Goal: Task Accomplishment & Management: Use online tool/utility

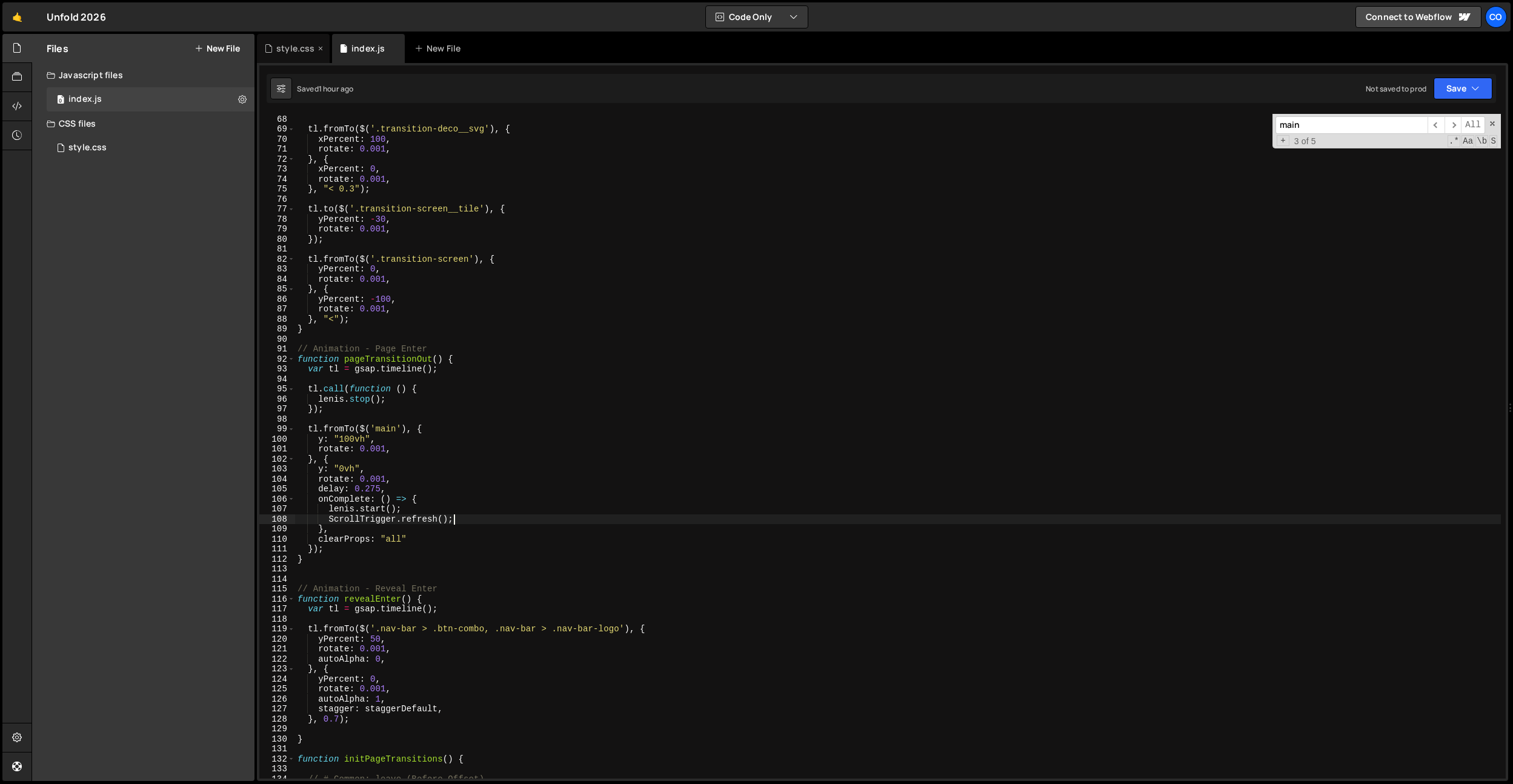
scroll to position [669, 0]
drag, startPoint x: 288, startPoint y: 55, endPoint x: 377, endPoint y: 143, distance: 125.2
click at [288, 55] on div "style.css" at bounding box center [293, 48] width 73 height 29
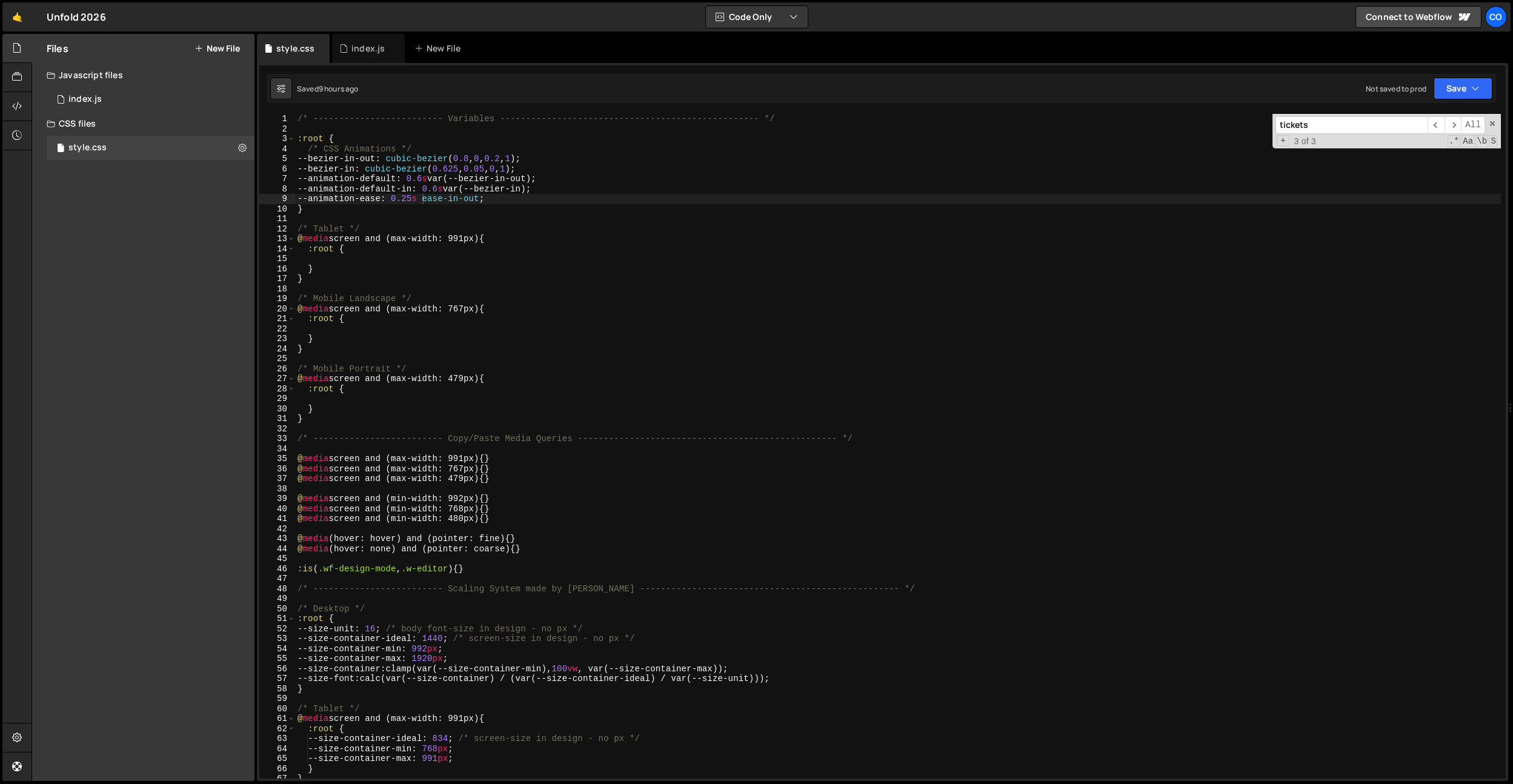
type textarea "--animation-default: 0.6s var(--bezier-in-out);"
click at [398, 184] on div "/* ------------------------- Variables ----------------------------------------…" at bounding box center [898, 456] width 1206 height 685
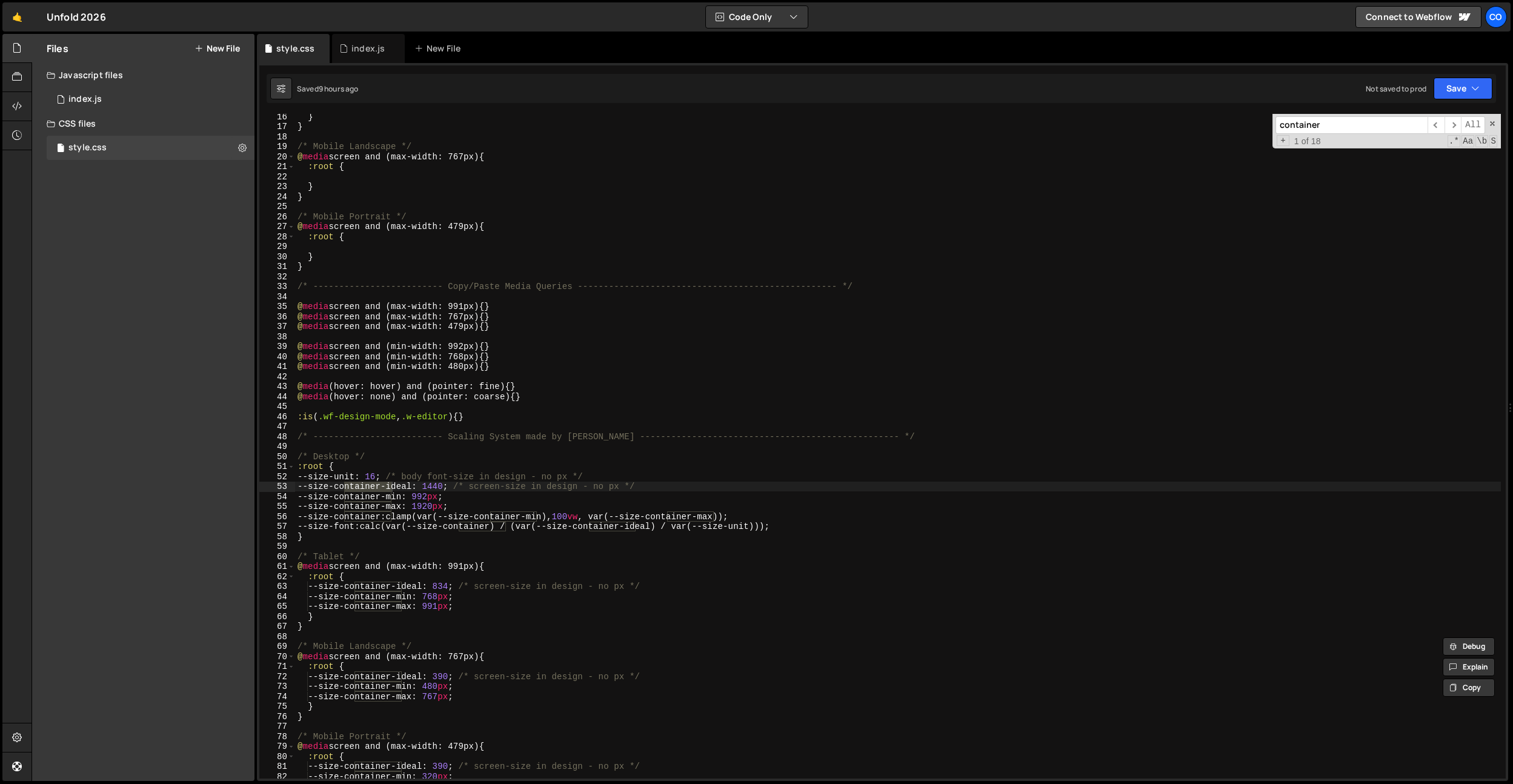
scroll to position [61, 0]
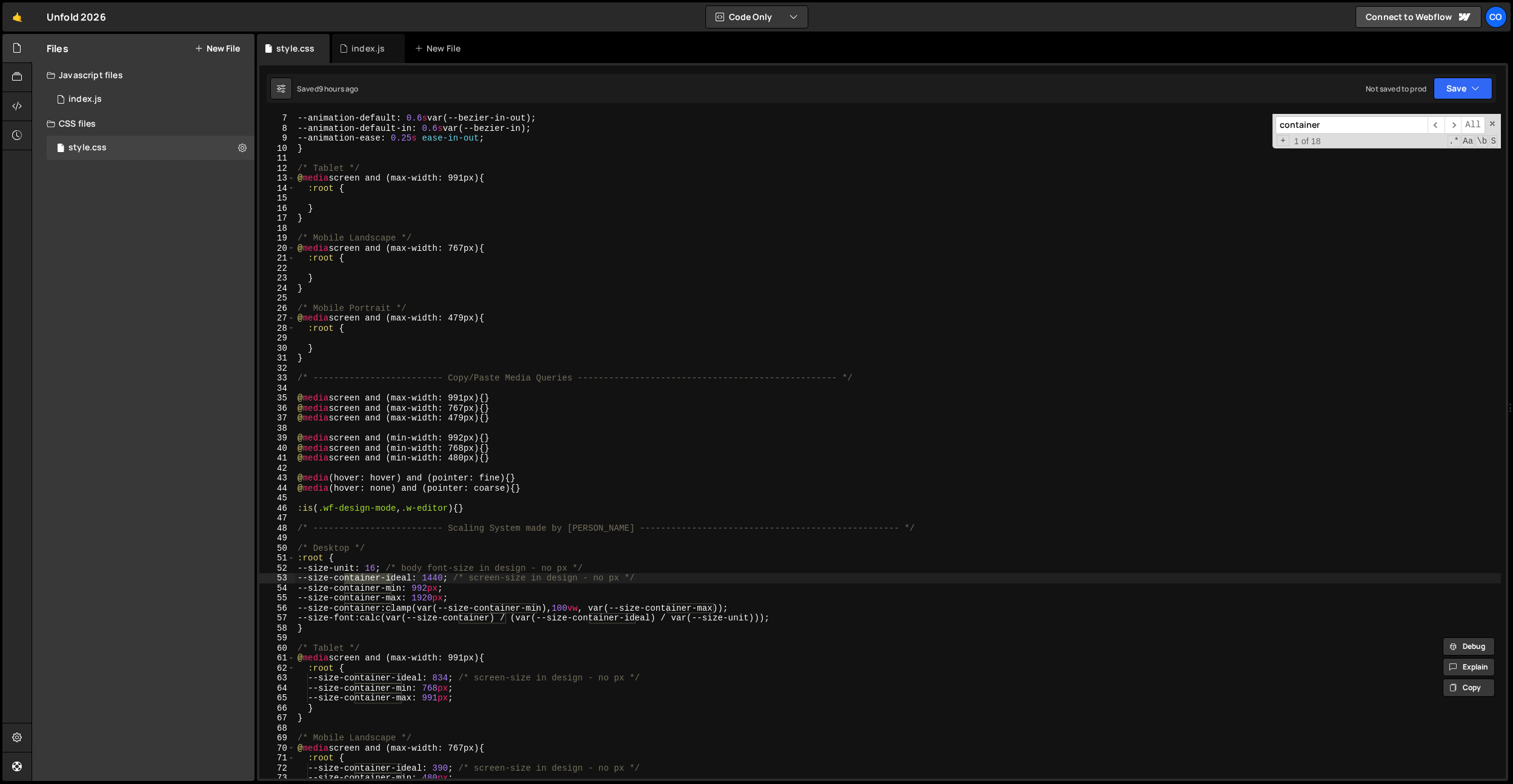
type input "container"
click at [357, 199] on div "--animation-default : 0.6 s var(--bezier-in-out) ; --animation-default-in : 0.6…" at bounding box center [898, 456] width 1206 height 685
click at [333, 279] on div "--animation-default : 0.6 s var(--bezier-in-out) ; --animation-default-in : 0.6…" at bounding box center [898, 456] width 1206 height 685
type textarea "}"
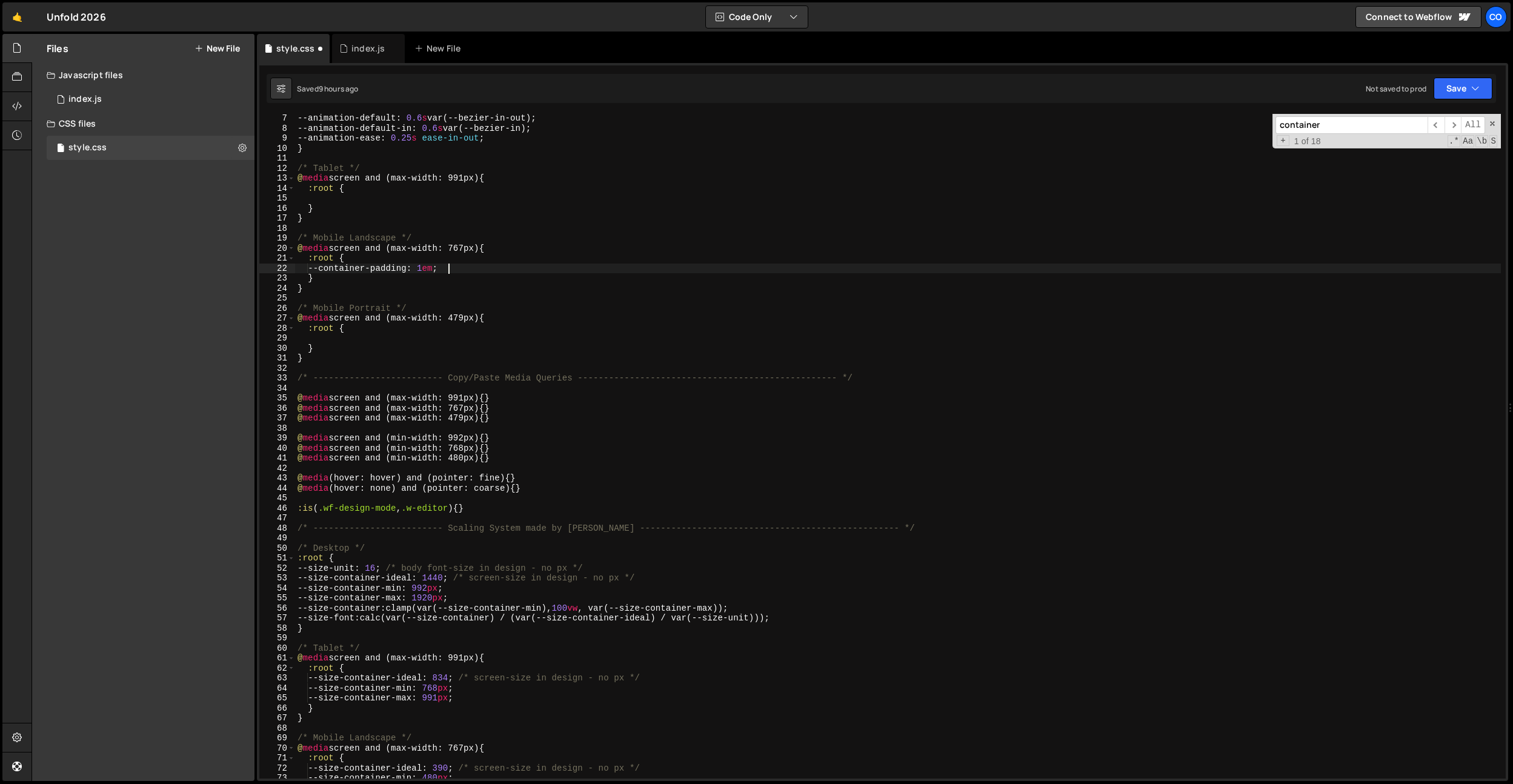
scroll to position [0, 10]
type textarea "--container-padding: 1em;"
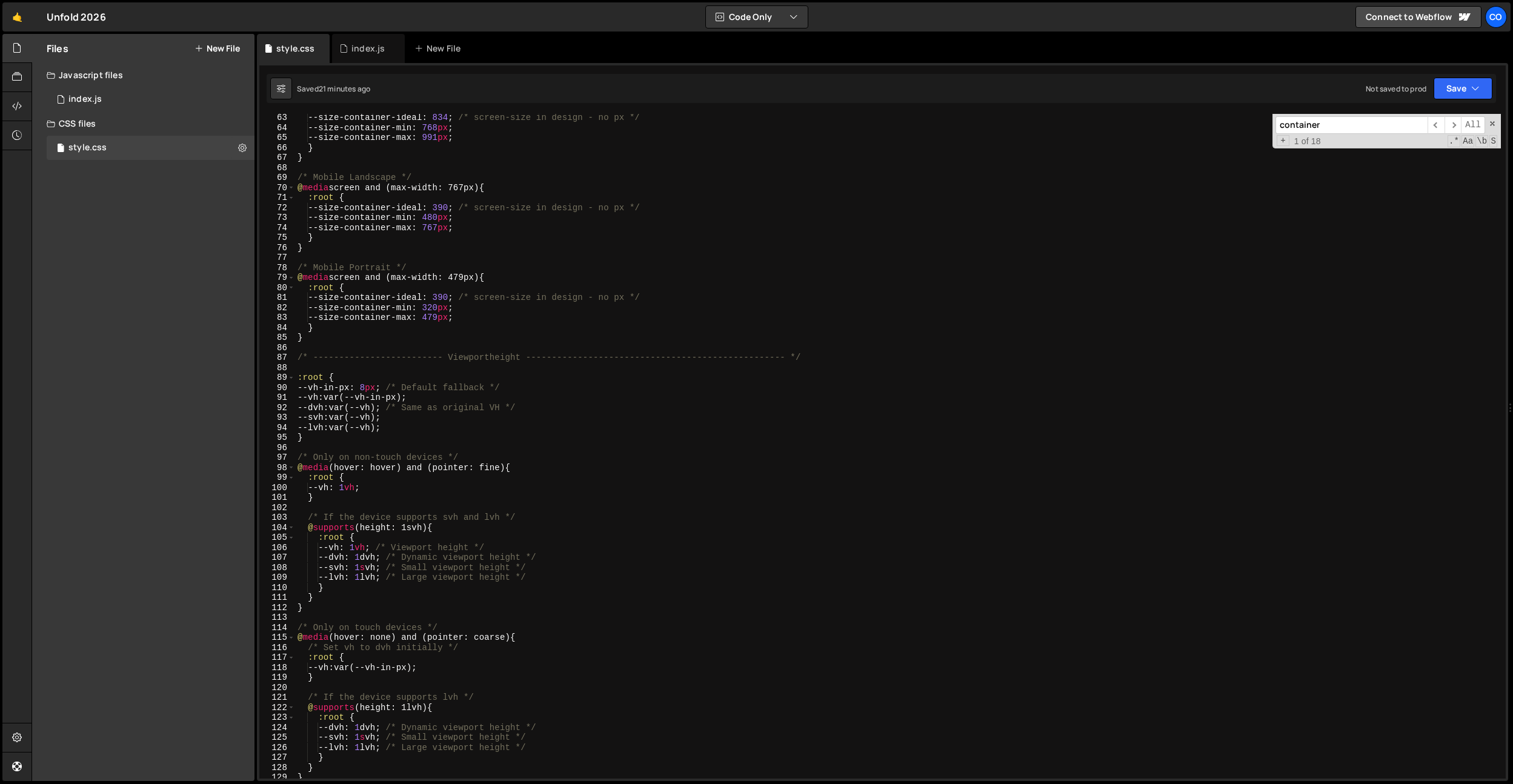
scroll to position [1416, 0]
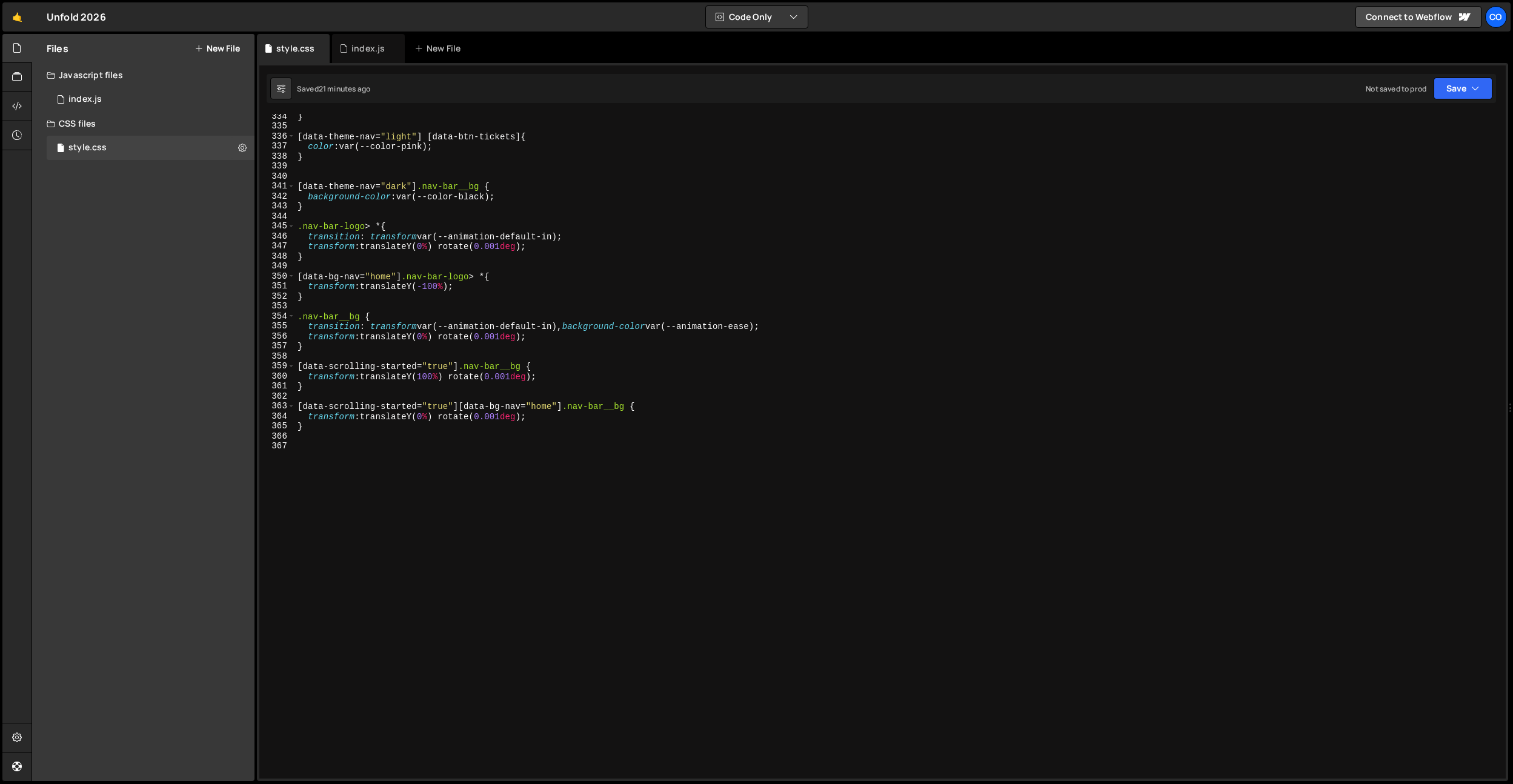
scroll to position [3332, 0]
click at [398, 437] on div "} [ data-theme-nav = " light " ] [ data-btn-tickets ] { color : var(--color-pin…" at bounding box center [898, 454] width 1206 height 685
paste textarea "nav-full__link"
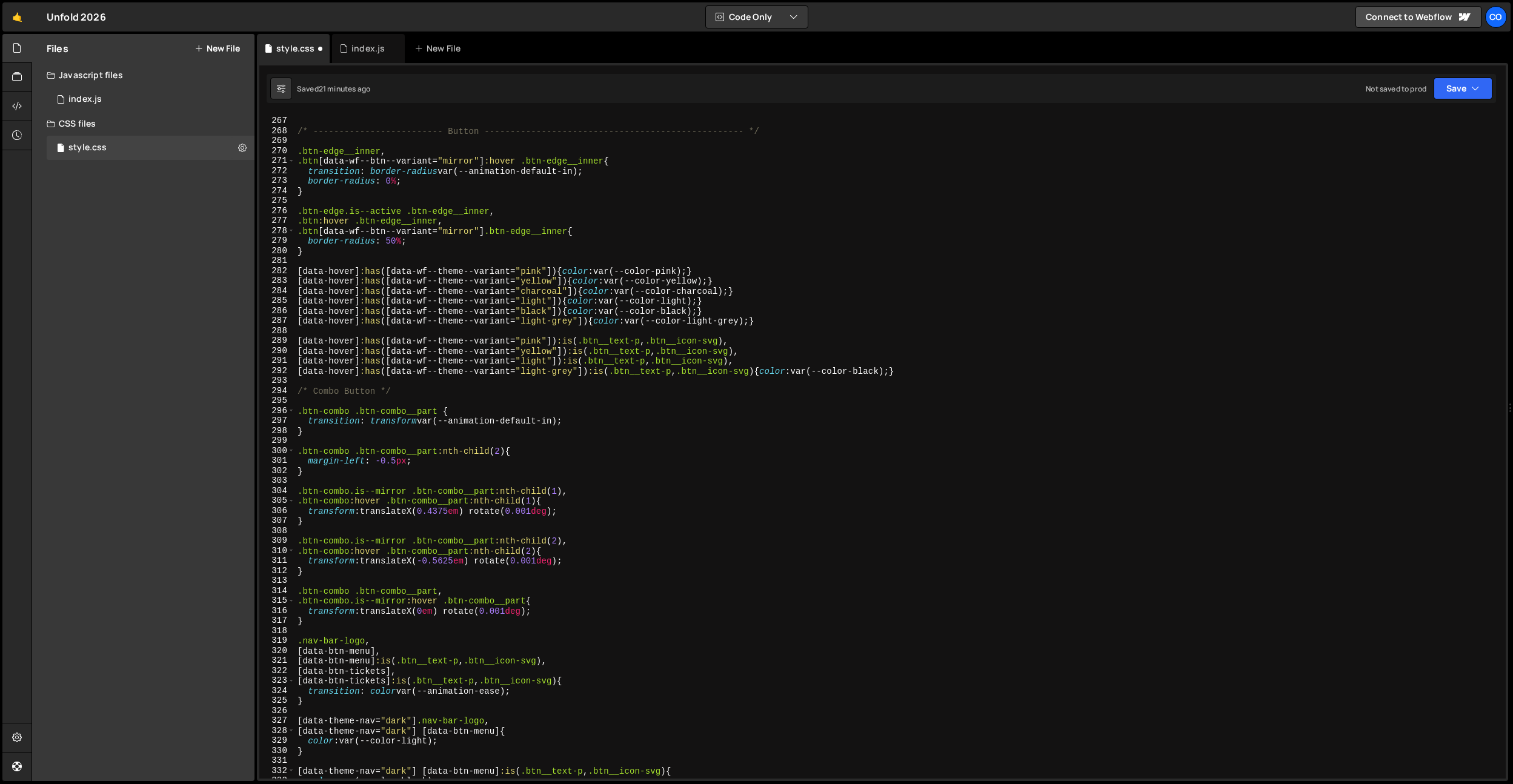
scroll to position [2568, 0]
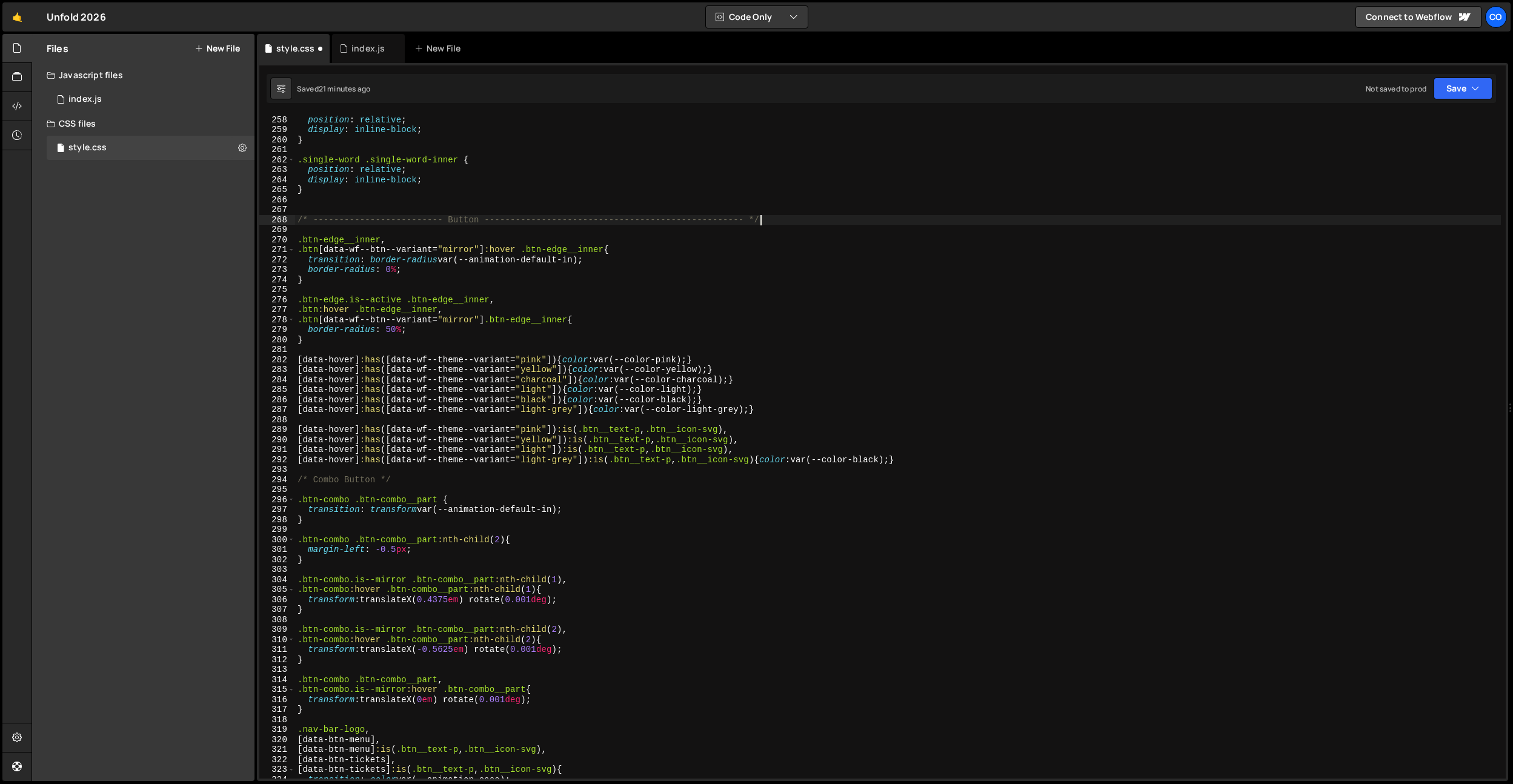
click at [779, 215] on div ".single-word .single-char { position : relative ; display : inline-block ; } .s…" at bounding box center [898, 447] width 1206 height 685
drag, startPoint x: 780, startPoint y: 219, endPoint x: 319, endPoint y: 271, distance: 463.9
click at [220, 223] on div "Files New File Javascript files 0 index.js 0 CSS files style.css 0 Copy share l…" at bounding box center [772, 407] width 1482 height 748
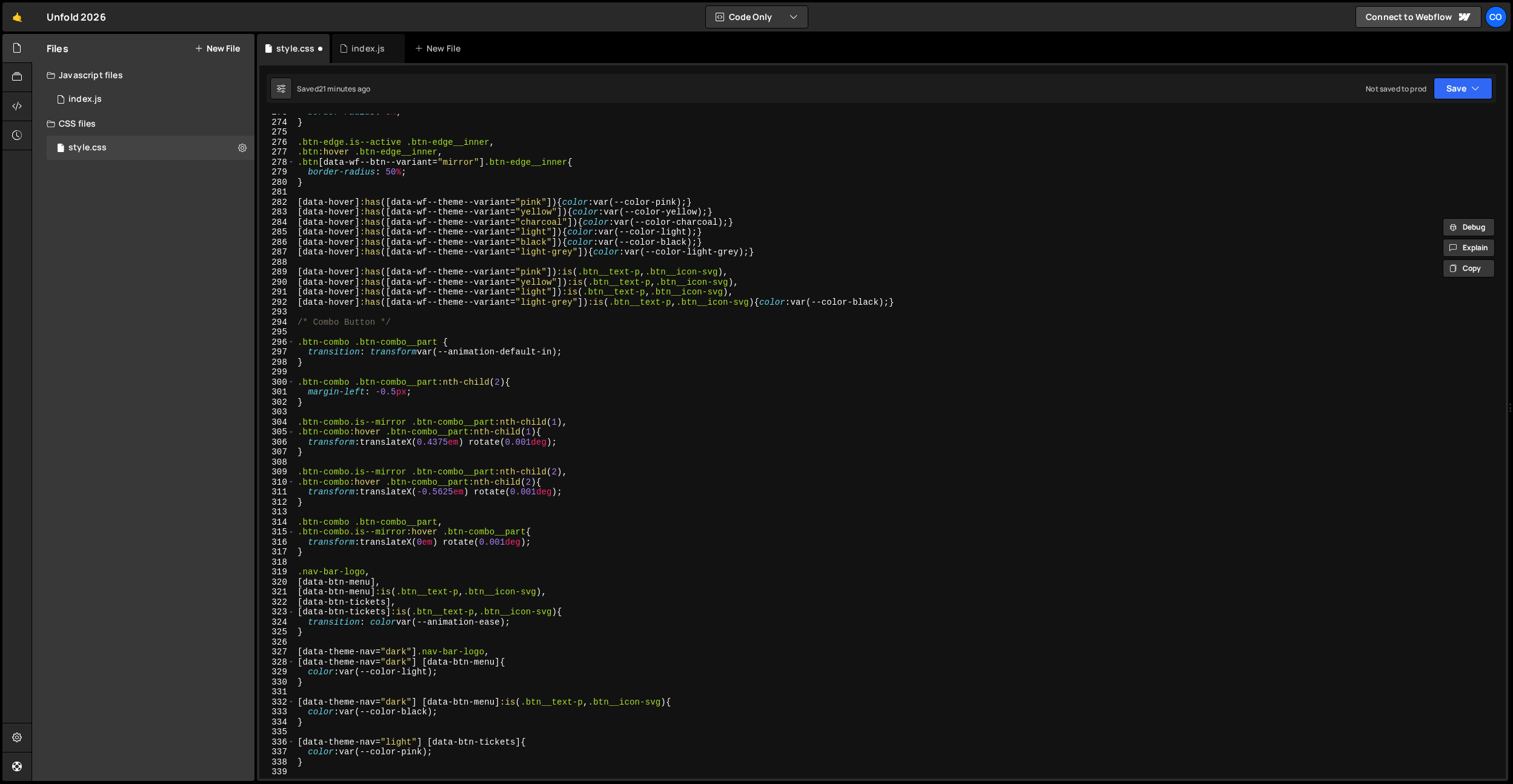
scroll to position [2842, 0]
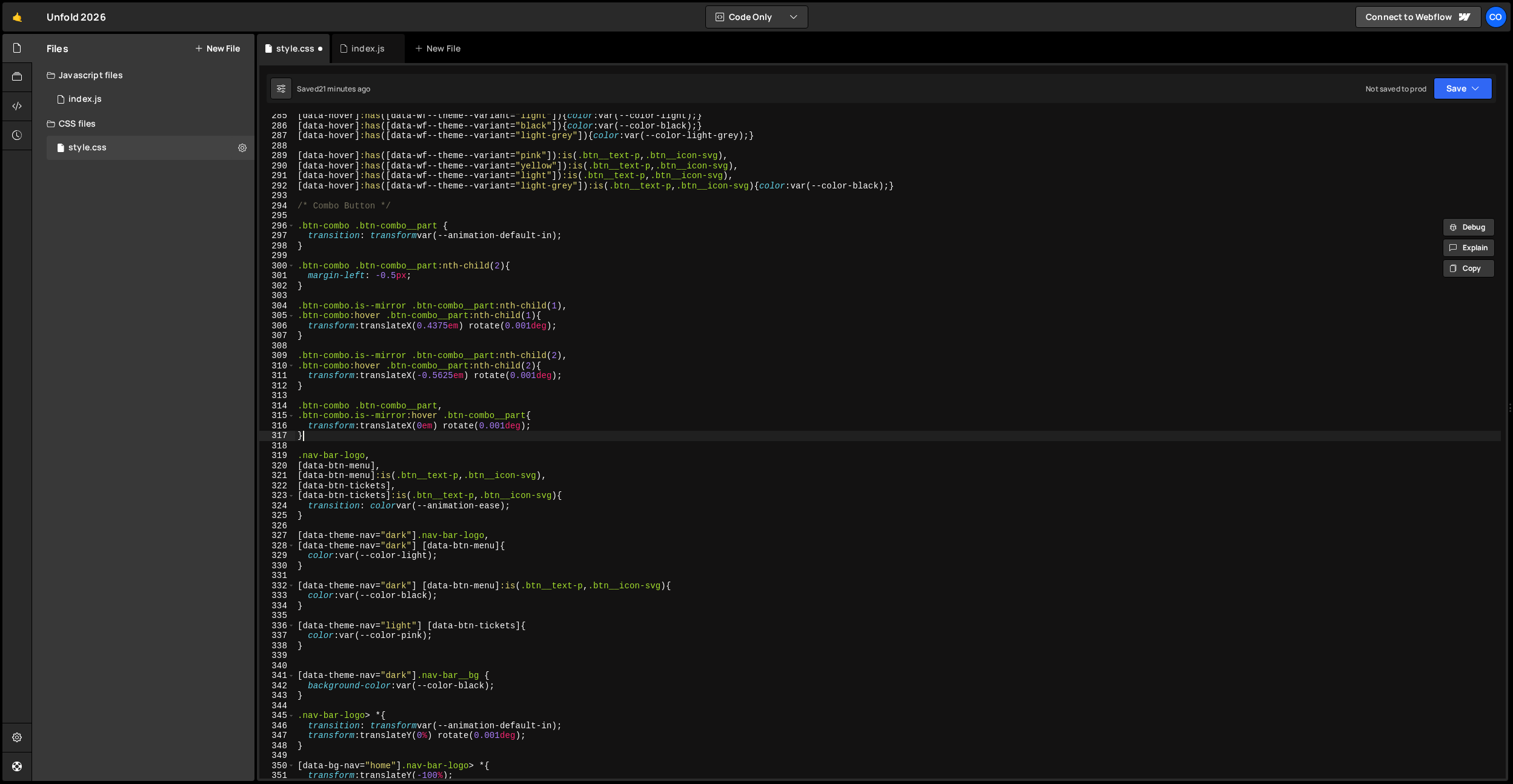
click at [339, 439] on div "[ data-hover ] :has ([ data-wf--theme--variant = " light " ]) { color : var(--c…" at bounding box center [898, 453] width 1206 height 685
type textarea "}"
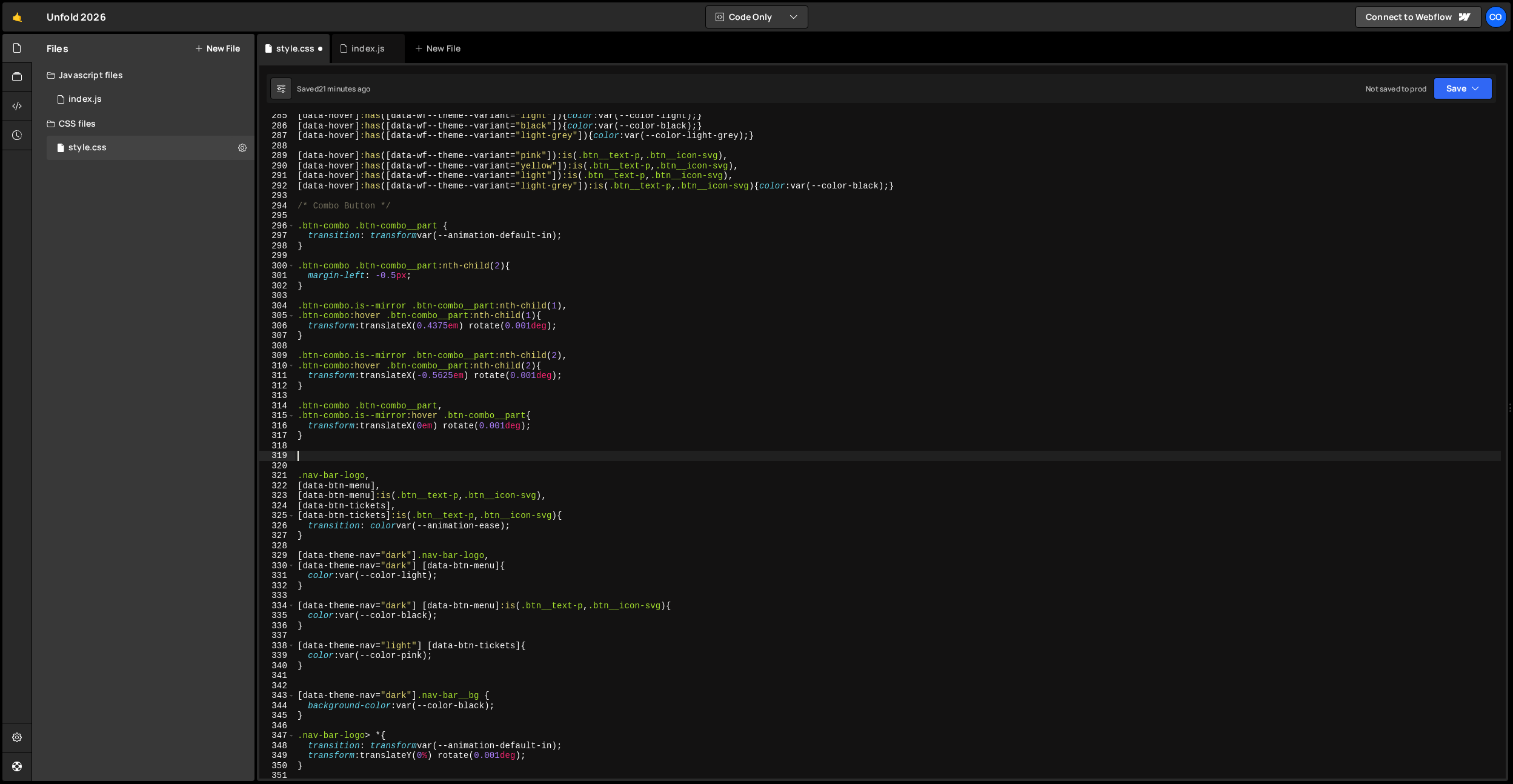
paste textarea "/* ------------------------- Button -------------------------------------------…"
click at [451, 452] on div "[ data-hover ] :has ([ data-wf--theme--variant = " light " ]) { color : var(--c…" at bounding box center [898, 453] width 1206 height 685
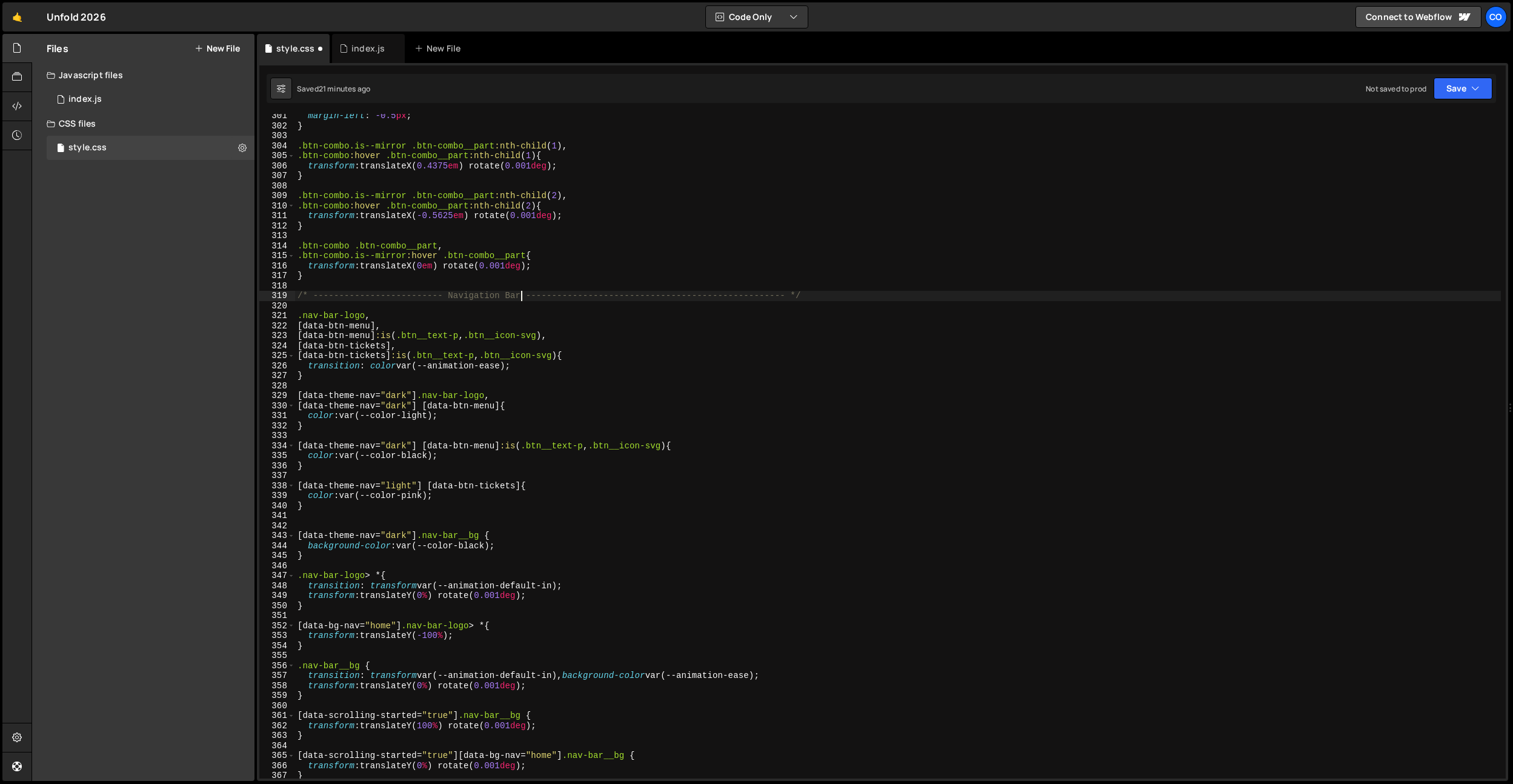
scroll to position [3158, 0]
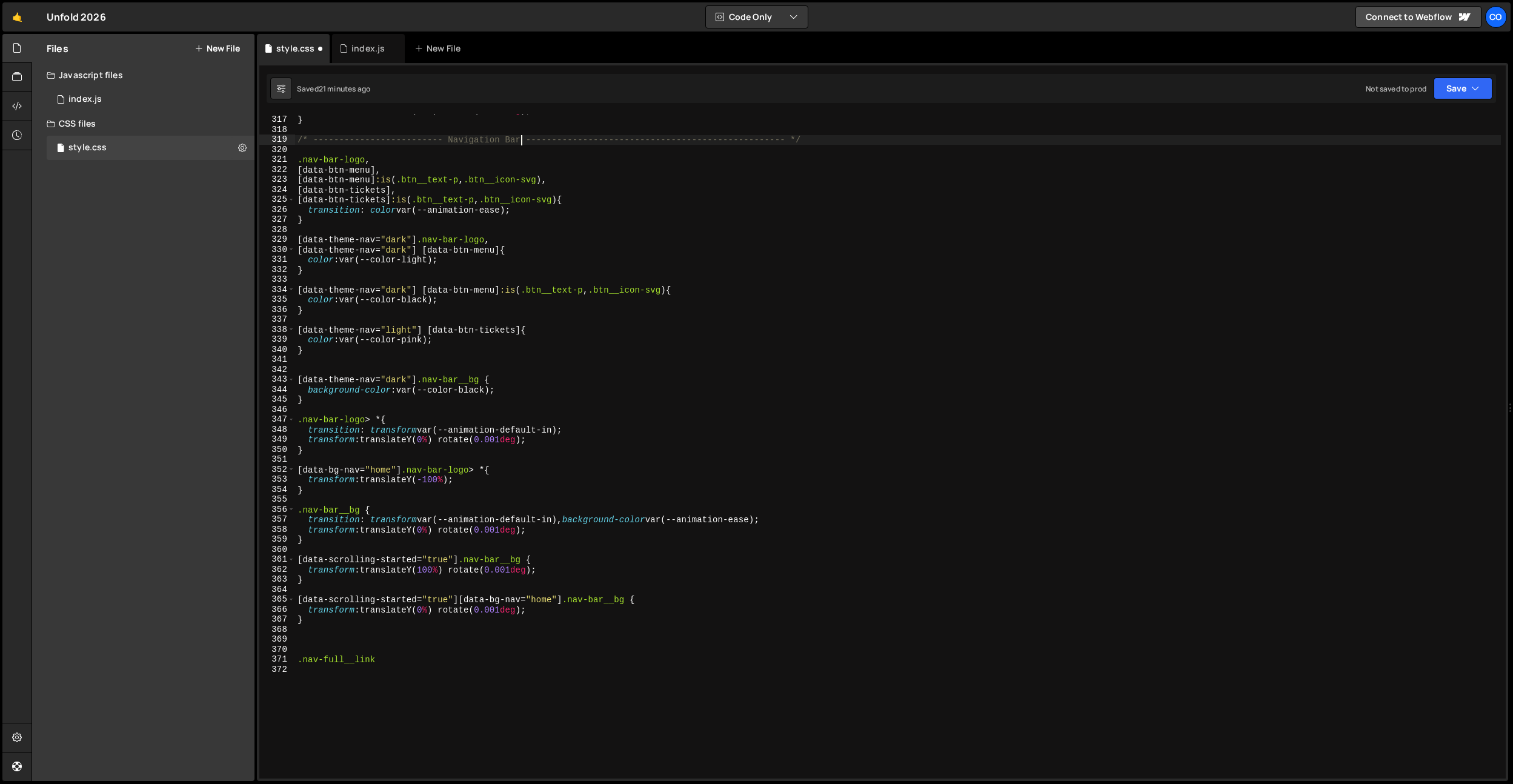
click at [339, 623] on div "transform : translateX( 0 em ) rotate( 0.001 deg ) ; } /* ---------------------…" at bounding box center [898, 447] width 1206 height 685
type textarea "}"
paste textarea "/* ------------------------- Button -------------------------------------------…"
type textarea "/* ------------------------- Button -------------------------------------------…"
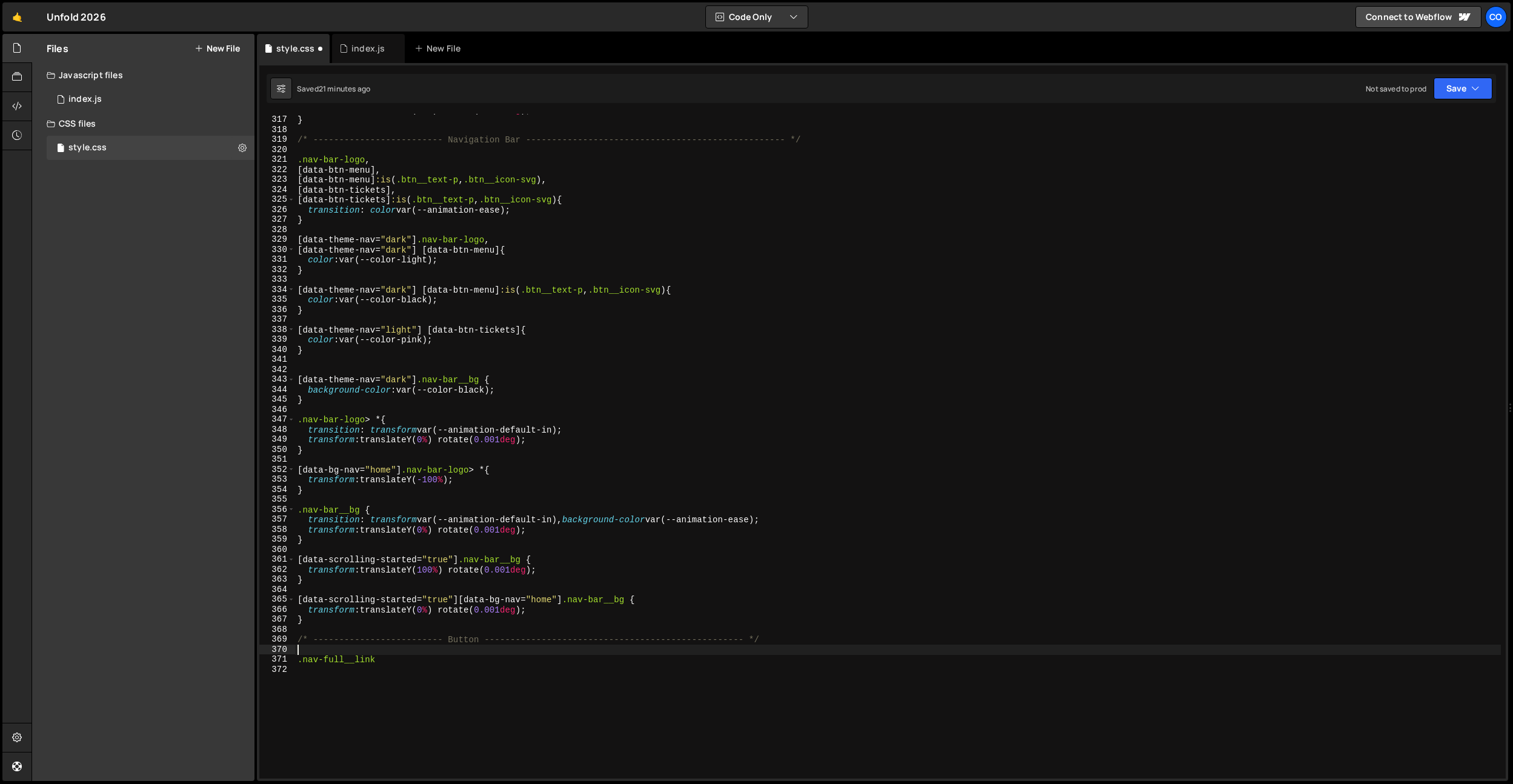
click at [471, 644] on div "transform : translateX( 0 em ) rotate( 0.001 deg ) ; } /* ---------------------…" at bounding box center [898, 447] width 1206 height 685
click at [470, 641] on div "transform : translateX( 0 em ) rotate( 0.001 deg ) ; } /* ---------------------…" at bounding box center [898, 447] width 1206 height 685
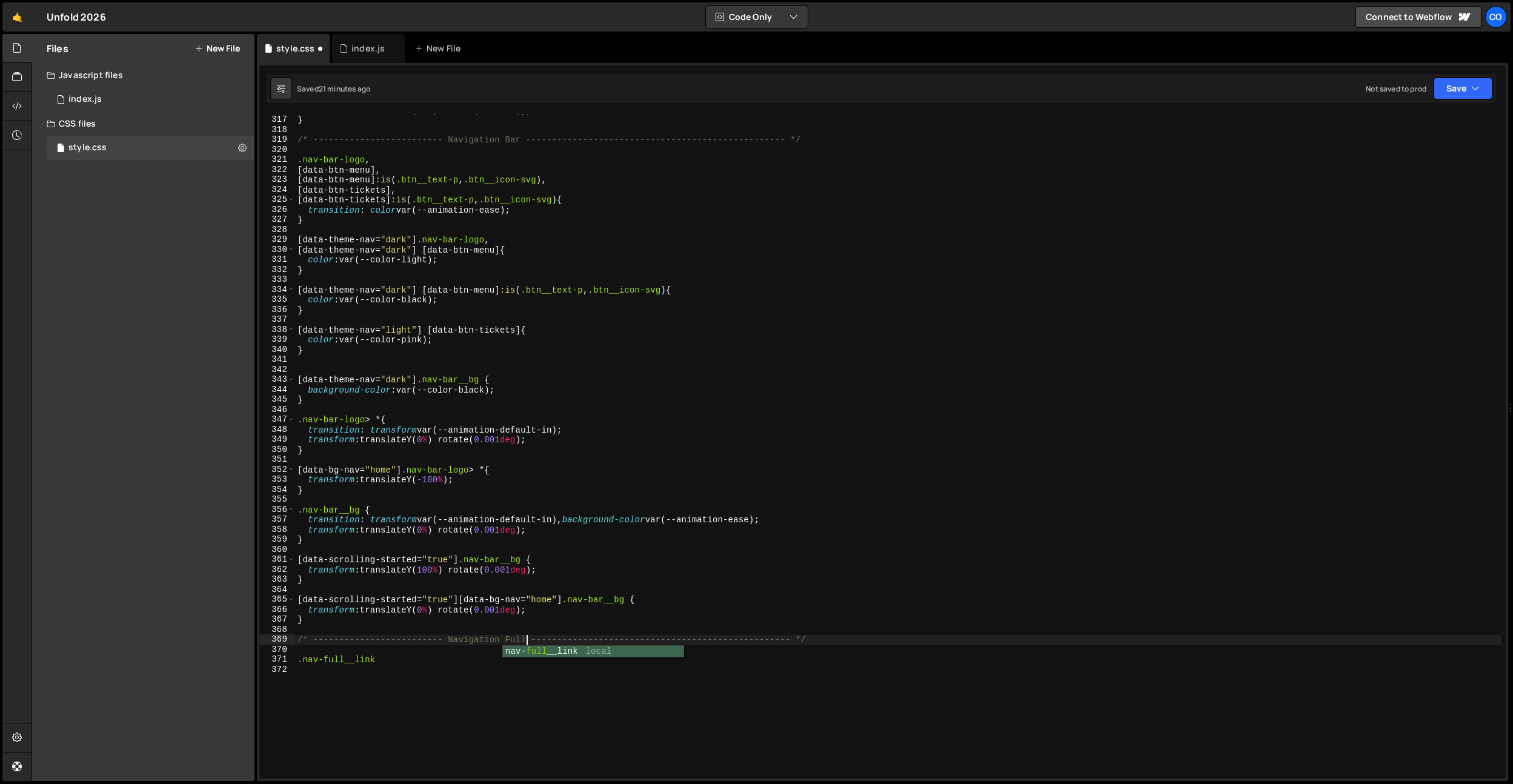
click at [434, 537] on div "transform : translateX( 0 em ) rotate( 0.001 deg ) ; } /* ---------------------…" at bounding box center [898, 447] width 1206 height 685
type textarea "}"
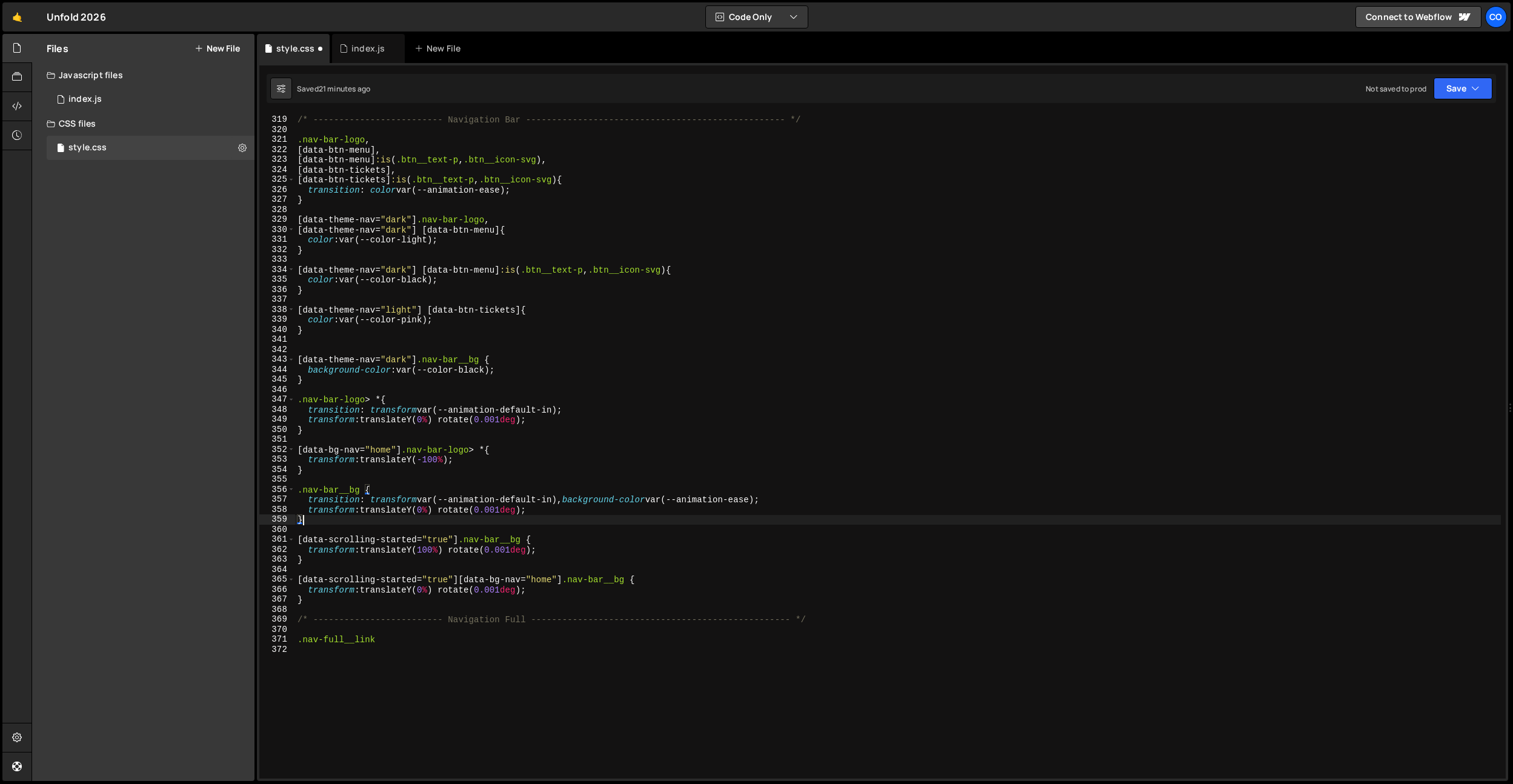
scroll to position [3324, 0]
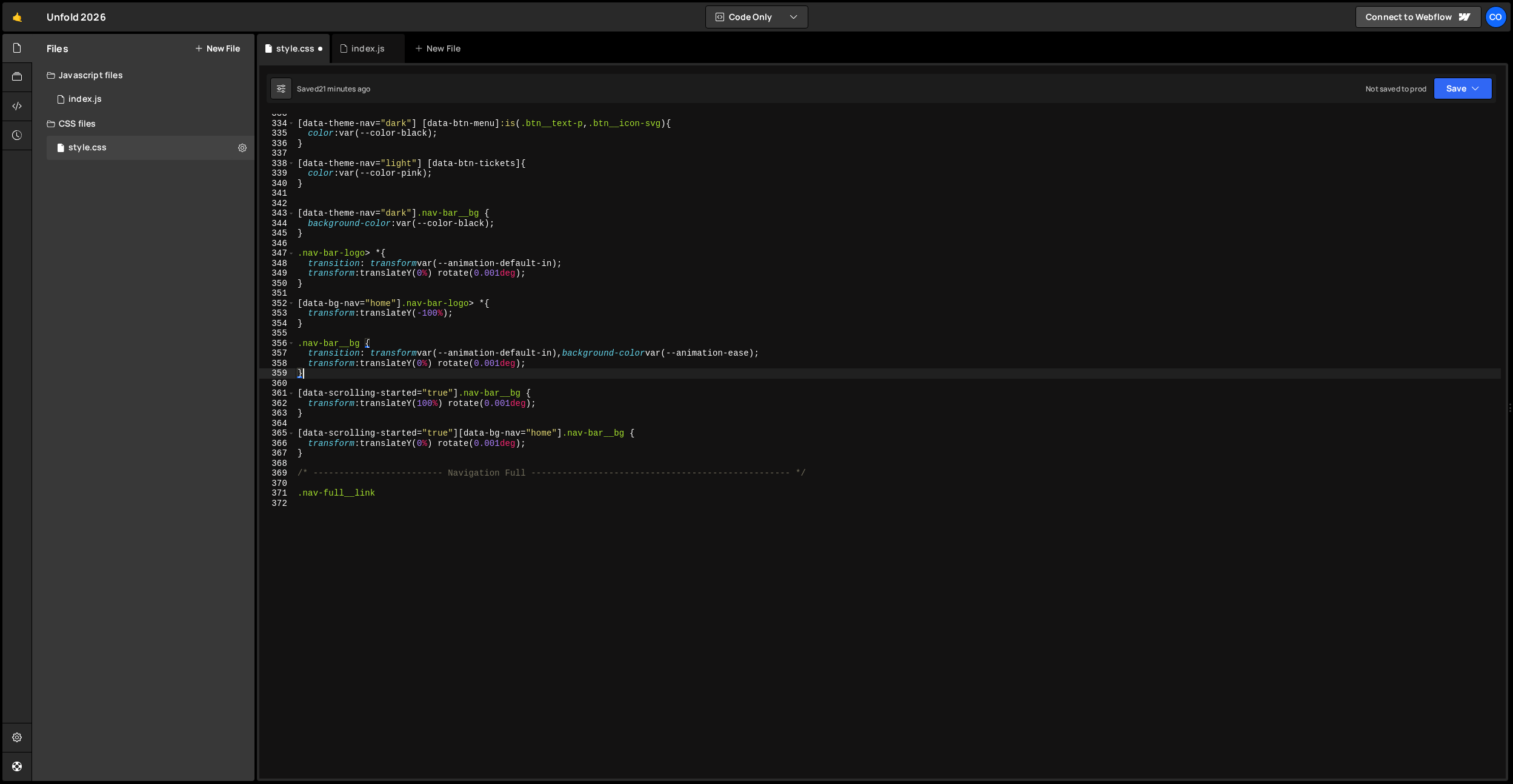
click at [405, 485] on div "[ data-theme-nav = " dark " ] [ data-btn-menu ] :is ( .btn__text-p , .btn__icon…" at bounding box center [898, 451] width 1206 height 685
click at [394, 494] on div "[ data-theme-nav = " dark " ] [ data-btn-menu ] :is ( .btn__text-p , .btn__icon…" at bounding box center [898, 451] width 1206 height 685
click at [398, 495] on div "[ data-theme-nav = " dark " ] [ data-btn-menu ] :is ( .btn__text-p , .btn__icon…" at bounding box center [898, 451] width 1206 height 685
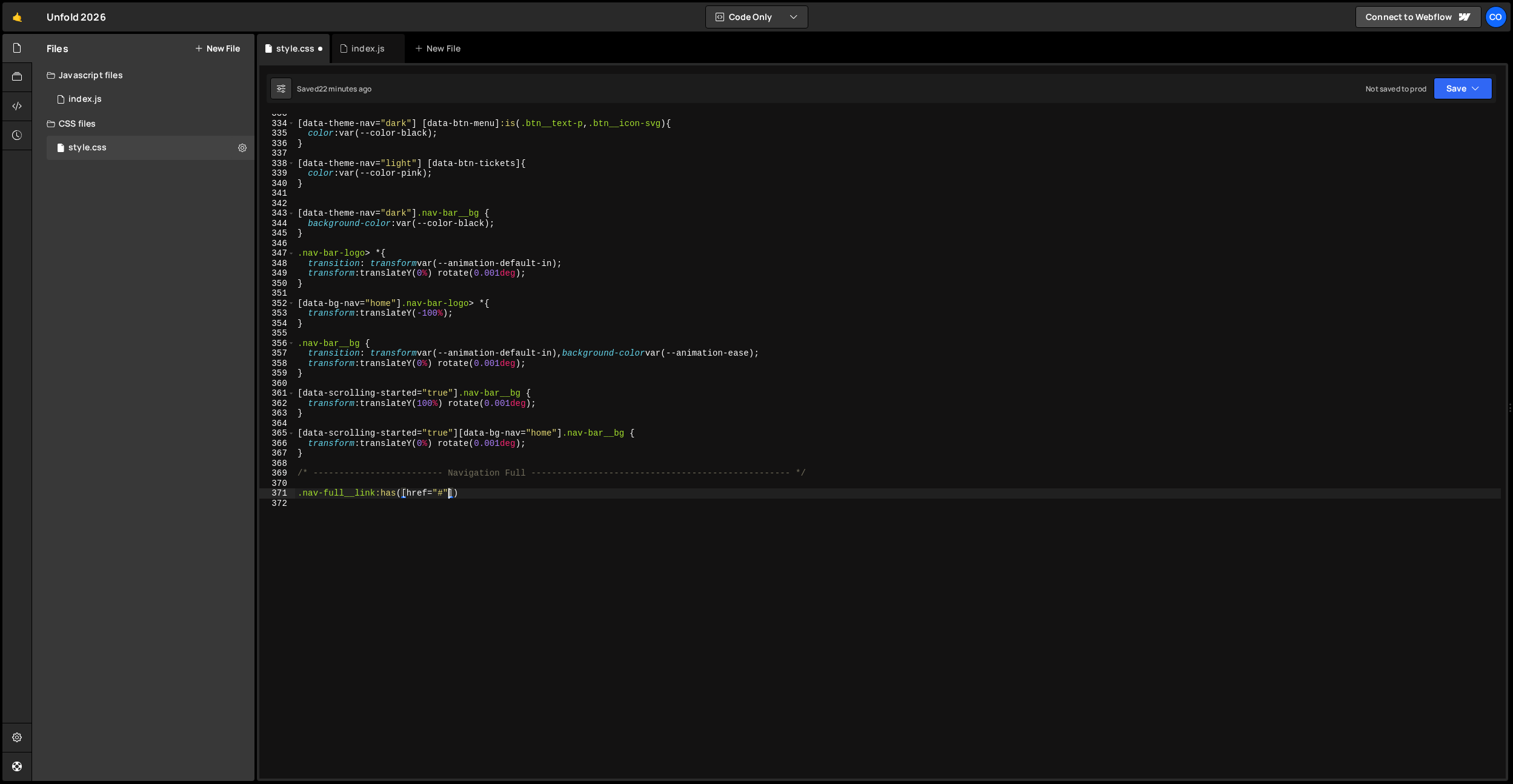
click at [451, 491] on div "[ data-theme-nav = " dark " ] [ data-btn-menu ] :is ( .btn__text-p , .btn__icon…" at bounding box center [898, 451] width 1206 height 685
drag, startPoint x: 453, startPoint y: 492, endPoint x: 404, endPoint y: 495, distance: 49.1
click at [404, 495] on div "[ data-theme-nav = " dark " ] [ data-btn-menu ] :is ( .btn__text-p , .btn__icon…" at bounding box center [898, 451] width 1206 height 685
paste textarea "[href="#"]"
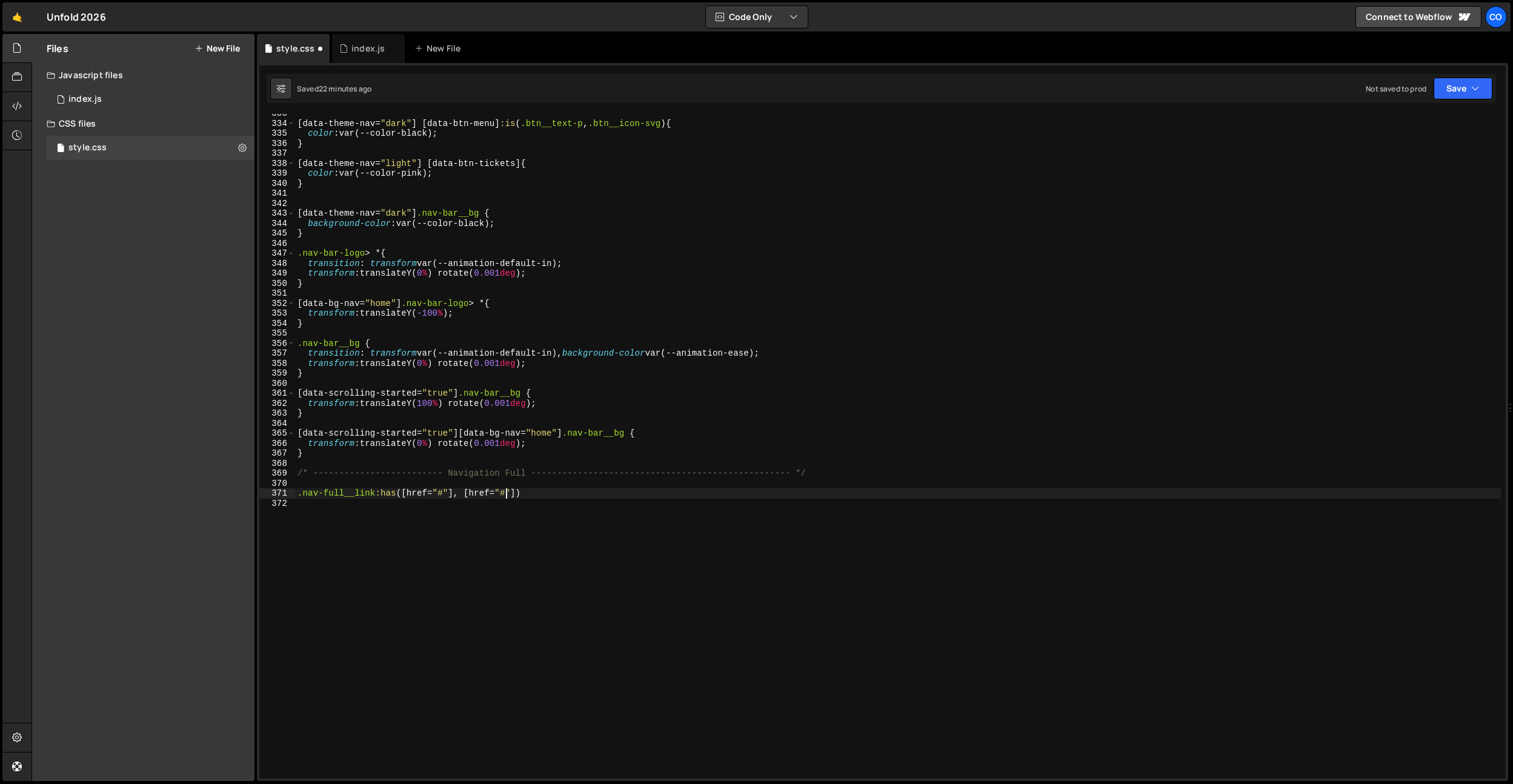
type textarea ".nav-full__link:has([href="#"], [href=""])"
drag, startPoint x: 481, startPoint y: 528, endPoint x: 530, endPoint y: 500, distance: 56.4
click at [481, 528] on div "[ data-theme-nav = " dark " ] [ data-btn-menu ] :is ( .btn__text-p , .btn__icon…" at bounding box center [898, 451] width 1206 height 685
click at [531, 498] on div "[ data-theme-nav = " dark " ] [ data-btn-menu ] :is ( .btn__text-p , .btn__icon…" at bounding box center [898, 451] width 1206 height 685
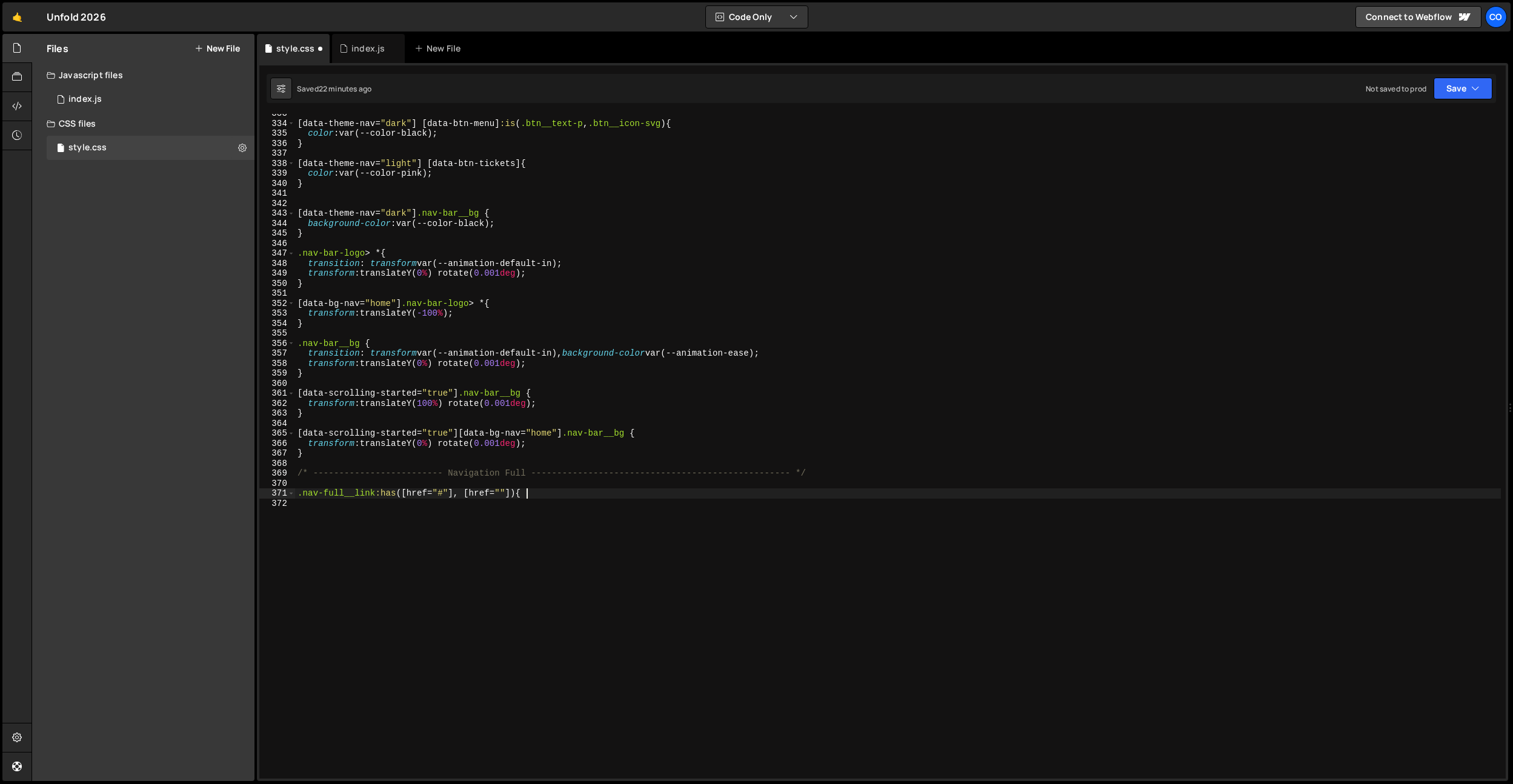
type textarea ".nav-full__link:has([href="#"], [href=""]) {}"
click at [536, 505] on div "[ data-theme-nav = " dark " ] [ data-btn-menu ] :is ( .btn__text-p , .btn__icon…" at bounding box center [898, 451] width 1206 height 685
click at [534, 497] on div "[ data-theme-nav = " dark " ] [ data-btn-menu ] :is ( .btn__text-p , .btn__icon…" at bounding box center [898, 451] width 1206 height 685
click at [519, 495] on div "[ data-theme-nav = " dark " ] [ data-btn-menu ] :is ( .btn__text-p , .btn__icon…" at bounding box center [898, 451] width 1206 height 685
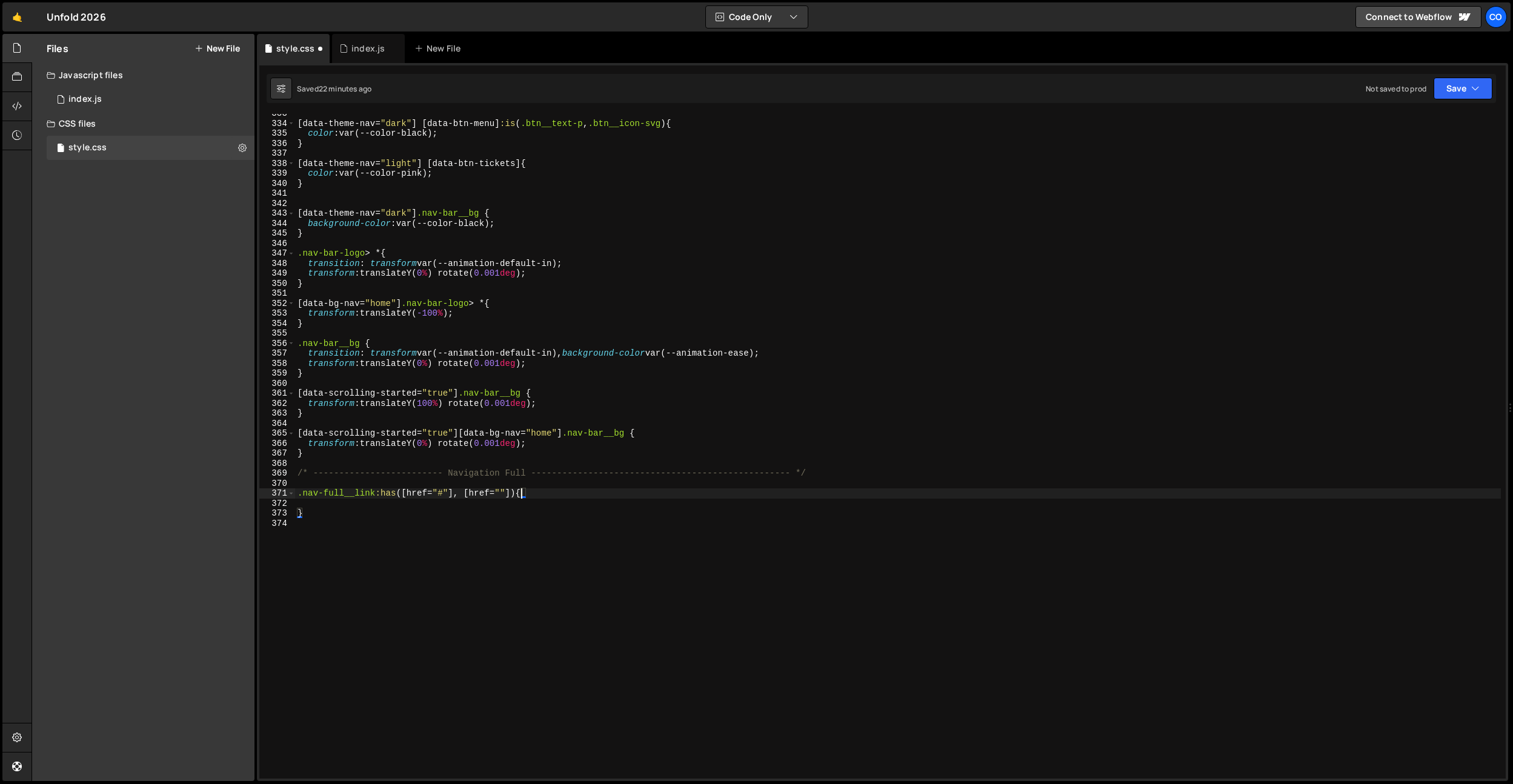
scroll to position [0, 16]
paste textarea "nav-full__span"
type textarea ".nav-full__link:has([href="#"], [href=""]) .nav-full__span {"
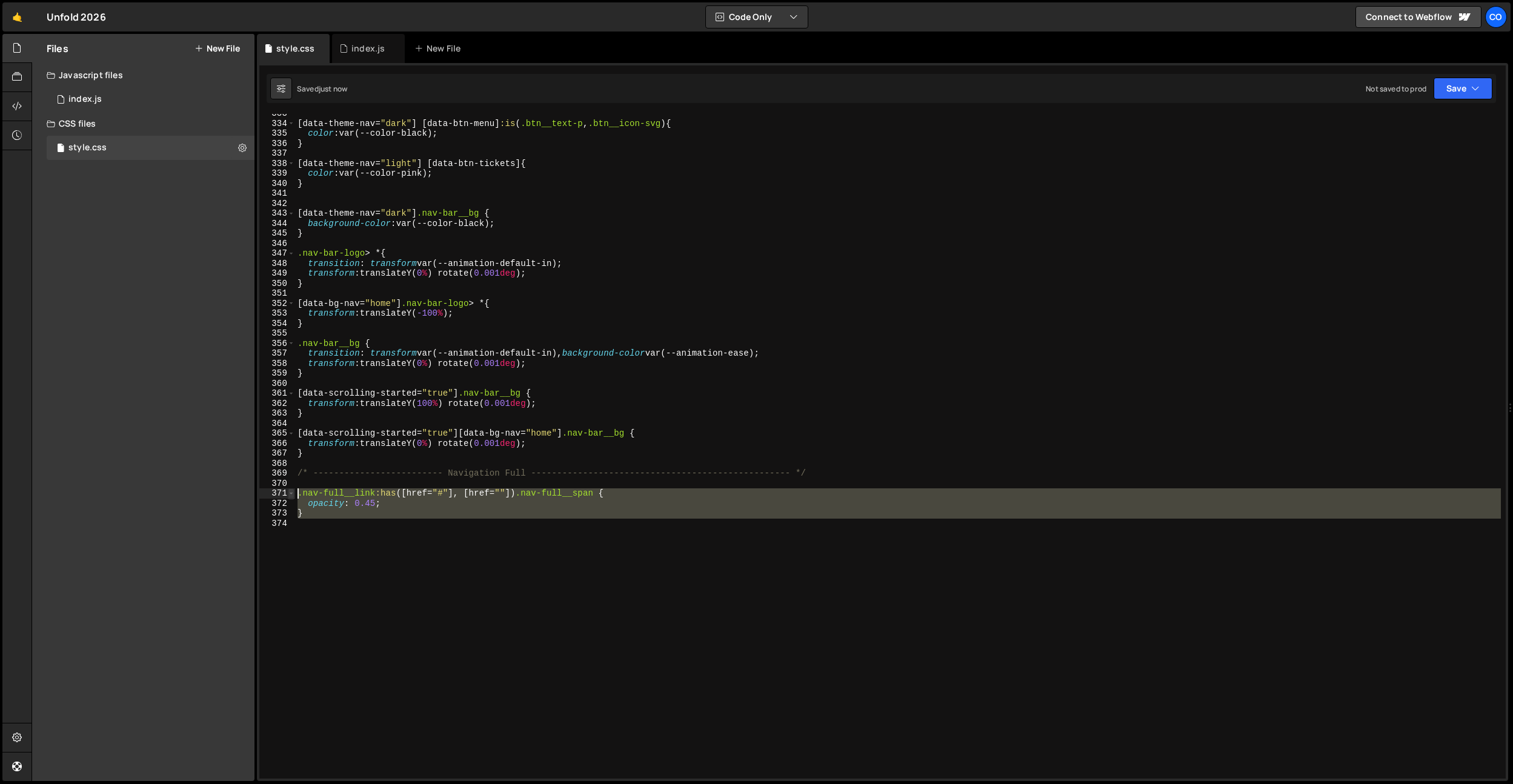
drag, startPoint x: 309, startPoint y: 526, endPoint x: 289, endPoint y: 491, distance: 40.3
click at [289, 491] on div "opacity: 0.45; 333 334 335 336 337 338 339 340 341 342 343 344 345 346 347 348 …" at bounding box center [882, 446] width 1246 height 665
type textarea ".nav-full__link:has([href="#"], [href=""]) .nav-full__span { opacity: 0.45;"
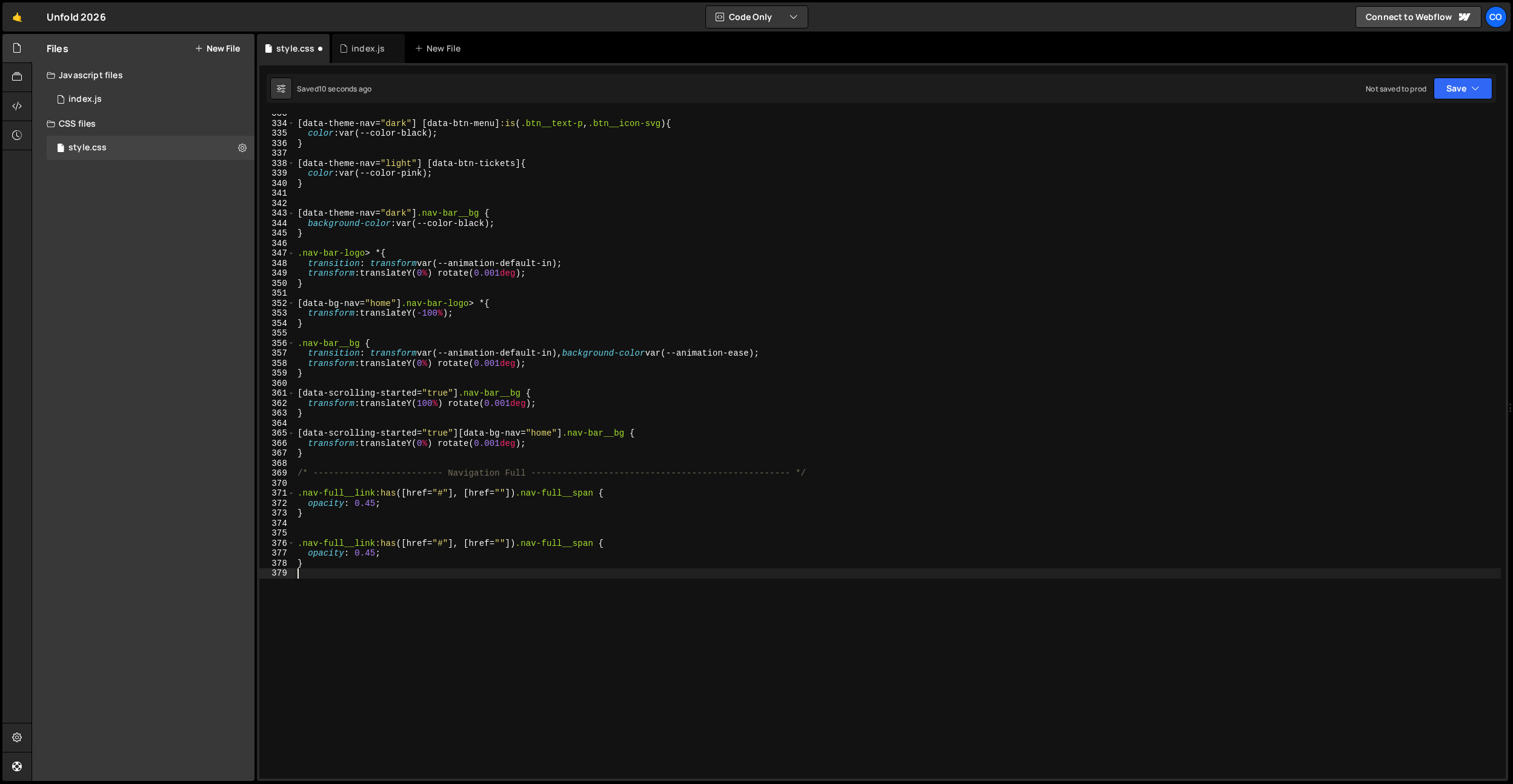
click at [315, 532] on div "[ data-theme-nav = " dark " ] [ data-btn-menu ] :is ( .btn__text-p , .btn__icon…" at bounding box center [898, 451] width 1206 height 685
drag, startPoint x: 599, startPoint y: 532, endPoint x: 534, endPoint y: 532, distance: 65.0
click at [534, 532] on div "[ data-theme-nav = " dark " ] [ data-btn-menu ] :is ( .btn__text-p , .btn__icon…" at bounding box center [898, 451] width 1206 height 685
drag, startPoint x: 386, startPoint y: 546, endPoint x: 307, endPoint y: 542, distance: 79.1
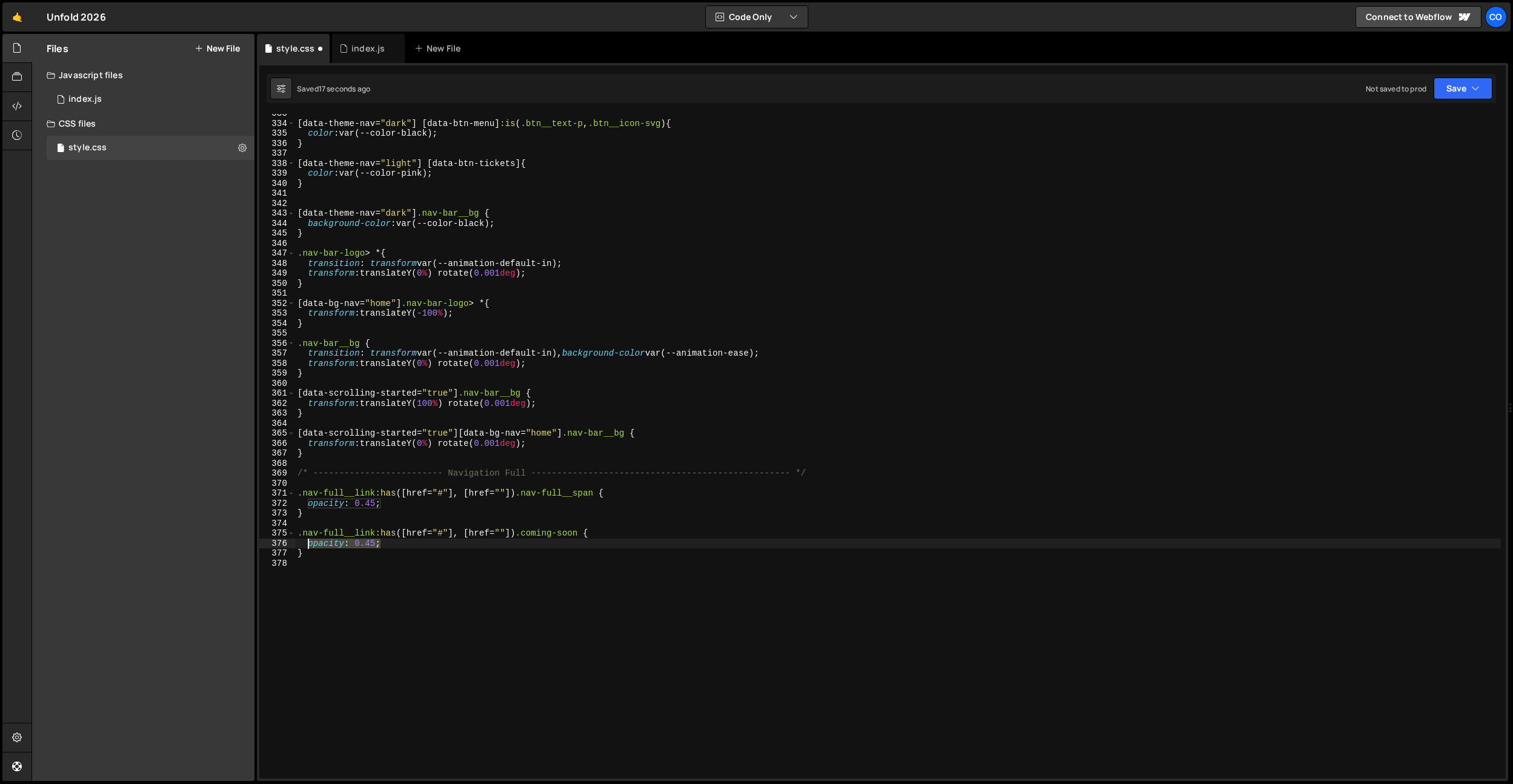
click at [307, 542] on div "[ data-theme-nav = " dark " ] [ data-btn-menu ] :is ( .btn__text-p , .btn__icon…" at bounding box center [898, 451] width 1206 height 685
type textarea "f"
drag, startPoint x: 509, startPoint y: 494, endPoint x: 458, endPoint y: 495, distance: 51.0
click at [458, 495] on div "[ data-theme-nav = " dark " ] [ data-btn-menu ] :is ( .btn__text-p , .btn__icon…" at bounding box center [898, 451] width 1206 height 685
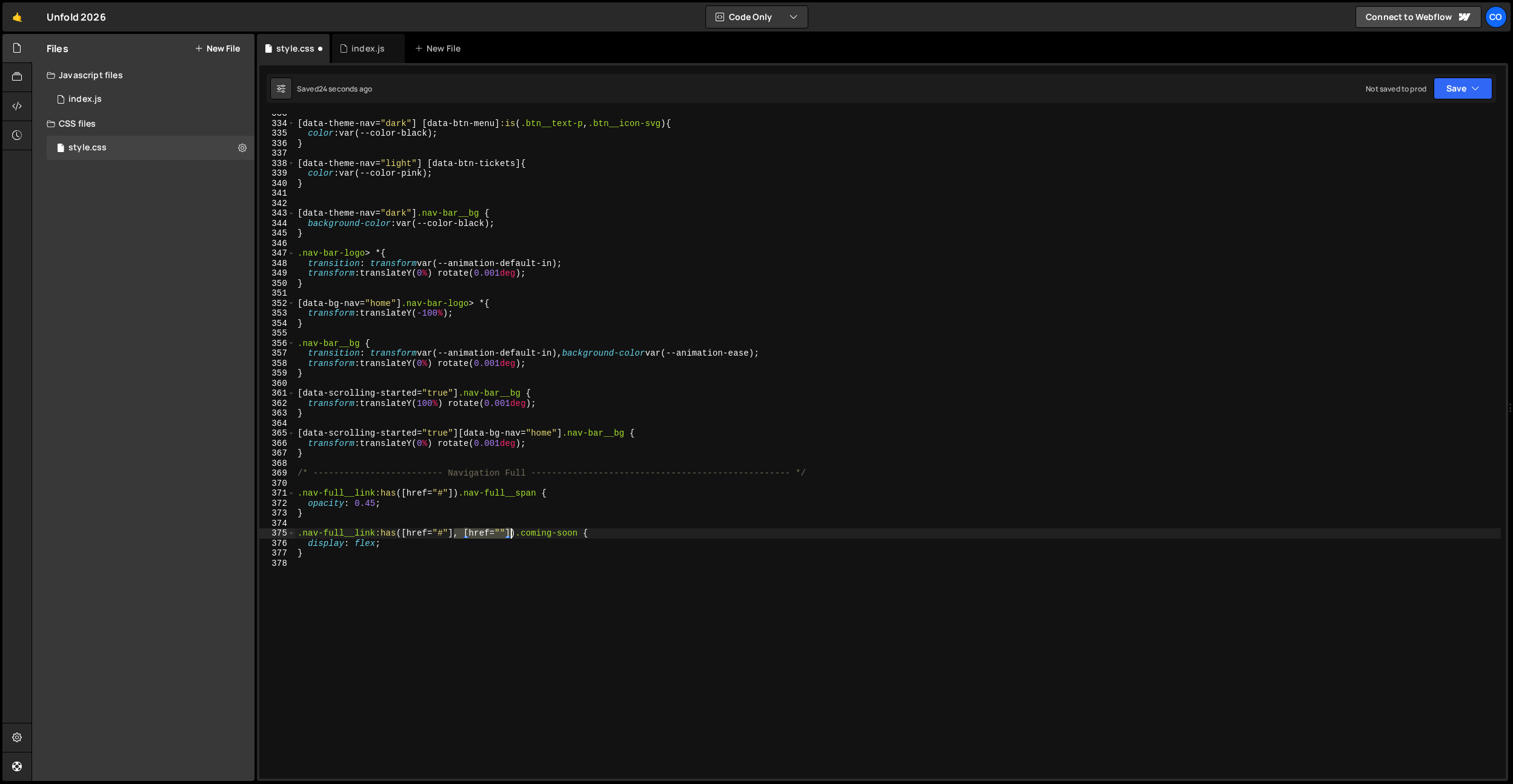
drag, startPoint x: 452, startPoint y: 535, endPoint x: 512, endPoint y: 534, distance: 60.0
click at [512, 534] on div "[ data-theme-nav = " dark " ] [ data-btn-menu ] :is ( .btn__text-p , .btn__icon…" at bounding box center [898, 451] width 1206 height 685
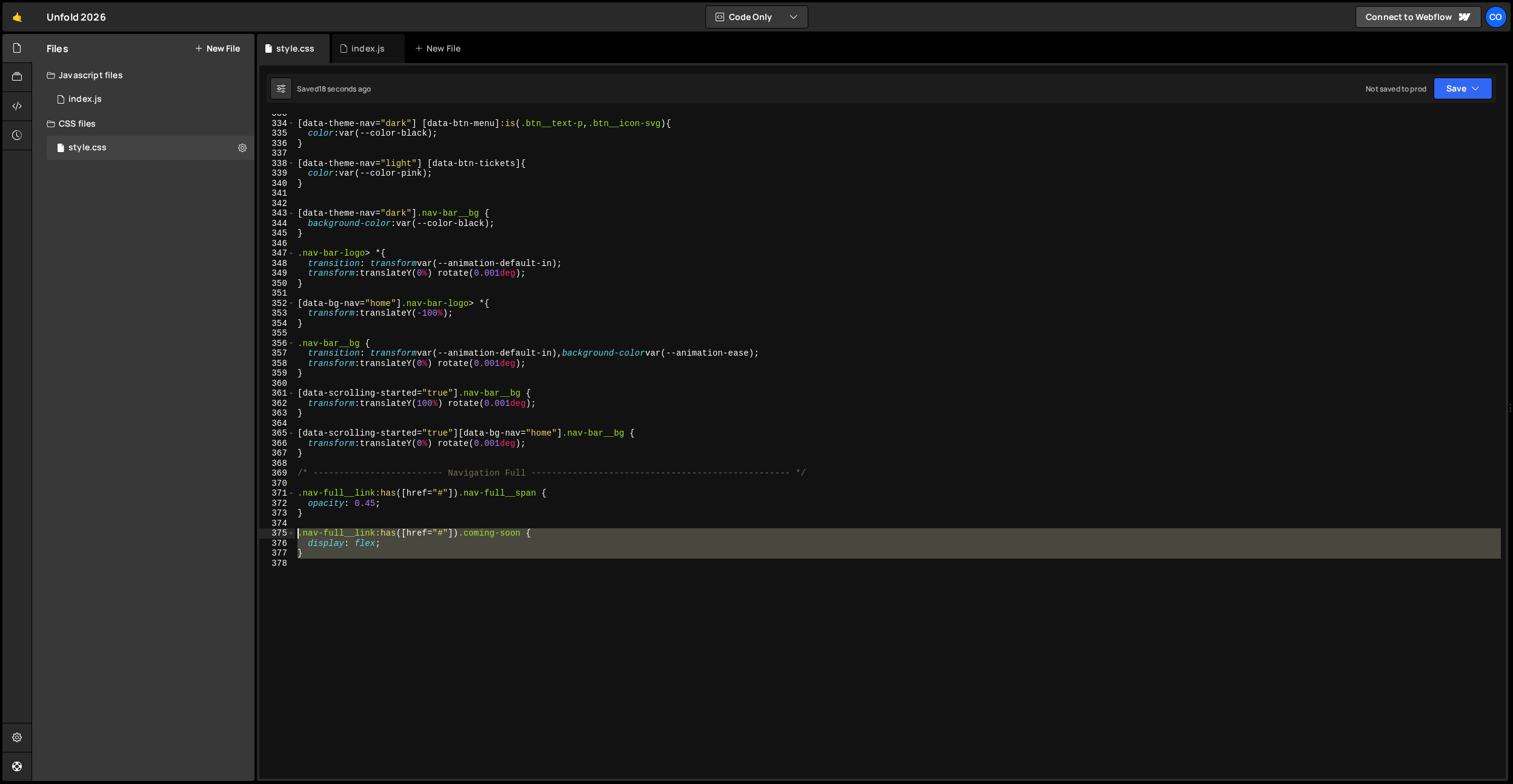
drag, startPoint x: 381, startPoint y: 572, endPoint x: 275, endPoint y: 533, distance: 112.9
click at [275, 533] on div ".nav-full__link:has([href="#"]) .coming-soon { 333 334 335 336 337 338 339 340 …" at bounding box center [882, 446] width 1246 height 665
type textarea ".nav-full__link:has([href="#"]) .coming-soon { display: flex;"
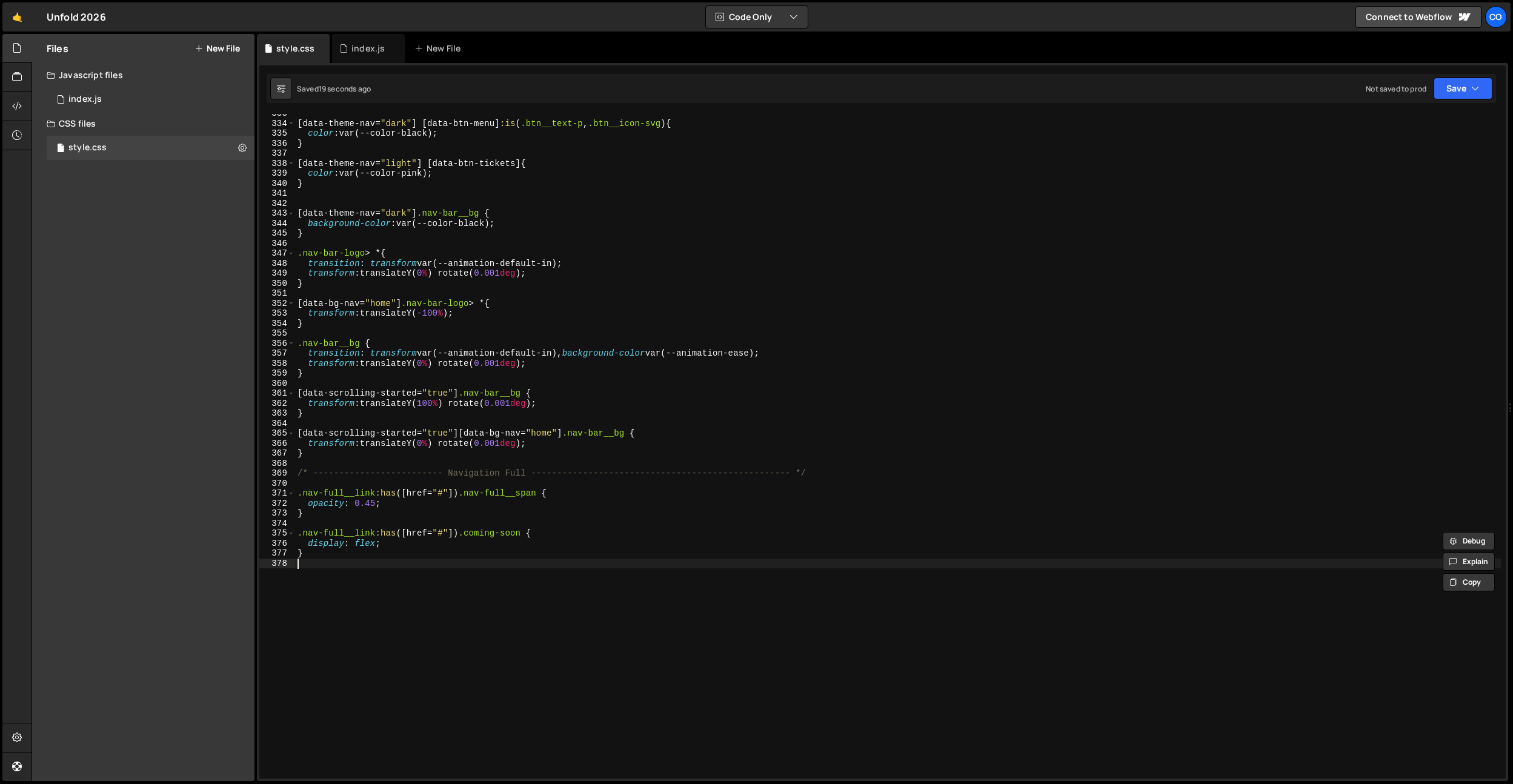
scroll to position [0, 0]
paste textarea ".nav-full__link:has([href="#"]) .coming-soon {"
drag, startPoint x: 378, startPoint y: 585, endPoint x: 525, endPoint y: 581, distance: 147.1
click at [525, 581] on div "[ data-theme-nav = " dark " ] [ data-btn-menu ] :is ( .btn__text-p , .btn__icon…" at bounding box center [898, 451] width 1206 height 685
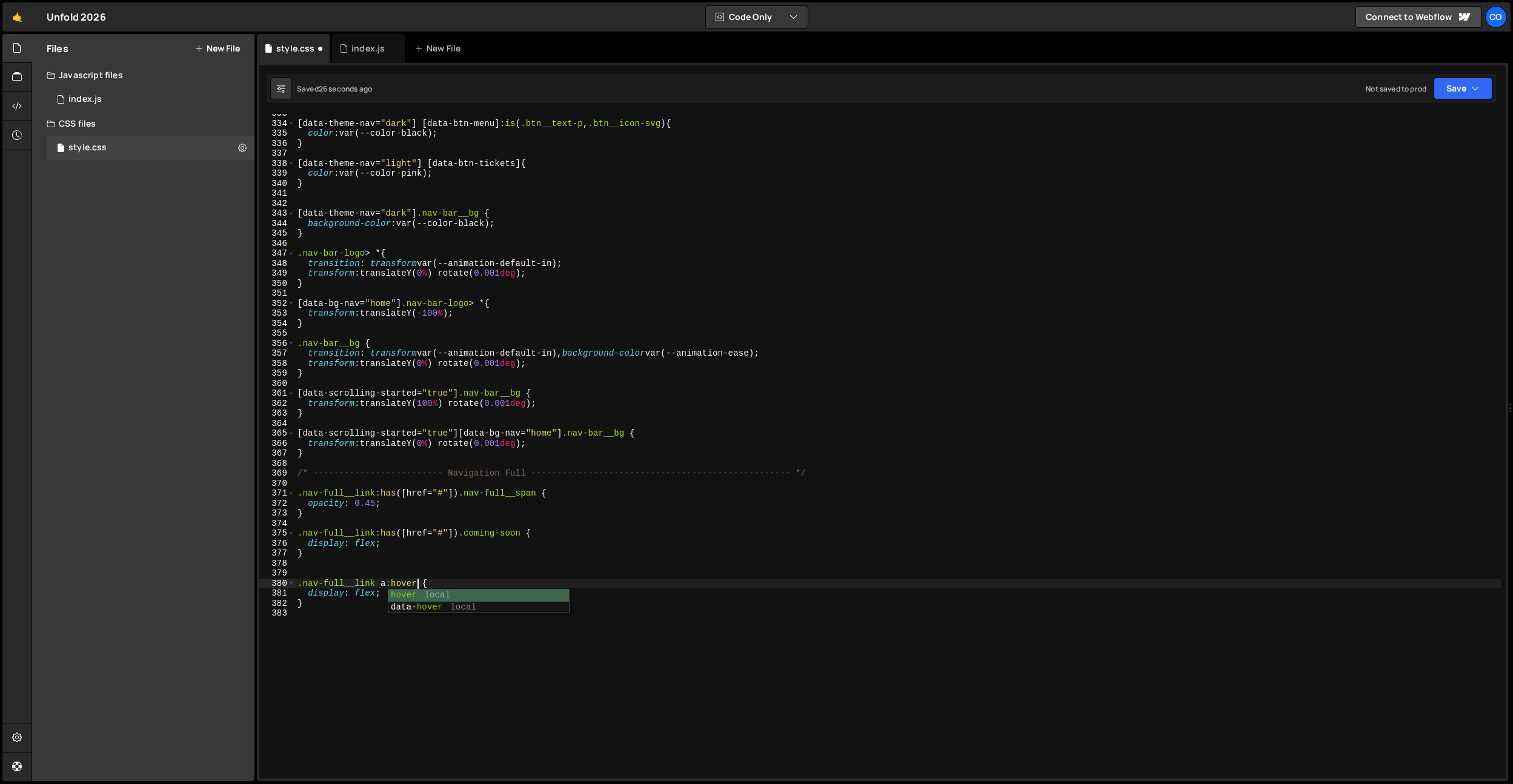
type textarea ".nav-full__link a:hover {"
drag, startPoint x: 420, startPoint y: 562, endPoint x: 427, endPoint y: 565, distance: 7.6
click at [420, 562] on div "[ data-theme-nav = " dark " ] [ data-btn-menu ] :is ( .btn__text-p , .btn__icon…" at bounding box center [898, 451] width 1206 height 685
drag, startPoint x: 386, startPoint y: 594, endPoint x: 310, endPoint y: 593, distance: 76.0
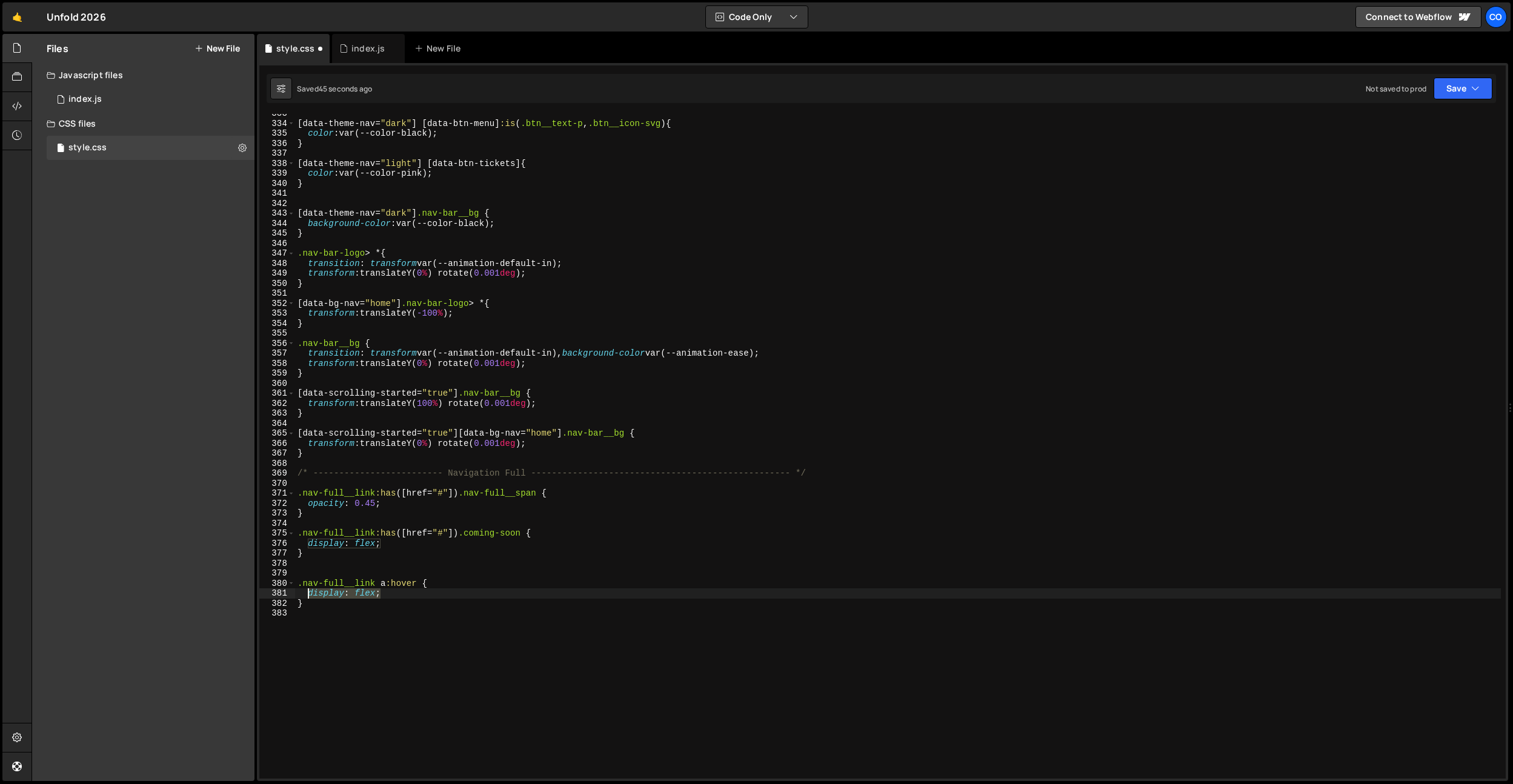
click at [310, 593] on div "[ data-theme-nav = " dark " ] [ data-btn-menu ] :is ( .btn__text-p , .btn__icon…" at bounding box center [898, 451] width 1206 height 685
paste textarea "nav-full__span"
type textarea "display: flex;"
click at [456, 668] on div "[ data-theme-nav = " dark " ] [ data-btn-menu ] :is ( .btn__text-p , .btn__icon…" at bounding box center [898, 451] width 1206 height 685
click at [526, 539] on div "[ data-theme-nav = " dark " ] [ data-btn-menu ] :is ( .btn__text-p , .btn__icon…" at bounding box center [898, 451] width 1206 height 685
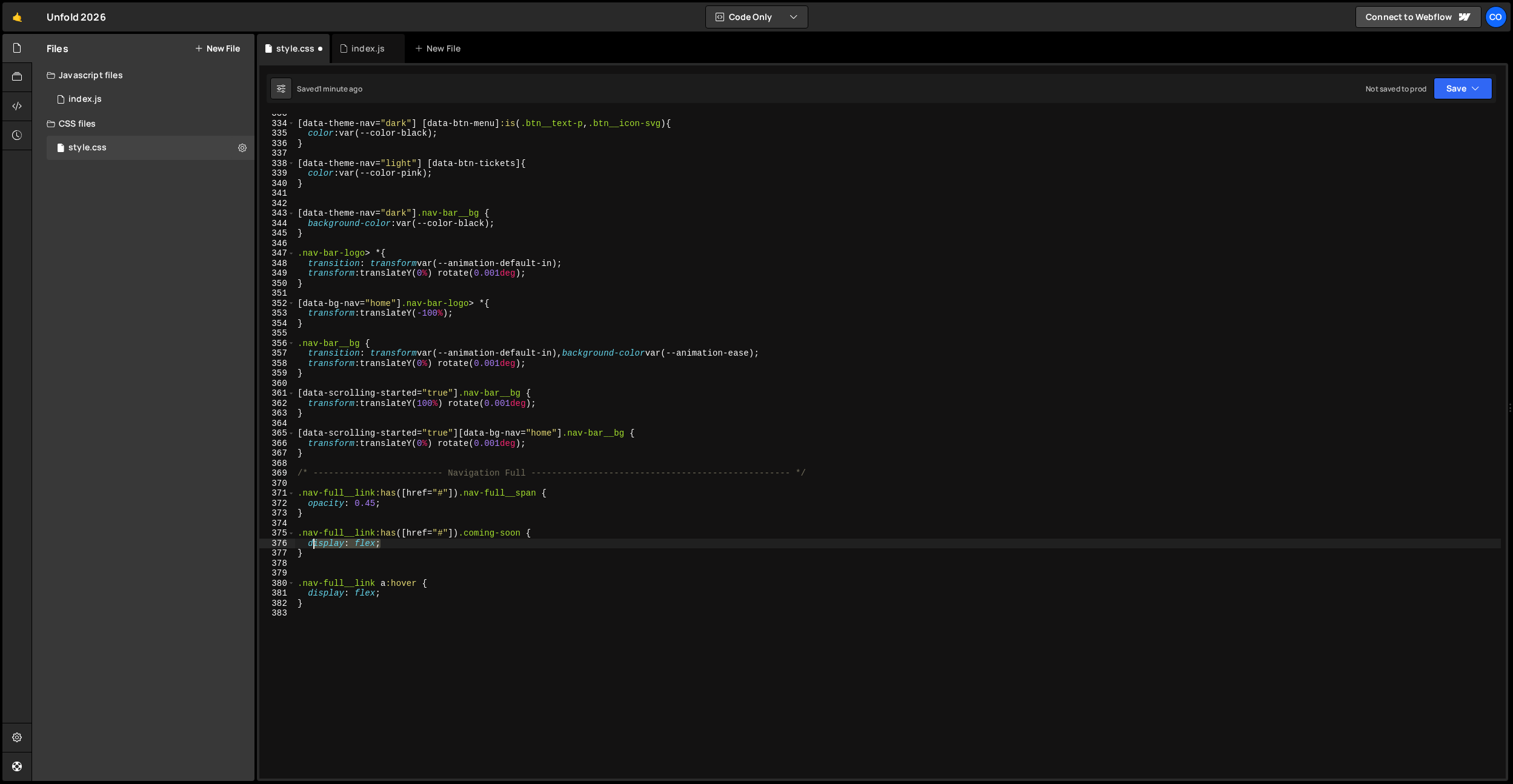
drag, startPoint x: 397, startPoint y: 546, endPoint x: 310, endPoint y: 545, distance: 87.0
click at [310, 545] on div "[ data-theme-nav = " dark " ] [ data-btn-menu ] :is ( .btn__text-p , .btn__icon…" at bounding box center [898, 451] width 1206 height 685
type textarea "opacity: 0;"
click at [401, 446] on div "[ data-theme-nav = " dark " ] [ data-btn-menu ] :is ( .btn__text-p , .btn__icon…" at bounding box center [898, 451] width 1206 height 685
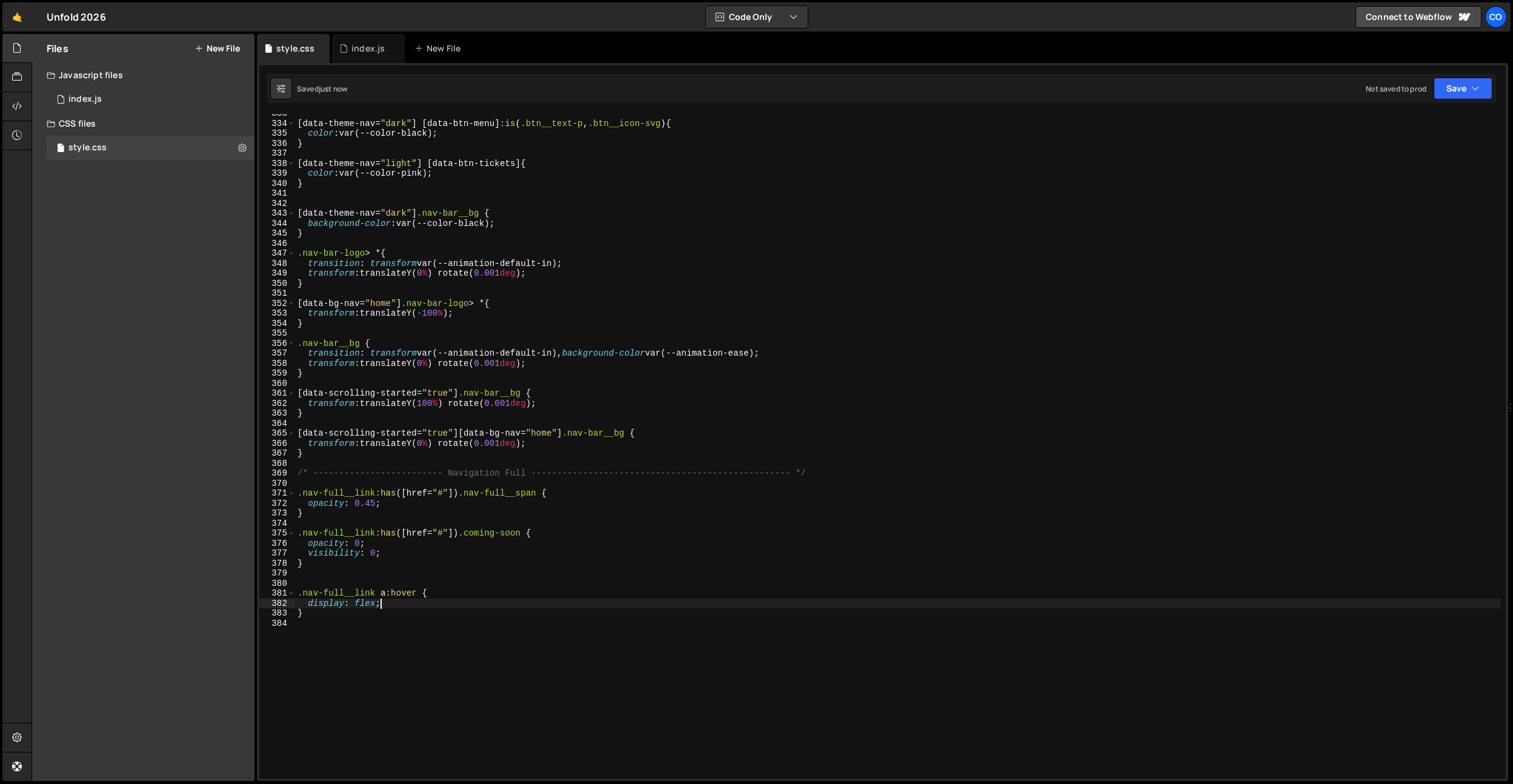
click at [386, 599] on div "[ data-theme-nav = " dark " ] [ data-btn-menu ] :is ( .btn__text-p , .btn__icon…" at bounding box center [898, 451] width 1206 height 685
type textarea "display: flex;"
click at [386, 599] on div "[ data-theme-nav = " dark " ] [ data-btn-menu ] :is ( .btn__text-p , .btn__icon…" at bounding box center [898, 451] width 1206 height 685
click at [473, 629] on div "[ data-theme-nav = " dark " ] [ data-btn-menu ] :is ( .btn__text-p , .btn__icon…" at bounding box center [898, 451] width 1206 height 685
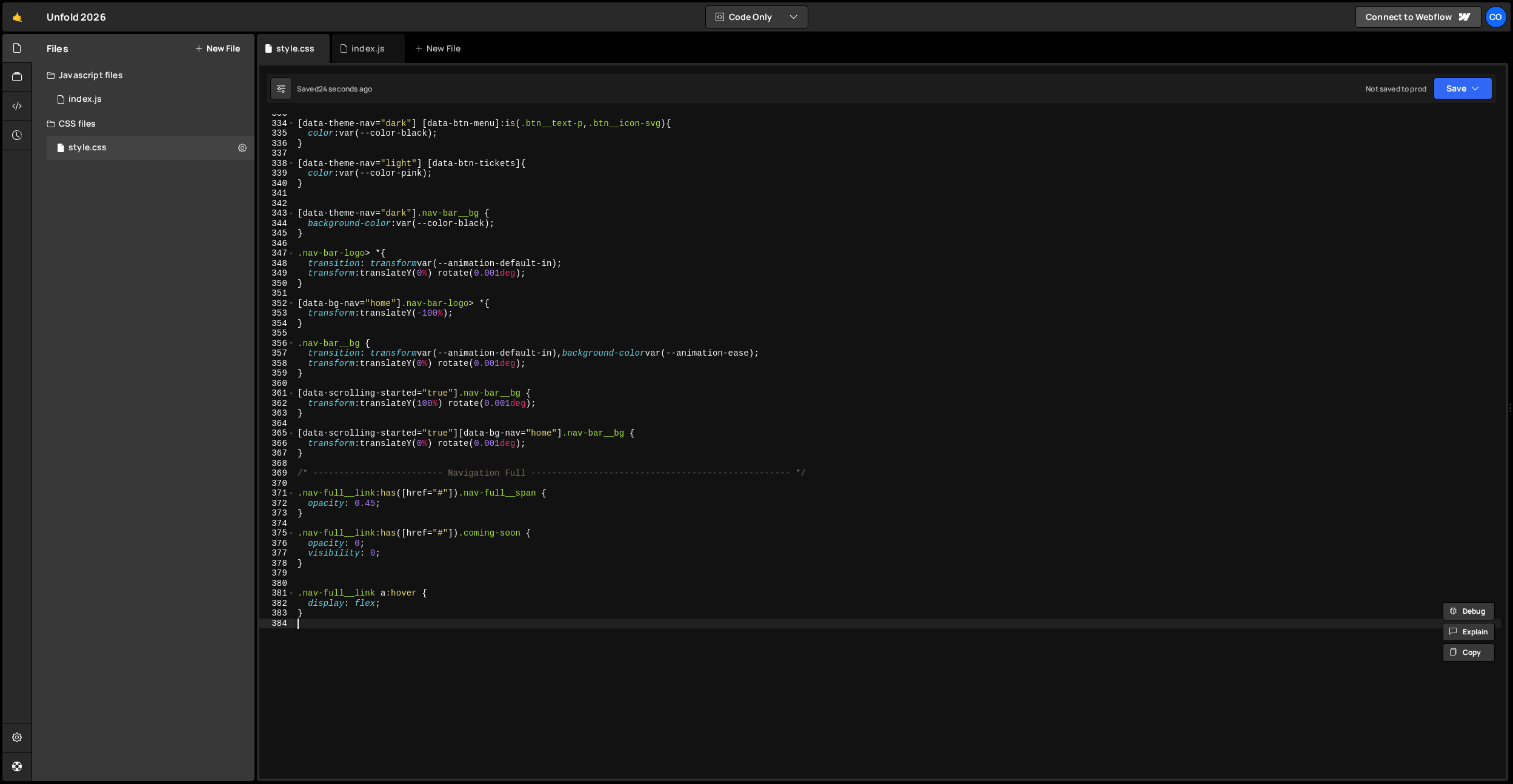
paste textarea "nav-full__span"
type textarea "nav-full__span"
click at [423, 593] on div "[ data-theme-nav = " dark " ] [ data-btn-menu ] :is ( .btn__text-p , .btn__icon…" at bounding box center [898, 451] width 1206 height 685
paste textarea "nav-full__span"
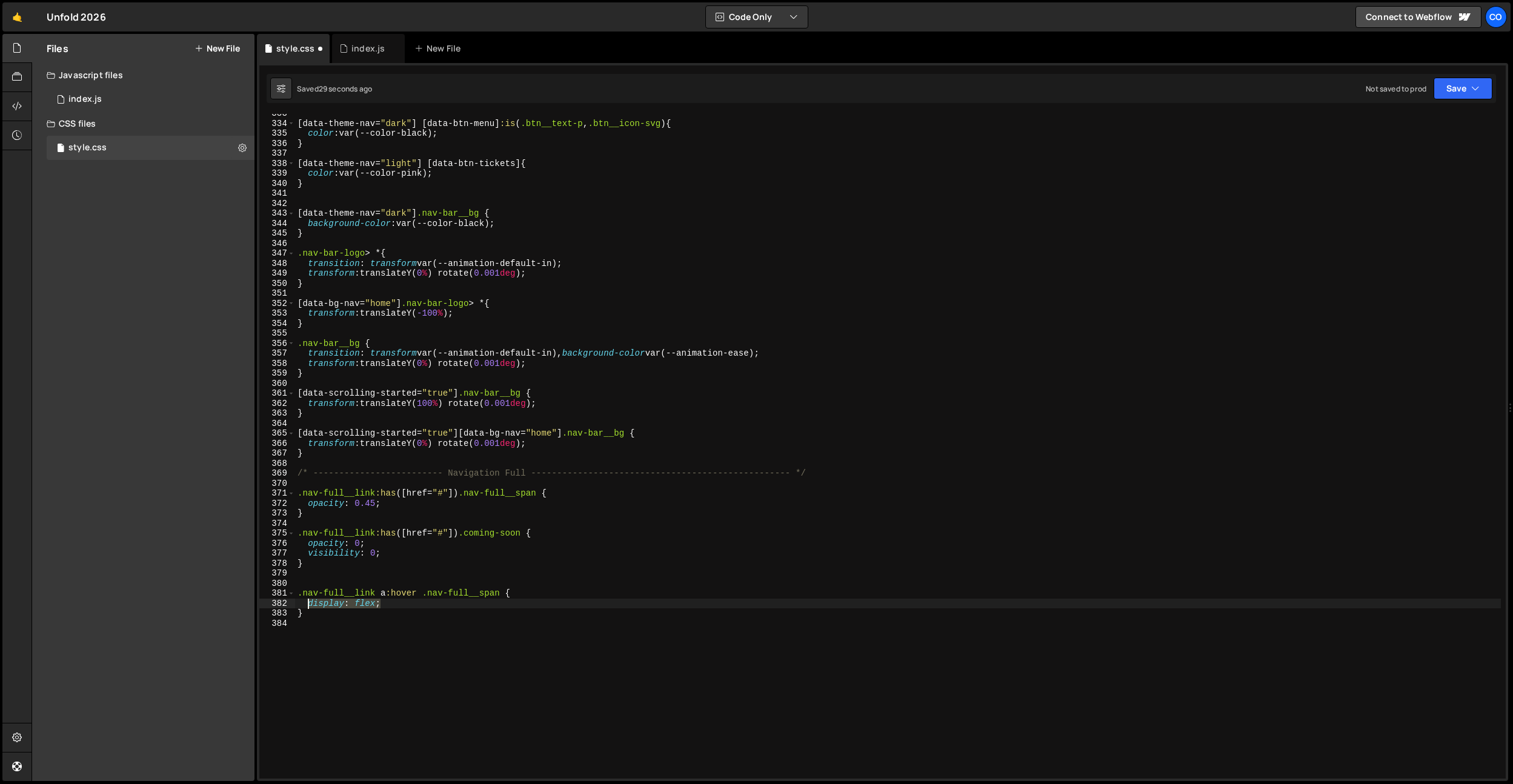
drag, startPoint x: 405, startPoint y: 606, endPoint x: 309, endPoint y: 605, distance: 96.0
click at [309, 605] on div "[ data-theme-nav = " dark " ] [ data-btn-menu ] :is ( .btn__text-p , .btn__icon…" at bounding box center [898, 451] width 1206 height 685
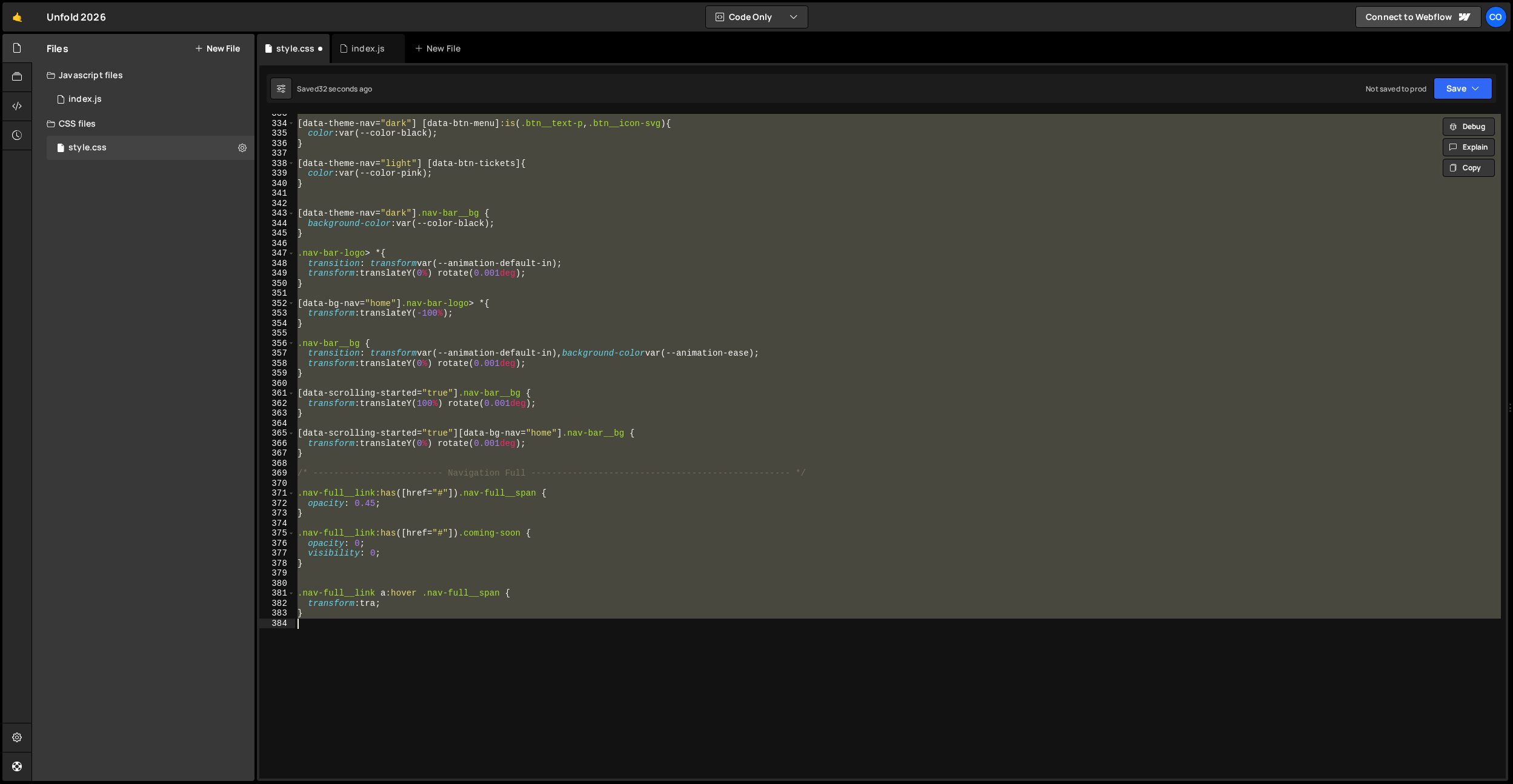
click at [309, 605] on div "[ data-theme-nav = " dark " ] [ data-btn-menu ] :is ( .btn__text-p , .btn__icon…" at bounding box center [898, 446] width 1206 height 665
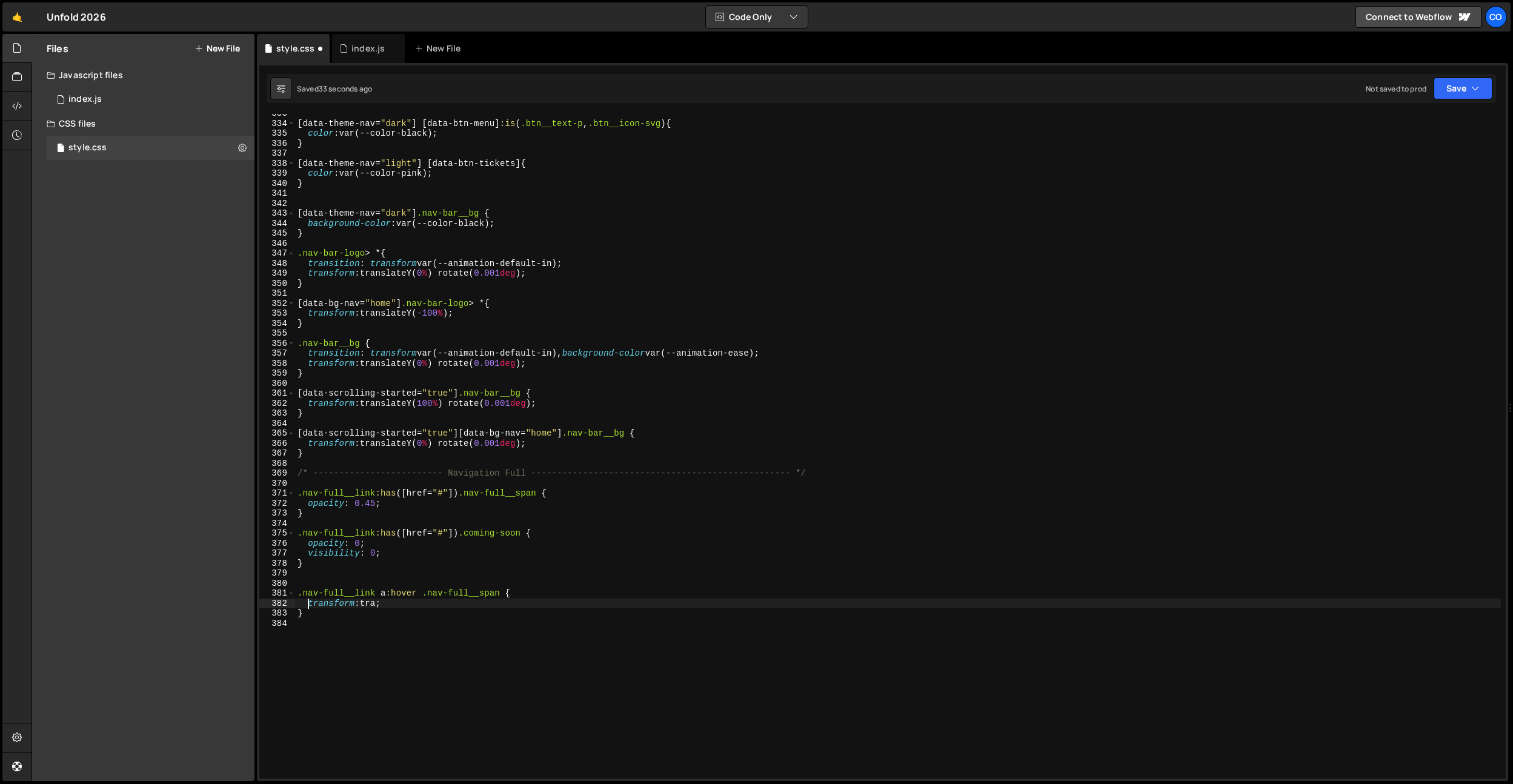
click at [381, 607] on div "[ data-theme-nav = " dark " ] [ data-btn-menu ] :is ( .btn__text-p , .btn__icon…" at bounding box center [898, 451] width 1206 height 685
click at [426, 606] on div "[ data-theme-nav = " dark " ] [ data-btn-menu ] :is ( .btn__text-p , .btn__icon…" at bounding box center [898, 451] width 1206 height 685
drag, startPoint x: 506, startPoint y: 595, endPoint x: 424, endPoint y: 592, distance: 82.1
click at [424, 592] on div "[ data-theme-nav = " dark " ] [ data-btn-menu ] :is ( .btn__text-p , .btn__icon…" at bounding box center [898, 451] width 1206 height 685
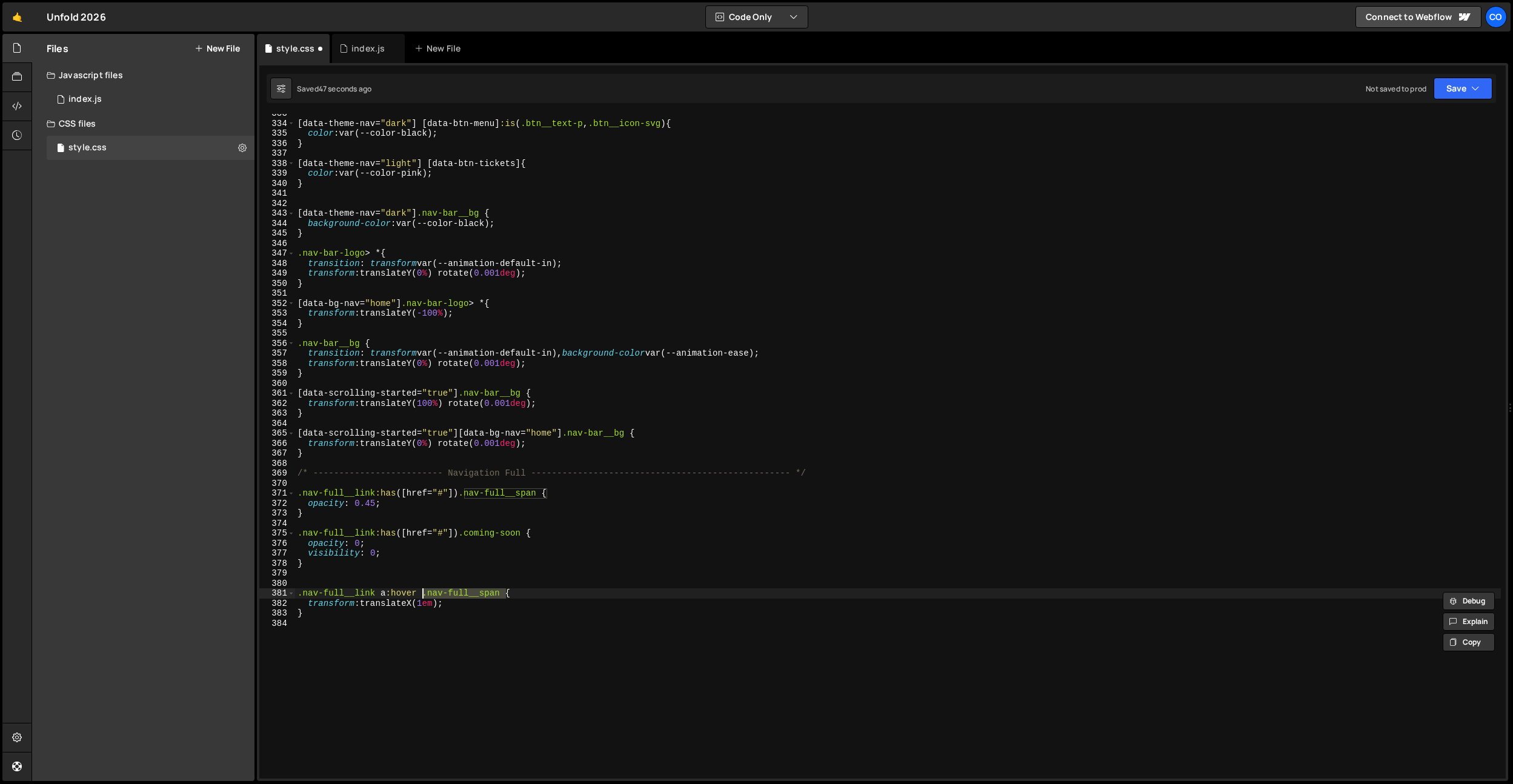
scroll to position [0, 8]
drag, startPoint x: 452, startPoint y: 600, endPoint x: 307, endPoint y: 602, distance: 145.0
click at [307, 602] on div "[ data-theme-nav = " dark " ] [ data-btn-menu ] :is ( .btn__text-p , .btn__icon…" at bounding box center [898, 451] width 1206 height 685
click at [417, 593] on div "[ data-theme-nav = " dark " ] [ data-btn-menu ] :is ( .btn__text-p , .btn__icon…" at bounding box center [898, 451] width 1206 height 685
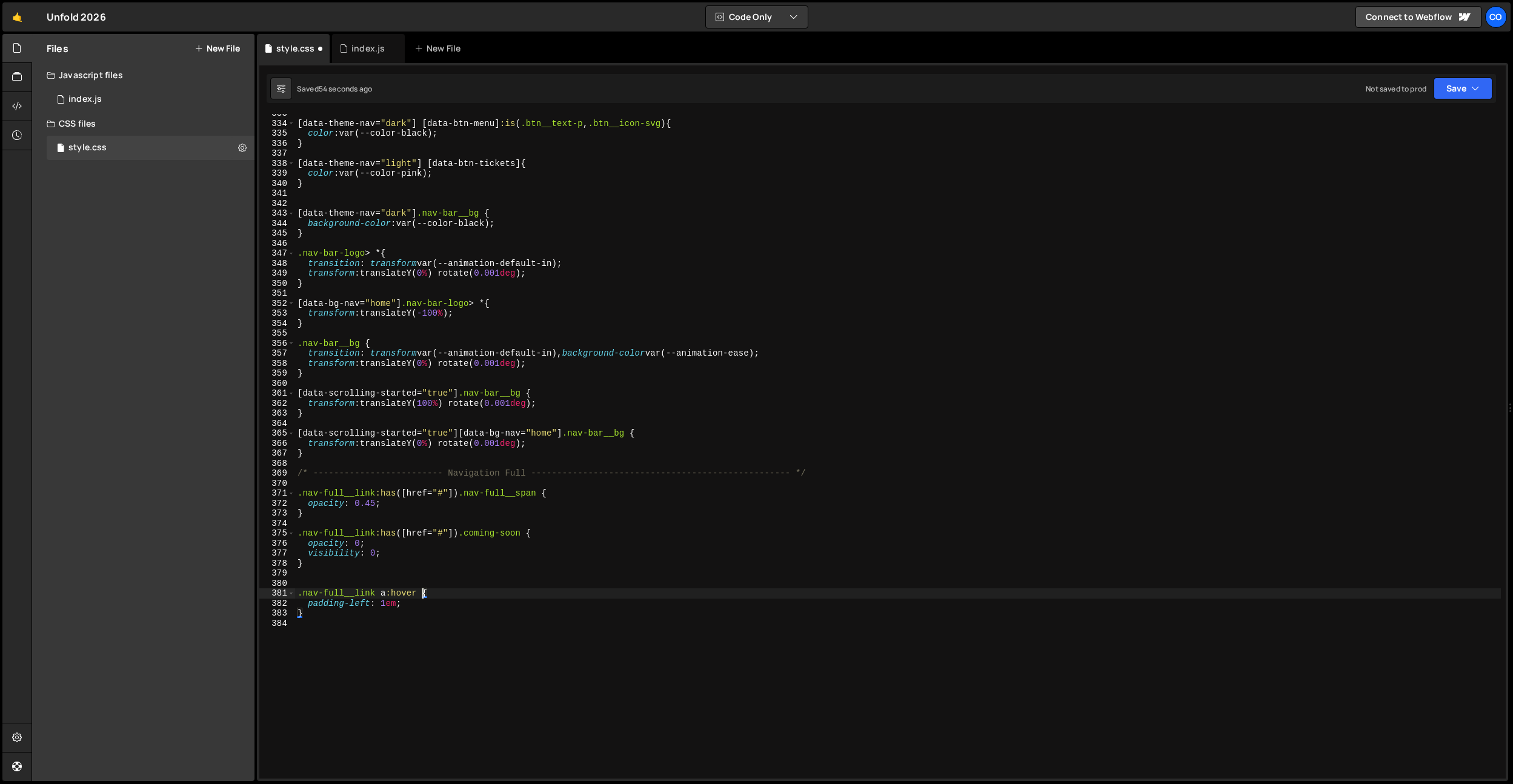
click at [421, 600] on div "[ data-theme-nav = " dark " ] [ data-btn-menu ] :is ( .btn__text-p , .btn__icon…" at bounding box center [898, 451] width 1206 height 685
type textarea "padding-left: 1em;"
click at [389, 605] on div "[ data-theme-nav = " dark " ] [ data-btn-menu ] :is ( .btn__text-p , .btn__icon…" at bounding box center [898, 451] width 1206 height 685
click at [447, 550] on div "[ data-theme-nav = " dark " ] [ data-btn-menu ] :is ( .btn__text-p , .btn__icon…" at bounding box center [898, 451] width 1206 height 685
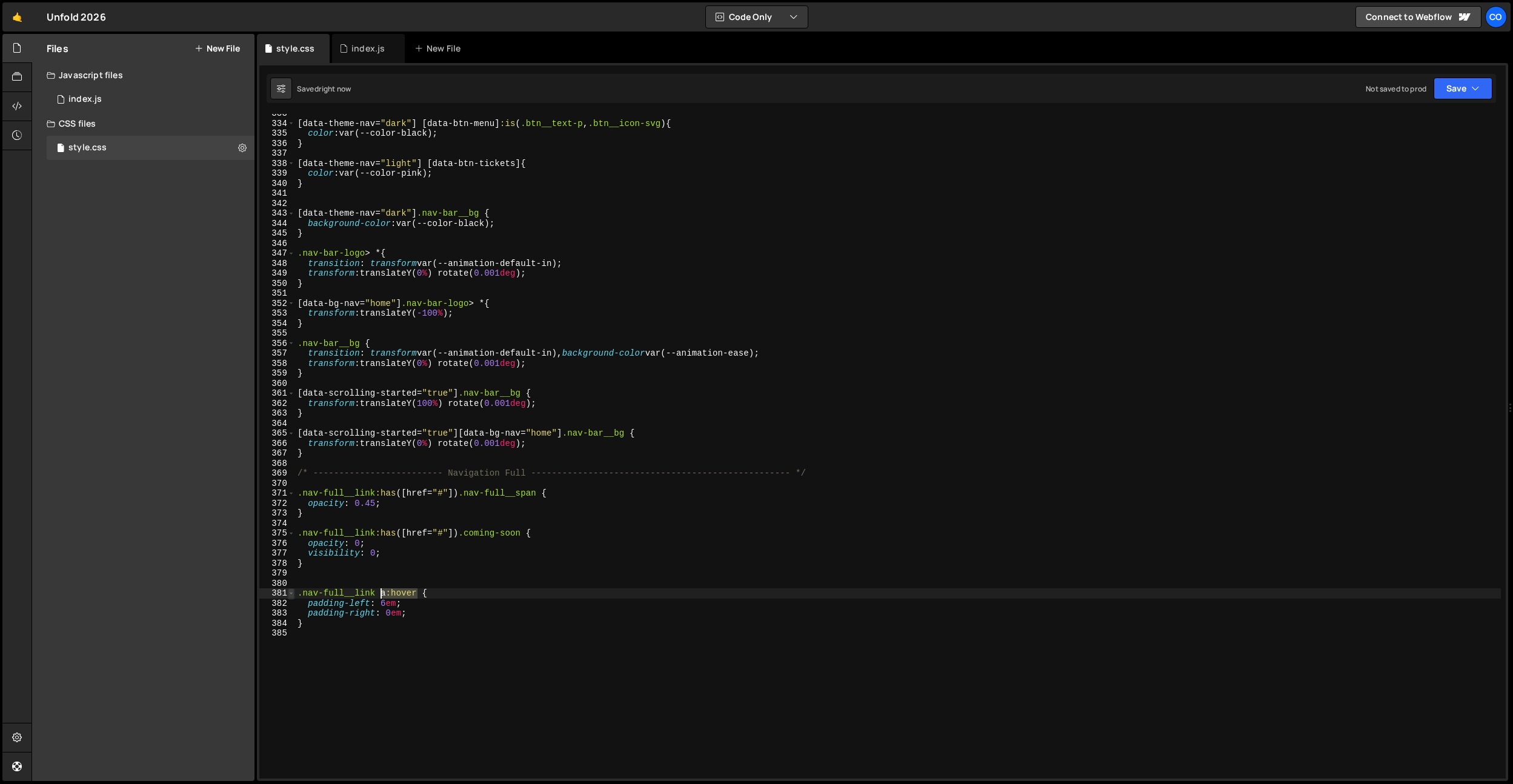
drag, startPoint x: 418, startPoint y: 593, endPoint x: 293, endPoint y: 592, distance: 125.0
click at [293, 592] on div "visibility: 0; 333 334 335 336 337 338 339 340 341 342 343 344 345 346 347 348 …" at bounding box center [882, 446] width 1246 height 665
type textarea ".nav-full__link a:hover {"
click at [324, 570] on div "[ data-theme-nav = " dark " ] [ data-btn-menu ] :is ( .btn__text-p , .btn__icon…" at bounding box center [898, 451] width 1206 height 685
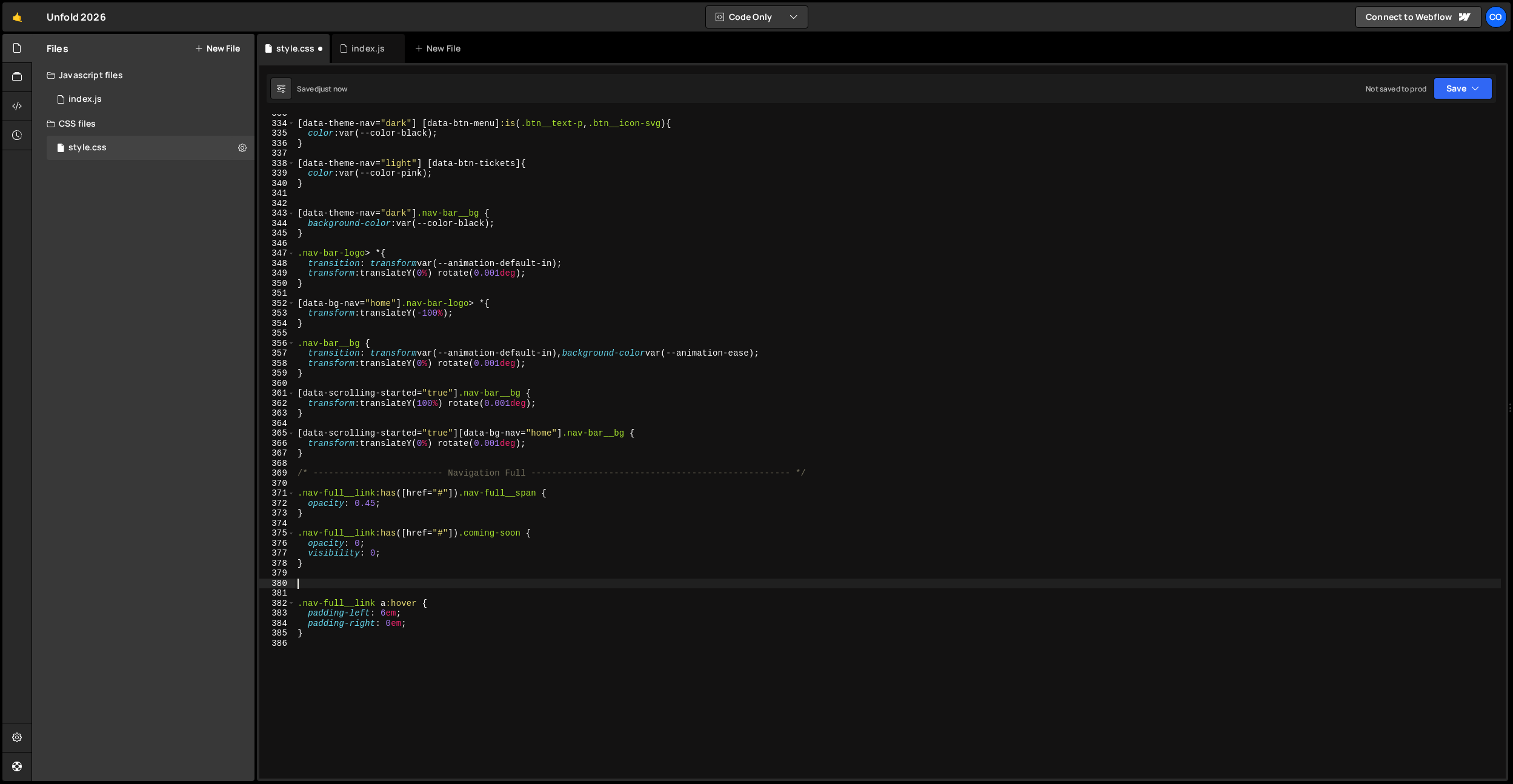
paste textarea ".nav-full__link a:hover"
type textarea ".nav-full__link a {}"
drag, startPoint x: 598, startPoint y: 264, endPoint x: 308, endPoint y: 300, distance: 292.2
click at [309, 262] on div "[ data-theme-nav = " dark " ] [ data-btn-menu ] :is ( .btn__text-p , .btn__icon…" at bounding box center [898, 451] width 1206 height 685
type textarea "transition: transform var(--animation-default-in);"
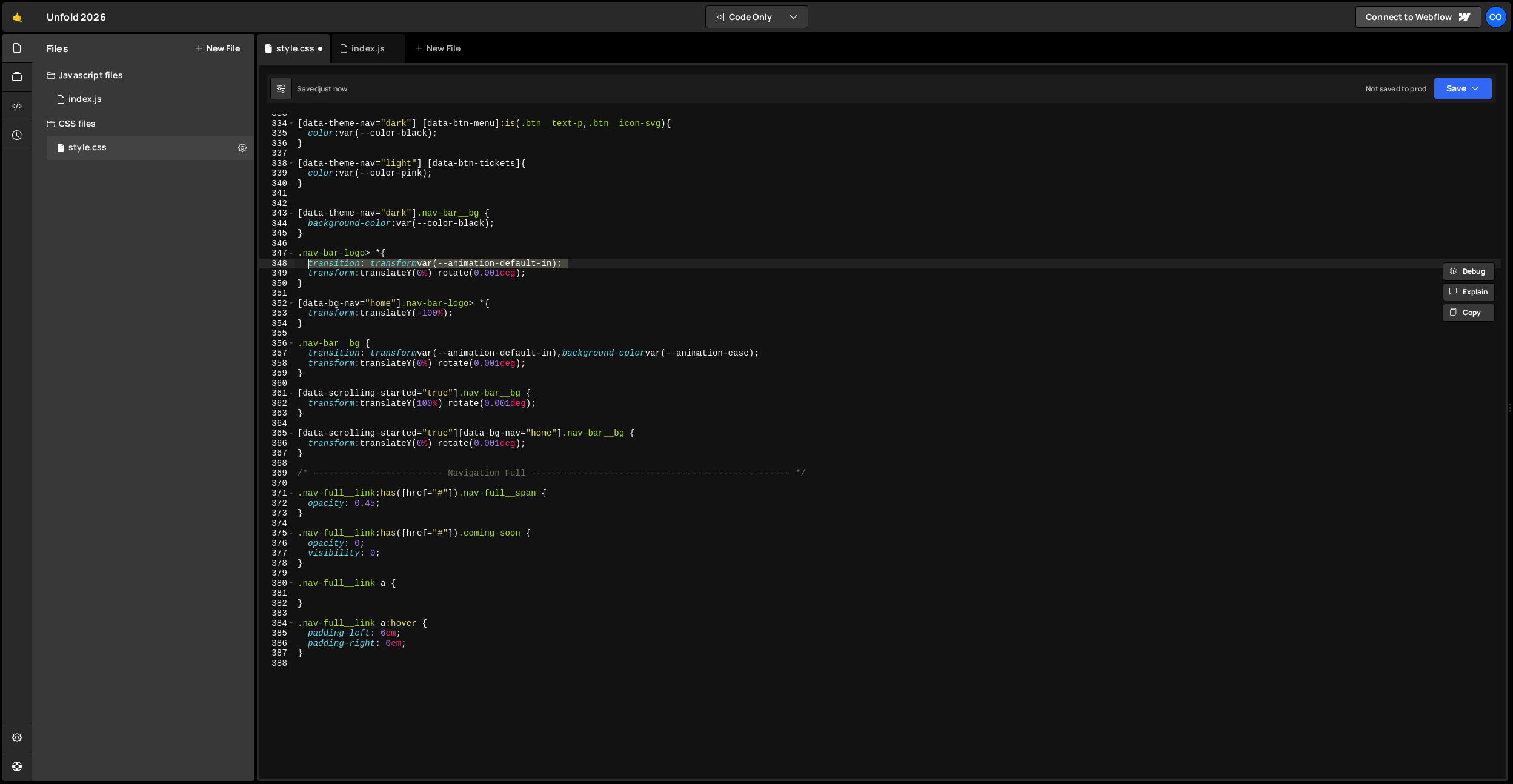
click at [307, 593] on div "[ data-theme-nav = " dark " ] [ data-btn-menu ] :is ( .btn__text-p , .btn__icon…" at bounding box center [898, 451] width 1206 height 685
paste textarea "transition: transform var(--animation-default-in);"
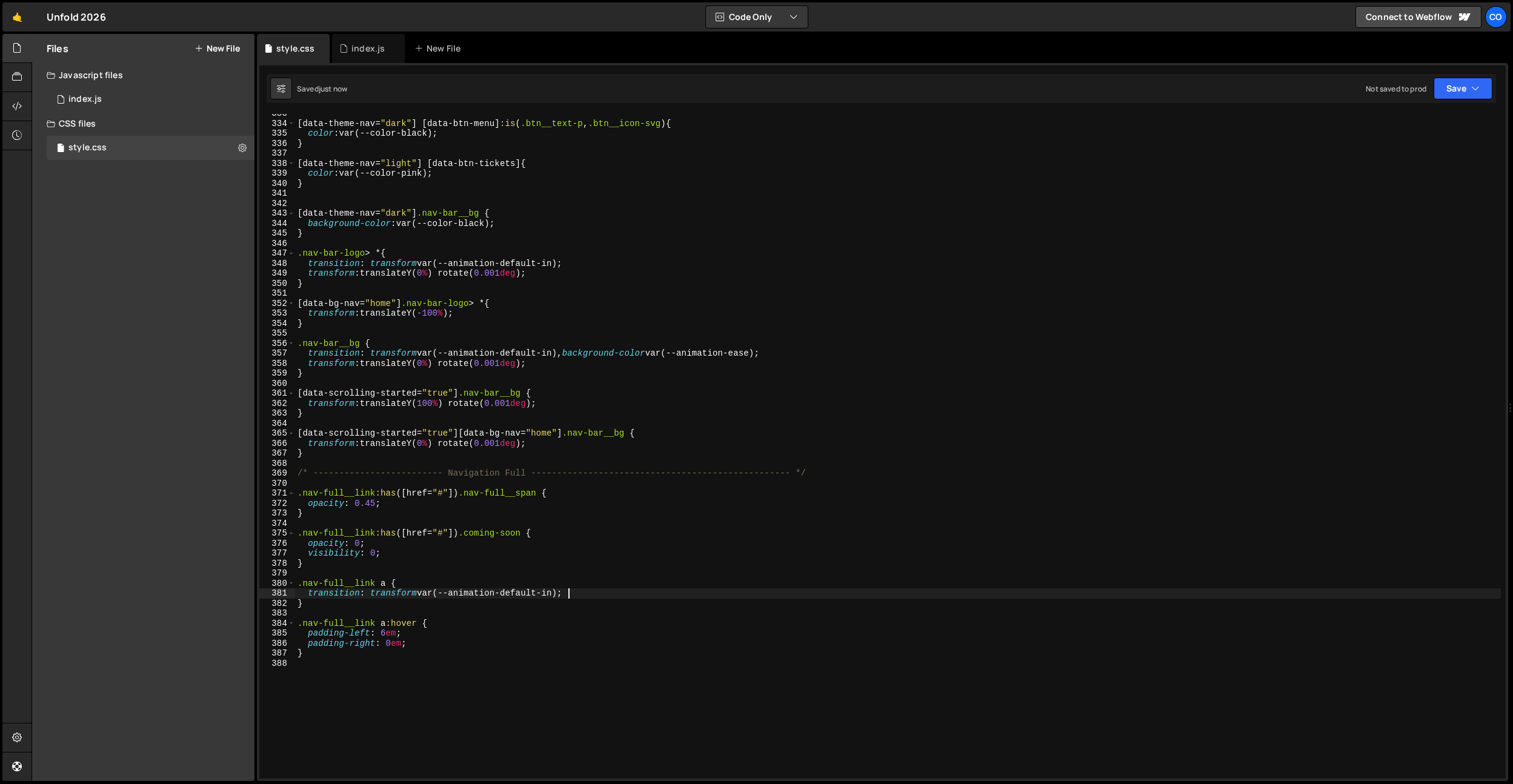
click at [501, 561] on div "[ data-theme-nav = " dark " ] [ data-btn-menu ] :is ( .btn__text-p , .btn__icon…" at bounding box center [898, 451] width 1206 height 685
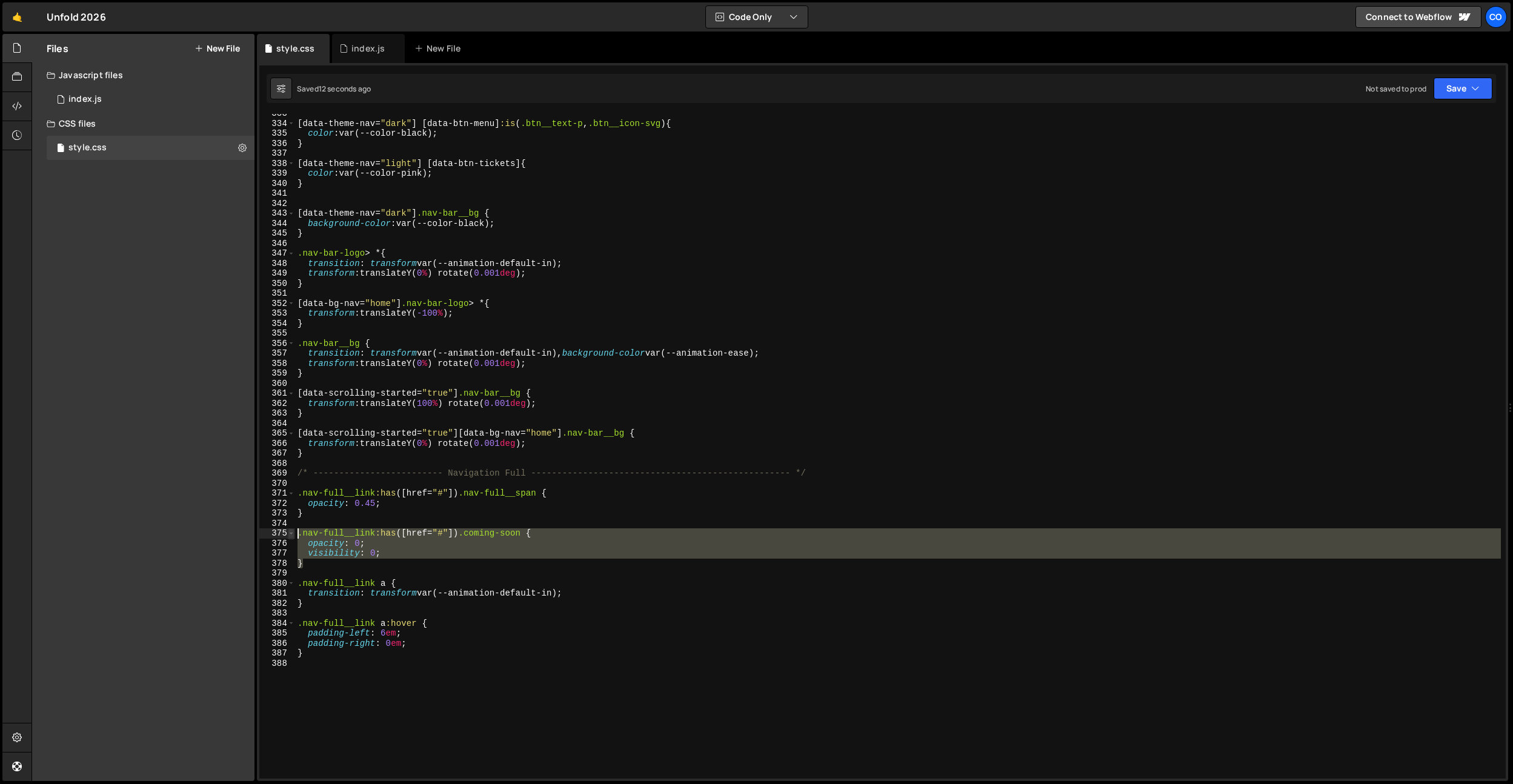
drag, startPoint x: 351, startPoint y: 560, endPoint x: 291, endPoint y: 535, distance: 65.0
click at [291, 535] on div "} 333 334 335 336 337 338 339 340 341 342 343 344 345 346 347 348 349 350 351 3…" at bounding box center [882, 446] width 1246 height 665
type textarea "}"
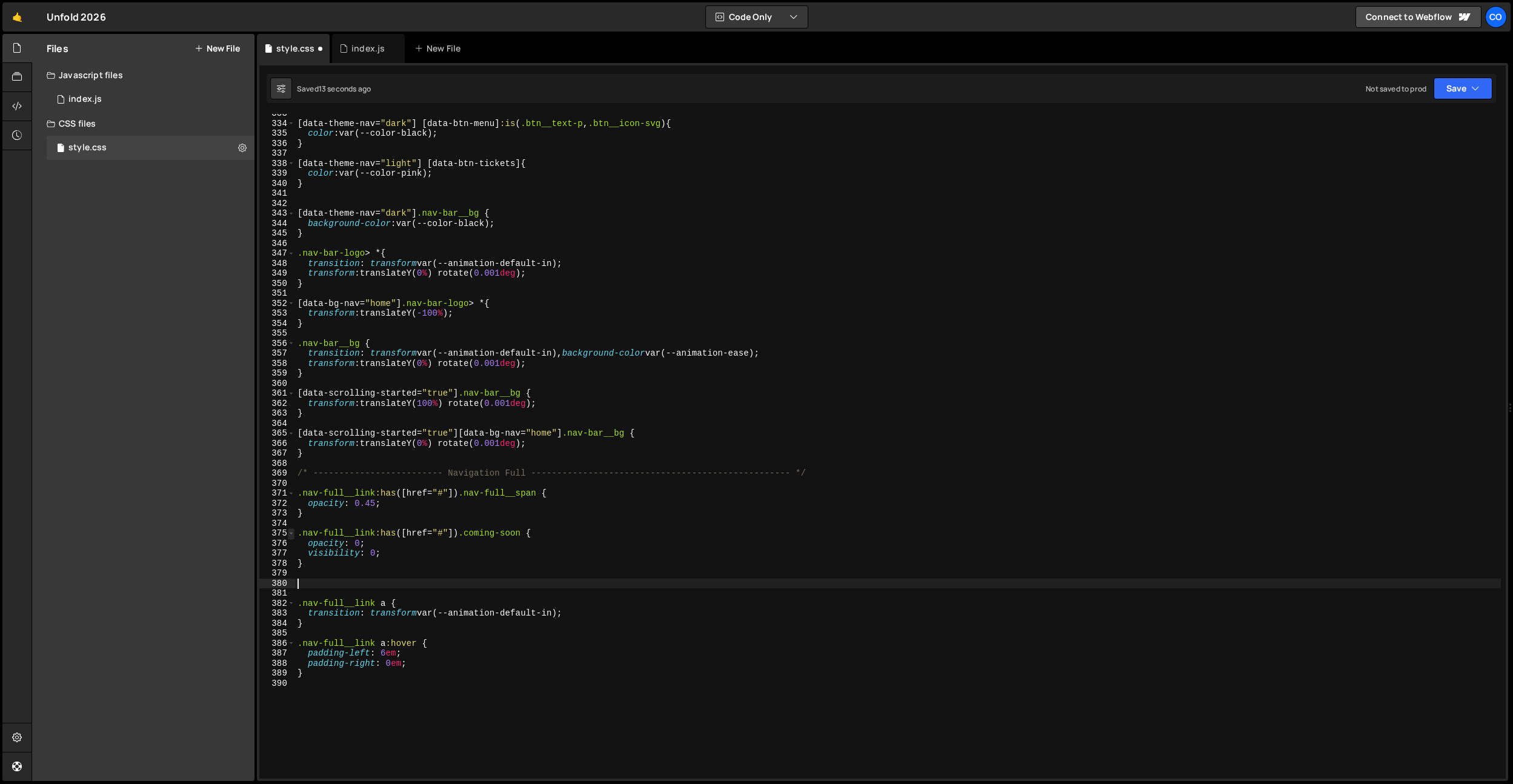
paste textarea "}"
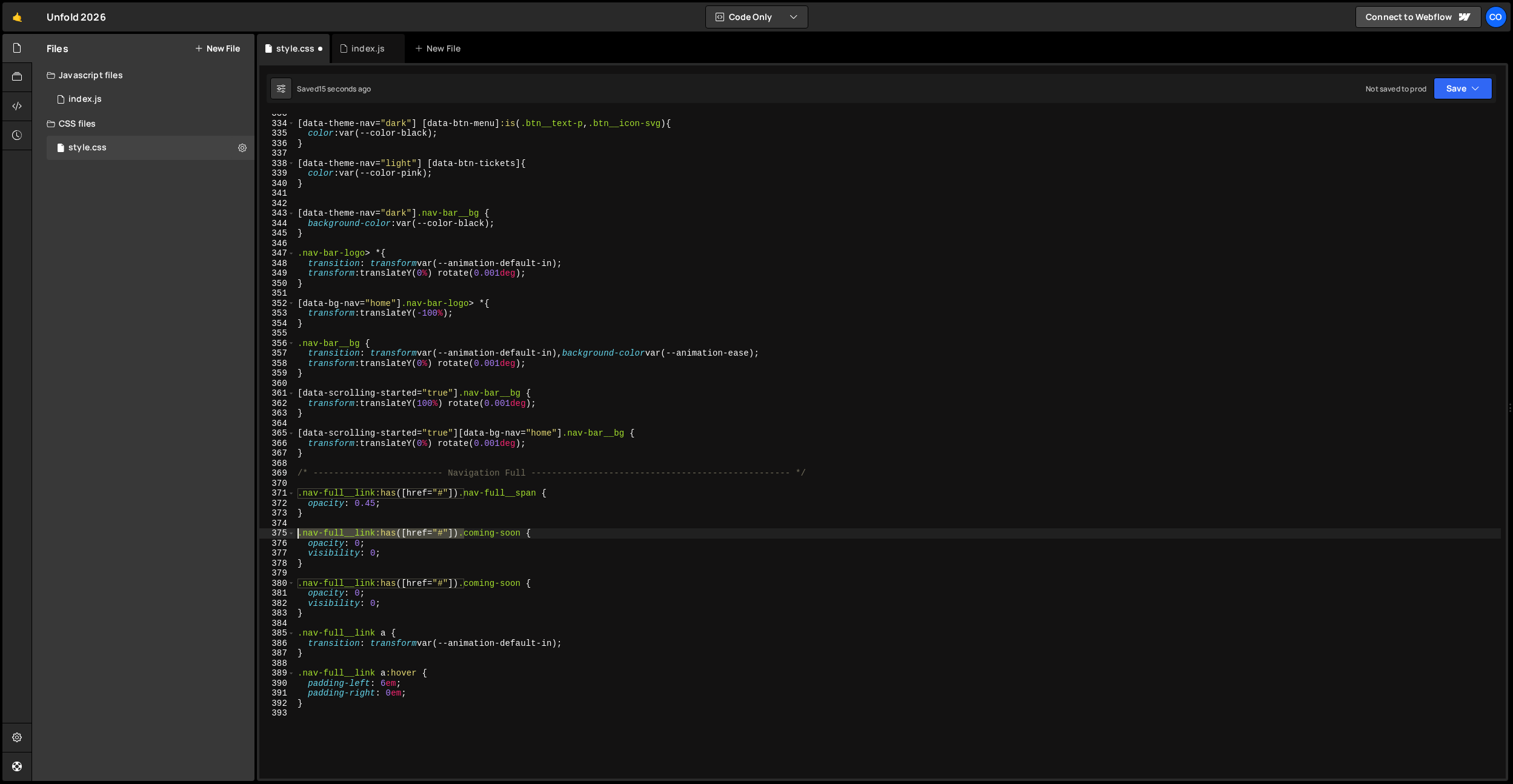
drag, startPoint x: 465, startPoint y: 535, endPoint x: 297, endPoint y: 537, distance: 168.0
click at [297, 537] on div "[ data-theme-nav = " dark " ] [ data-btn-menu ] :is ( .btn__text-p , .btn__icon…" at bounding box center [898, 451] width 1206 height 685
click at [360, 594] on div "[ data-theme-nav = " dark " ] [ data-btn-menu ] :is ( .btn__text-p , .btn__icon…" at bounding box center [898, 451] width 1206 height 685
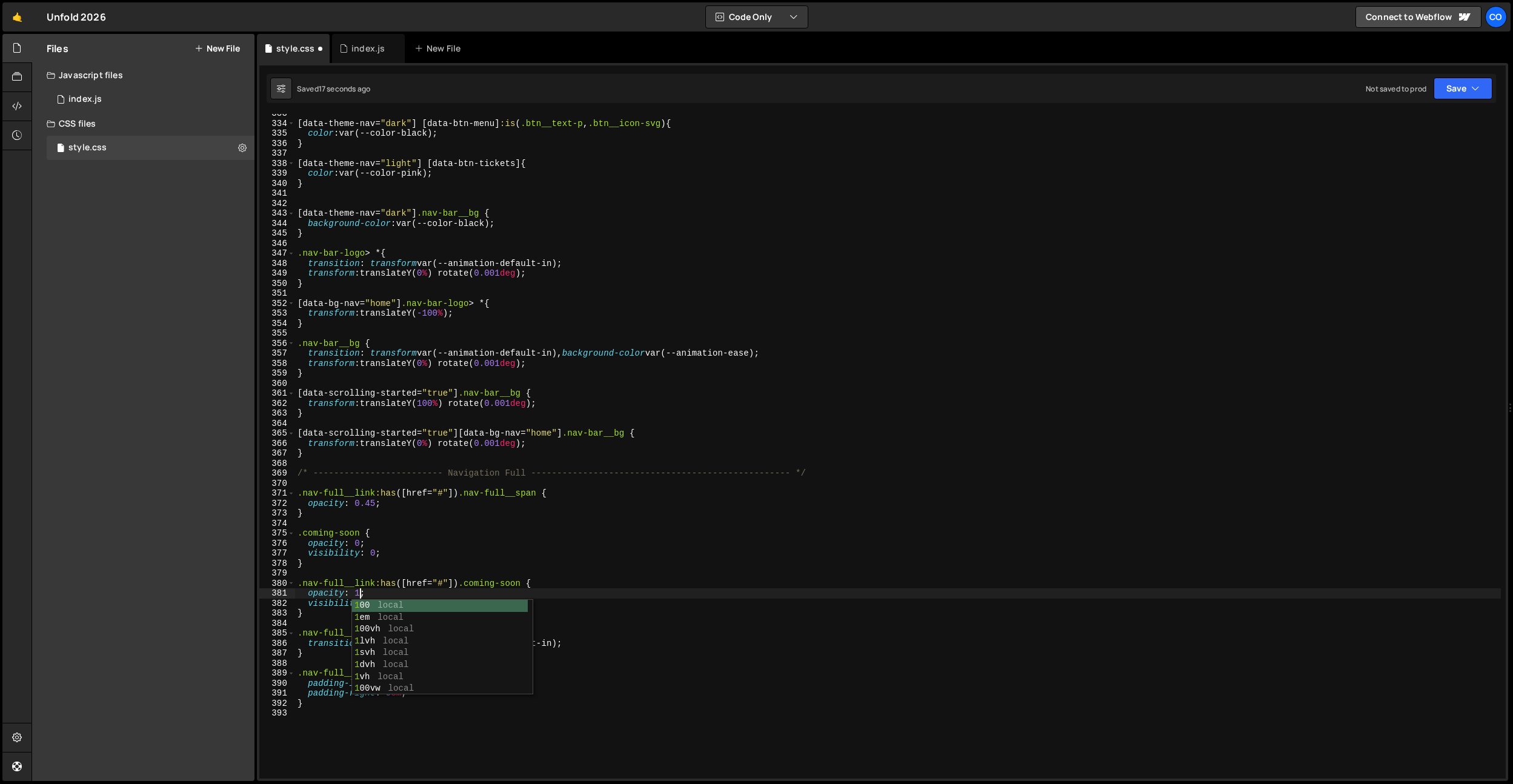
scroll to position [0, 4]
drag, startPoint x: 381, startPoint y: 577, endPoint x: 380, endPoint y: 595, distance: 18.0
click at [381, 579] on div "[ data-theme-nav = " dark " ] [ data-btn-menu ] :is ( .btn__text-p , .btn__icon…" at bounding box center [898, 451] width 1206 height 685
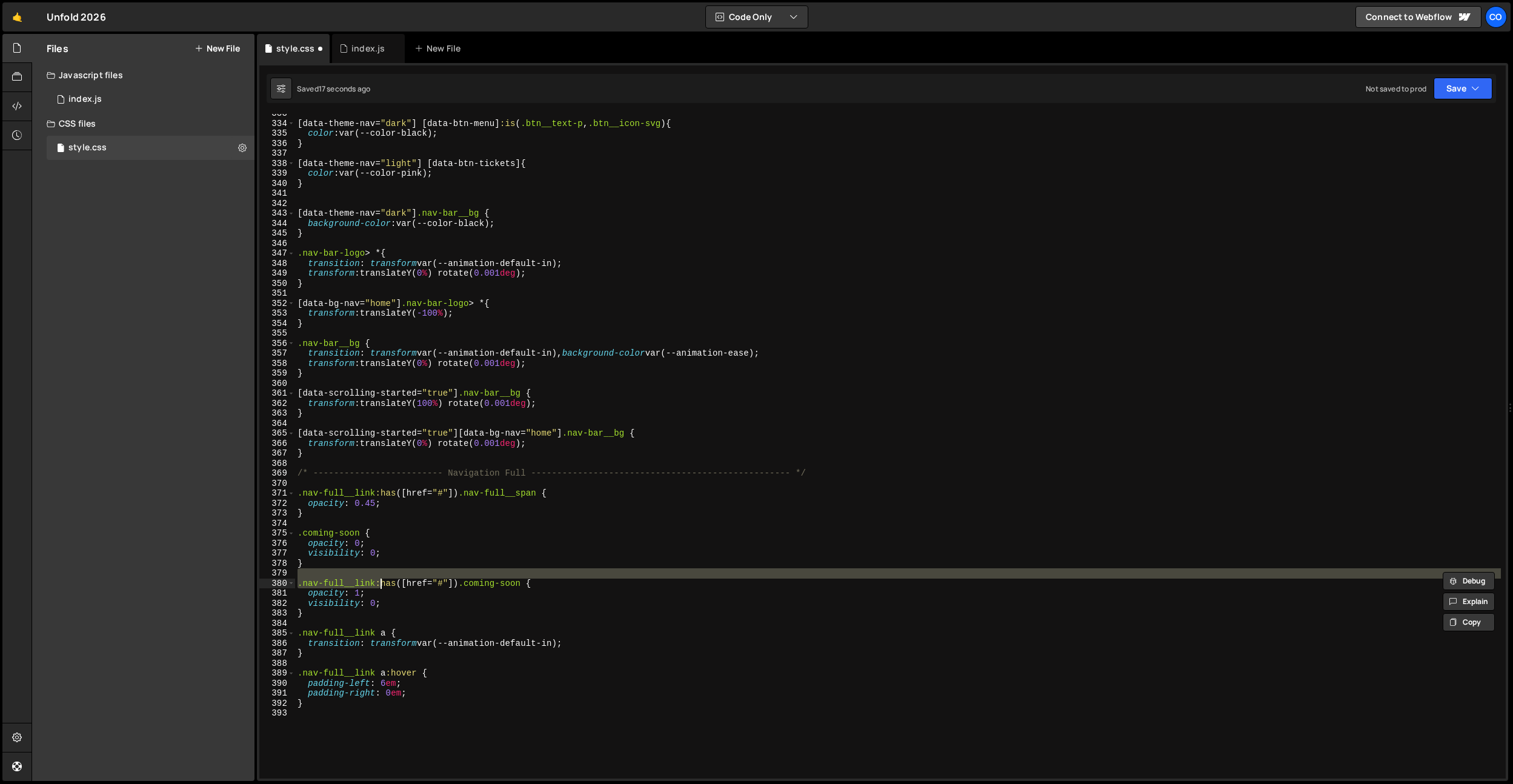
click at [376, 604] on div "[ data-theme-nav = " dark " ] [ data-btn-menu ] :is ( .btn__text-p , .btn__icon…" at bounding box center [898, 451] width 1206 height 685
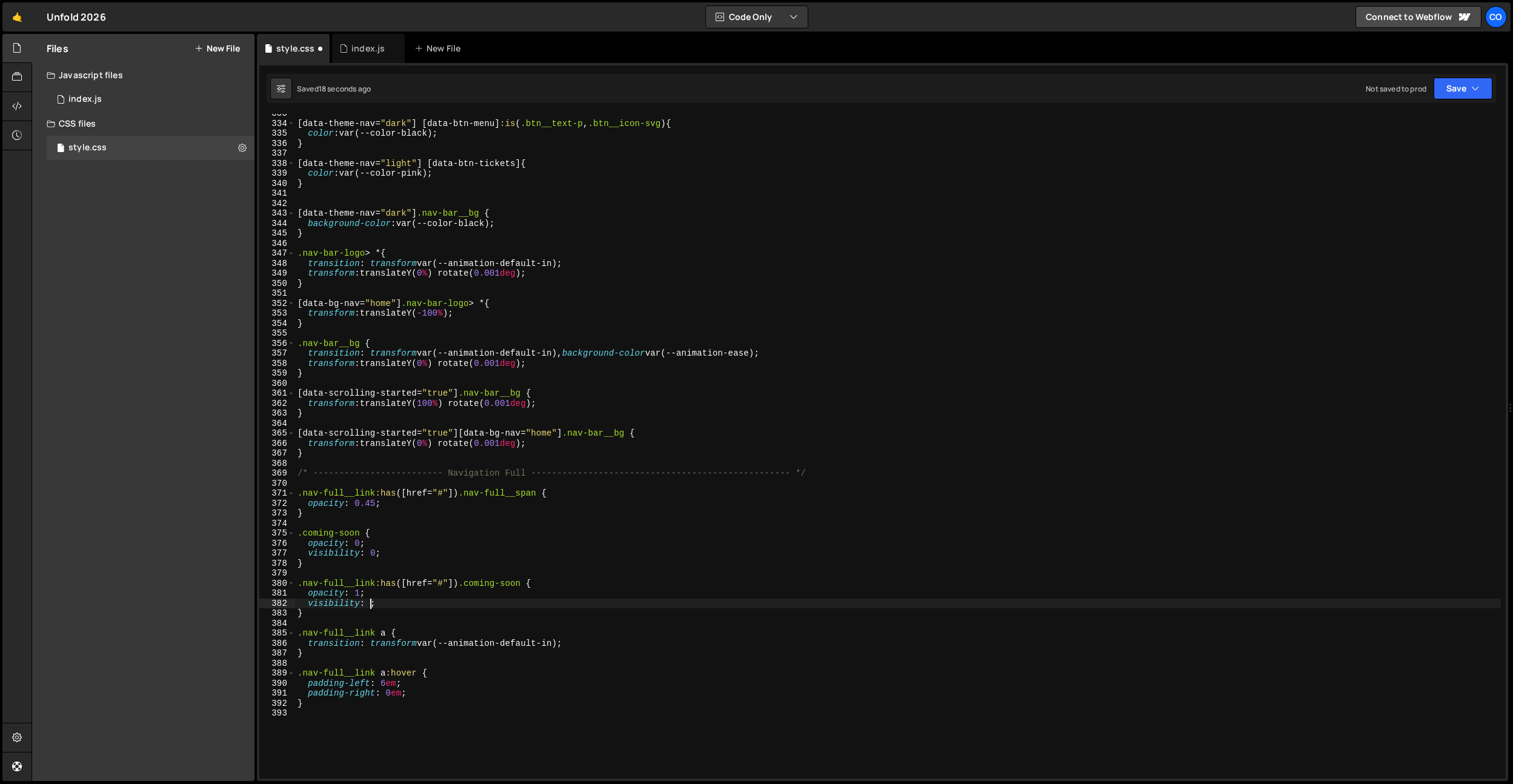
scroll to position [0, 5]
click at [464, 583] on div "[ data-theme-nav = " dark " ] [ data-btn-menu ] :is ( .btn__text-p , .btn__icon…" at bounding box center [898, 451] width 1206 height 685
click at [452, 583] on div "[ data-theme-nav = " dark " ] [ data-btn-menu ] :is ( .btn__text-p , .btn__icon…" at bounding box center [898, 451] width 1206 height 685
drag, startPoint x: 435, startPoint y: 555, endPoint x: 427, endPoint y: 560, distance: 9.4
click at [435, 555] on div "[ data-theme-nav = " dark " ] [ data-btn-menu ] :is ( .btn__text-p , .btn__icon…" at bounding box center [898, 451] width 1206 height 685
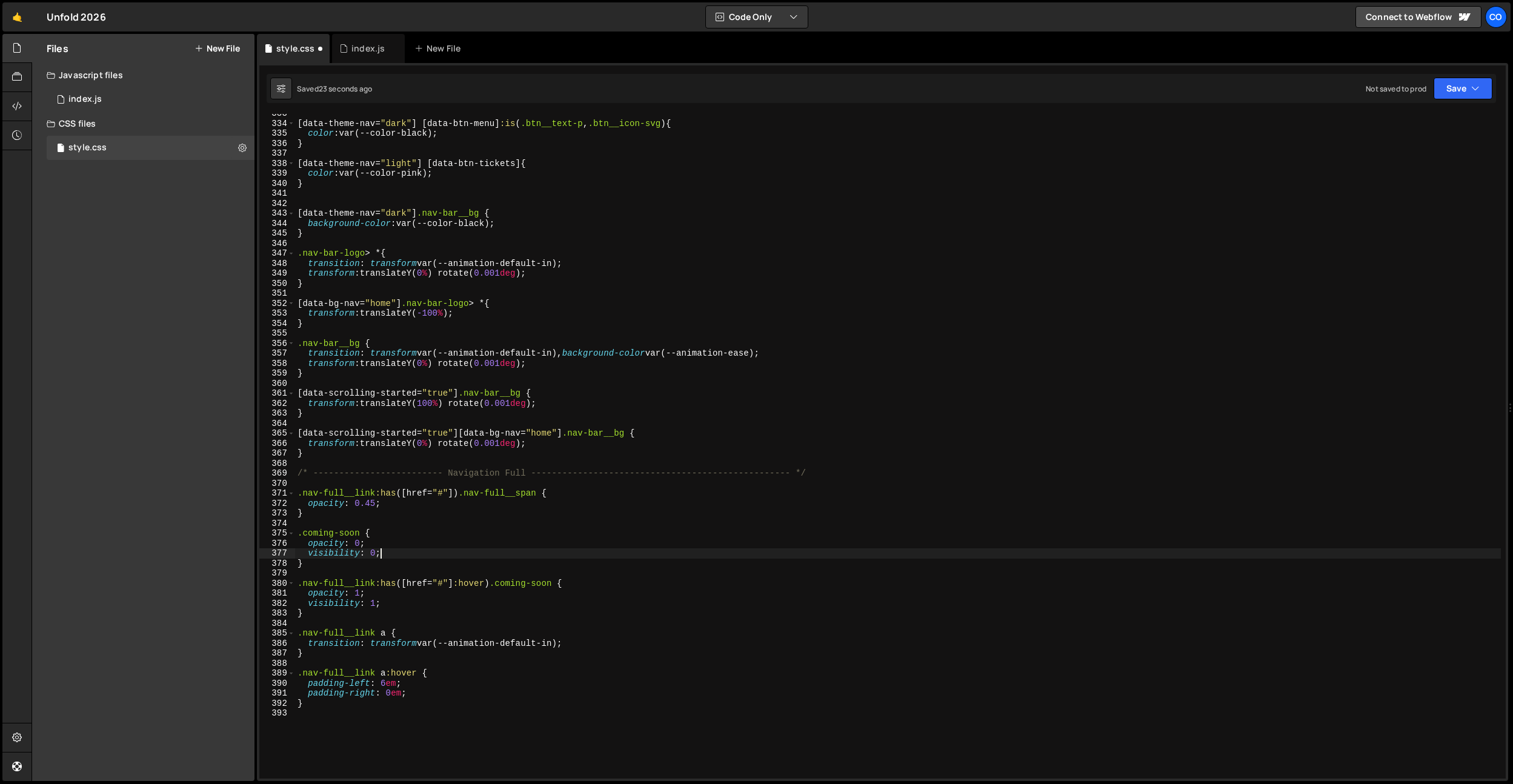
click at [402, 606] on div "[ data-theme-nav = " dark " ] [ data-btn-menu ] :is ( .btn__text-p , .btn__icon…" at bounding box center [898, 451] width 1206 height 685
type textarea "visibility: 1;"
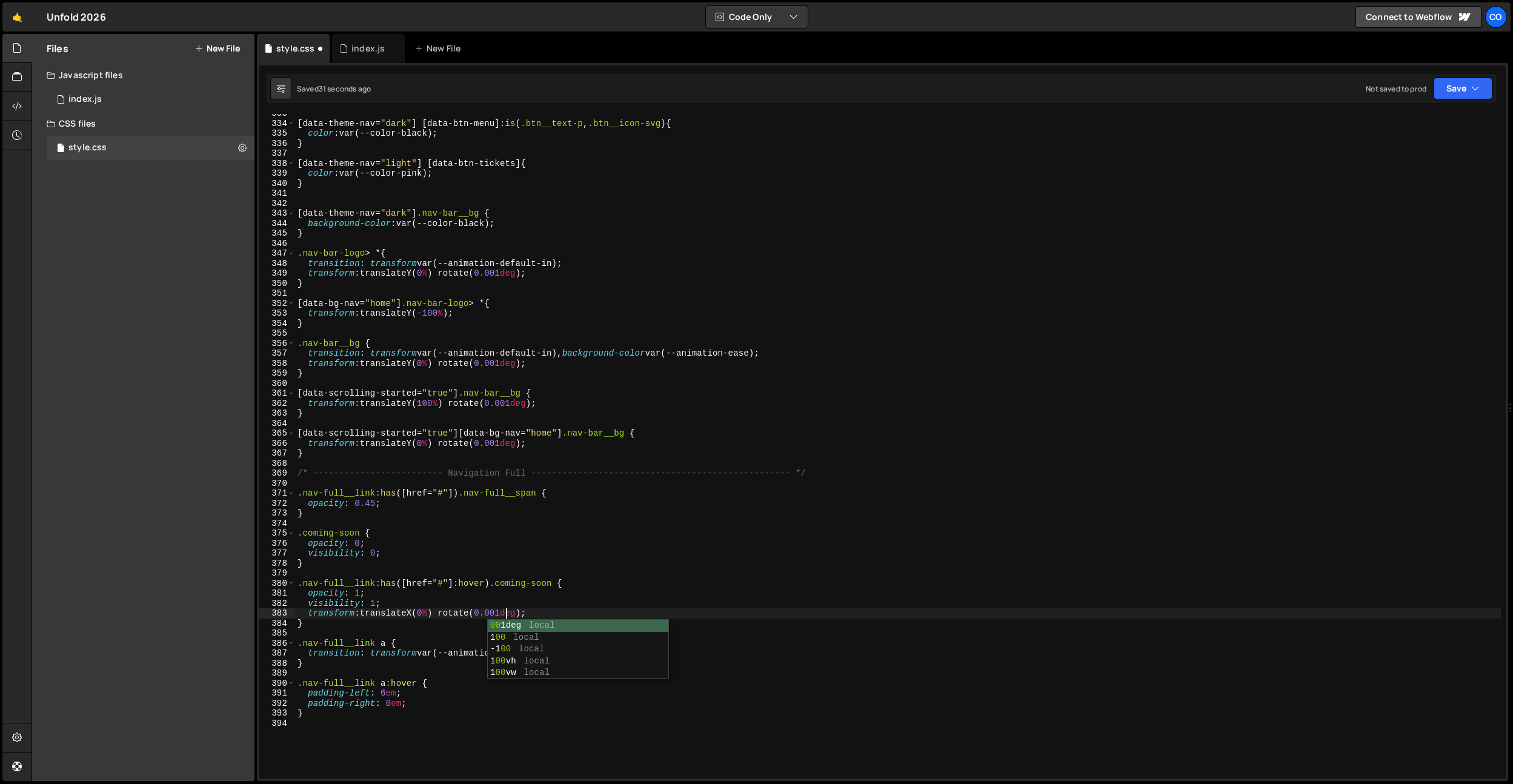
scroll to position [0, 14]
click at [576, 565] on div "[ data-theme-nav = " dark " ] [ data-btn-menu ] :is ( .btn__text-p , .btn__icon…" at bounding box center [898, 451] width 1206 height 685
drag, startPoint x: 539, startPoint y: 613, endPoint x: 309, endPoint y: 613, distance: 230.0
click at [307, 614] on div "[ data-theme-nav = " dark " ] [ data-btn-menu ] :is ( .btn__text-p , .btn__icon…" at bounding box center [898, 451] width 1206 height 685
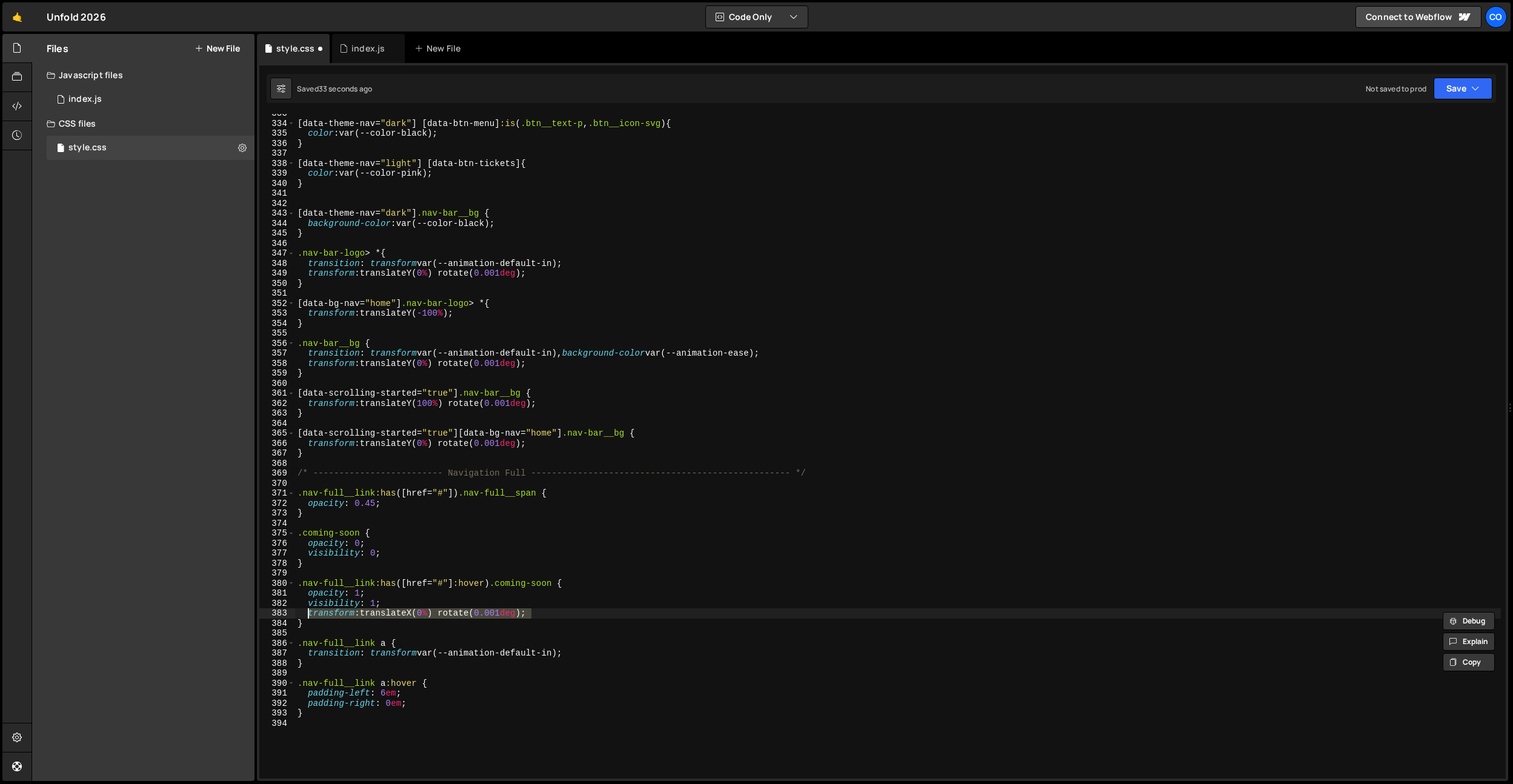
click at [391, 565] on div "[ data-theme-nav = " dark " ] [ data-btn-menu ] :is ( .btn__text-p , .btn__icon…" at bounding box center [898, 451] width 1206 height 685
click at [392, 558] on div "[ data-theme-nav = " dark " ] [ data-btn-menu ] :is ( .btn__text-p , .btn__icon…" at bounding box center [898, 451] width 1206 height 685
paste textarea "transform: translateX(0%) rotate(0.001deg);"
type textarea "visibility: 0;"
paste textarea "transform: translateX(0%) rotate(0.001deg);"
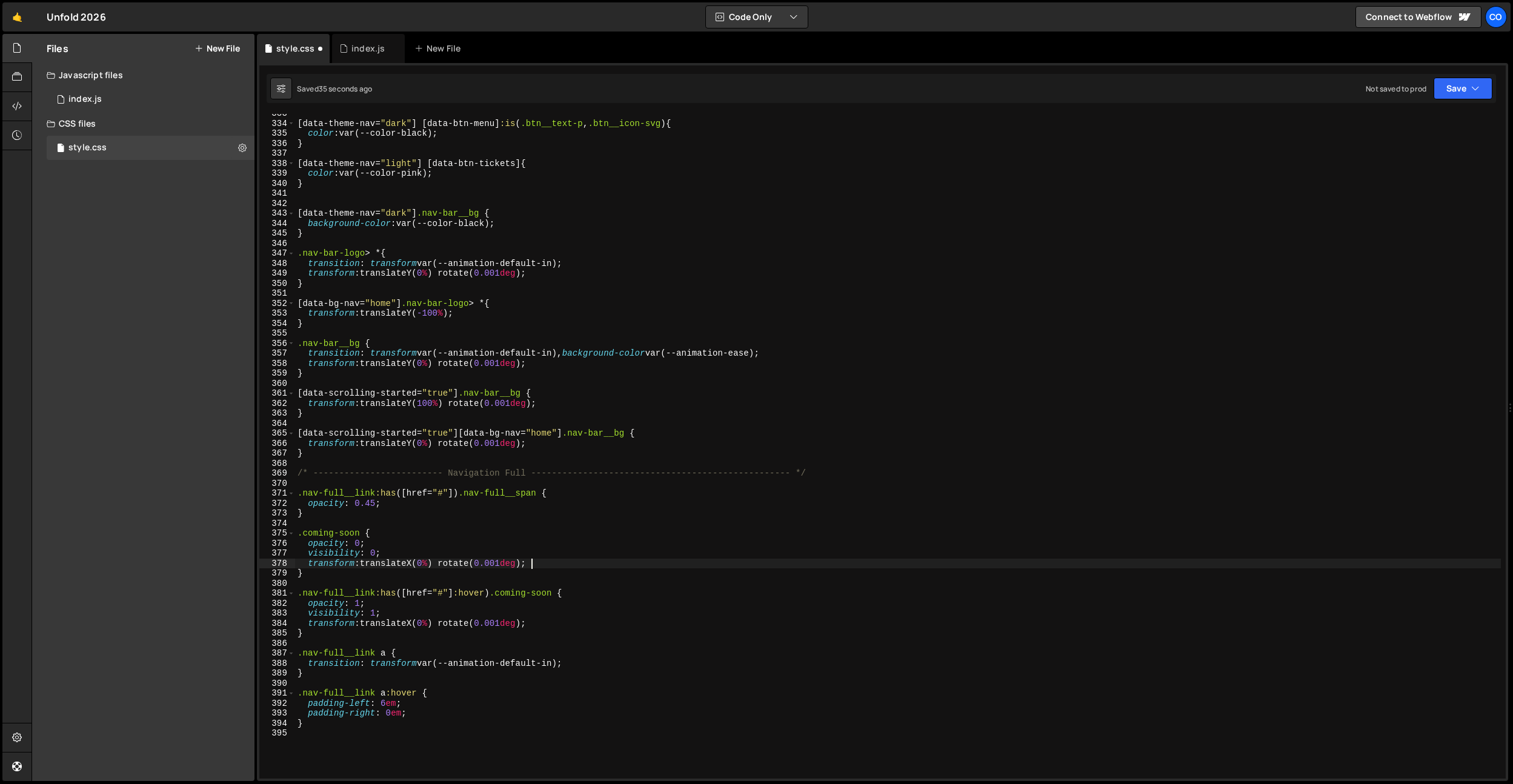
click at [427, 565] on div "[ data-theme-nav = " dark " ] [ data-btn-menu ] :is ( .btn__text-p , .btn__icon…" at bounding box center [898, 451] width 1206 height 685
click at [438, 626] on div "[ data-theme-nav = " dark " ] [ data-btn-menu ] :is ( .btn__text-p , .btn__icon…" at bounding box center [898, 451] width 1206 height 685
click at [560, 556] on div "[ data-theme-nav = " dark " ] [ data-btn-menu ] :is ( .btn__text-p , .btn__icon…" at bounding box center [898, 451] width 1206 height 685
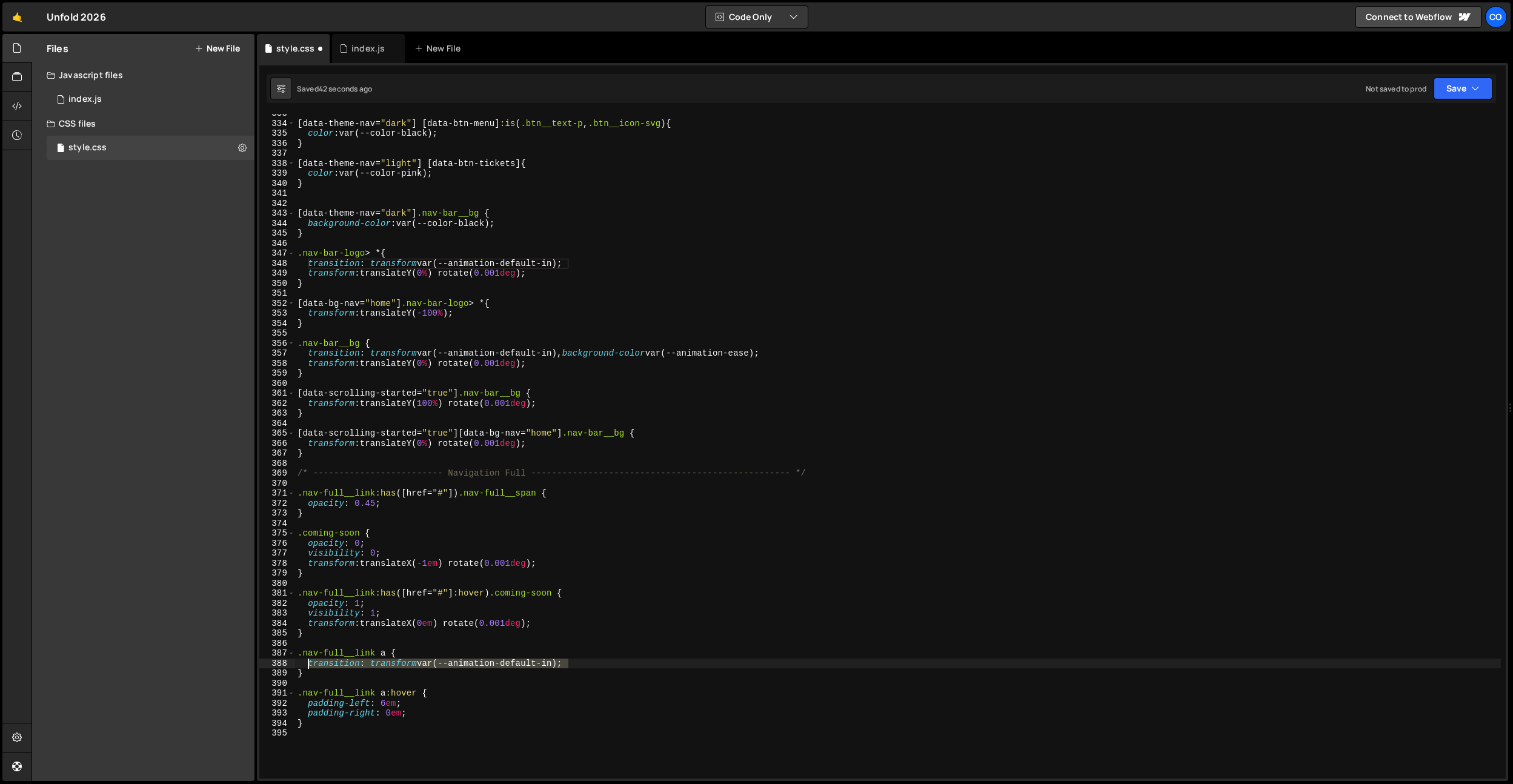
drag, startPoint x: 567, startPoint y: 663, endPoint x: 327, endPoint y: 642, distance: 240.9
click at [307, 664] on div "[ data-theme-nav = " dark " ] [ data-btn-menu ] :is ( .btn__text-p , .btn__icon…" at bounding box center [898, 451] width 1206 height 685
click at [388, 537] on div "[ data-theme-nav = " dark " ] [ data-btn-menu ] :is ( .btn__text-p , .btn__icon…" at bounding box center [898, 451] width 1206 height 685
type textarea ".coming-soon {"
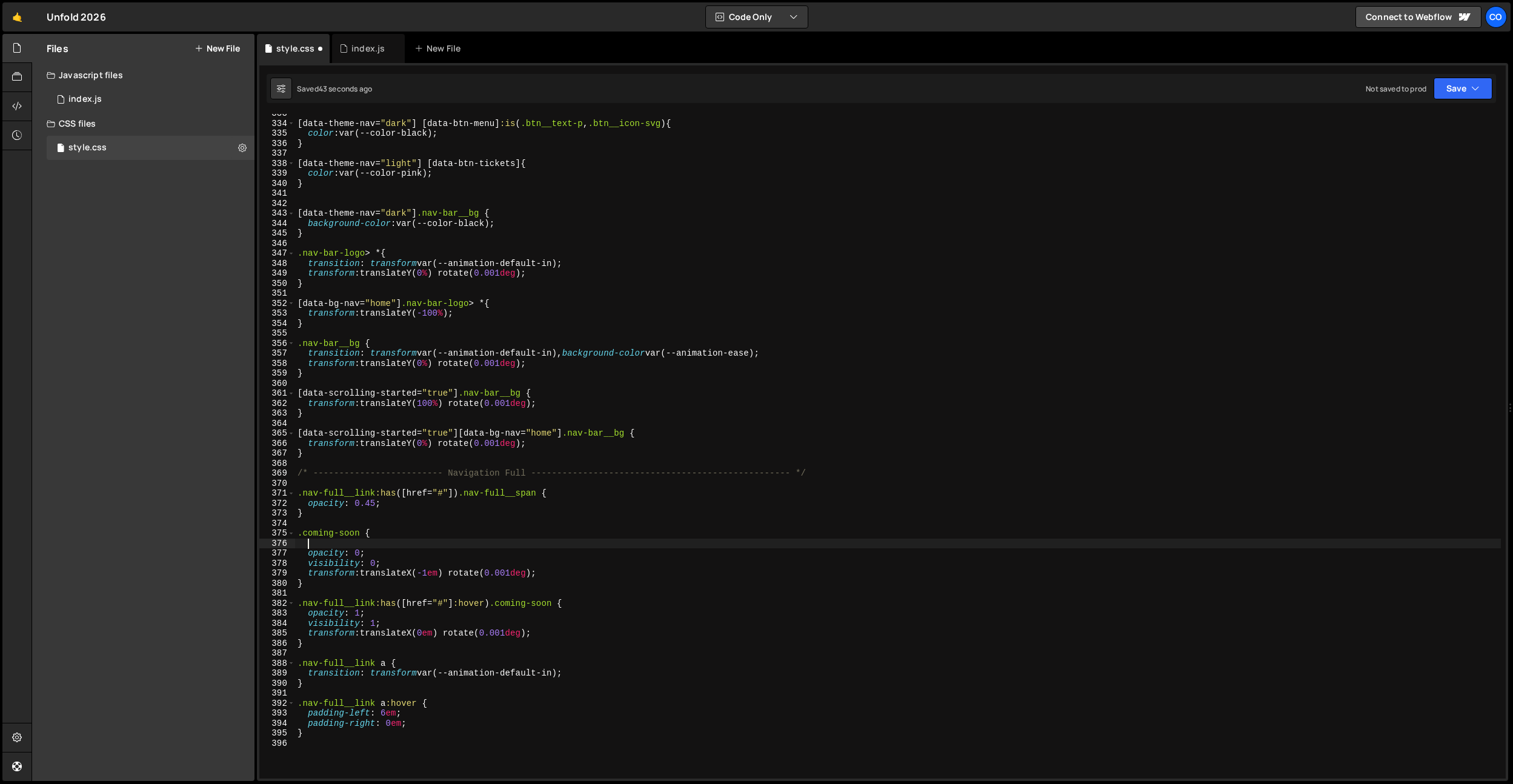
scroll to position [0, 0]
paste textarea "transition: transform var(--animation-default-in);"
click at [380, 545] on div "[ data-theme-nav = " dark " ] [ data-btn-menu ] :is ( .btn__text-p , .btn__icon…" at bounding box center [898, 451] width 1206 height 685
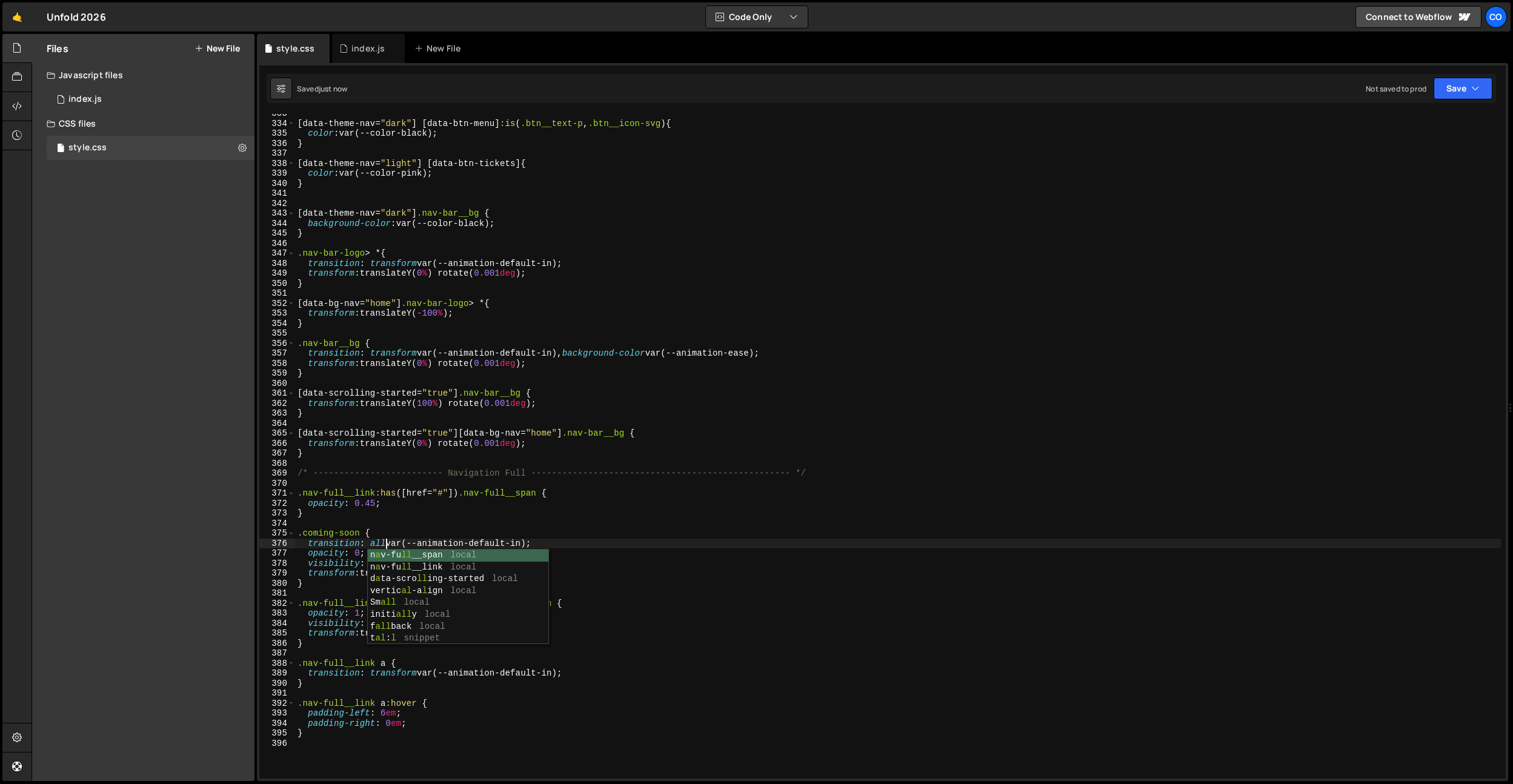
click at [603, 586] on div "[ data-theme-nav = " dark " ] [ data-btn-menu ] :is ( .btn__text-p , .btn__icon…" at bounding box center [898, 451] width 1206 height 685
click at [398, 679] on div "[ data-theme-nav = " dark " ] [ data-btn-menu ] :is ( .btn__text-p , .btn__icon…" at bounding box center [898, 451] width 1206 height 685
click at [398, 674] on div "[ data-theme-nav = " dark " ] [ data-btn-menu ] :is ( .btn__text-p , .btn__icon…" at bounding box center [898, 451] width 1206 height 685
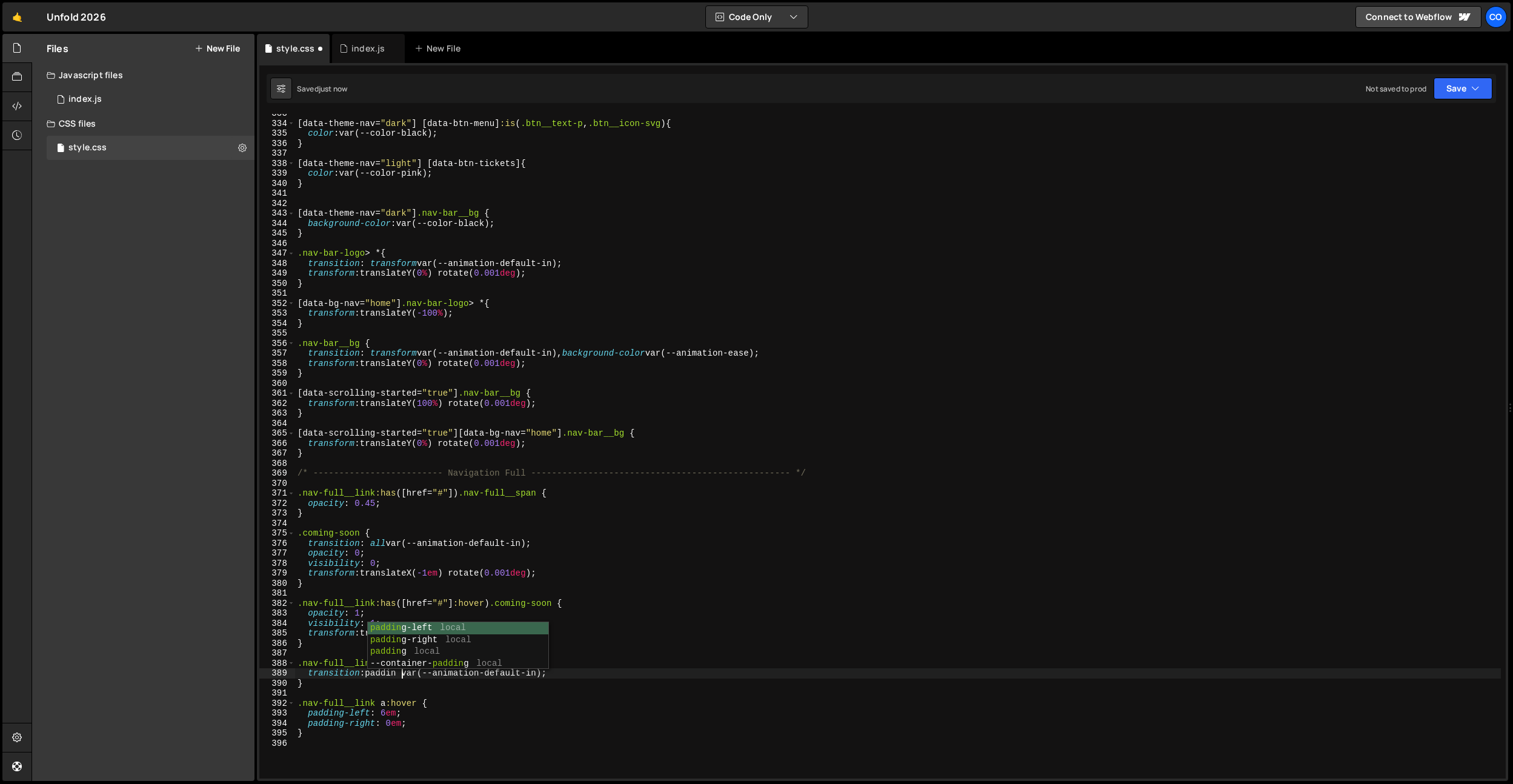
scroll to position [0, 7]
click at [560, 567] on div "[ data-theme-nav = " dark " ] [ data-btn-menu ] :is ( .btn__text-p , .btn__icon…" at bounding box center [898, 451] width 1206 height 685
drag, startPoint x: 557, startPoint y: 571, endPoint x: 560, endPoint y: 566, distance: 5.8
click at [560, 566] on div "[ data-theme-nav = " dark " ] [ data-btn-menu ] :is ( .btn__text-p , .btn__icon…" at bounding box center [898, 451] width 1206 height 685
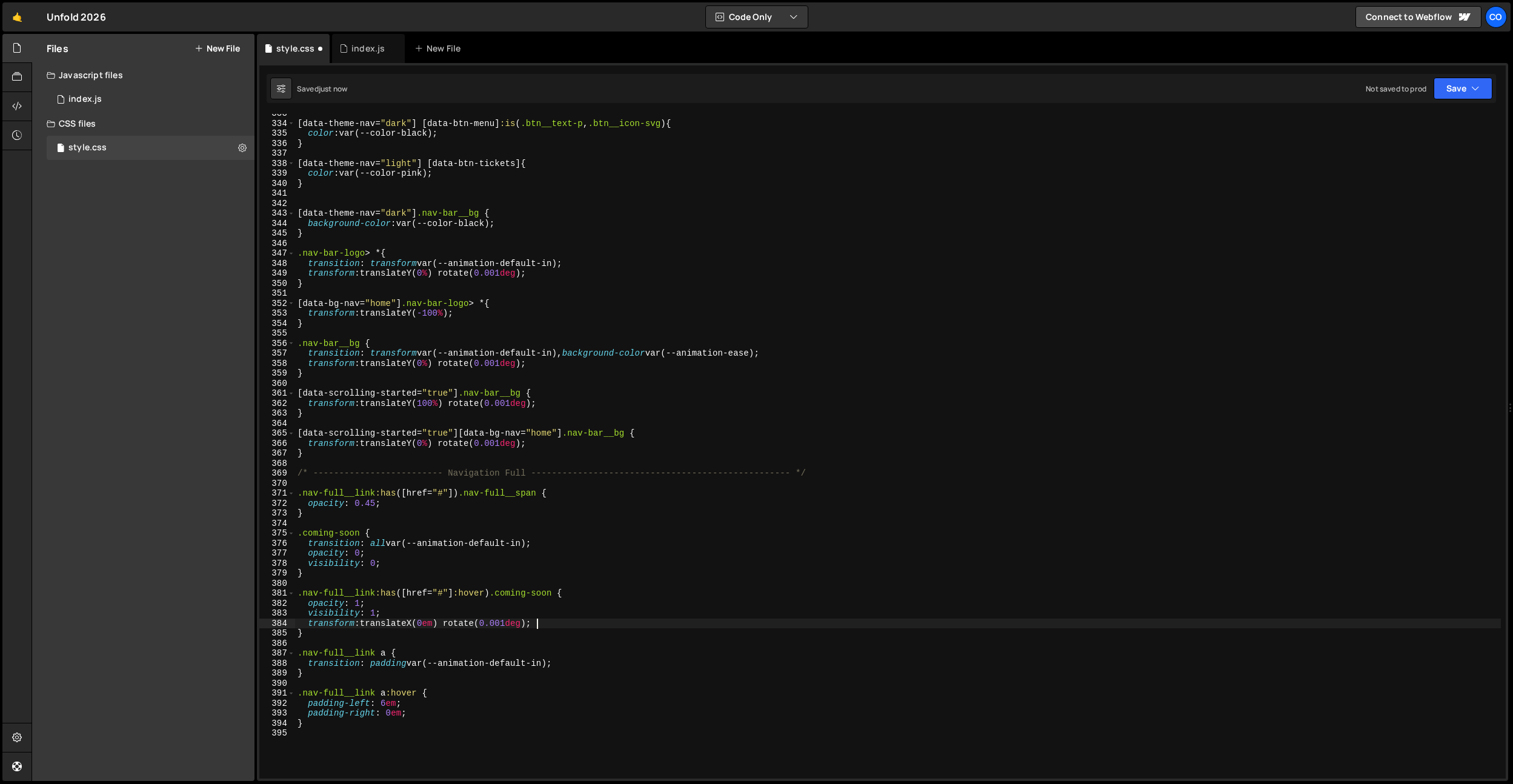
click at [547, 620] on div "[ data-theme-nav = " dark " ] [ data-btn-menu ] :is ( .btn__text-p , .btn__icon…" at bounding box center [898, 451] width 1206 height 685
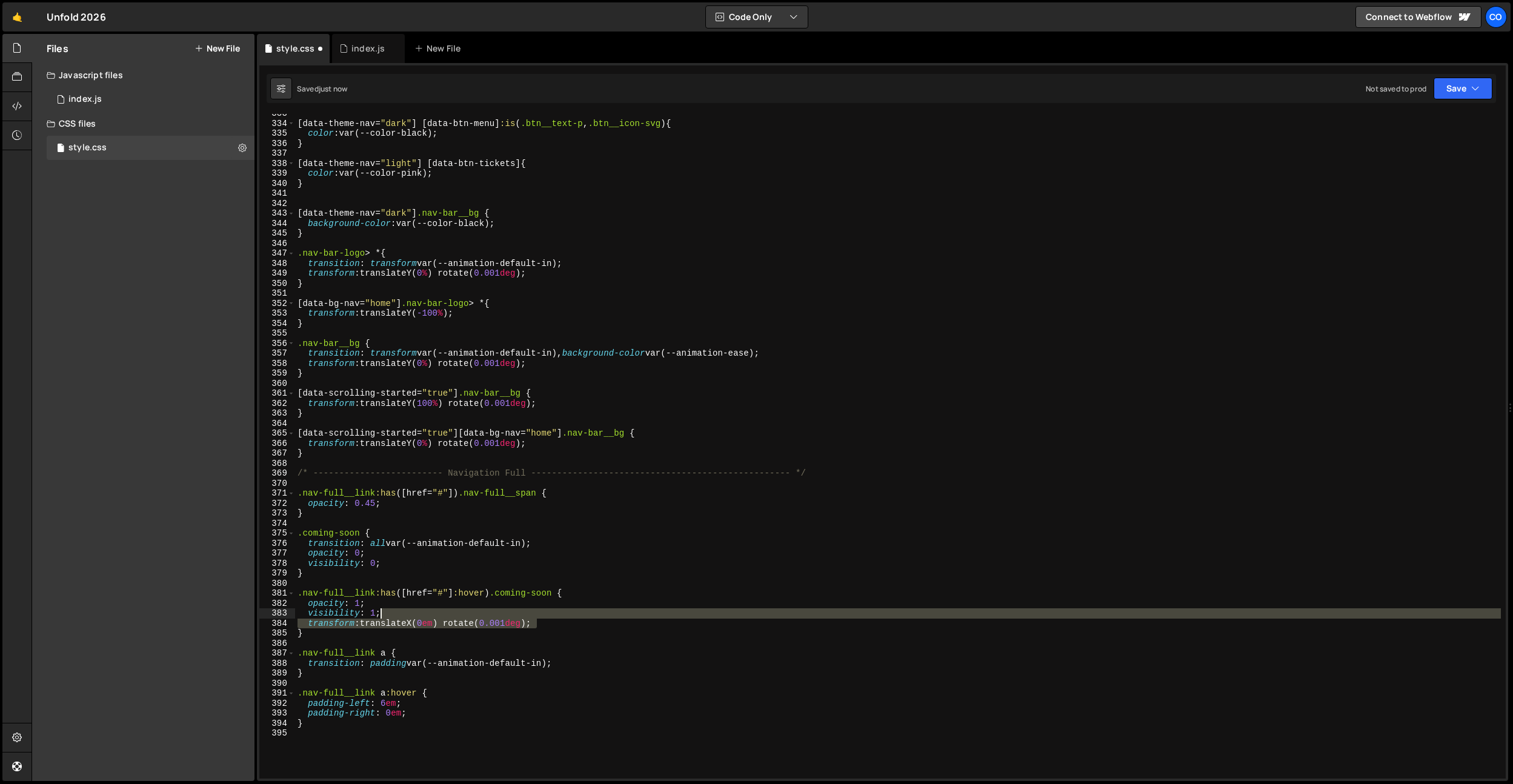
click at [550, 614] on div "[ data-theme-nav = " dark " ] [ data-btn-menu ] :is ( .btn__text-p , .btn__icon…" at bounding box center [898, 451] width 1206 height 685
type textarea "visibility: 1;"
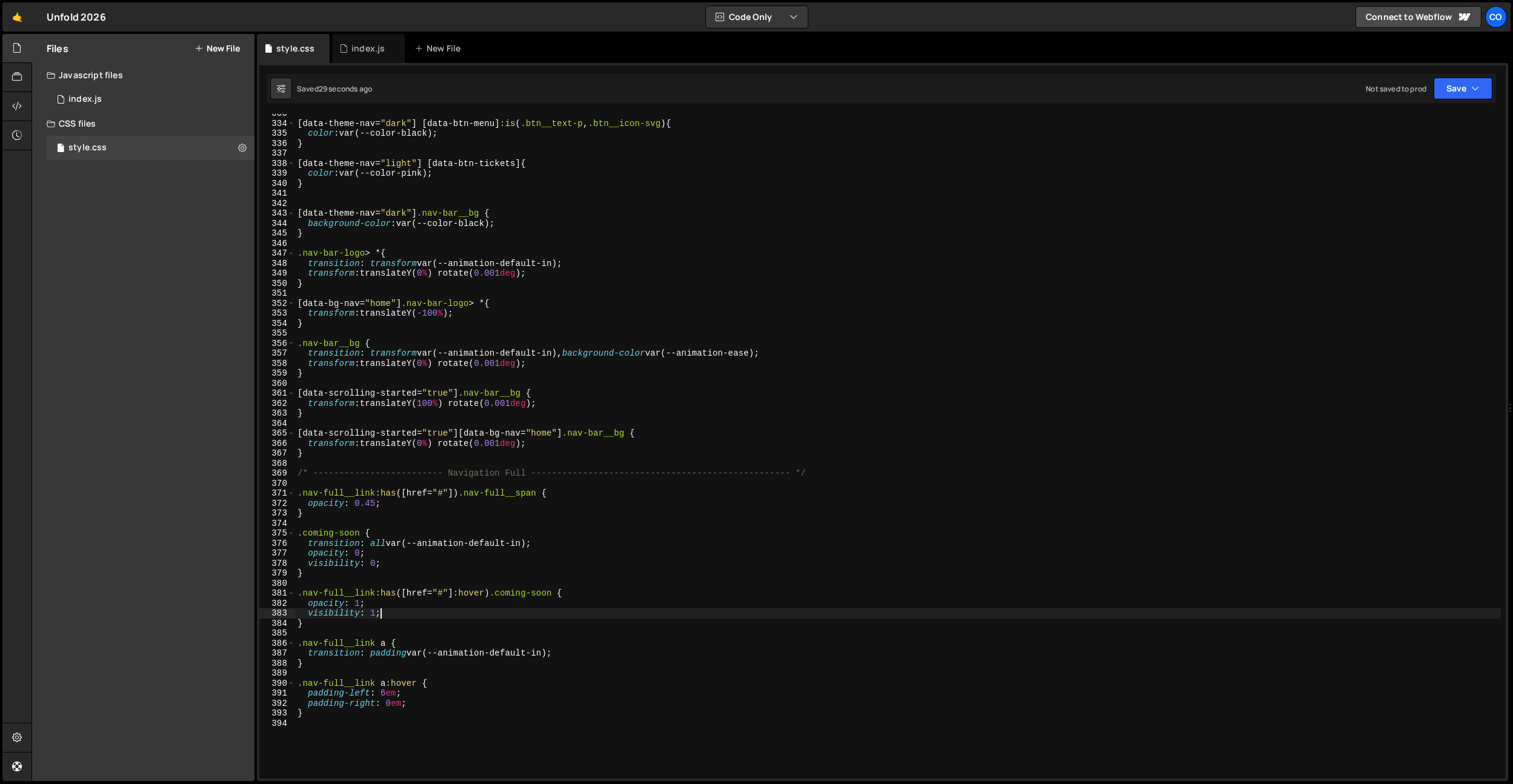
click at [416, 588] on div "[ data-theme-nav = " dark " ] [ data-btn-menu ] :is ( .btn__text-p , .btn__icon…" at bounding box center [898, 451] width 1206 height 685
click at [411, 614] on div "[ data-theme-nav = " dark " ] [ data-btn-menu ] :is ( .btn__text-p , .btn__icon…" at bounding box center [898, 451] width 1206 height 685
drag, startPoint x: 485, startPoint y: 594, endPoint x: 453, endPoint y: 594, distance: 32.0
click at [453, 594] on div "[ data-theme-nav = " dark " ] [ data-btn-menu ] :is ( .btn__text-p , .btn__icon…" at bounding box center [898, 451] width 1206 height 685
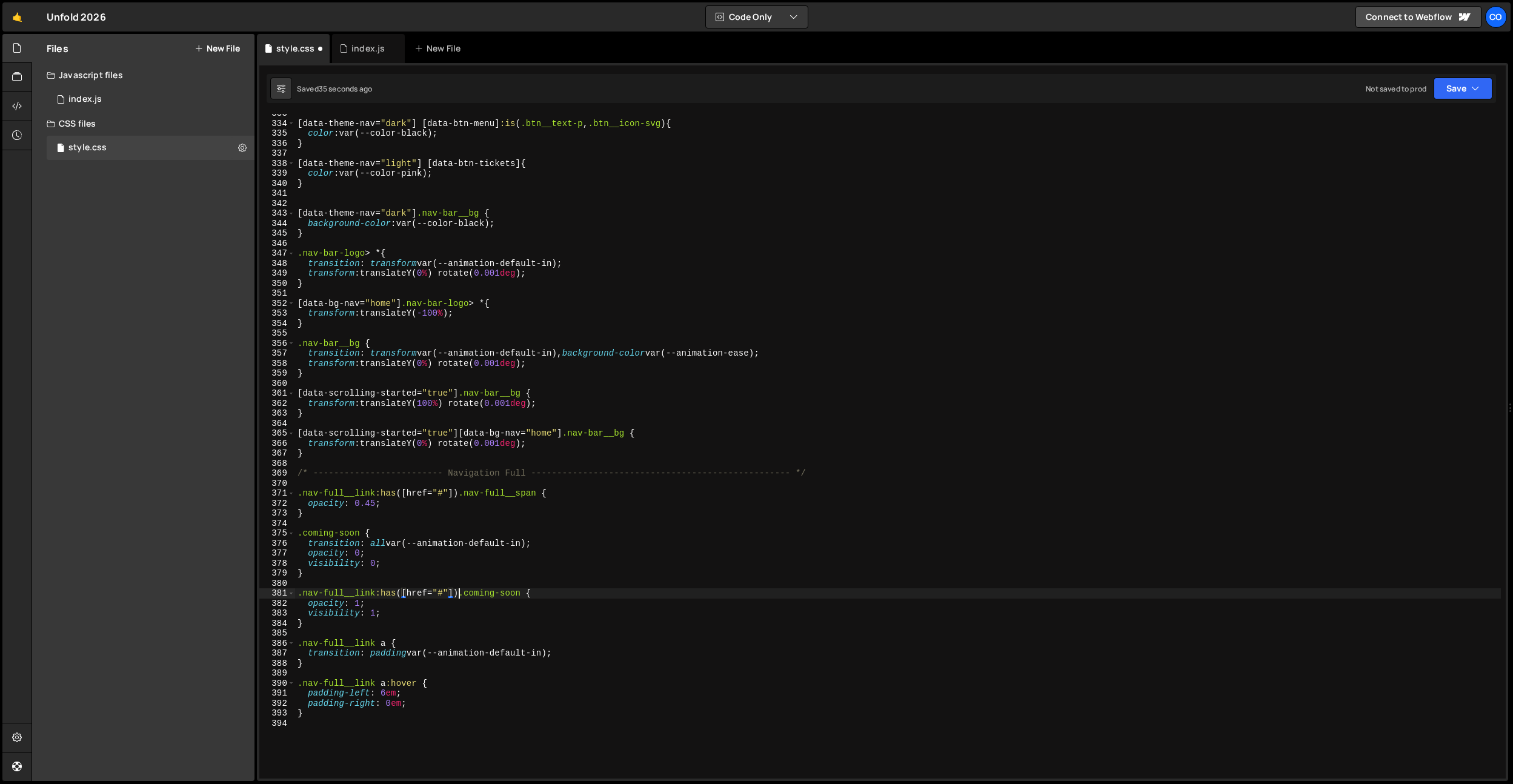
paste textarea ":hover"
click at [447, 621] on div "[ data-theme-nav = " dark " ] [ data-btn-menu ] :is ( .btn__text-p , .btn__icon…" at bounding box center [898, 451] width 1206 height 685
click at [458, 494] on div "[ data-theme-nav = " dark " ] [ data-btn-menu ] :is ( .btn__text-p , .btn__icon…" at bounding box center [898, 451] width 1206 height 685
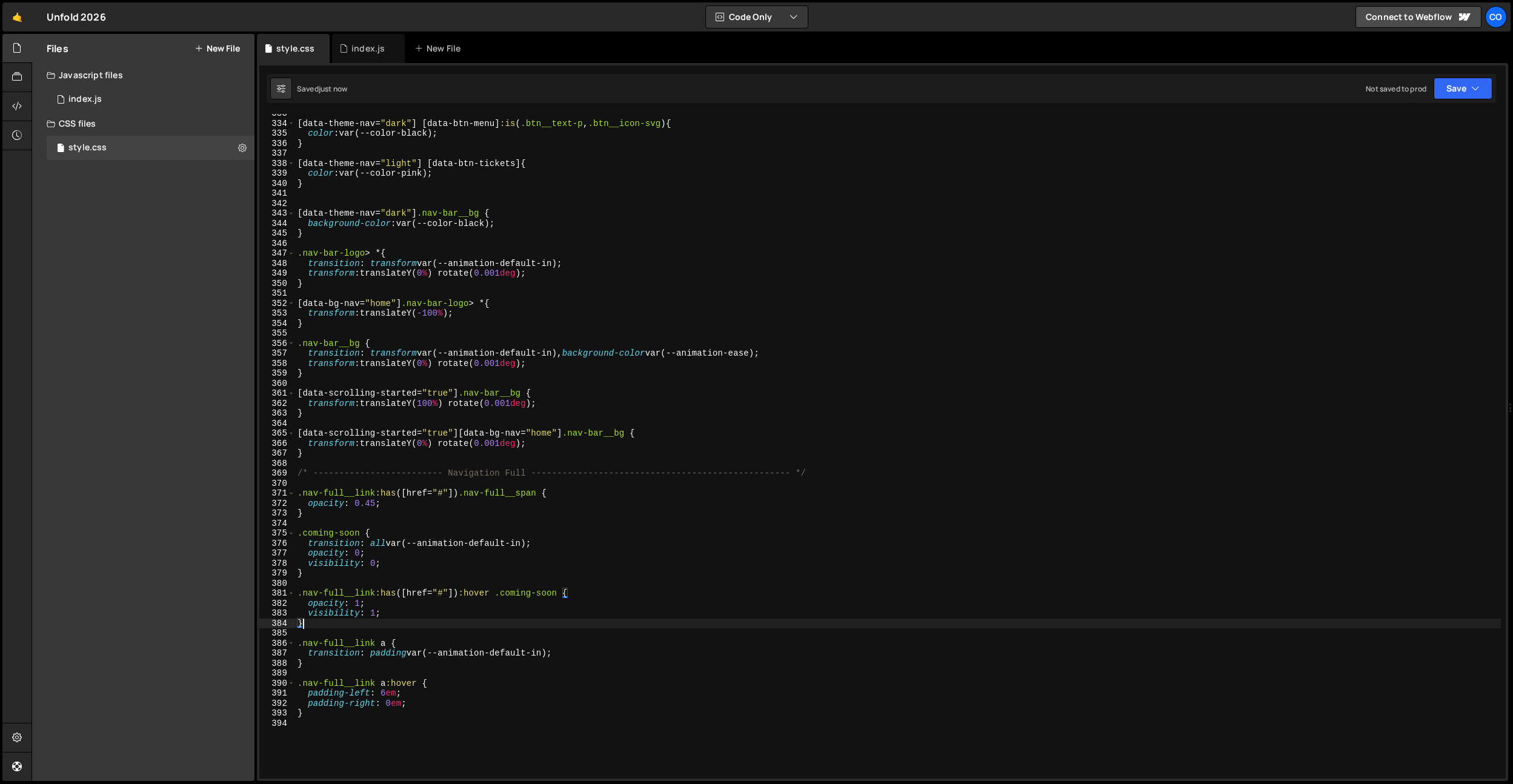
type textarea ".nav-full__link:has([href="#"]) .nav-full__span {"
click at [458, 494] on div "[ data-theme-nav = " dark " ] [ data-btn-menu ] :is ( .btn__text-p , .btn__icon…" at bounding box center [898, 451] width 1206 height 685
click at [467, 484] on div "[ data-theme-nav = " dark " ] [ data-btn-menu ] :is ( .btn__text-p , .btn__icon…" at bounding box center [898, 451] width 1206 height 685
click at [462, 491] on div "[ data-theme-nav = " dark " ] [ data-btn-menu ] :is ( .btn__text-p , .btn__icon…" at bounding box center [898, 451] width 1206 height 685
type textarea ".nav-full__link:has([href="#"]) .nav-full__span {"
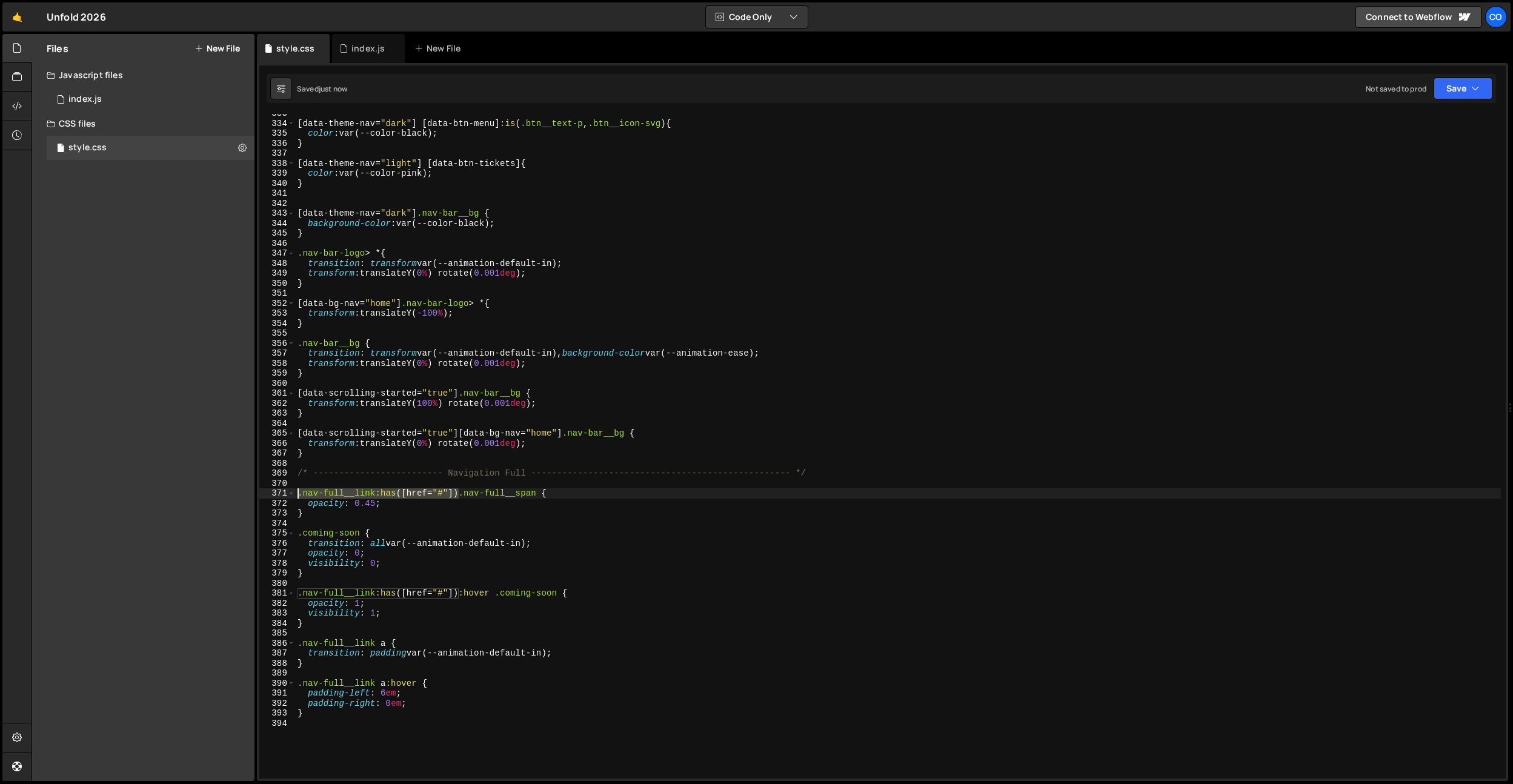
drag, startPoint x: 459, startPoint y: 493, endPoint x: 300, endPoint y: 491, distance: 159.0
click at [296, 494] on div "[ data-theme-nav = " dark " ] [ data-btn-menu ] :is ( .btn__text-p , .btn__icon…" at bounding box center [898, 451] width 1206 height 685
click at [316, 483] on div "[ data-theme-nav = " dark " ] [ data-btn-menu ] :is ( .btn__text-p , .btn__icon…" at bounding box center [898, 451] width 1206 height 685
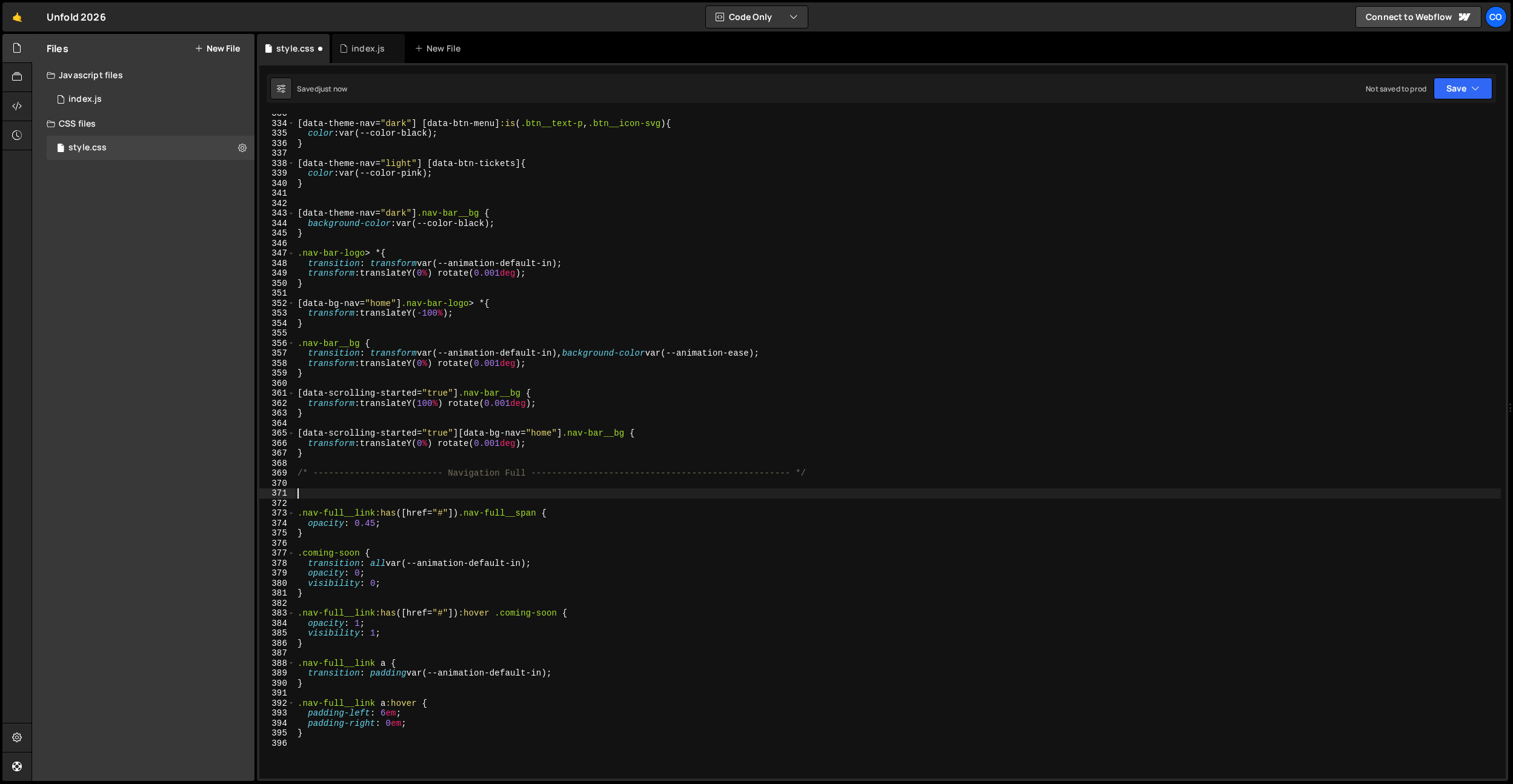
paste textarea ".nav-full__link:has([href="#"])"
type textarea ".nav-full__link:has([href="#"]) {}"
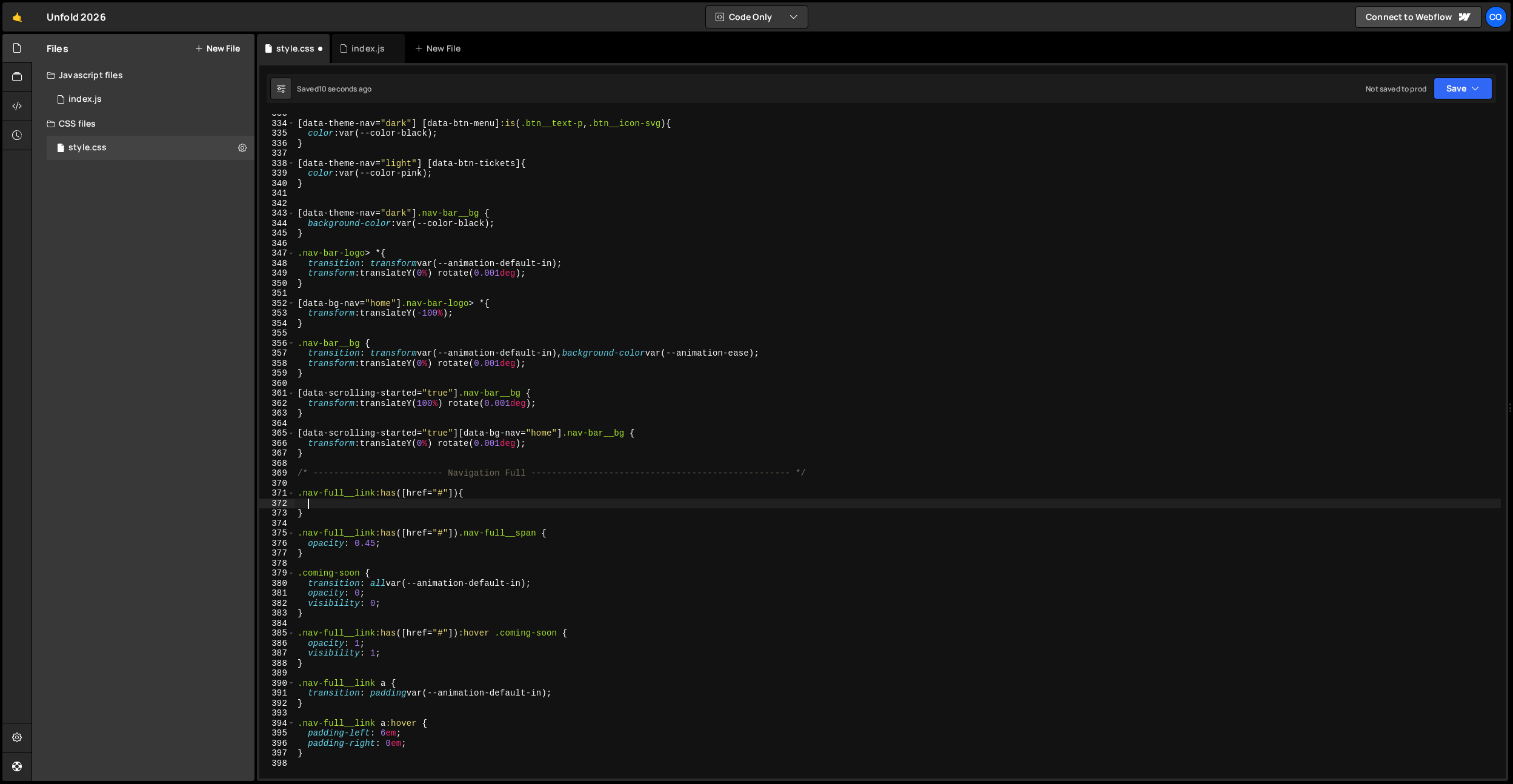
type textarea "o"
type textarea "p"
type textarea "pointer-events: none;"
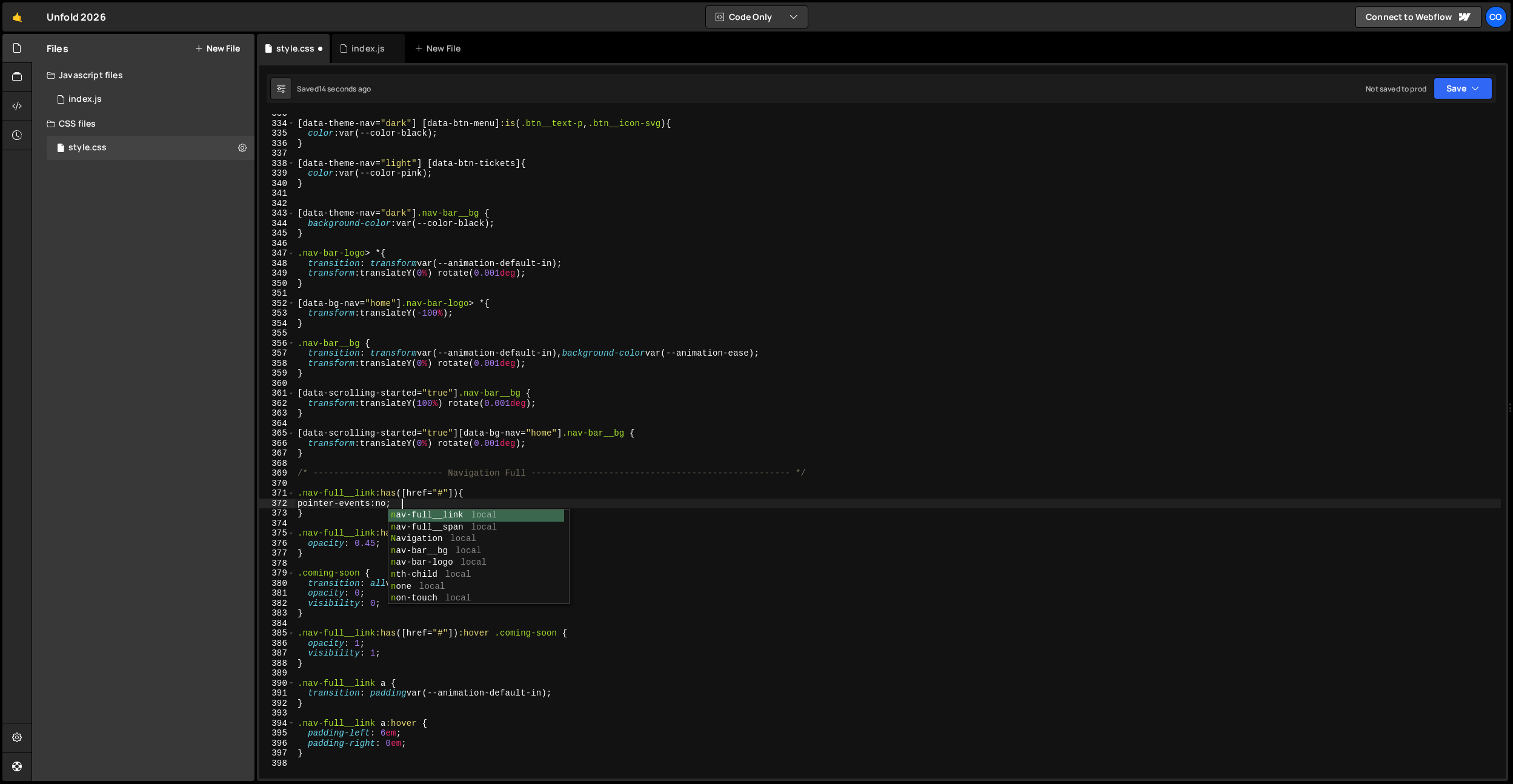
scroll to position [0, 7]
click at [406, 482] on div "[ data-theme-nav = " dark " ] [ data-btn-menu ] :is ( .btn__text-p , .btn__icon…" at bounding box center [898, 451] width 1206 height 685
click at [415, 535] on div "[ data-theme-nav = " dark " ] [ data-btn-menu ] :is ( .btn__text-p , .btn__icon…" at bounding box center [898, 451] width 1206 height 685
click at [405, 655] on div "[ data-theme-nav = " dark " ] [ data-btn-menu ] :is ( .btn__text-p , .btn__icon…" at bounding box center [898, 451] width 1206 height 685
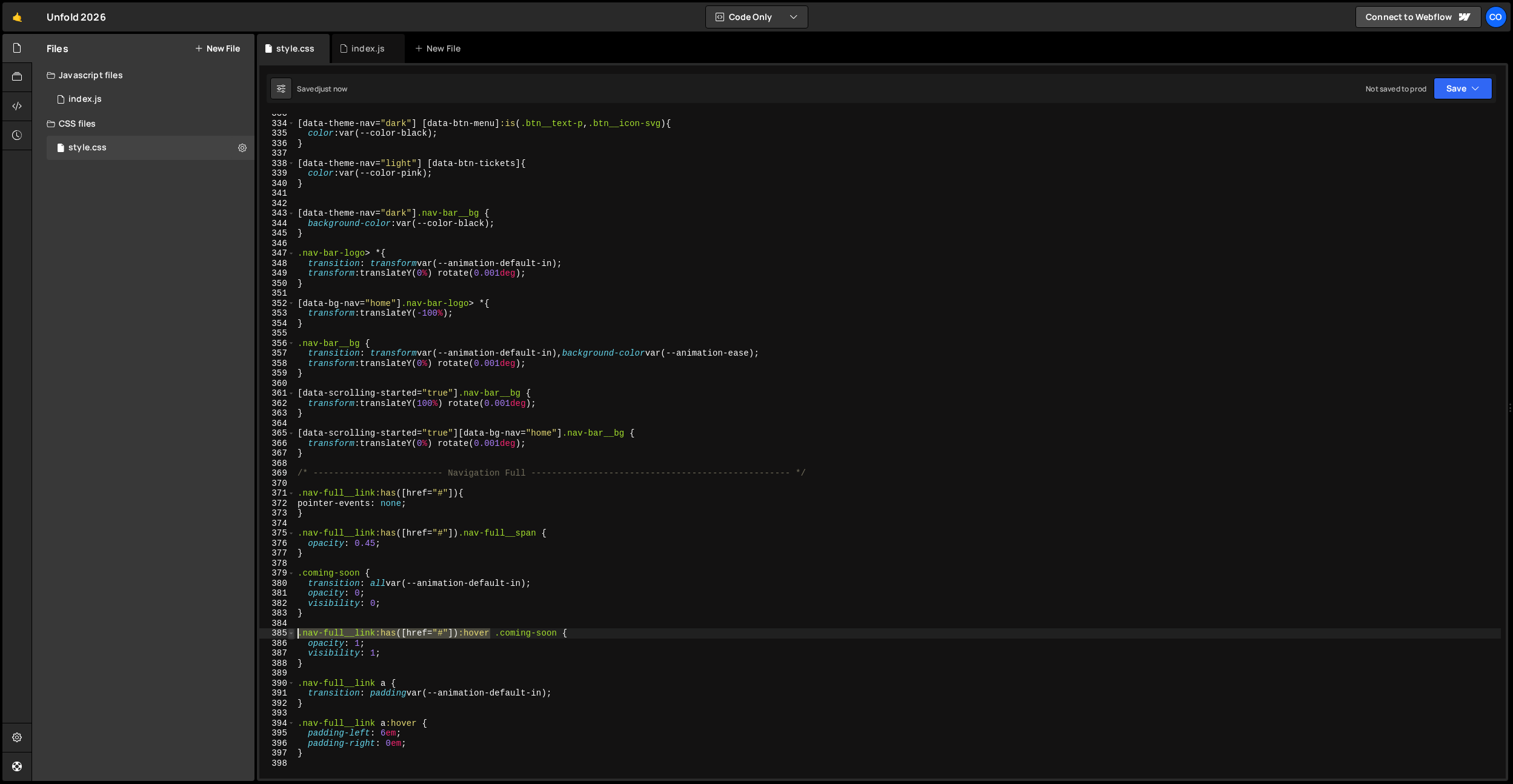
drag, startPoint x: 490, startPoint y: 631, endPoint x: 288, endPoint y: 633, distance: 202.0
click at [288, 633] on div "visibility: 1; 333 334 335 336 337 338 339 340 341 342 343 344 345 346 347 348 …" at bounding box center [882, 446] width 1246 height 665
click at [323, 618] on div "[ data-theme-nav = " dark " ] [ data-btn-menu ] :is ( .btn__text-p , .btn__icon…" at bounding box center [898, 451] width 1206 height 685
type textarea "}"
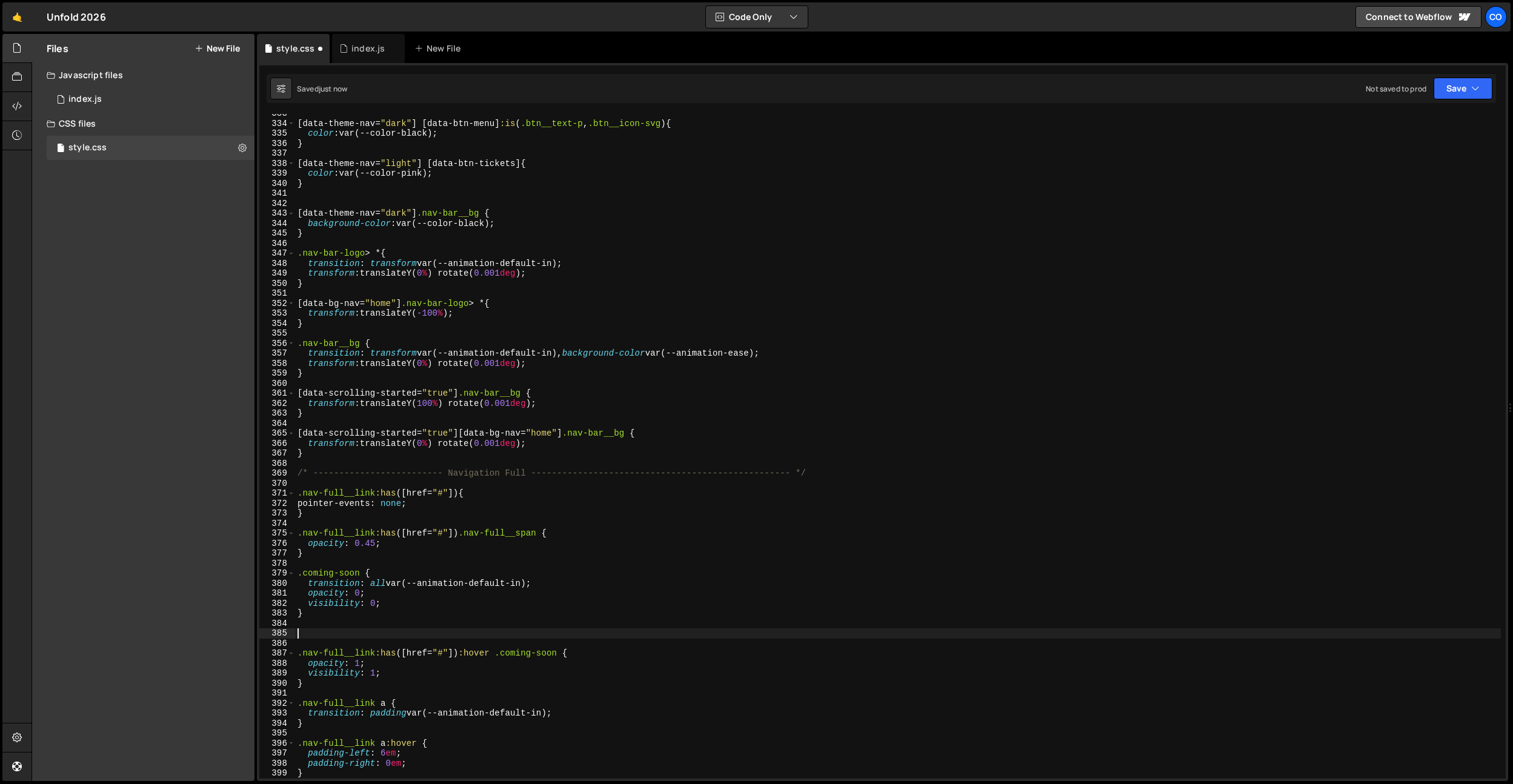
paste textarea ".nav-full__link:has([href="#"]):hover"
type textarea ".nav-full__link:has([href="#"]):hover {}"
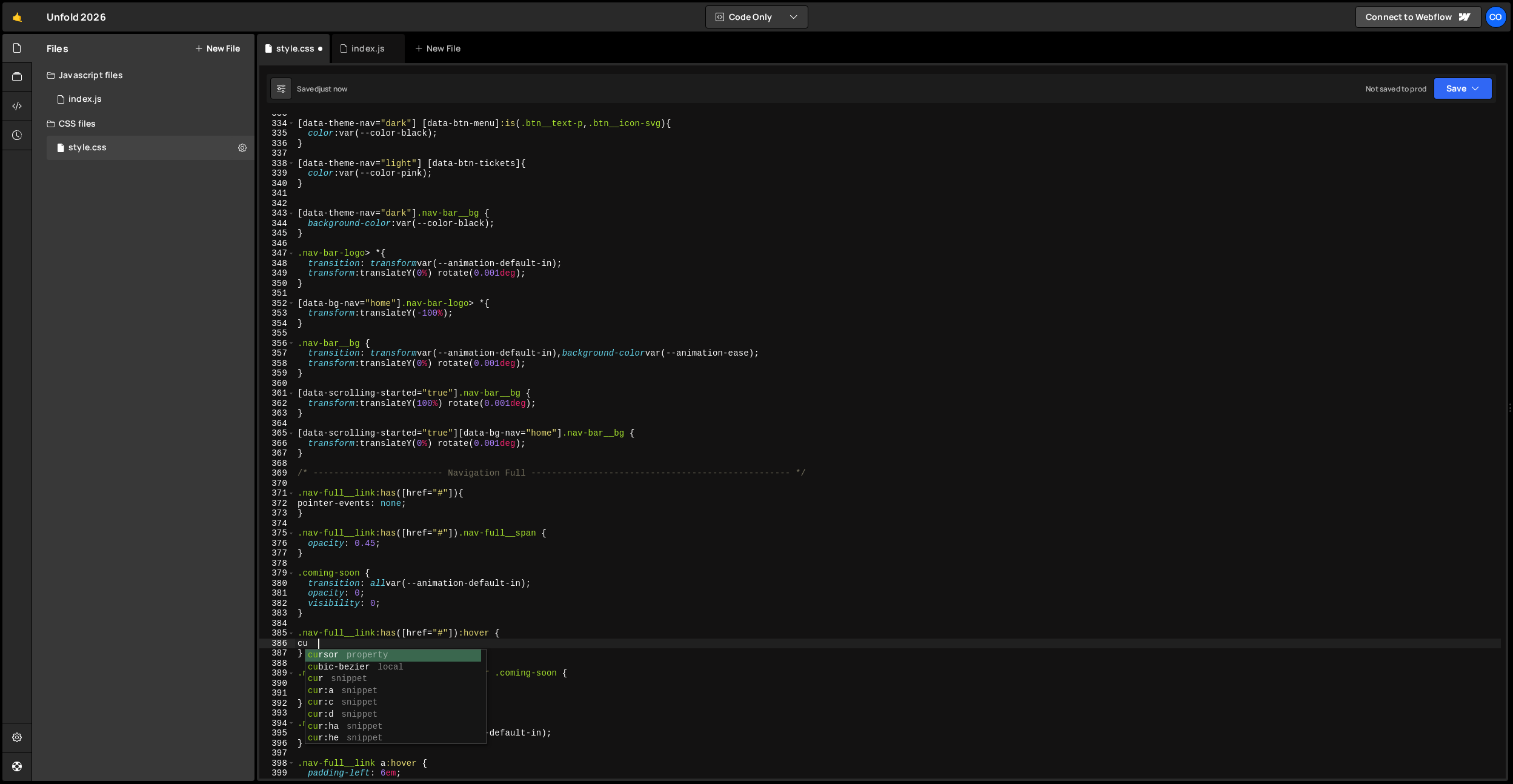
type textarea "c"
type textarea "p"
click at [517, 570] on div "[ data-theme-nav = " dark " ] [ data-btn-menu ] :is ( .btn__text-p , .btn__icon…" at bounding box center [898, 451] width 1206 height 685
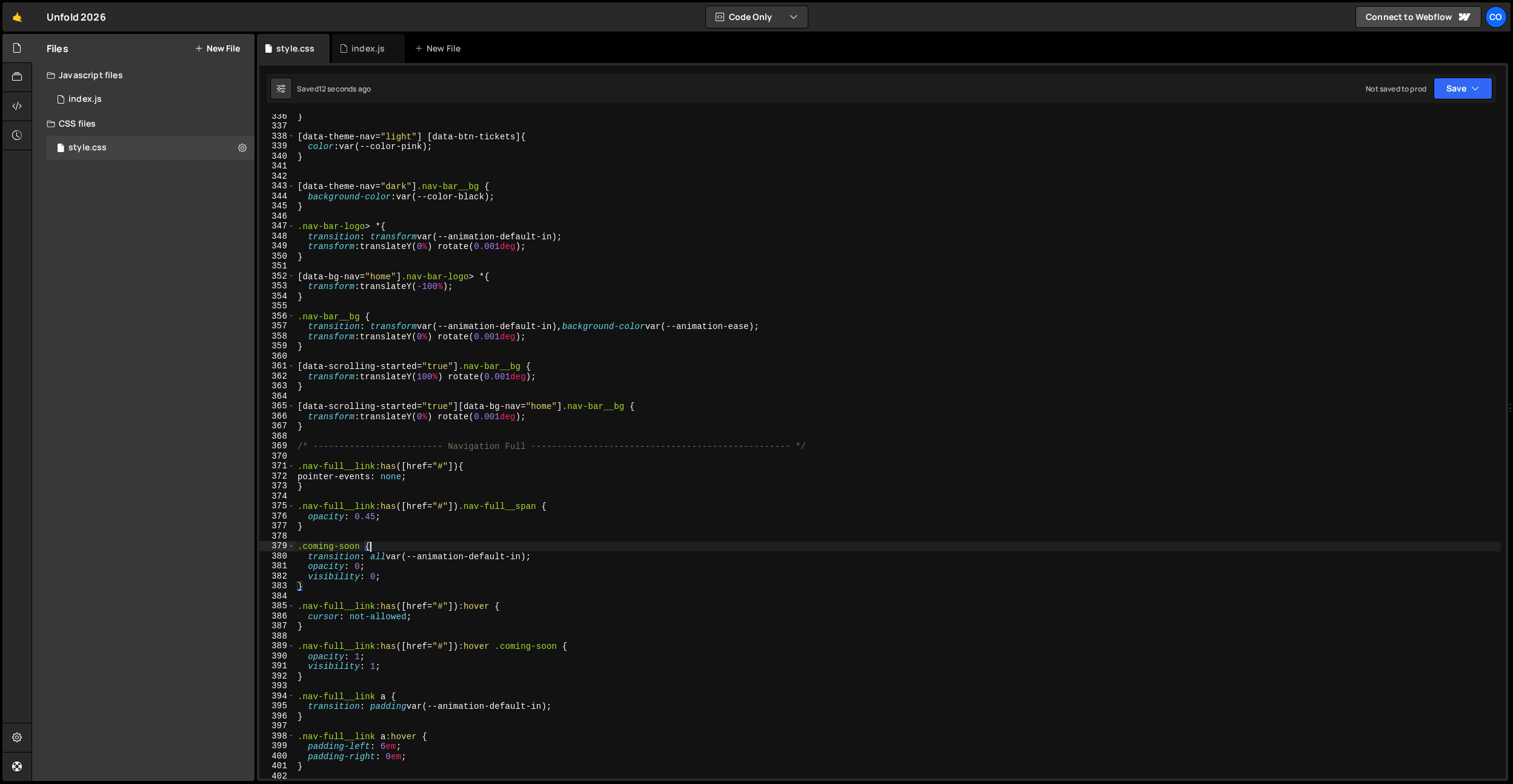
scroll to position [3351, 0]
click at [455, 702] on div "} [ data-theme-nav = " light " ] [ data-btn-tickets ] { color : var(--color-pin…" at bounding box center [898, 454] width 1206 height 685
drag, startPoint x: 454, startPoint y: 465, endPoint x: 425, endPoint y: 466, distance: 29.0
click at [425, 466] on div "} [ data-theme-nav = " light " ] [ data-btn-tickets ] { color : var(--color-pin…" at bounding box center [898, 454] width 1206 height 685
click at [457, 470] on div "} [ data-theme-nav = " light " ] [ data-btn-tickets ] { color : var(--color-pin…" at bounding box center [898, 454] width 1206 height 685
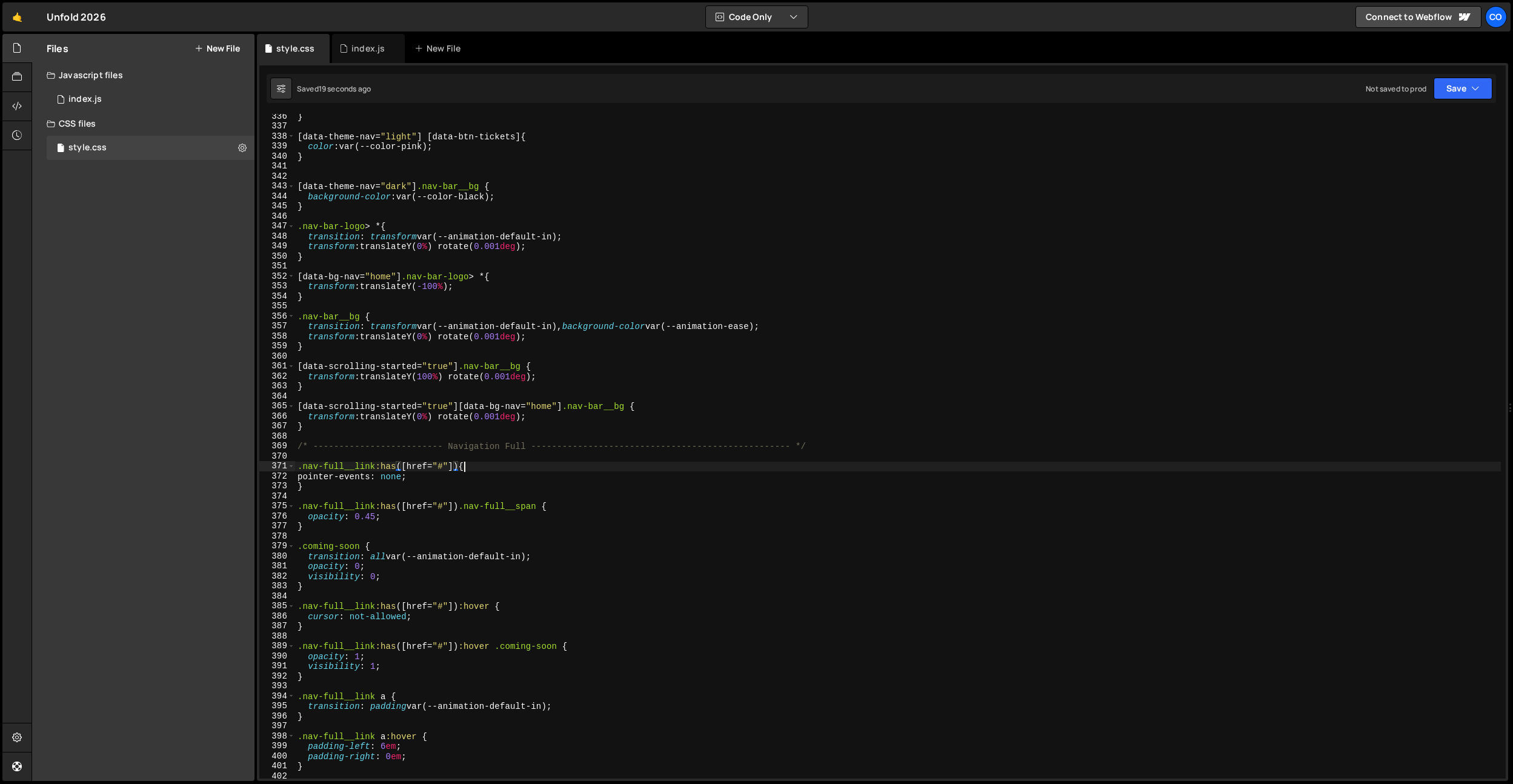
click at [465, 466] on div "} [ data-theme-nav = " light " ] [ data-btn-tickets ] { color : var(--color-pin…" at bounding box center [898, 454] width 1206 height 685
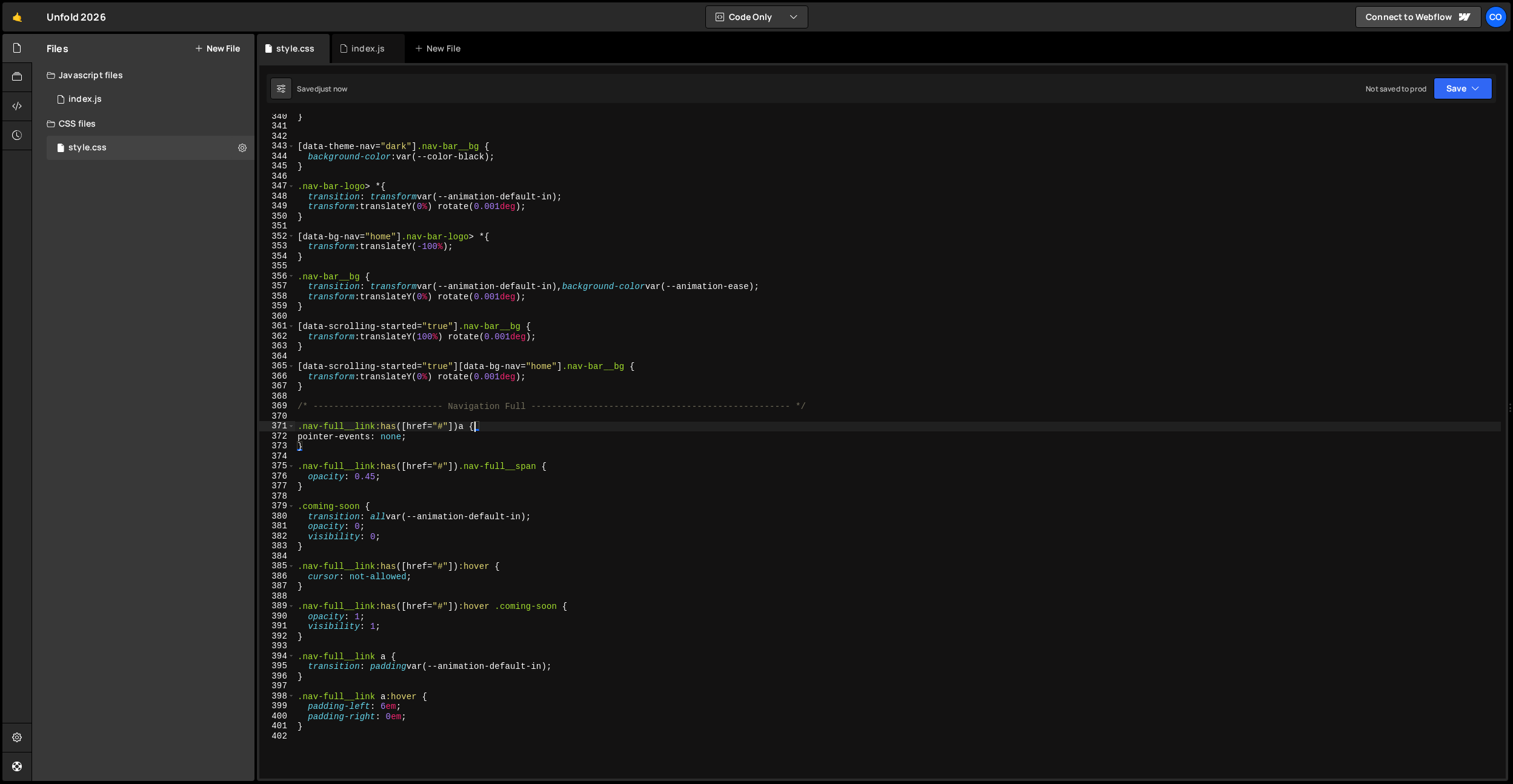
scroll to position [3425, 0]
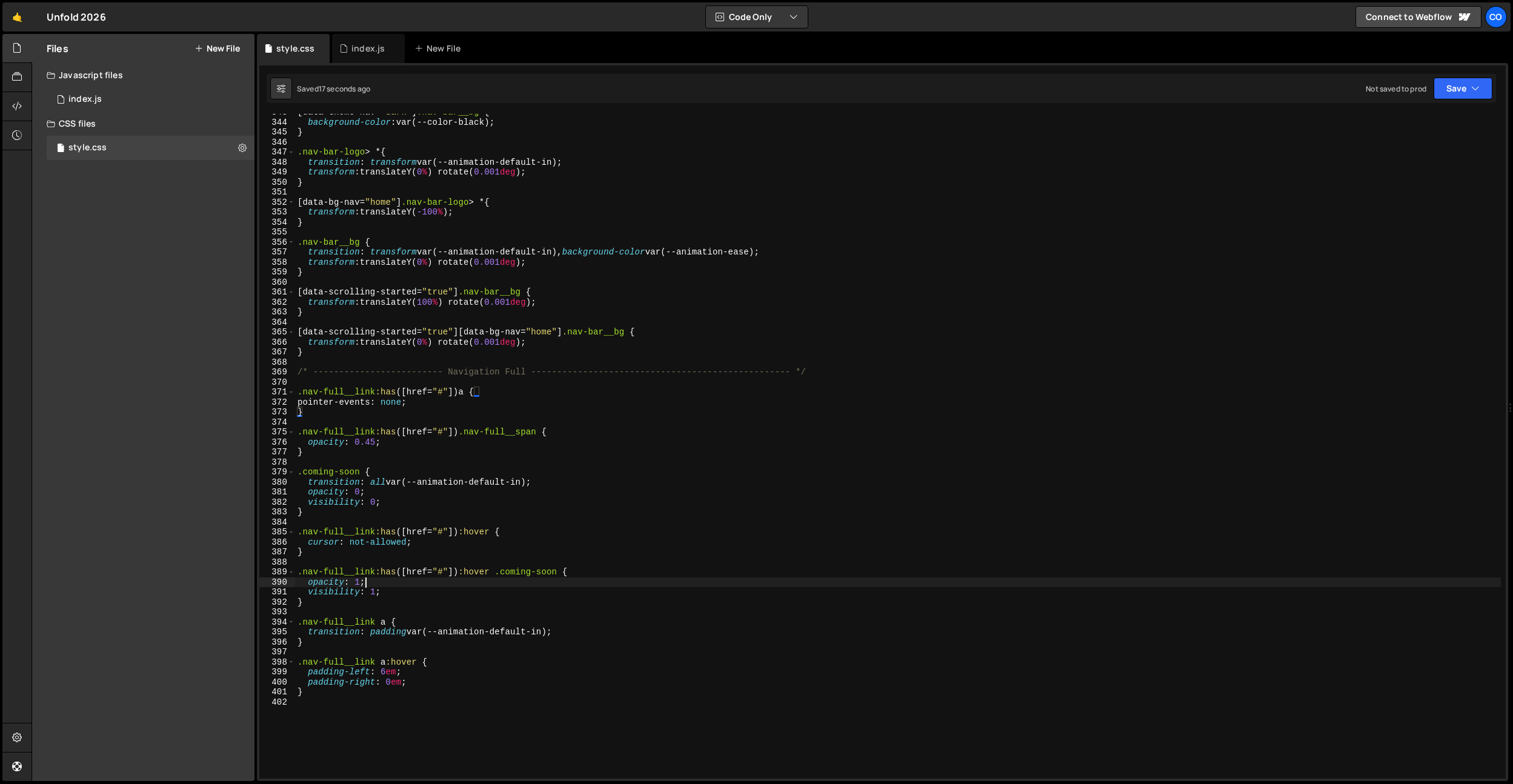
click at [424, 587] on div "[ data-theme-nav = " dark " ] .nav-bar__bg { background-color : var(--color-bla…" at bounding box center [898, 449] width 1206 height 685
drag, startPoint x: 376, startPoint y: 664, endPoint x: 328, endPoint y: 664, distance: 48.0
click at [316, 664] on div "[ data-theme-nav = " dark " ] .nav-bar__bg { background-color : var(--color-bla…" at bounding box center [898, 449] width 1206 height 685
click at [386, 663] on div "[ data-theme-nav = " dark " ] .nav-bar__bg { background-color : var(--color-bla…" at bounding box center [898, 449] width 1206 height 685
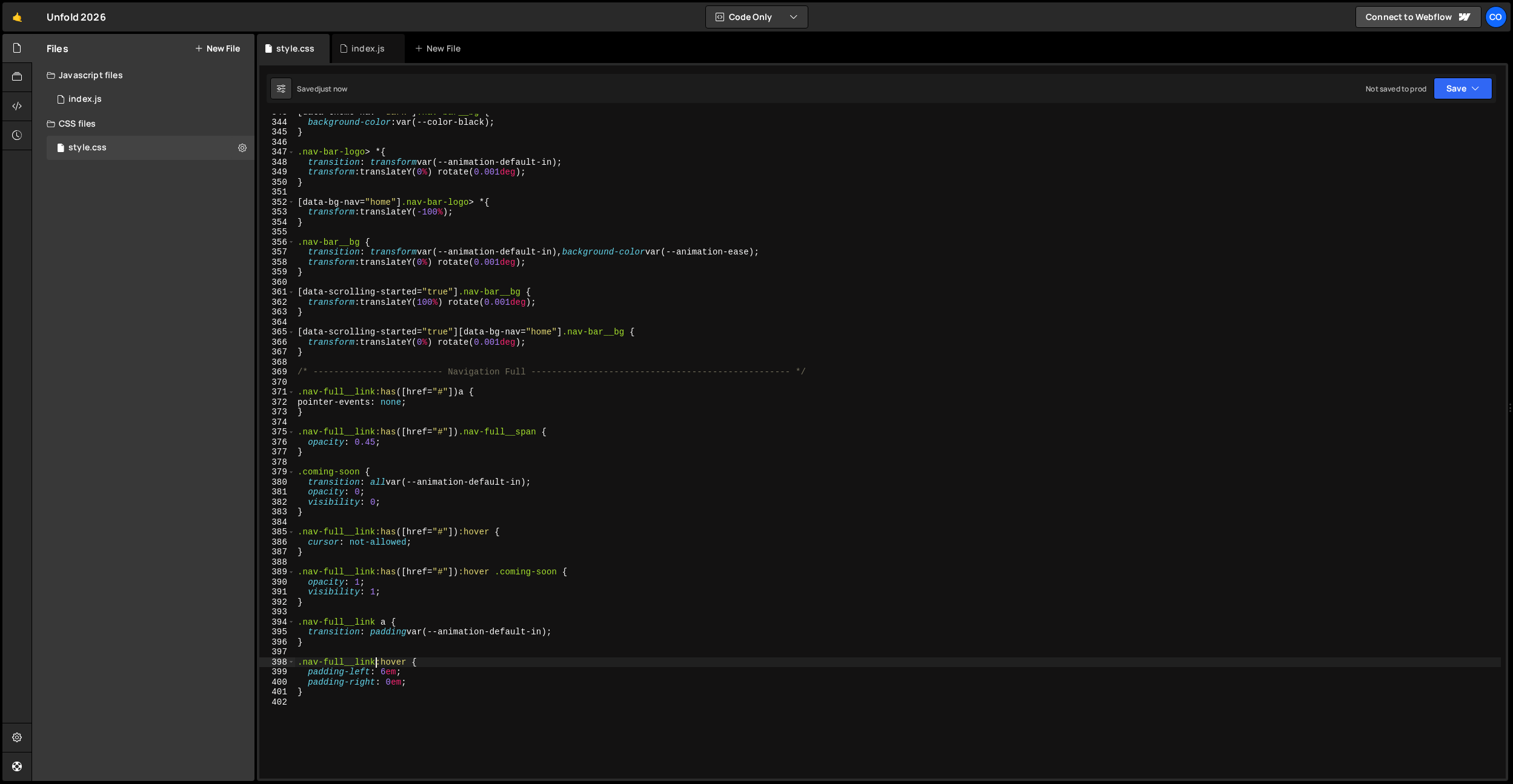
click at [406, 664] on div "[ data-theme-nav = " dark " ] .nav-bar__bg { background-color : var(--color-bla…" at bounding box center [898, 449] width 1206 height 685
type textarea ".nav-full__link:hover a {"
click at [361, 50] on div "index.js" at bounding box center [368, 48] width 33 height 12
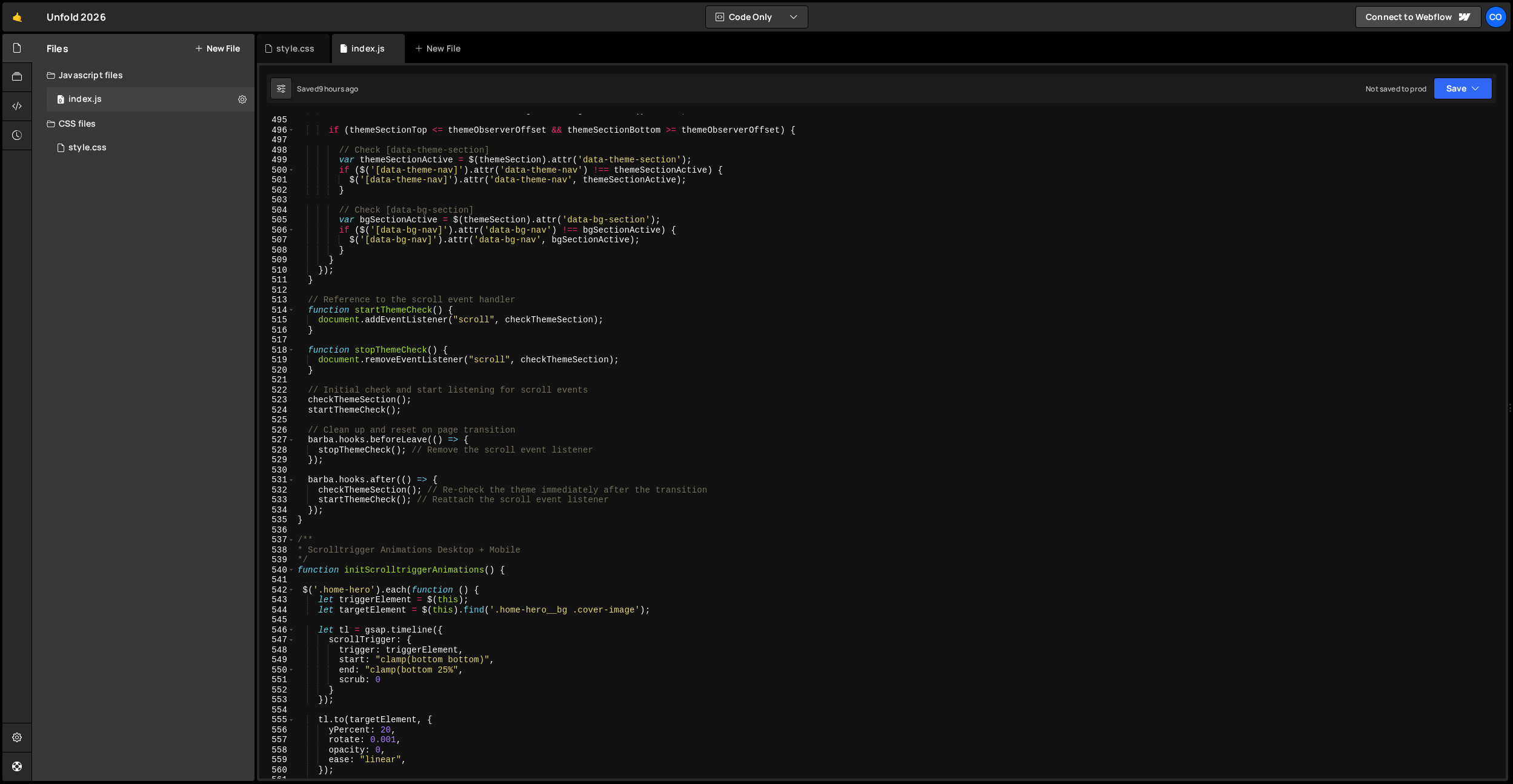
scroll to position [5351, 0]
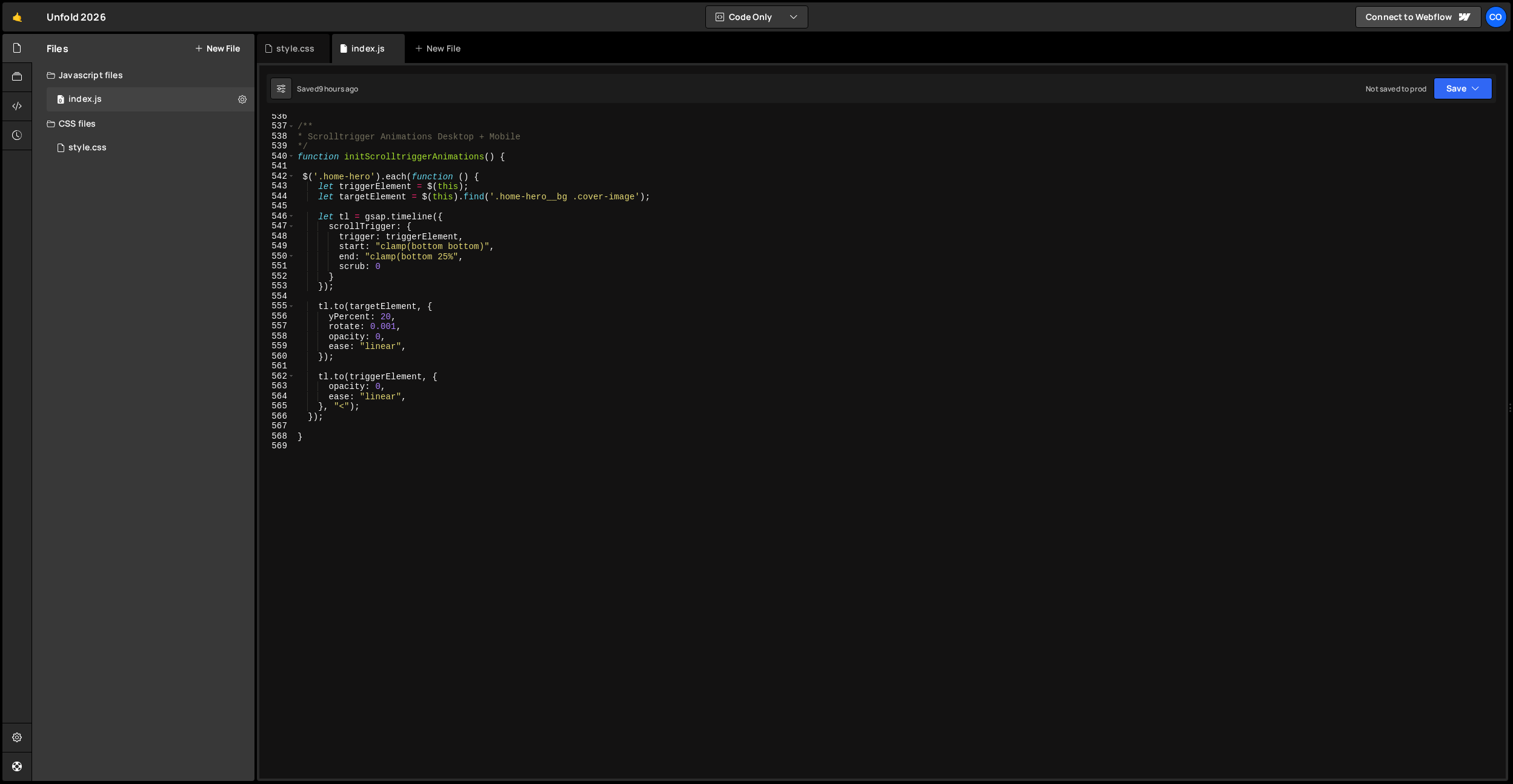
click at [423, 555] on div "/** * Scrolltrigger Animations Desktop + Mobile */ function initScrolltriggerAn…" at bounding box center [898, 454] width 1206 height 685
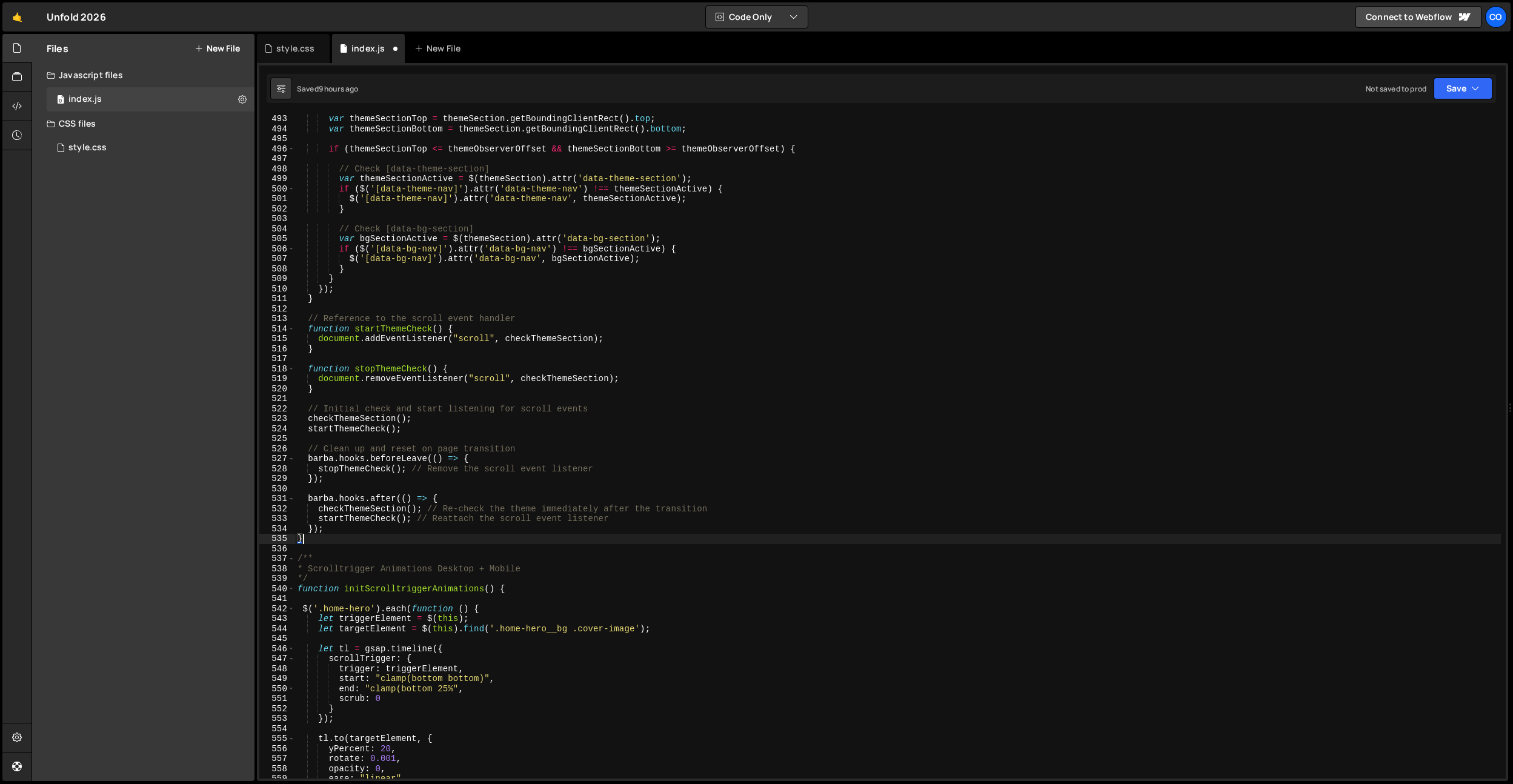
click at [326, 539] on div "var themeSectionTop = themeSection . getBoundingClientRect ( ) . top ; var them…" at bounding box center [898, 456] width 1206 height 685
type textarea "}"
paste textarea "}"
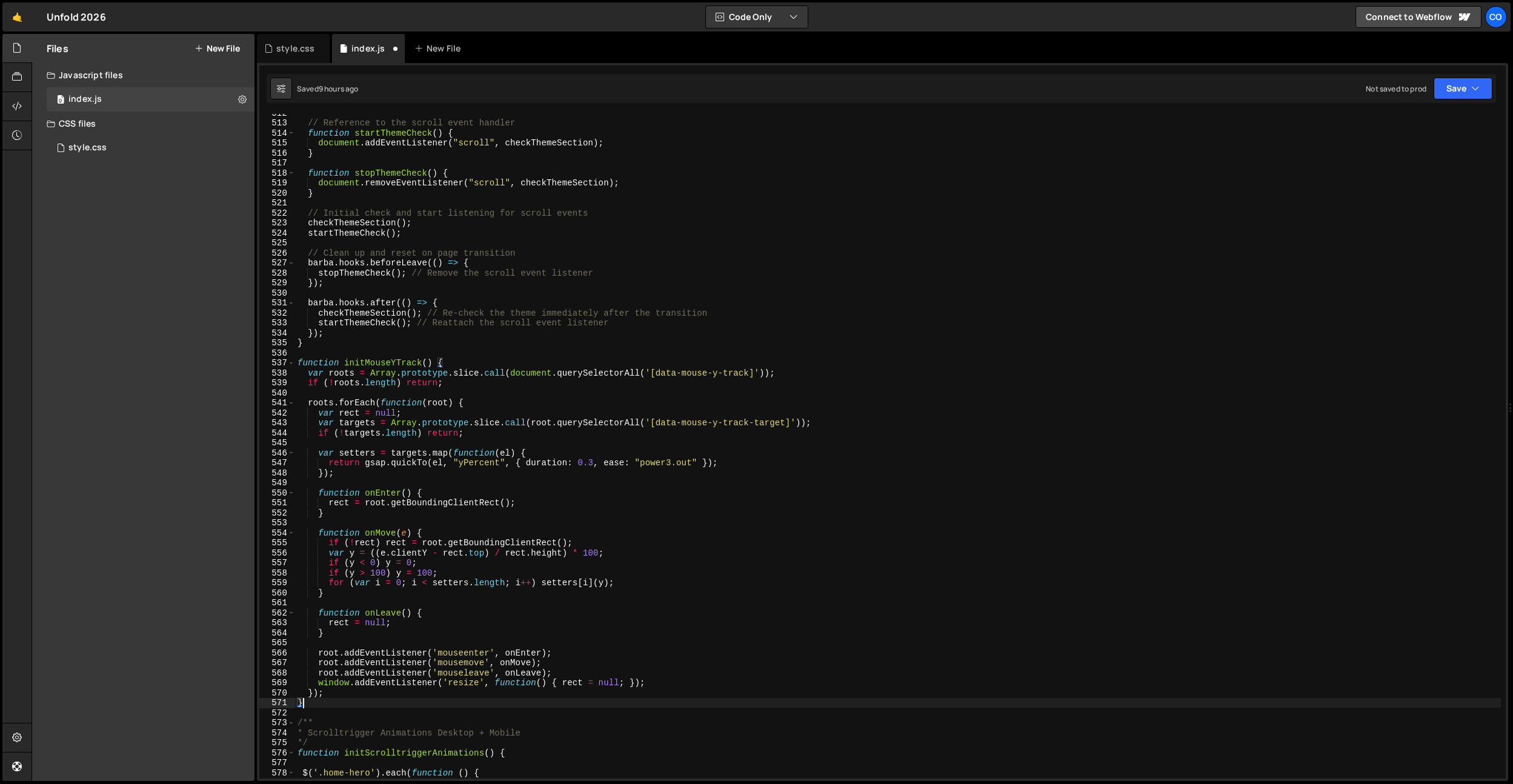
scroll to position [5114, 0]
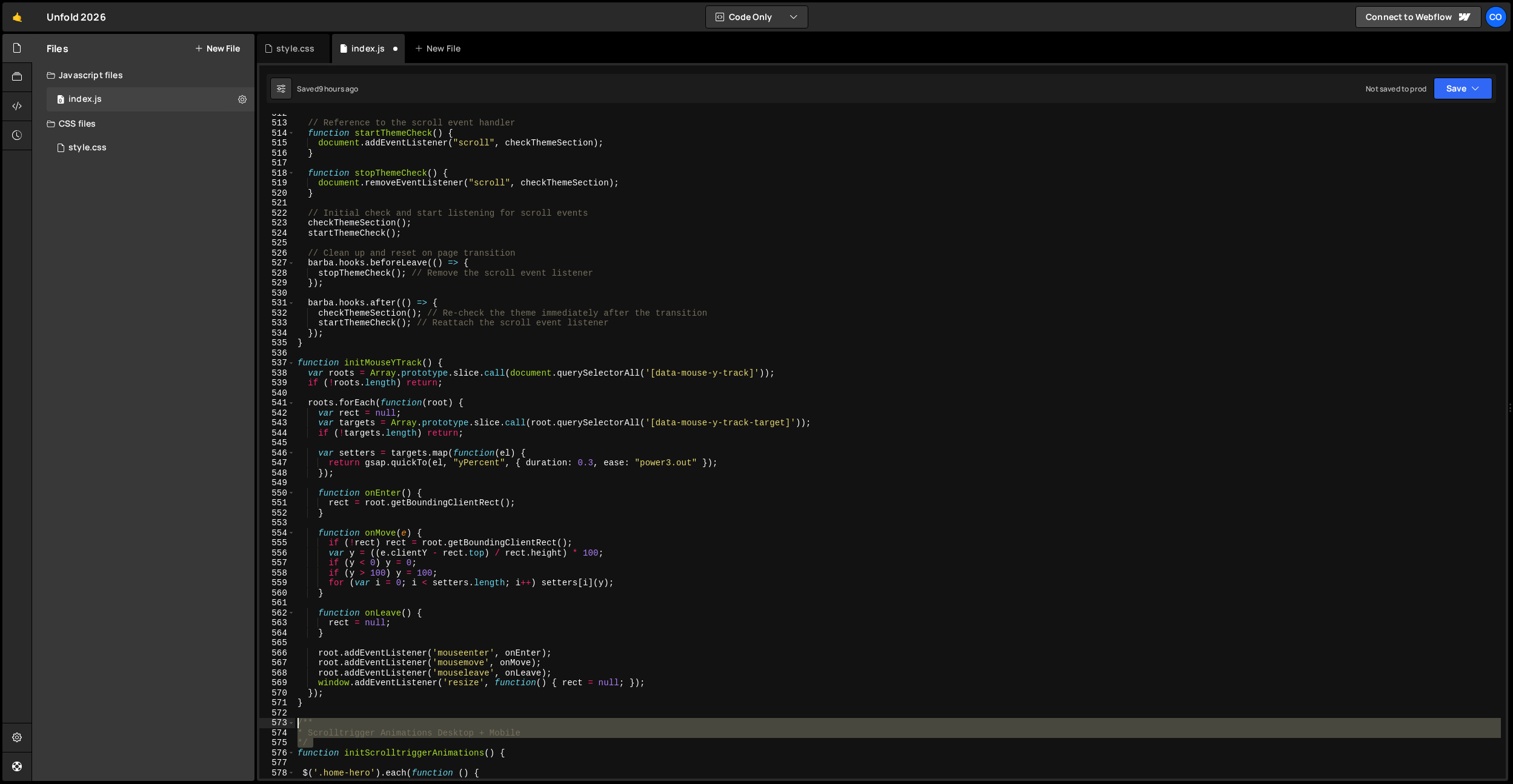
drag, startPoint x: 320, startPoint y: 745, endPoint x: 323, endPoint y: 512, distance: 233.0
click at [296, 723] on div "// Reference to the scroll event handler function startThemeCheck ( ) { documen…" at bounding box center [898, 450] width 1206 height 685
type textarea "/** * Scrolltrigger Animations Desktop + Mobile"
click at [330, 349] on div "// Reference to the scroll event handler function startThemeCheck ( ) { documen…" at bounding box center [898, 450] width 1206 height 685
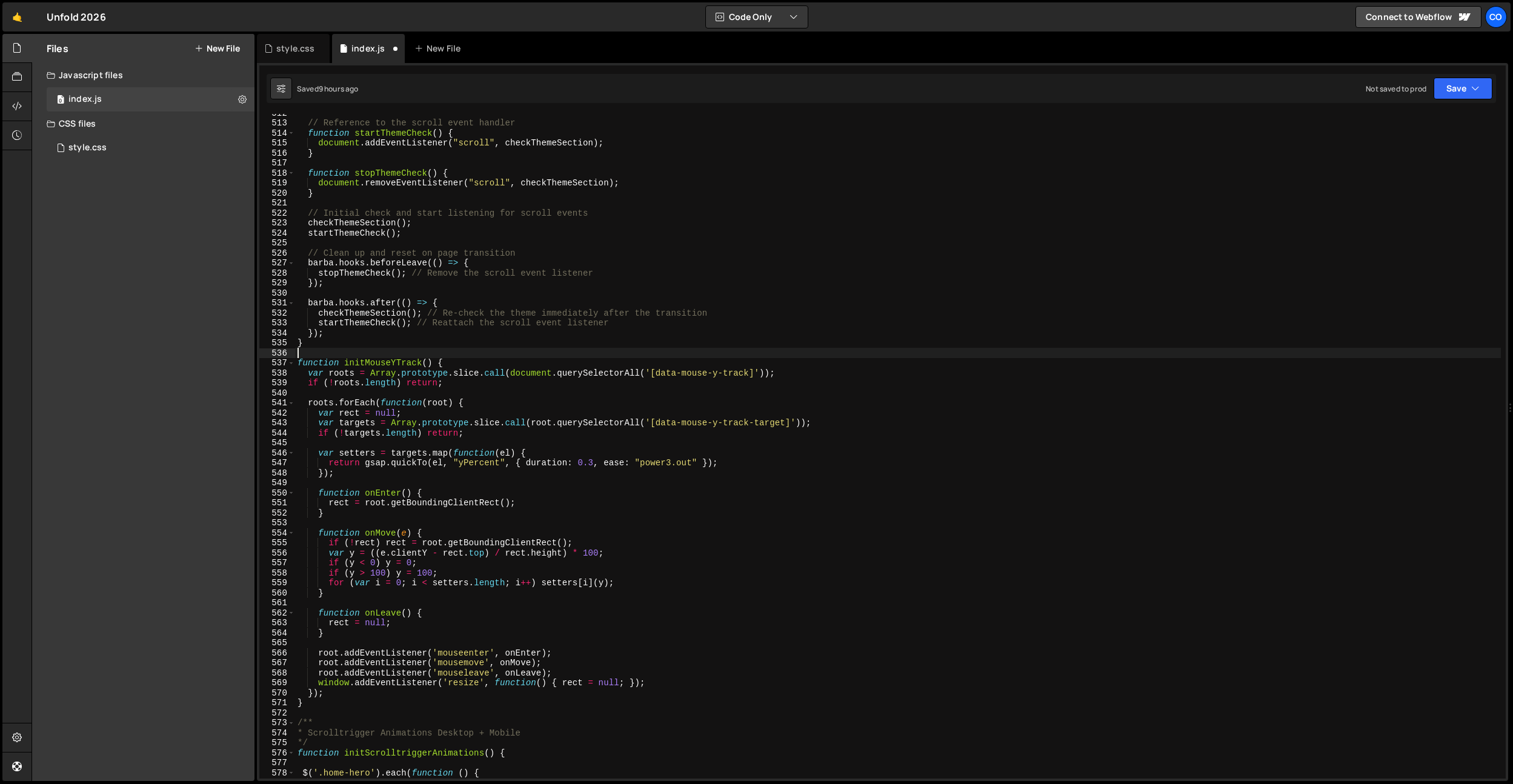
paste textarea "*/"
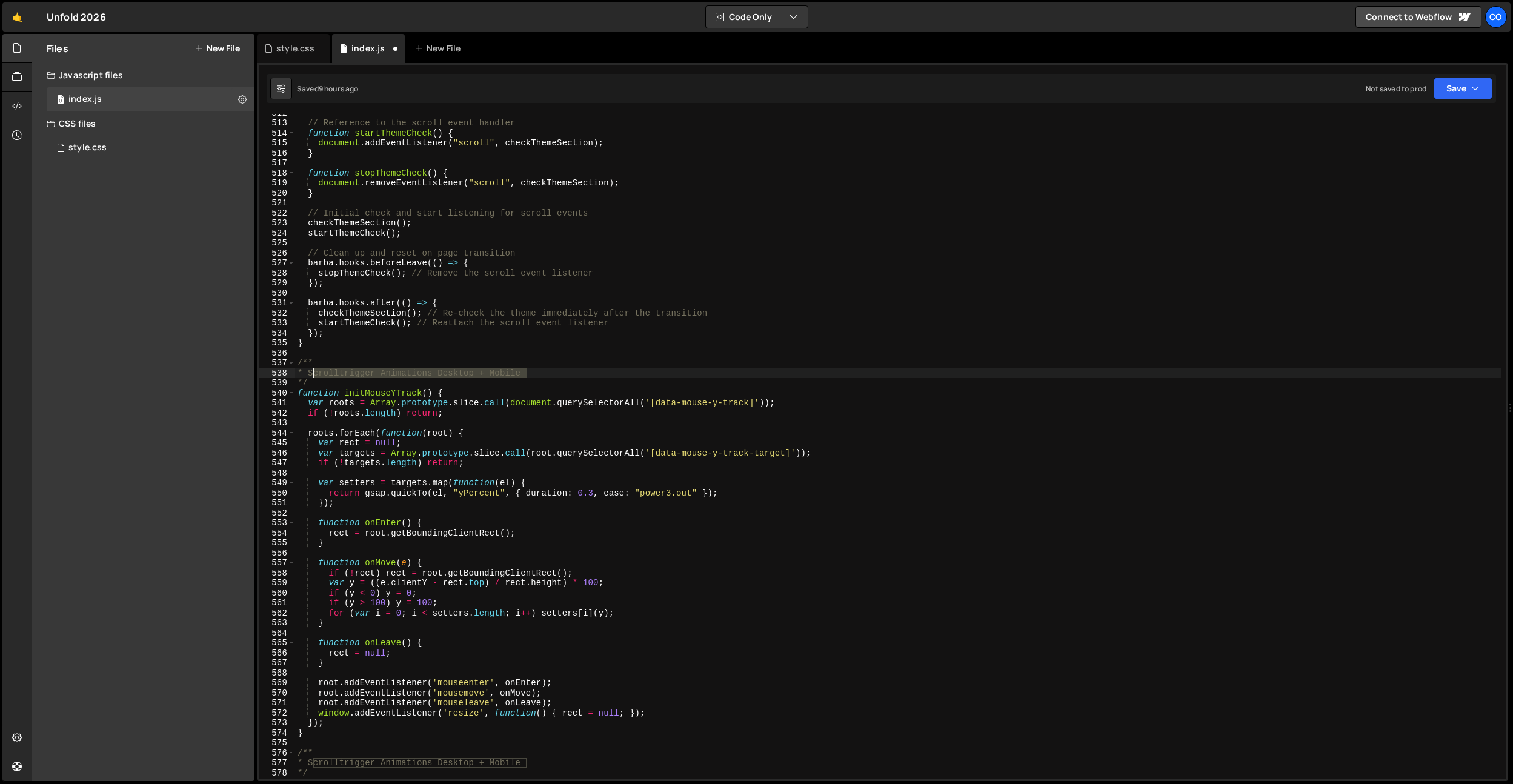
drag, startPoint x: 529, startPoint y: 373, endPoint x: 312, endPoint y: 372, distance: 217.0
click at [312, 372] on div "// Reference to the scroll event handler function startThemeCheck ( ) { documen…" at bounding box center [898, 450] width 1206 height 685
type textarea "* Mouse Track Y"
click at [437, 291] on div "// Reference to the scroll event handler function startThemeCheck ( ) { documen…" at bounding box center [898, 450] width 1206 height 685
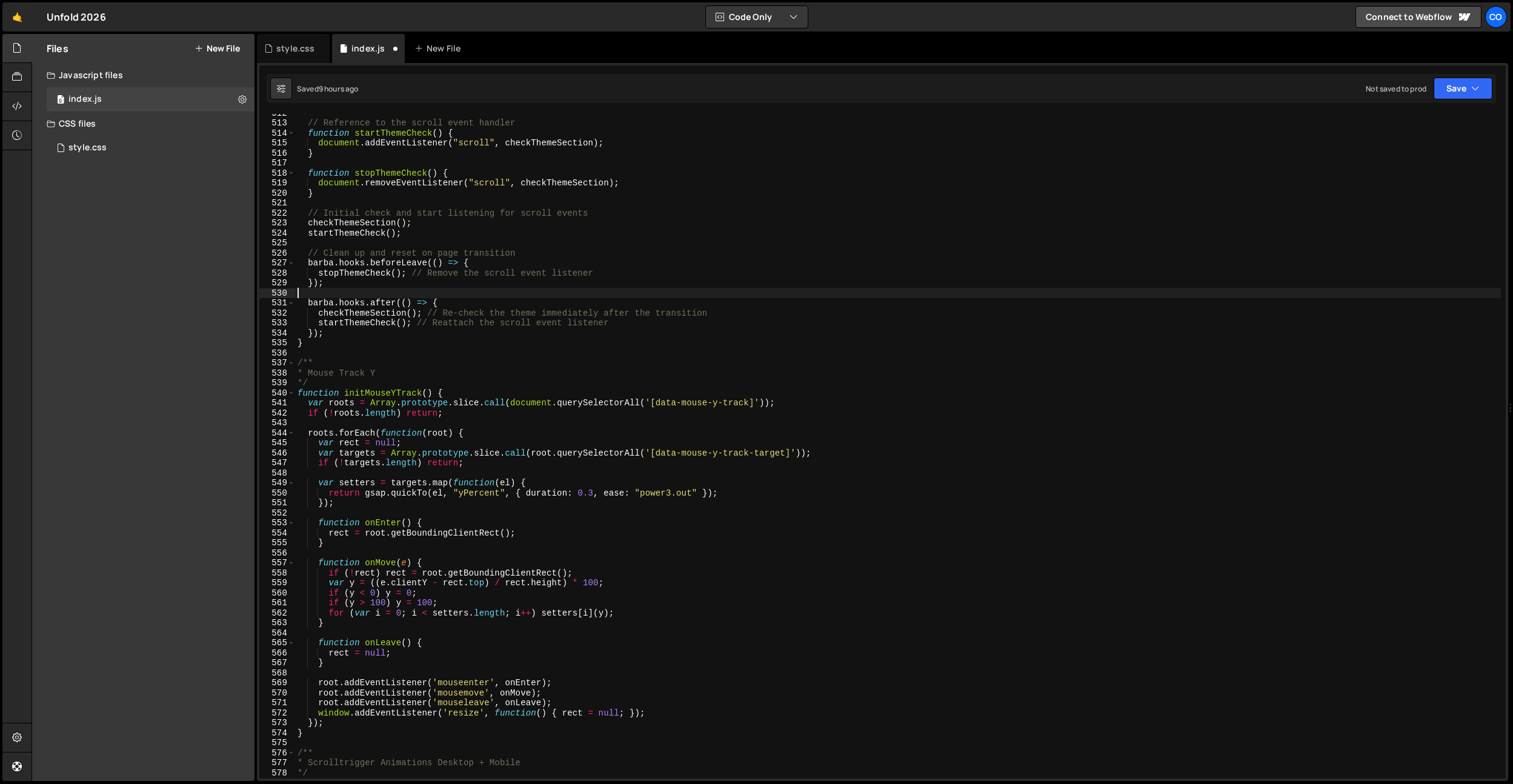
scroll to position [0, 0]
click at [499, 402] on div "// Reference to the scroll event handler function startThemeCheck ( ) { documen…" at bounding box center [898, 450] width 1206 height 685
click at [400, 395] on div "// Reference to the scroll event handler function startThemeCheck ( ) { documen…" at bounding box center [898, 450] width 1206 height 685
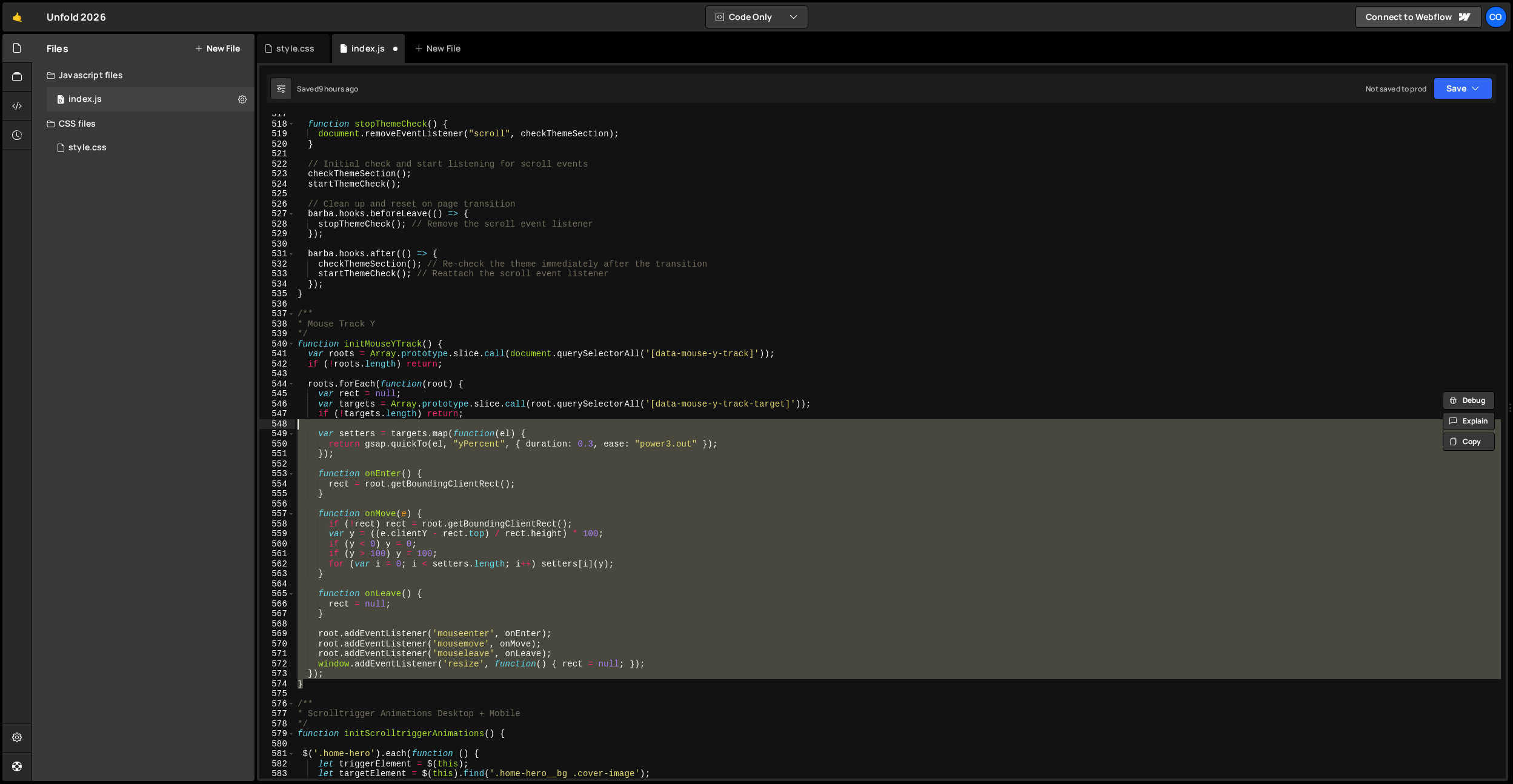
scroll to position [5163, 0]
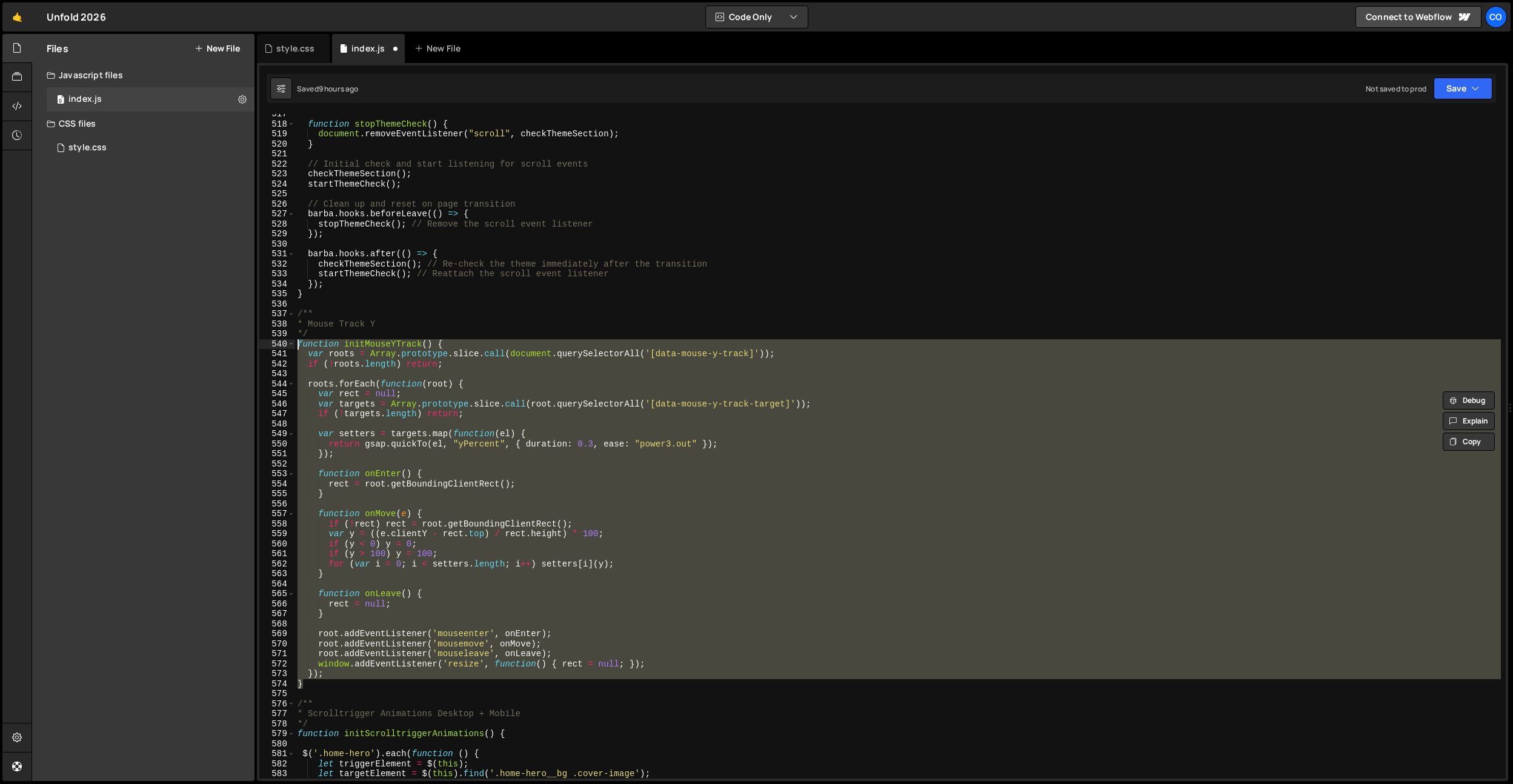
drag, startPoint x: 314, startPoint y: 686, endPoint x: 269, endPoint y: 345, distance: 344.0
click at [269, 345] on div "function initMouseYTrack() { 517 518 519 520 521 522 523 524 525 526 527 528 52…" at bounding box center [882, 446] width 1246 height 665
paste textarea "}"
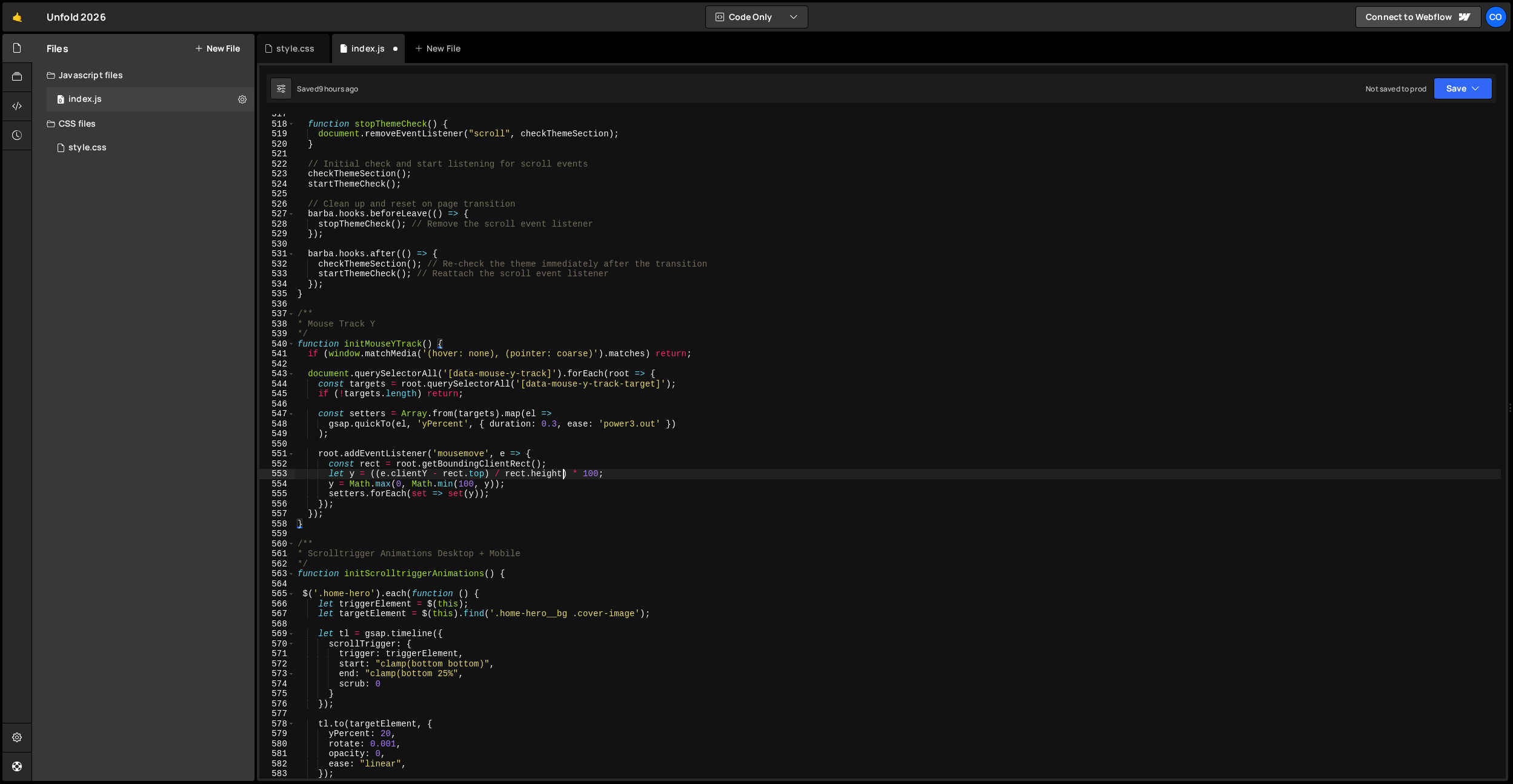
click at [560, 477] on div "function stopThemeCheck ( ) { document . removeEventListener ( "scroll" , check…" at bounding box center [898, 451] width 1206 height 685
drag, startPoint x: 547, startPoint y: 376, endPoint x: 454, endPoint y: 377, distance: 93.0
click at [454, 377] on div "function stopThemeCheck ( ) { document . removeEventListener ( "scroll" , check…" at bounding box center [898, 451] width 1206 height 685
click at [668, 397] on div "function stopThemeCheck ( ) { document . removeEventListener ( "scroll" , check…" at bounding box center [898, 451] width 1206 height 685
drag, startPoint x: 657, startPoint y: 388, endPoint x: 528, endPoint y: 384, distance: 129.1
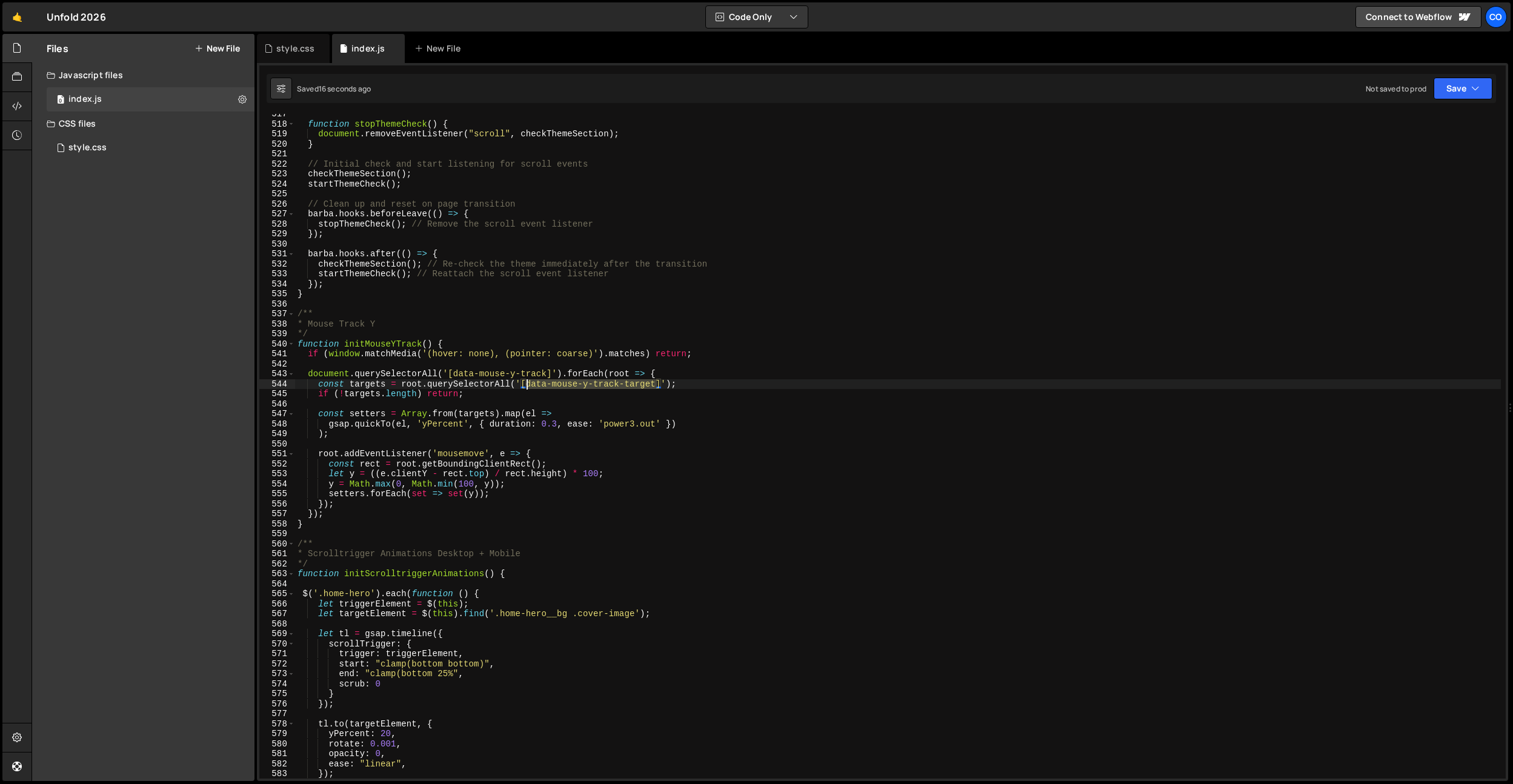
click at [528, 384] on div "function stopThemeCheck ( ) { document . removeEventListener ( "scroll" , check…" at bounding box center [898, 451] width 1206 height 685
click at [389, 349] on div "function stopThemeCheck ( ) { document . removeEventListener ( "scroll" , check…" at bounding box center [898, 451] width 1206 height 685
click at [389, 349] on div "function stopThemeCheck ( ) { document . removeEventListener ( "scroll" , check…" at bounding box center [898, 451] width 1206 height 685
click at [390, 344] on div "function stopThemeCheck ( ) { document . removeEventListener ( "scroll" , check…" at bounding box center [898, 451] width 1206 height 685
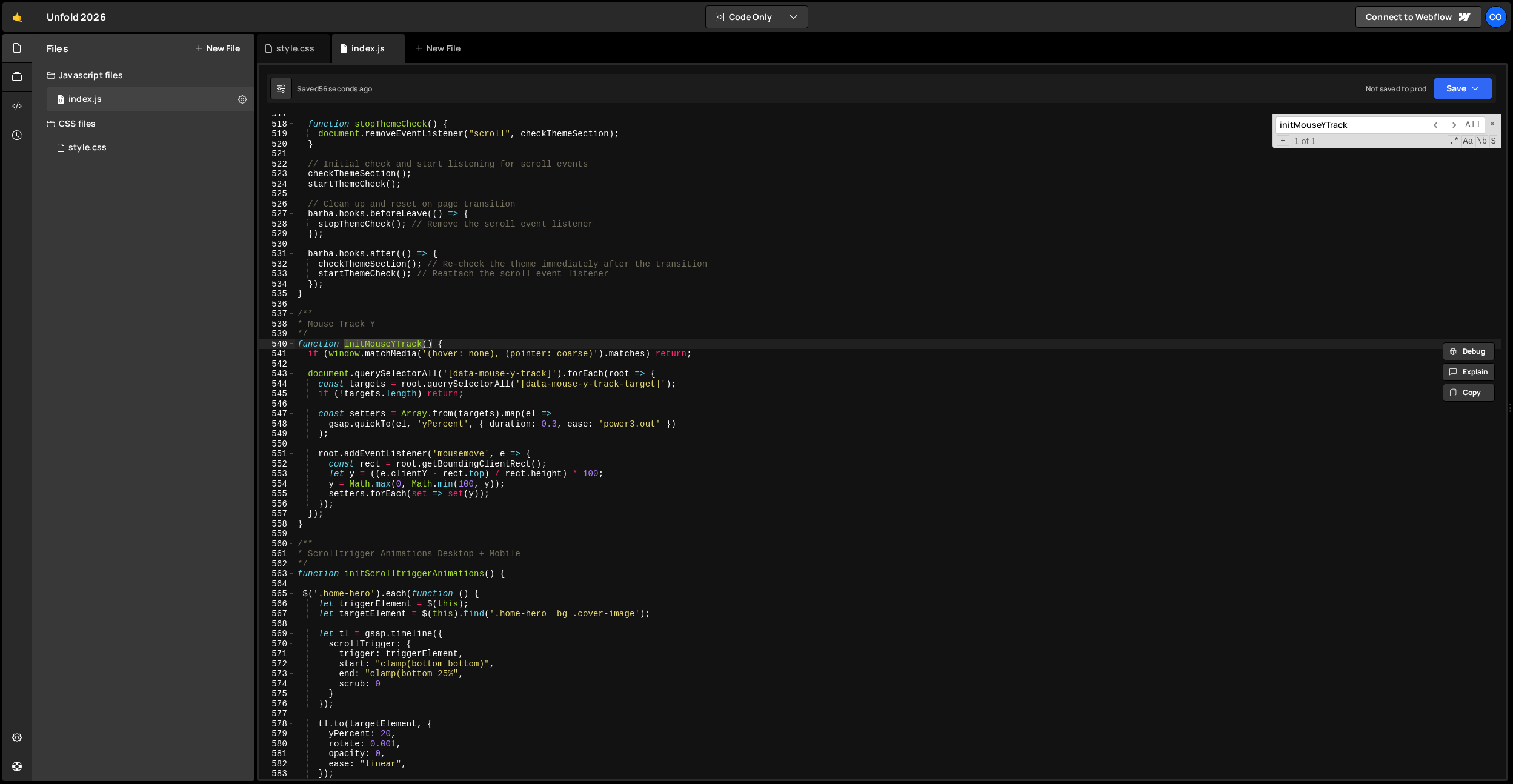
drag, startPoint x: 428, startPoint y: 349, endPoint x: 406, endPoint y: 351, distance: 22.1
click at [428, 349] on div "function stopThemeCheck ( ) { document . removeEventListener ( "scroll" , check…" at bounding box center [898, 451] width 1206 height 685
click at [399, 349] on div "function stopThemeCheck ( ) { document . removeEventListener ( "scroll" , check…" at bounding box center [898, 451] width 1206 height 685
click at [400, 347] on div "function stopThemeCheck ( ) { document . removeEventListener ( "scroll" , check…" at bounding box center [898, 451] width 1206 height 685
type textarea "function initMouseYTrack() {"
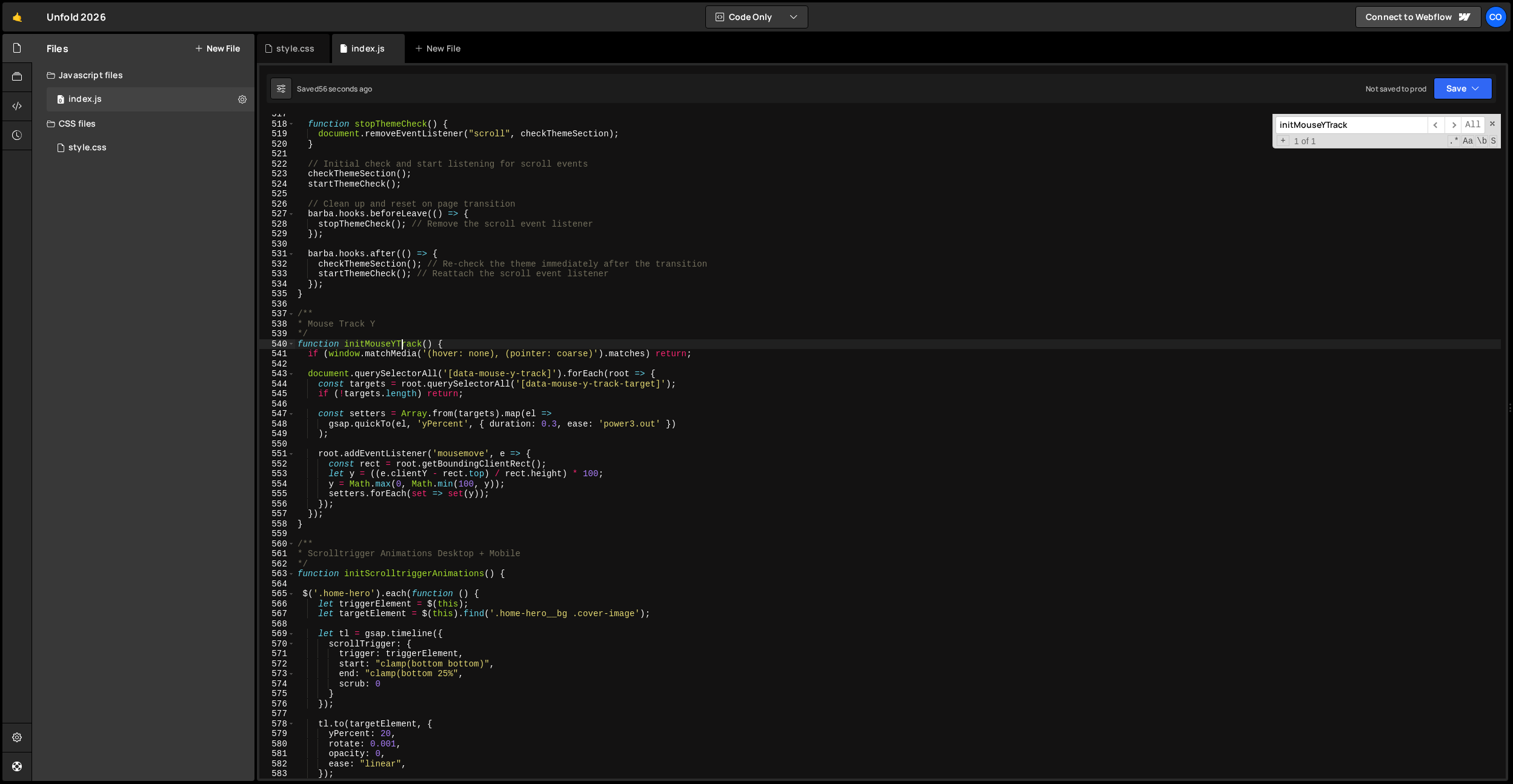
click at [400, 347] on div "function stopThemeCheck ( ) { document . removeEventListener ( "scroll" , check…" at bounding box center [898, 451] width 1206 height 685
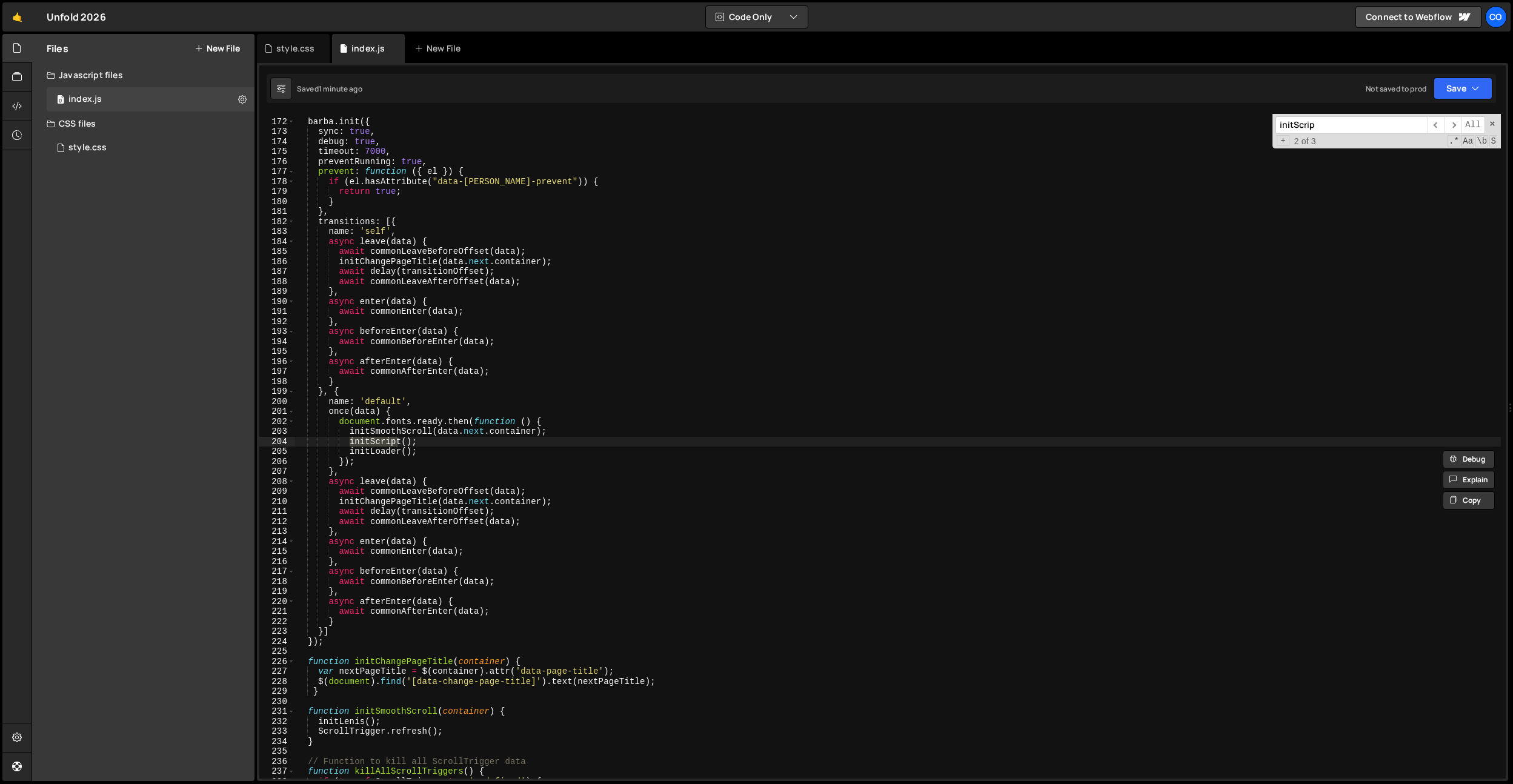
scroll to position [2747, 0]
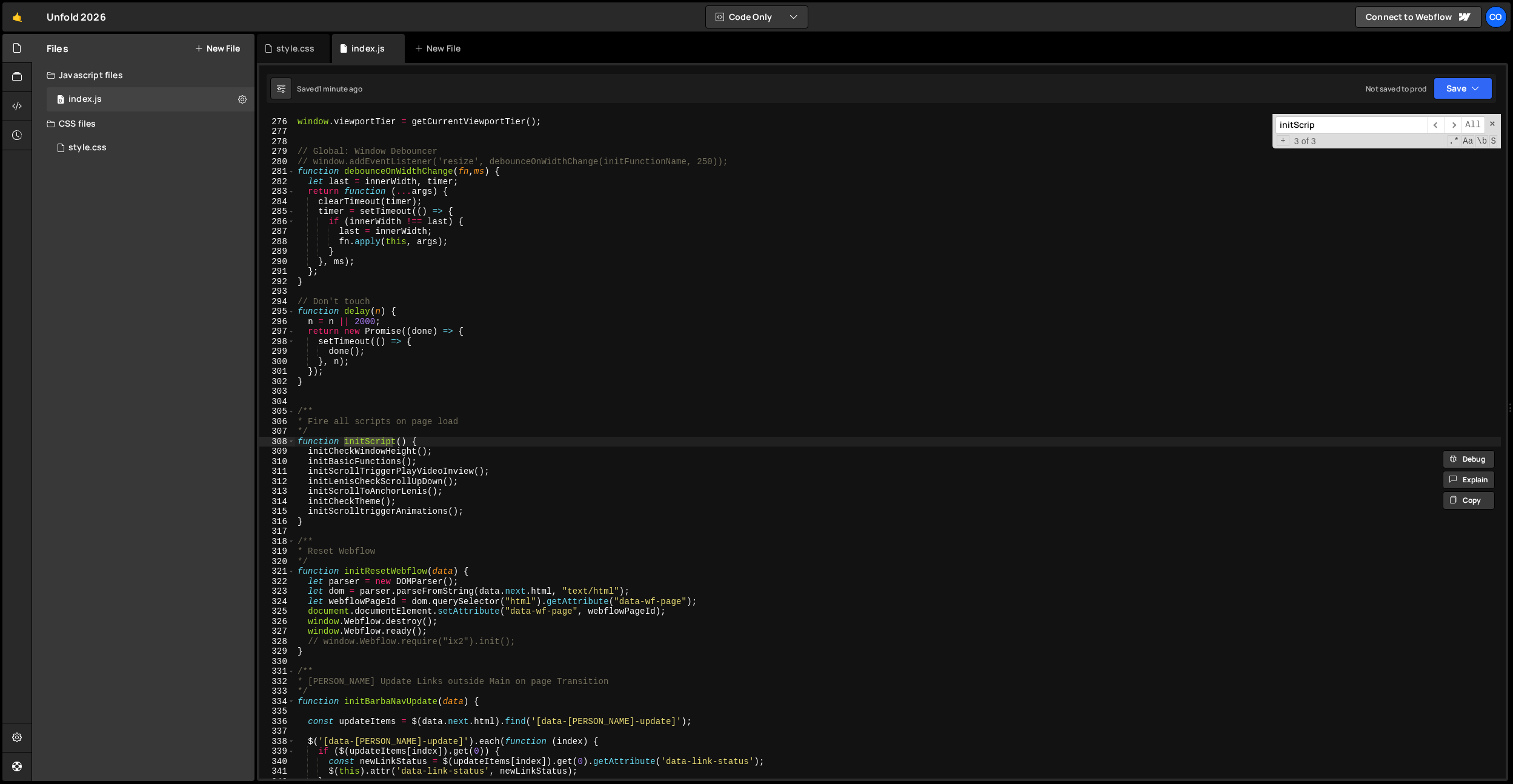
type input "initScrip"
type textarea "initCheckTheme();"
click at [479, 500] on div "window . viewportTier = getCurrentViewportTier ( ) ; // Global: Window Debounce…" at bounding box center [898, 449] width 1206 height 685
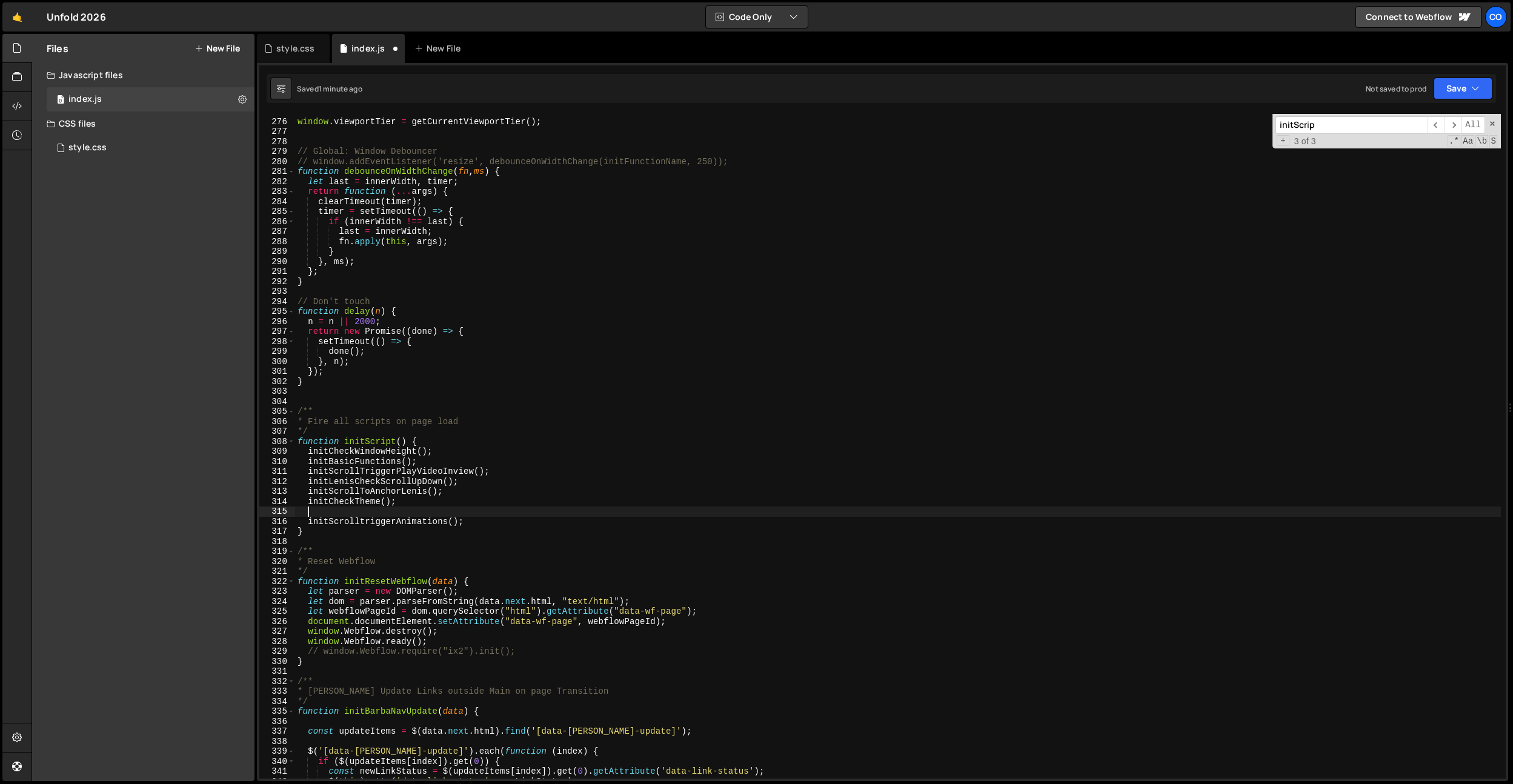
paste textarea "initMouseYTrack"
drag, startPoint x: 457, startPoint y: 365, endPoint x: 434, endPoint y: 385, distance: 30.5
click at [457, 365] on div "window . viewportTier = getCurrentViewportTier ( ) ; // Global: Window Debounce…" at bounding box center [898, 449] width 1206 height 685
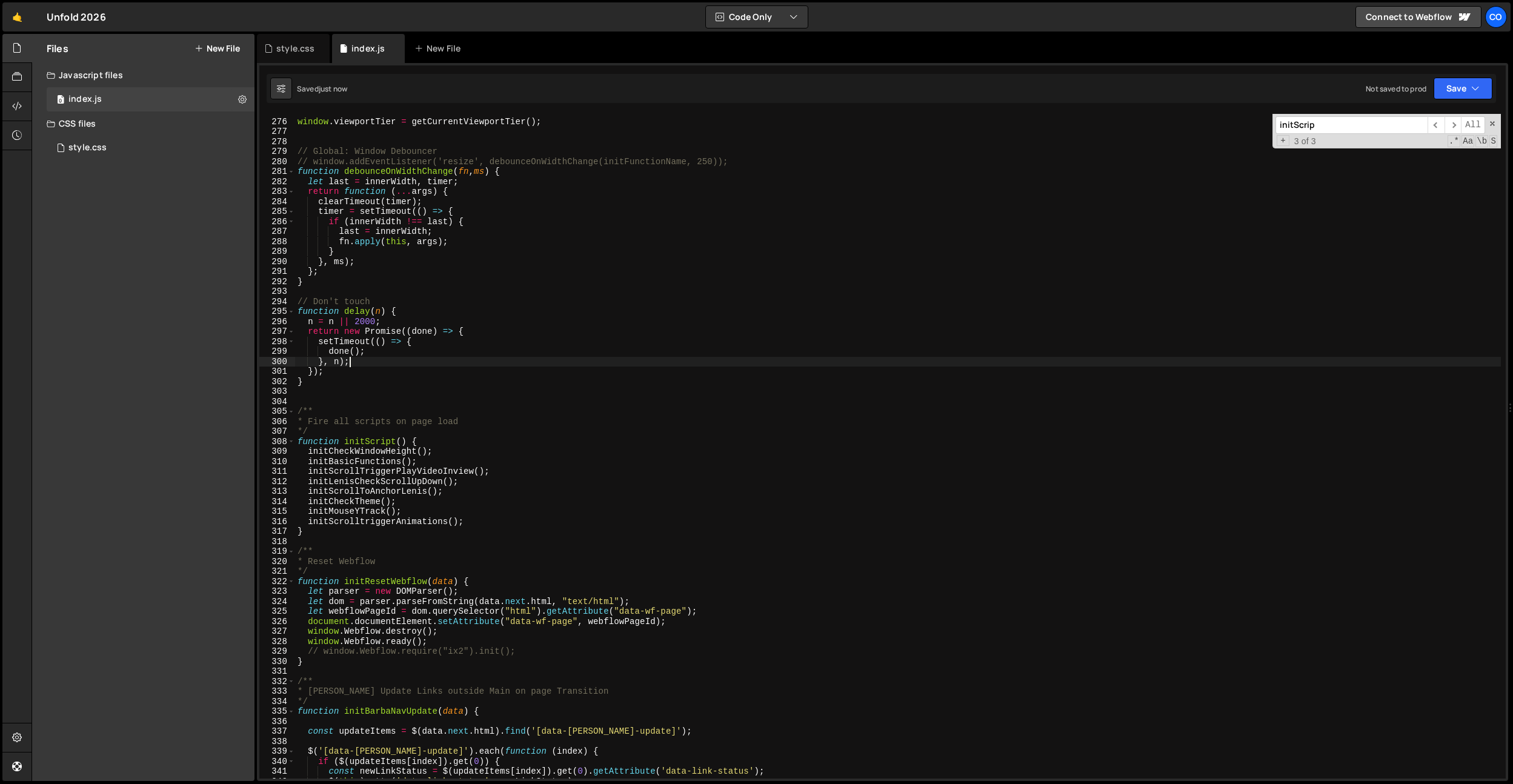
click at [359, 511] on div "window . viewportTier = getCurrentViewportTier ( ) ; // Global: Window Debounce…" at bounding box center [898, 449] width 1206 height 685
click at [358, 512] on div "window . viewportTier = getCurrentViewportTier ( ) ; // Global: Window Debounce…" at bounding box center [898, 449] width 1206 height 685
click at [495, 472] on div "window . viewportTier = getCurrentViewportTier ( ) ; // Global: Window Debounce…" at bounding box center [898, 449] width 1206 height 685
type textarea "initScrollTriggerPlayVideoInview();"
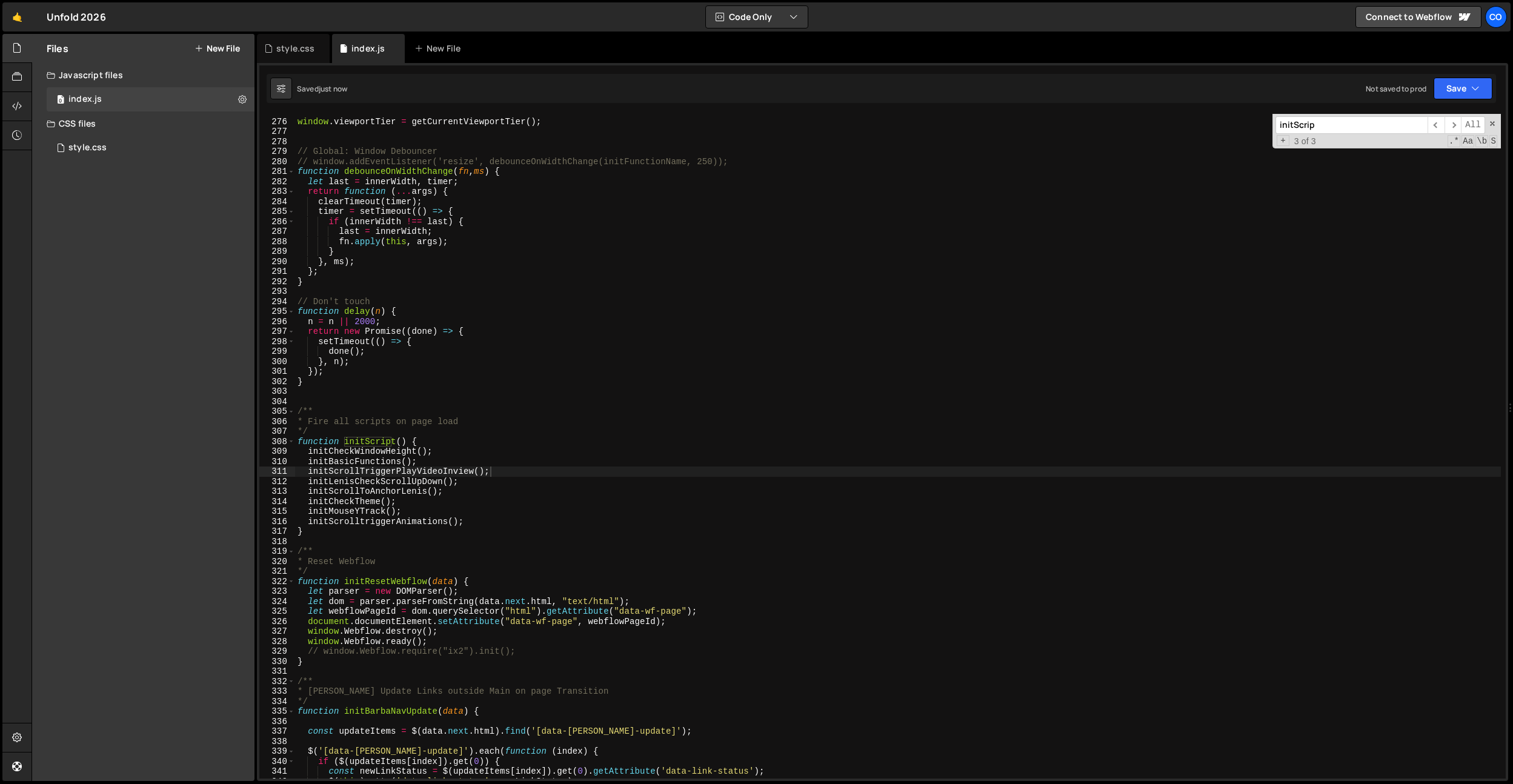
paste input "MouseYTrack"
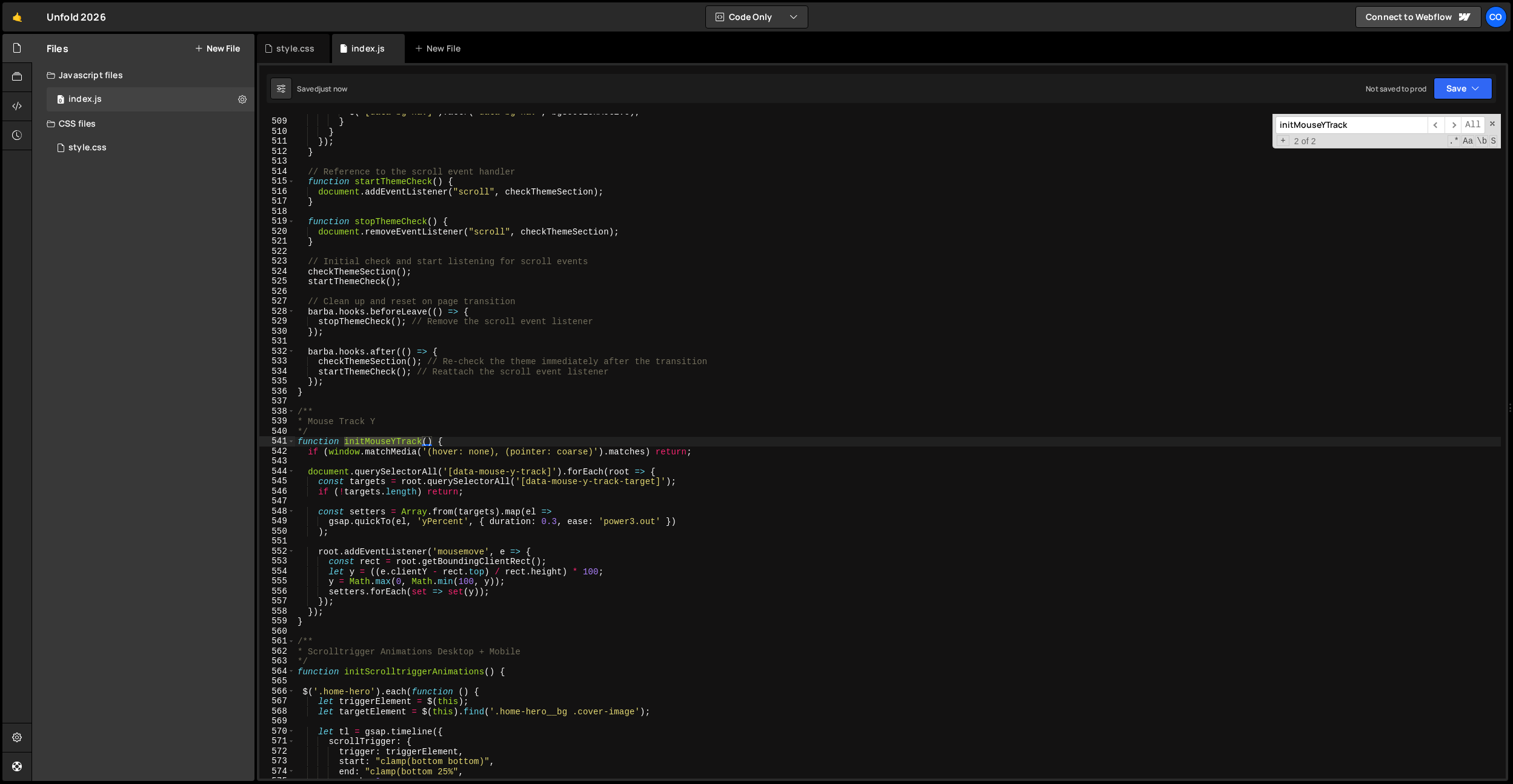
type input "initMouseYTrack"
click at [495, 472] on div "$ ( '[data-bg-nav]' ) . attr ( 'data-bg-nav' , bgSectionActive ) ; } } }) ; } /…" at bounding box center [898, 449] width 1206 height 685
click at [502, 377] on div "$ ( '[data-bg-nav]' ) . attr ( 'data-bg-nav' , bgSectionActive ) ; } } }) ; } /…" at bounding box center [898, 449] width 1206 height 685
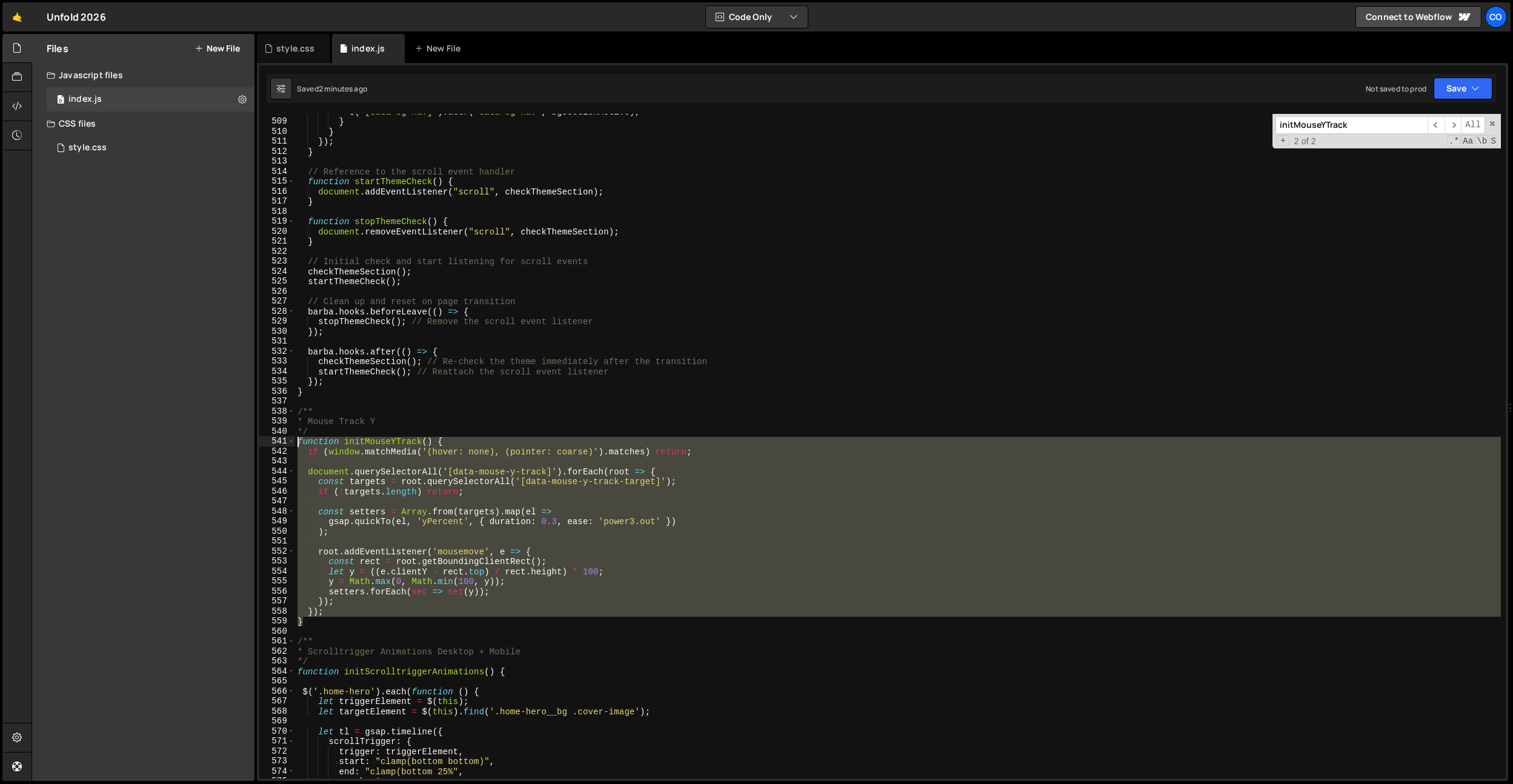
drag, startPoint x: 335, startPoint y: 618, endPoint x: 286, endPoint y: 437, distance: 187.5
click at [286, 437] on div "}); 508 509 510 511 512 513 514 515 516 517 518 519 520 521 522 523 524 525 526…" at bounding box center [882, 446] width 1246 height 665
paste textarea "}"
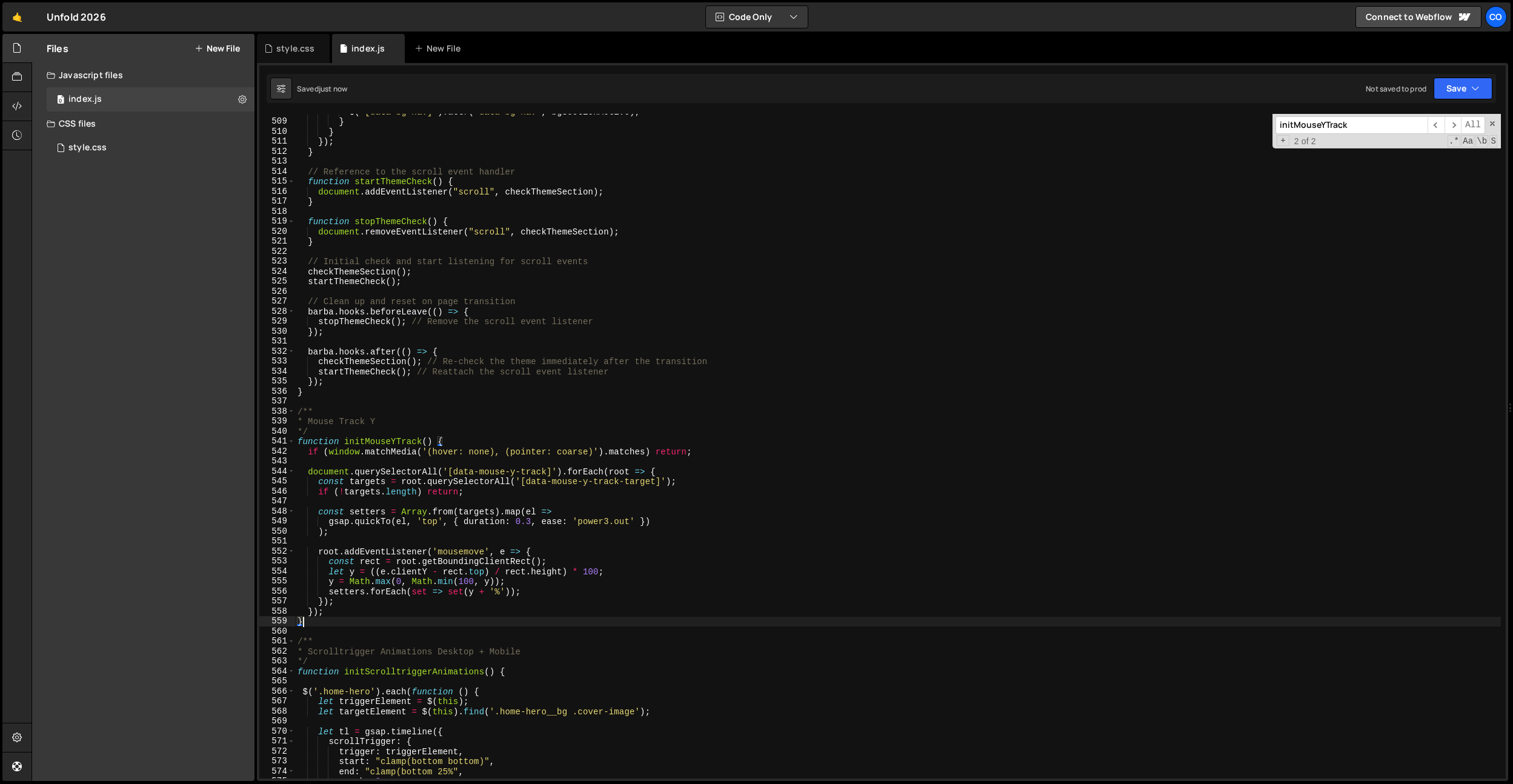
click at [615, 472] on div "$ ( '[data-bg-nav]' ) . attr ( 'data-bg-nav' , bgSectionActive ) ; } } }) ; } /…" at bounding box center [898, 449] width 1206 height 685
type textarea "document.querySelectorAll('[data-mouse-y-track]').forEach(root => {"
click at [445, 539] on div "$ ( '[data-bg-nav]' ) . attr ( 'data-bg-nav' , bgSectionActive ) ; } } }) ; } /…" at bounding box center [898, 449] width 1206 height 685
click at [573, 574] on div "$ ( '[data-bg-nav]' ) . attr ( 'data-bg-nav' , bgSectionActive ) ; } } }) ; } /…" at bounding box center [898, 449] width 1206 height 685
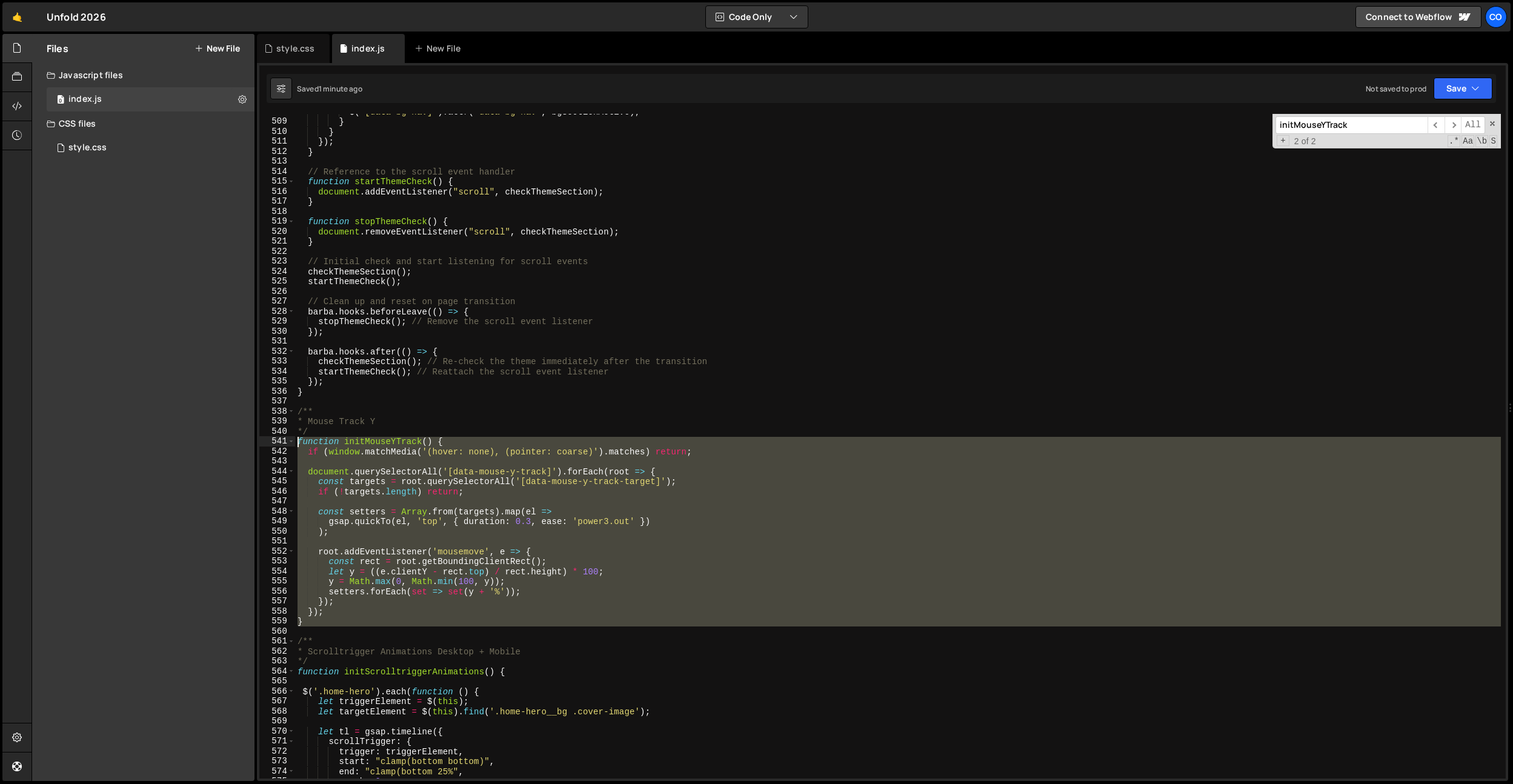
drag, startPoint x: 315, startPoint y: 628, endPoint x: 275, endPoint y: 440, distance: 192.2
click at [275, 440] on div "let y = ((e.clientY - rect.top) / rect.height) * 100; 508 509 510 511 512 513 5…" at bounding box center [882, 446] width 1246 height 665
paste textarea "}"
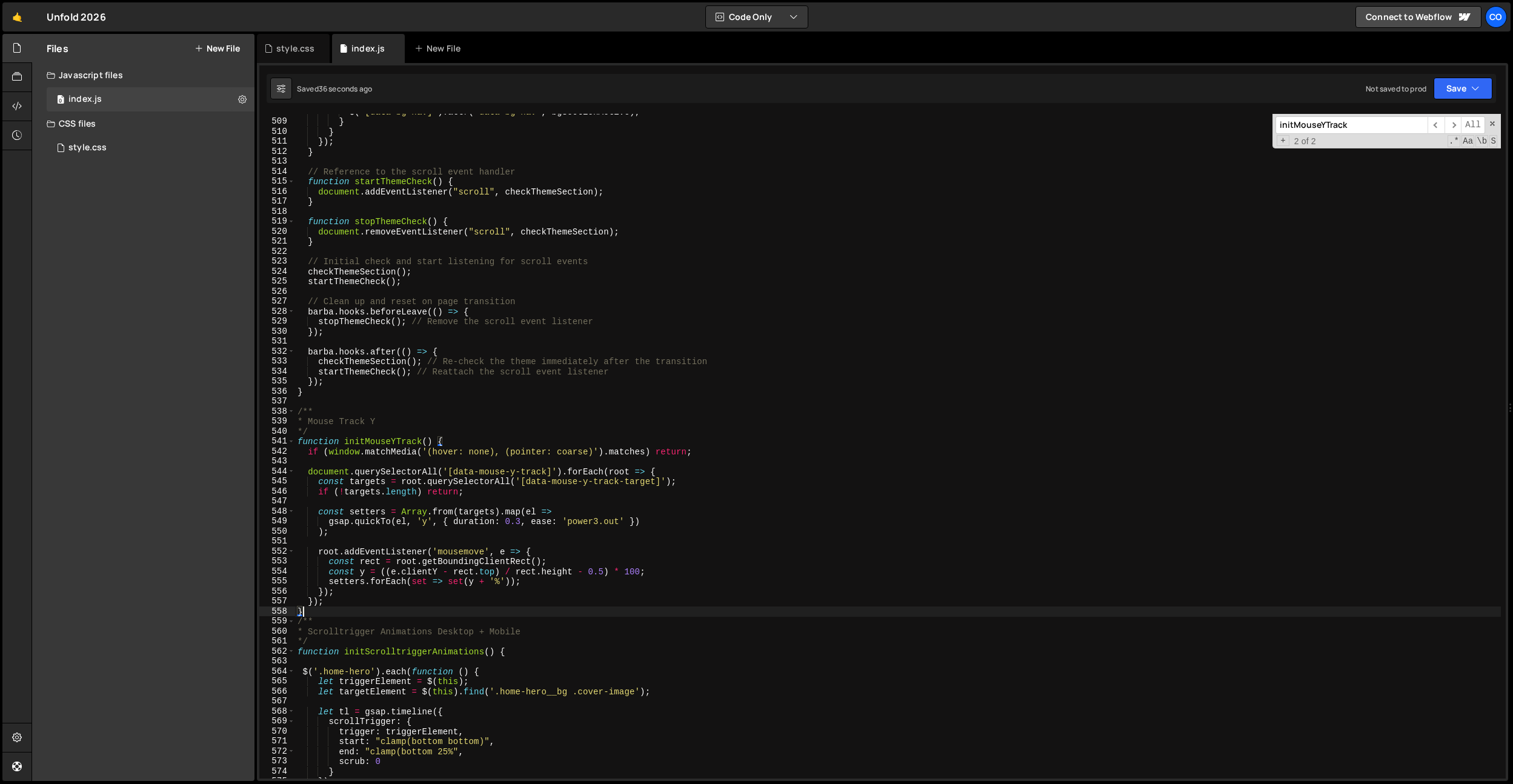
click at [318, 607] on div "$ ( '[data-bg-nav]' ) . attr ( 'data-bg-nav' , bgSectionActive ) ; } } }) ; } /…" at bounding box center [898, 449] width 1206 height 685
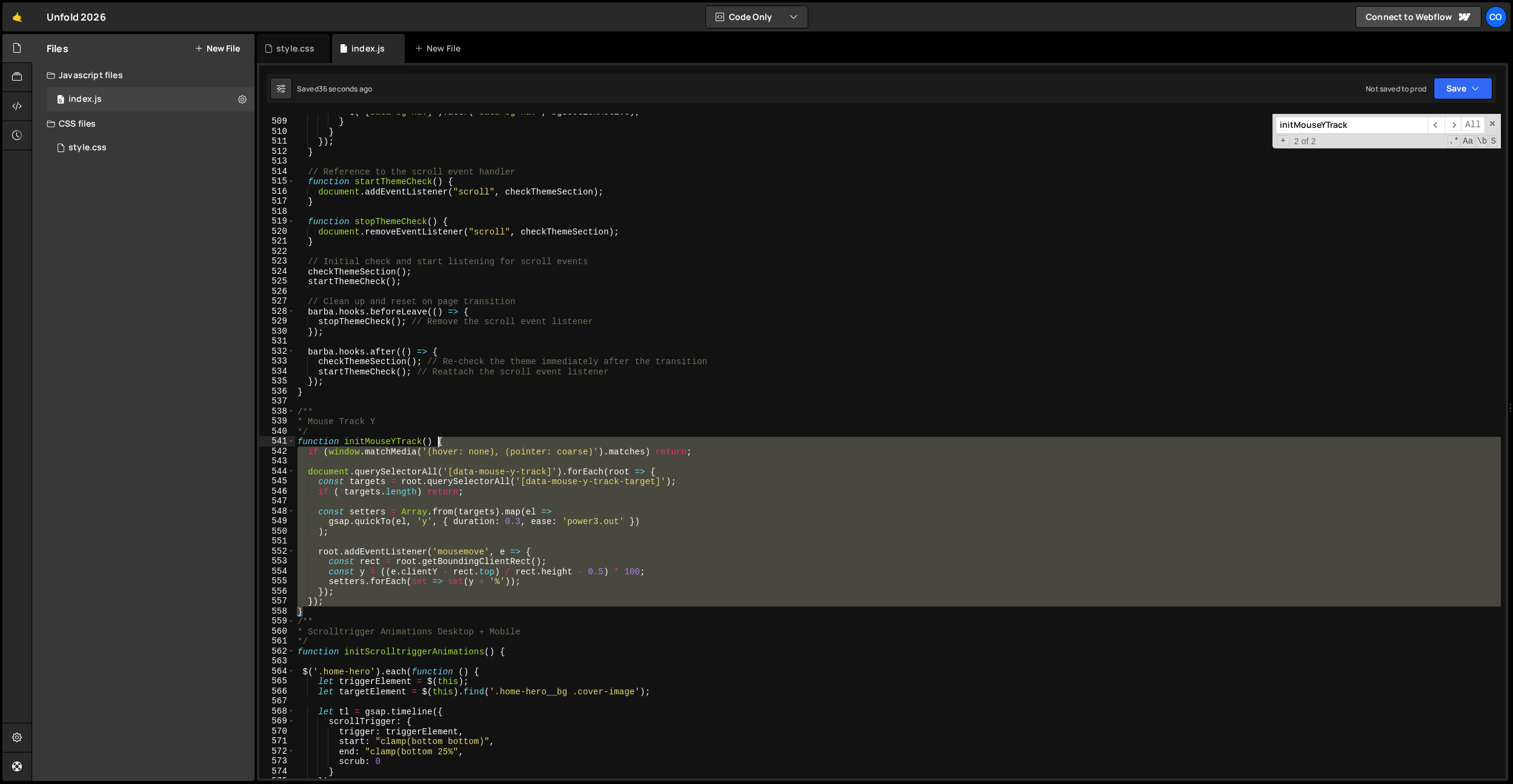
drag, startPoint x: 318, startPoint y: 608, endPoint x: 295, endPoint y: 473, distance: 136.9
click at [295, 473] on div "} 508 509 510 511 512 513 514 515 516 517 518 519 520 521 522 523 524 525 526 5…" at bounding box center [882, 446] width 1246 height 665
drag, startPoint x: 342, startPoint y: 640, endPoint x: 322, endPoint y: 623, distance: 26.2
click at [342, 640] on div "$ ( '[data-bg-nav]' ) . attr ( 'data-bg-nav' , bgSectionActive ) ; } } }) ; } /…" at bounding box center [898, 449] width 1206 height 685
drag, startPoint x: 316, startPoint y: 614, endPoint x: 285, endPoint y: 443, distance: 173.8
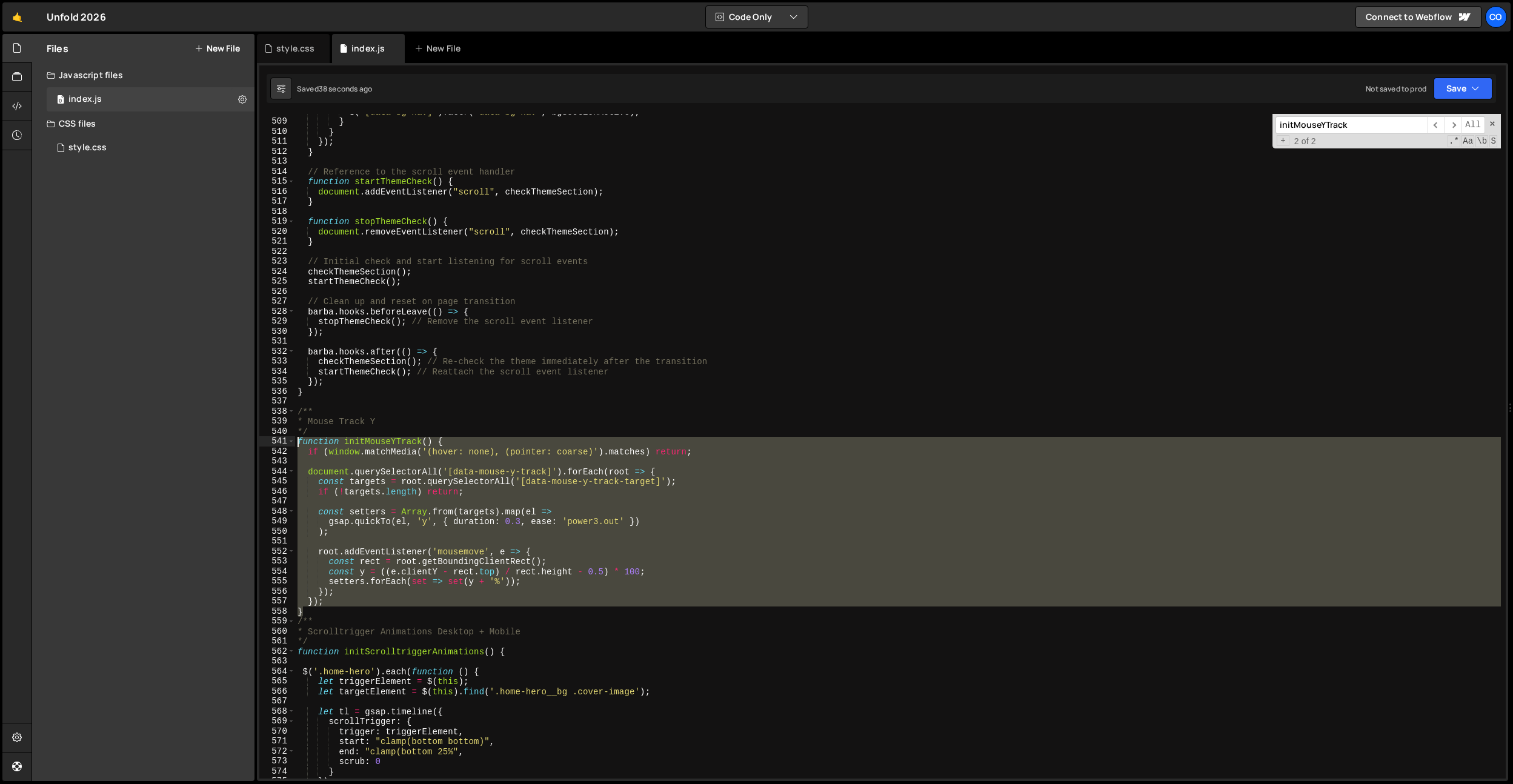
click at [285, 443] on div "*/ 508 509 510 511 512 513 514 515 516 517 518 519 520 521 522 523 524 525 526 …" at bounding box center [882, 446] width 1246 height 665
paste textarea "}"
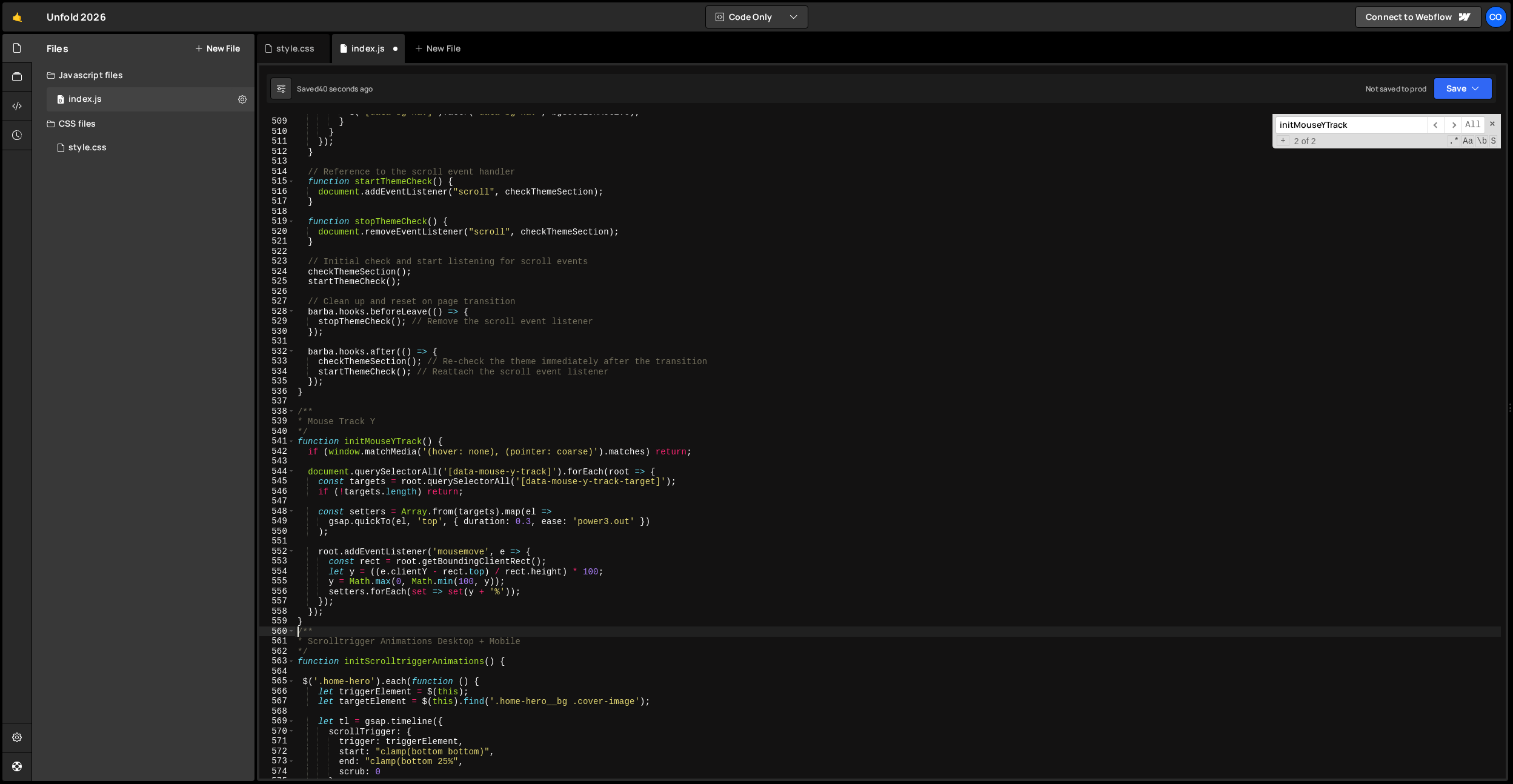
click at [323, 622] on div "$ ( '[data-bg-nav]' ) . attr ( 'data-bg-nav' , bgSectionActive ) ; } } }) ; } /…" at bounding box center [898, 449] width 1206 height 685
type textarea "}"
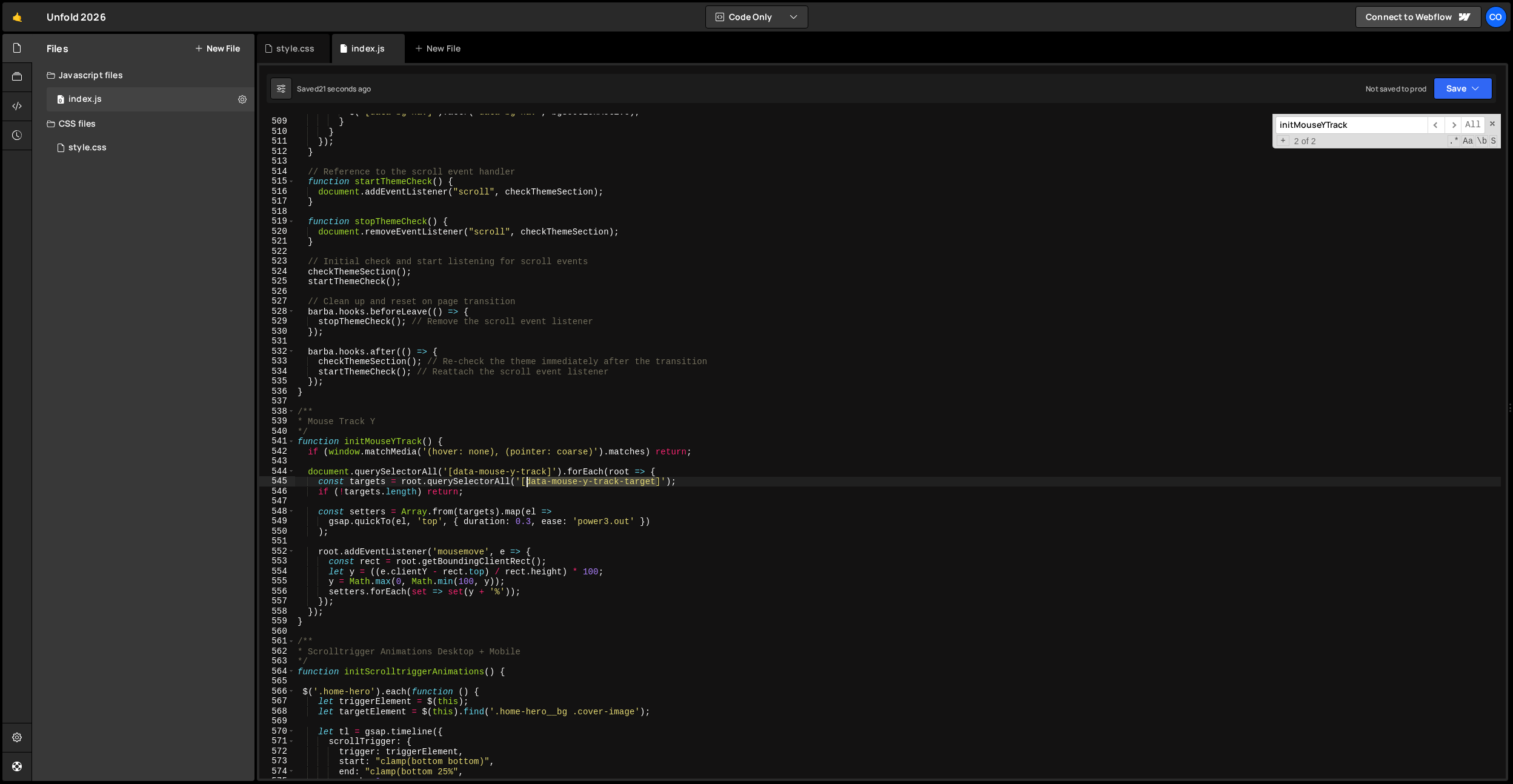
drag, startPoint x: 655, startPoint y: 480, endPoint x: 516, endPoint y: 511, distance: 142.4
click at [527, 483] on div "$ ( '[data-bg-nav]' ) . attr ( 'data-bg-nav' , bgSectionActive ) ; } } }) ; } /…" at bounding box center [898, 449] width 1206 height 685
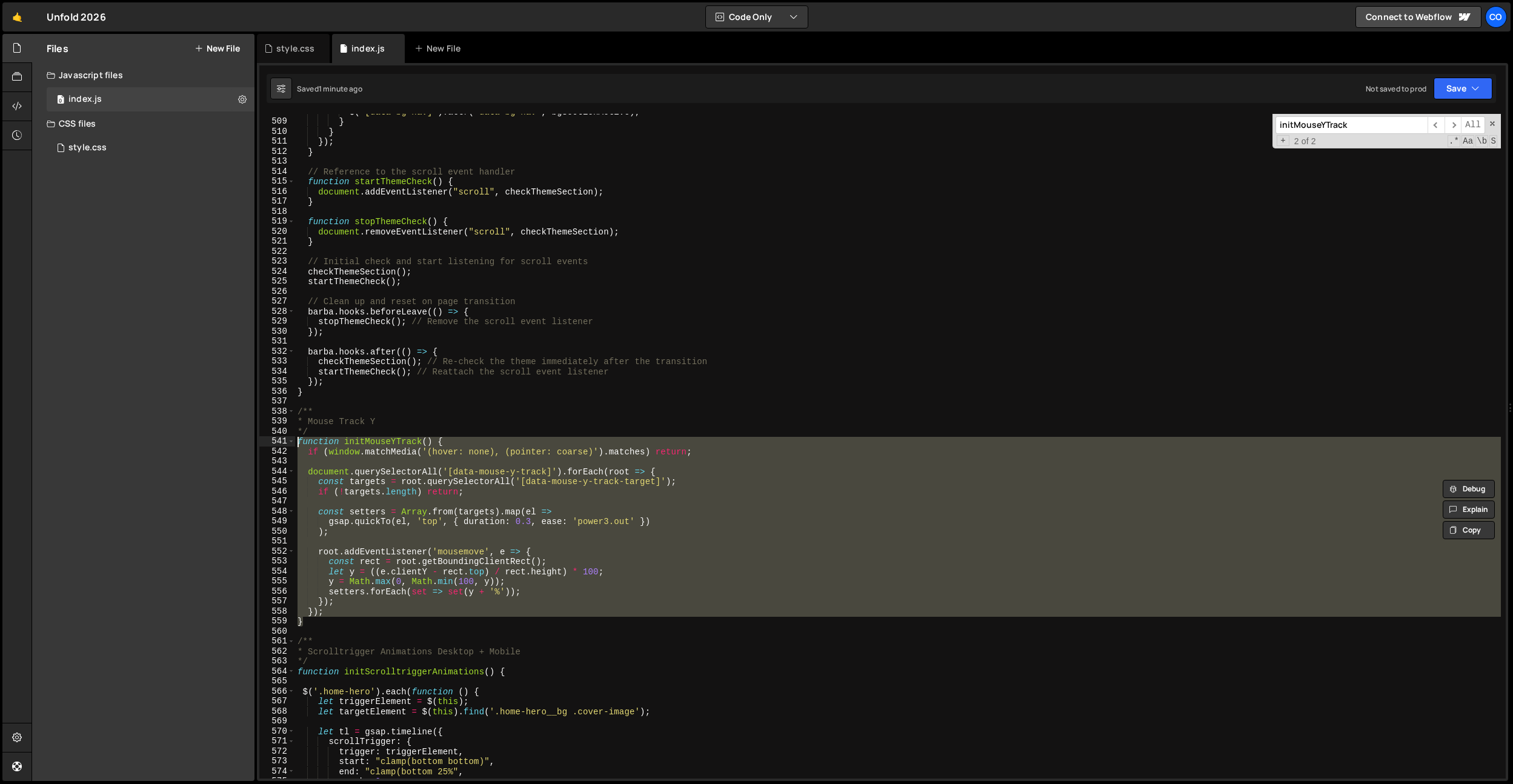
drag, startPoint x: 318, startPoint y: 622, endPoint x: 288, endPoint y: 446, distance: 178.5
click at [288, 446] on div "const targets = root.querySelectorAll('[data-mouse-y-track-target]'); 508 509 5…" at bounding box center [882, 446] width 1246 height 665
paste textarea "}"
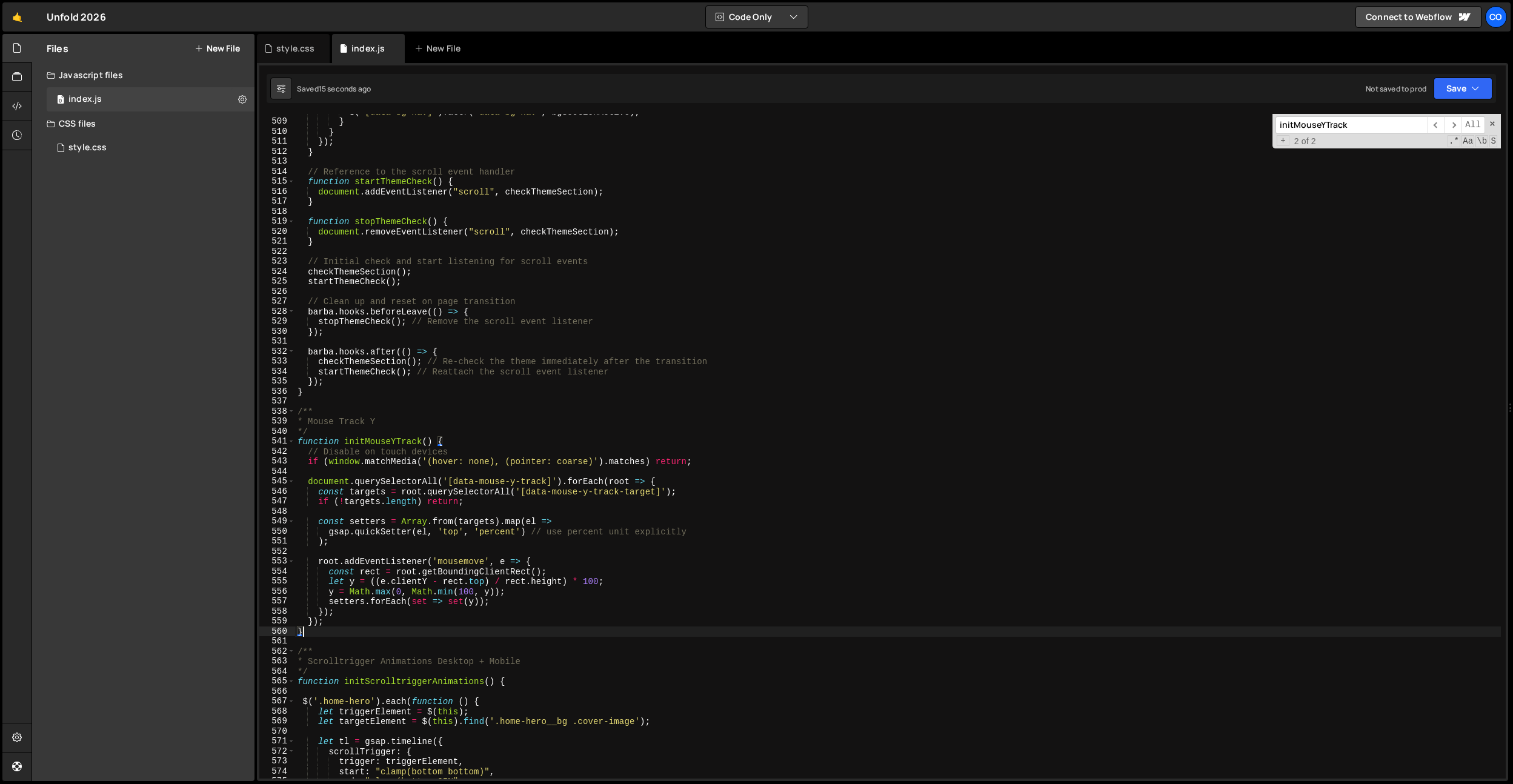
click at [488, 460] on div "$ ( '[data-bg-nav]' ) . attr ( 'data-bg-nav' , bgSectionActive ) ; } } }) ; } /…" at bounding box center [898, 449] width 1206 height 685
click at [722, 463] on div "$ ( '[data-bg-nav]' ) . attr ( 'data-bg-nav' , bgSectionActive ) ; } } }) ; } /…" at bounding box center [898, 449] width 1206 height 685
click at [704, 479] on div "$ ( '[data-bg-nav]' ) . attr ( 'data-bg-nav' , bgSectionActive ) ; } } }) ; } /…" at bounding box center [898, 449] width 1206 height 685
type textarea "document.querySelectorAll('[data-mouse-y-track]').forEach(root => {"
click at [530, 507] on div "$ ( '[data-bg-nav]' ) . attr ( 'data-bg-nav' , bgSectionActive ) ; } } }) ; } /…" at bounding box center [898, 449] width 1206 height 685
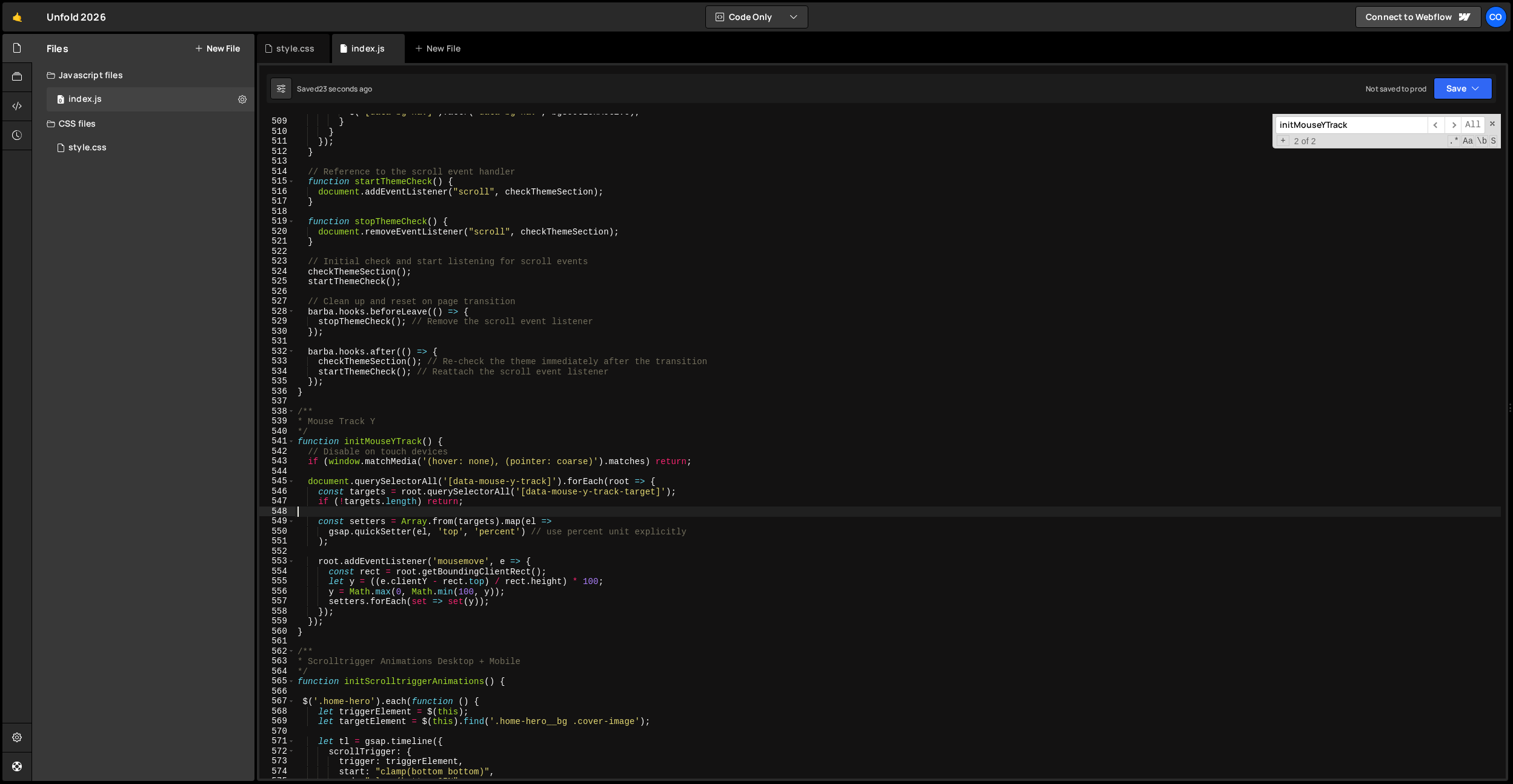
click at [533, 501] on div "$ ( '[data-bg-nav]' ) . attr ( 'data-bg-nav' , bgSectionActive ) ; } } }) ; } /…" at bounding box center [898, 449] width 1206 height 685
click at [482, 541] on div "$ ( '[data-bg-nav]' ) . attr ( 'data-bg-nav' , bgSectionActive ) ; } } }) ; } /…" at bounding box center [898, 449] width 1206 height 685
click at [578, 570] on div "$ ( '[data-bg-nav]' ) . attr ( 'data-bg-nav' , bgSectionActive ) ; } } }) ; } /…" at bounding box center [898, 449] width 1206 height 685
type textarea "const rect = root.getBoundingClientRect();"
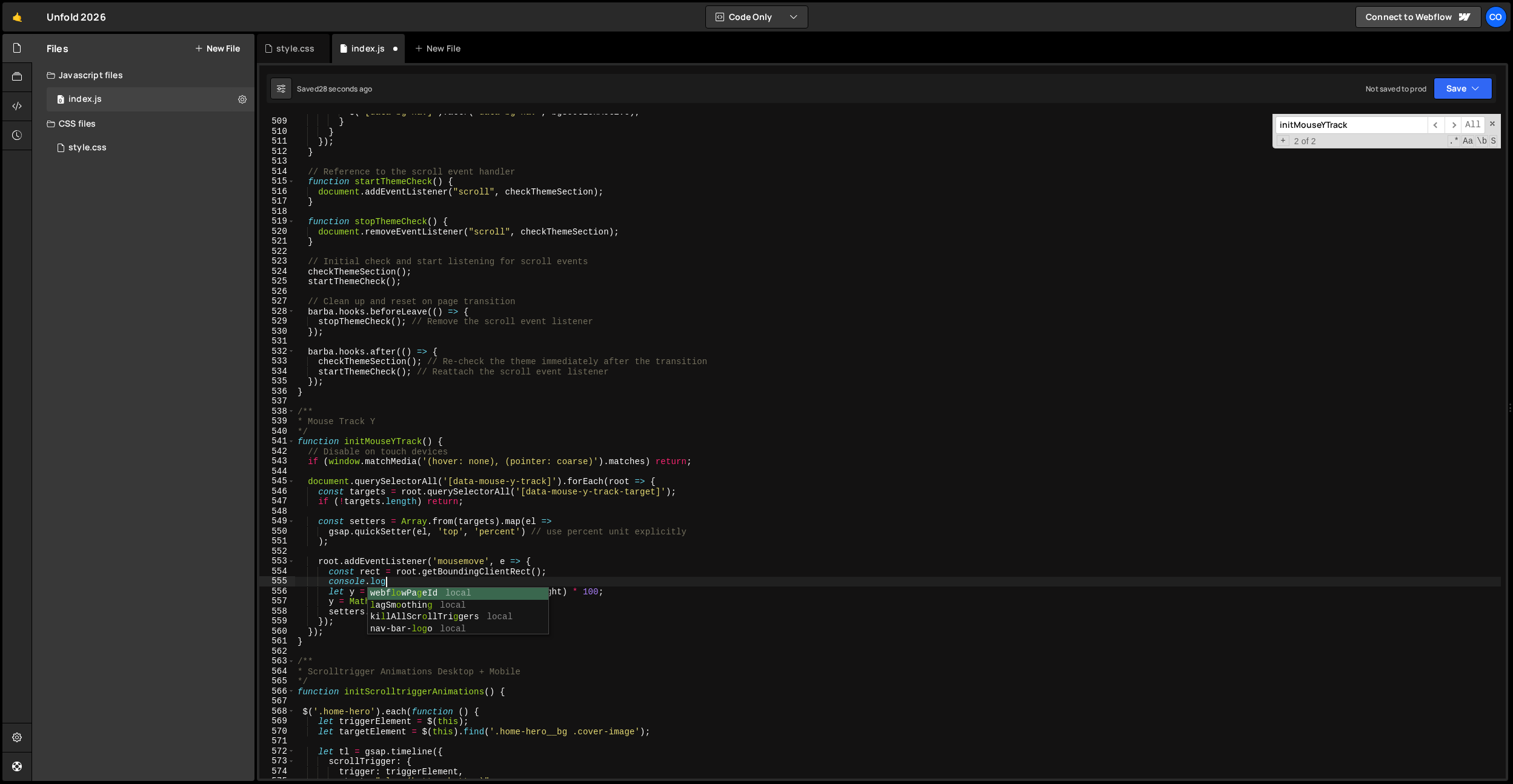
scroll to position [0, 6]
click at [372, 572] on div "$ ( '[data-bg-nav]' ) . attr ( 'data-bg-nav' , bgSectionActive ) ; } } }) ; } /…" at bounding box center [898, 449] width 1206 height 685
drag, startPoint x: 372, startPoint y: 572, endPoint x: 391, endPoint y: 584, distance: 22.5
click at [372, 572] on div "$ ( '[data-bg-nav]' ) . attr ( 'data-bg-nav' , bgSectionActive ) ; } } }) ; } /…" at bounding box center [898, 449] width 1206 height 685
click at [390, 581] on div "$ ( '[data-bg-nav]' ) . attr ( 'data-bg-nav' , bgSectionActive ) ; } } }) ; } /…" at bounding box center [898, 449] width 1206 height 685
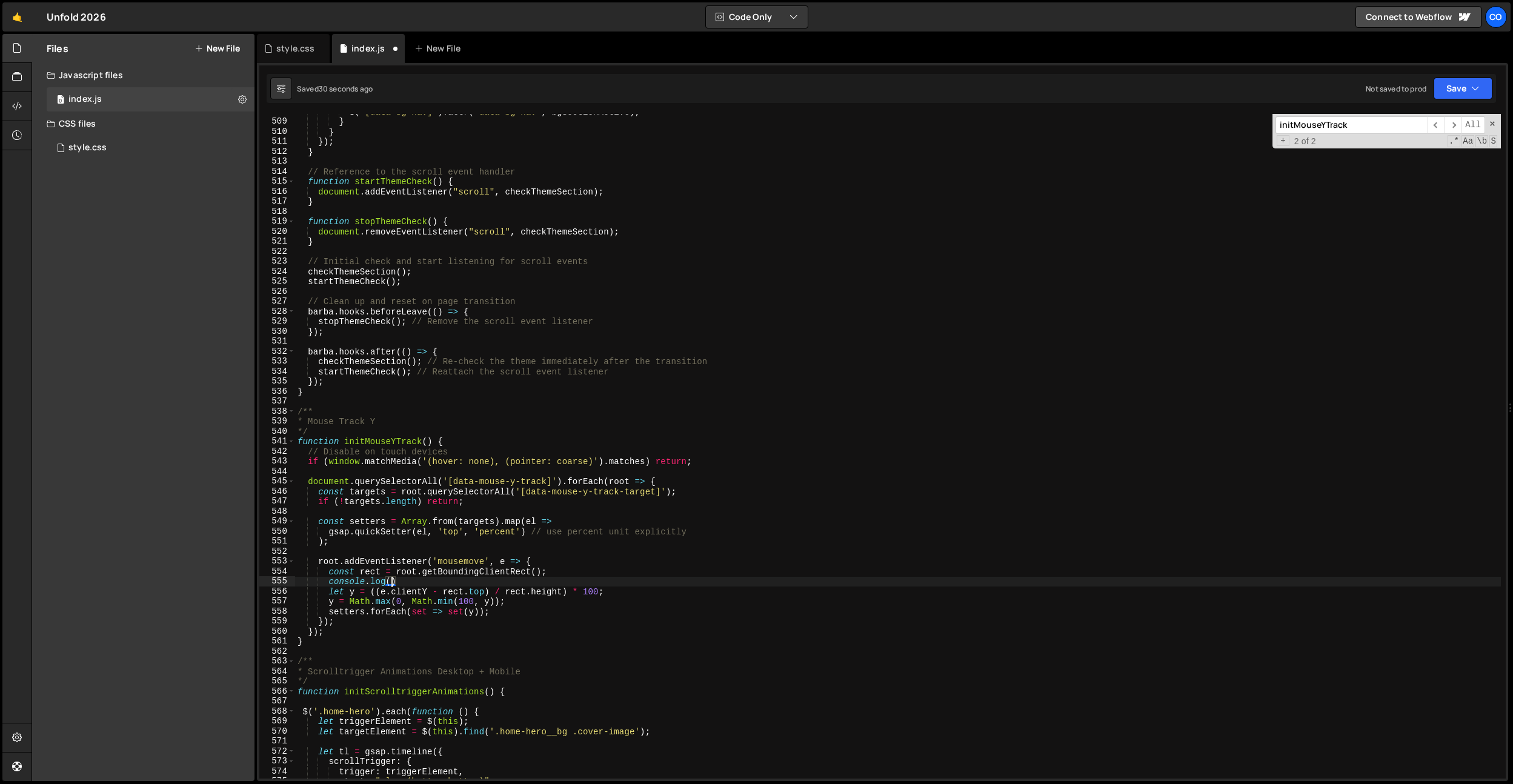
paste textarea "rect"
type textarea "console.log(rect);"
drag, startPoint x: 434, startPoint y: 581, endPoint x: 329, endPoint y: 582, distance: 105.0
click at [329, 582] on div "$ ( '[data-bg-nav]' ) . attr ( 'data-bg-nav' , bgSectionActive ) ; } } }) ; } /…" at bounding box center [898, 449] width 1206 height 685
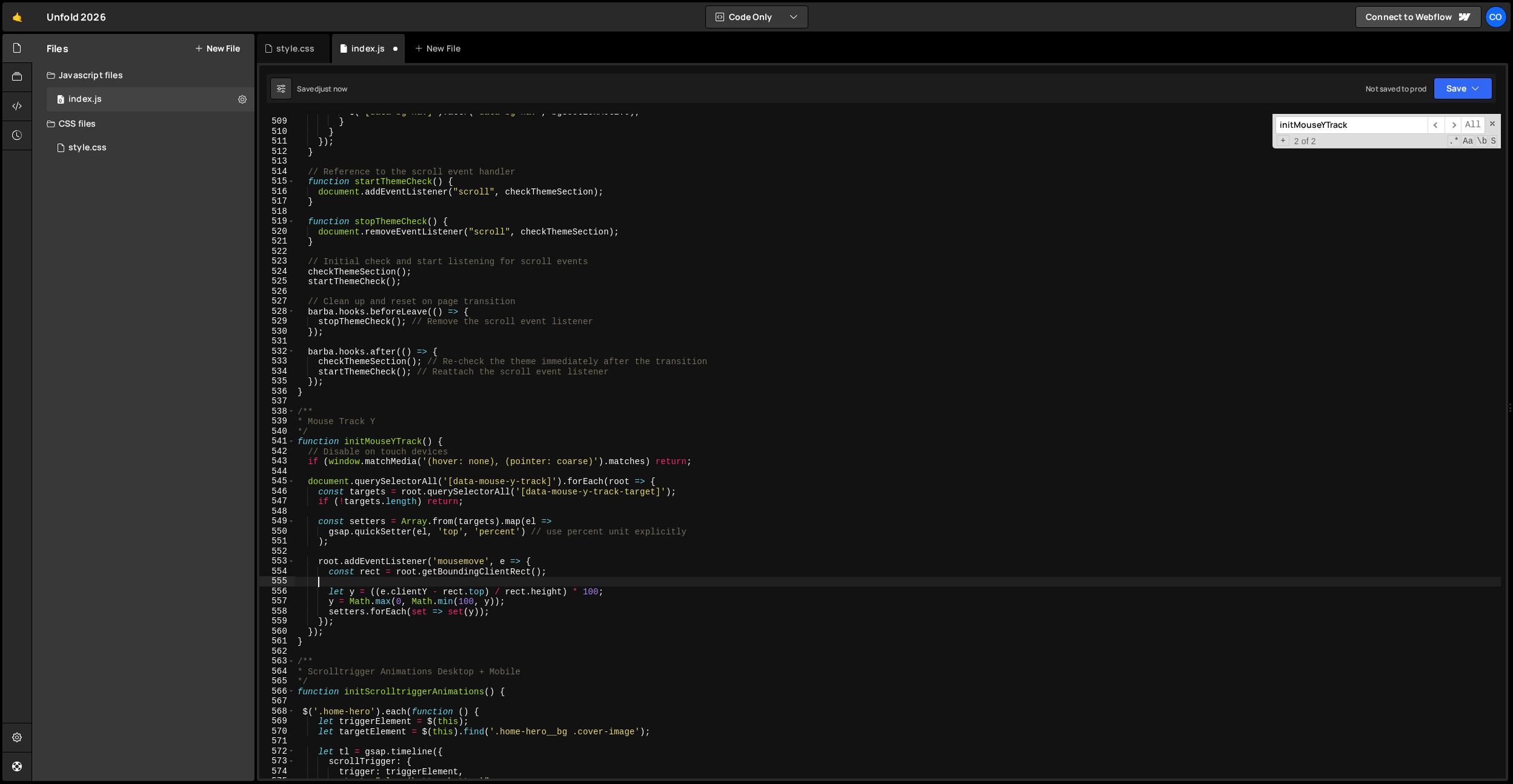
scroll to position [0, 0]
click at [577, 595] on div "$ ( '[data-bg-nav]' ) . attr ( 'data-bg-nav' , bgSectionActive ) ; } } }) ; } /…" at bounding box center [898, 449] width 1206 height 685
type textarea "y = Math.max(0, Math.min(100, y));"
paste textarea "console.log(rect);"
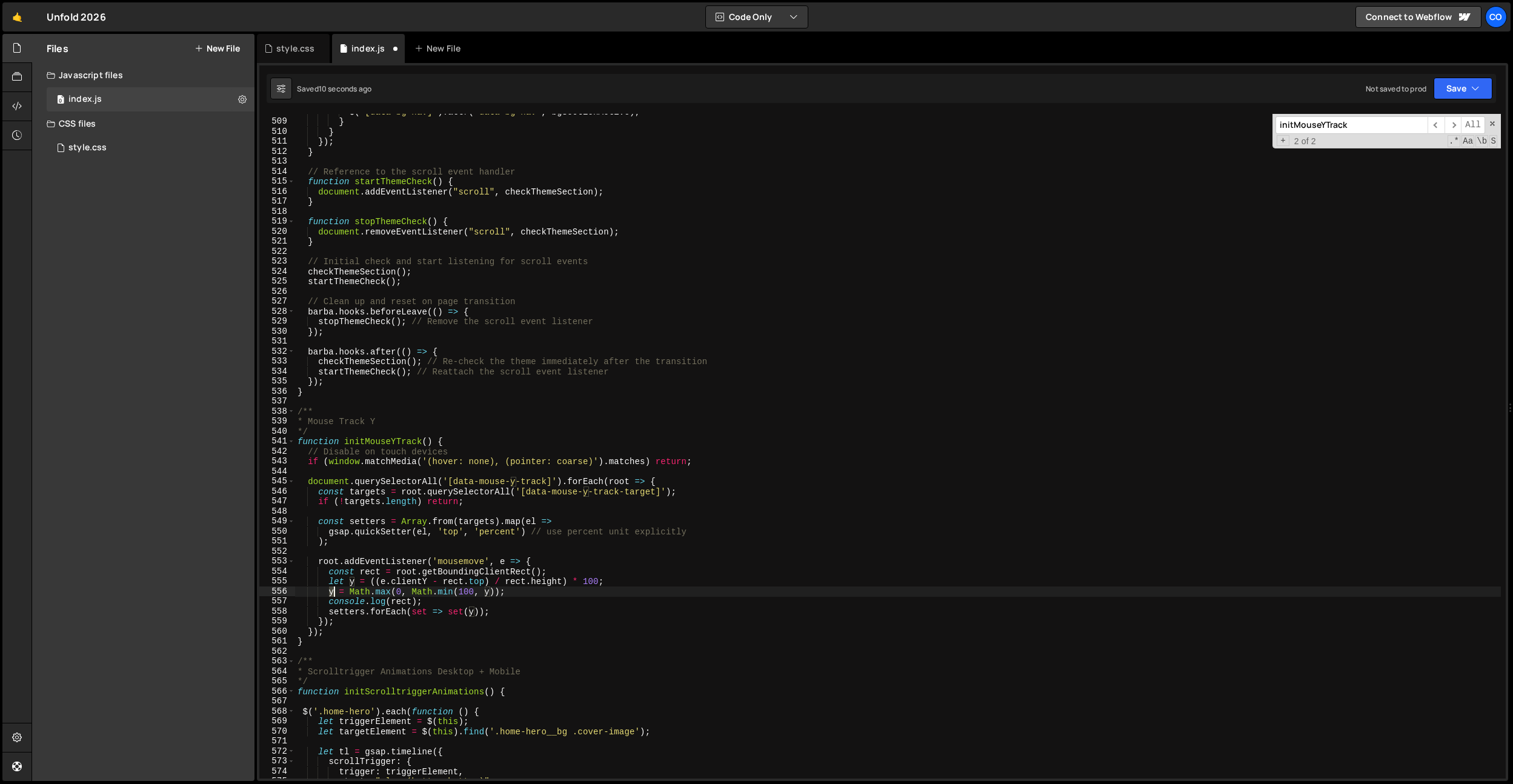
drag, startPoint x: 328, startPoint y: 593, endPoint x: 379, endPoint y: 602, distance: 51.8
click at [332, 593] on div "$ ( '[data-bg-nav]' ) . attr ( 'data-bg-nav' , bgSectionActive ) ; } } }) ; } /…" at bounding box center [898, 449] width 1206 height 685
click at [394, 601] on div "$ ( '[data-bg-nav]' ) . attr ( 'data-bg-nav' , bgSectionActive ) ; } } }) ; } /…" at bounding box center [898, 449] width 1206 height 685
paste textarea "y"
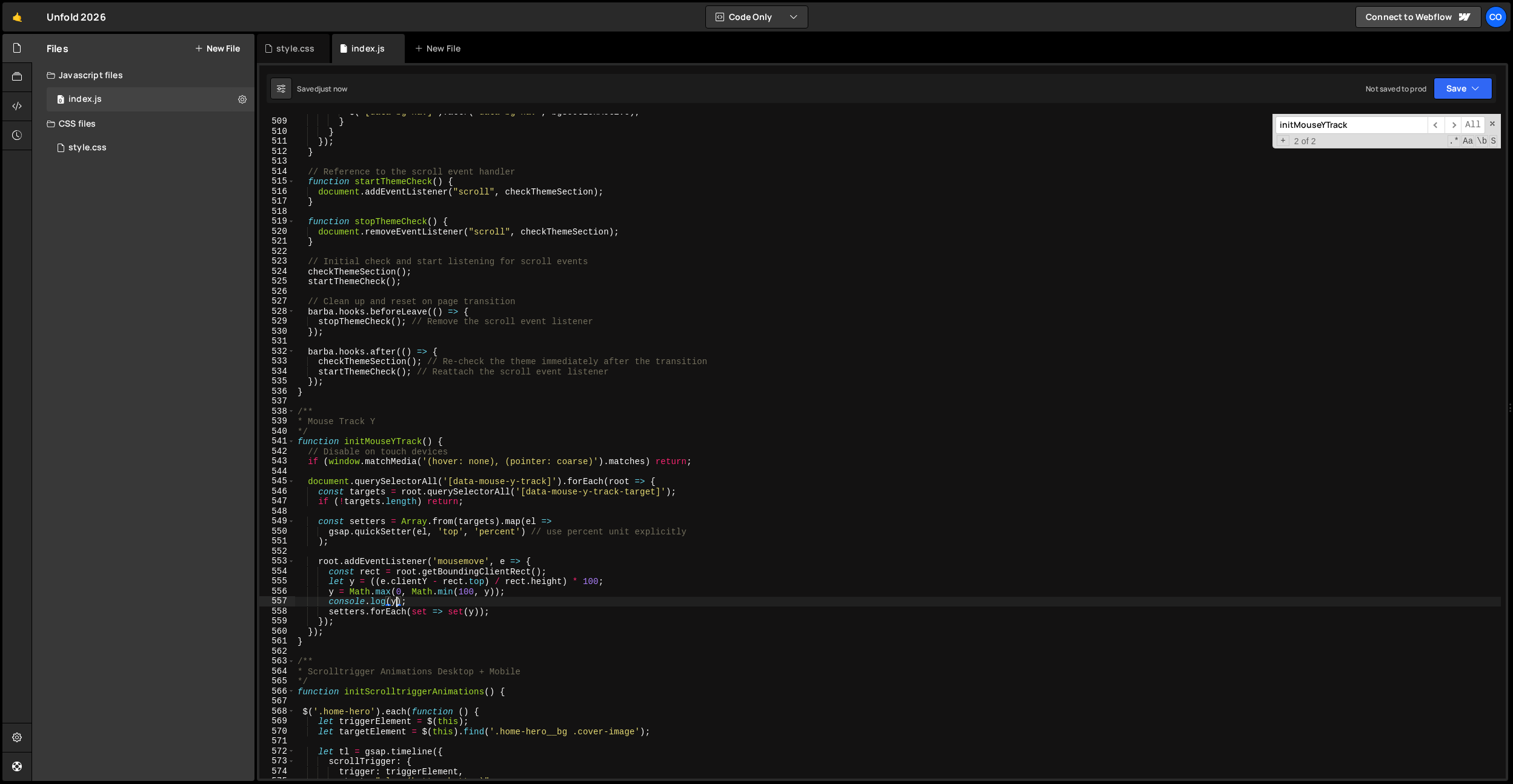
click at [422, 602] on div "$ ( '[data-bg-nav]' ) . attr ( 'data-bg-nav' , bgSectionActive ) ; } } }) ; } /…" at bounding box center [898, 449] width 1206 height 685
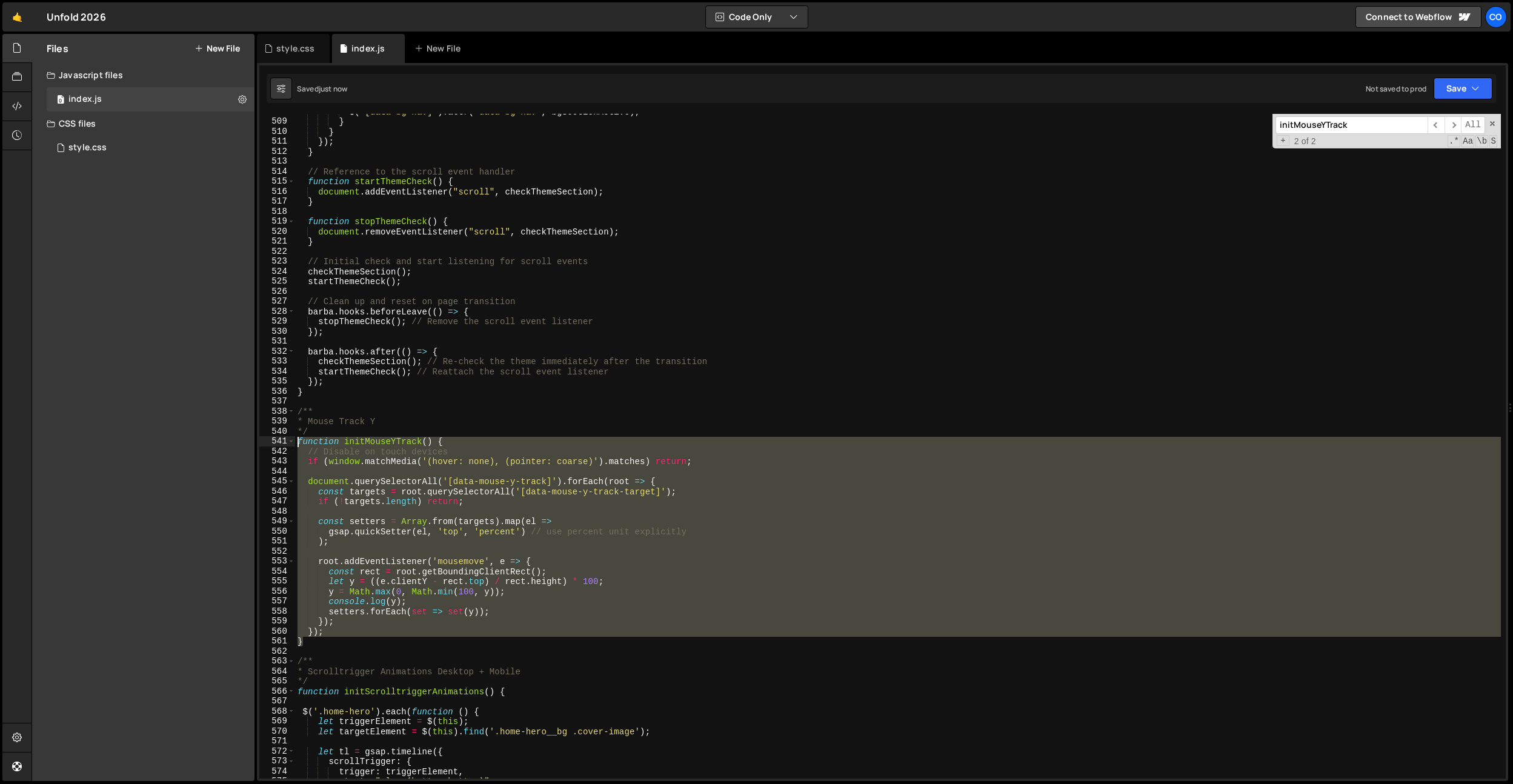
drag, startPoint x: 321, startPoint y: 642, endPoint x: 278, endPoint y: 440, distance: 206.5
click at [278, 440] on div "console.log(y); 508 509 510 511 512 513 514 515 516 517 518 519 520 521 522 523…" at bounding box center [882, 446] width 1246 height 665
paste textarea "}"
type textarea "}"
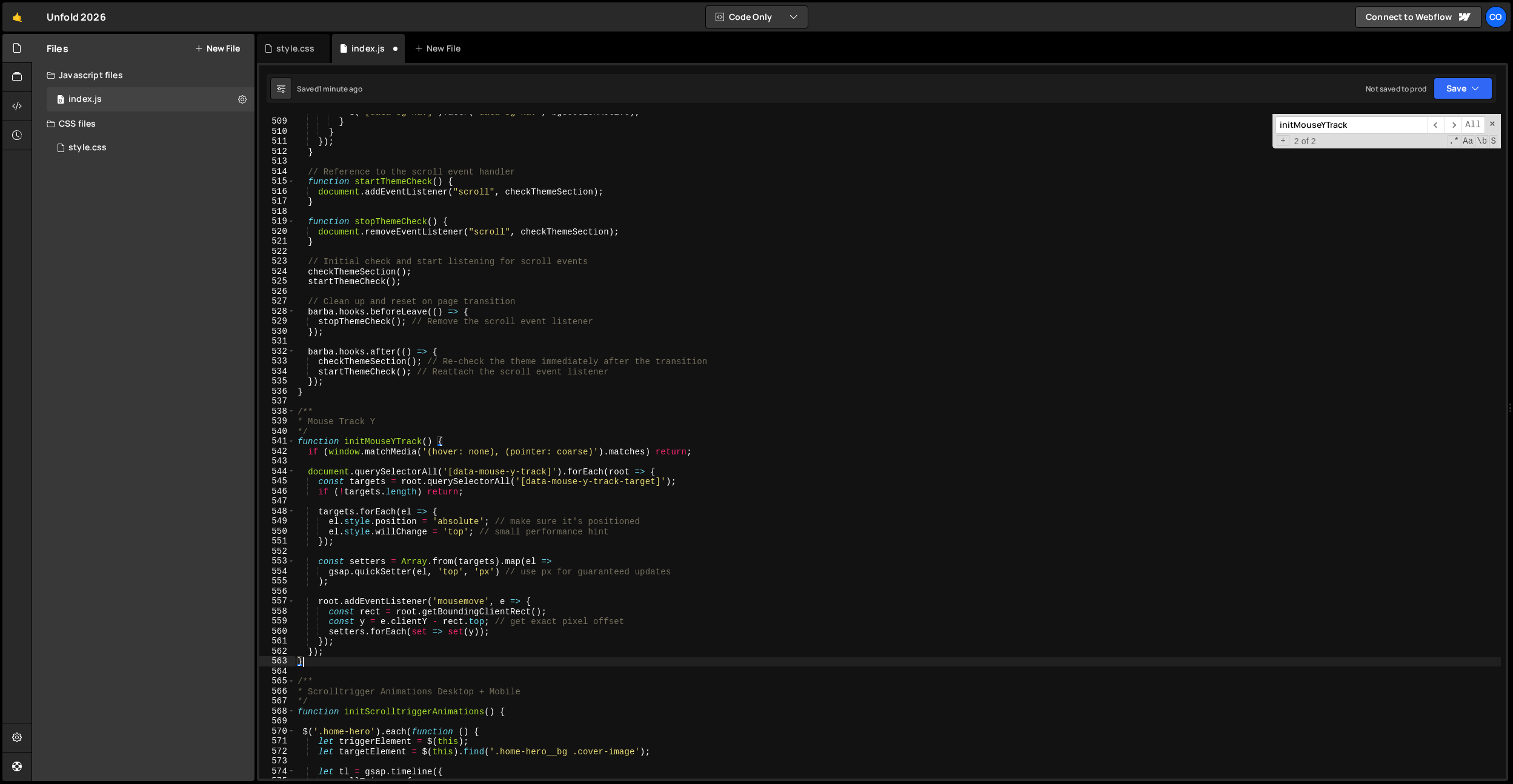
scroll to position [0, 0]
click at [542, 506] on div "$ ( '[data-bg-nav]' ) . attr ( 'data-bg-nav' , bgSectionActive ) ; } } }) ; } /…" at bounding box center [898, 449] width 1206 height 685
click at [537, 549] on div "$ ( '[data-bg-nav]' ) . attr ( 'data-bg-nav' , bgSectionActive ) ; } } }) ; } /…" at bounding box center [898, 449] width 1206 height 685
click at [501, 542] on div "$ ( '[data-bg-nav]' ) . attr ( 'data-bg-nav' , bgSectionActive ) ; } } }) ; } /…" at bounding box center [898, 449] width 1206 height 685
drag, startPoint x: 656, startPoint y: 479, endPoint x: 527, endPoint y: 478, distance: 129.0
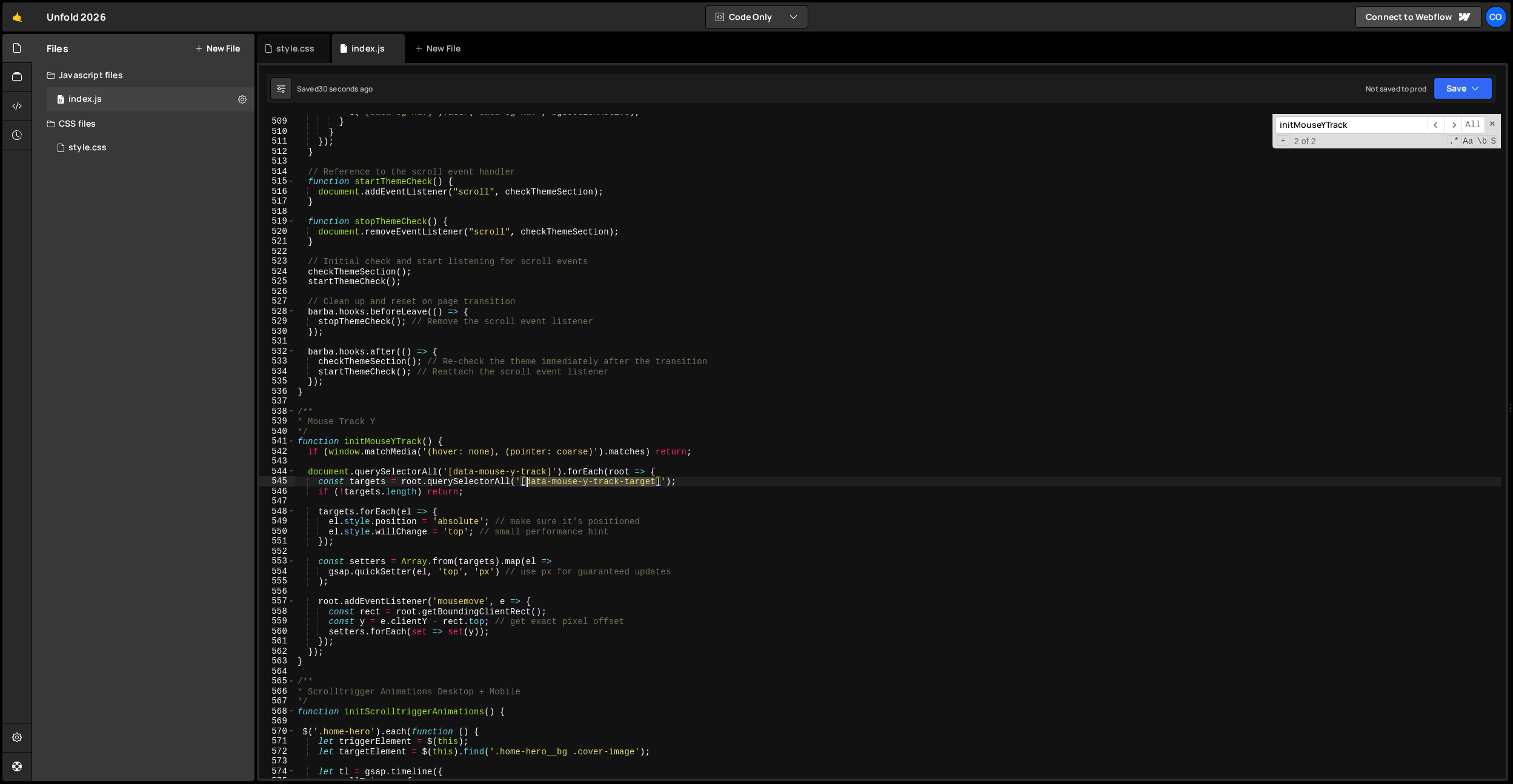
click at [527, 478] on div "$ ( '[data-bg-nav]' ) . attr ( 'data-bg-nav' , bgSectionActive ) ; } } }) ; } /…" at bounding box center [898, 449] width 1206 height 685
type textarea "const targets = root.querySelectorAll('[data-mouse-y-track-target]');"
click at [286, 43] on div "style.css" at bounding box center [295, 48] width 38 height 12
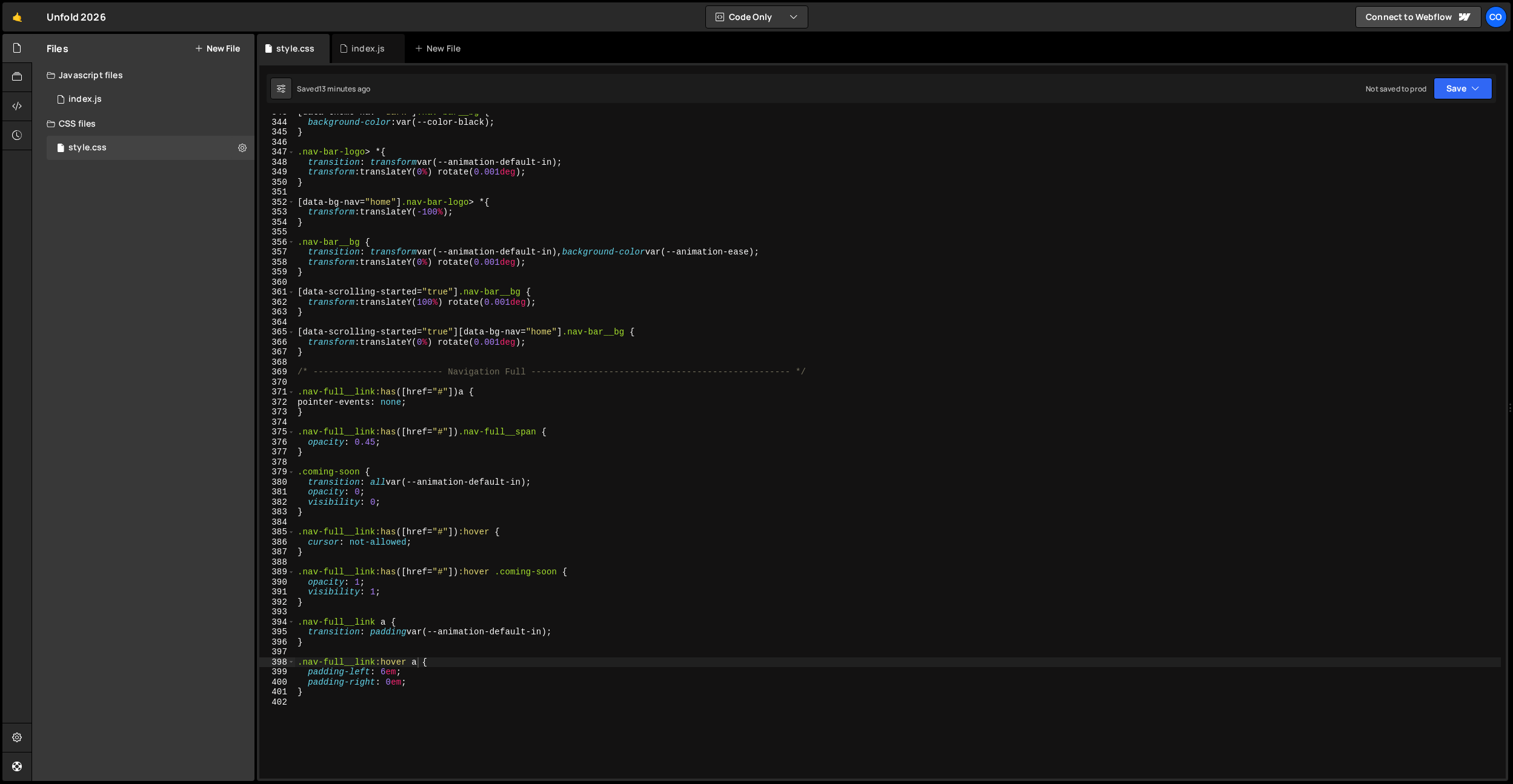
click at [388, 701] on div "[ data-theme-nav = " dark " ] .nav-bar__bg { background-color : var(--color-bla…" at bounding box center [898, 449] width 1206 height 685
paste textarea "data-mouse-y-track-target]"
type textarea "[data-mouse-y-track-target] {}"
type textarea "transition: ;"
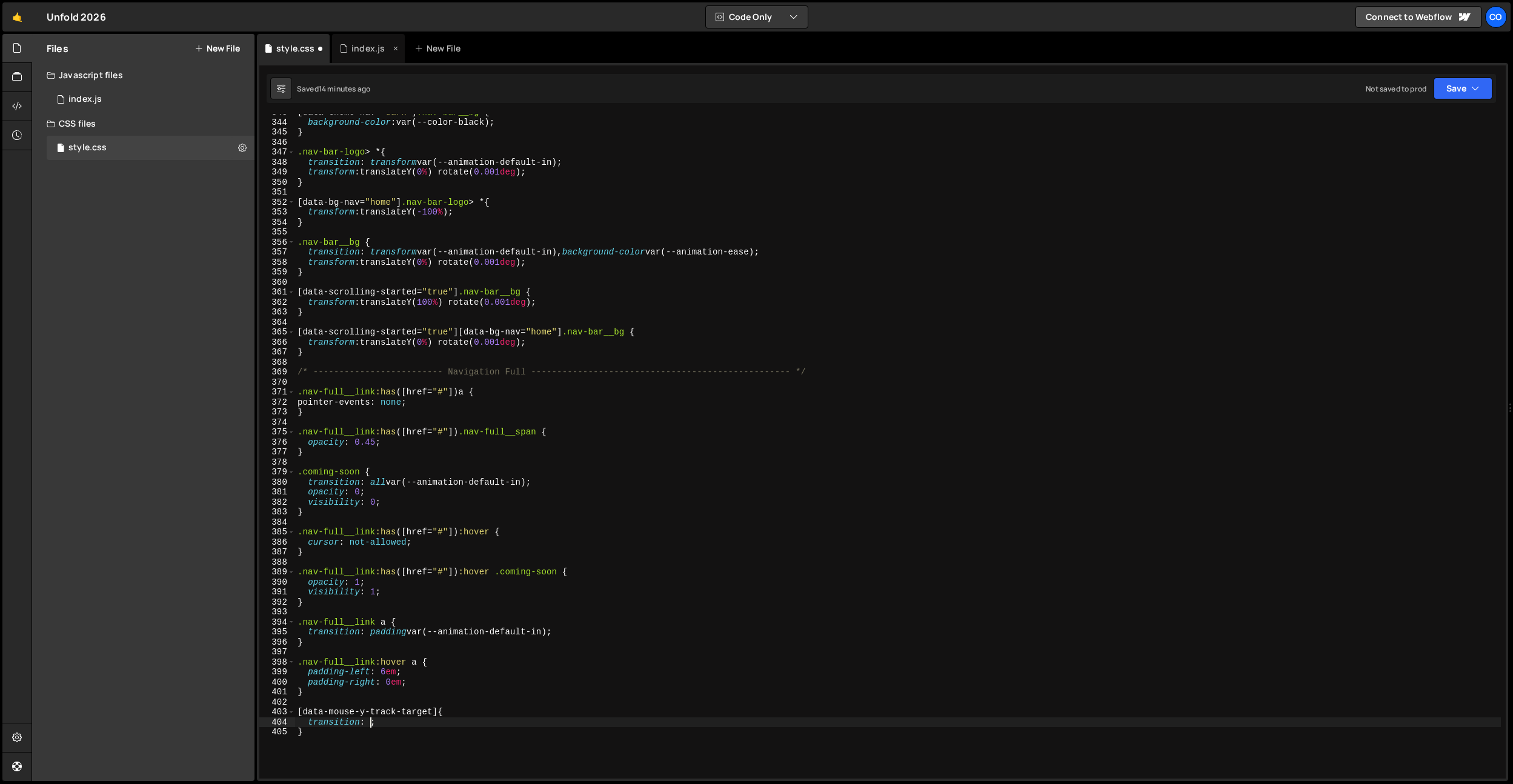
drag, startPoint x: 376, startPoint y: 43, endPoint x: 379, endPoint y: 50, distance: 7.6
click at [376, 43] on div "index.js" at bounding box center [368, 48] width 33 height 12
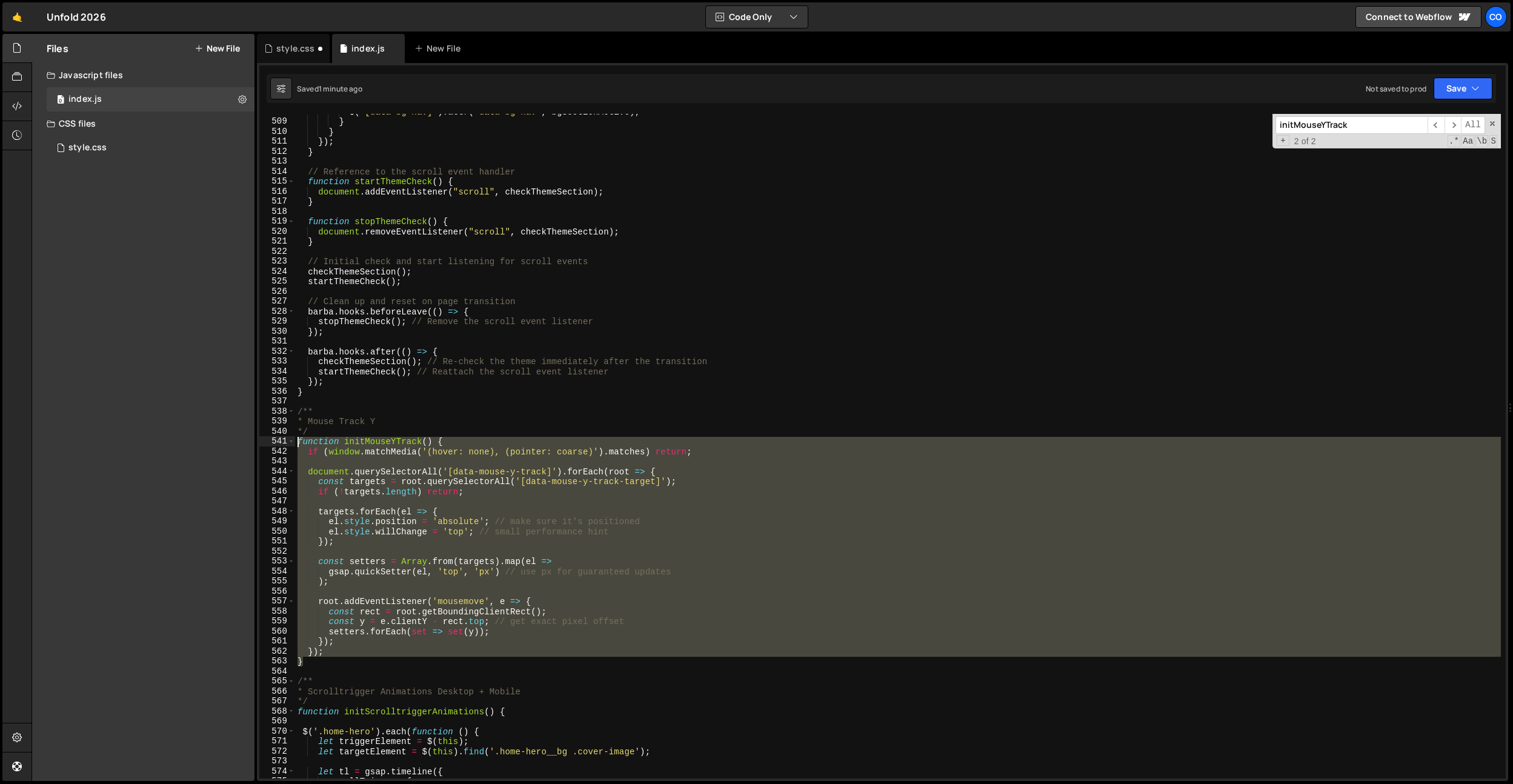
drag, startPoint x: 336, startPoint y: 664, endPoint x: 277, endPoint y: 444, distance: 227.8
click at [277, 444] on div "} 508 509 510 511 512 513 514 515 516 517 518 519 520 521 522 523 524 525 526 5…" at bounding box center [882, 446] width 1246 height 665
paste textarea "}"
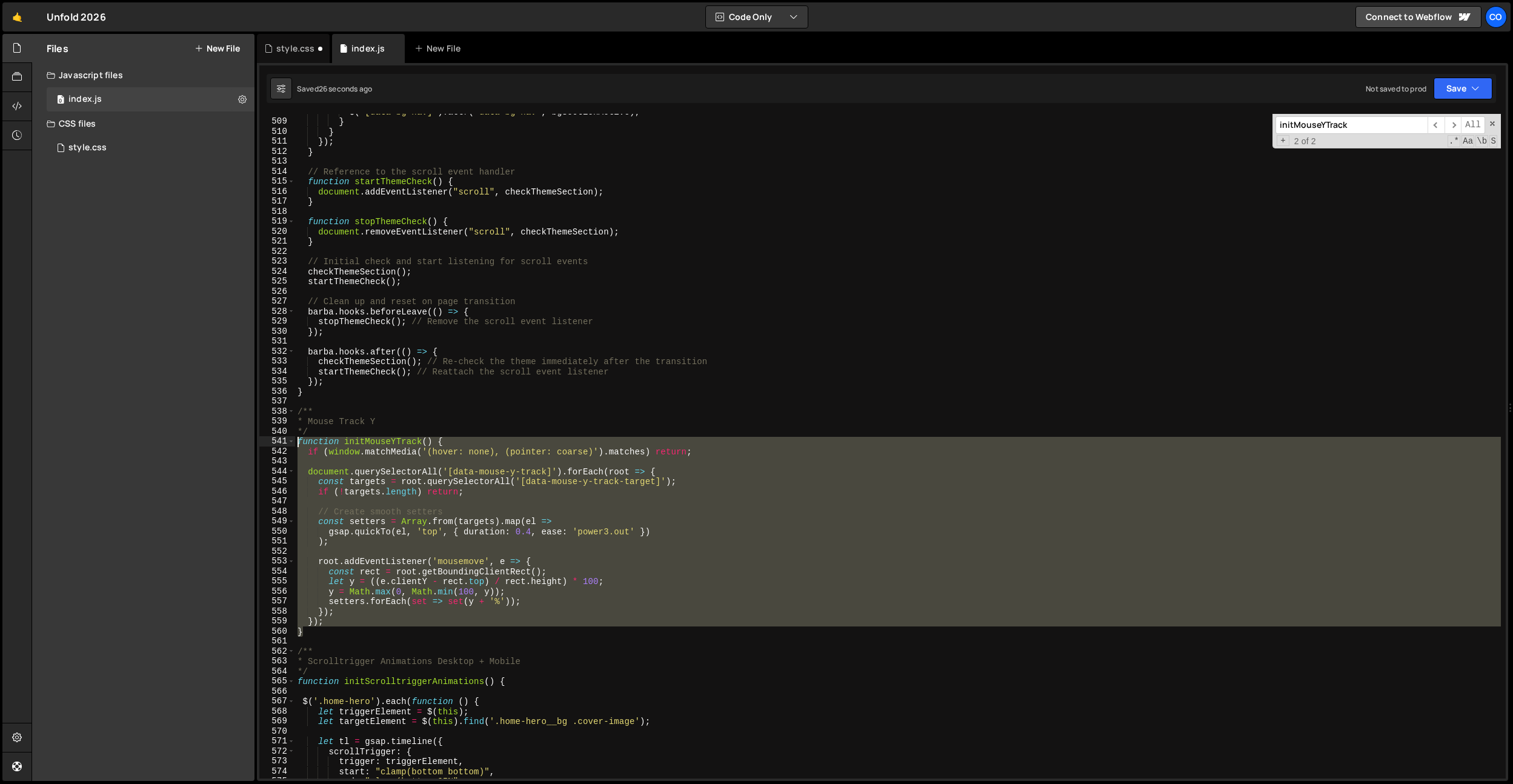
drag, startPoint x: 330, startPoint y: 632, endPoint x: 275, endPoint y: 445, distance: 194.9
click at [275, 445] on div "} 508 509 510 511 512 513 514 515 516 517 518 519 520 521 522 523 524 525 526 5…" at bounding box center [882, 446] width 1246 height 665
paste textarea "}"
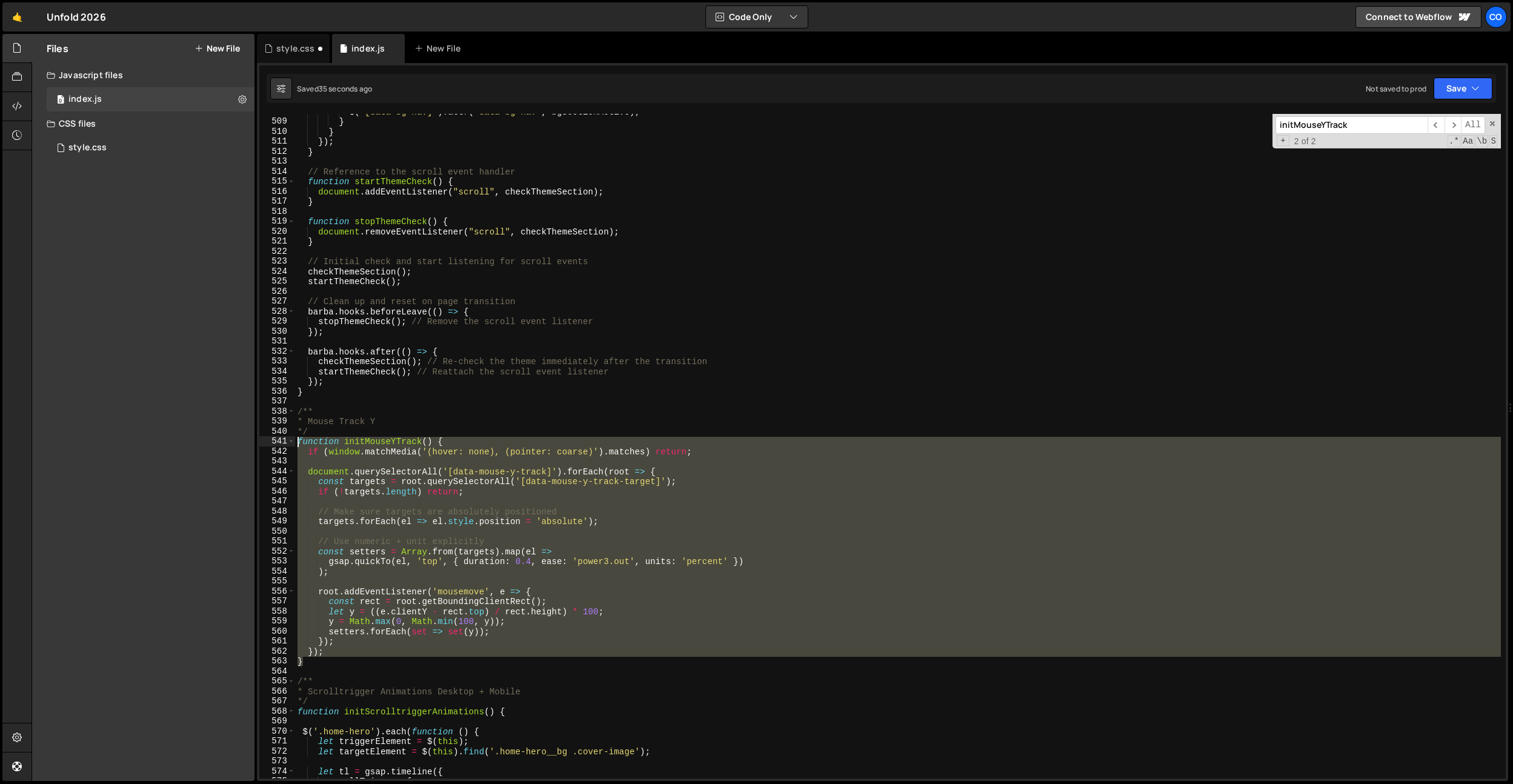
drag, startPoint x: 314, startPoint y: 651, endPoint x: 266, endPoint y: 440, distance: 216.4
click at [266, 440] on div "} 508 509 510 511 512 513 514 515 516 517 518 519 520 521 522 523 524 525 526 5…" at bounding box center [882, 446] width 1246 height 665
paste textarea "}"
click at [644, 588] on div "$ ( '[data-bg-nav]' ) . attr ( 'data-bg-nav' , bgSectionActive ) ; } } }) ; } /…" at bounding box center [898, 446] width 1206 height 665
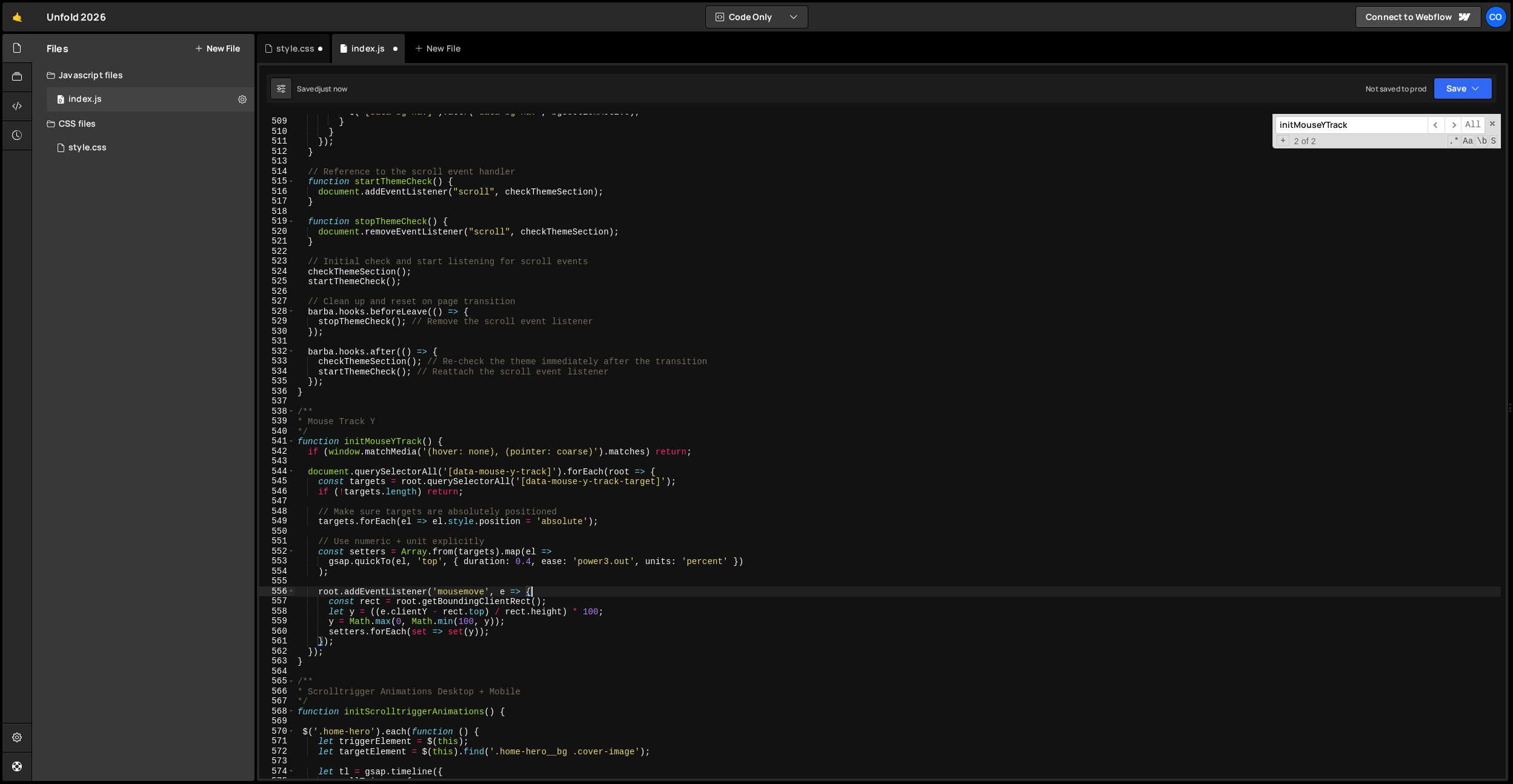
click at [583, 520] on div "$ ( '[data-bg-nav]' ) . attr ( 'data-bg-nav' , bgSectionActive ) ; } } }) ; } /…" at bounding box center [898, 449] width 1206 height 685
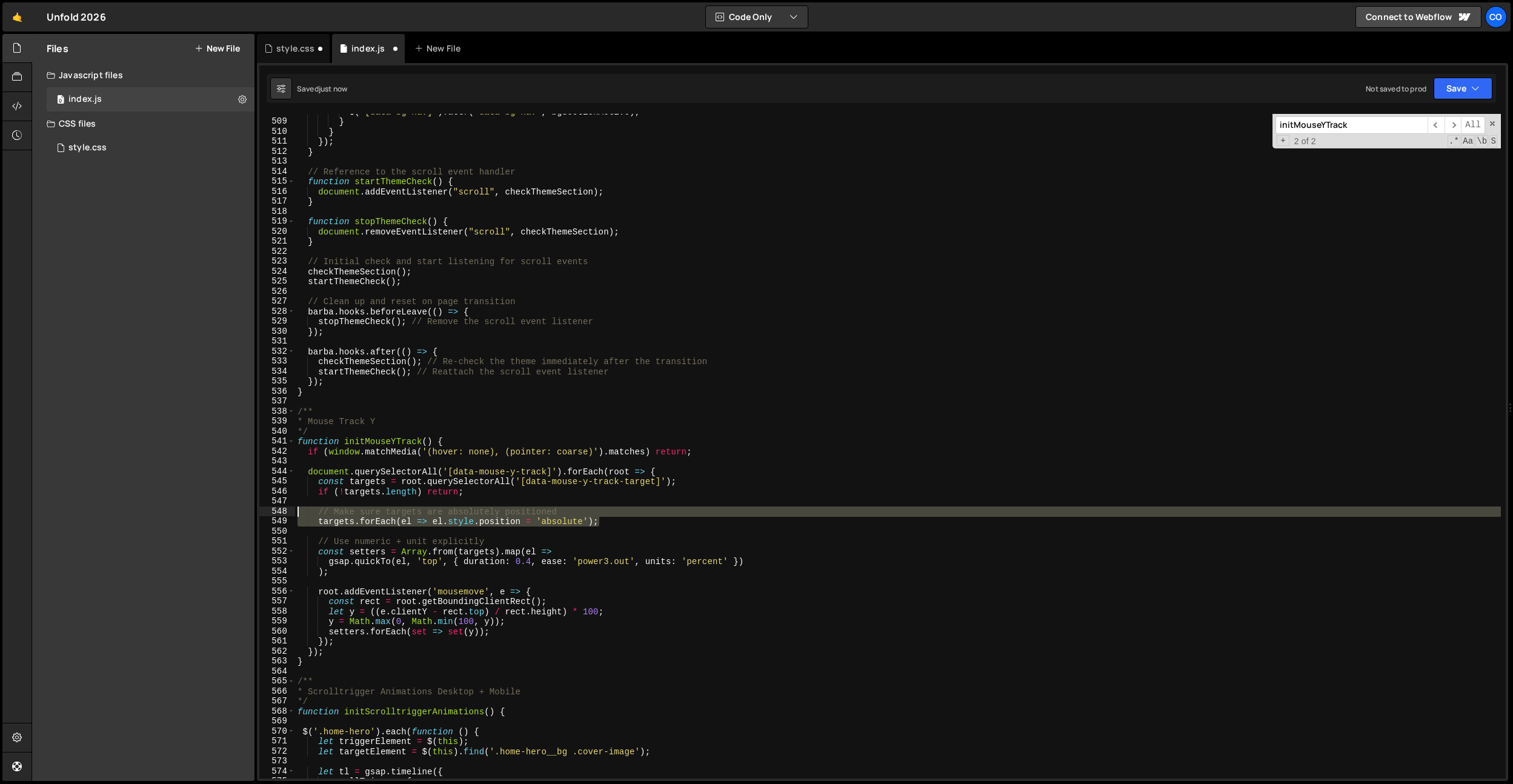
drag, startPoint x: 620, startPoint y: 519, endPoint x: 193, endPoint y: 514, distance: 427.0
click at [193, 514] on div "Files New File Javascript files 0 index.js 0 CSS files style.css 0 Copy share l…" at bounding box center [772, 407] width 1482 height 748
type textarea "// Make sure targets are absolutely positioned targets.forEach(el => el.style.p…"
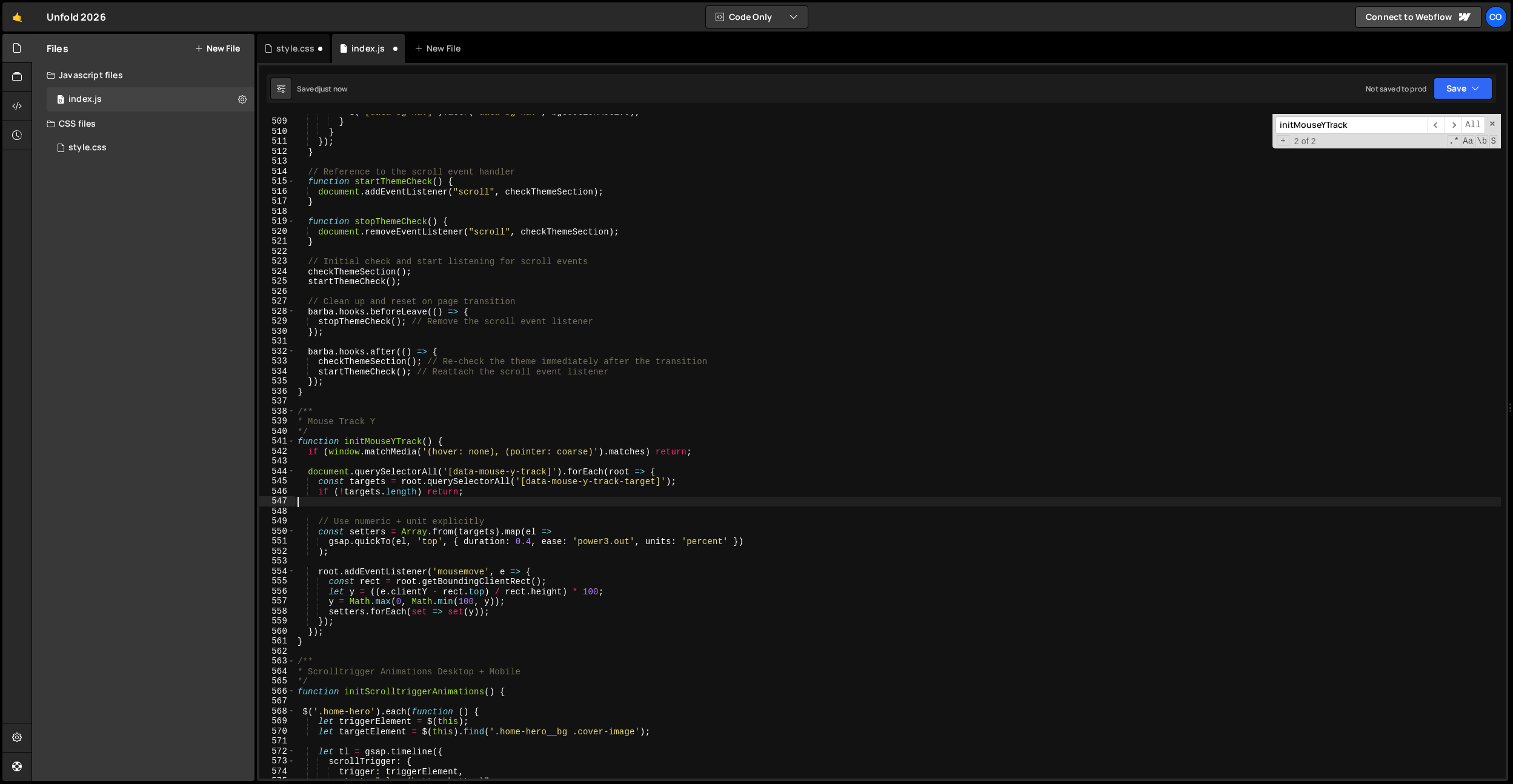
type textarea "if (!targets.length) return;"
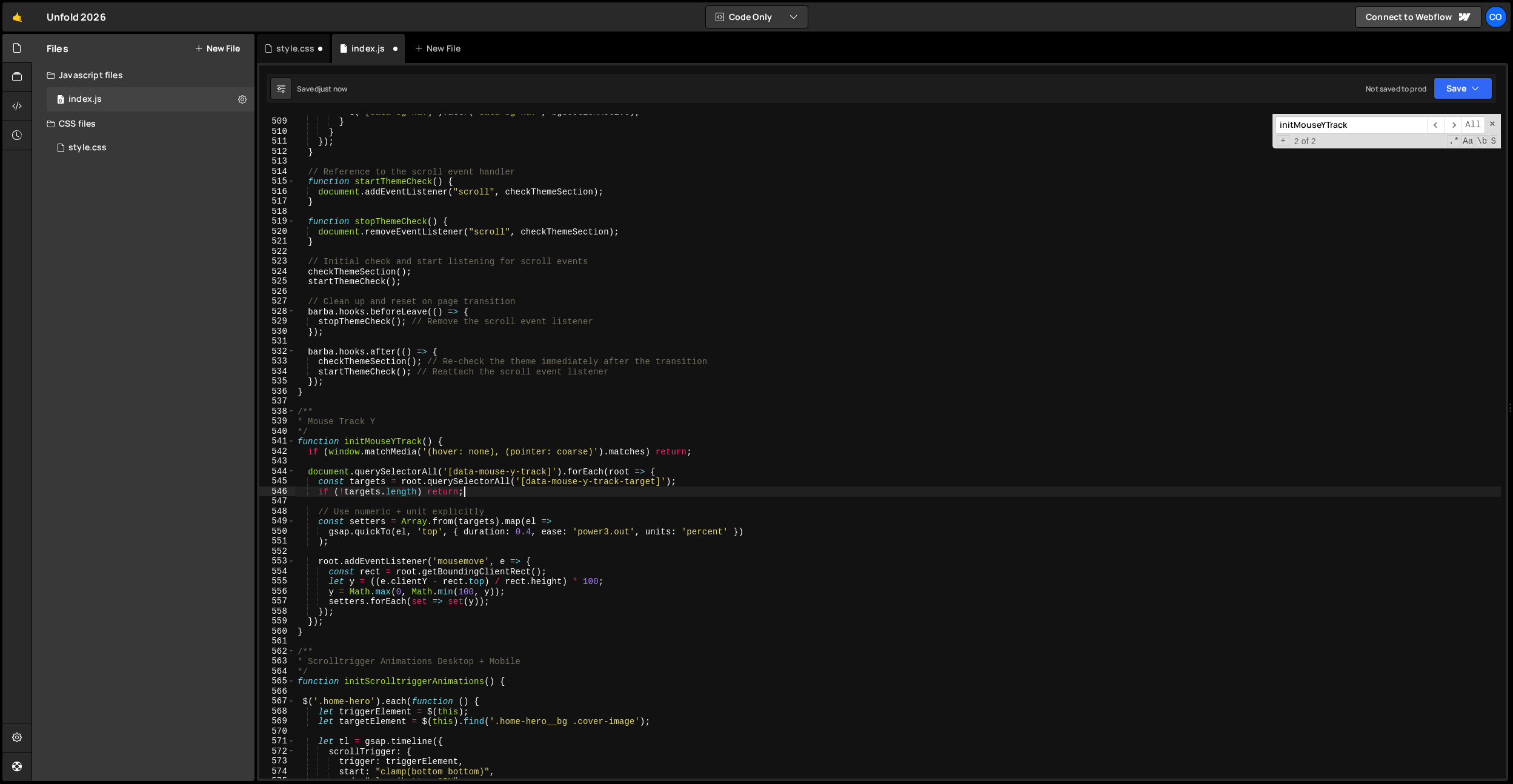
click at [859, 554] on div "$ ( '[data-bg-nav]' ) . attr ( 'data-bg-nav' , bgSectionActive ) ; } } }) ; } /…" at bounding box center [898, 449] width 1206 height 685
drag, startPoint x: 562, startPoint y: 528, endPoint x: 562, endPoint y: 545, distance: 17.0
click at [562, 528] on div "$ ( '[data-bg-nav]' ) . attr ( 'data-bg-nav' , bgSectionActive ) ; } } }) ; } /…" at bounding box center [898, 449] width 1206 height 685
click at [557, 577] on div "$ ( '[data-bg-nav]' ) . attr ( 'data-bg-nav' , bgSectionActive ) ; } } }) ; } /…" at bounding box center [898, 449] width 1206 height 685
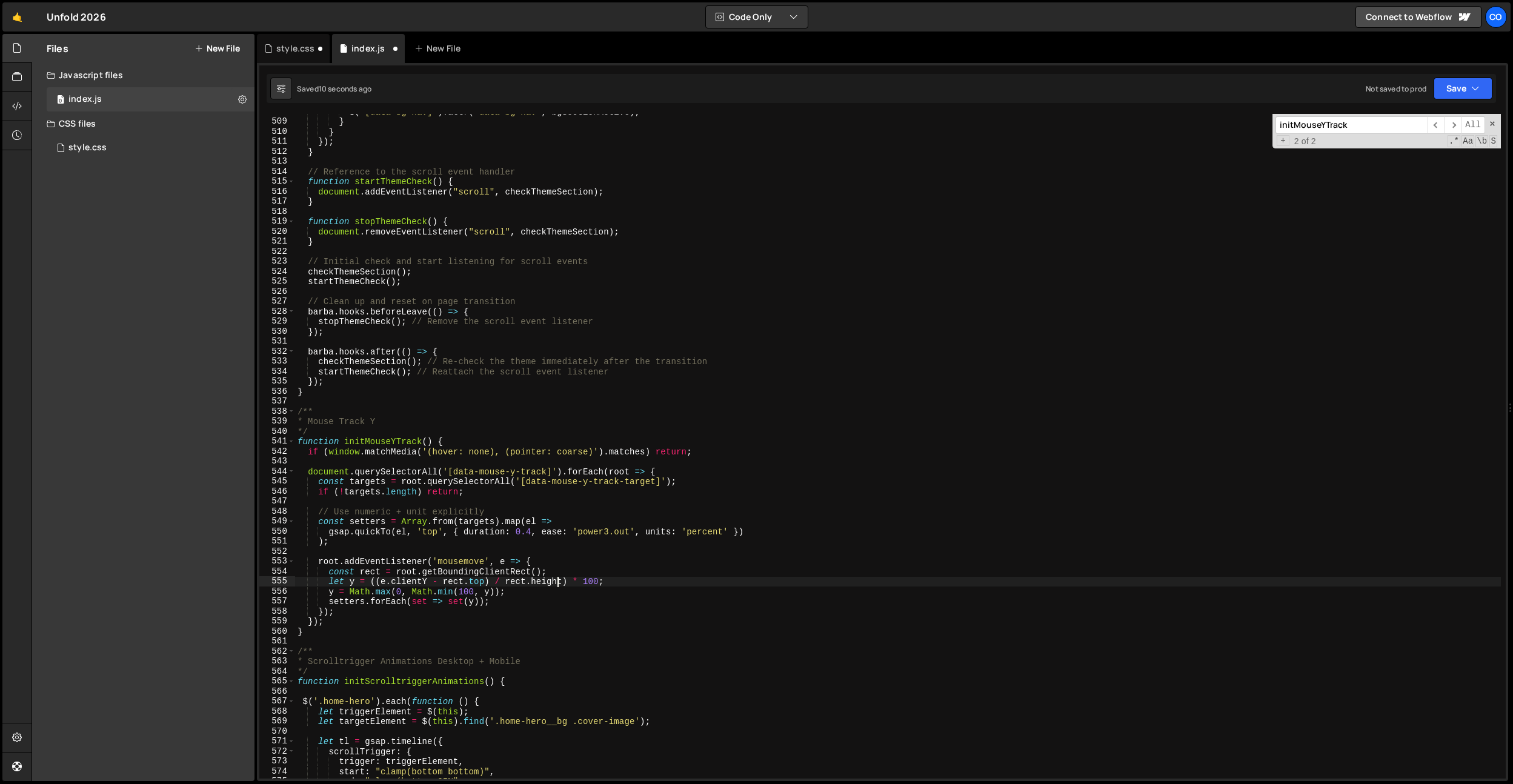
click at [699, 529] on div "$ ( '[data-bg-nav]' ) . attr ( 'data-bg-nav' , bgSectionActive ) ; } } }) ; } /…" at bounding box center [898, 449] width 1206 height 685
click at [430, 595] on div "$ ( '[data-bg-nav]' ) . attr ( 'data-bg-nav' , bgSectionActive ) ; } } }) ; } /…" at bounding box center [898, 449] width 1206 height 685
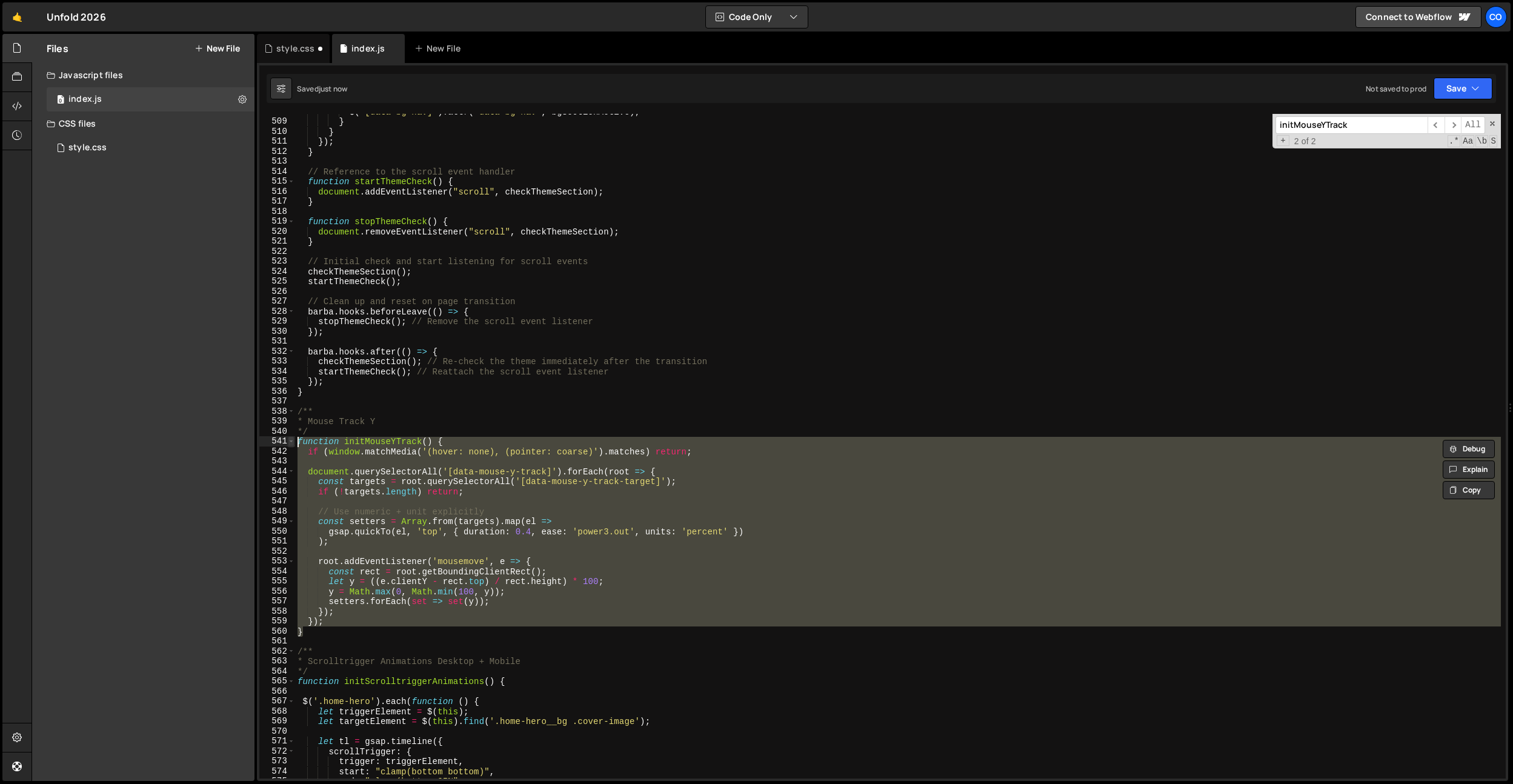
drag, startPoint x: 326, startPoint y: 628, endPoint x: 292, endPoint y: 442, distance: 189.1
click at [292, 442] on div "function initMouseYTrack() { if (window.matchMedia('(hover: none), (pointer: co…" at bounding box center [882, 446] width 1246 height 665
paste textarea "}"
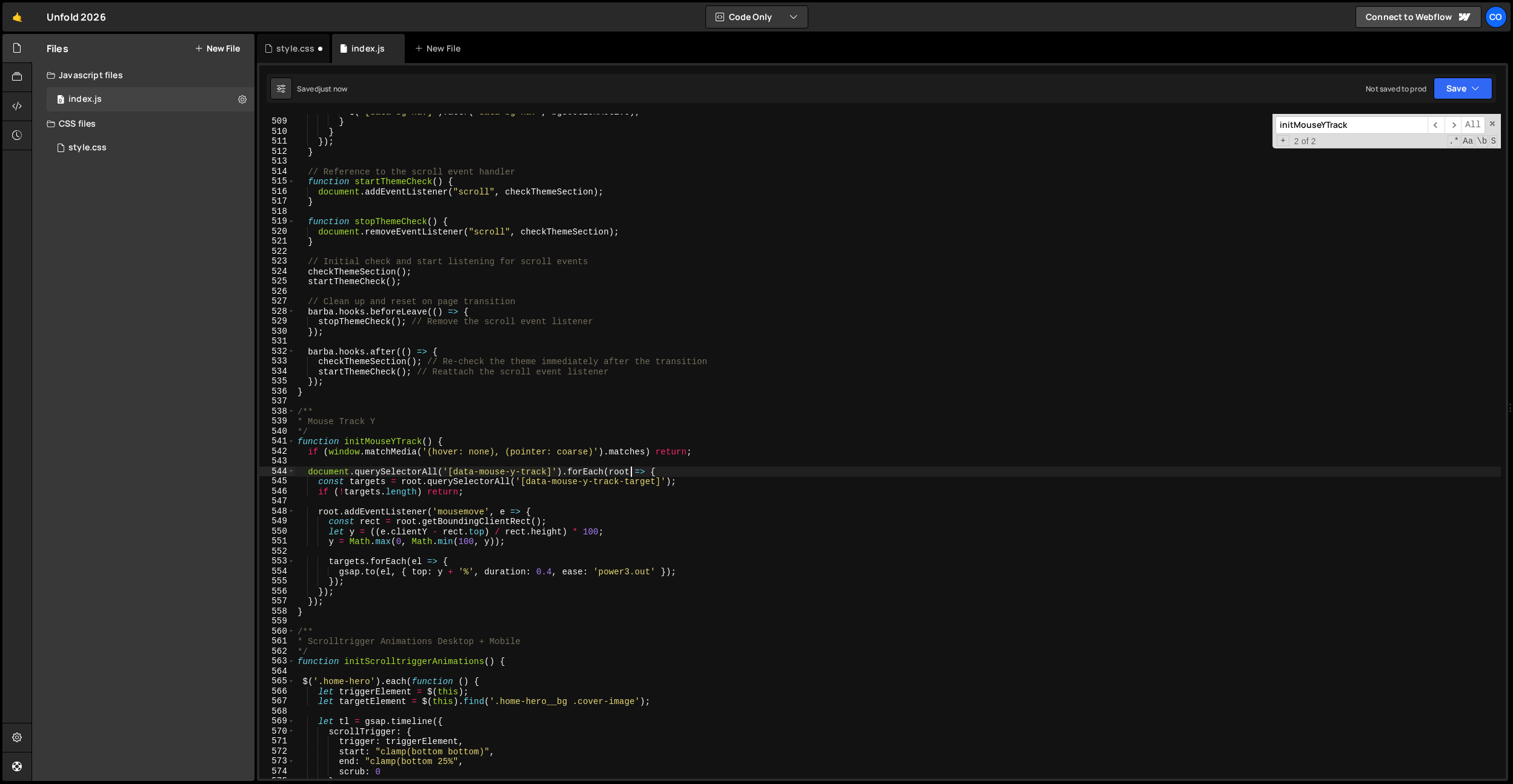
click at [631, 474] on div "$ ( '[data-bg-nav]' ) . attr ( 'data-bg-nav' , bgSectionActive ) ; } } }) ; } /…" at bounding box center [898, 449] width 1206 height 685
click at [629, 575] on div "$ ( '[data-bg-nav]' ) . attr ( 'data-bg-nav' , bgSectionActive ) ; } } }) ; } /…" at bounding box center [898, 449] width 1206 height 685
click at [557, 574] on div "$ ( '[data-bg-nav]' ) . attr ( 'data-bg-nav' , bgSectionActive ) ; } } }) ; } /…" at bounding box center [898, 449] width 1206 height 685
click at [614, 570] on div "$ ( '[data-bg-nav]' ) . attr ( 'data-bg-nav' , bgSectionActive ) ; } } }) ; } /…" at bounding box center [898, 449] width 1206 height 685
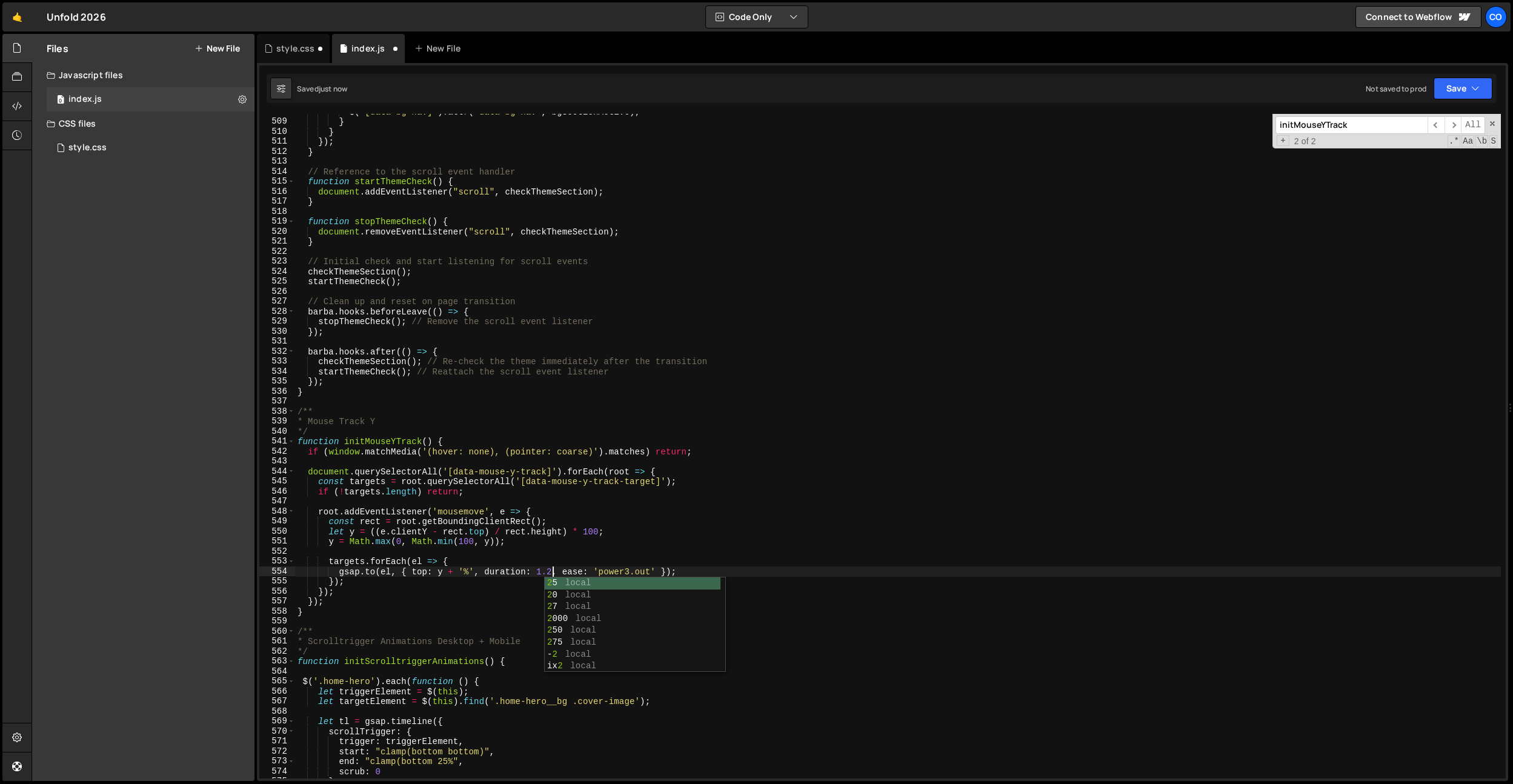
click at [614, 570] on div "$ ( '[data-bg-nav]' ) . attr ( 'data-bg-nav' , bgSectionActive ) ; } } }) ; } /…" at bounding box center [898, 449] width 1206 height 685
click at [545, 572] on div "$ ( '[data-bg-nav]' ) . attr ( 'data-bg-nav' , bgSectionActive ) ; } } }) ; } /…" at bounding box center [898, 449] width 1206 height 685
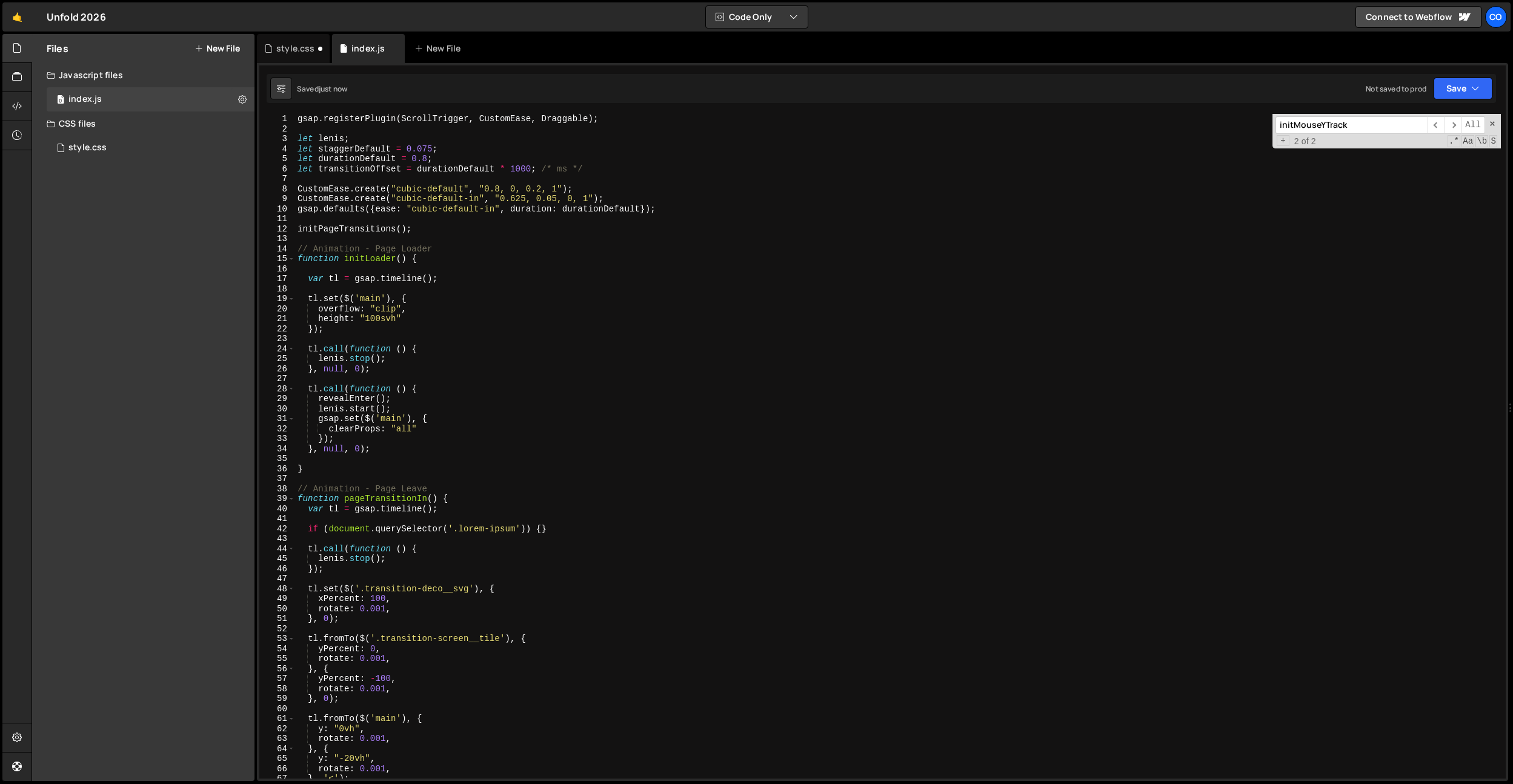
scroll to position [0, 0]
drag, startPoint x: 495, startPoint y: 210, endPoint x: 413, endPoint y: 210, distance: 82.0
click at [413, 210] on div "gsap . registerPlugin ( ScrollTrigger , CustomEase , Draggable ) ; let lenis ; …" at bounding box center [898, 456] width 1206 height 685
click at [530, 312] on div "gsap . registerPlugin ( ScrollTrigger , CustomEase , Draggable ) ; let lenis ; …" at bounding box center [898, 456] width 1206 height 685
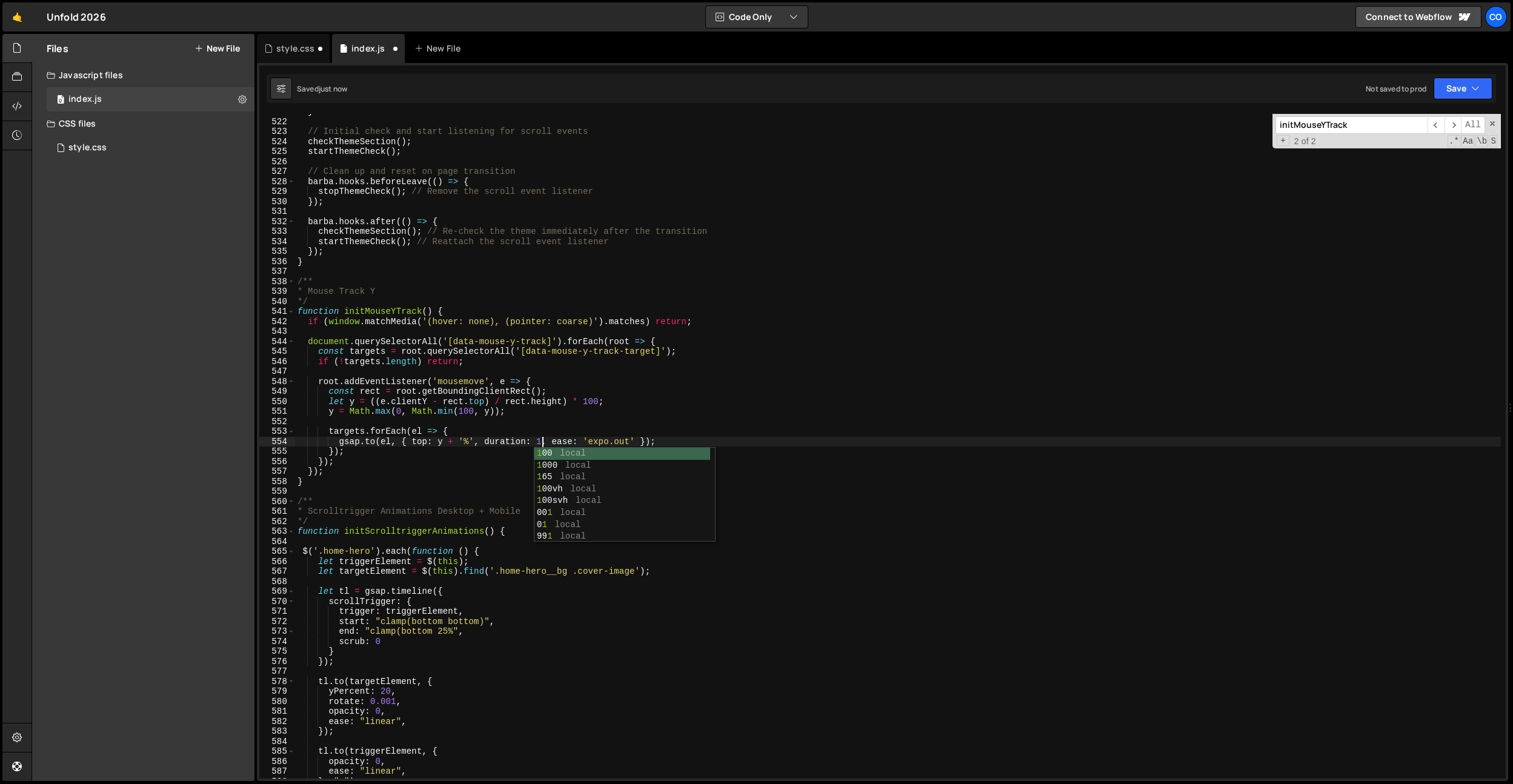
scroll to position [0, 18]
drag, startPoint x: 641, startPoint y: 442, endPoint x: 615, endPoint y: 510, distance: 72.8
click at [601, 444] on div "} // Initial check and start listening for scroll events checkThemeSection ( ) …" at bounding box center [898, 449] width 1206 height 685
paste textarea "cubic-default-in"
type textarea "gsap.to(el, { top: y + '%', duration: 1.2, ease: 'expo.out' });"
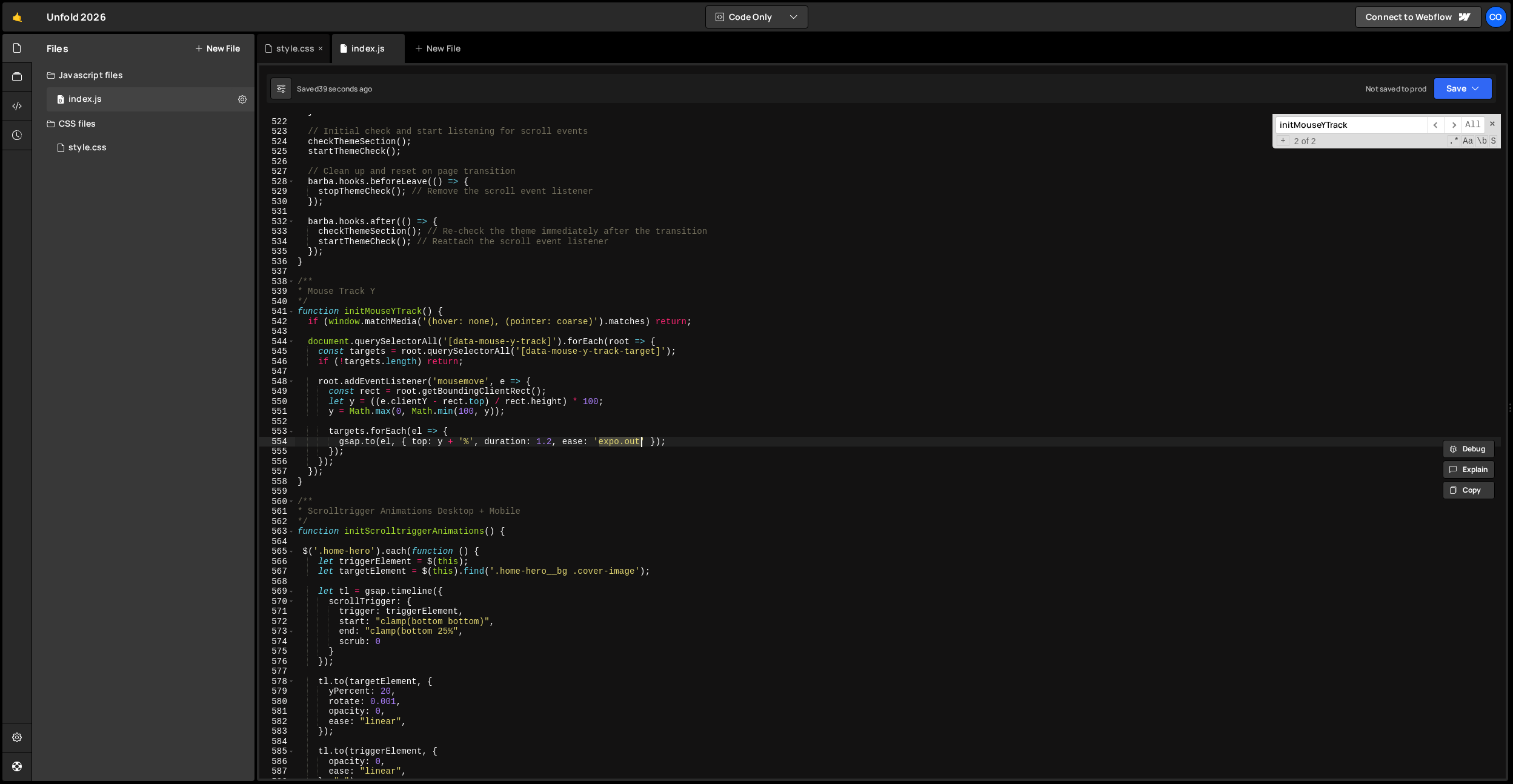
click at [283, 47] on div "style.css" at bounding box center [295, 48] width 38 height 12
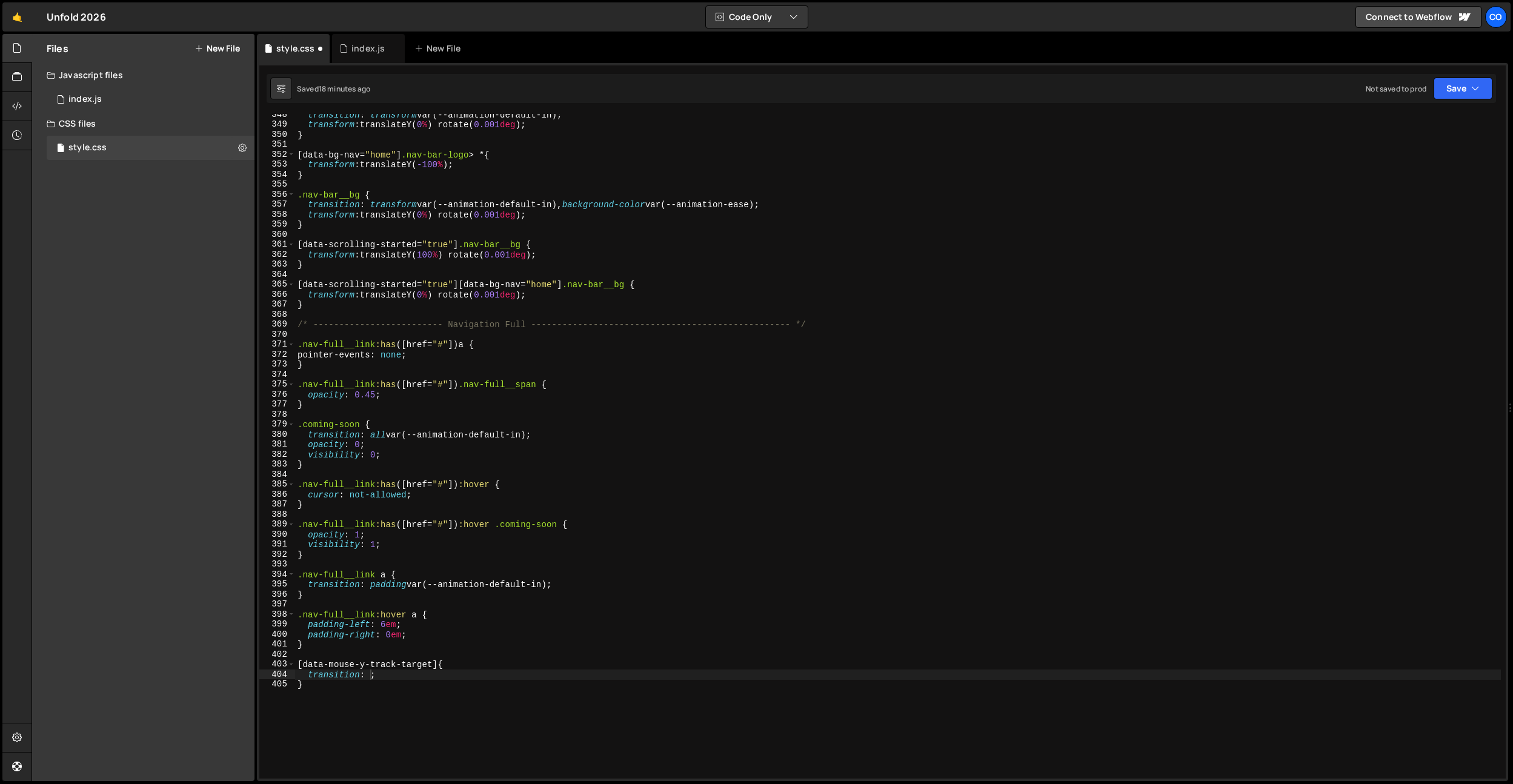
scroll to position [3476, 0]
click at [406, 686] on div "transition : transform var(--animation-default-in) ; transform : translateY( 0 …" at bounding box center [898, 449] width 1206 height 685
drag, startPoint x: 386, startPoint y: 671, endPoint x: 309, endPoint y: 673, distance: 77.0
click at [309, 673] on div "transition : transform var(--animation-default-in) ; transform : translateY( 0 …" at bounding box center [898, 449] width 1206 height 685
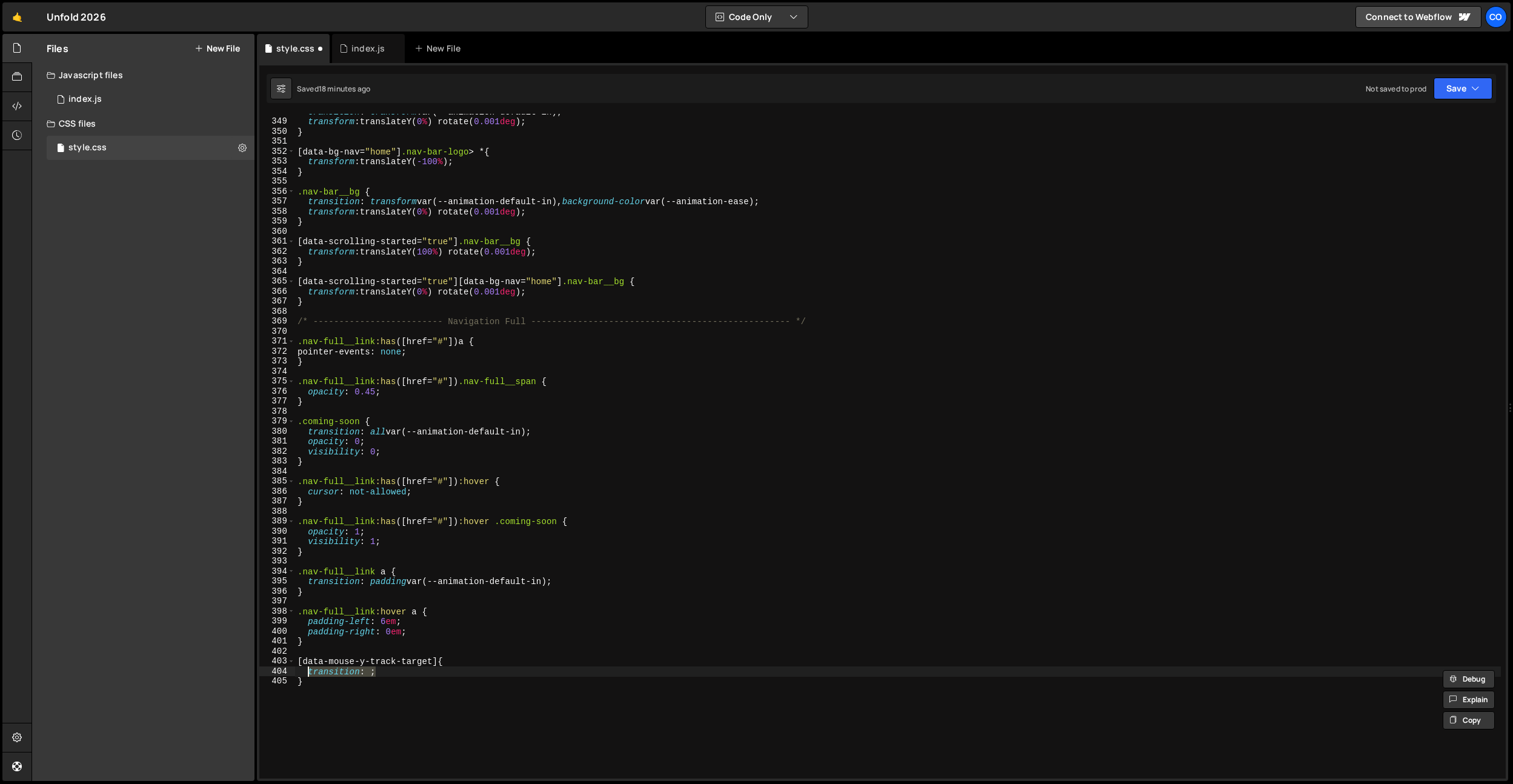
paste textarea "lateX(100%) rotate(0.001deg)"
click at [437, 664] on div "transition : transform var(--animation-default-in) ; transform : translateY( 0 …" at bounding box center [898, 449] width 1206 height 685
paste textarea "nav-full__deco-svg"
click at [302, 671] on div "transition : transform var(--animation-default-in) ; transform : translateY( 0 …" at bounding box center [898, 449] width 1206 height 685
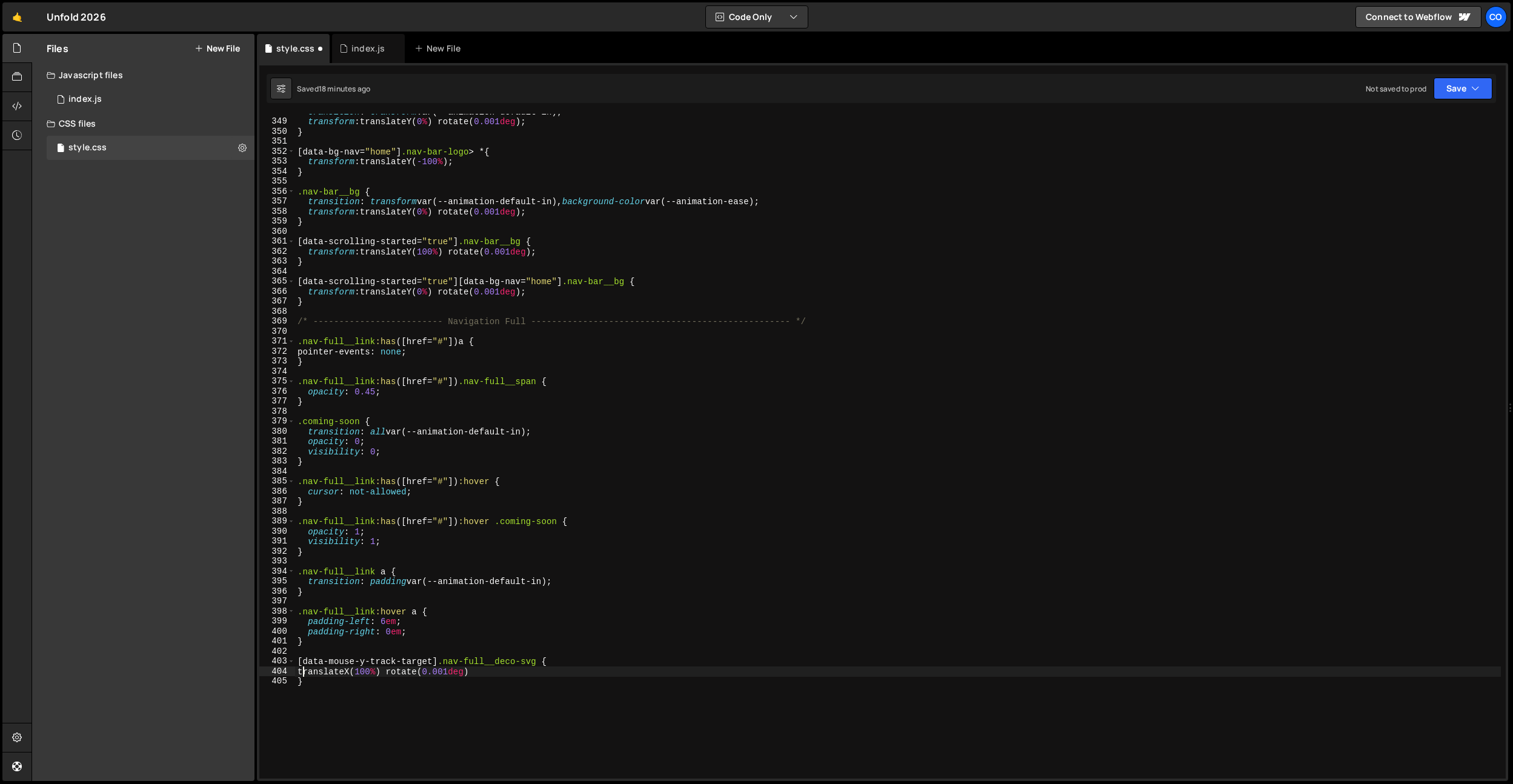
click at [307, 670] on div "transition : transform var(--animation-default-in) ; transform : translateY( 0 …" at bounding box center [898, 449] width 1206 height 685
click at [442, 672] on div "transition : transform var(--animation-default-in) ; transform : translateY( 0 …" at bounding box center [898, 449] width 1206 height 685
type textarea "transform: translateX(0%) rotate(0.001deg)"
drag, startPoint x: 540, startPoint y: 649, endPoint x: 569, endPoint y: 657, distance: 30.1
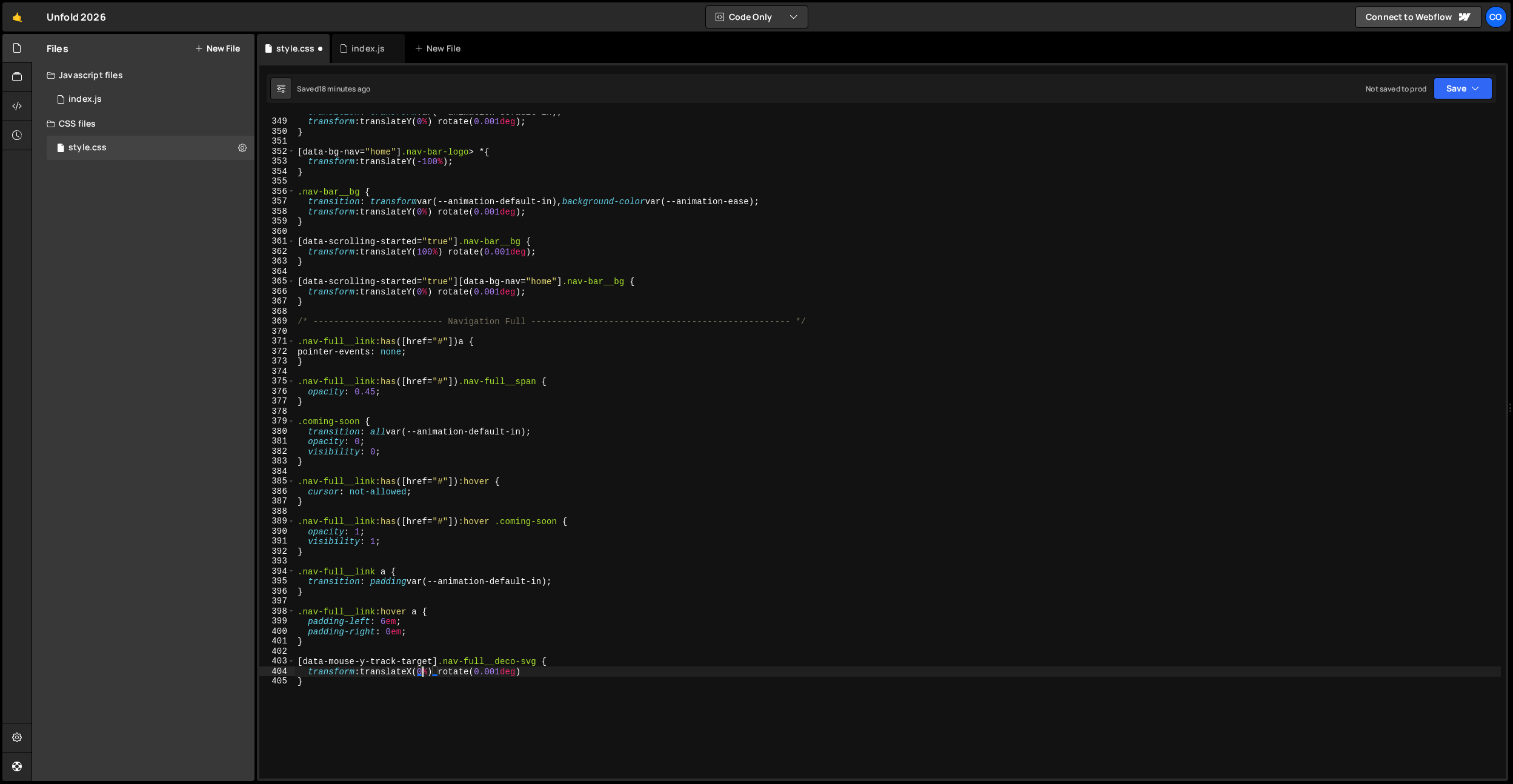
click at [544, 650] on div "transition : transform var(--animation-default-in) ; transform : translateY( 0 …" at bounding box center [898, 449] width 1206 height 685
drag, startPoint x: 560, startPoint y: 659, endPoint x: 298, endPoint y: 657, distance: 262.0
click at [293, 662] on div "348 349 350 351 352 353 354 355 356 357 358 359 360 361 362 363 364 365 366 367…" at bounding box center [882, 446] width 1246 height 665
click at [313, 642] on div "transition : transform var(--animation-default-in) ; transform : translateY( 0 …" at bounding box center [898, 449] width 1206 height 685
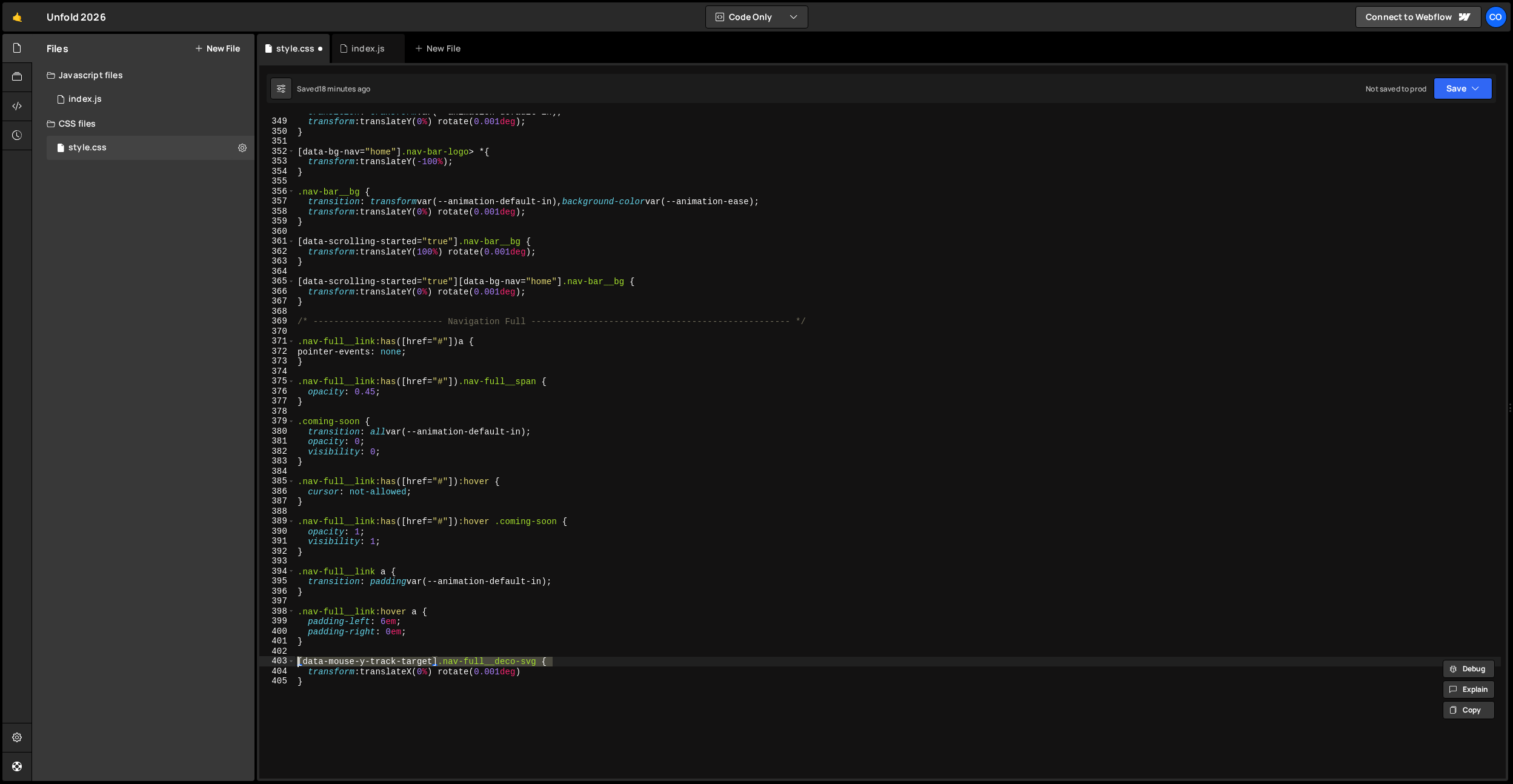
type textarea "}"
paste textarea "[data-mouse-y-track-target] .nav-full__deco-svg {"
click at [430, 661] on div "transition : transform var(--animation-default-in) ; transform : translateY( 0 …" at bounding box center [898, 449] width 1206 height 685
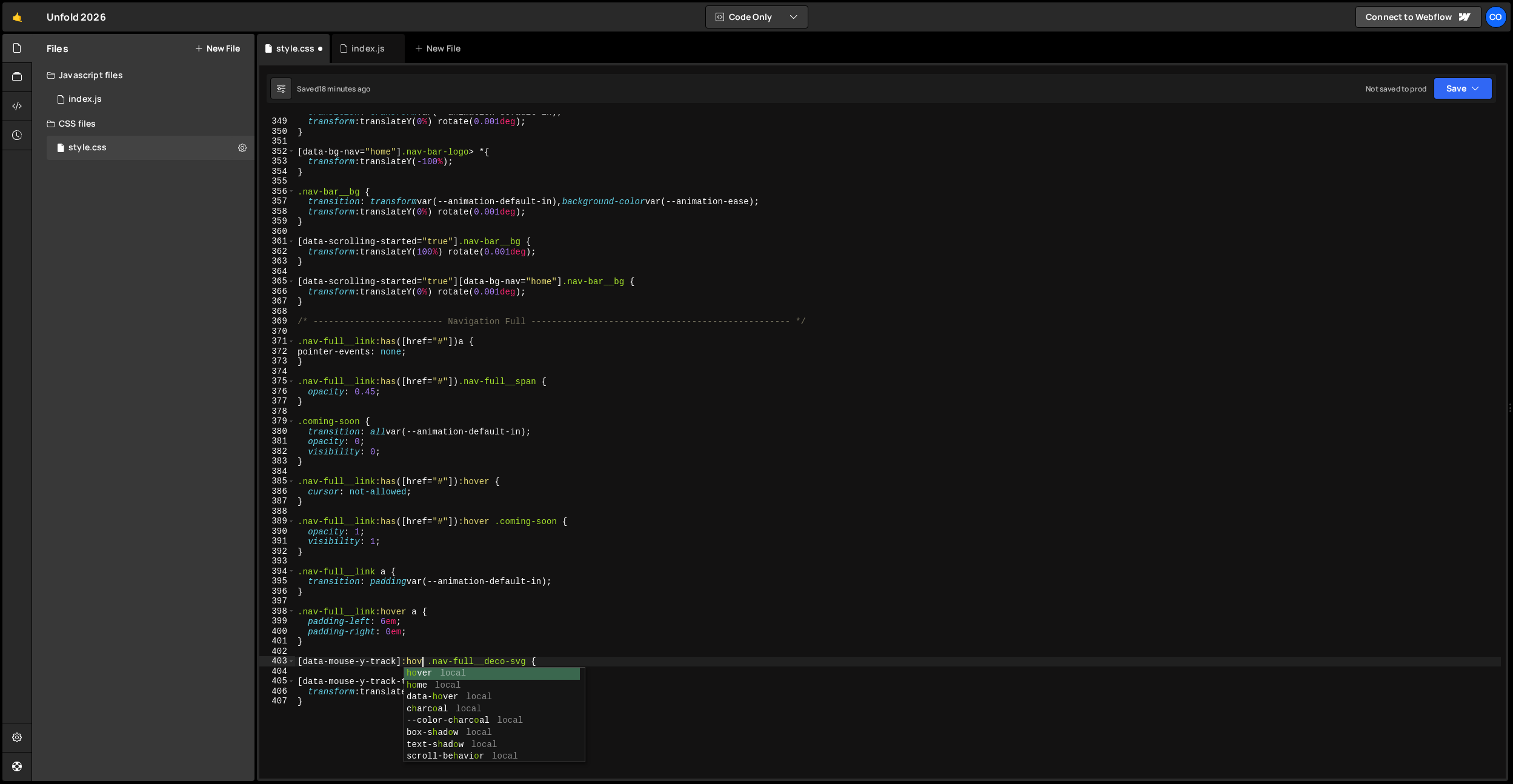
scroll to position [0, 9]
click at [407, 596] on div "transition : transform var(--animation-default-in) ; transform : translateY( 0 …" at bounding box center [898, 449] width 1206 height 685
click at [406, 681] on div "transition : transform var(--animation-default-in) ; transform : translateY( 0 …" at bounding box center [898, 449] width 1206 height 685
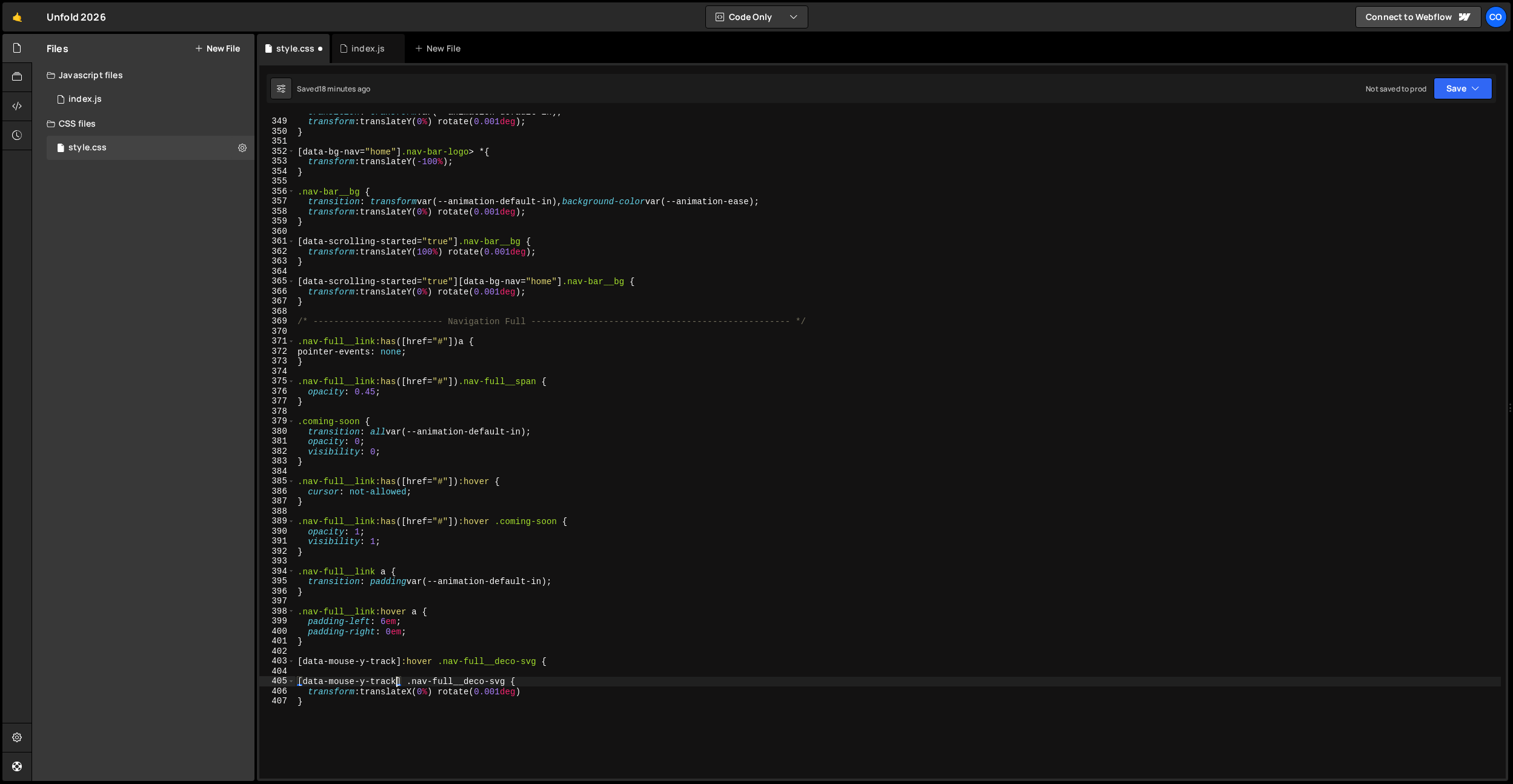
click at [444, 628] on div "transition : transform var(--animation-default-in) ; transform : translateY( 0 …" at bounding box center [898, 449] width 1206 height 685
click at [428, 664] on div "transition : transform var(--animation-default-in) ; transform : translateY( 0 …" at bounding box center [898, 449] width 1206 height 685
click at [402, 684] on div "transition : transform var(--animation-default-in) ; transform : translateY( 0 …" at bounding box center [898, 449] width 1206 height 685
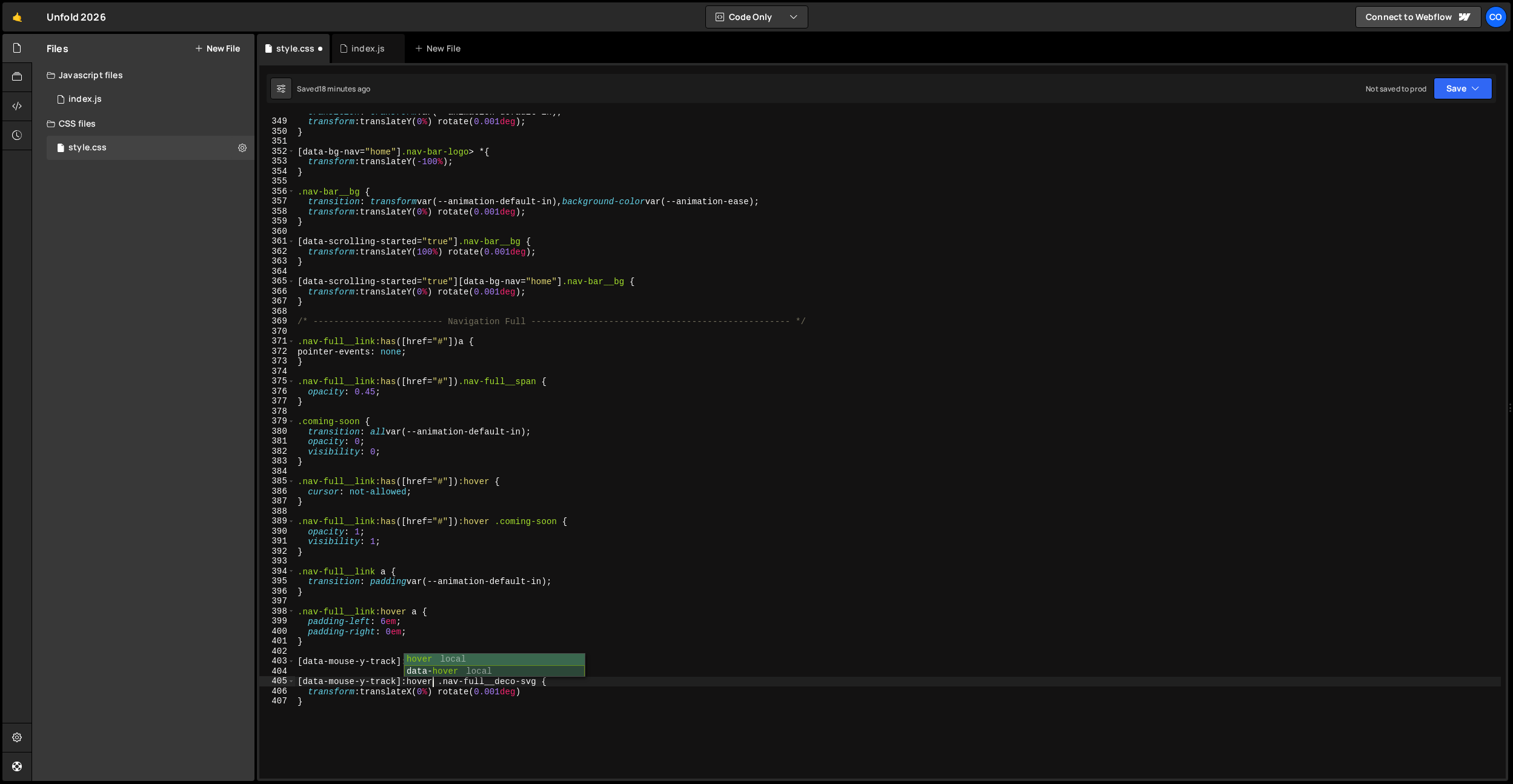
click at [412, 596] on div "transition : transform var(--animation-default-in) ; transform : translateY( 0 …" at bounding box center [898, 449] width 1206 height 685
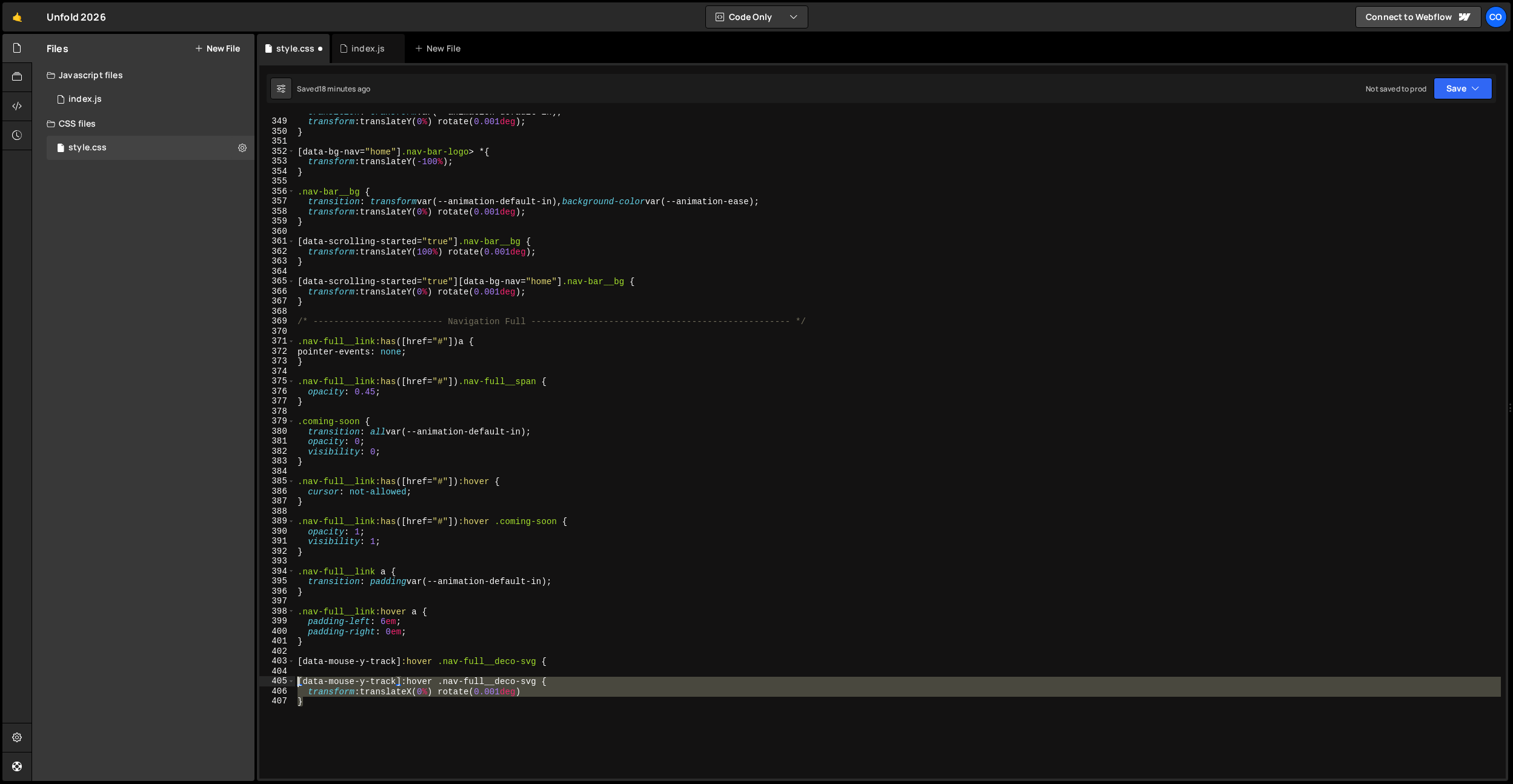
drag, startPoint x: 348, startPoint y: 710, endPoint x: 500, endPoint y: 665, distance: 158.5
click at [274, 684] on div "} 348 349 350 351 352 353 354 355 356 357 358 359 360 361 362 363 364 365 366 3…" at bounding box center [882, 446] width 1246 height 665
click at [516, 665] on div "transition : transform var(--animation-default-in) ; transform : translateY( 0 …" at bounding box center [898, 449] width 1206 height 685
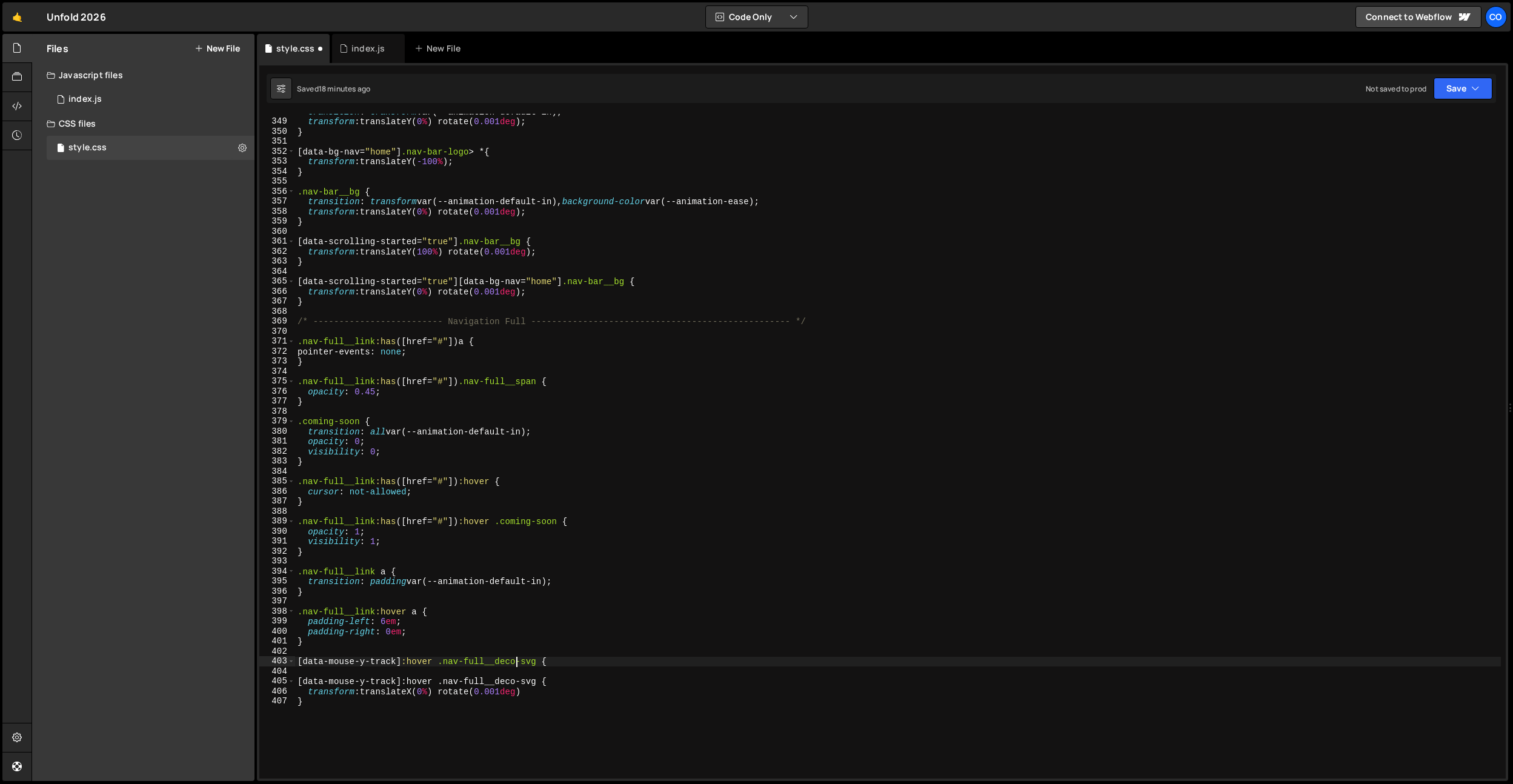
click at [439, 663] on div "transition : transform var(--animation-default-in) ; transform : translateY( 0 …" at bounding box center [898, 449] width 1206 height 685
click at [530, 662] on div "transition : transform var(--animation-default-in) ; transform : translateY( 0 …" at bounding box center [898, 449] width 1206 height 685
type textarea "[data-mouse-y-track] .nav-full__deco-svg {}"
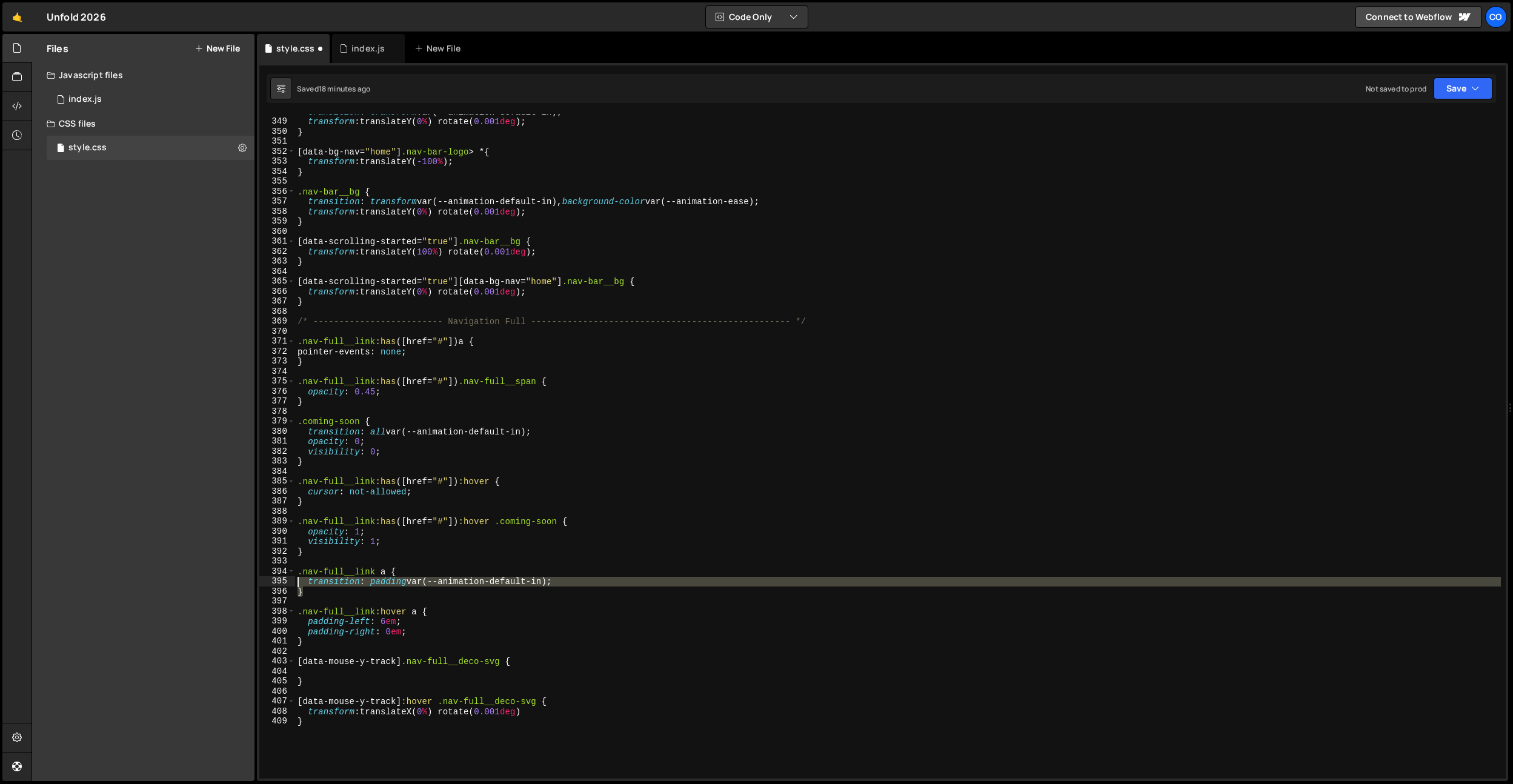
drag, startPoint x: 578, startPoint y: 586, endPoint x: 300, endPoint y: 581, distance: 278.0
click at [300, 581] on div "transition : transform var(--animation-default-in) ; transform : translateY( 0 …" at bounding box center [898, 449] width 1206 height 685
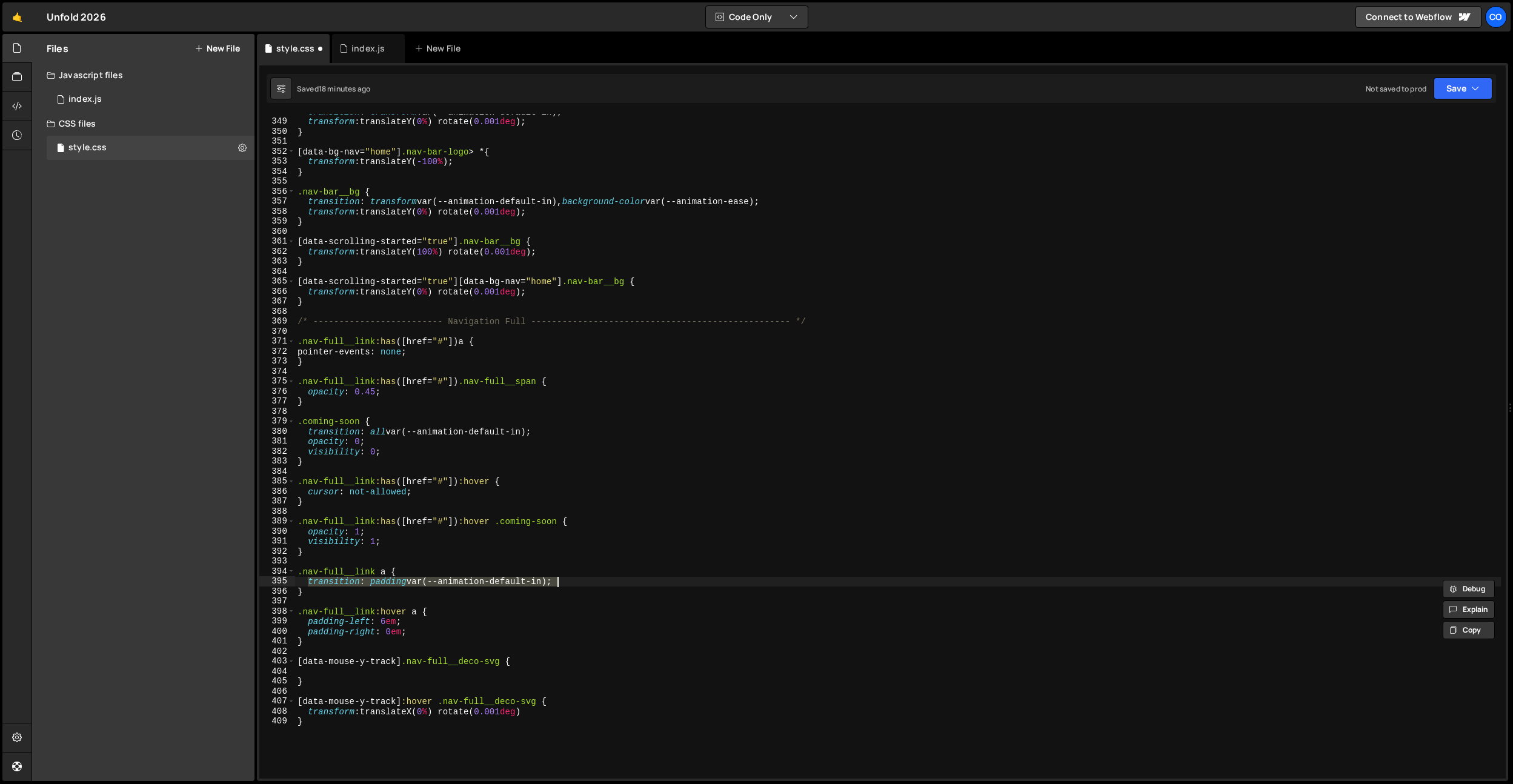
drag, startPoint x: 306, startPoint y: 581, endPoint x: 594, endPoint y: 586, distance: 288.0
click at [594, 586] on div "transition : transform var(--animation-default-in) ; transform : translateY( 0 …" at bounding box center [898, 449] width 1206 height 685
click at [352, 678] on div "transition : transform var(--animation-default-in) ; transform : translateY( 0 …" at bounding box center [898, 449] width 1206 height 685
paste textarea "transition: padding var(--animation-default-in);"
type textarea "}"
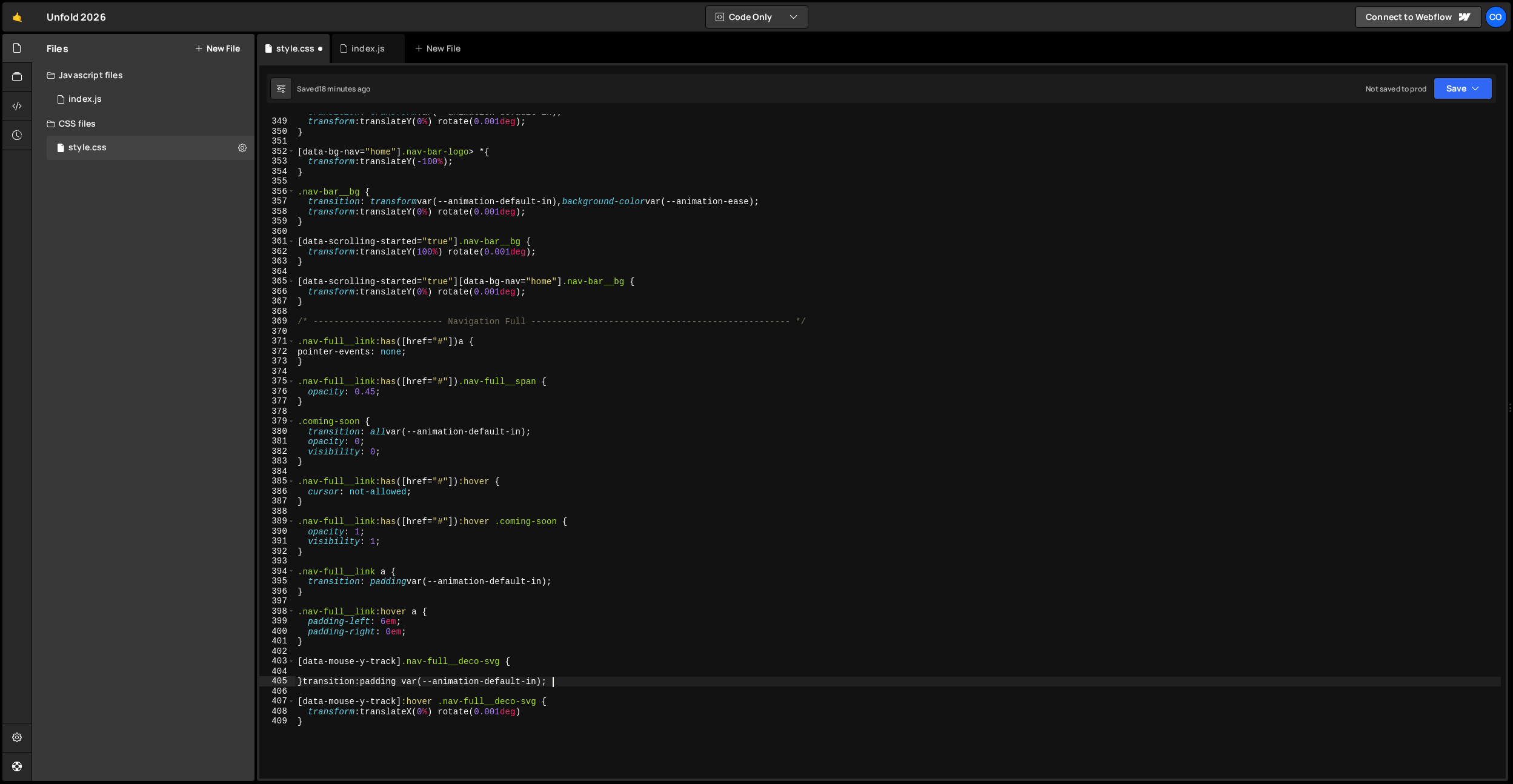
click at [338, 671] on div "transition : transform var(--animation-default-in) ; transform : translateY( 0 …" at bounding box center [898, 449] width 1206 height 685
paste textarea "transition: padding var(--animation-default-in);"
click at [377, 675] on div "transition : transform var(--animation-default-in) ; transform : translateY( 0 …" at bounding box center [898, 449] width 1206 height 685
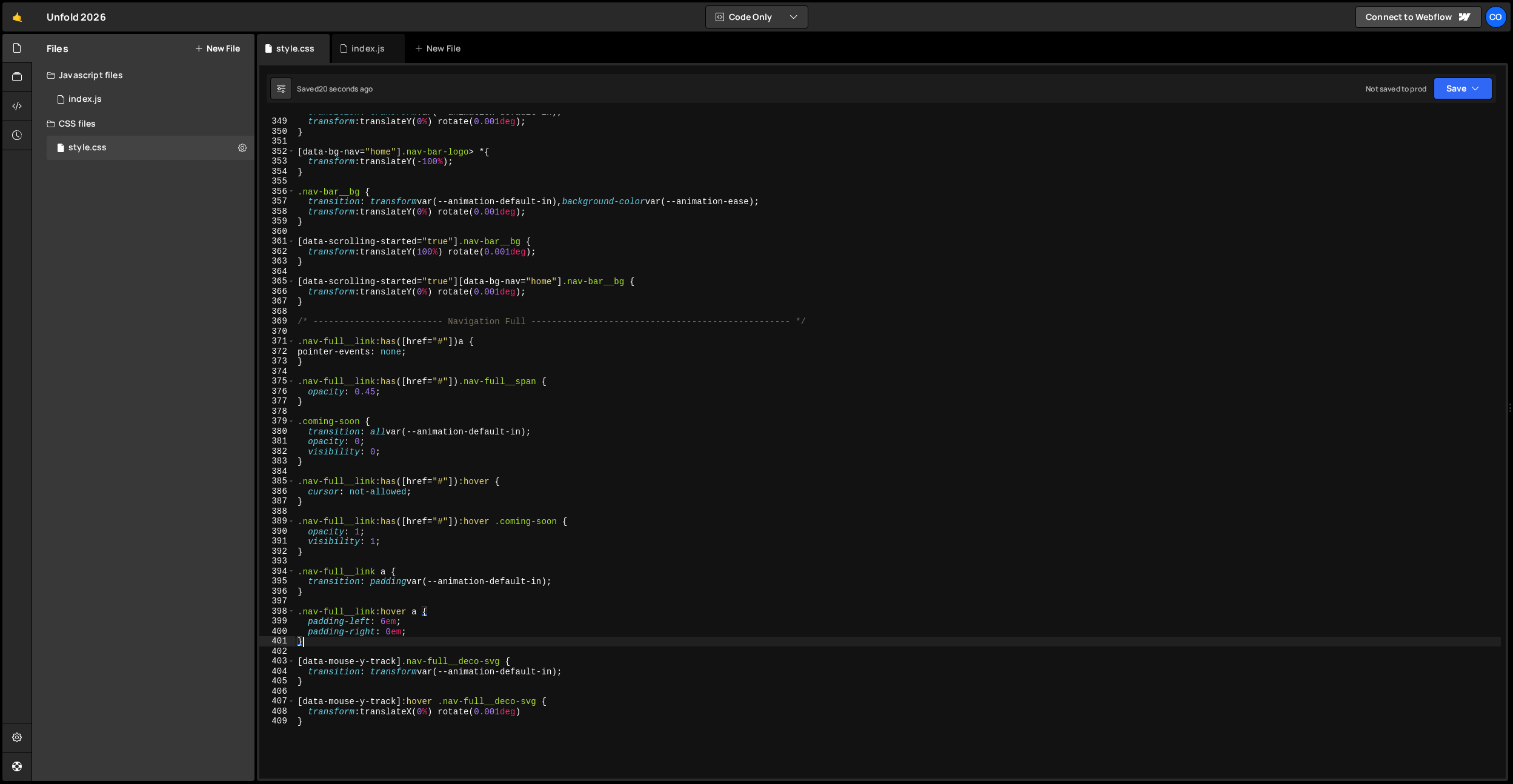
click at [530, 637] on div "transition : transform var(--animation-default-in) ; transform : translateY( 0 …" at bounding box center [898, 449] width 1206 height 685
drag, startPoint x: 537, startPoint y: 713, endPoint x: 488, endPoint y: 701, distance: 50.4
click at [309, 709] on div "transition : transform var(--animation-default-in) ; transform : translateY( 0 …" at bounding box center [898, 449] width 1206 height 685
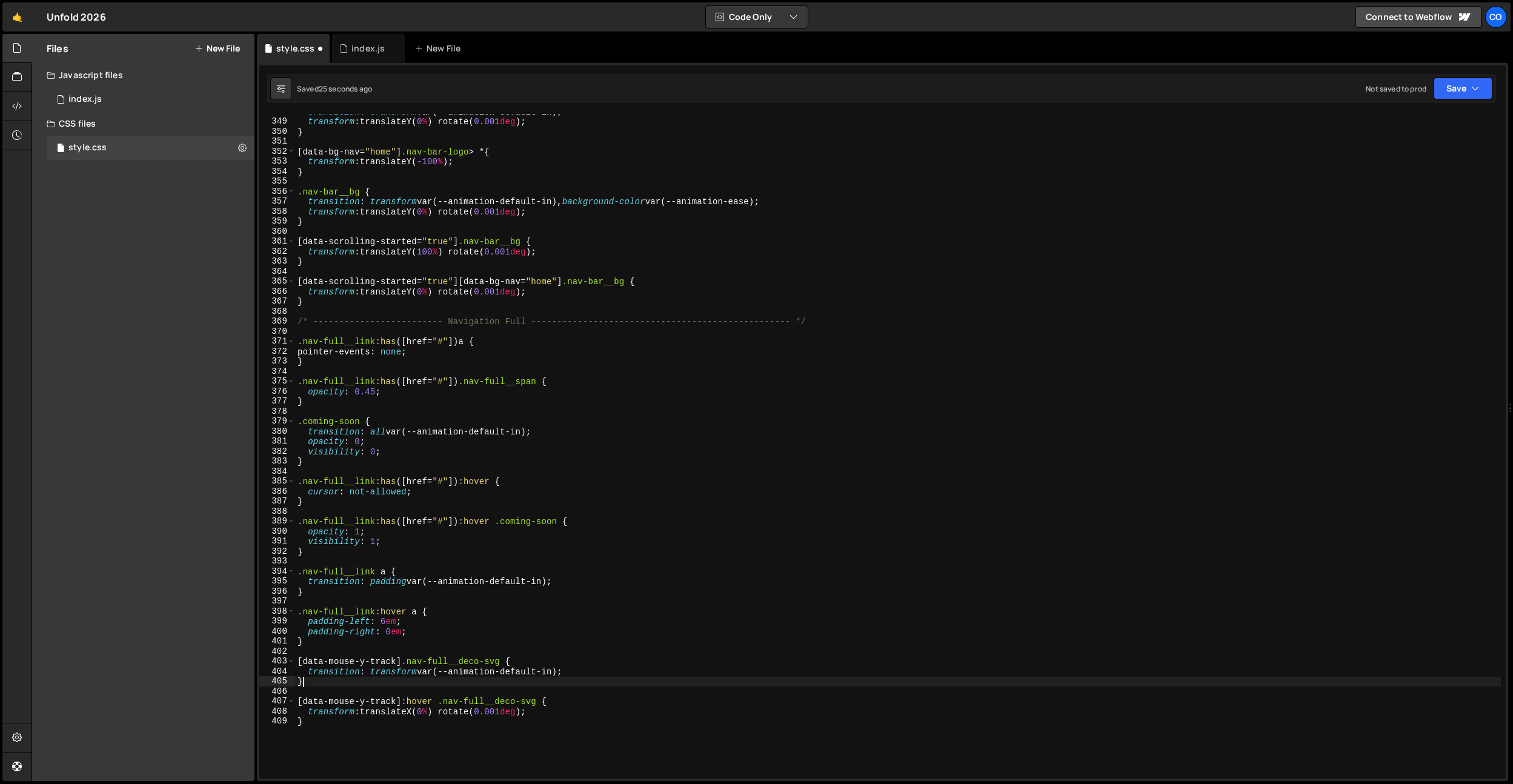
click at [572, 678] on div "transition : transform var(--animation-default-in) ; transform : translateY( 0 …" at bounding box center [898, 449] width 1206 height 685
click at [574, 674] on div "transition : transform var(--animation-default-in) ; transform : translateY( 0 …" at bounding box center [898, 449] width 1206 height 685
type textarea "transition: transform var(--animation-default-in);"
paste textarea "transform: translateX(0%) rotate(0.001deg)"
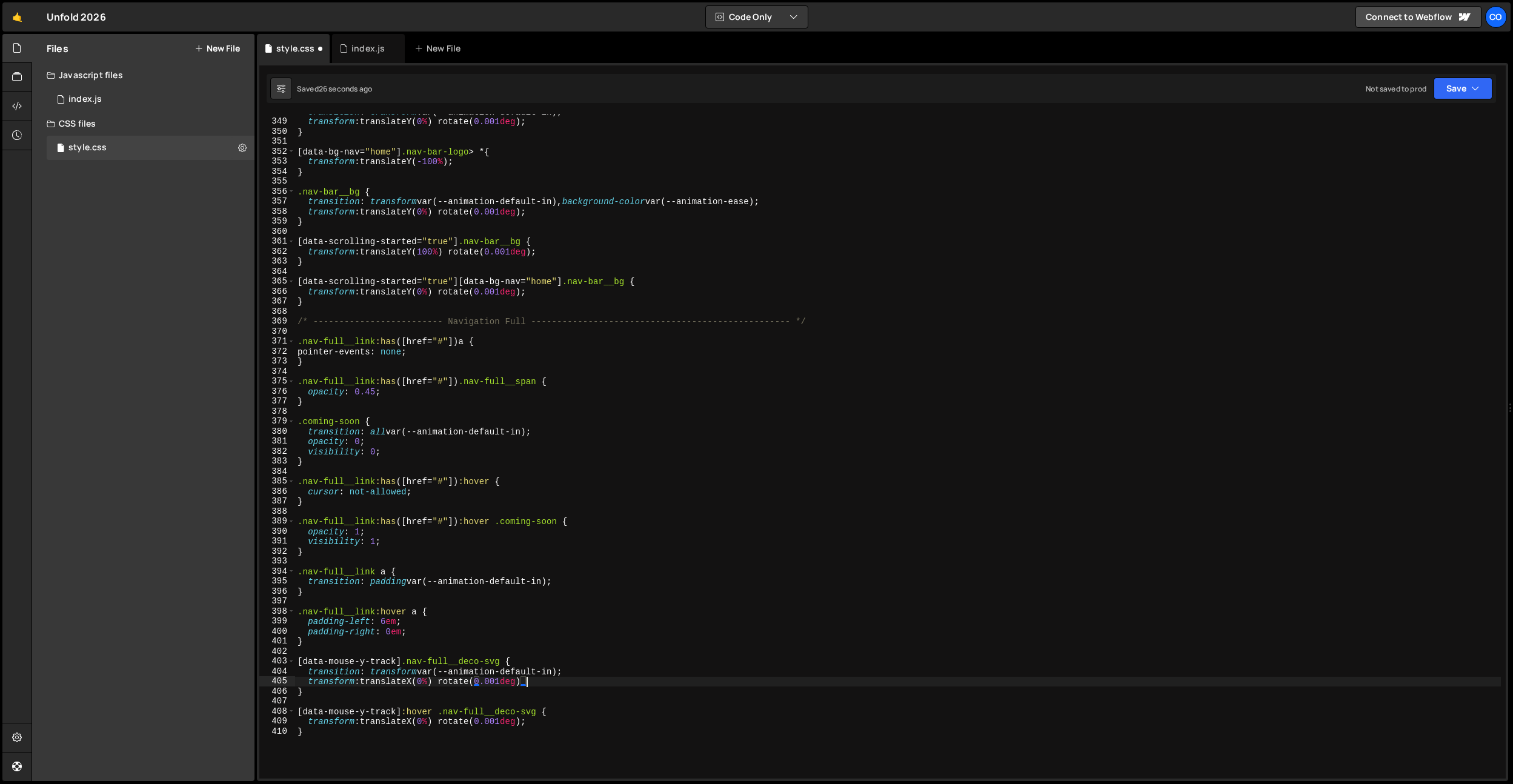
click at [405, 686] on div "transition : transform var(--animation-default-in) ; transform : translateY( 0 …" at bounding box center [898, 449] width 1206 height 685
click at [509, 683] on div "transition : transform var(--animation-default-in) ; transform : translateY( 0 …" at bounding box center [898, 448] width 1206 height 685
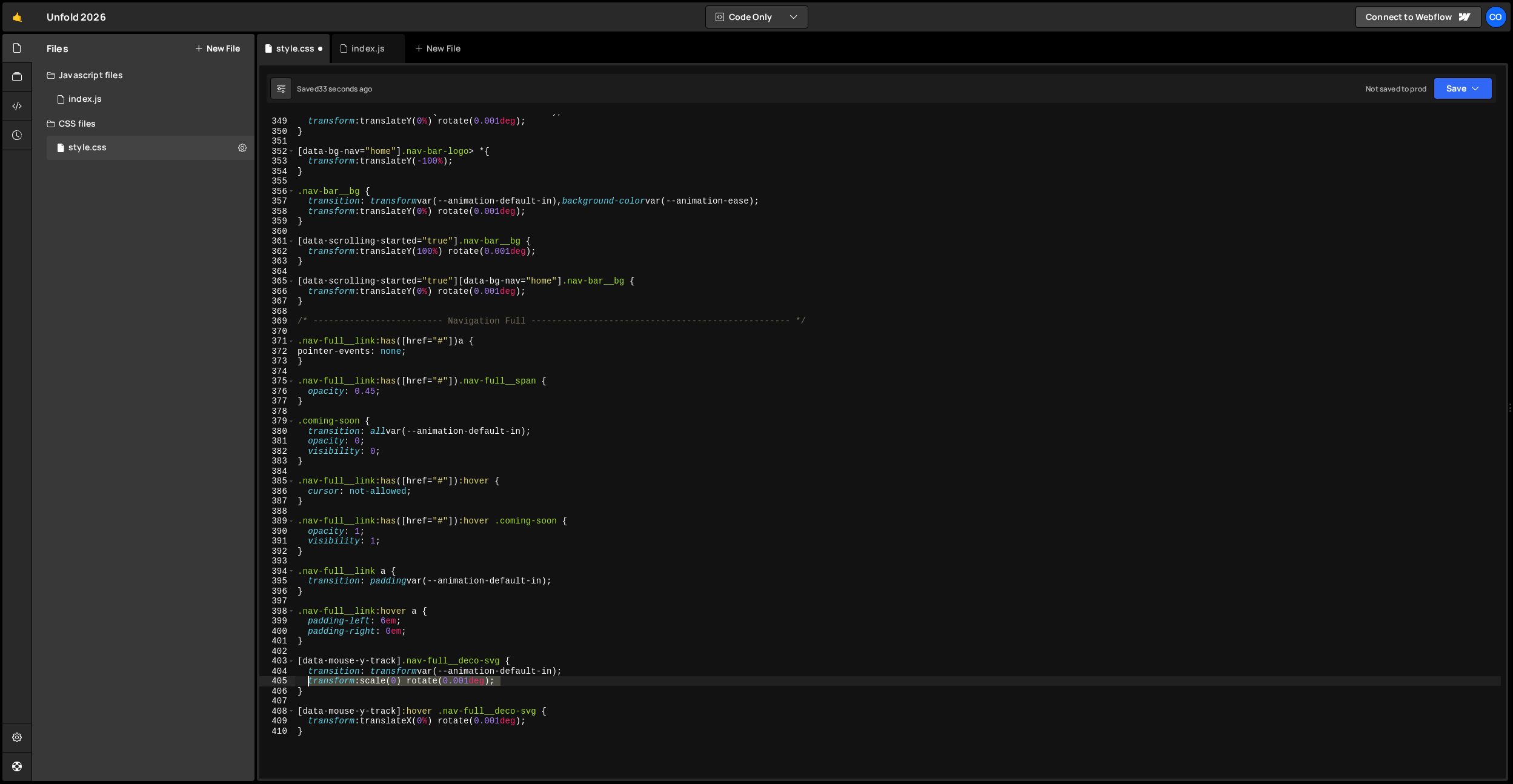
drag, startPoint x: 492, startPoint y: 683, endPoint x: 309, endPoint y: 685, distance: 183.0
click at [309, 685] on div "transition : transform var(--animation-default-in) ; transform : translateY( 0 …" at bounding box center [898, 448] width 1206 height 685
drag, startPoint x: 303, startPoint y: 725, endPoint x: 425, endPoint y: 722, distance: 122.0
click at [557, 724] on div "transition : transform var(--animation-default-in) ; transform : translateY( 0 …" at bounding box center [898, 448] width 1206 height 685
paste textarea "transform: scale(0"
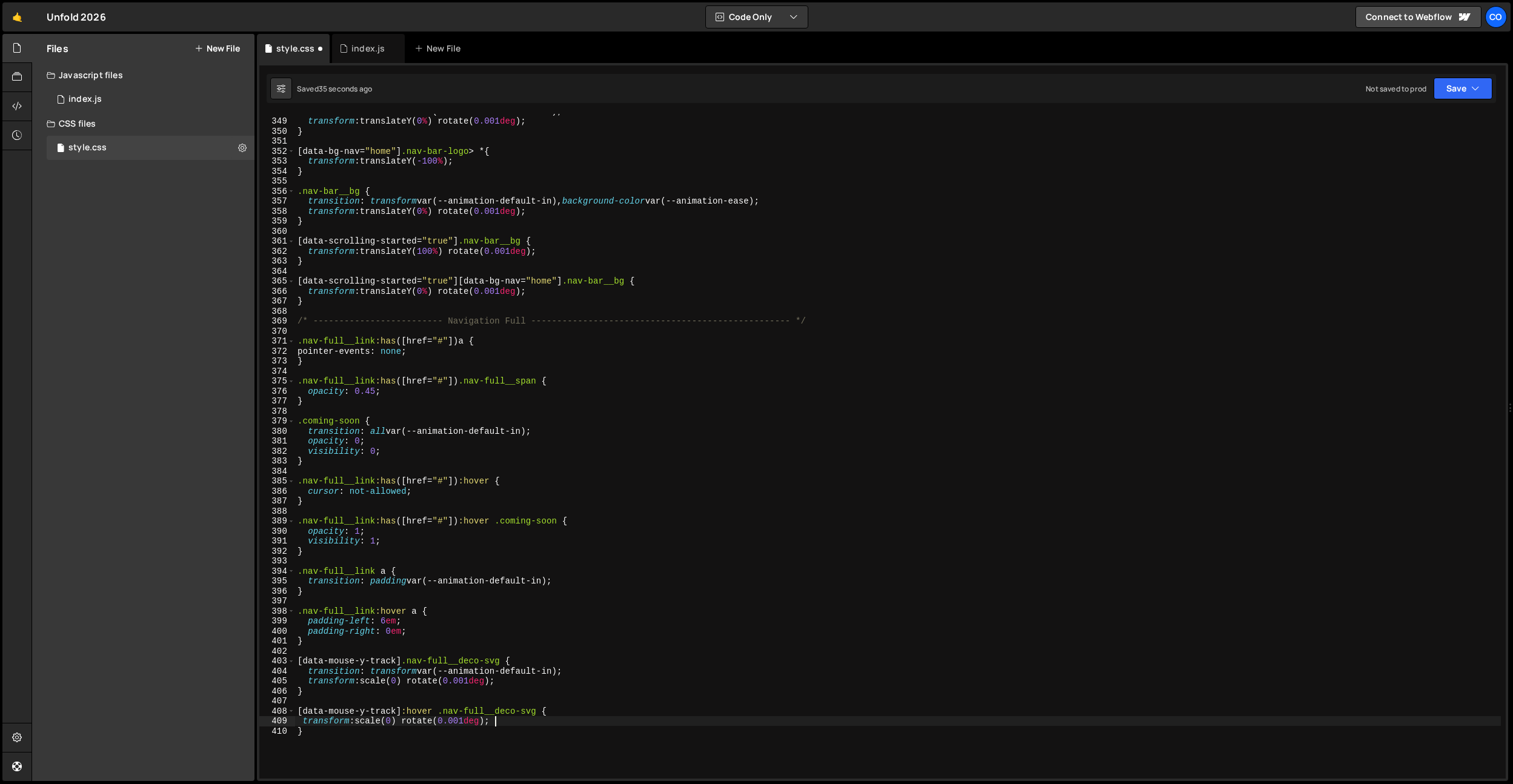
click at [394, 722] on div "transition : transform var(--animation-default-in) ; transform : translateY( 0 …" at bounding box center [898, 448] width 1206 height 685
drag, startPoint x: 679, startPoint y: 712, endPoint x: 515, endPoint y: 688, distance: 165.7
click at [672, 709] on div "transition : transform var(--animation-default-in) ; transform : translateY( 0 …" at bounding box center [898, 448] width 1206 height 685
click at [515, 685] on div "transition : transform var(--animation-default-in) ; transform : translateY( 0 …" at bounding box center [898, 448] width 1206 height 685
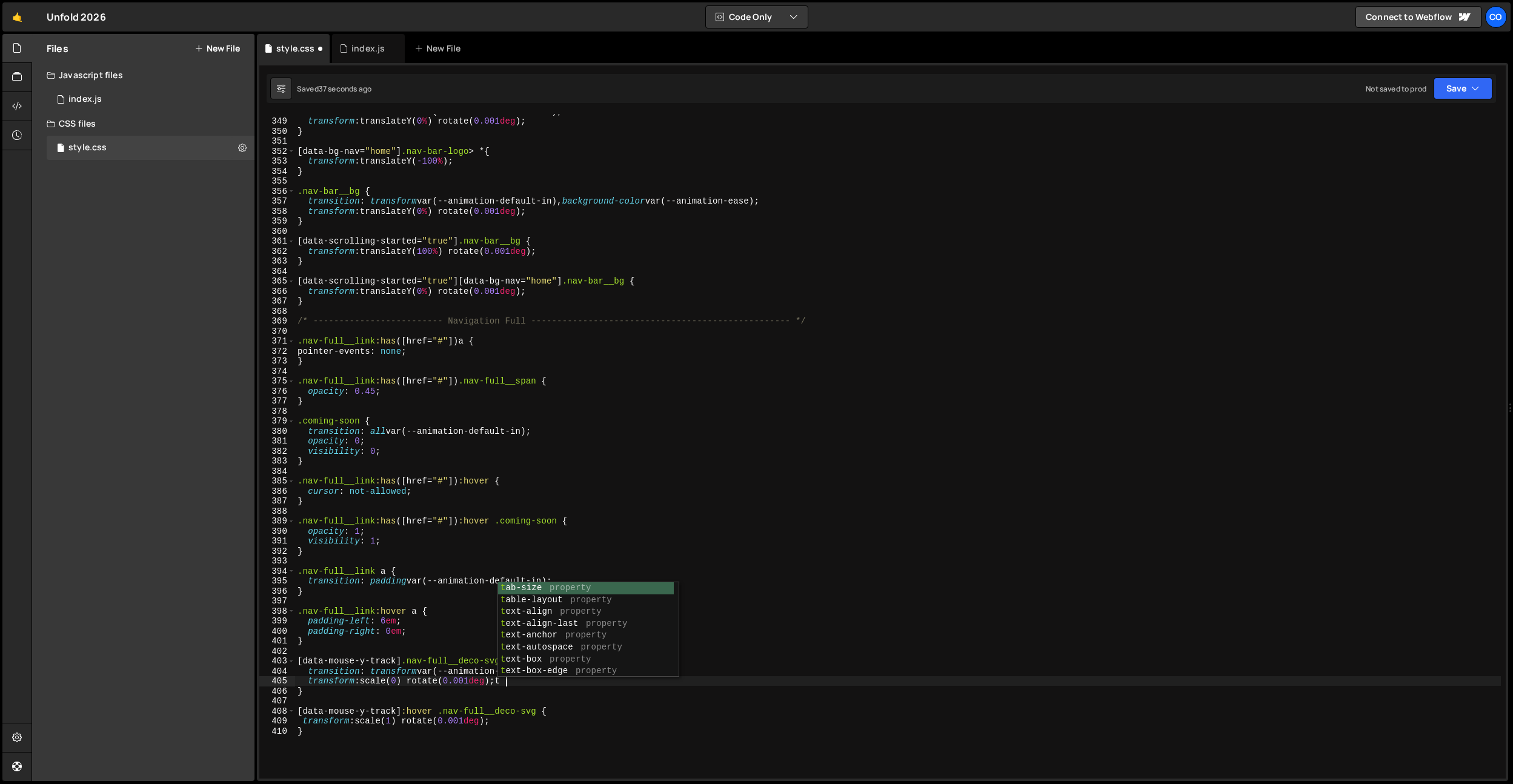
type textarea "transform: scale(0) rotate(0.001deg);"
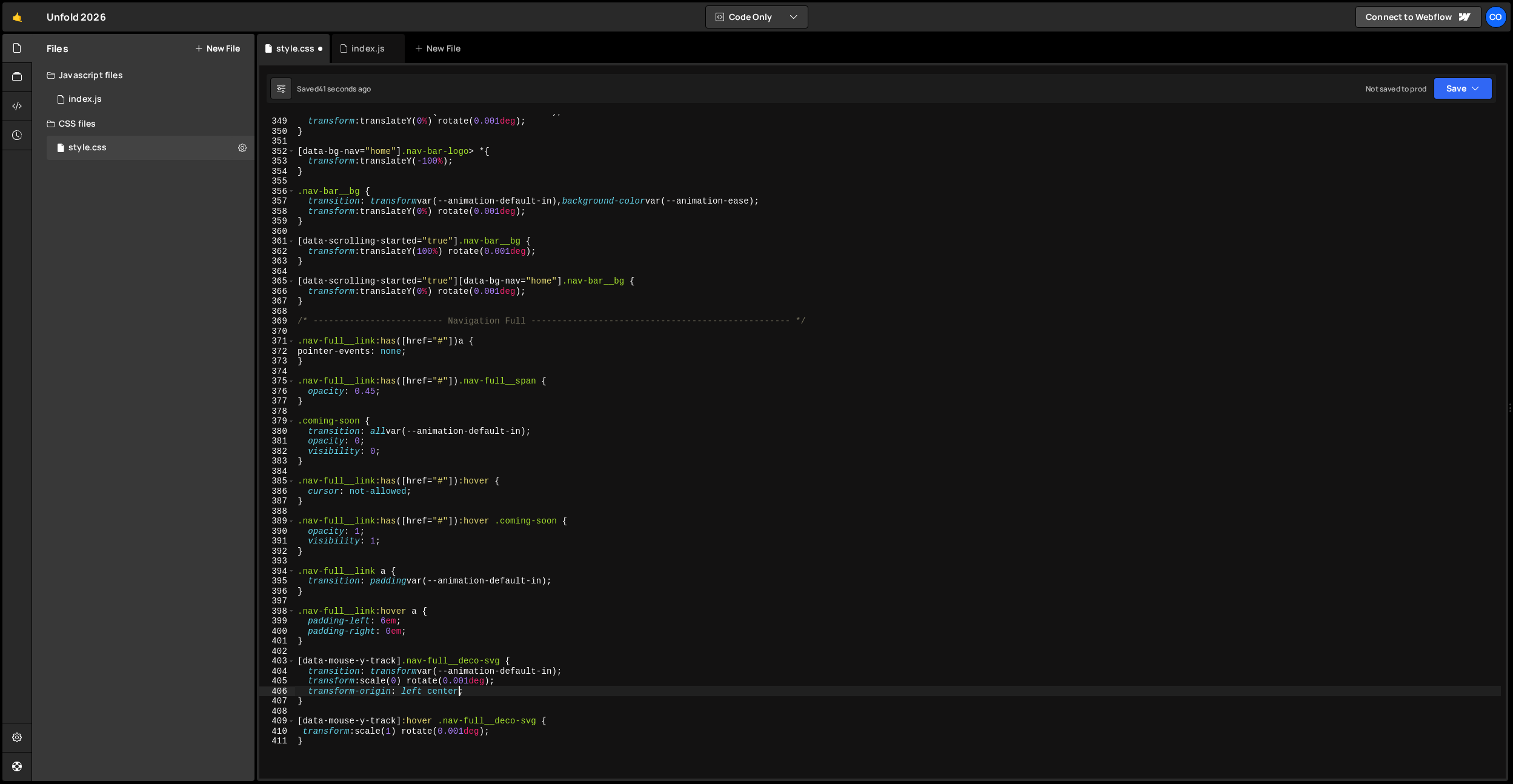
scroll to position [0, 11]
click at [411, 691] on div "transition : transform var(--animation-default-in) ; transform : translateY( 0 …" at bounding box center [898, 448] width 1206 height 685
click at [582, 398] on div "transition : transform var(--animation-default-in) ; transform : translateY( 0 …" at bounding box center [898, 448] width 1206 height 685
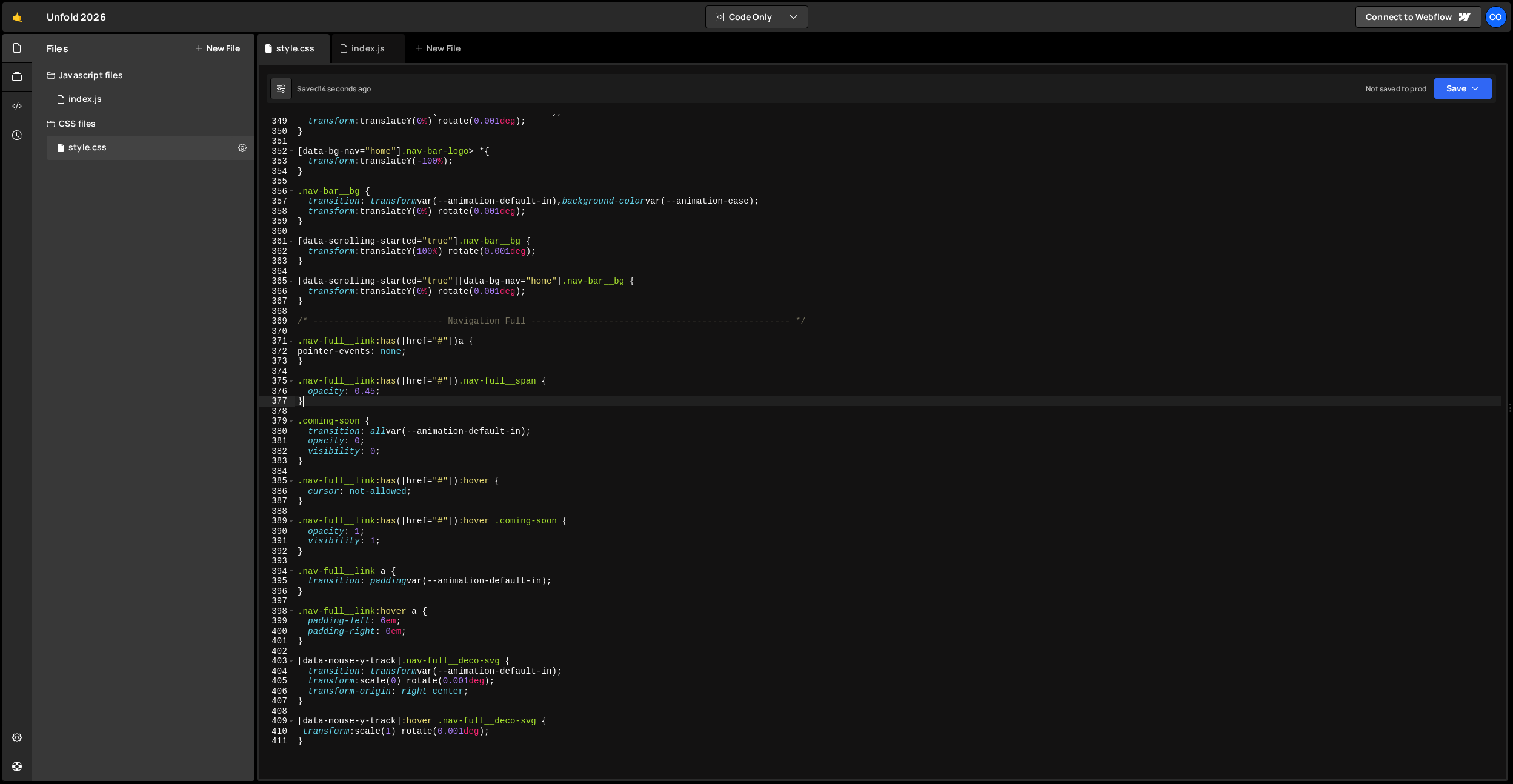
scroll to position [0, 0]
click at [439, 721] on div "transition : transform var(--animation-default-in) ; transform : translateY( 0 …" at bounding box center [898, 448] width 1206 height 685
click at [396, 734] on div "transition : transform var(--animation-default-in) ; transform : translateY( 0 …" at bounding box center [898, 448] width 1206 height 685
click at [398, 683] on div "transition : transform var(--animation-default-in) ; transform : translateY( 0 …" at bounding box center [898, 448] width 1206 height 685
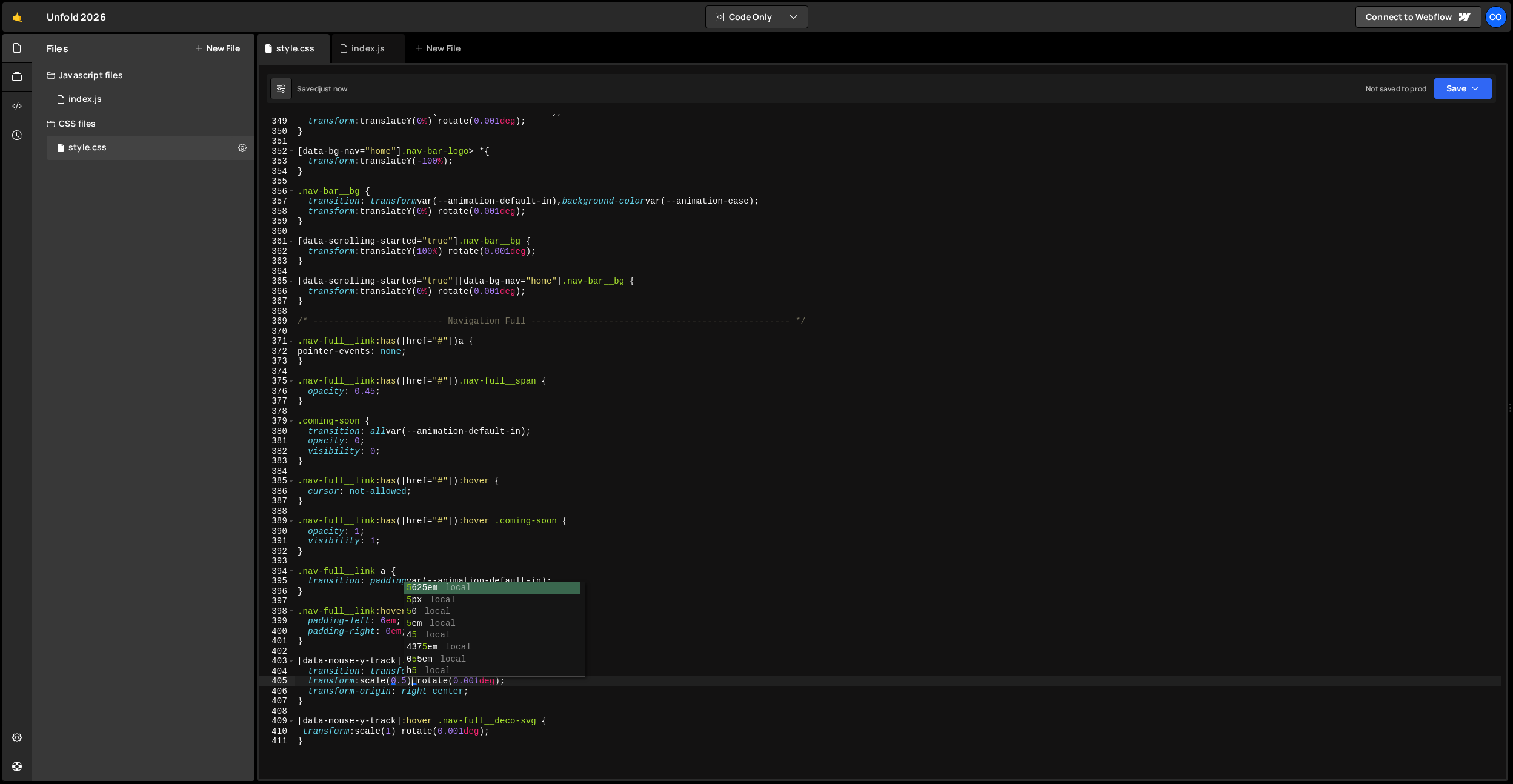
click at [389, 356] on div "transition : transform var(--animation-default-in) ; transform : translateY( 0 …" at bounding box center [898, 448] width 1206 height 685
click at [410, 683] on div "transition : transform var(--animation-default-in) ; transform : translateY( 0 …" at bounding box center [898, 448] width 1206 height 685
click at [386, 736] on div "transition : transform var(--animation-default-in) ; transform : translateY( 0 …" at bounding box center [898, 448] width 1206 height 685
click at [411, 679] on div "transition : transform var(--animation-default-in) ; transform : translateY( 0 …" at bounding box center [898, 448] width 1206 height 685
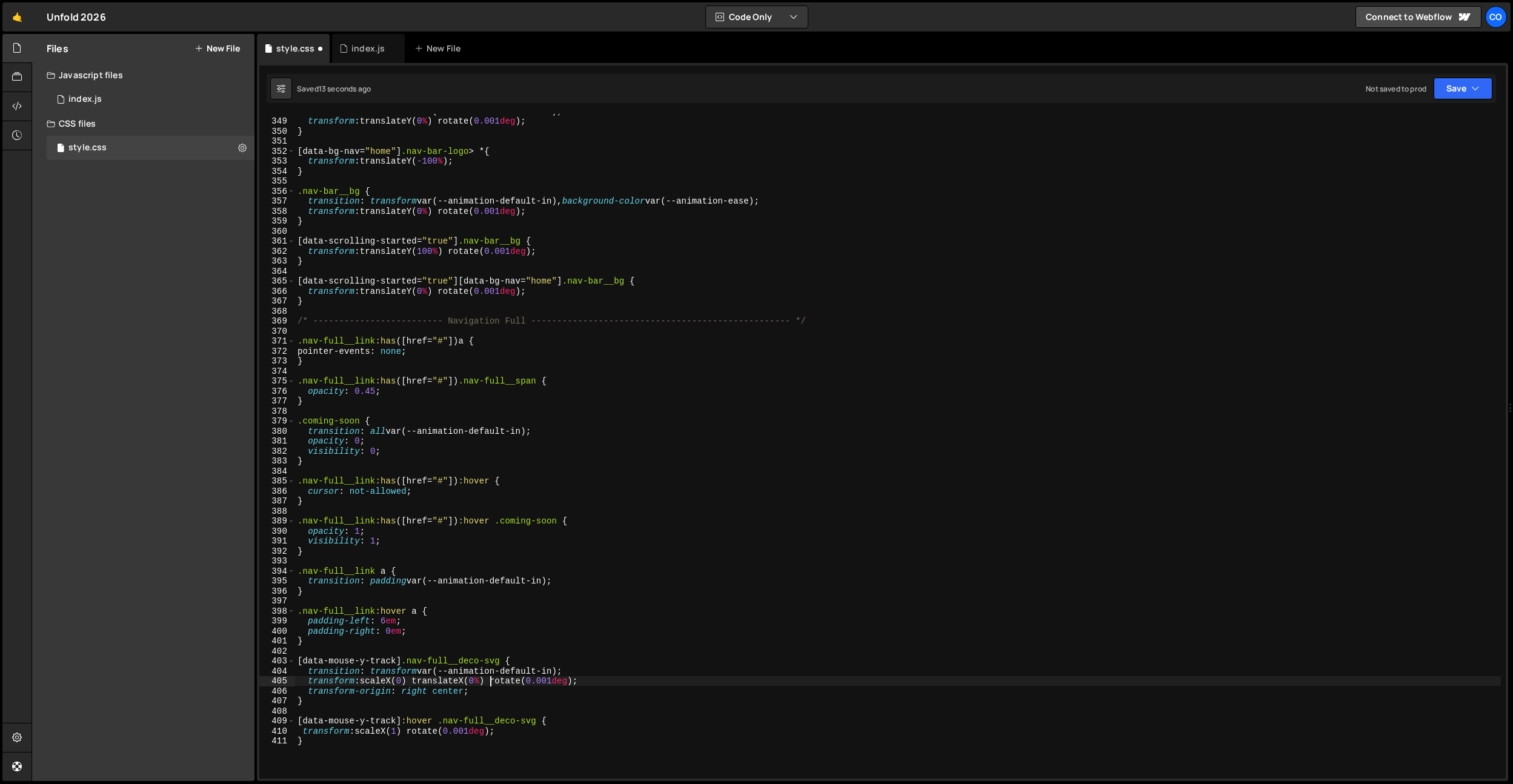
scroll to position [0, 13]
drag, startPoint x: 488, startPoint y: 682, endPoint x: 416, endPoint y: 697, distance: 73.5
click at [420, 679] on div "transition : transform var(--animation-default-in) ; transform : translateY( 0 …" at bounding box center [898, 448] width 1206 height 685
click at [412, 732] on div "transition : transform var(--animation-default-in) ; transform : translateY( 0 …" at bounding box center [898, 448] width 1206 height 685
paste textarea "translateX(0%)"
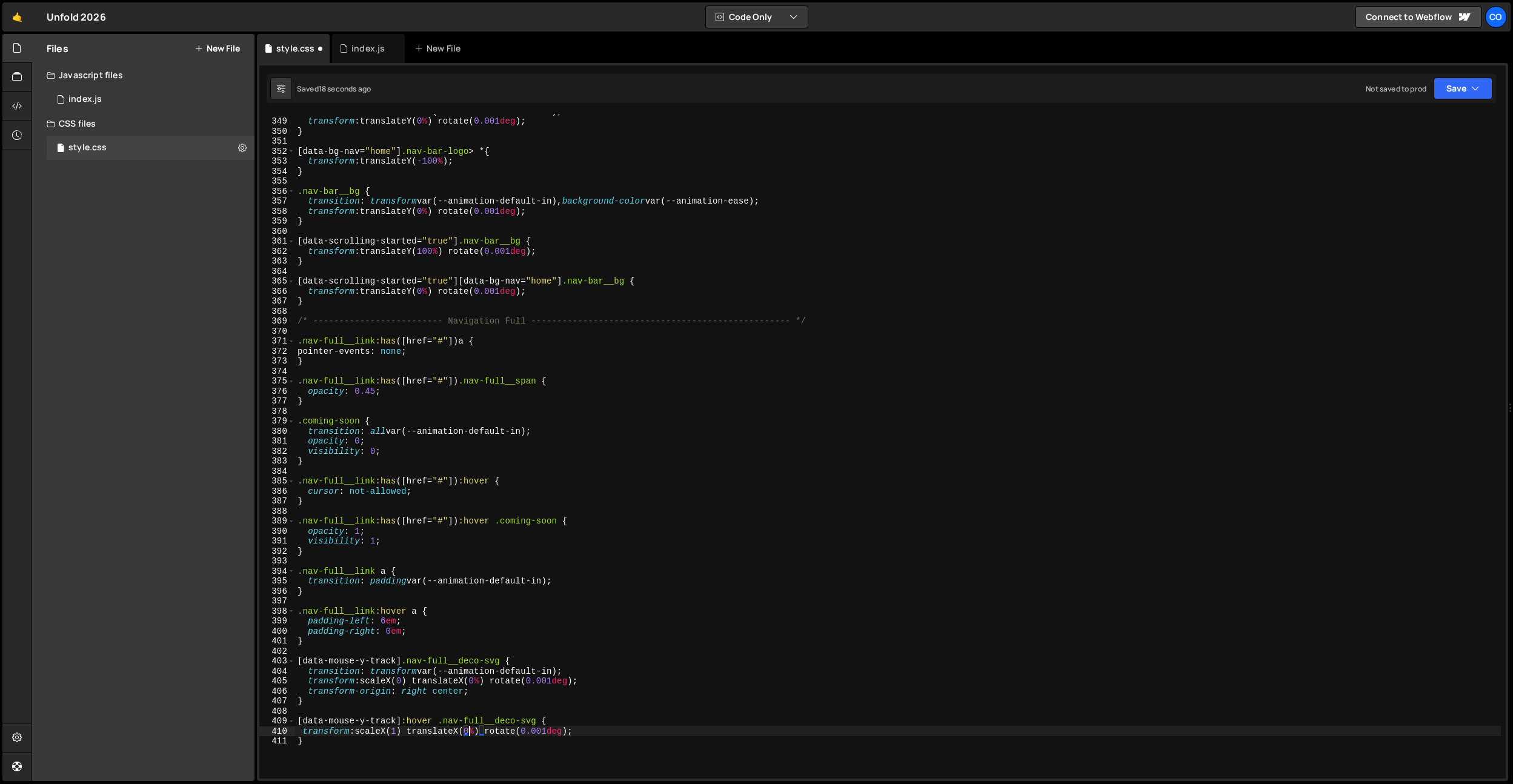
click at [475, 685] on div "transition : transform var(--animation-default-in) ; transform : translateY( 0 …" at bounding box center [898, 448] width 1206 height 685
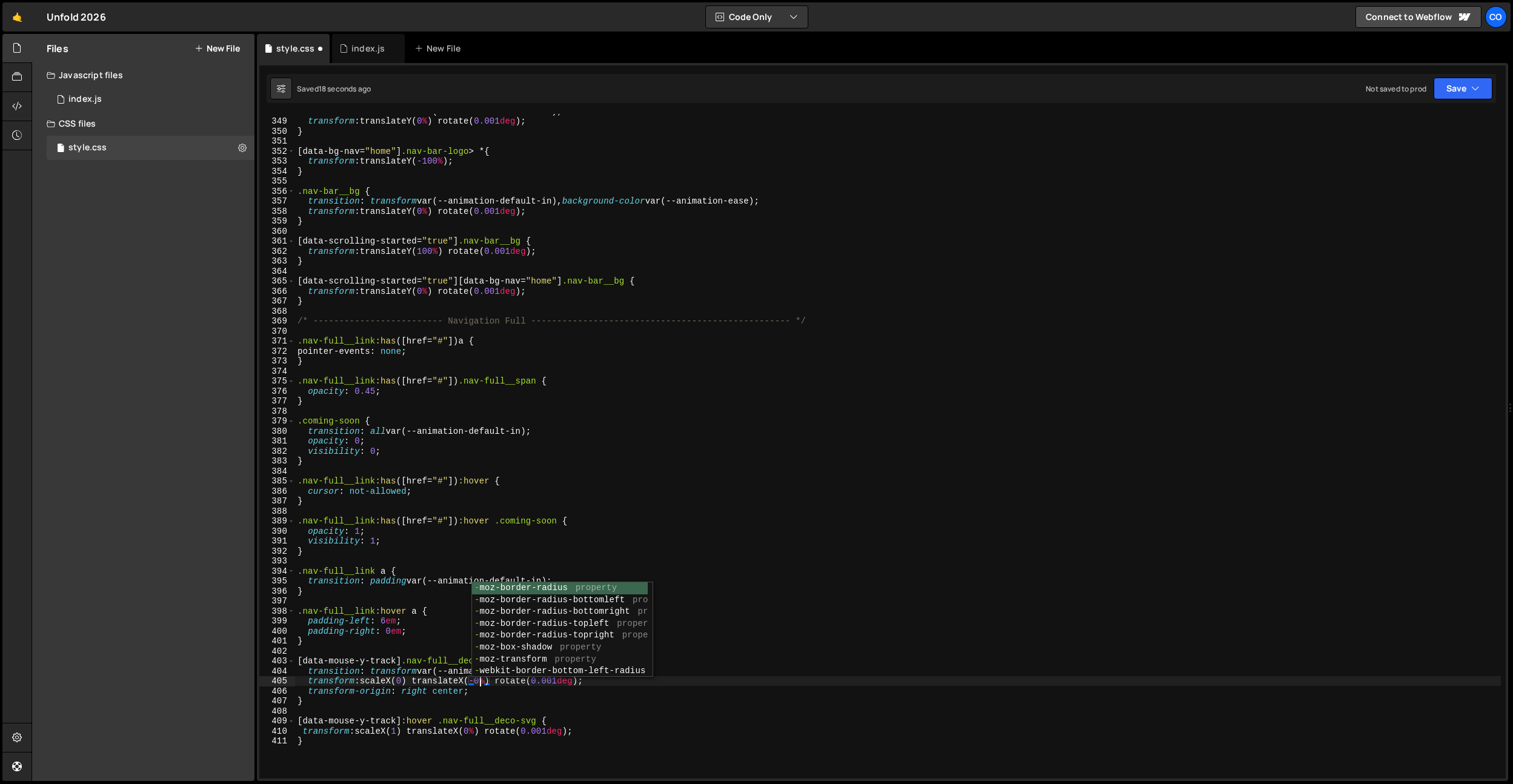
scroll to position [0, 13]
click at [407, 682] on div "transition : transform var(--animation-default-in) ; transform : translateY( 0 …" at bounding box center [898, 448] width 1206 height 685
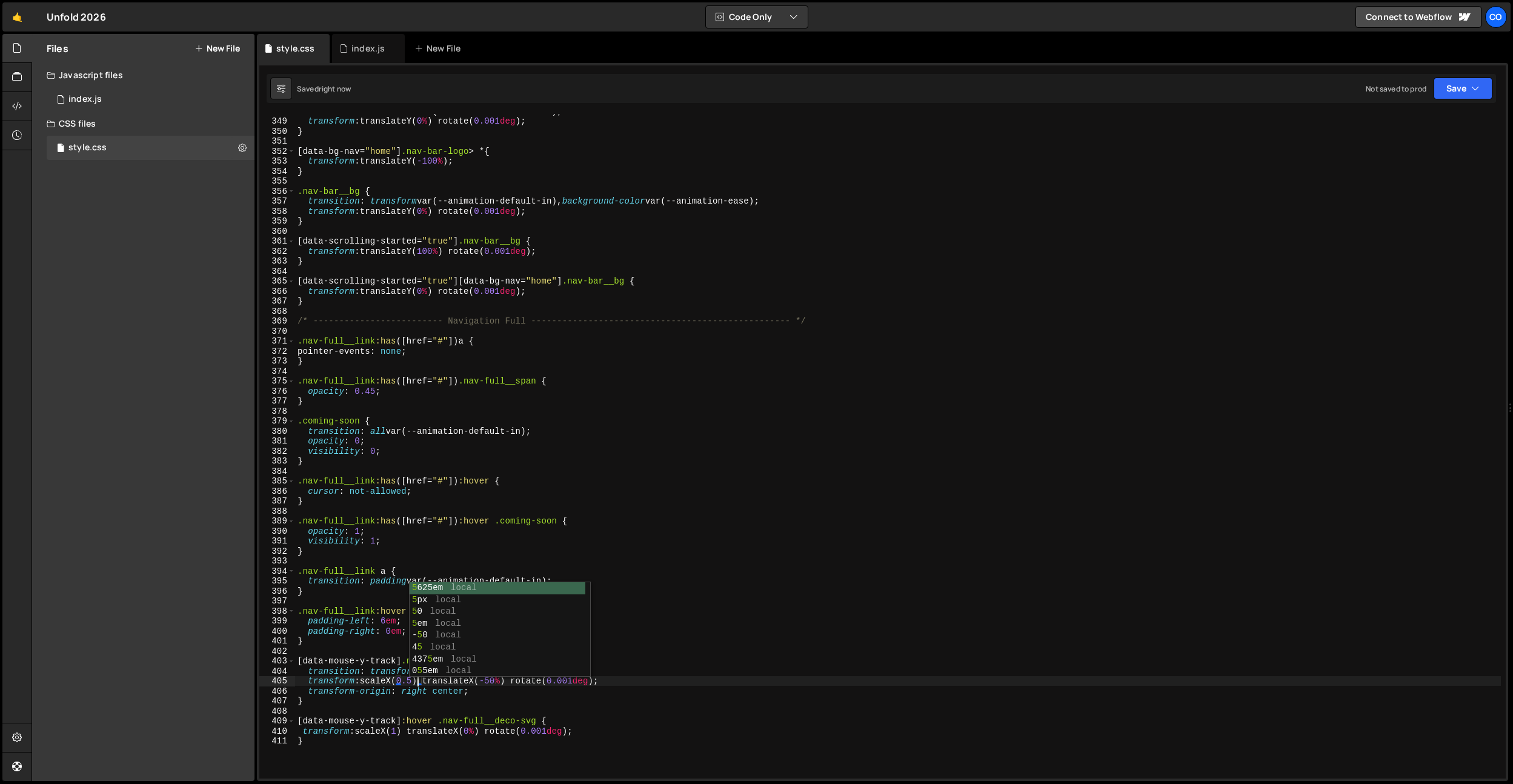
type textarea "transform: scaleX(0.5) translateX(-50%) rotate(0.001deg);"
drag, startPoint x: 488, startPoint y: 475, endPoint x: 464, endPoint y: 599, distance: 126.3
click at [488, 475] on div "transition : transform var(--animation-default-in) ; transform : translateY( 0 …" at bounding box center [898, 448] width 1206 height 685
click at [484, 681] on div "transition : transform var(--animation-default-in) ; transform : translateY( 0 …" at bounding box center [898, 448] width 1206 height 685
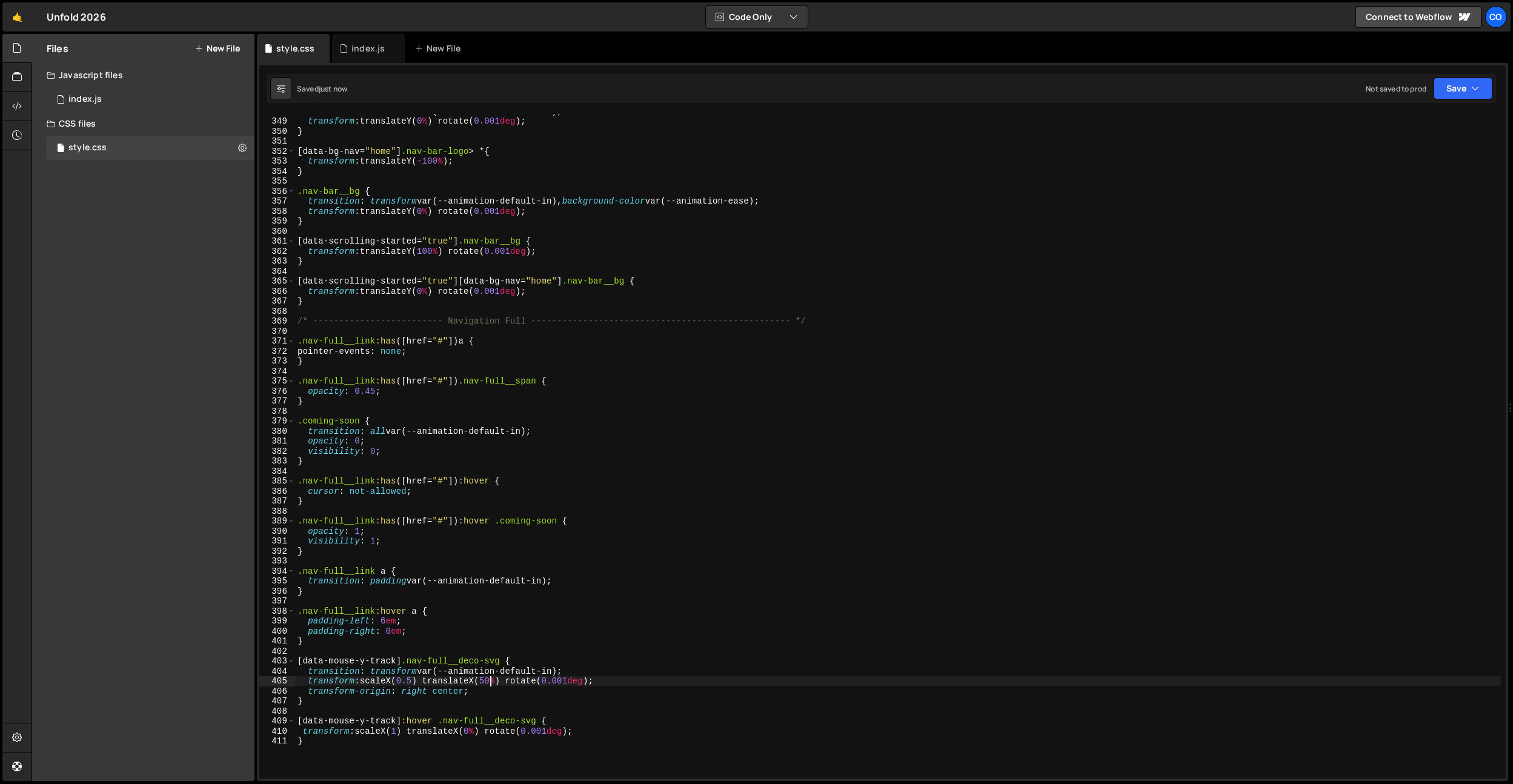
scroll to position [0, 13]
click at [411, 683] on div "transition : transform var(--animation-default-in) ; transform : translateY( 0 …" at bounding box center [898, 448] width 1206 height 685
drag, startPoint x: 499, startPoint y: 679, endPoint x: 419, endPoint y: 681, distance: 80.0
click at [419, 681] on div "transition : transform var(--animation-default-in) ; transform : translateY( 0 …" at bounding box center [898, 448] width 1206 height 685
type textarea "transform: scaleX(0) translateX(100%) rotate(0.001deg);"
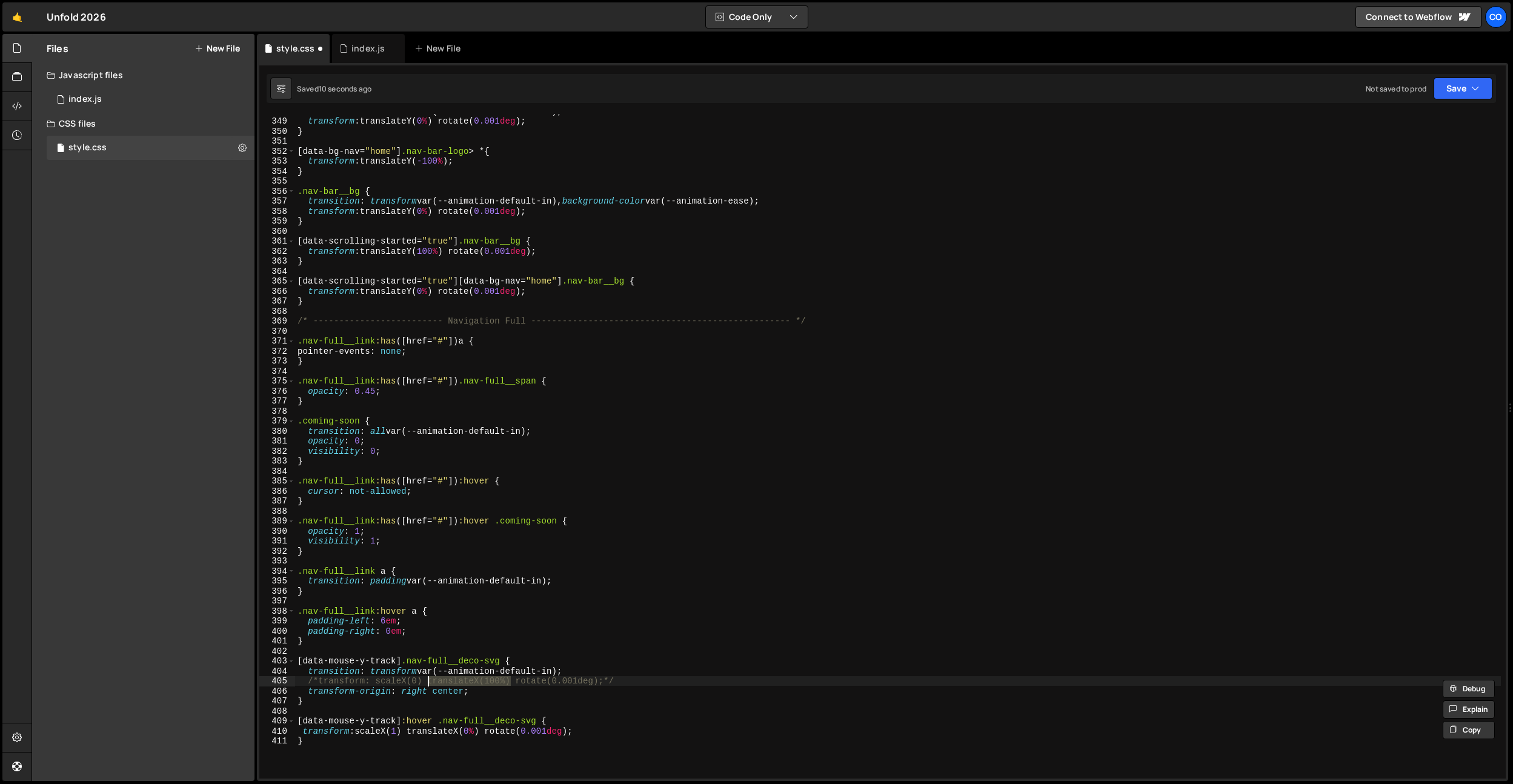
click at [513, 708] on div "transition : transform var(--animation-default-in) ; transform : translateY( 0 …" at bounding box center [898, 448] width 1206 height 685
click at [487, 683] on div "transition : transform var(--animation-default-in) ; transform : translateY( 0 …" at bounding box center [898, 448] width 1206 height 685
drag, startPoint x: 410, startPoint y: 681, endPoint x: 364, endPoint y: 679, distance: 46.0
click at [364, 679] on div "transition : transform var(--animation-default-in) ; transform : translateY( 0 …" at bounding box center [898, 448] width 1206 height 685
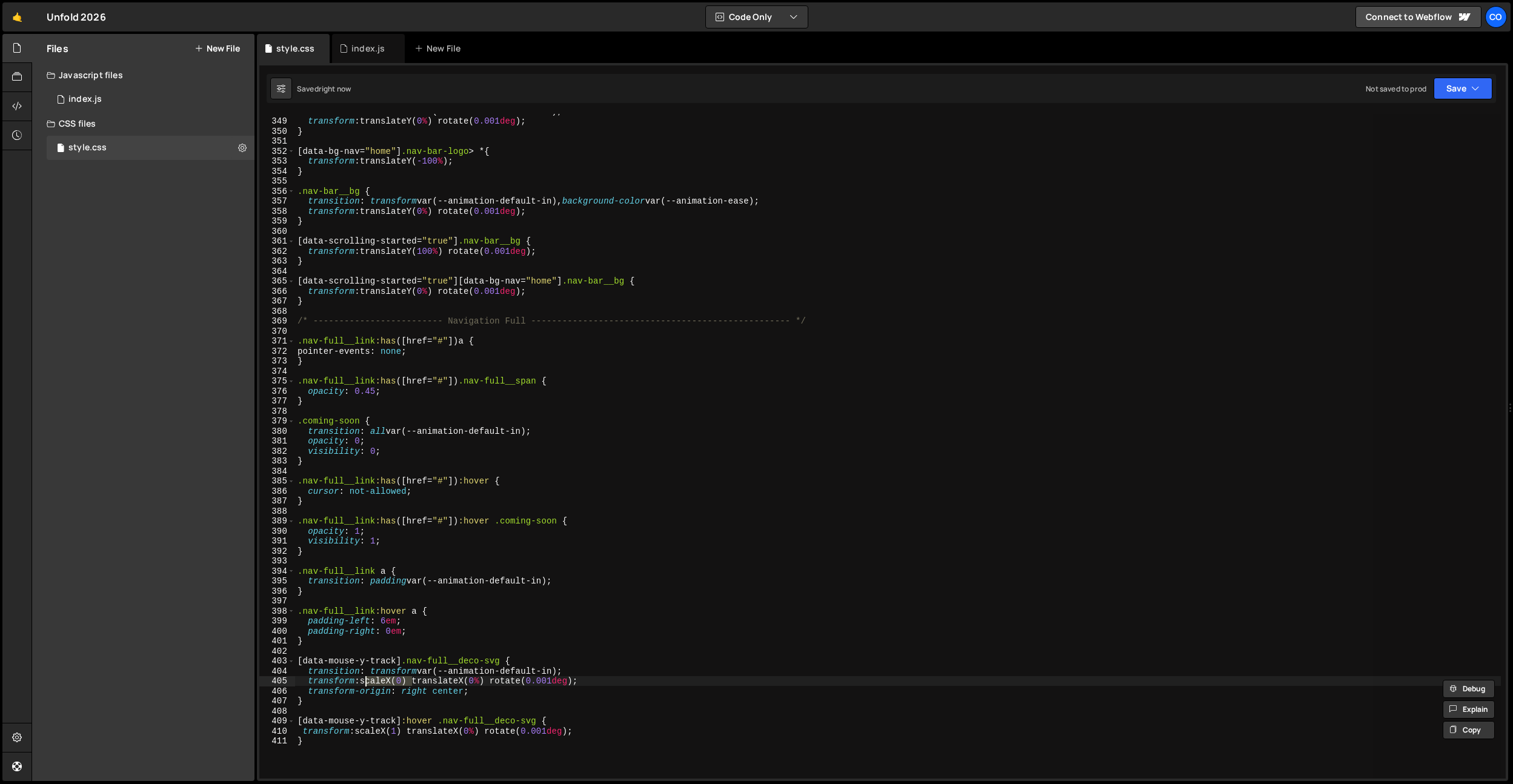
click at [411, 680] on div "transition : transform var(--animation-default-in) ; transform : translateY( 0 …" at bounding box center [898, 446] width 1206 height 665
click at [398, 680] on div "transition : transform var(--animation-default-in) ; transform : translateY( 0 …" at bounding box center [898, 448] width 1206 height 685
click at [400, 733] on div "transition : transform var(--animation-default-in) ; transform : translateY( 0 …" at bounding box center [898, 448] width 1206 height 685
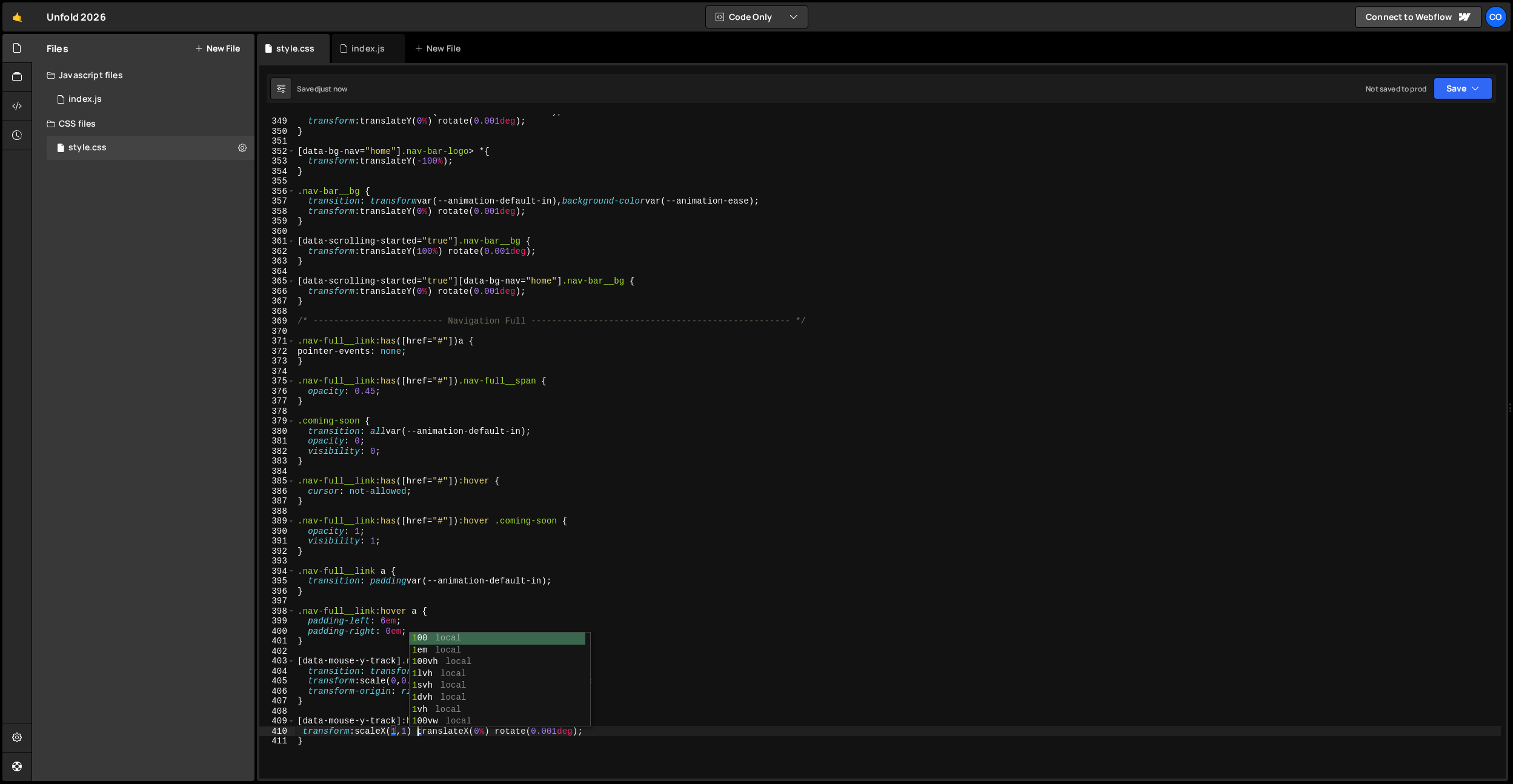
click at [512, 433] on div "transition : transform var(--animation-default-in) ; transform : translateY( 0 …" at bounding box center [898, 448] width 1206 height 685
click at [390, 733] on div "transition : transform var(--animation-default-in) ; transform : translateY( 0 …" at bounding box center [898, 448] width 1206 height 685
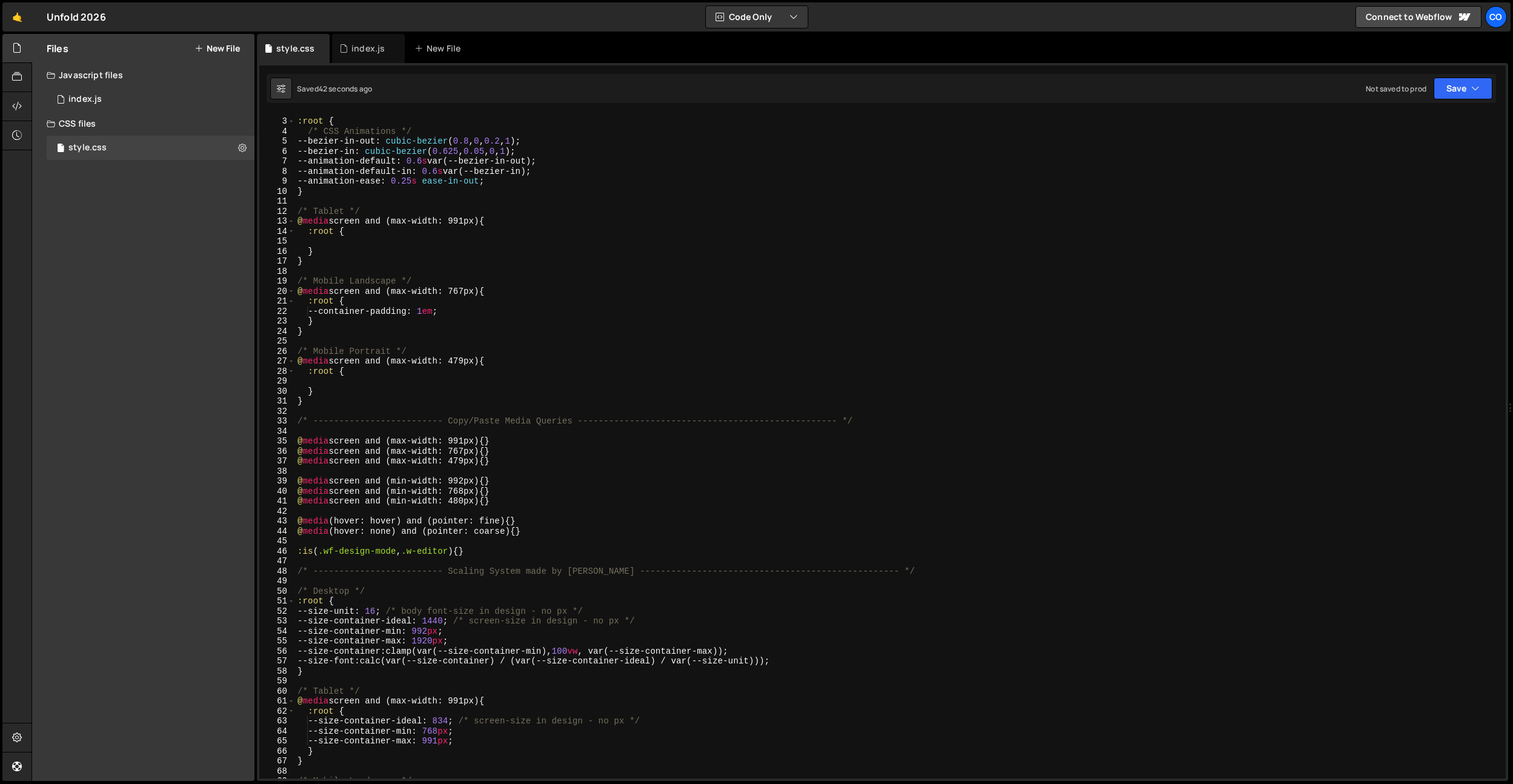
scroll to position [0, 0]
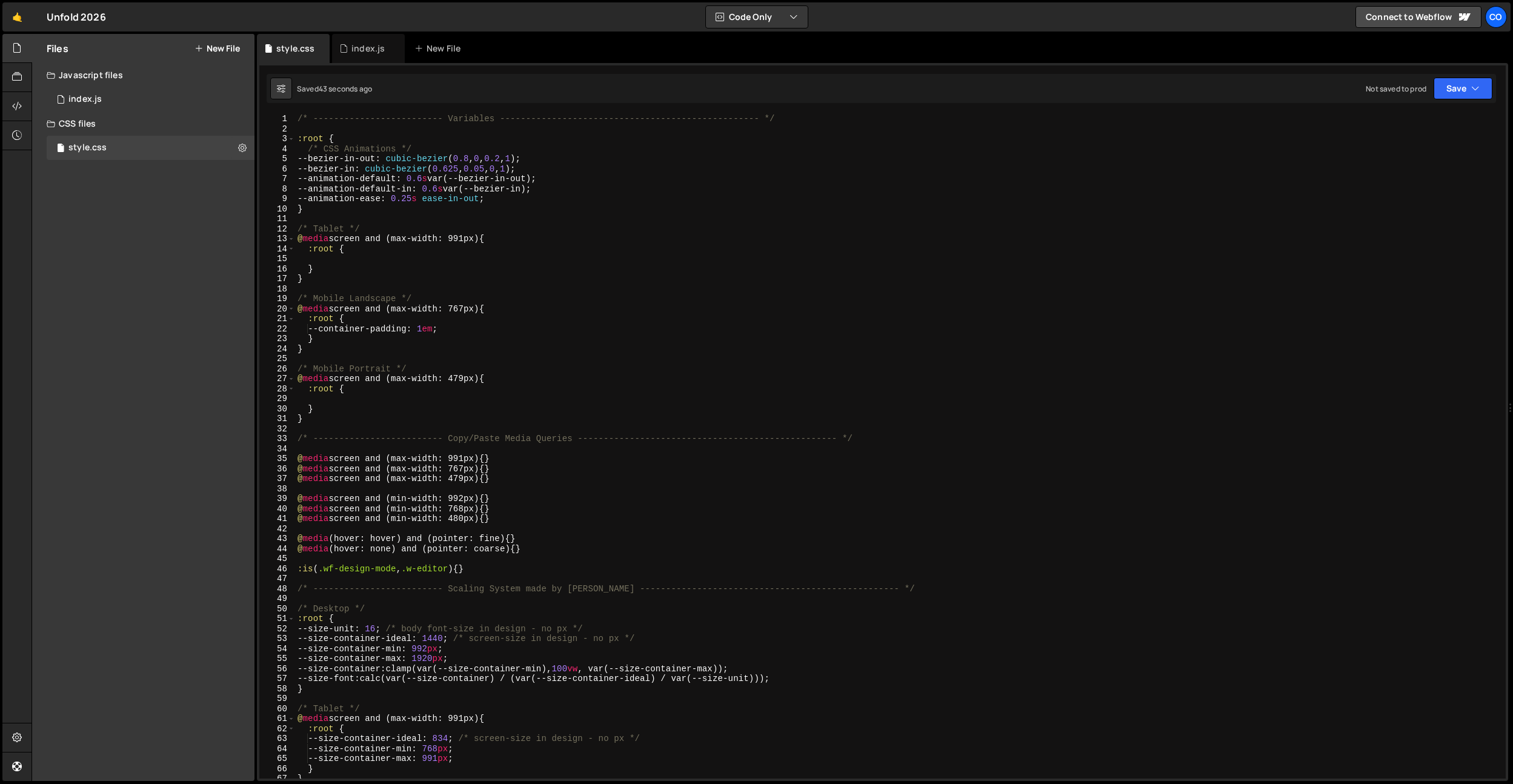
click at [520, 196] on div "/* ------------------------- Variables ----------------------------------------…" at bounding box center [898, 456] width 1206 height 685
type textarea "--animation-ease: 0.25s ease-in-out;"
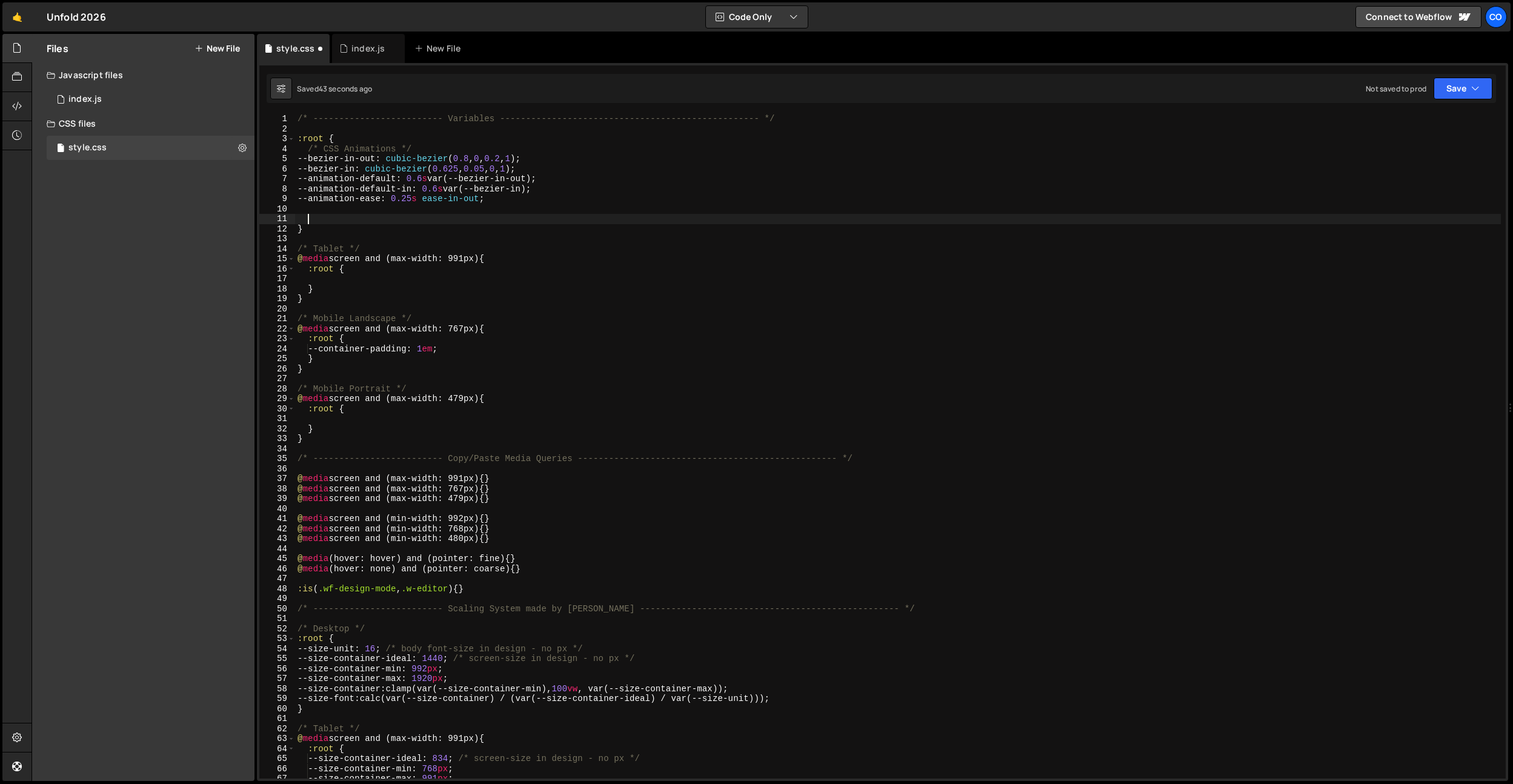
paste textarea "cubic-bezier(0.16, 1, 0.3, 1)"
click at [462, 170] on div "/* ------------------------- Variables ----------------------------------------…" at bounding box center [898, 456] width 1206 height 685
click at [515, 165] on div "/* ------------------------- Variables ----------------------------------------…" at bounding box center [898, 456] width 1206 height 685
click at [495, 165] on div "/* ------------------------- Variables ----------------------------------------…" at bounding box center [898, 456] width 1206 height 685
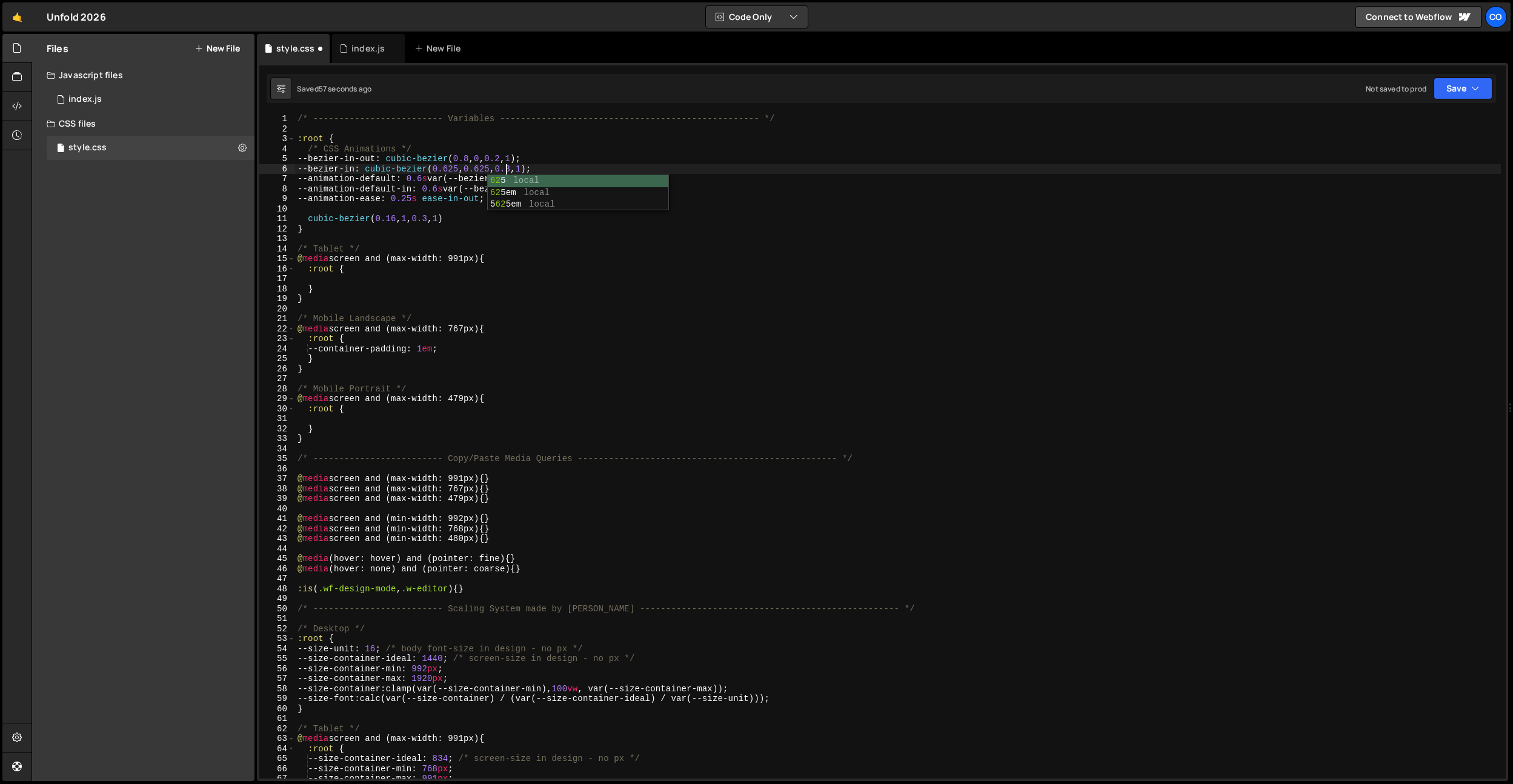
scroll to position [0, 14]
click at [464, 168] on div "/* ------------------------- Variables ----------------------------------------…" at bounding box center [898, 456] width 1206 height 685
type textarea "--bezier-in: cubic-bezier(0.25, 0.625, 0.3, 1);"
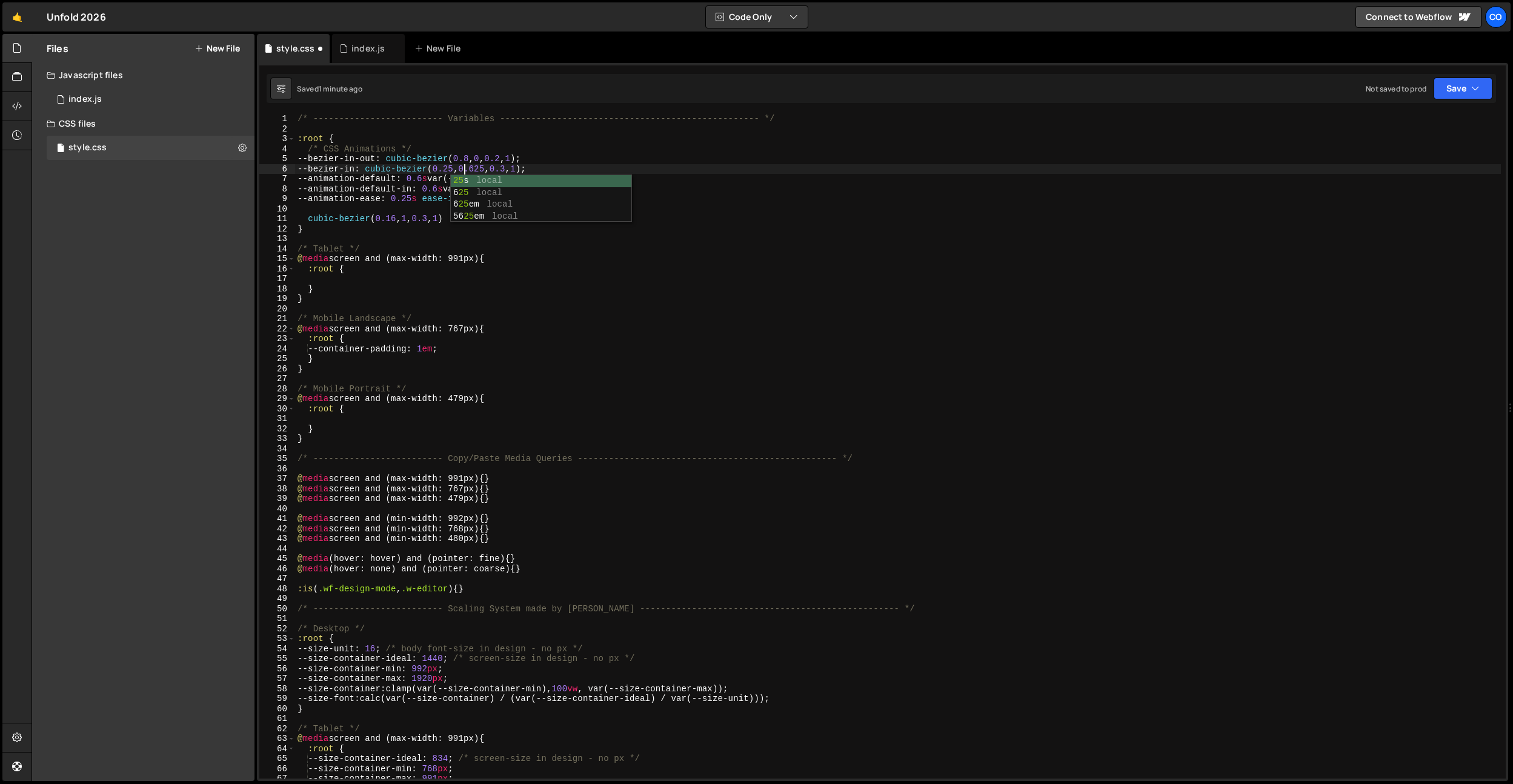
click at [462, 132] on div "/* ------------------------- Variables ----------------------------------------…" at bounding box center [898, 456] width 1206 height 685
drag, startPoint x: 435, startPoint y: 216, endPoint x: 226, endPoint y: 219, distance: 209.0
click at [226, 219] on div "Files New File Javascript files 0 index.js 0 CSS files style.css 0 Copy share l…" at bounding box center [772, 407] width 1482 height 748
type textarea "cubic-bezier(0.16, 1, 0.3, 1)"
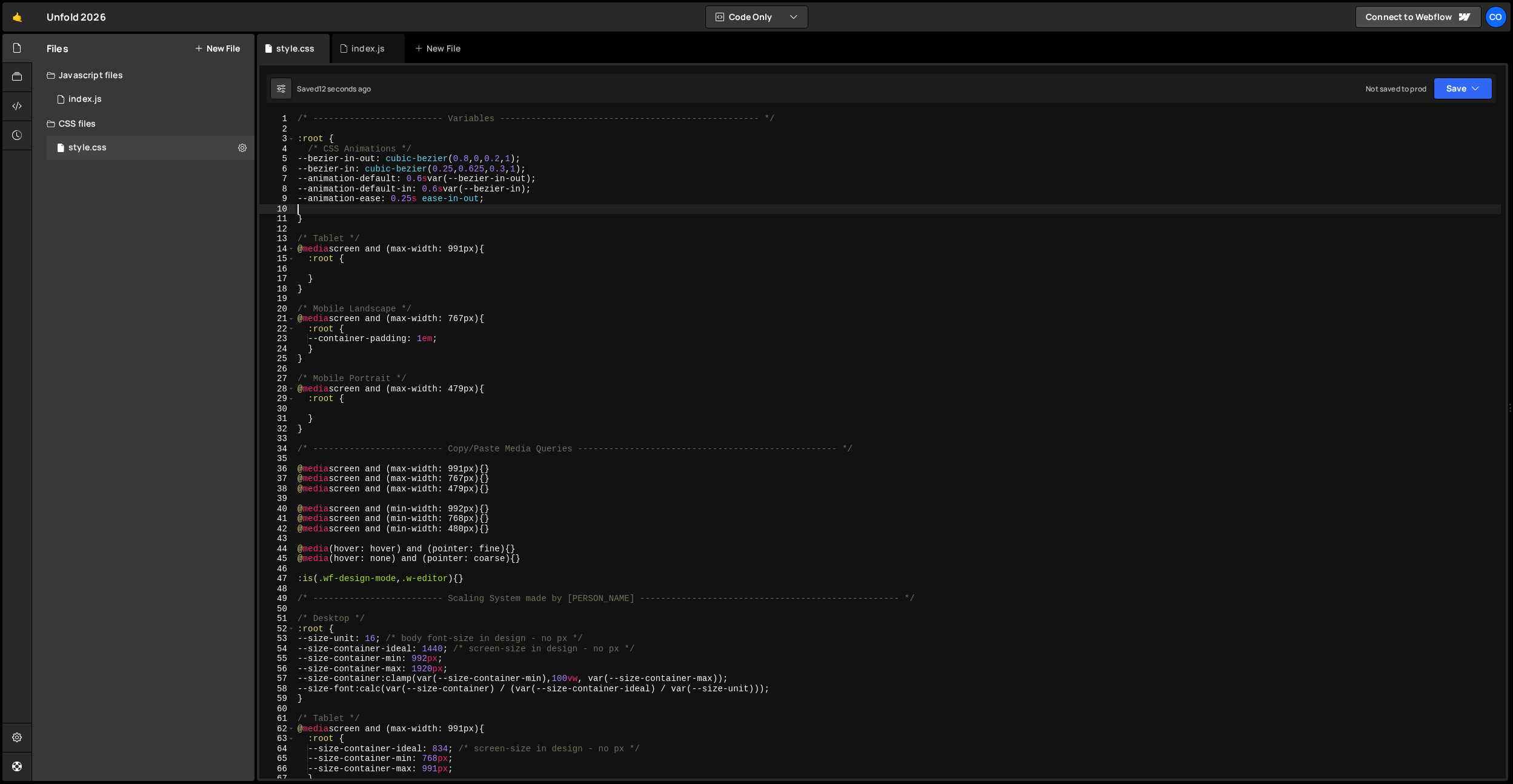
drag, startPoint x: 460, startPoint y: 164, endPoint x: 441, endPoint y: 183, distance: 26.9
click at [460, 164] on div "/* ------------------------- Variables ----------------------------------------…" at bounding box center [898, 456] width 1206 height 685
click at [519, 119] on div "/* ------------------------- Variables ----------------------------------------…" at bounding box center [898, 456] width 1206 height 685
drag, startPoint x: 375, startPoint y: 170, endPoint x: 539, endPoint y: 165, distance: 164.1
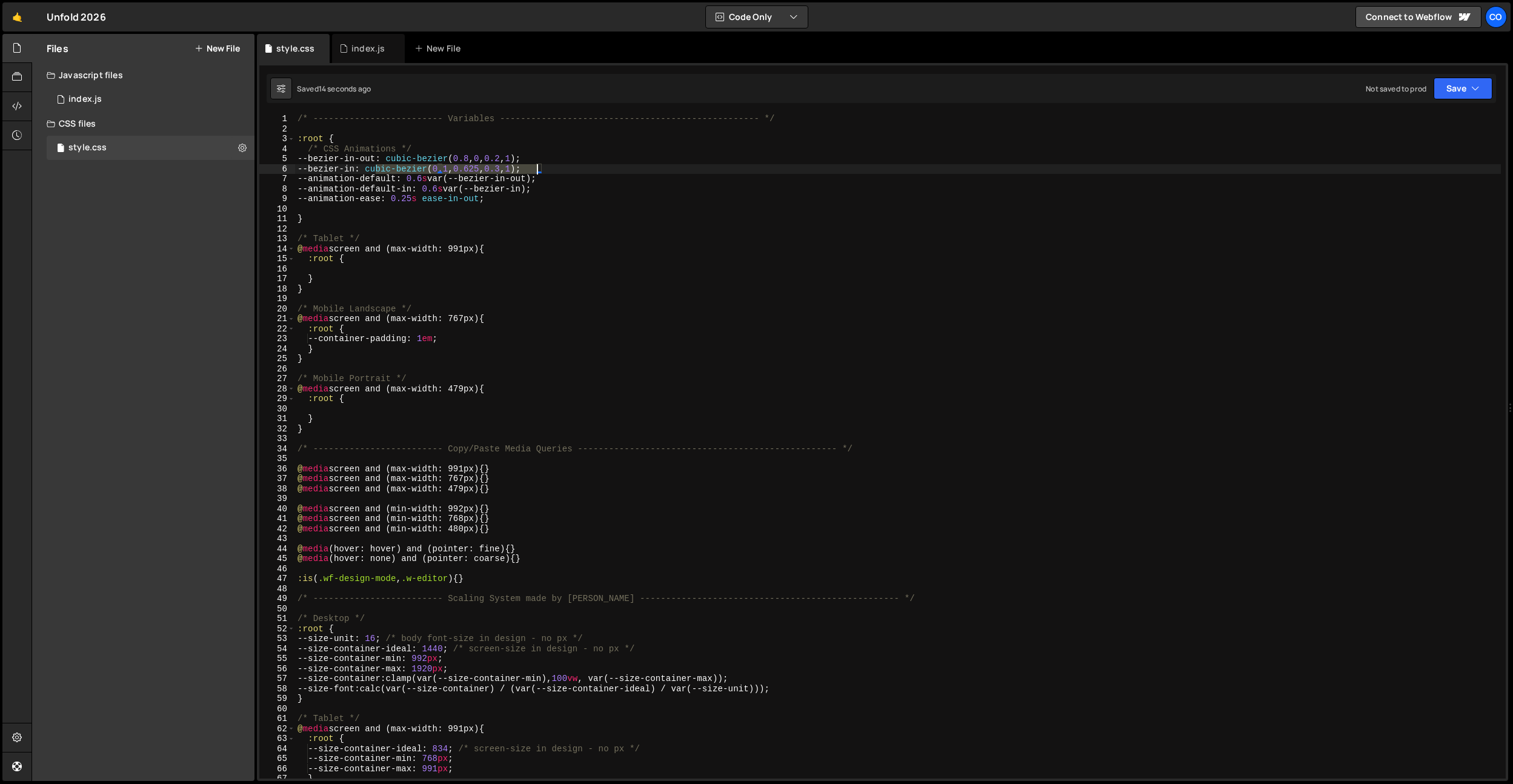
click at [539, 165] on div "/* ------------------------- Variables ----------------------------------------…" at bounding box center [898, 456] width 1206 height 685
click at [539, 165] on div "/* ------------------------- Variables ----------------------------------------…" at bounding box center [898, 446] width 1206 height 665
click at [543, 164] on div "/* ------------------------- Variables ----------------------------------------…" at bounding box center [898, 456] width 1206 height 685
drag, startPoint x: 541, startPoint y: 168, endPoint x: 377, endPoint y: 164, distance: 164.0
click at [377, 164] on div "/* ------------------------- Variables ----------------------------------------…" at bounding box center [898, 456] width 1206 height 685
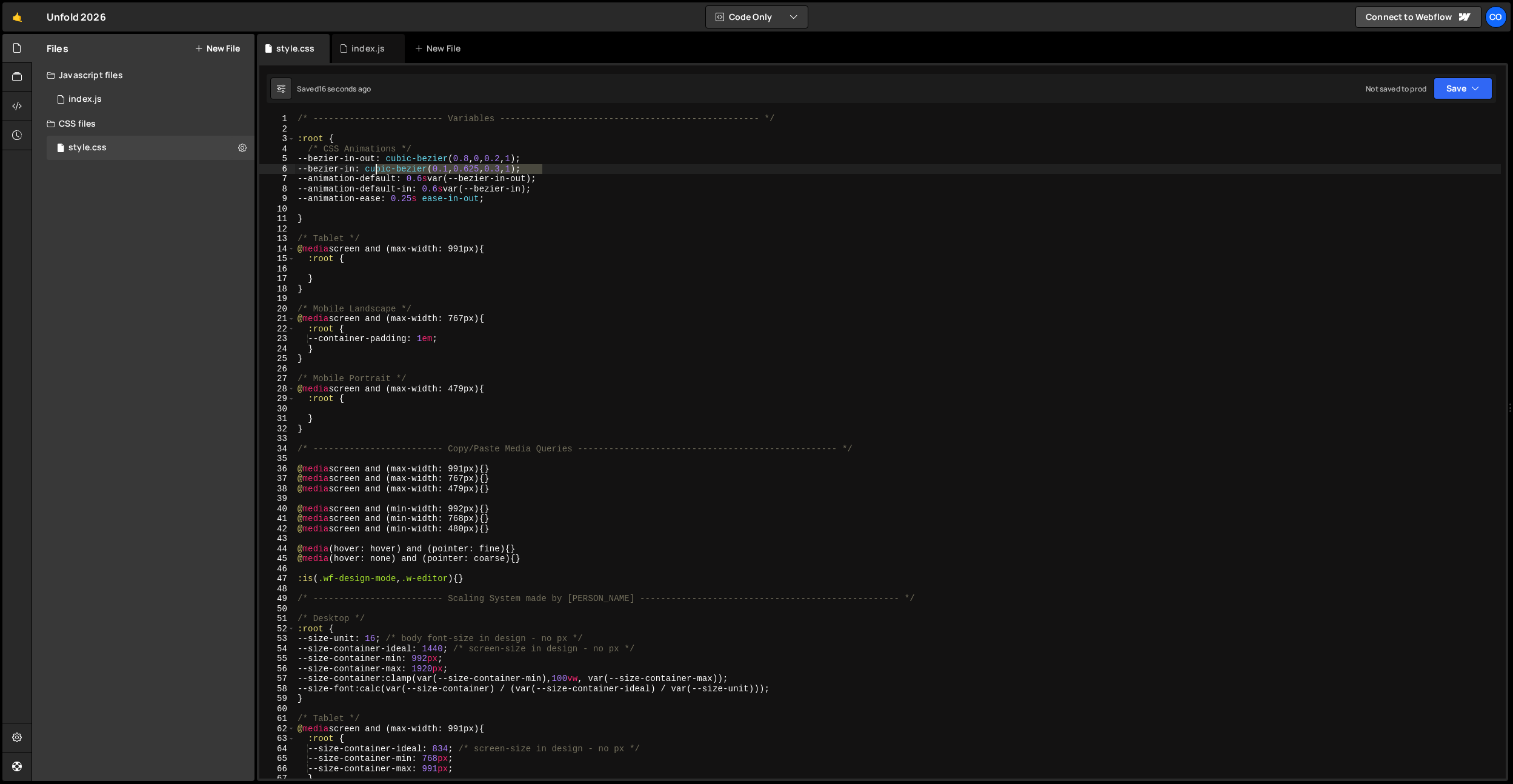
type textarea "--bezier-in: cubic-bezier(0.1, 0.625, 0.3, 1);"
click at [366, 49] on div "index.js" at bounding box center [368, 48] width 33 height 12
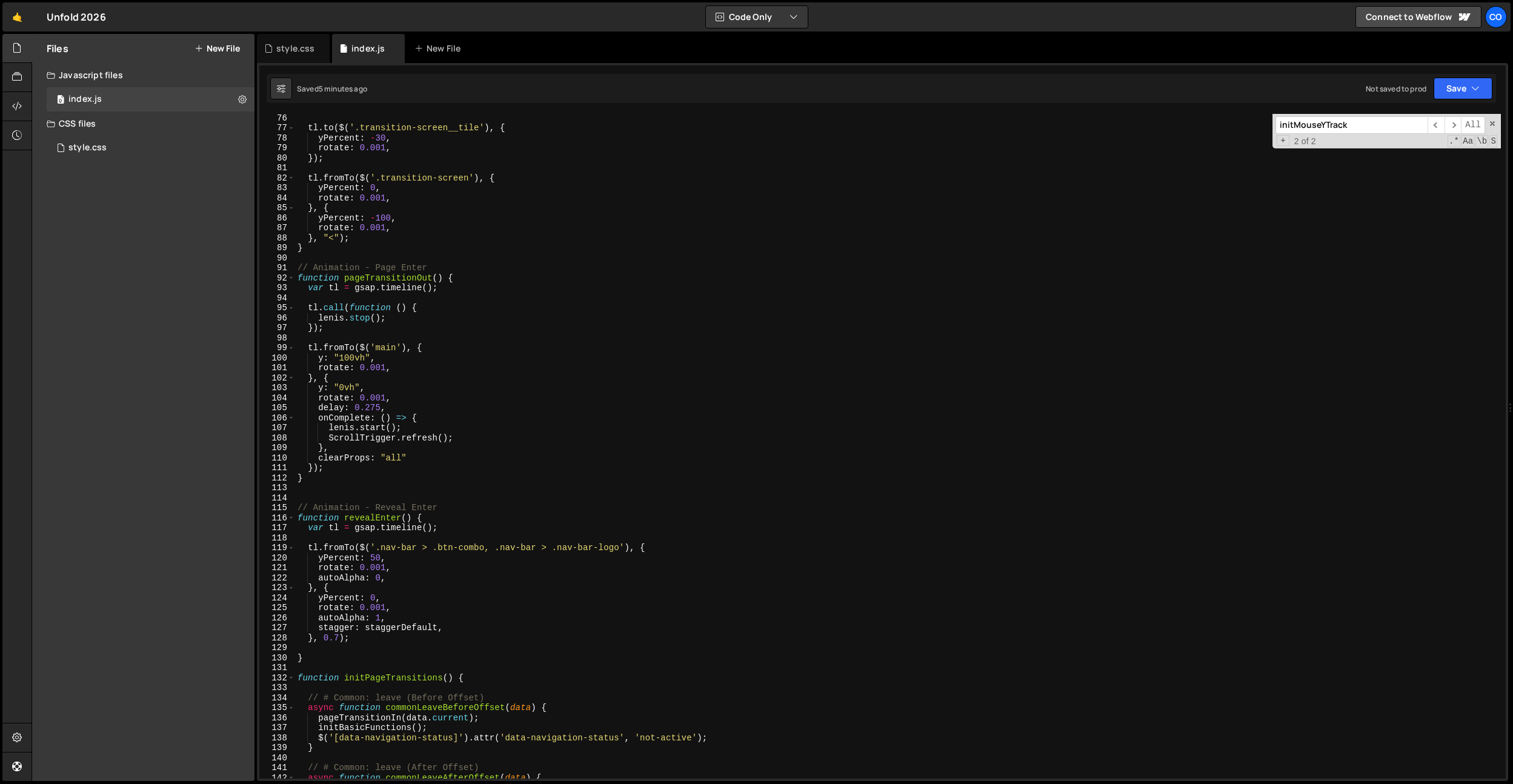
scroll to position [0, 0]
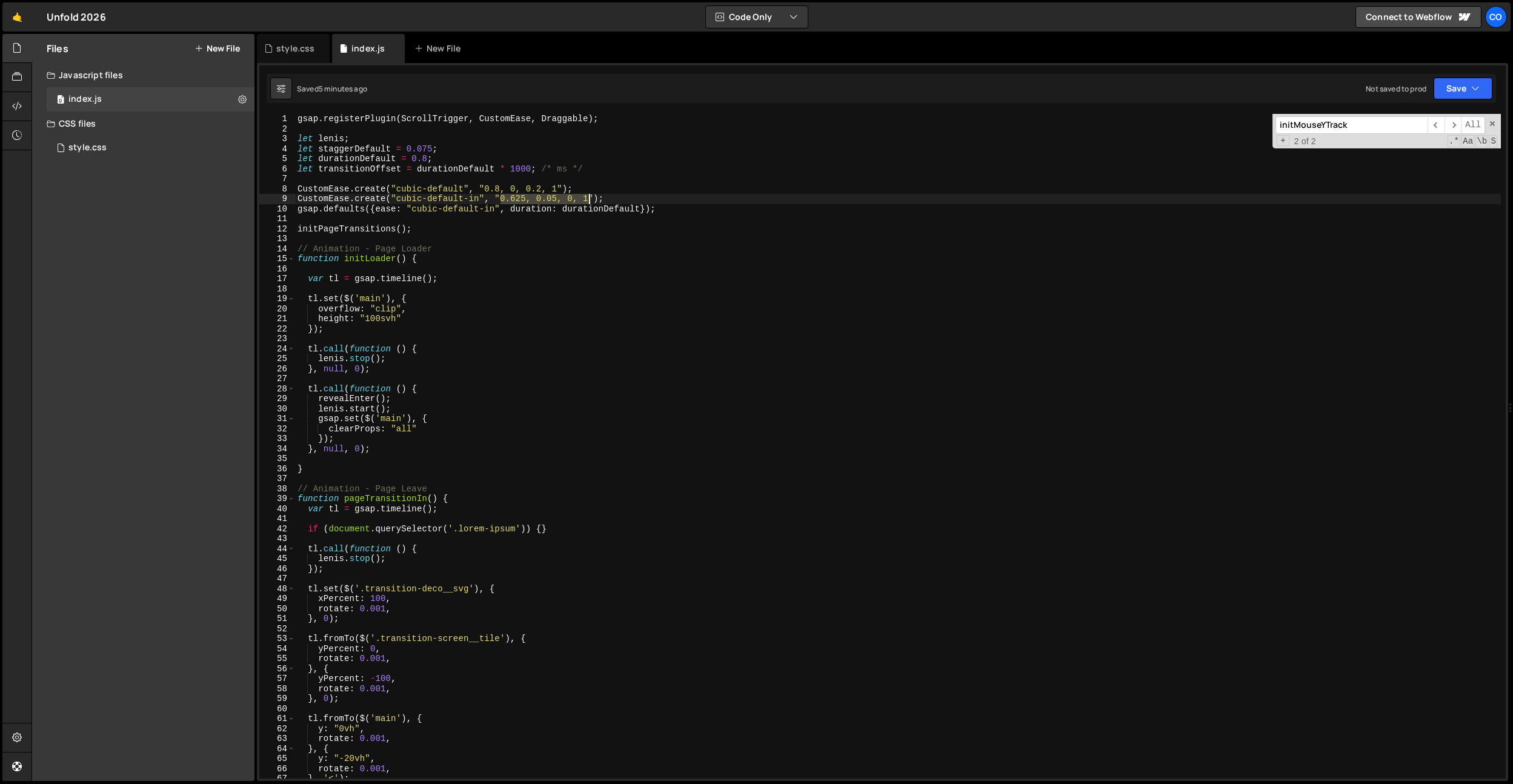
drag, startPoint x: 502, startPoint y: 200, endPoint x: 587, endPoint y: 196, distance: 85.1
click at [587, 196] on div "gsap . registerPlugin ( ScrollTrigger , CustomEase , Draggable ) ; let lenis ; …" at bounding box center [898, 456] width 1206 height 685
paste textarea "cubic-bezier(0.1, 0.625, 0.3, 1)"
drag, startPoint x: 569, startPoint y: 200, endPoint x: 661, endPoint y: 200, distance: 92.0
click at [664, 200] on div "gsap . registerPlugin ( ScrollTrigger , CustomEase , Draggable ) ; let lenis ; …" at bounding box center [898, 456] width 1206 height 685
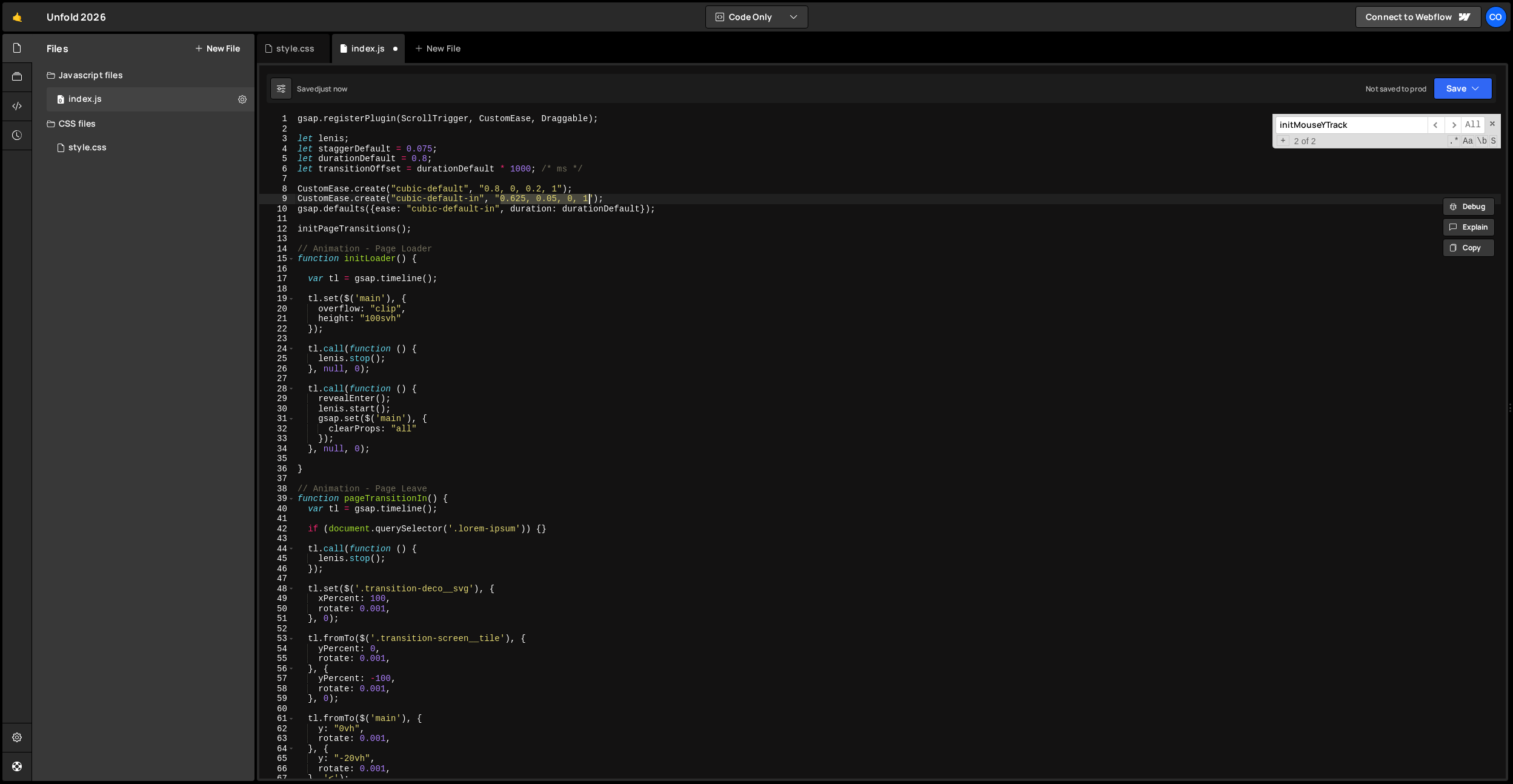
paste textarea "1, 0.625, 0.3"
click at [547, 201] on div "gsap . registerPlugin ( ScrollTrigger , CustomEase , Draggable ) ; let lenis ; …" at bounding box center [898, 456] width 1206 height 685
click at [517, 203] on div "gsap . registerPlugin ( ScrollTrigger , CustomEase , Draggable ) ; let lenis ; …" at bounding box center [898, 456] width 1206 height 685
click at [567, 197] on div "gsap . registerPlugin ( ScrollTrigger , CustomEase , Draggable ) ; let lenis ; …" at bounding box center [898, 456] width 1206 height 685
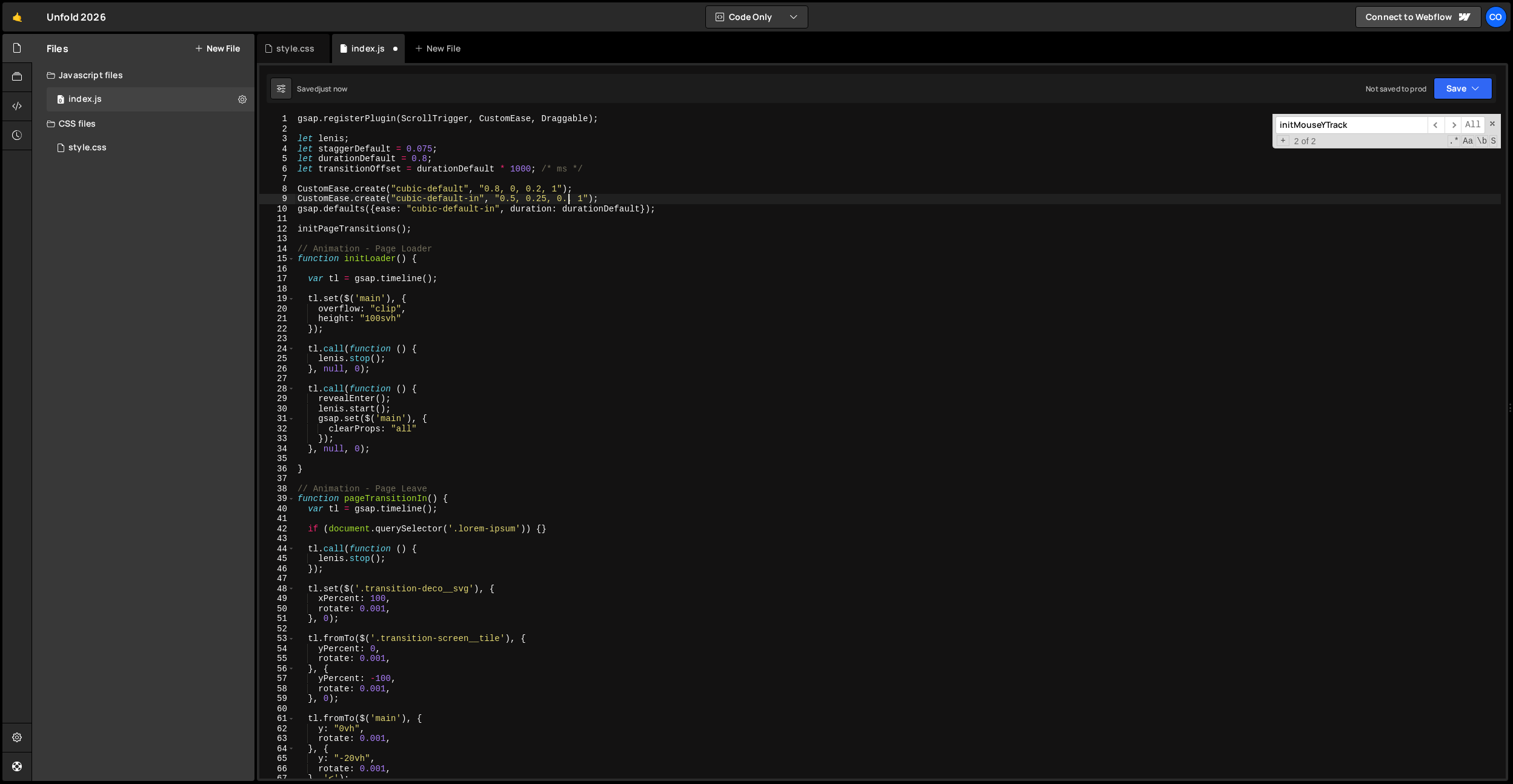
scroll to position [0, 18]
drag, startPoint x: 534, startPoint y: 141, endPoint x: 557, endPoint y: 182, distance: 47.0
click at [536, 142] on div "gsap . registerPlugin ( ScrollTrigger , CustomEase , Draggable ) ; let lenis ; …" at bounding box center [898, 456] width 1206 height 685
drag, startPoint x: 590, startPoint y: 197, endPoint x: 499, endPoint y: 198, distance: 91.0
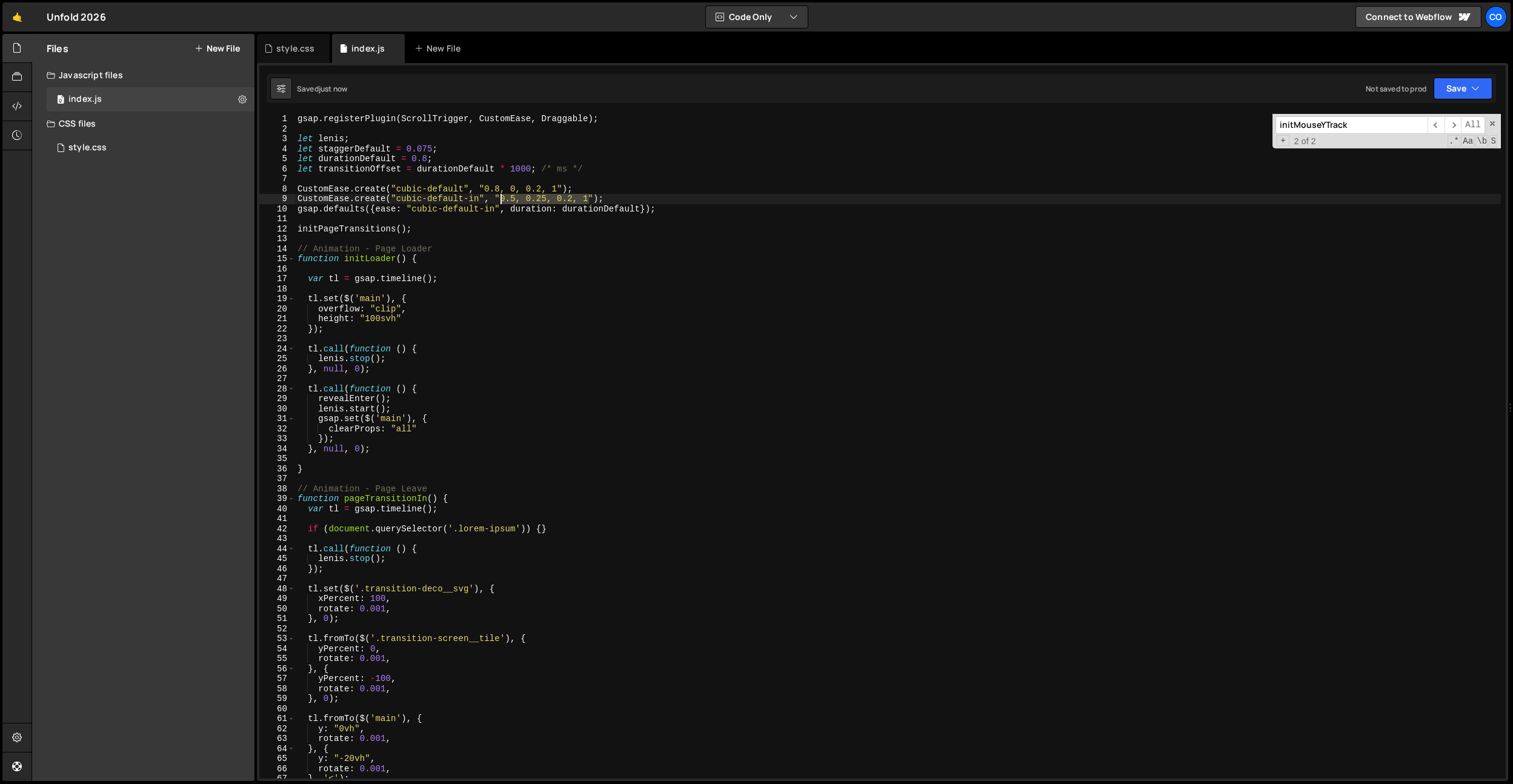
click at [501, 199] on div "gsap . registerPlugin ( ScrollTrigger , CustomEase , Draggable ) ; let lenis ; …" at bounding box center [898, 456] width 1206 height 685
type textarea "CustomEase.create("cubic-default-in", "0.5, 0.25, 0.2, 1");"
click at [267, 38] on div "style.css" at bounding box center [293, 48] width 73 height 29
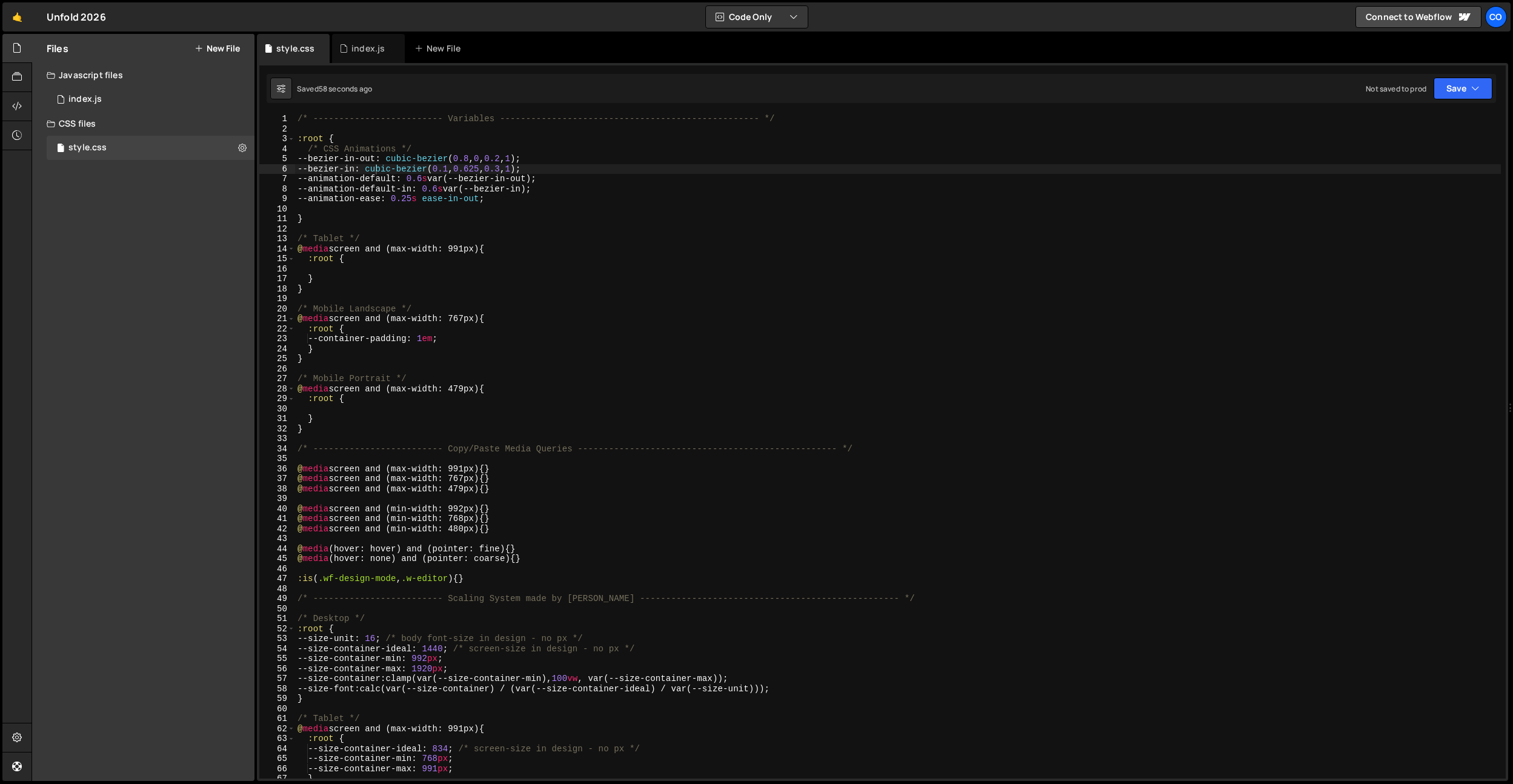
click at [458, 171] on div "/* ------------------------- Variables ----------------------------------------…" at bounding box center [898, 456] width 1206 height 685
drag, startPoint x: 442, startPoint y: 170, endPoint x: 534, endPoint y: 166, distance: 92.1
click at [534, 166] on div "/* ------------------------- Variables ----------------------------------------…" at bounding box center [898, 456] width 1206 height 685
paste textarea "5, 0.25, 0.2"
click at [386, 170] on div "/* ------------------------- Variables ----------------------------------------…" at bounding box center [898, 456] width 1206 height 685
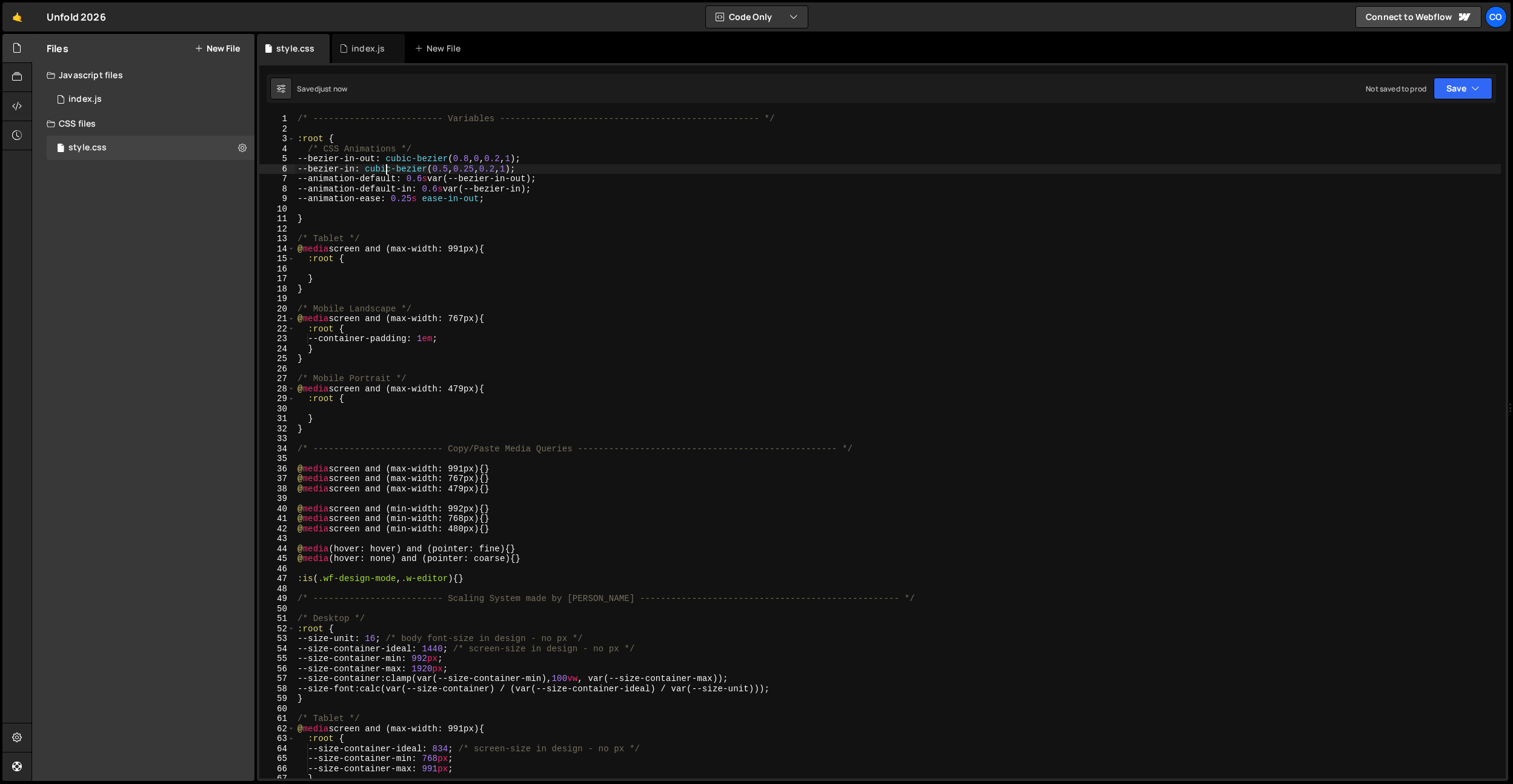
click at [442, 184] on div "/* ------------------------- Variables ----------------------------------------…" at bounding box center [898, 456] width 1206 height 685
click at [444, 186] on div "/* ------------------------- Variables ----------------------------------------…" at bounding box center [898, 456] width 1206 height 685
click at [530, 168] on div "/* ------------------------- Variables ----------------------------------------…" at bounding box center [898, 456] width 1206 height 685
drag, startPoint x: 515, startPoint y: 171, endPoint x: 522, endPoint y: 191, distance: 21.2
click at [515, 171] on div "/* ------------------------- Variables ----------------------------------------…" at bounding box center [898, 456] width 1206 height 685
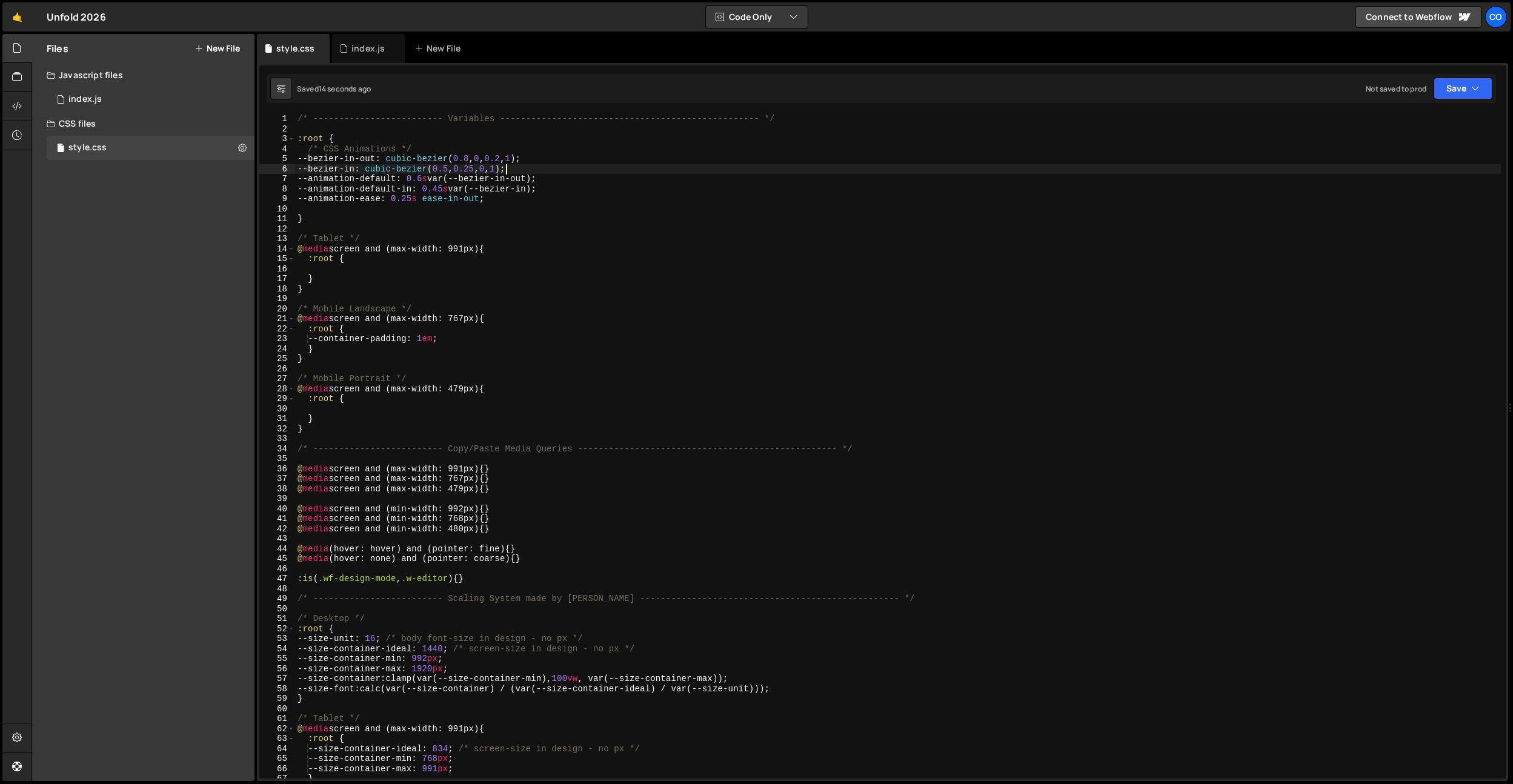
click at [483, 194] on div "/* ------------------------- Variables ----------------------------------------…" at bounding box center [898, 456] width 1206 height 685
drag, startPoint x: 445, startPoint y: 170, endPoint x: 520, endPoint y: 166, distance: 75.1
click at [520, 166] on div "/* ------------------------- Variables ----------------------------------------…" at bounding box center [898, 456] width 1206 height 685
drag, startPoint x: 365, startPoint y: 169, endPoint x: 358, endPoint y: 170, distance: 7.1
click at [358, 170] on div "/* ------------------------- Variables ----------------------------------------…" at bounding box center [898, 456] width 1206 height 685
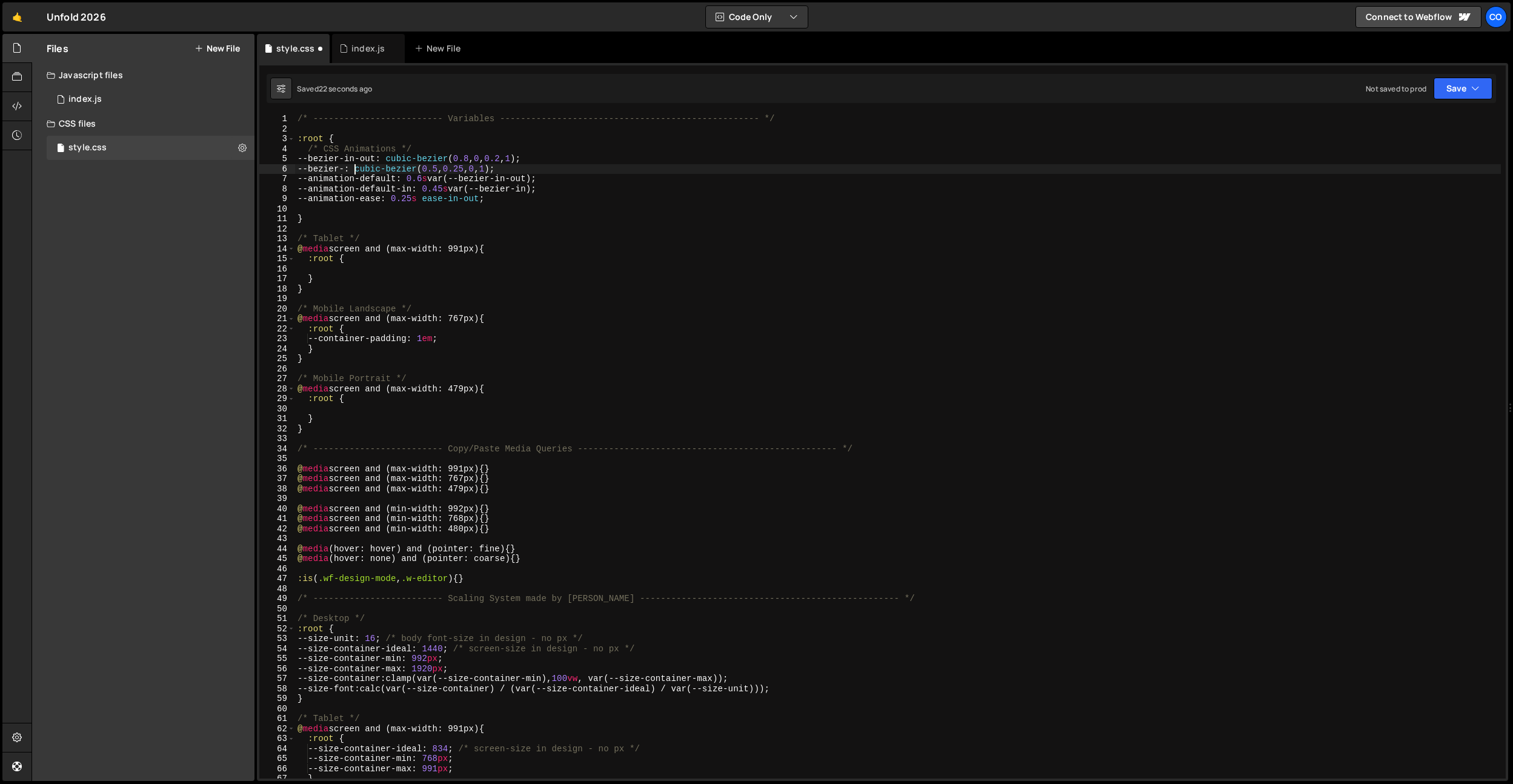
scroll to position [0, 5]
click at [391, 150] on div "/* ------------------------- Variables ----------------------------------------…" at bounding box center [898, 456] width 1206 height 685
drag, startPoint x: 387, startPoint y: 156, endPoint x: 358, endPoint y: 159, distance: 29.2
click at [358, 159] on div "/* ------------------------- Variables ----------------------------------------…" at bounding box center [898, 456] width 1206 height 685
type textarea "--bezier: cubic-bezier(0.8, 0, 0.2, 1);"
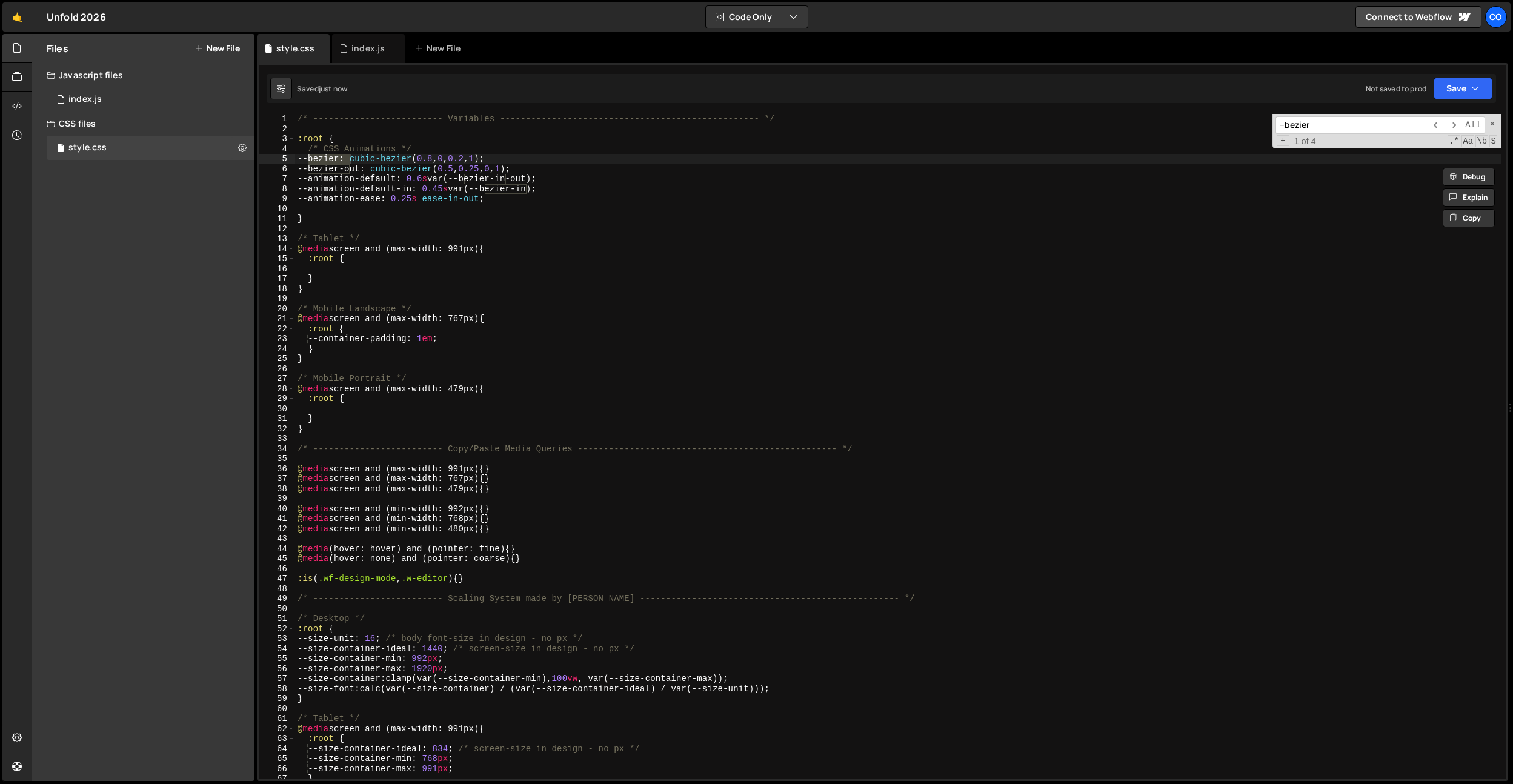
type input "--bezier"
drag, startPoint x: 520, startPoint y: 179, endPoint x: 529, endPoint y: 178, distance: 9.1
click at [520, 179] on div "/* ------------------------- Variables ----------------------------------------…" at bounding box center [898, 456] width 1206 height 685
click at [529, 178] on div "/* ------------------------- Variables ----------------------------------------…" at bounding box center [898, 456] width 1206 height 685
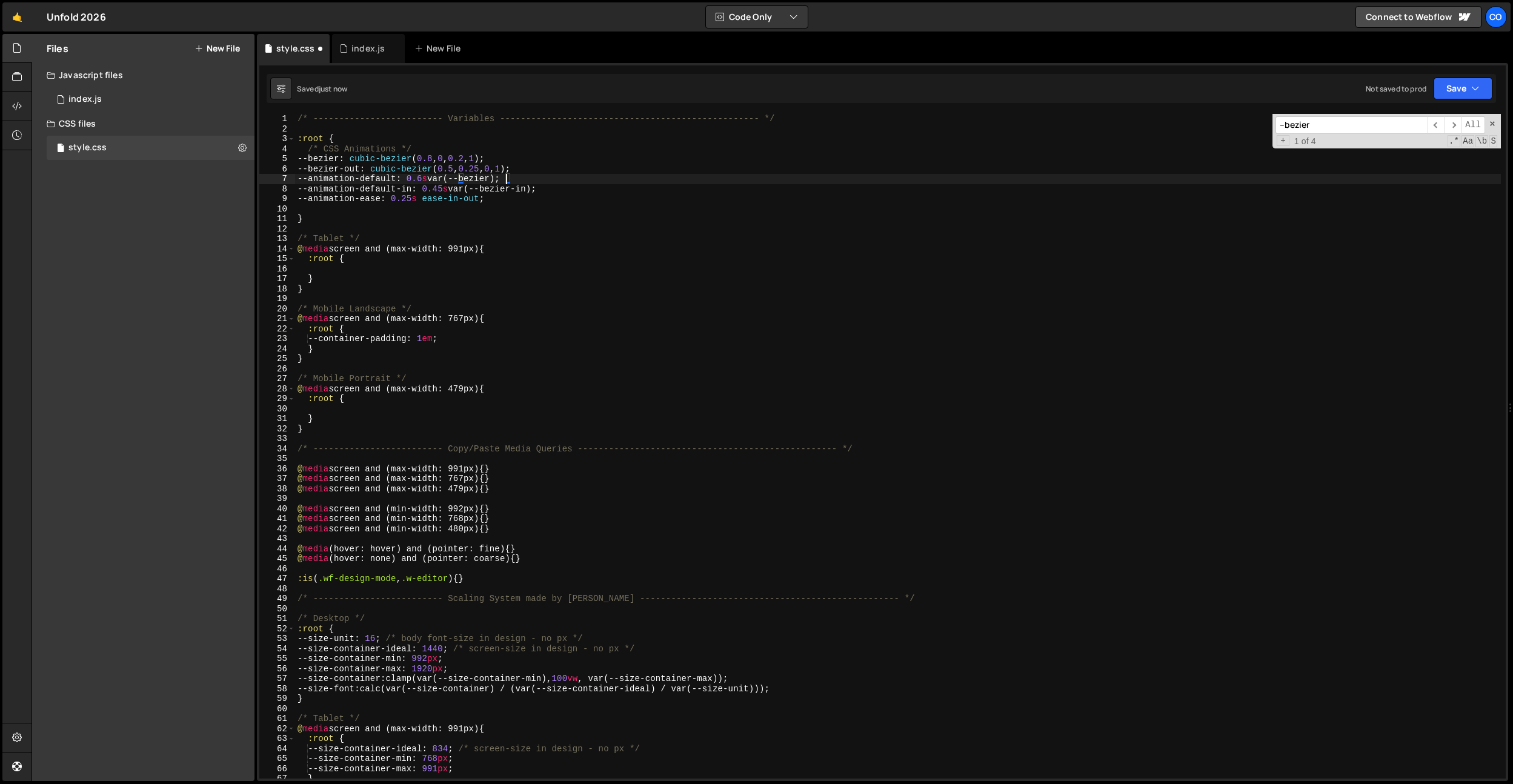
click at [536, 193] on div "/* ------------------------- Variables ----------------------------------------…" at bounding box center [898, 456] width 1206 height 685
click at [1340, 126] on input "--bezier" at bounding box center [1352, 125] width 152 height 18
click at [853, 189] on div "/* ------------------------- Variables ----------------------------------------…" at bounding box center [898, 456] width 1206 height 685
drag, startPoint x: 450, startPoint y: 171, endPoint x: 518, endPoint y: 170, distance: 68.0
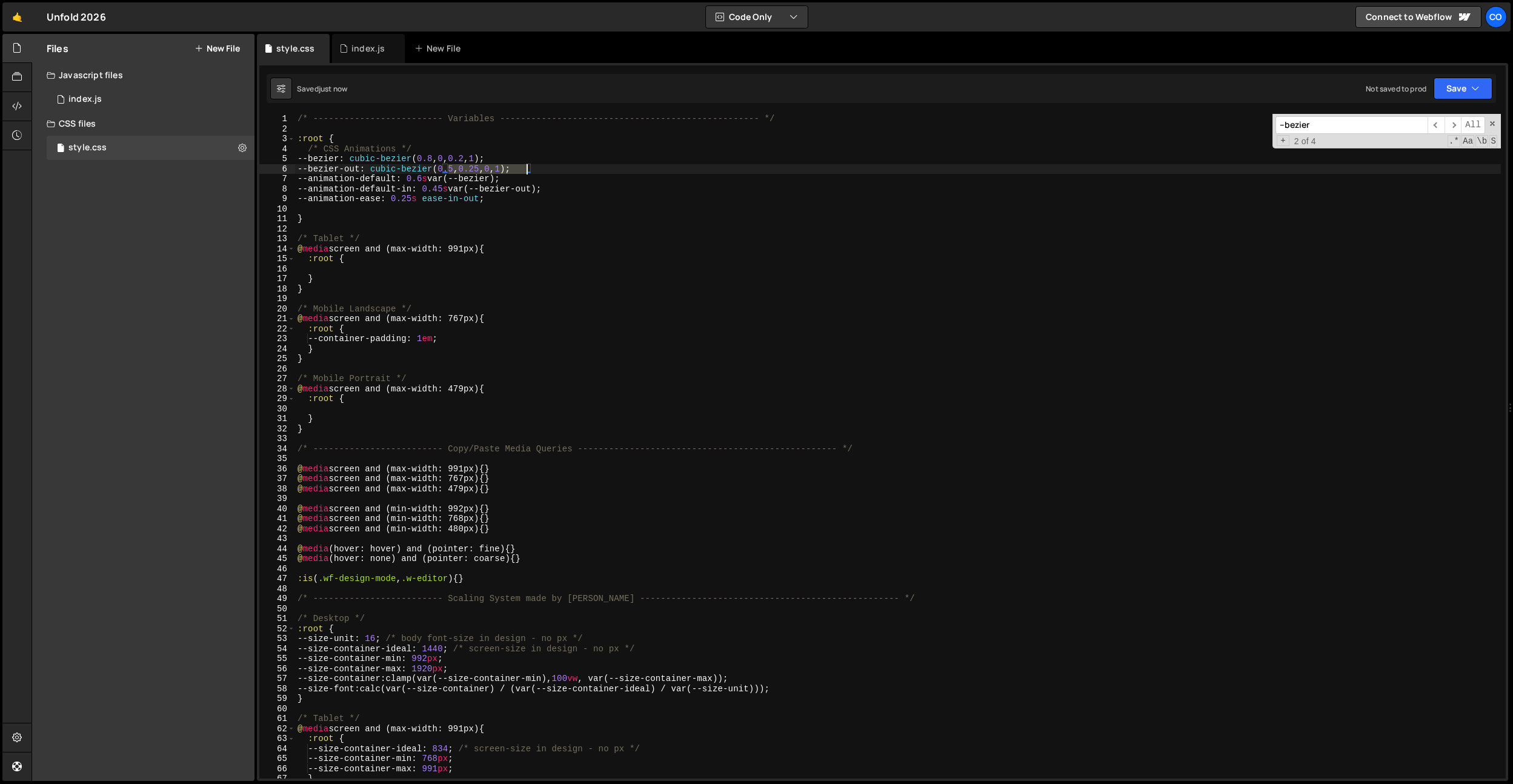
click at [527, 168] on div "/* ------------------------- Variables ----------------------------------------…" at bounding box center [898, 456] width 1206 height 685
click at [461, 170] on div "/* ------------------------- Variables ----------------------------------------…" at bounding box center [898, 446] width 1206 height 665
type textarea "--bezier-out: cubic-bezier(0.5, 0.25, 0, 1);"
click at [495, 210] on div "/* ------------------------- Variables ----------------------------------------…" at bounding box center [898, 456] width 1206 height 685
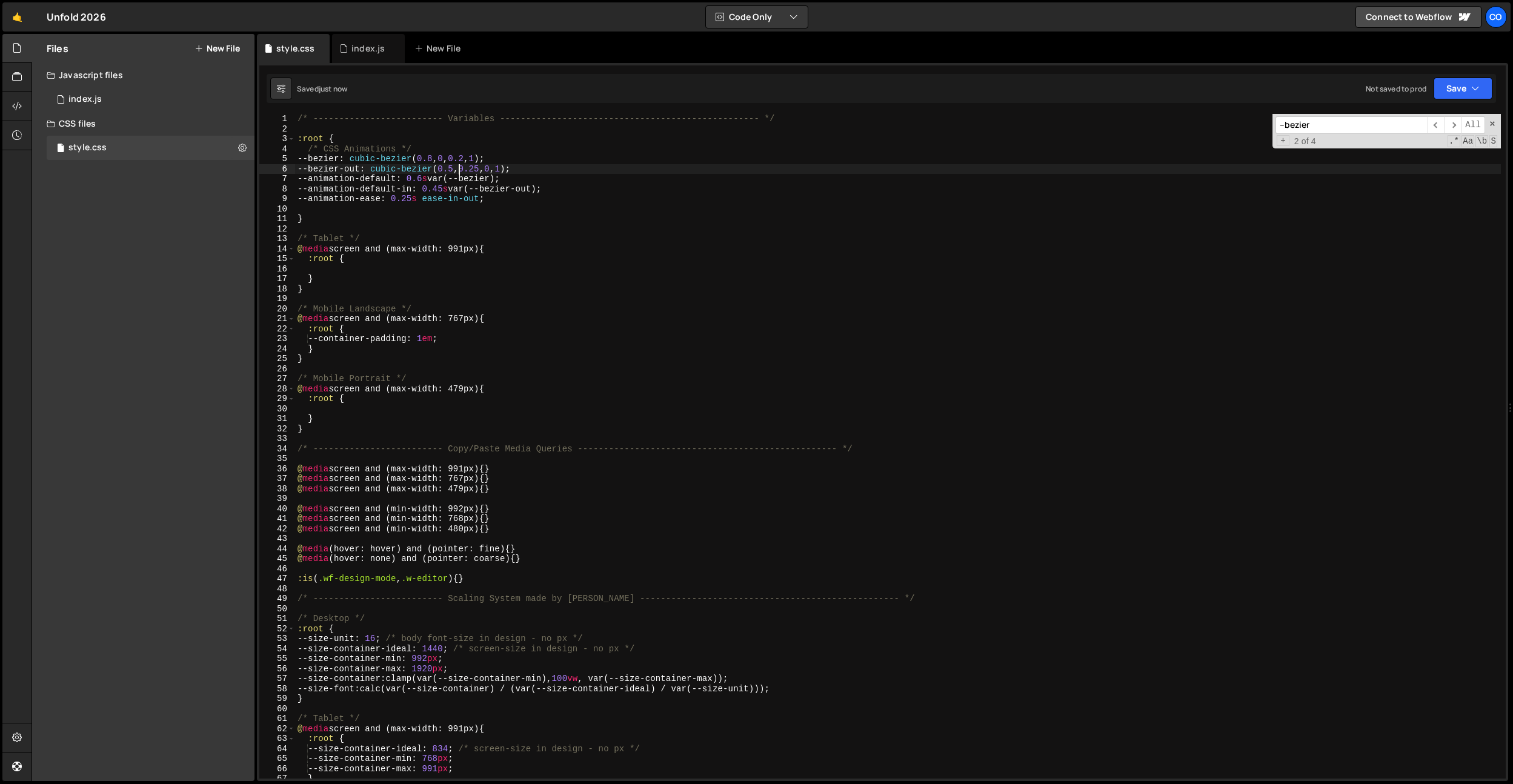
scroll to position [0, 0]
click at [516, 202] on div "/* ------------------------- Variables ----------------------------------------…" at bounding box center [898, 456] width 1206 height 685
paste textarea "cubic-bezier(0.87, 0, 0.13, 1)"
click at [461, 171] on div "/* ------------------------- Variables ----------------------------------------…" at bounding box center [898, 456] width 1206 height 685
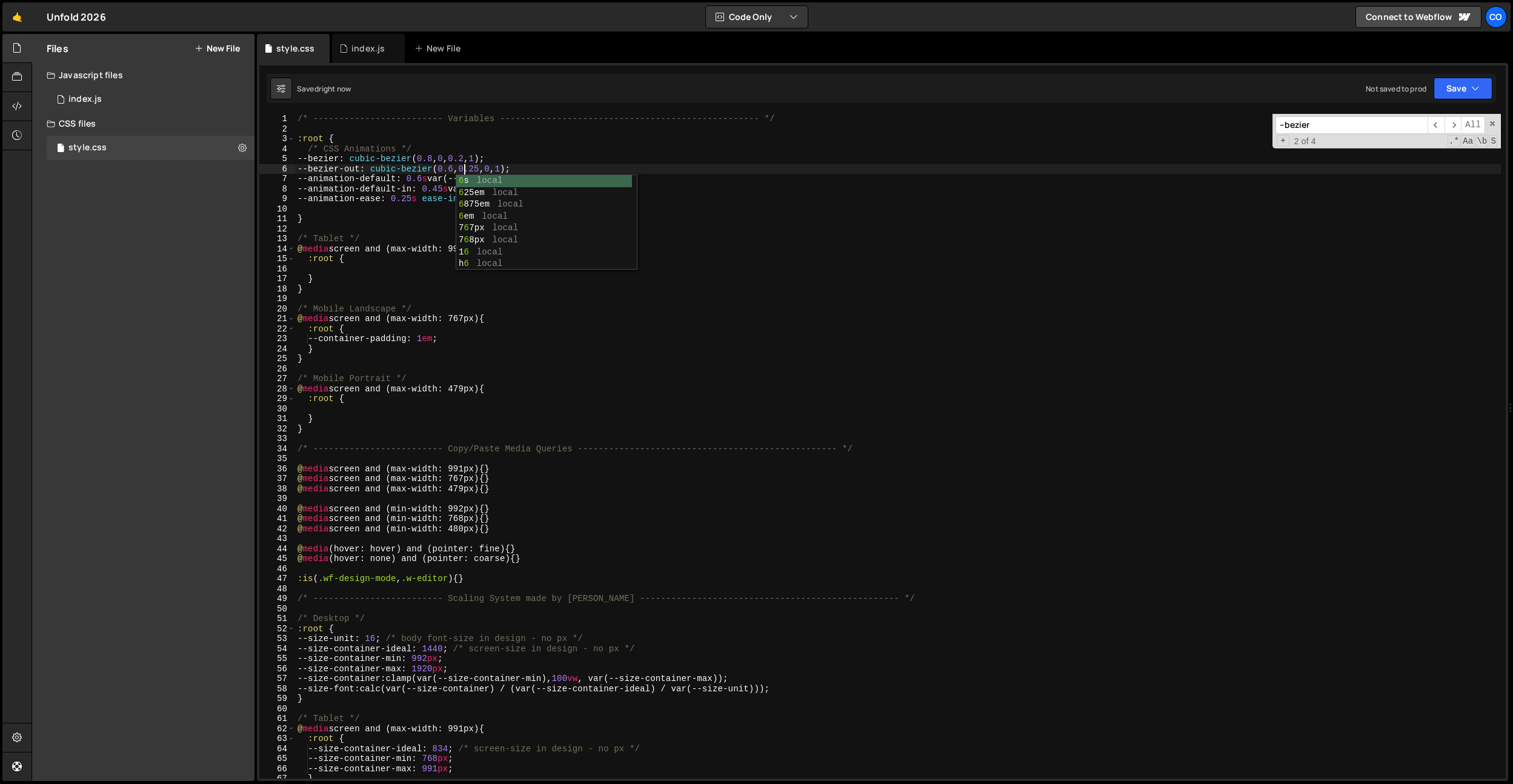
click at [495, 165] on div "/* ------------------------- Variables ----------------------------------------…" at bounding box center [898, 456] width 1206 height 685
type textarea "--bezier-out: cubic-bezier(0.4, 0.25, 0, 1);"
click at [630, 104] on div "CustomEase.create("cubic-default-in", "0.5, 0.25, 0.2, 1"); 1 2 3 4 5 6 7 8 9 1…" at bounding box center [882, 422] width 1252 height 718
click at [494, 232] on div "/* ------------------------- Variables ----------------------------------------…" at bounding box center [898, 456] width 1206 height 685
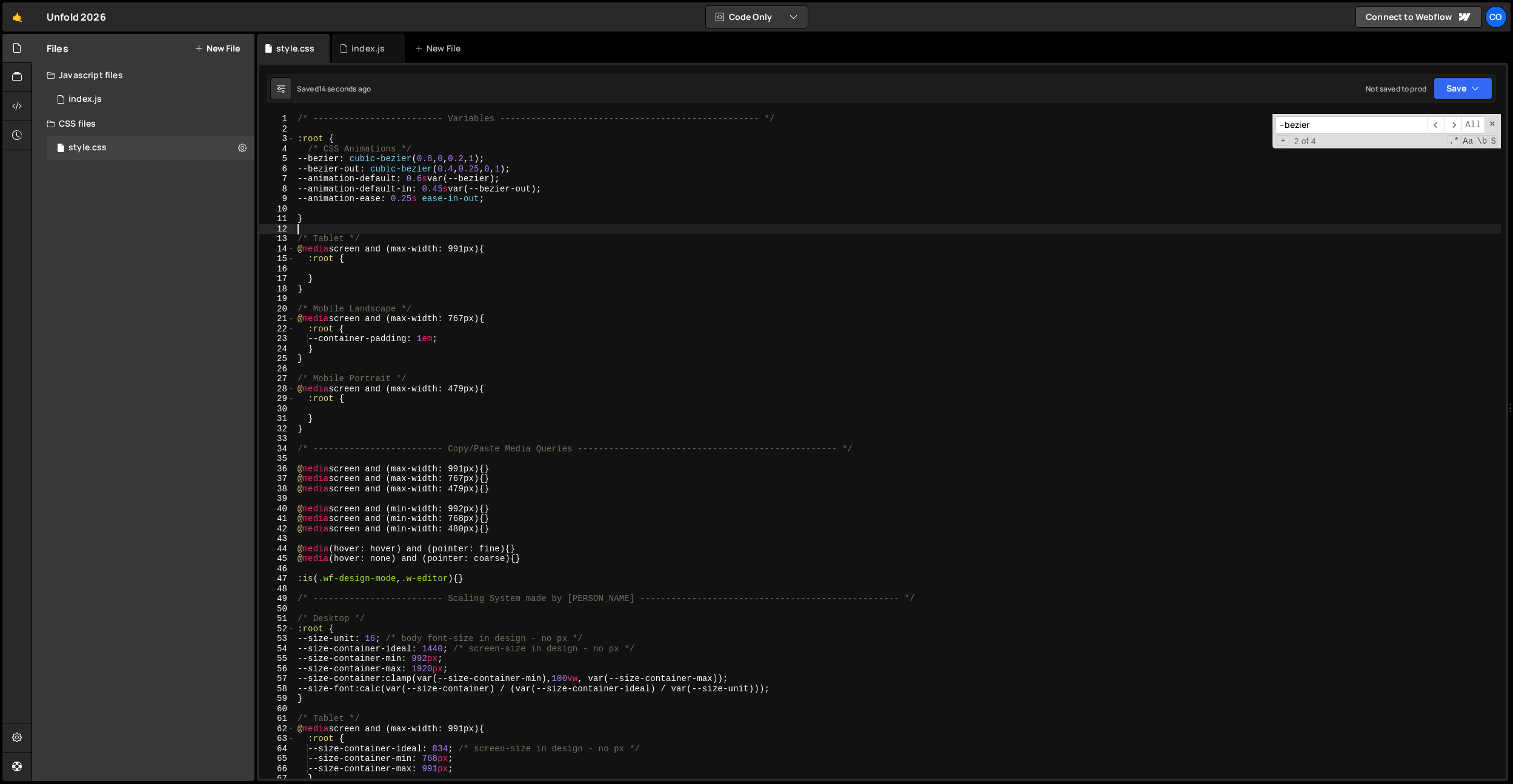
click at [447, 187] on div "/* ------------------------- Variables ----------------------------------------…" at bounding box center [898, 456] width 1206 height 685
click at [421, 187] on div "/* ------------------------- Variables ----------------------------------------…" at bounding box center [898, 456] width 1206 height 685
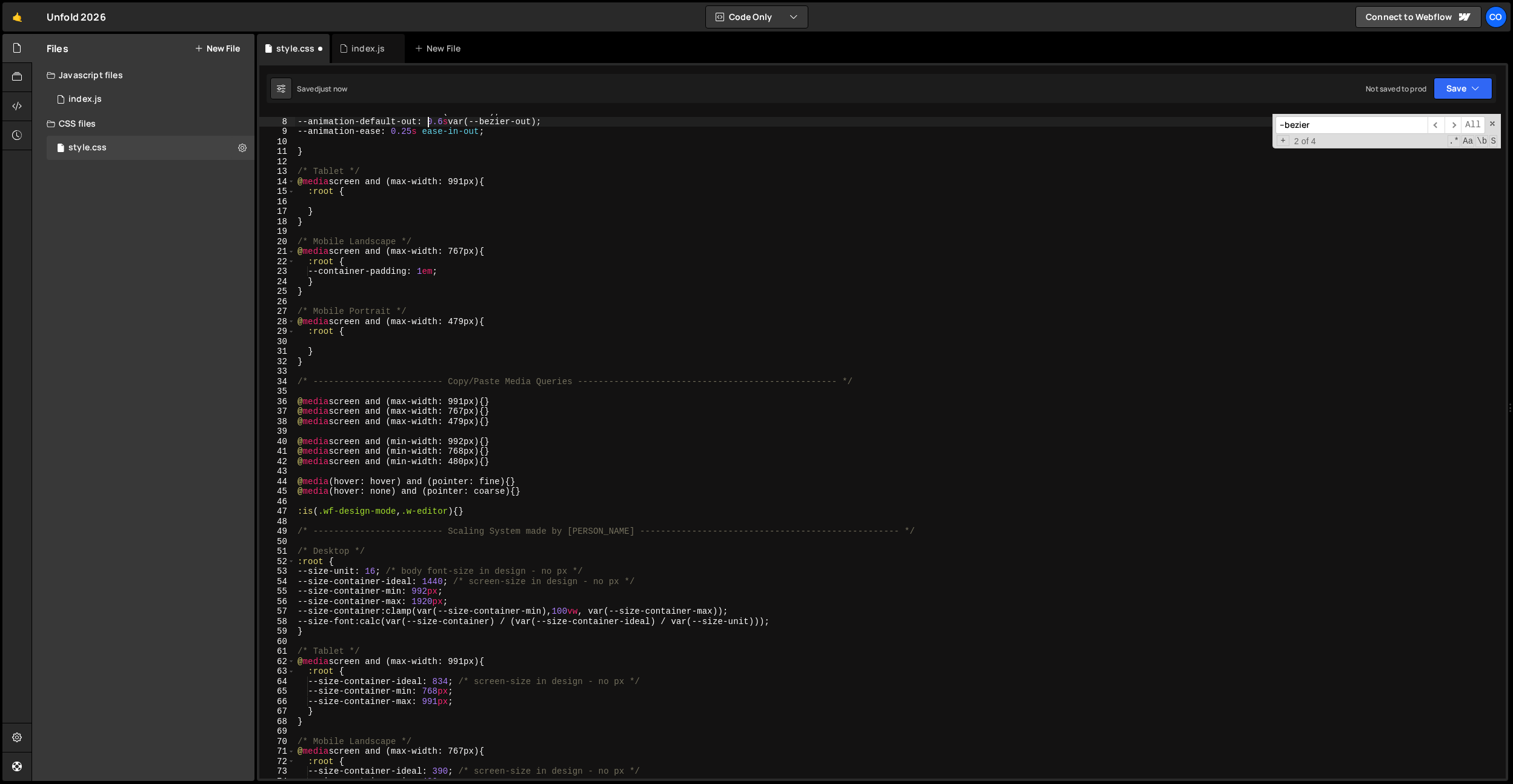
scroll to position [45, 0]
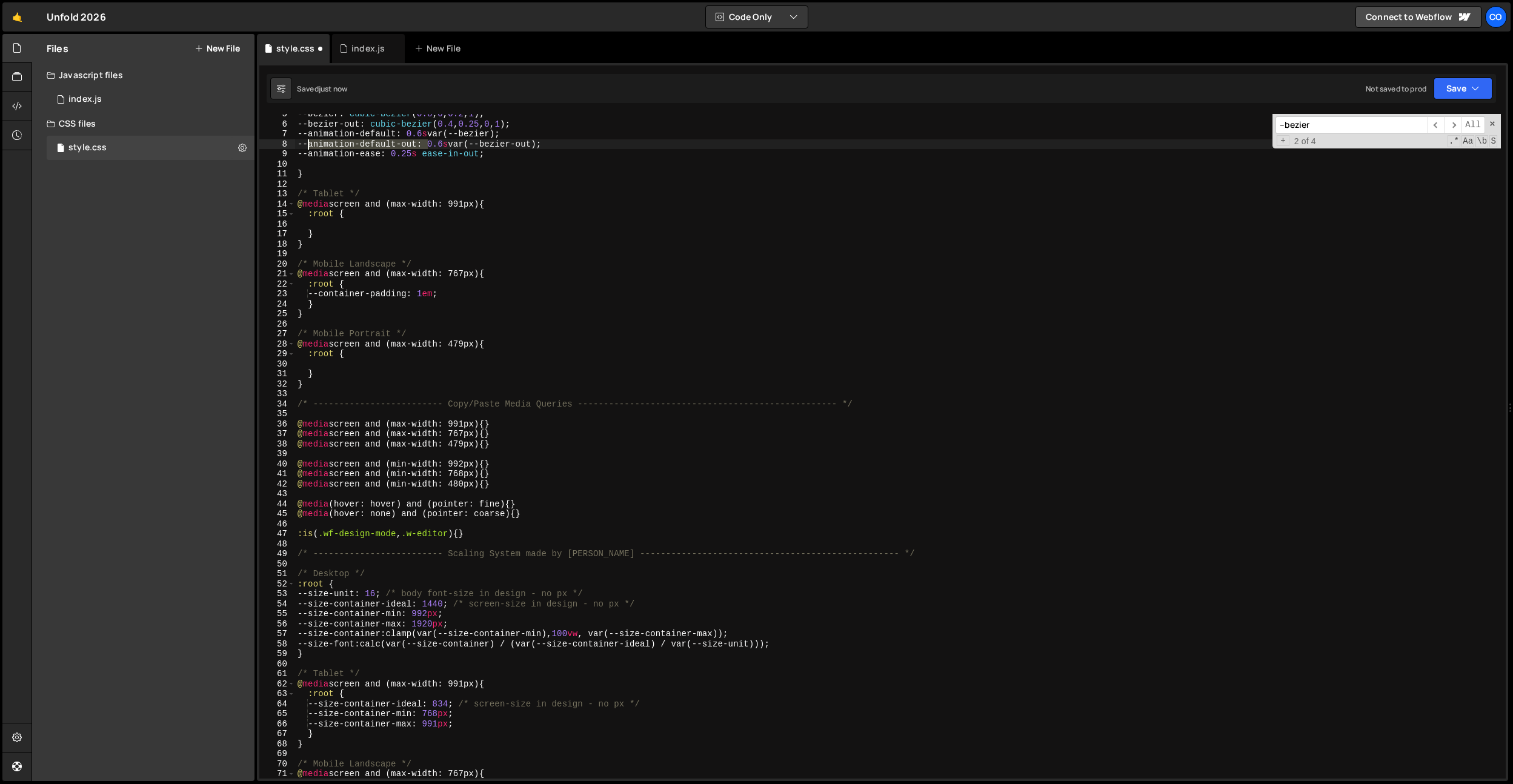
drag, startPoint x: 426, startPoint y: 143, endPoint x: 306, endPoint y: 144, distance: 120.0
click at [306, 144] on div "--bezier : cubic-bezier ( 0.8 , 0 , 0.2 , 1 ) ; --bezier-out : cubic-bezier ( 0…" at bounding box center [898, 451] width 1206 height 685
type textarea "--animation-default-out: 0.6s var(--bezier-out);"
click at [1300, 128] on input "--bezier" at bounding box center [1352, 125] width 152 height 18
paste input "animation-default-out"
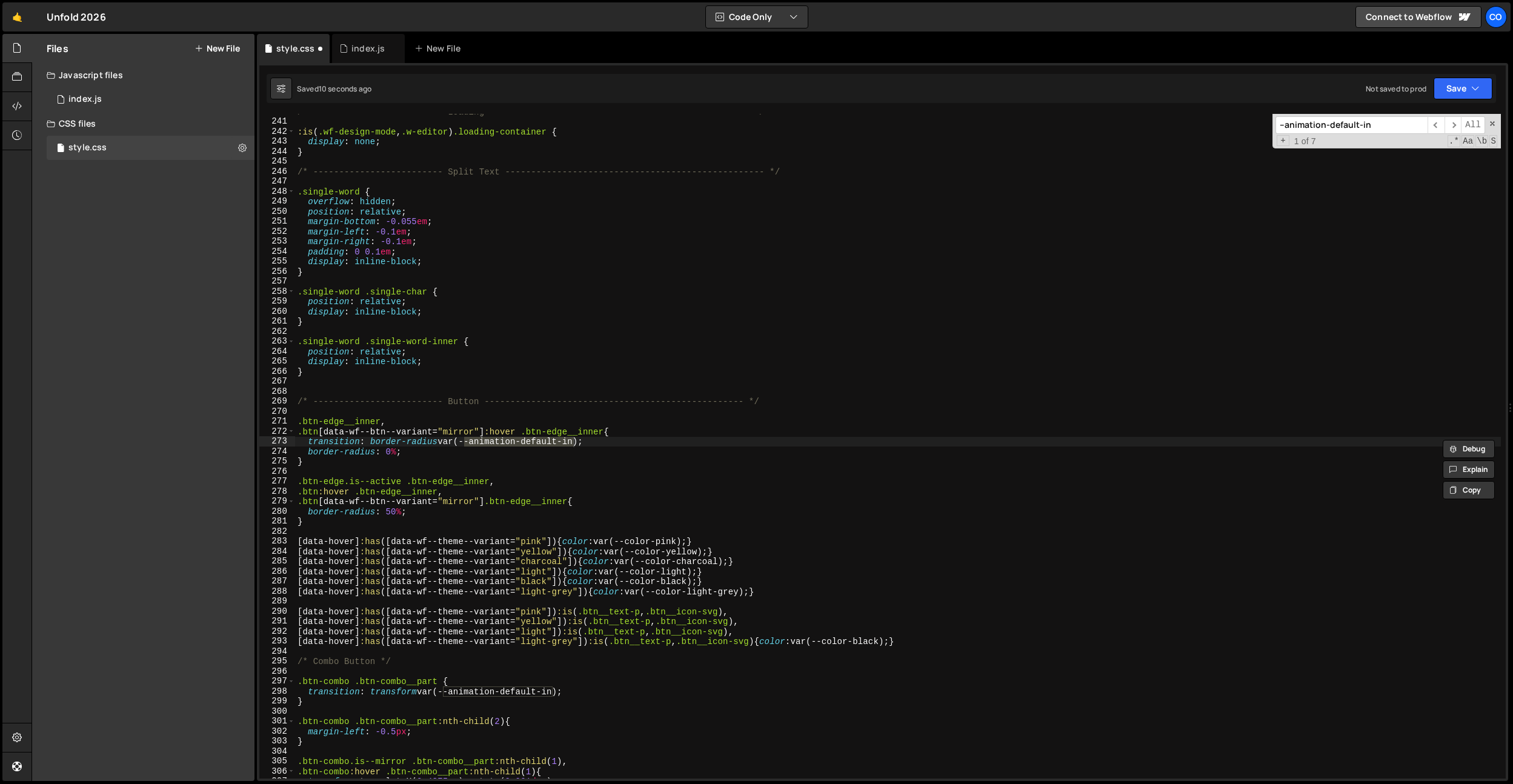
scroll to position [2397, 0]
type input "--animation-default-in"
click at [1285, 140] on span "+" at bounding box center [1283, 141] width 13 height 11
click at [1373, 145] on input at bounding box center [1352, 145] width 152 height 18
paste input "--animation-default-out"
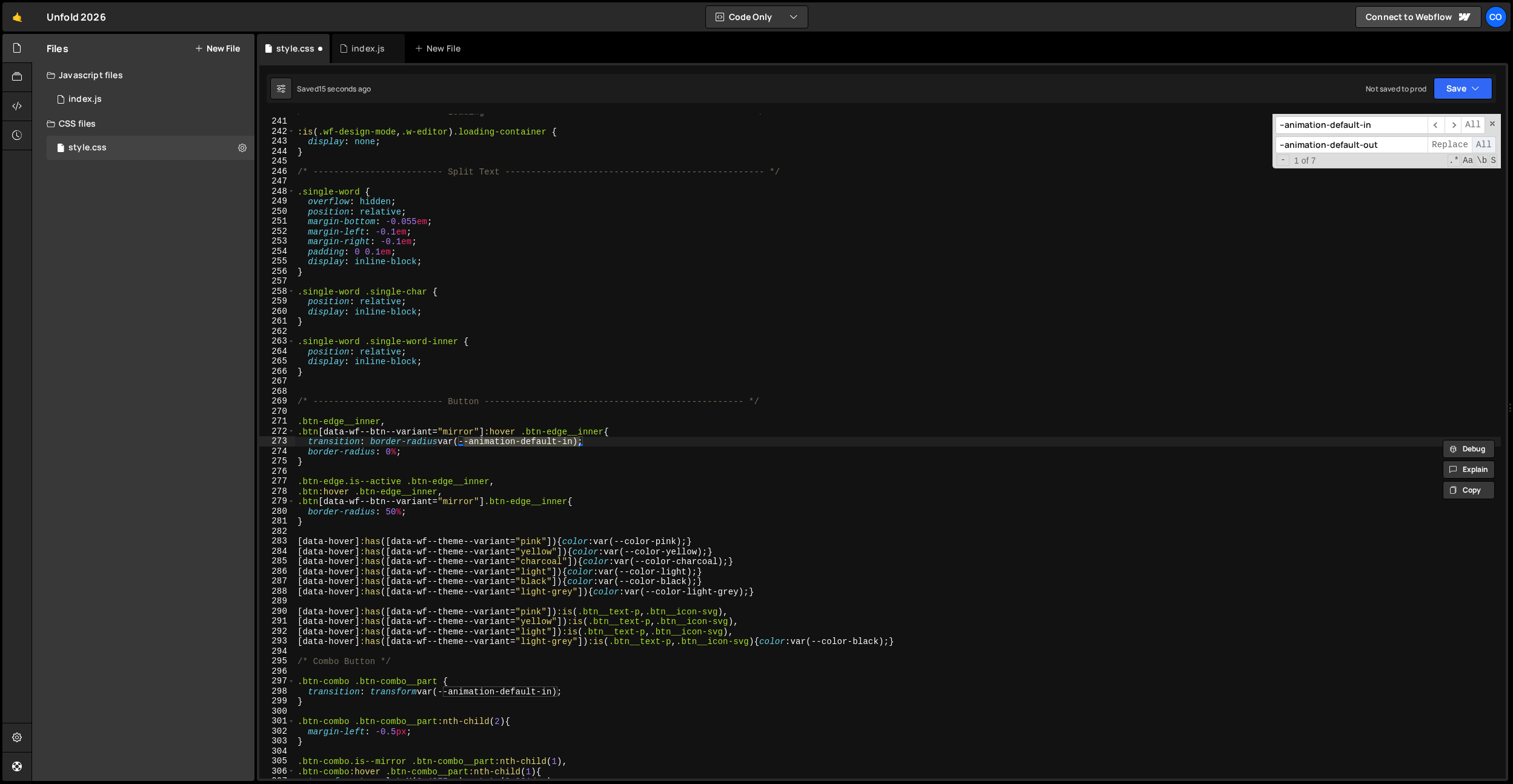
type input "--animation-default-out"
click at [1479, 142] on span "All" at bounding box center [1484, 145] width 24 height 18
drag, startPoint x: 800, startPoint y: 282, endPoint x: 807, endPoint y: 282, distance: 7.0
click at [800, 282] on div "/* ------------------------- Loading ------------------------------------------…" at bounding box center [898, 449] width 1206 height 685
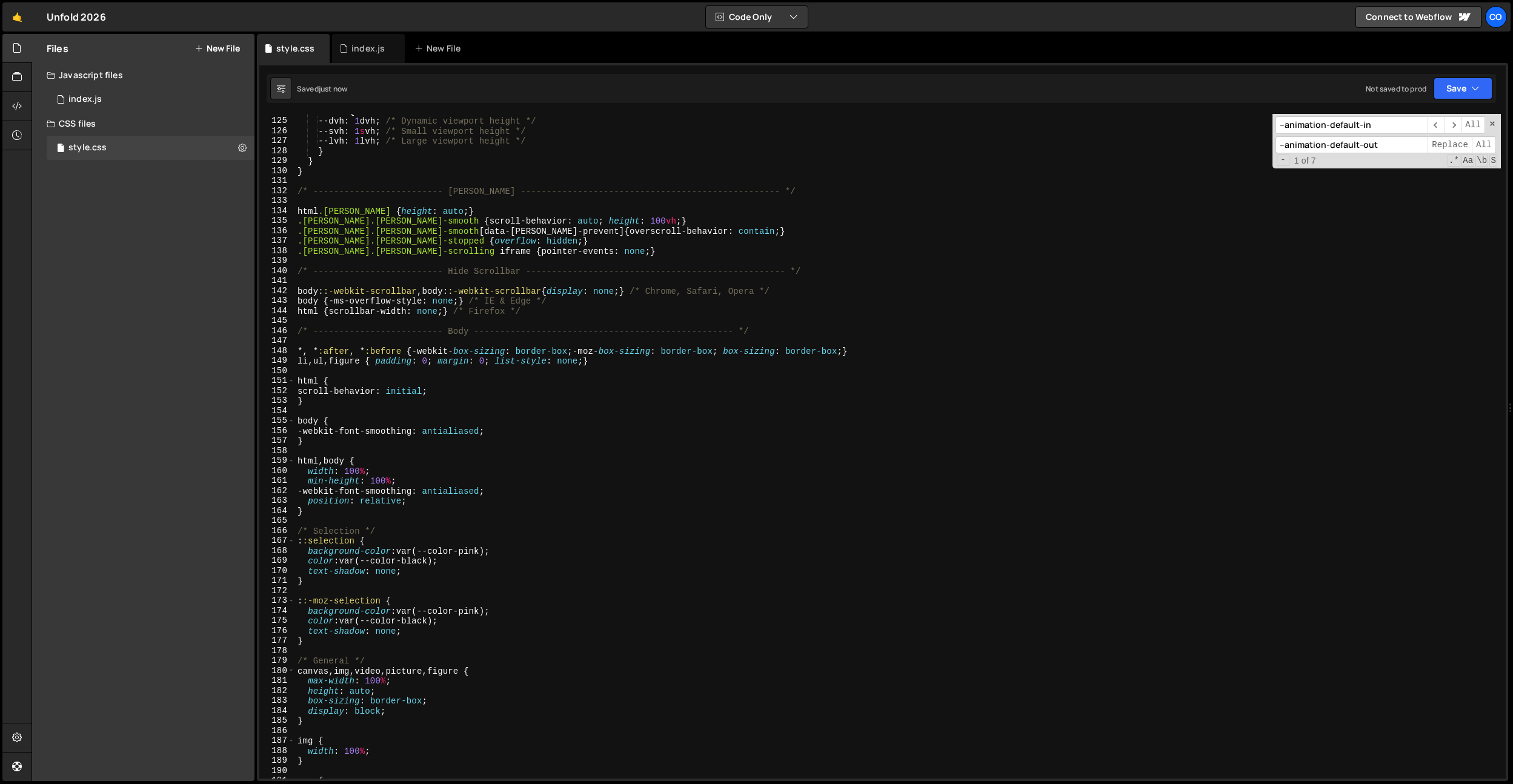
click at [520, 195] on div ":root { --dvh : 1 dvh ; /* Dynamic viewport height */ --svh : 1 s vh ; /* Small…" at bounding box center [898, 448] width 1206 height 685
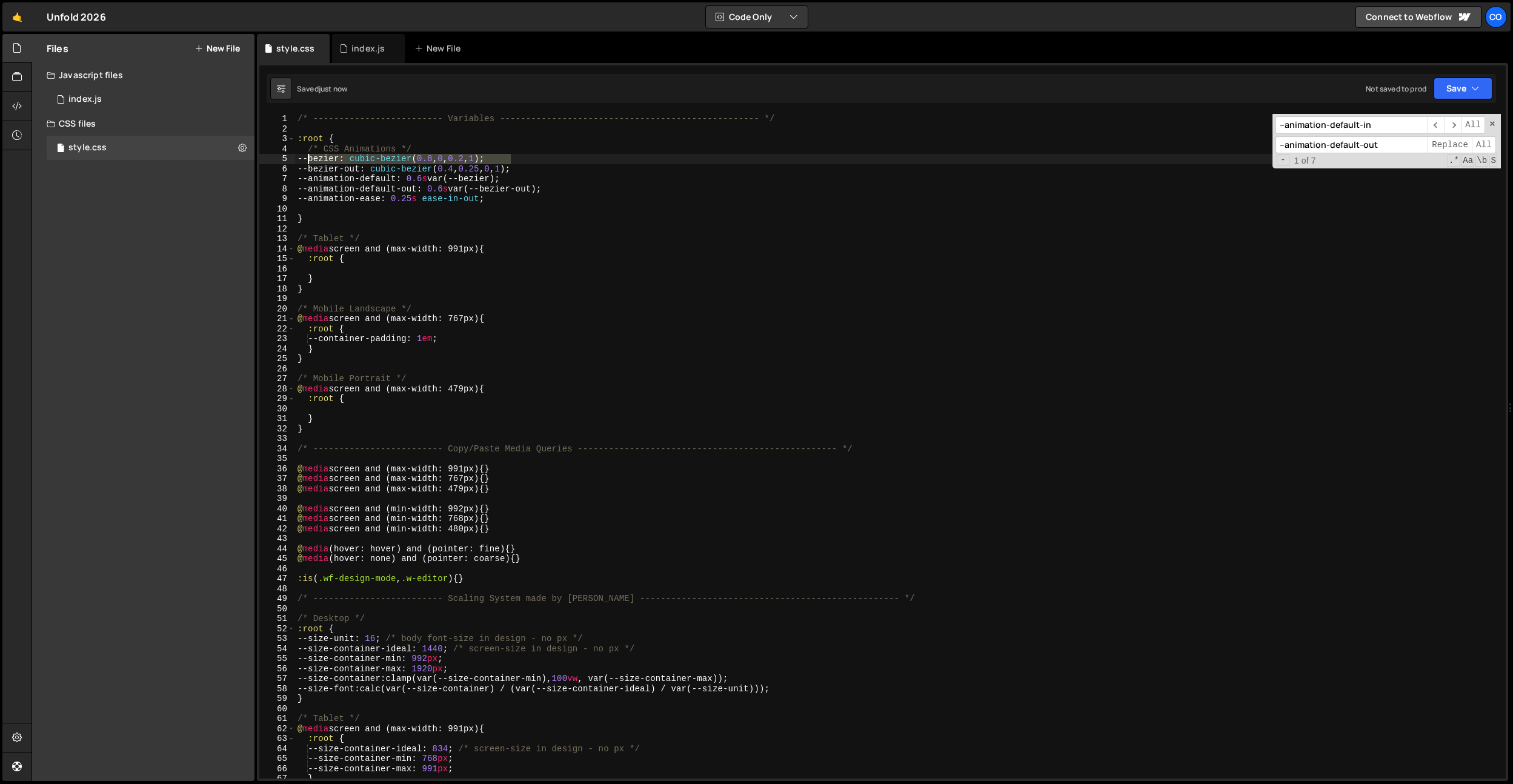
drag, startPoint x: 516, startPoint y: 157, endPoint x: 307, endPoint y: 156, distance: 209.0
click at [307, 156] on div "/* ------------------------- Variables ----------------------------------------…" at bounding box center [898, 456] width 1206 height 685
type textarea "--bezier: cubic-bezier(0.8, 0, 0.2, 1);"
paste textarea "--bezier: cubic-bezier(0.8, 0, 0.2, 1);"
type textarea "--bezier: cubic-bezier(0.8, 0, 0.2, 1);"
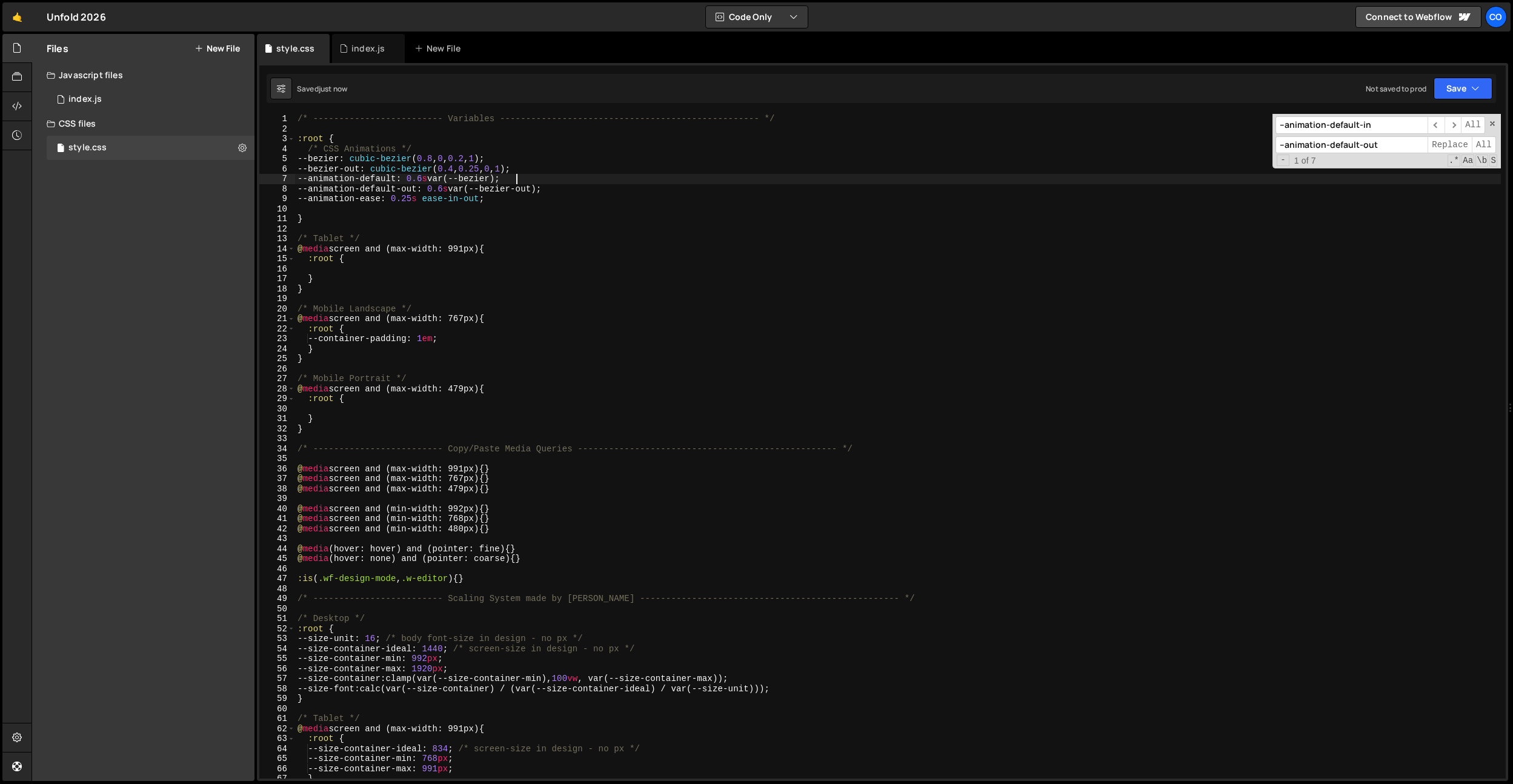
click at [522, 182] on div "/* ------------------------- Variables ----------------------------------------…" at bounding box center [898, 456] width 1206 height 685
click at [439, 256] on div "/* ------------------------- Variables ----------------------------------------…" at bounding box center [898, 456] width 1206 height 685
click at [452, 191] on div "/* ------------------------- Variables ----------------------------------------…" at bounding box center [898, 456] width 1206 height 685
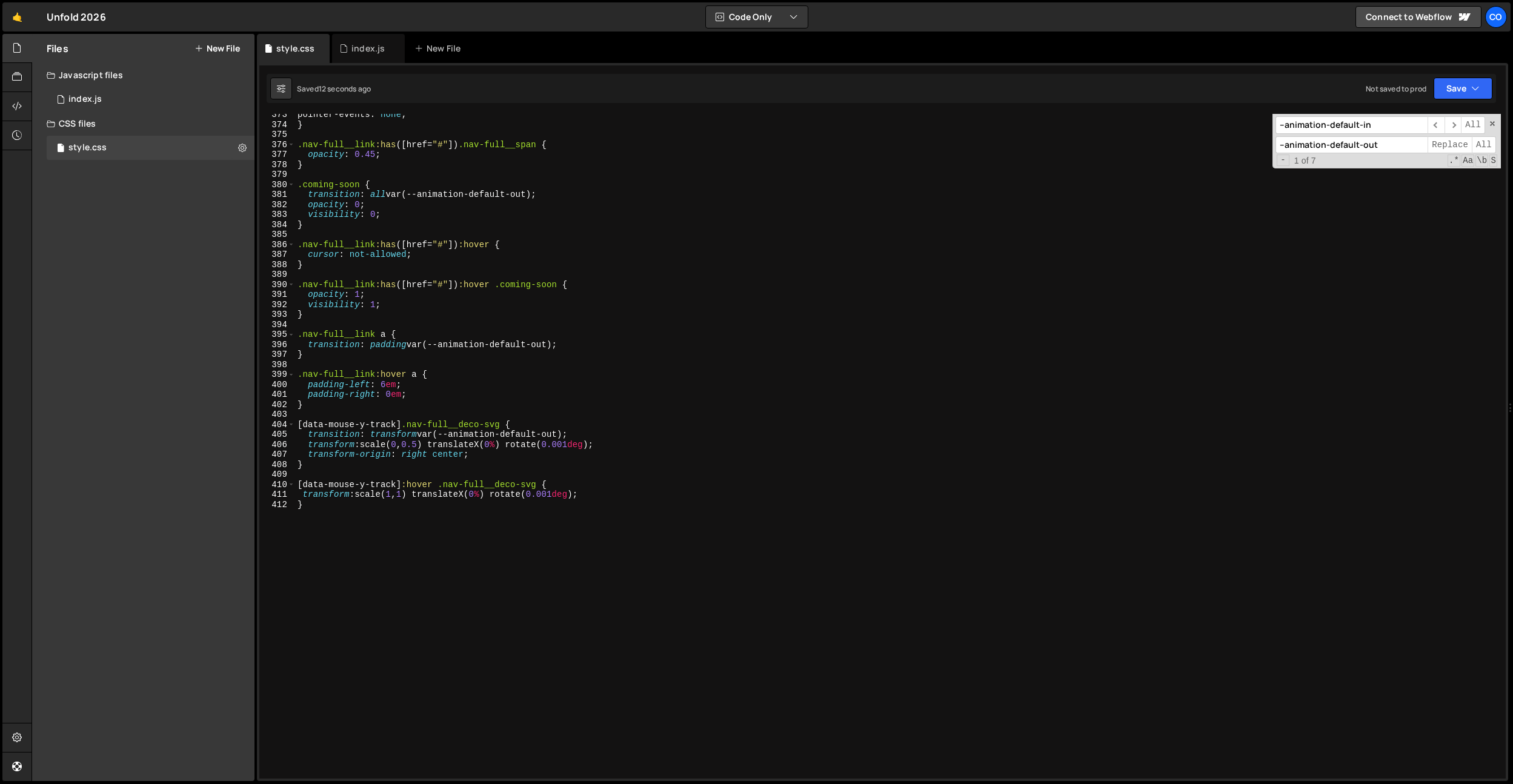
scroll to position [3706, 0]
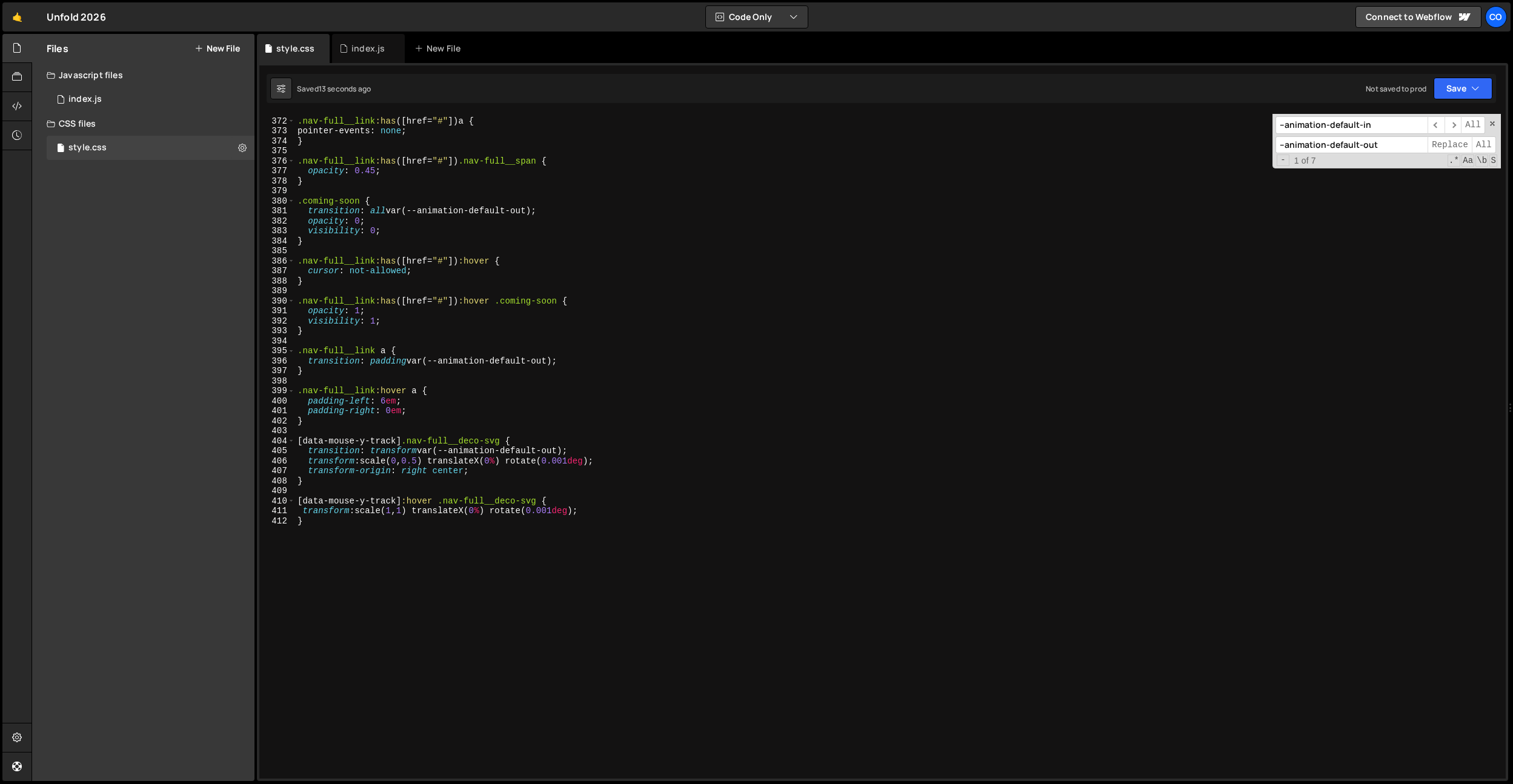
click at [510, 373] on div ".nav-full__link :has ([ href = " # " ]) a { pointer-events : none ; } .nav-full…" at bounding box center [898, 448] width 1206 height 685
click at [396, 367] on div ".nav-full__link :has ([ href = " # " ]) a { pointer-events : none ; } .nav-full…" at bounding box center [898, 448] width 1206 height 685
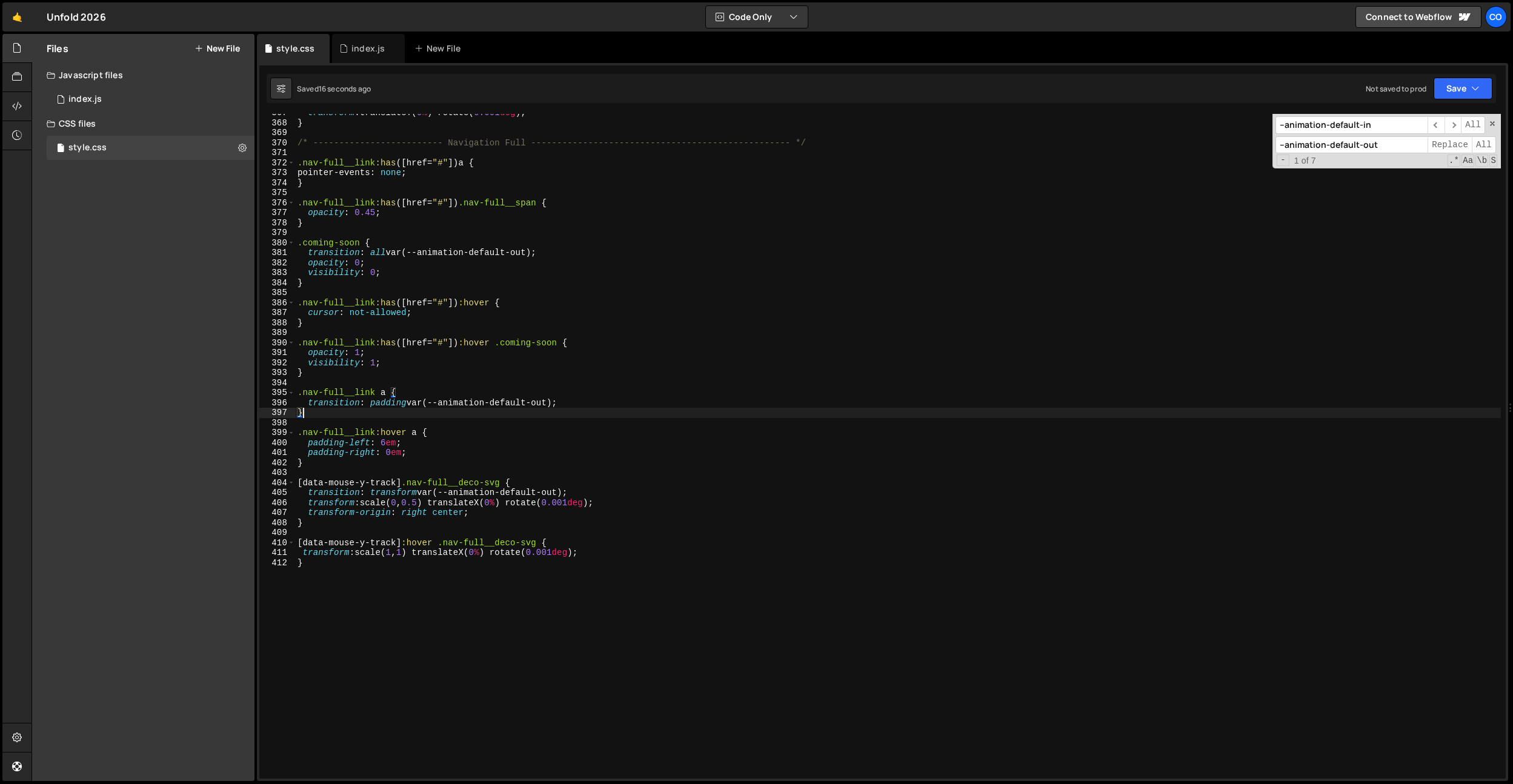
scroll to position [3664, 0]
click at [398, 377] on div "transform : translateY( 0 % ) rotate( 0.001 deg ) ; } /* ----------------------…" at bounding box center [898, 450] width 1206 height 685
click at [383, 254] on div "transform : translateY( 0 % ) rotate( 0.001 deg ) ; } /* ----------------------…" at bounding box center [898, 450] width 1206 height 685
drag, startPoint x: 532, startPoint y: 250, endPoint x: 538, endPoint y: 284, distance: 34.5
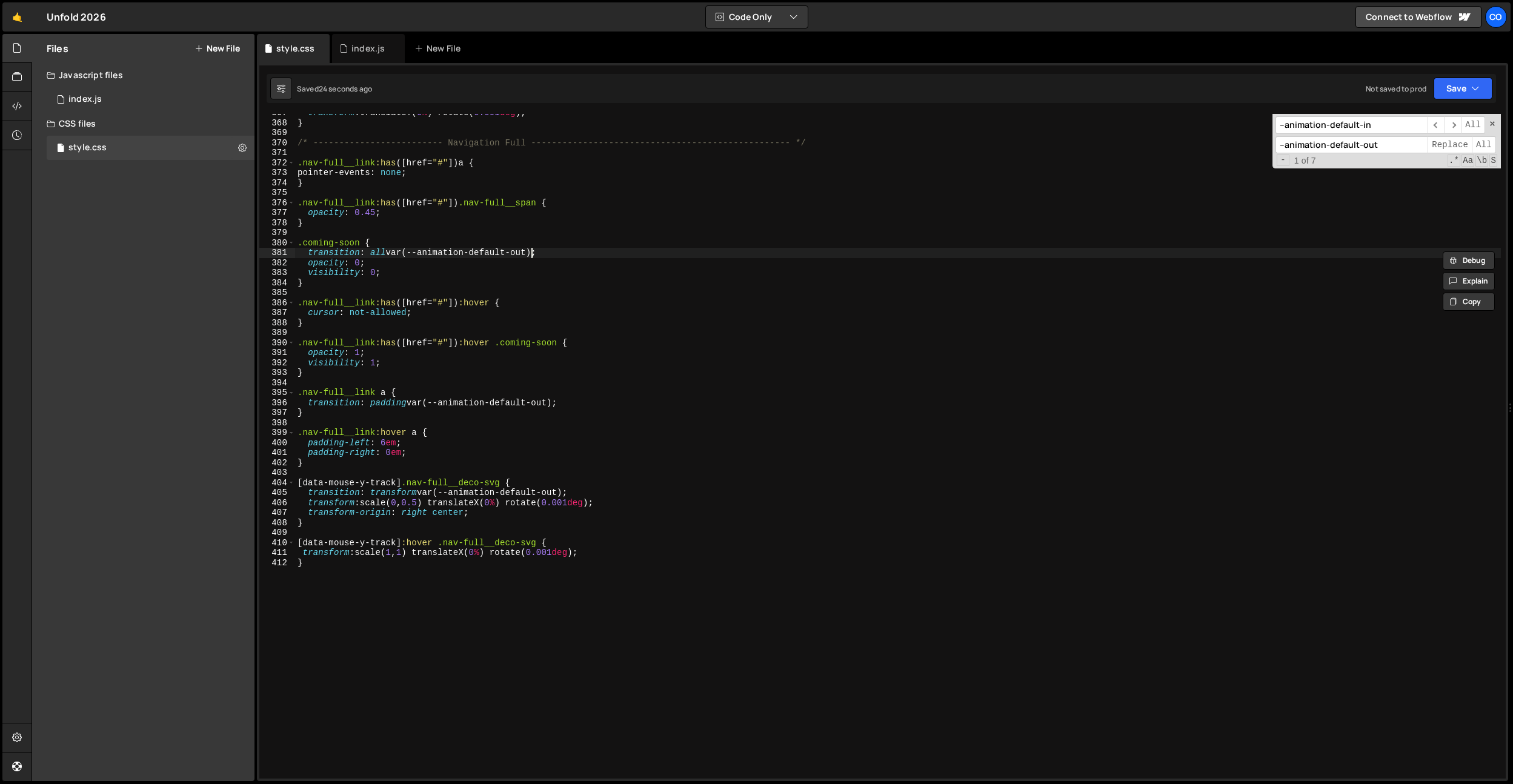
click at [532, 250] on div "transform : translateY( 0 % ) rotate( 0.001 deg ) ; } /* ----------------------…" at bounding box center [898, 450] width 1206 height 685
drag, startPoint x: 349, startPoint y: 282, endPoint x: 398, endPoint y: 279, distance: 49.1
click at [350, 282] on div "transform : translateY( 0 % ) rotate( 0.001 deg ) ; } /* ----------------------…" at bounding box center [898, 450] width 1206 height 685
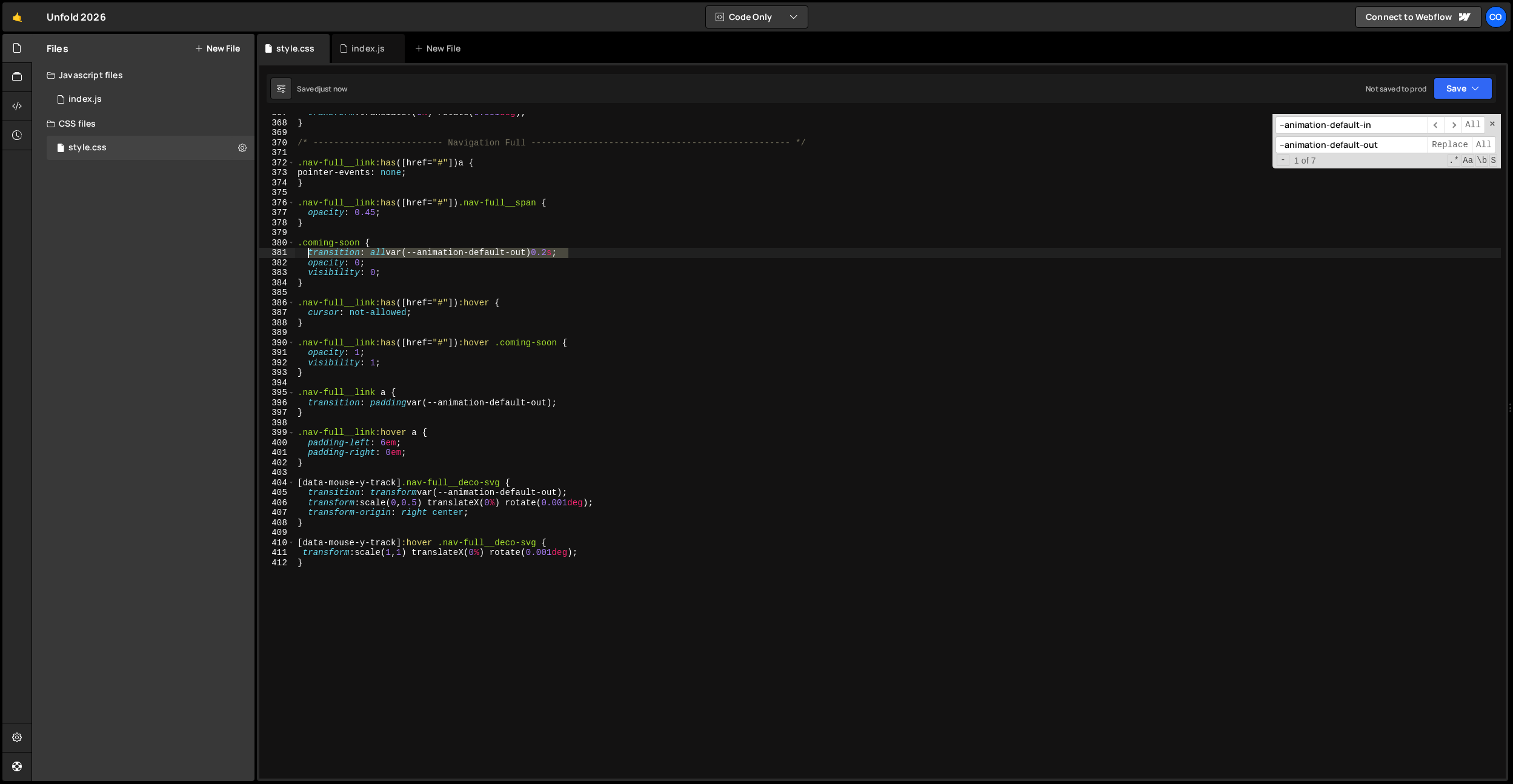
drag, startPoint x: 589, startPoint y: 256, endPoint x: 310, endPoint y: 255, distance: 279.0
click at [310, 255] on div "transform : translateY( 0 % ) rotate( 0.001 deg ) ; } /* ----------------------…" at bounding box center [898, 450] width 1206 height 685
click at [594, 341] on div "transform : translateY( 0 % ) rotate( 0.001 deg ) ; } /* ----------------------…" at bounding box center [898, 450] width 1206 height 685
type textarea ".nav-full__link:has([href="#"]):hover .coming-soon {"
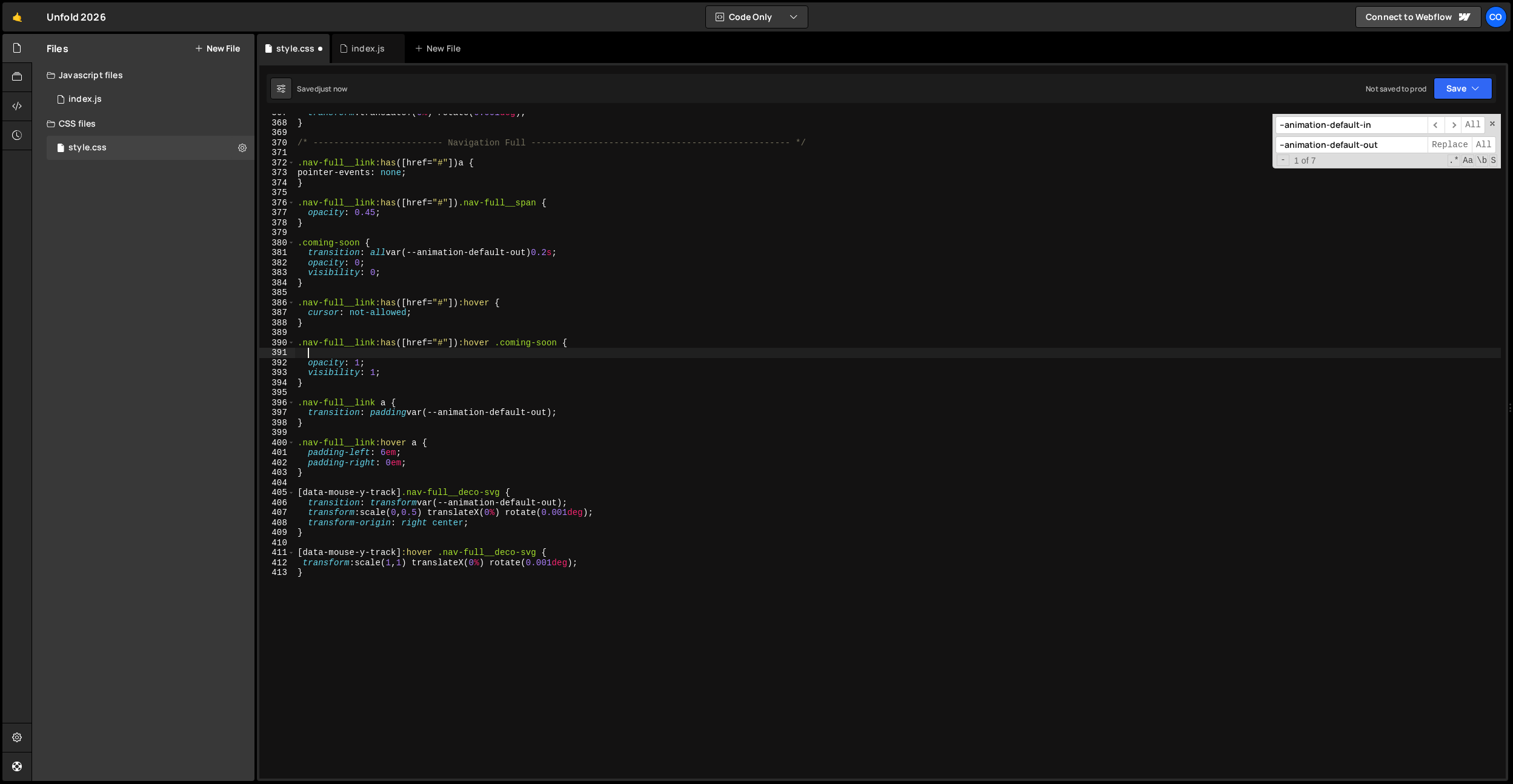
paste textarea "transition: all var(--animation-default-out) 0.2s;"
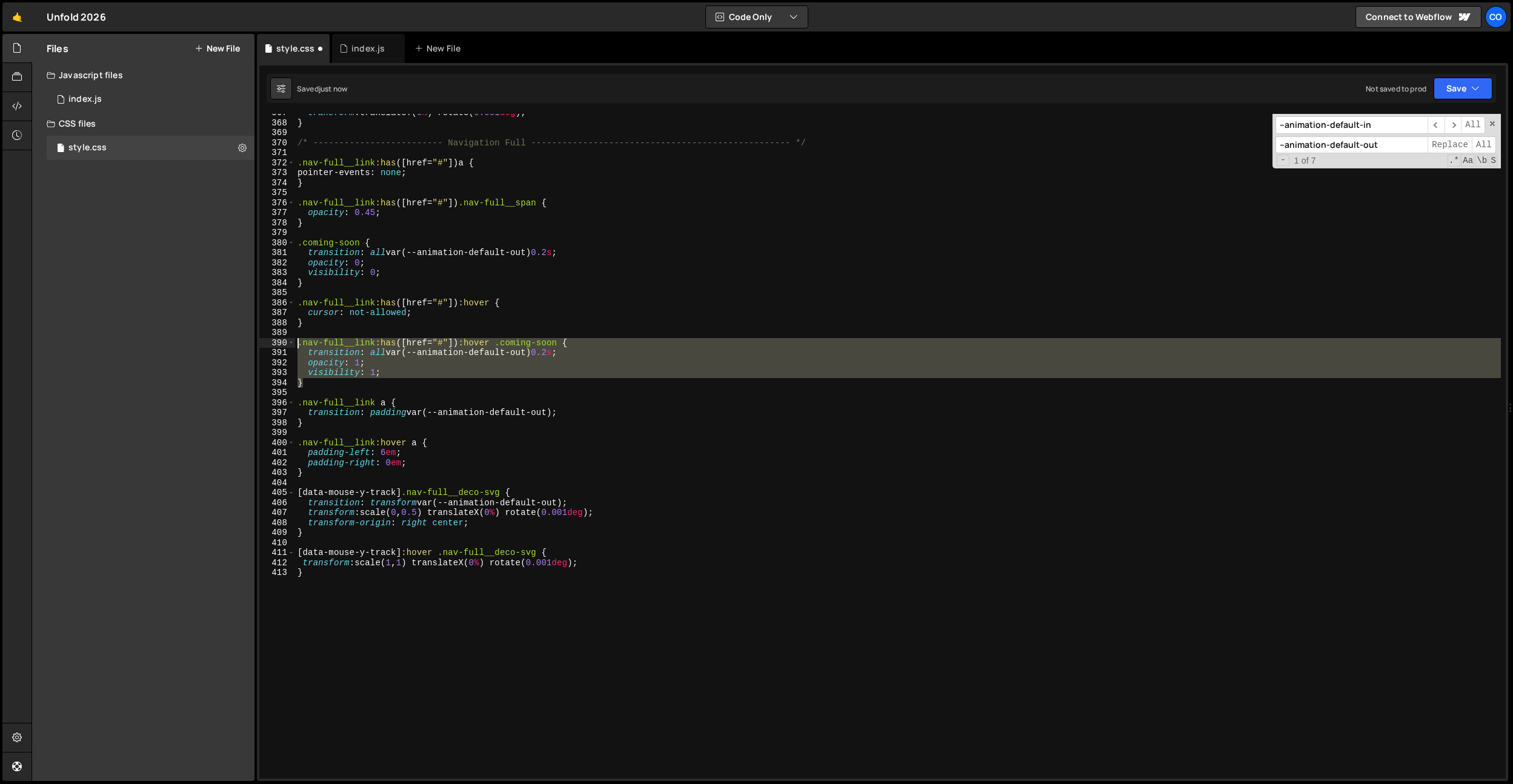
drag, startPoint x: 321, startPoint y: 386, endPoint x: 280, endPoint y: 342, distance: 60.1
click at [281, 343] on div "transition: all var(--animation-default-out) 0.2s; 367 368 369 370 371 372 373 …" at bounding box center [882, 446] width 1246 height 665
type textarea ".nav-full__link:has([href="#"]):hover .coming-soon { transition: all var(--anim…"
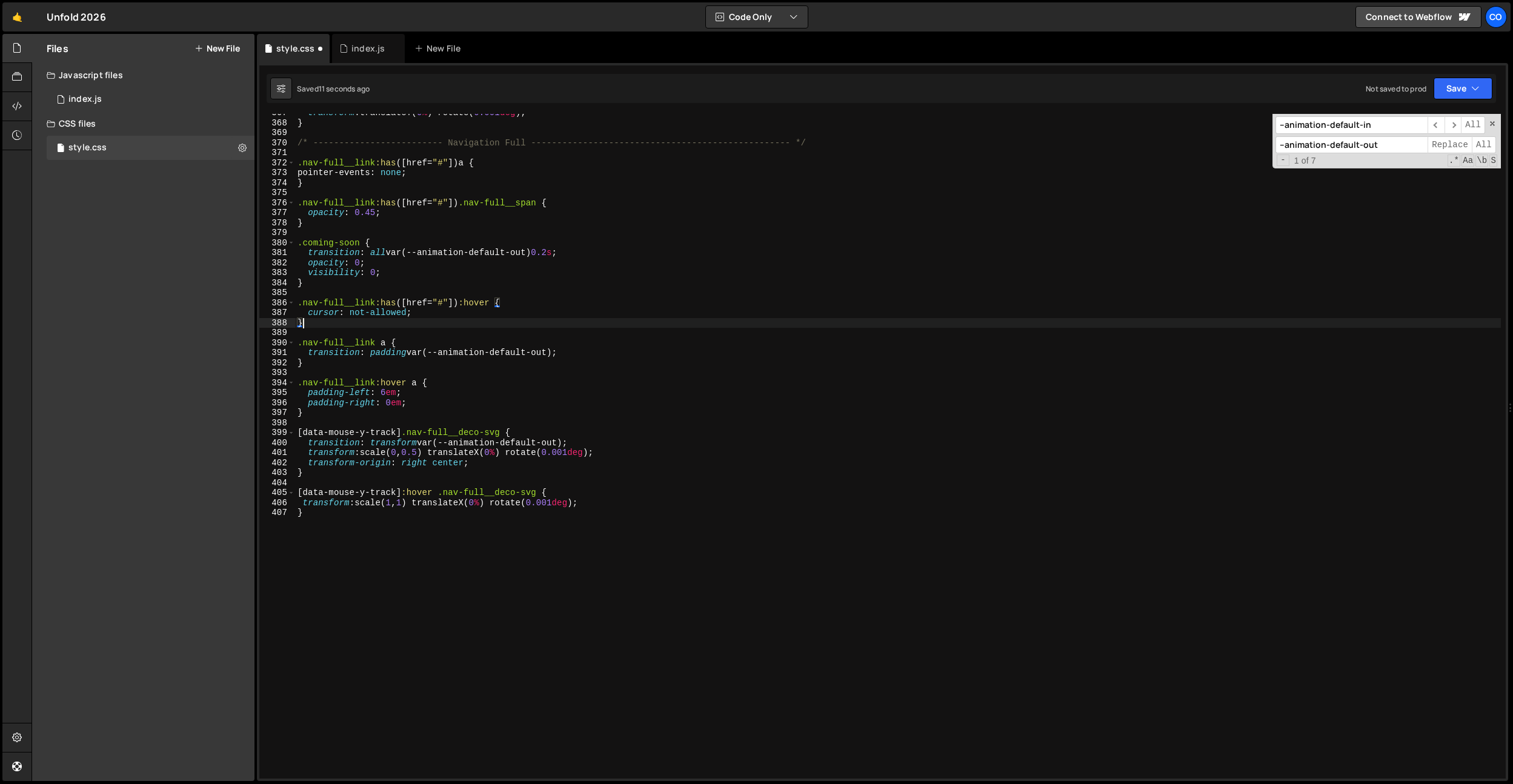
click at [317, 277] on div "transform : translateY( 0 % ) rotate( 0.001 deg ) ; } /* ----------------------…" at bounding box center [898, 450] width 1206 height 685
type textarea "}"
paste textarea "}"
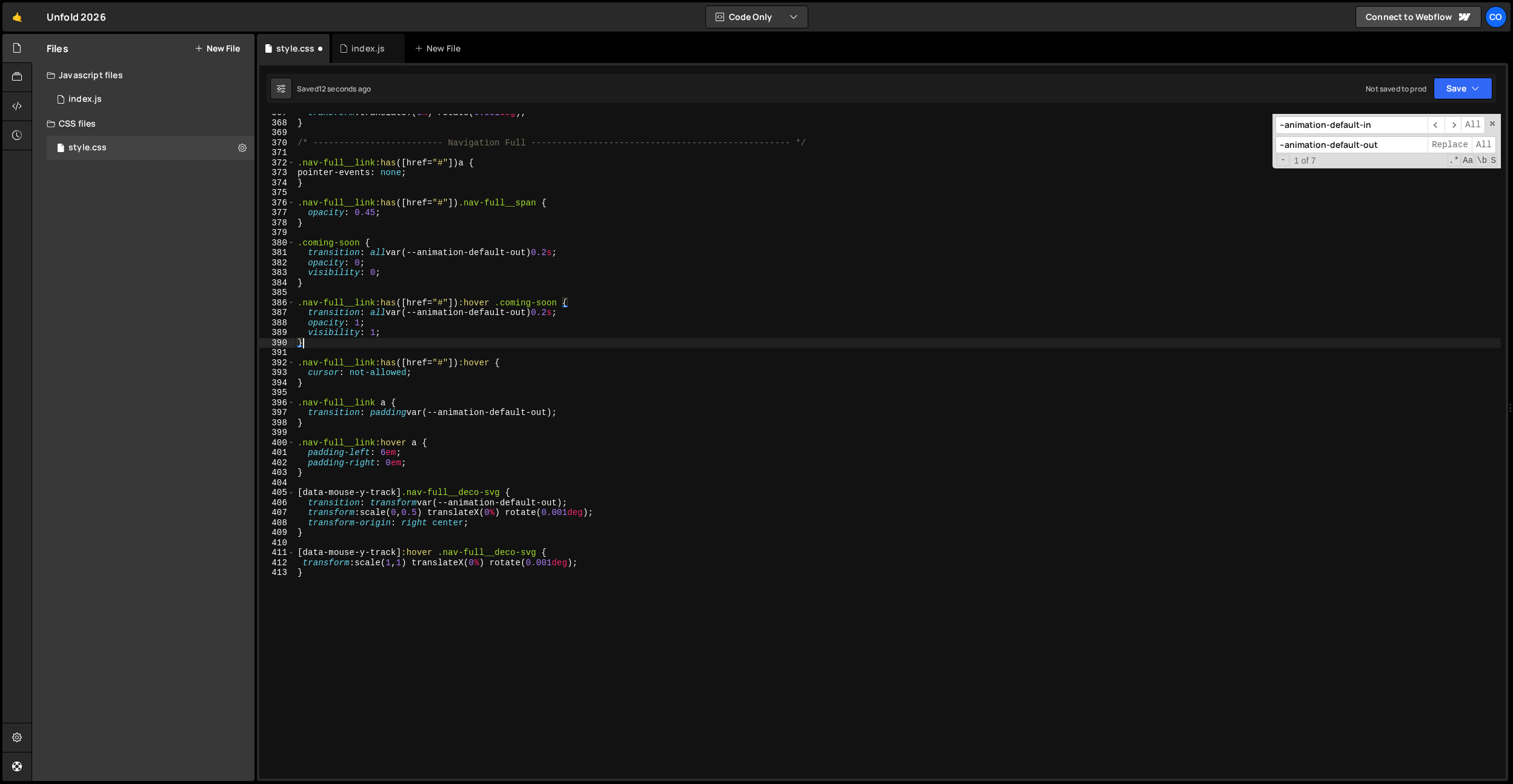
click at [410, 275] on div "transform : translateY( 0 % ) rotate( 0.001 deg ) ; } /* ----------------------…" at bounding box center [898, 450] width 1206 height 685
click at [523, 320] on div "transform : translateY( 0 % ) rotate( 0.001 deg ) ; } /* ----------------------…" at bounding box center [898, 450] width 1206 height 685
click at [555, 312] on div "transform : translateY( 0 % ) rotate( 0.001 deg ) ; } /* ----------------------…" at bounding box center [898, 450] width 1206 height 685
click at [557, 253] on div "transform : translateY( 0 % ) rotate( 0.001 deg ) ; } /* ----------------------…" at bounding box center [898, 450] width 1206 height 685
click at [556, 312] on div "transform : translateY( 0 % ) rotate( 0.001 deg ) ; } /* ----------------------…" at bounding box center [898, 450] width 1206 height 685
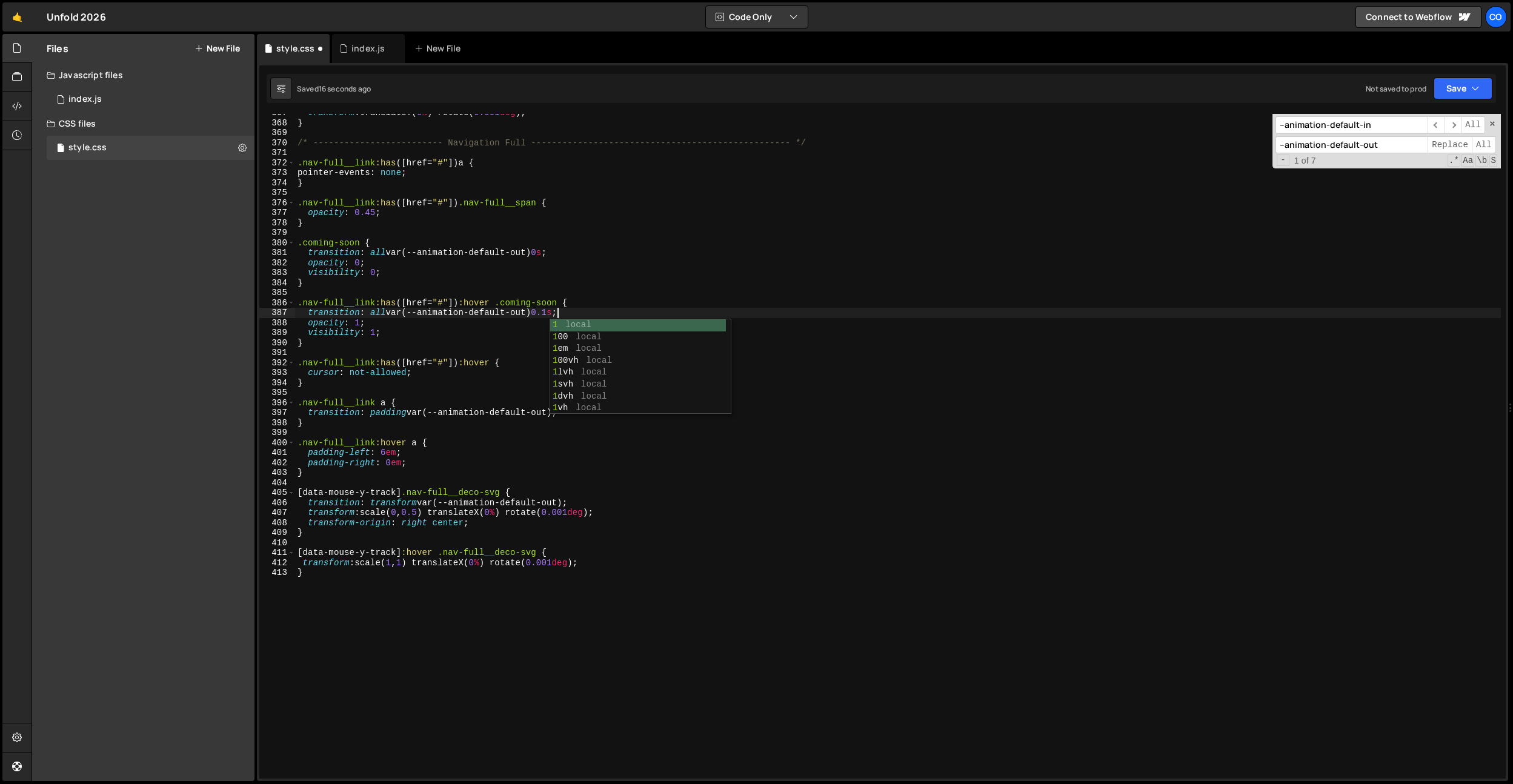
scroll to position [0, 18]
click at [580, 224] on div "transform : translateY( 0 % ) rotate( 0.001 deg ) ; } /* ----------------------…" at bounding box center [898, 450] width 1206 height 685
click at [421, 331] on div "transform : translateY( 0 % ) rotate( 0.001 deg ) ; } /* ----------------------…" at bounding box center [898, 450] width 1206 height 685
type textarea "visibility: 1;"
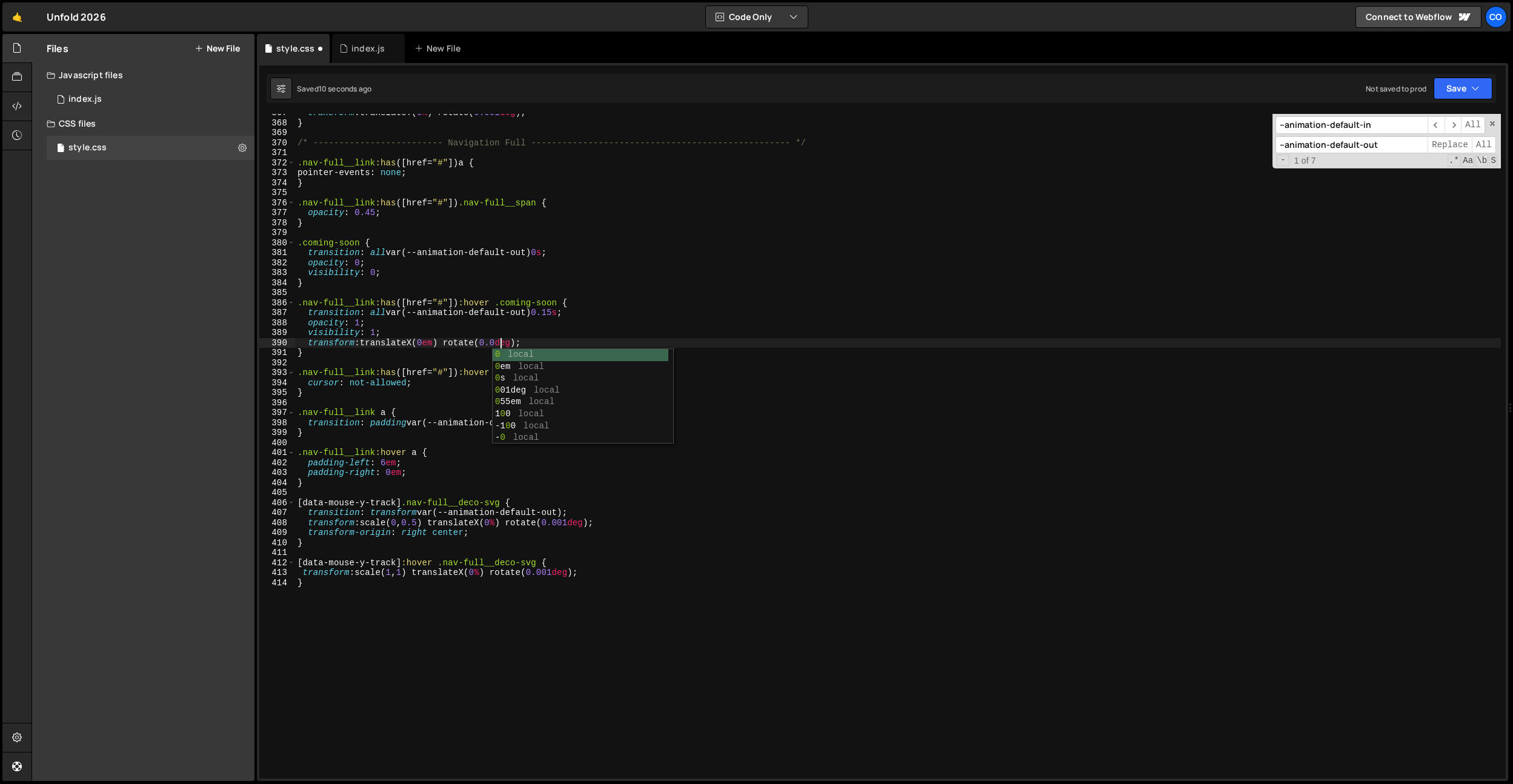
scroll to position [0, 15]
drag, startPoint x: 554, startPoint y: 341, endPoint x: 312, endPoint y: 337, distance: 242.0
click at [307, 341] on div "transform : translateY( 0 % ) rotate( 0.001 deg ) ; } /* ----------------------…" at bounding box center [898, 450] width 1206 height 685
click at [395, 275] on div "transform : translateY( 0 % ) rotate( 0.001 deg ) ; } /* ----------------------…" at bounding box center [898, 450] width 1206 height 685
type textarea "visibility: 0;"
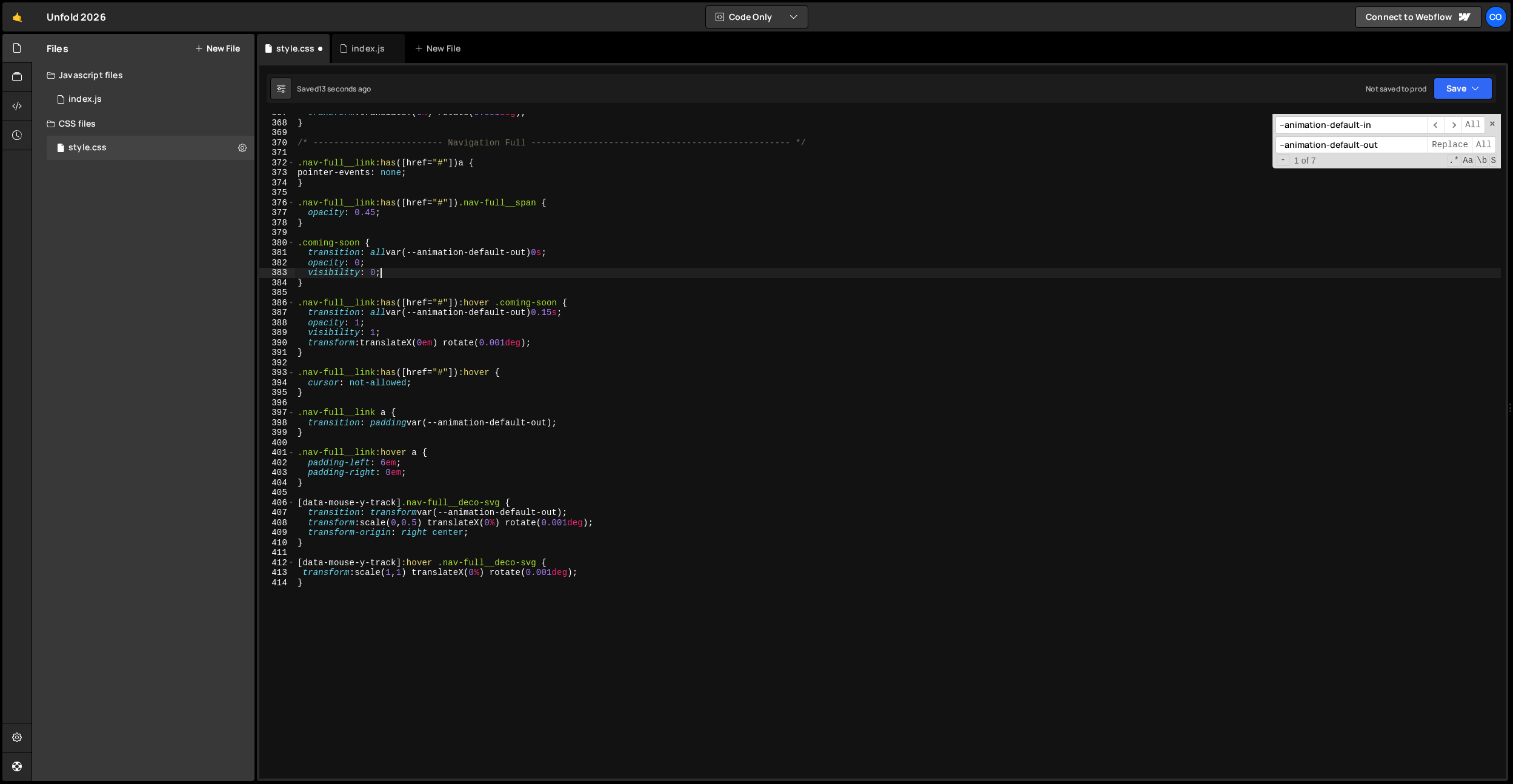
scroll to position [0, 0]
paste textarea "transform: translateX(0em) rotate(0.001deg);"
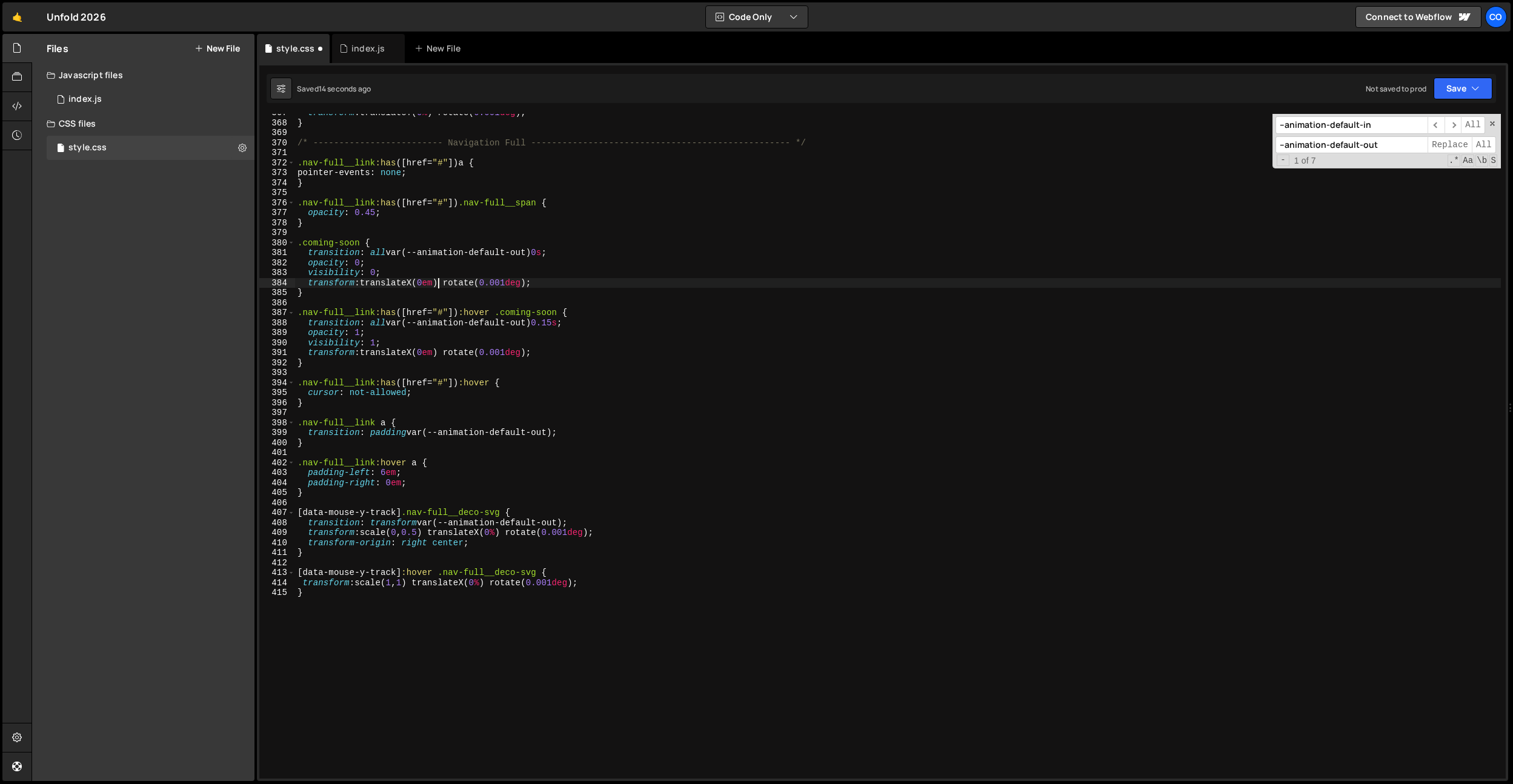
click at [436, 284] on div "transform : translateY( 0 % ) rotate( 0.001 deg ) ; } /* ----------------------…" at bounding box center [898, 450] width 1206 height 685
click at [560, 327] on div "transform : translateY( 0 % ) rotate( 0.001 deg ) ; } /* ----------------------…" at bounding box center [898, 450] width 1206 height 685
drag, startPoint x: 558, startPoint y: 279, endPoint x: 529, endPoint y: 307, distance: 40.3
click at [553, 282] on div "transform : translateY( 0 % ) rotate( 0.001 deg ) ; } /* ----------------------…" at bounding box center [898, 450] width 1206 height 685
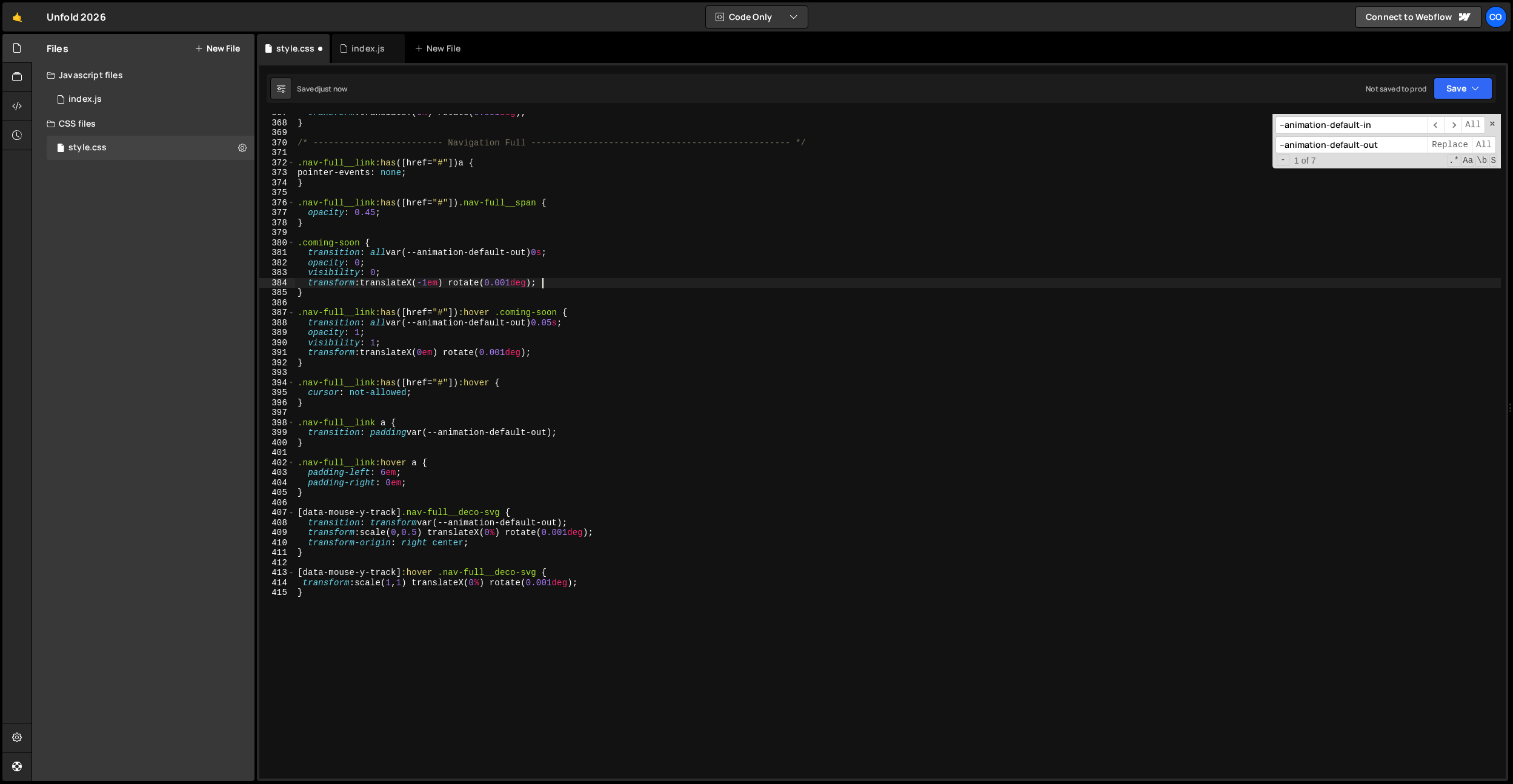
scroll to position [0, 17]
click at [522, 321] on div "transform : translateY( 0 % ) rotate( 0.001 deg ) ; } /* ----------------------…" at bounding box center [898, 450] width 1206 height 685
click at [538, 319] on div "transform : translateY( 0 % ) rotate( 0.001 deg ) ; } /* ----------------------…" at bounding box center [898, 450] width 1206 height 685
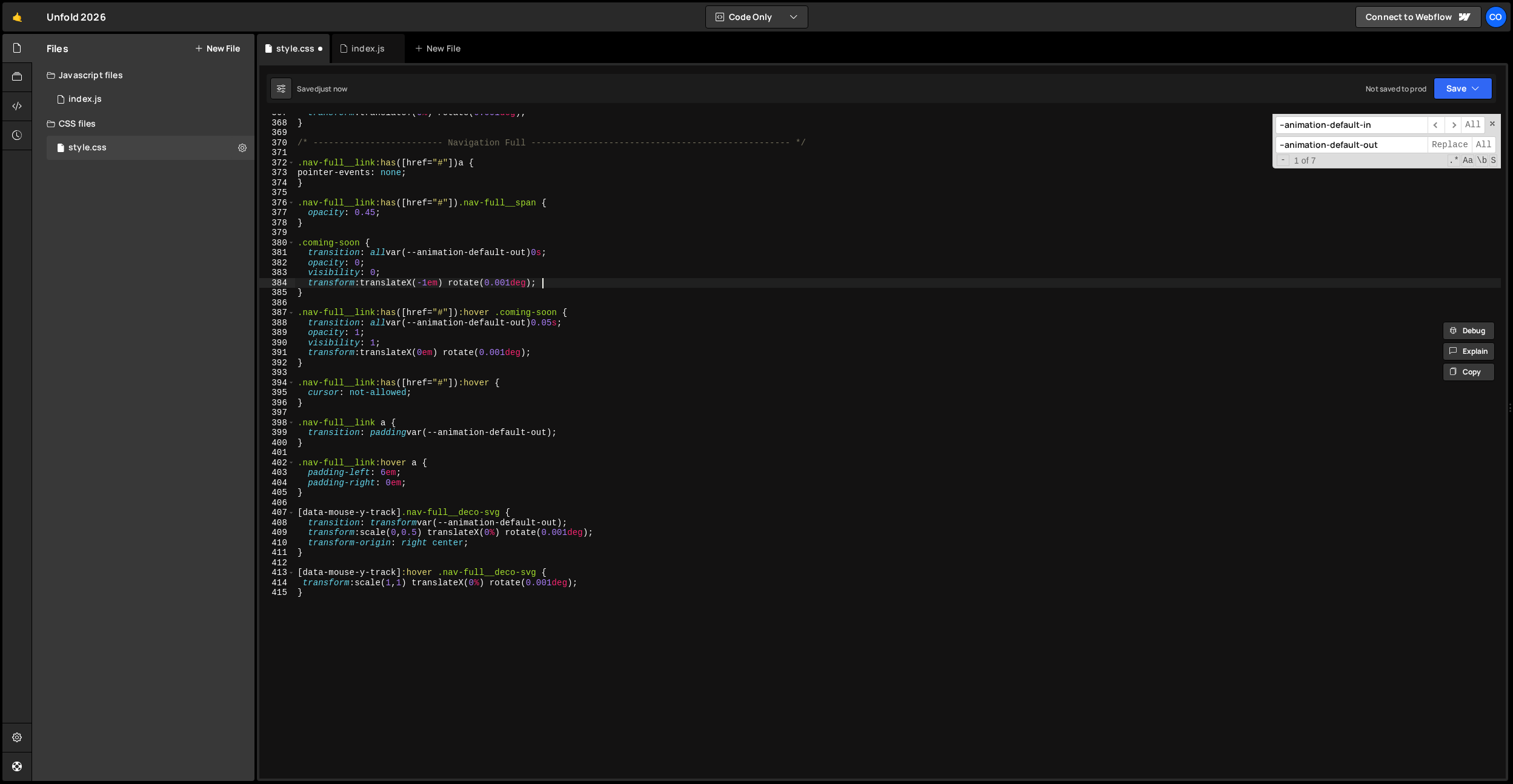
click at [582, 283] on div "transform : translateY( 0 % ) rotate( 0.001 deg ) ; } /* ----------------------…" at bounding box center [898, 450] width 1206 height 685
click at [559, 324] on div "transform : translateY( 0 % ) rotate( 0.001 deg ) ; } /* ----------------------…" at bounding box center [898, 450] width 1206 height 685
click at [681, 272] on div "transform : translateY( 0 % ) rotate( 0.001 deg ) ; } /* ----------------------…" at bounding box center [898, 450] width 1206 height 685
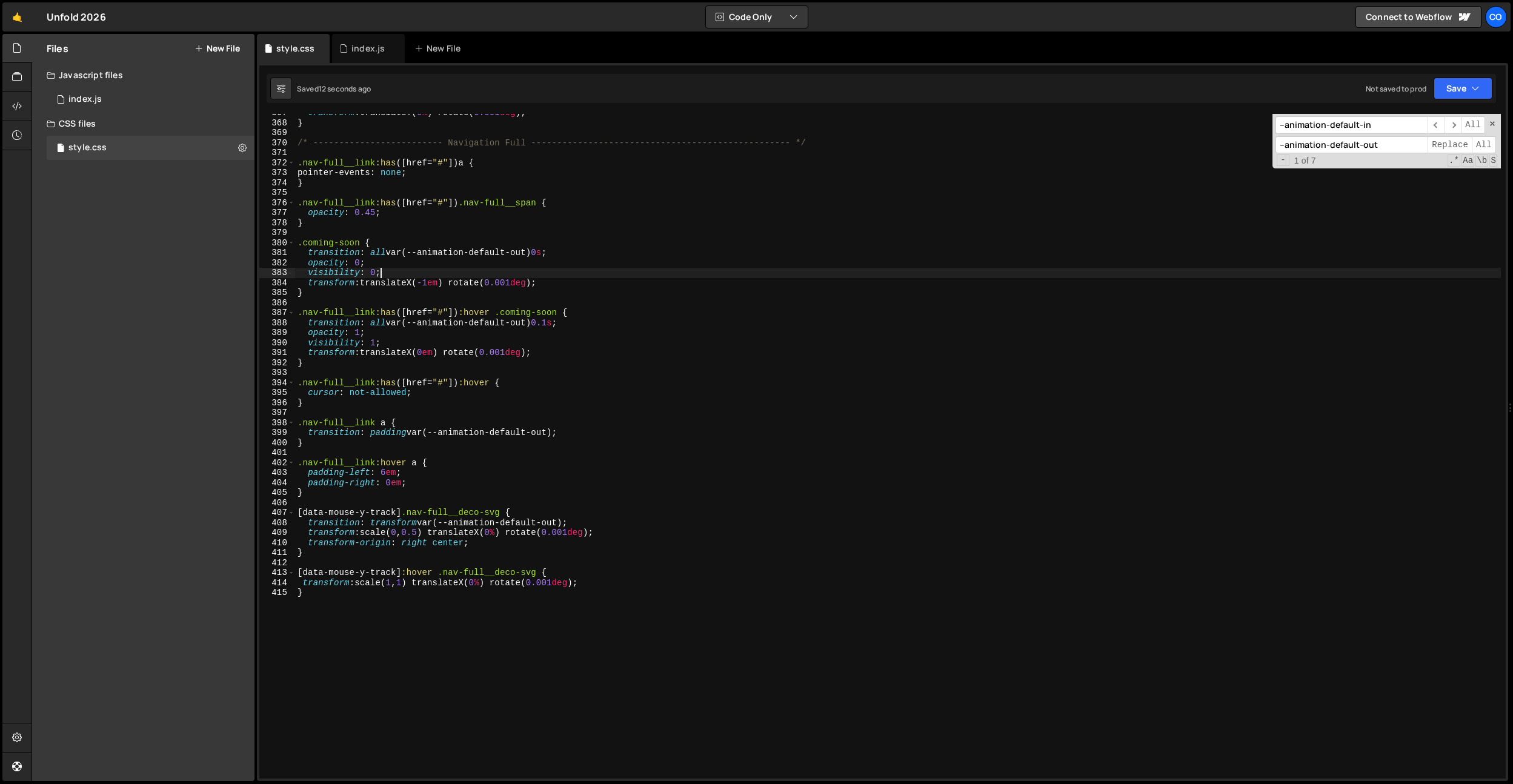
click at [550, 250] on div "transform : translateY( 0 % ) rotate( 0.001 deg ) ; } /* ----------------------…" at bounding box center [898, 450] width 1206 height 685
click at [532, 315] on div "transform : translateY( 0 % ) rotate( 0.001 deg ) ; } /* ----------------------…" at bounding box center [898, 450] width 1206 height 685
drag, startPoint x: 571, startPoint y: 321, endPoint x: 582, endPoint y: 313, distance: 13.6
click at [582, 313] on div "transform : translateY( 0 % ) rotate( 0.001 deg ) ; } /* ----------------------…" at bounding box center [898, 450] width 1206 height 685
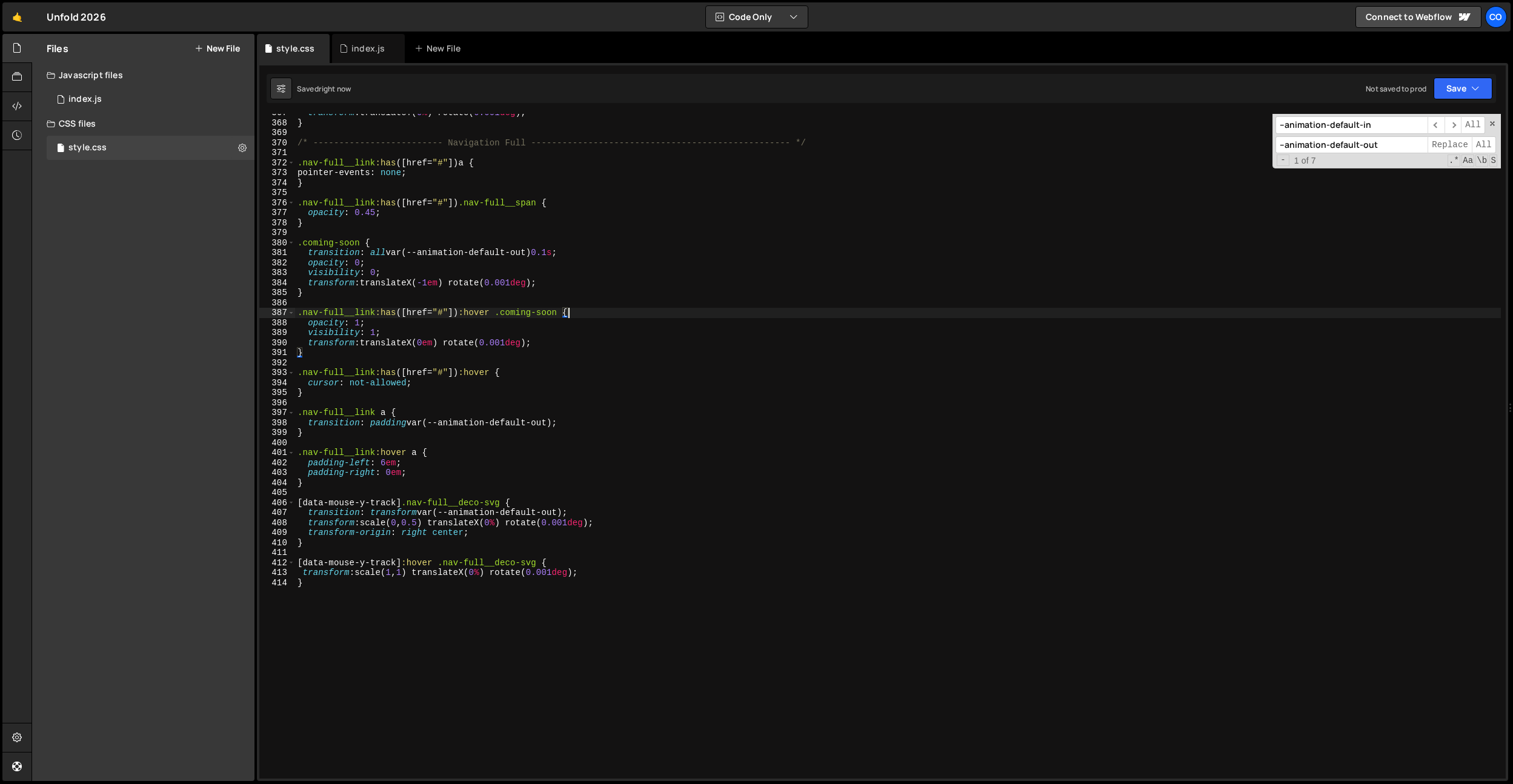
type textarea ".nav-full__link:has([href="#"]):hover .coming-soon {"
click at [463, 231] on div "transform : translateY( 0 % ) rotate( 0.001 deg ) ; } /* ----------------------…" at bounding box center [898, 450] width 1206 height 685
click at [434, 279] on div "transform : translateY( 0 % ) rotate( 0.001 deg ) ; } /* ----------------------…" at bounding box center [898, 450] width 1206 height 685
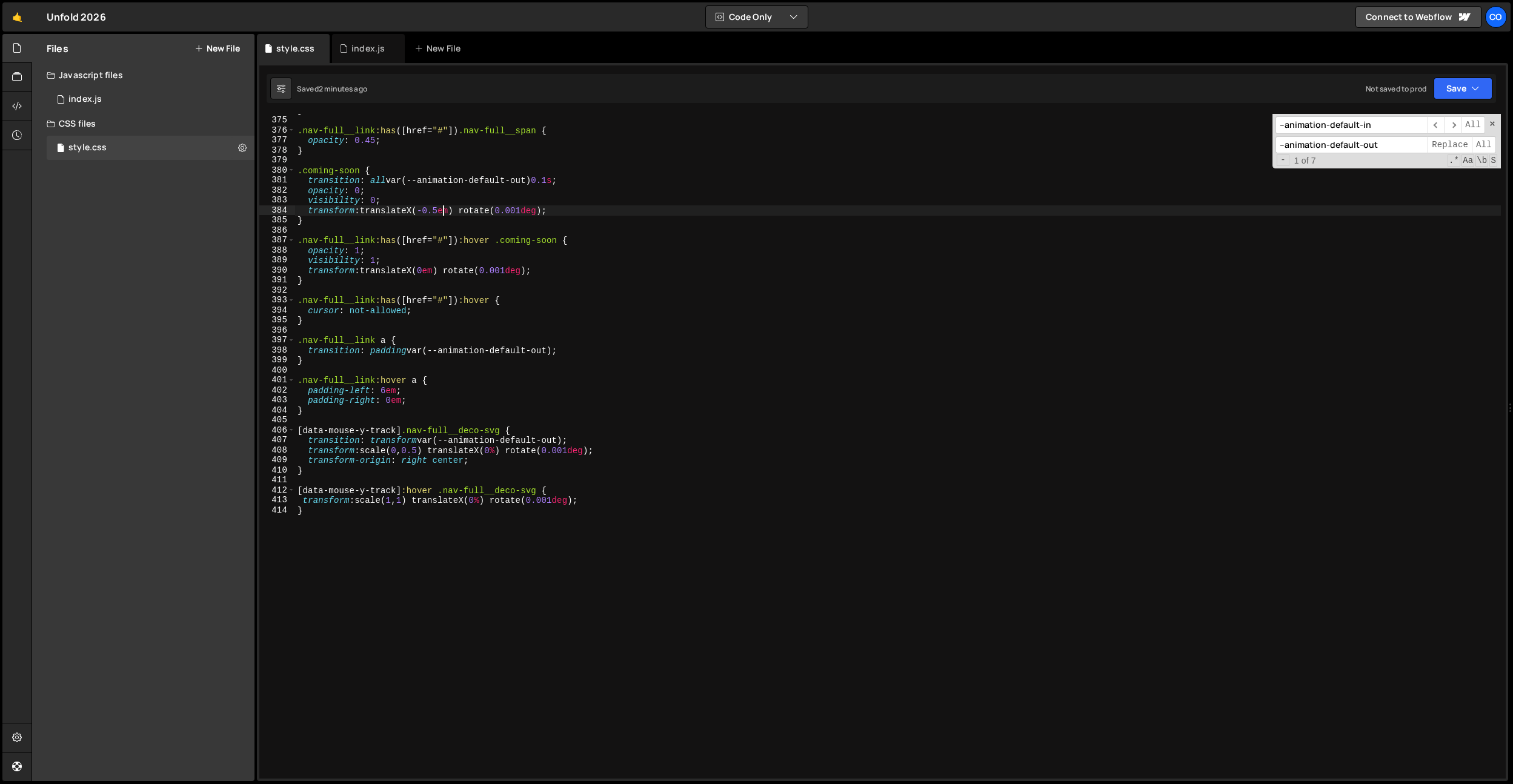
scroll to position [3801, 0]
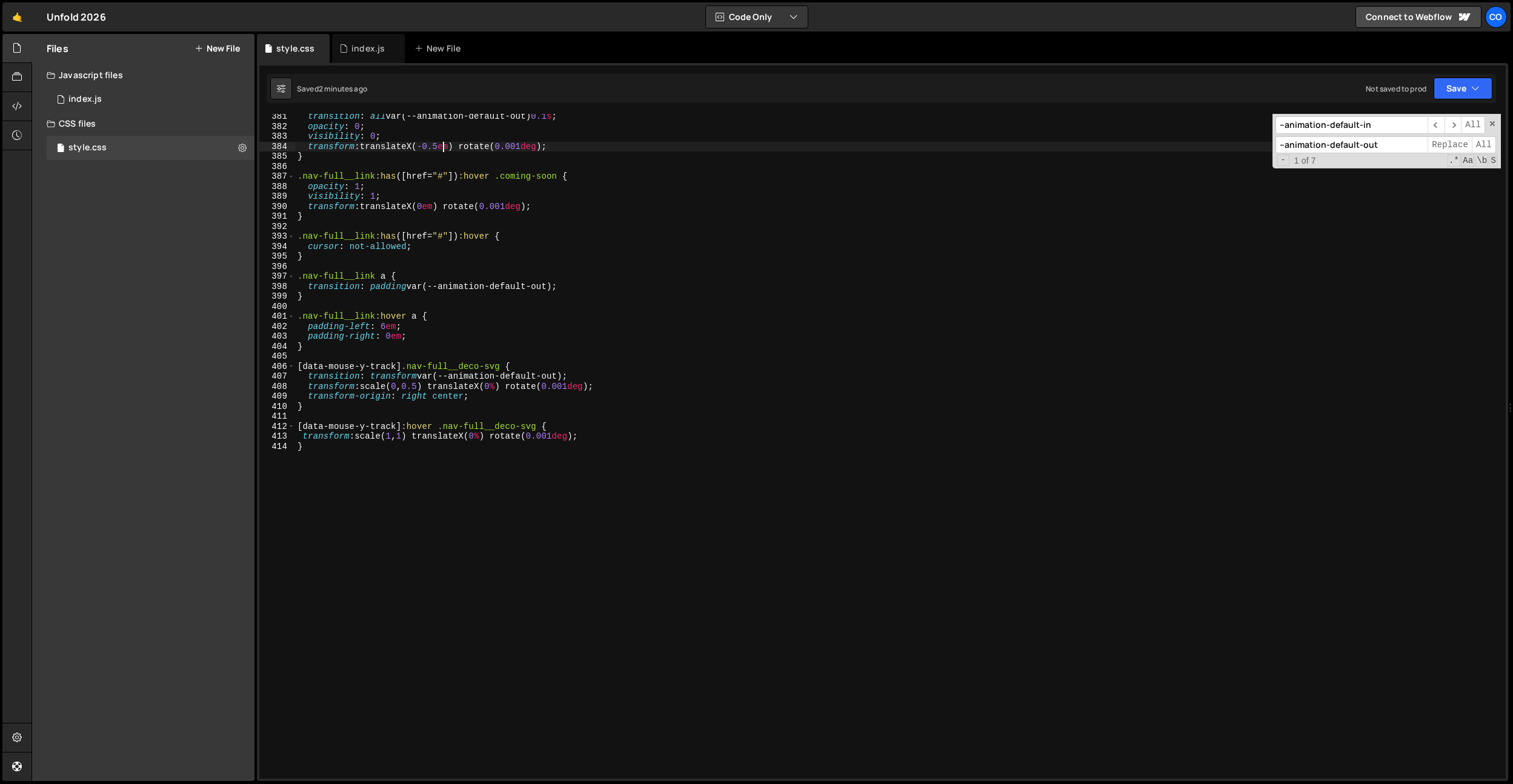
click at [394, 539] on div "transition : all var(--animation-default-out) 0.1 s ; opacity : 0 ; visibility …" at bounding box center [898, 454] width 1206 height 685
type textarea "}"
paste textarea "nav-full__dark"
type textarea ".nav-full__dark {}"
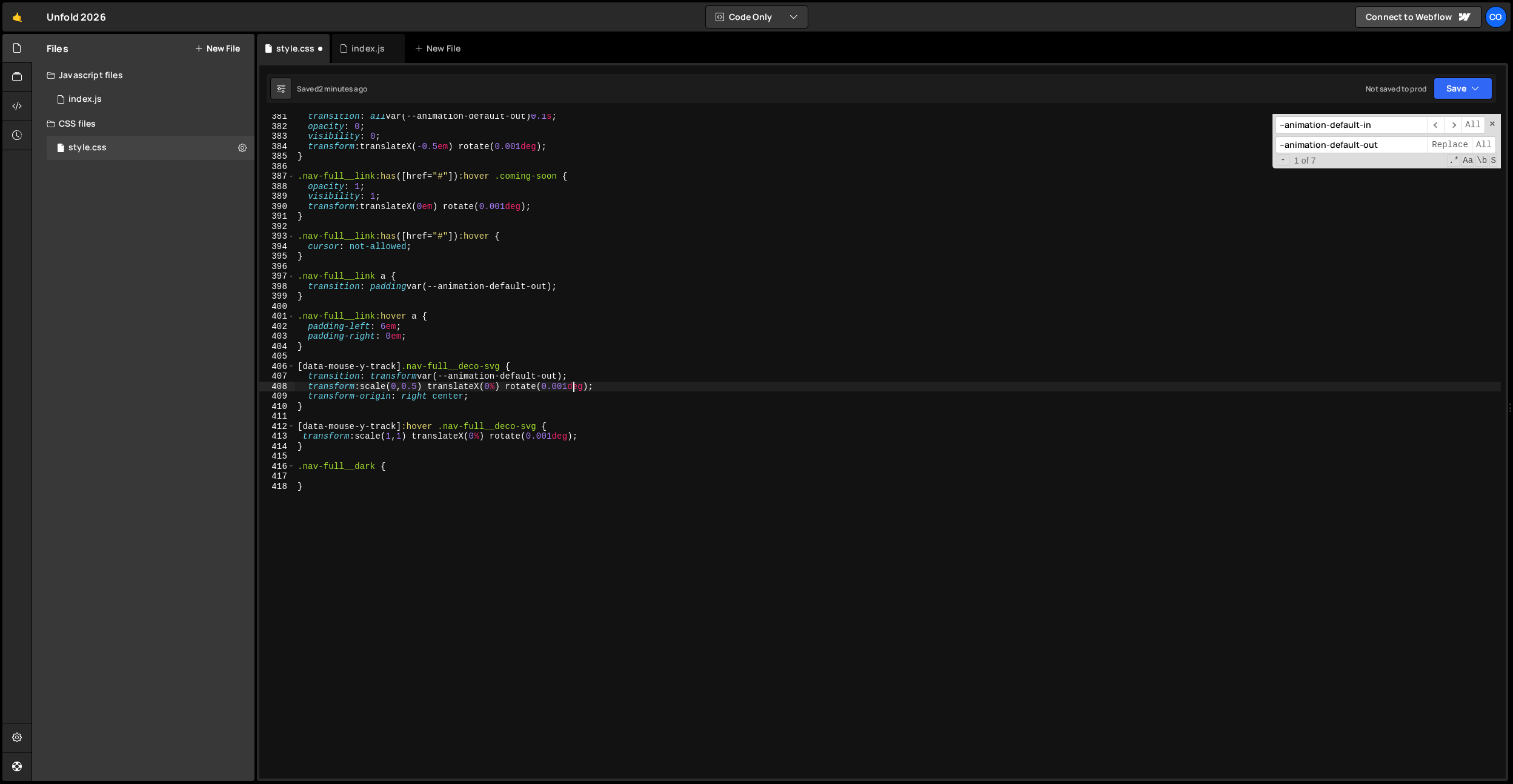
click at [574, 383] on div "transition : all var(--animation-default-out) 0.1 s ; opacity : 0 ; visibility …" at bounding box center [898, 454] width 1206 height 685
drag, startPoint x: 583, startPoint y: 377, endPoint x: 308, endPoint y: 374, distance: 275.0
click at [308, 374] on div "transition : all var(--animation-default-out) 0.1 s ; opacity : 0 ; visibility …" at bounding box center [898, 454] width 1206 height 685
type textarea "transition: transform var(--animation-default-out);"
drag, startPoint x: 319, startPoint y: 478, endPoint x: 409, endPoint y: 495, distance: 91.6
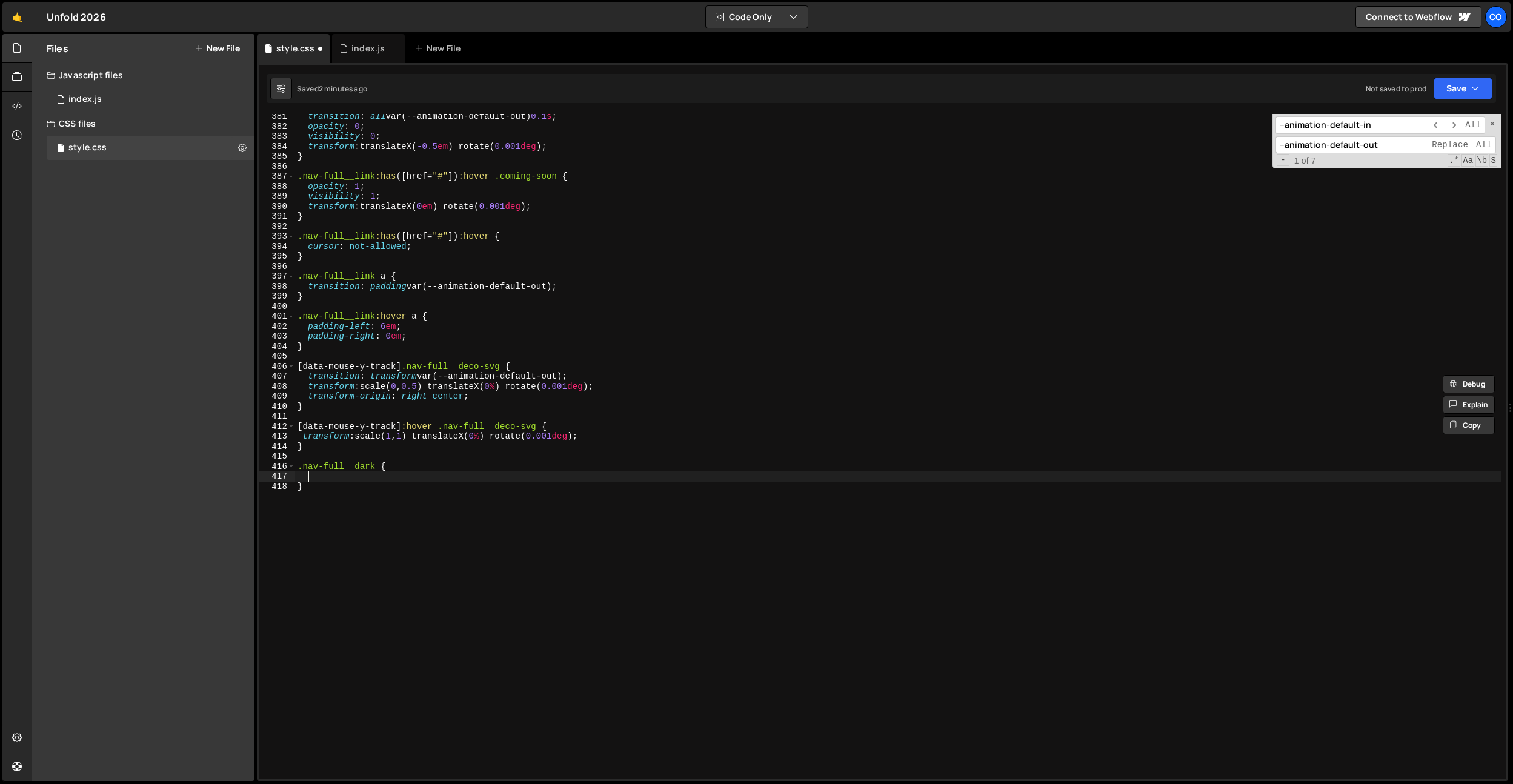
click at [319, 478] on div "transition : all var(--animation-default-out) 0.1 s ; opacity : 0 ; visibility …" at bounding box center [898, 454] width 1206 height 685
paste textarea "transition: transform var(--animation-default-out);"
click at [528, 501] on div "transition : all var(--animation-default-out) 0.1 s ; opacity : 0 ; visibility …" at bounding box center [898, 454] width 1206 height 685
click at [556, 481] on div "transition : all var(--animation-default-out) 0.1 s ; opacity : 0 ; visibility …" at bounding box center [898, 454] width 1206 height 685
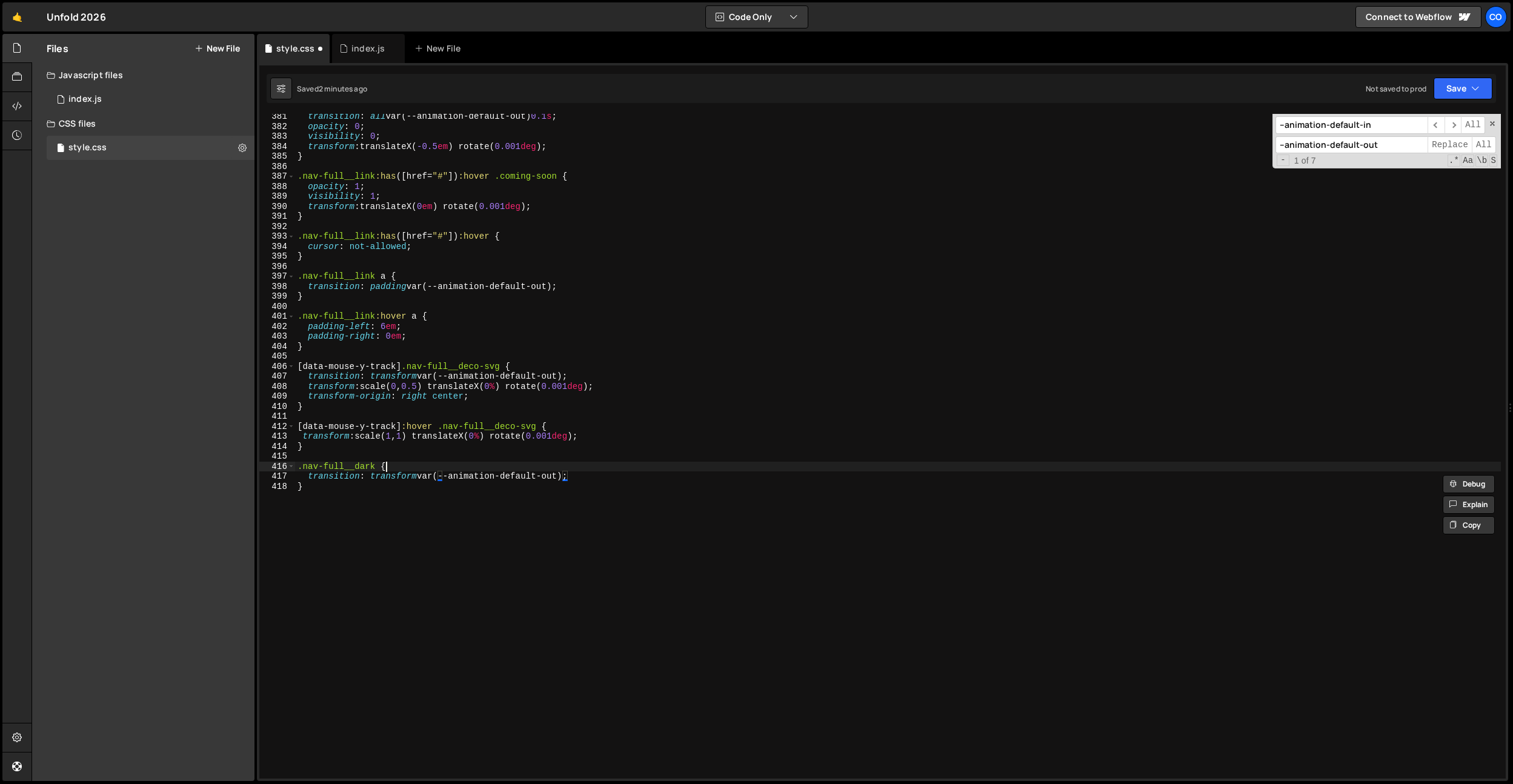
click at [399, 470] on div "transition : all var(--animation-default-out) 0.1 s ; opacity : 0 ; visibility …" at bounding box center [898, 454] width 1206 height 685
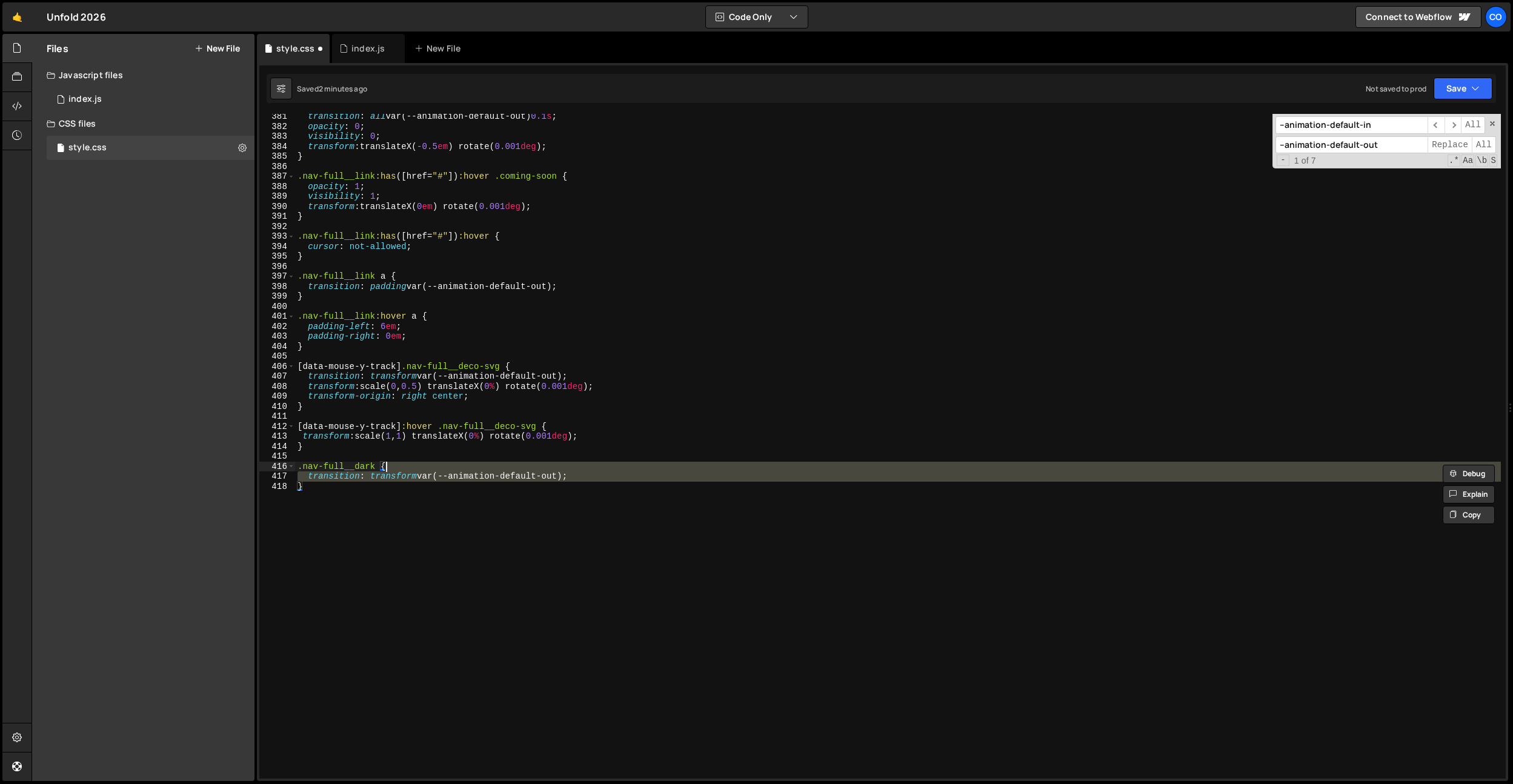
click at [395, 475] on div "transition : all var(--animation-default-out) 0.1 s ; opacity : 0 ; visibility …" at bounding box center [898, 446] width 1206 height 665
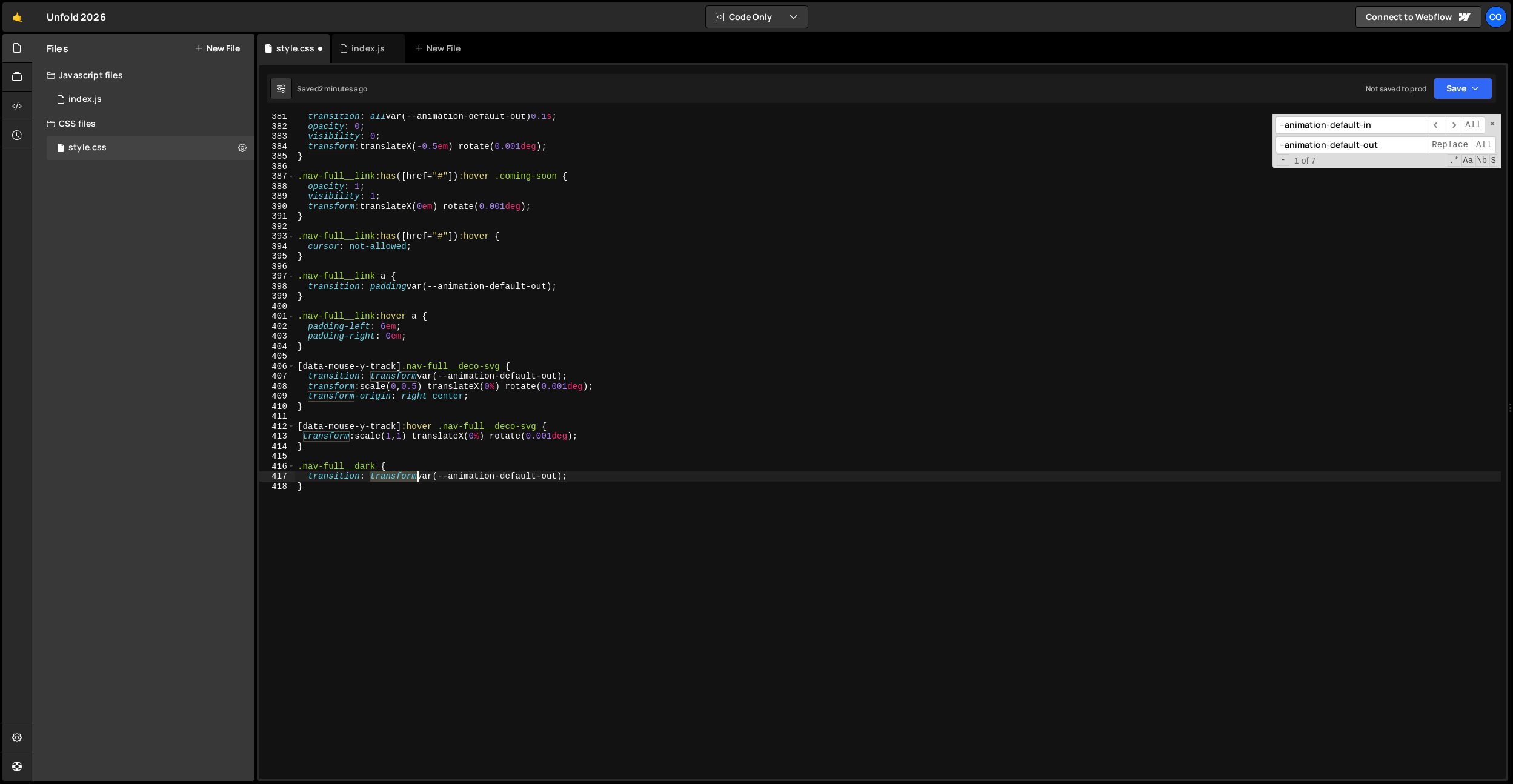
click at [395, 475] on div "transition : all var(--animation-default-out) 0.1 s ; opacity : 0 ; visibility …" at bounding box center [898, 454] width 1206 height 685
click at [495, 465] on div "transition : all var(--animation-default-out) 0.1 s ; opacity : 0 ; visibility …" at bounding box center [898, 454] width 1206 height 685
click at [560, 478] on div "transition : all var(--animation-default-out) 0.1 s ; opacity : 0 ; visibility …" at bounding box center [898, 454] width 1206 height 685
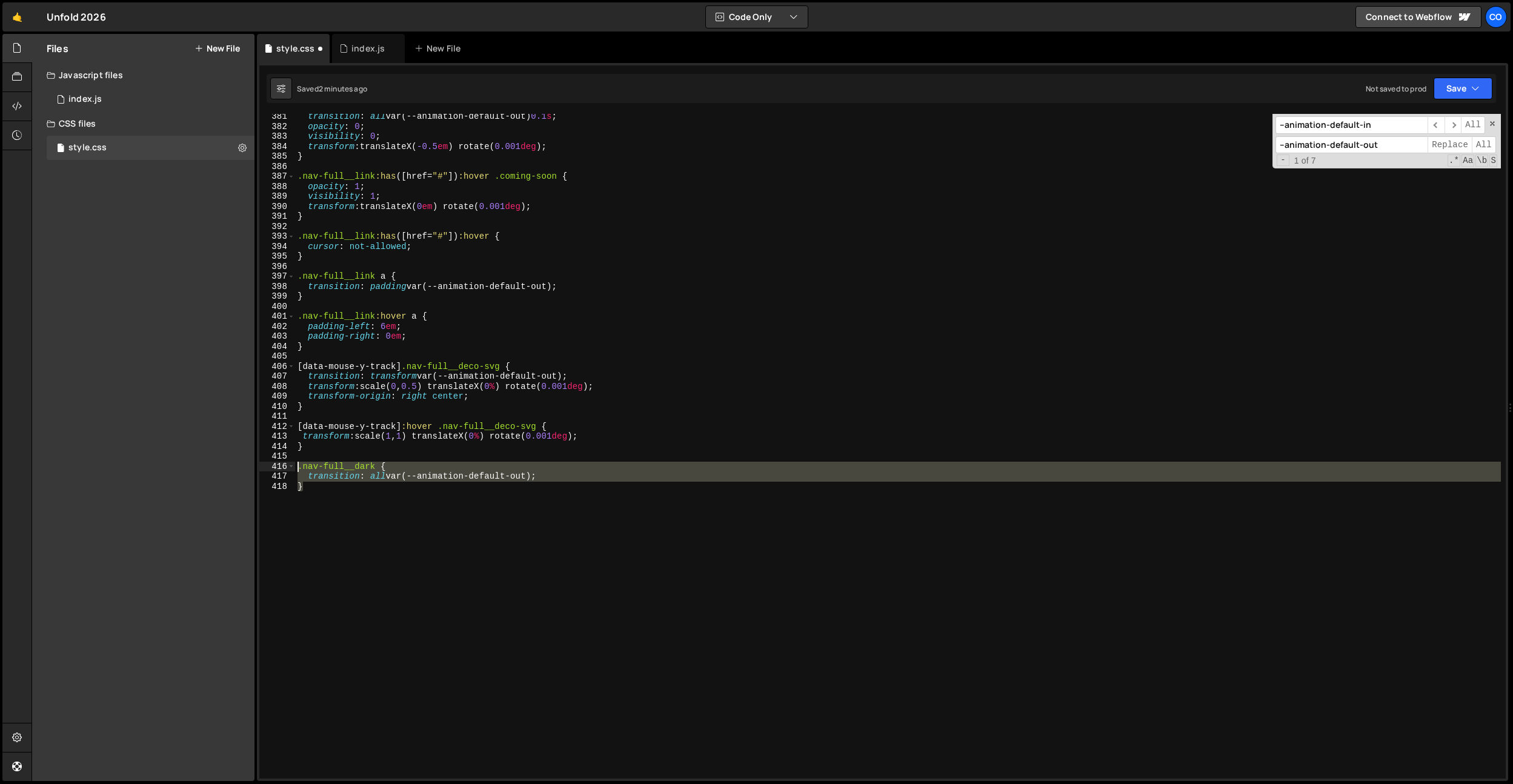
drag, startPoint x: 442, startPoint y: 502, endPoint x: 272, endPoint y: 463, distance: 174.4
click at [272, 463] on div "transition: all var(--animation-default-out); 381 382 383 384 385 386 387 388 3…" at bounding box center [882, 446] width 1246 height 665
type textarea "}"
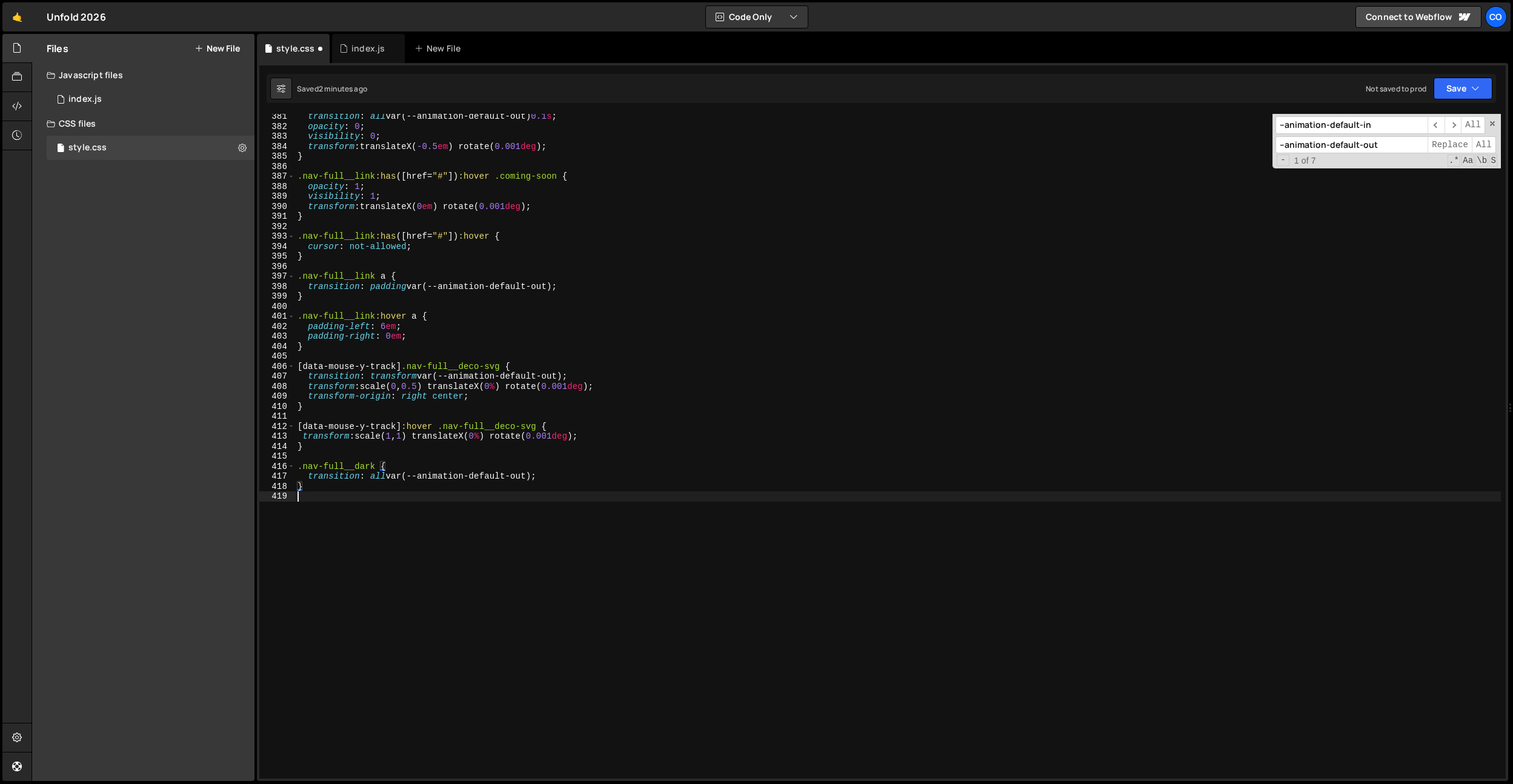
paste textarea "}"
click at [372, 507] on div "transition : all var(--animation-default-out) 0.1 s ; opacity : 0 ; visibility …" at bounding box center [898, 454] width 1206 height 685
click at [296, 506] on div "transition : all var(--animation-default-out) 0.1 s ; opacity : 0 ; visibility …" at bounding box center [898, 454] width 1206 height 685
paste textarea "data-navigation-status"
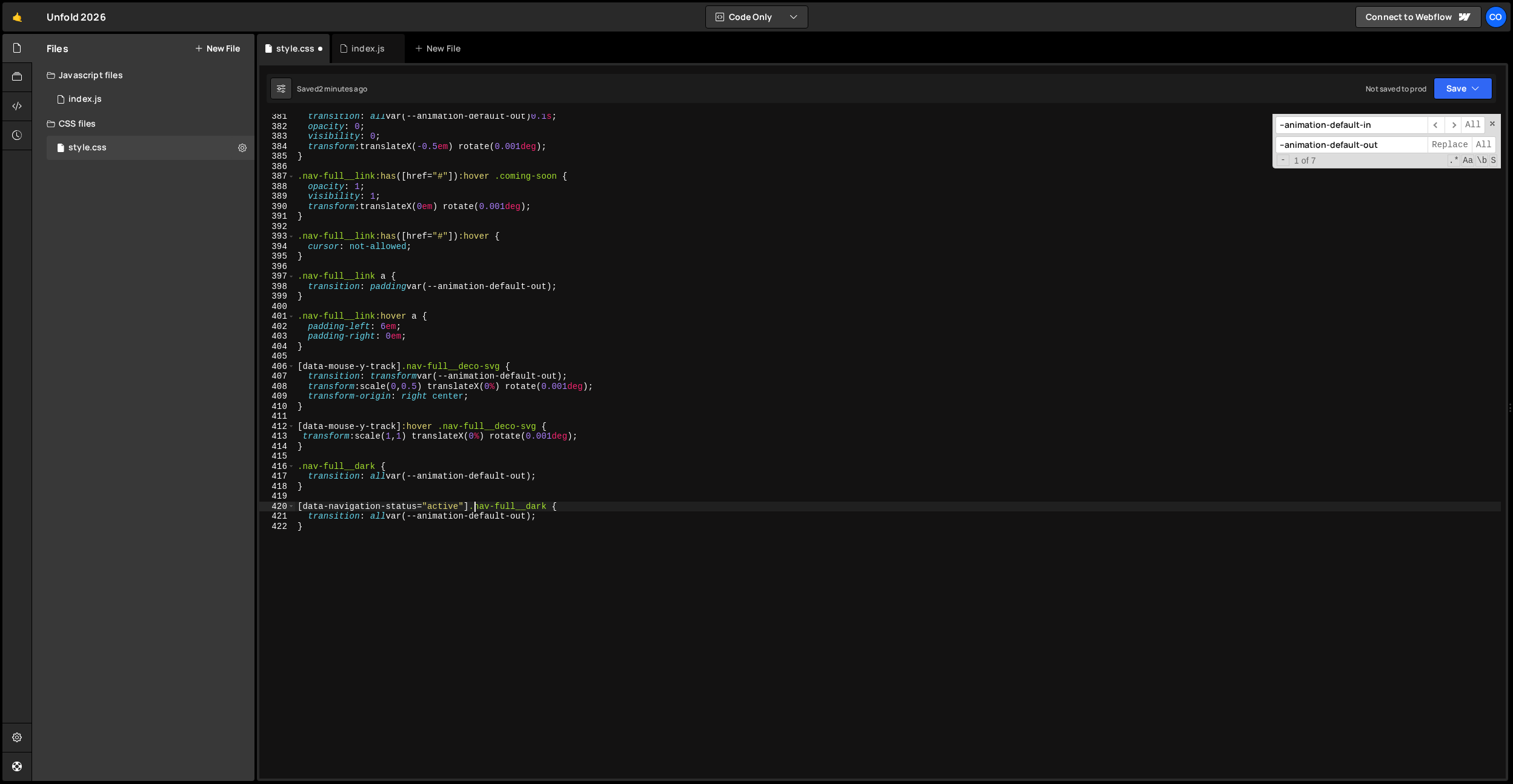
click at [521, 507] on div "transition : all var(--animation-default-out) 0.1 s ; opacity : 0 ; visibility …" at bounding box center [898, 454] width 1206 height 685
drag, startPoint x: 551, startPoint y: 515, endPoint x: 306, endPoint y: 513, distance: 245.0
click at [306, 513] on div "transition : all var(--animation-default-out) 0.1 s ; opacity : 0 ; visibility …" at bounding box center [898, 454] width 1206 height 685
click at [452, 428] on div "transition : all var(--animation-default-out) 0.1 s ; opacity : 0 ; visibility …" at bounding box center [898, 454] width 1206 height 685
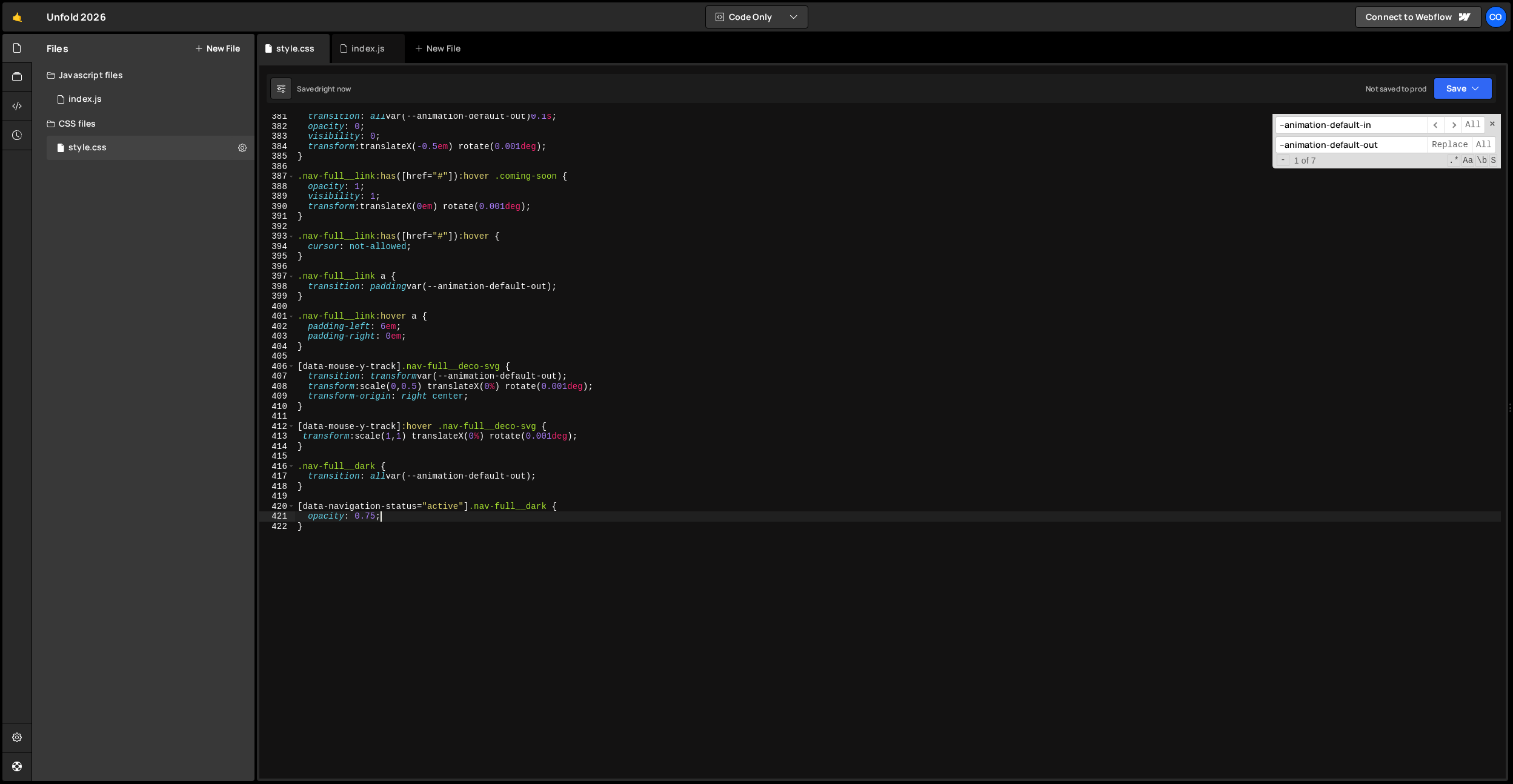
click at [421, 519] on div "transition : all var(--animation-default-out) 0.1 s ; opacity : 0 ; visibility …" at bounding box center [898, 454] width 1206 height 685
type textarea "opacity: 0.75;"
drag, startPoint x: 468, startPoint y: 506, endPoint x: 361, endPoint y: 499, distance: 107.2
click at [272, 502] on div "visibility: visible; 381 382 383 384 385 386 387 388 389 390 391 392 393 394 39…" at bounding box center [882, 446] width 1246 height 665
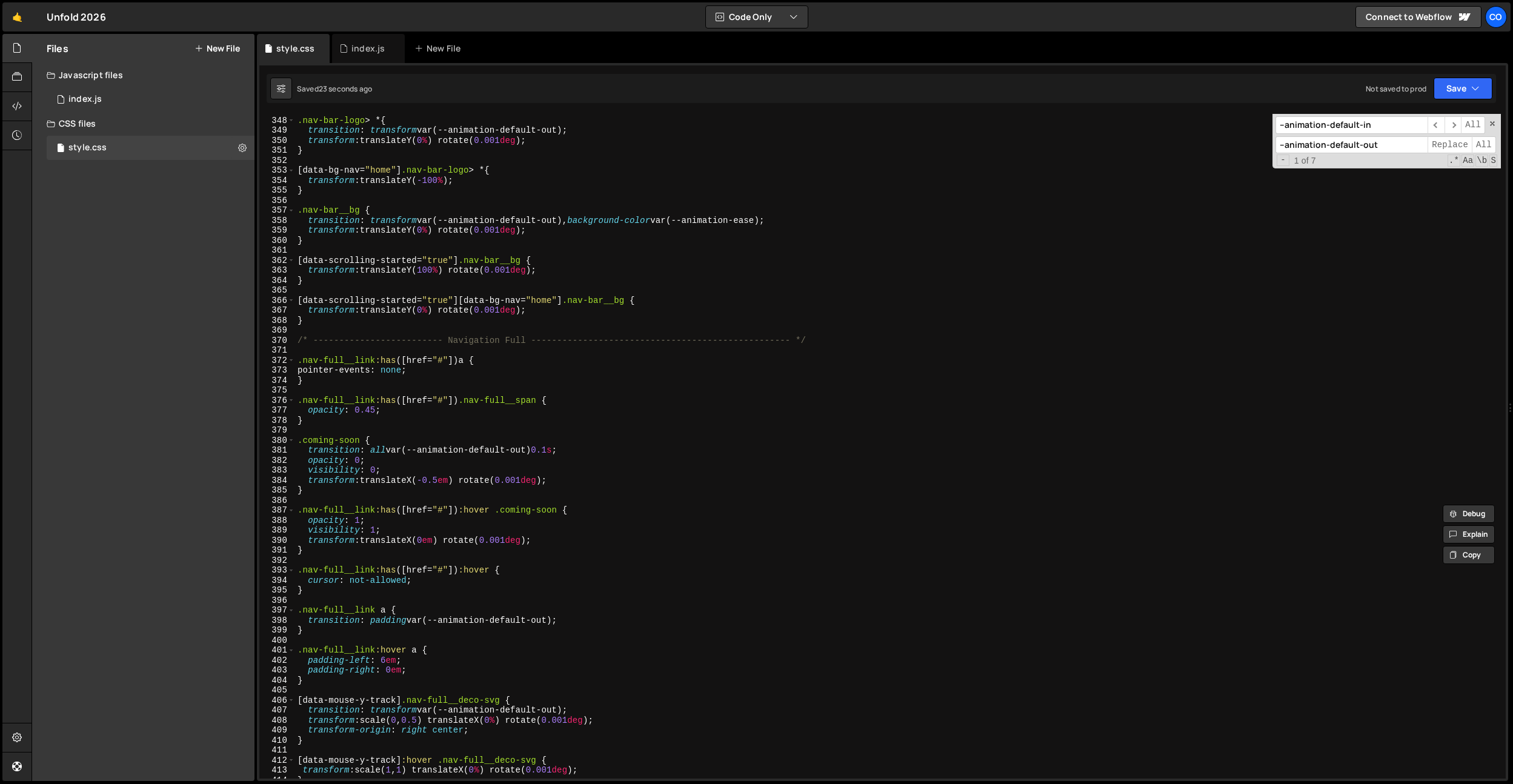
scroll to position [3720, 0]
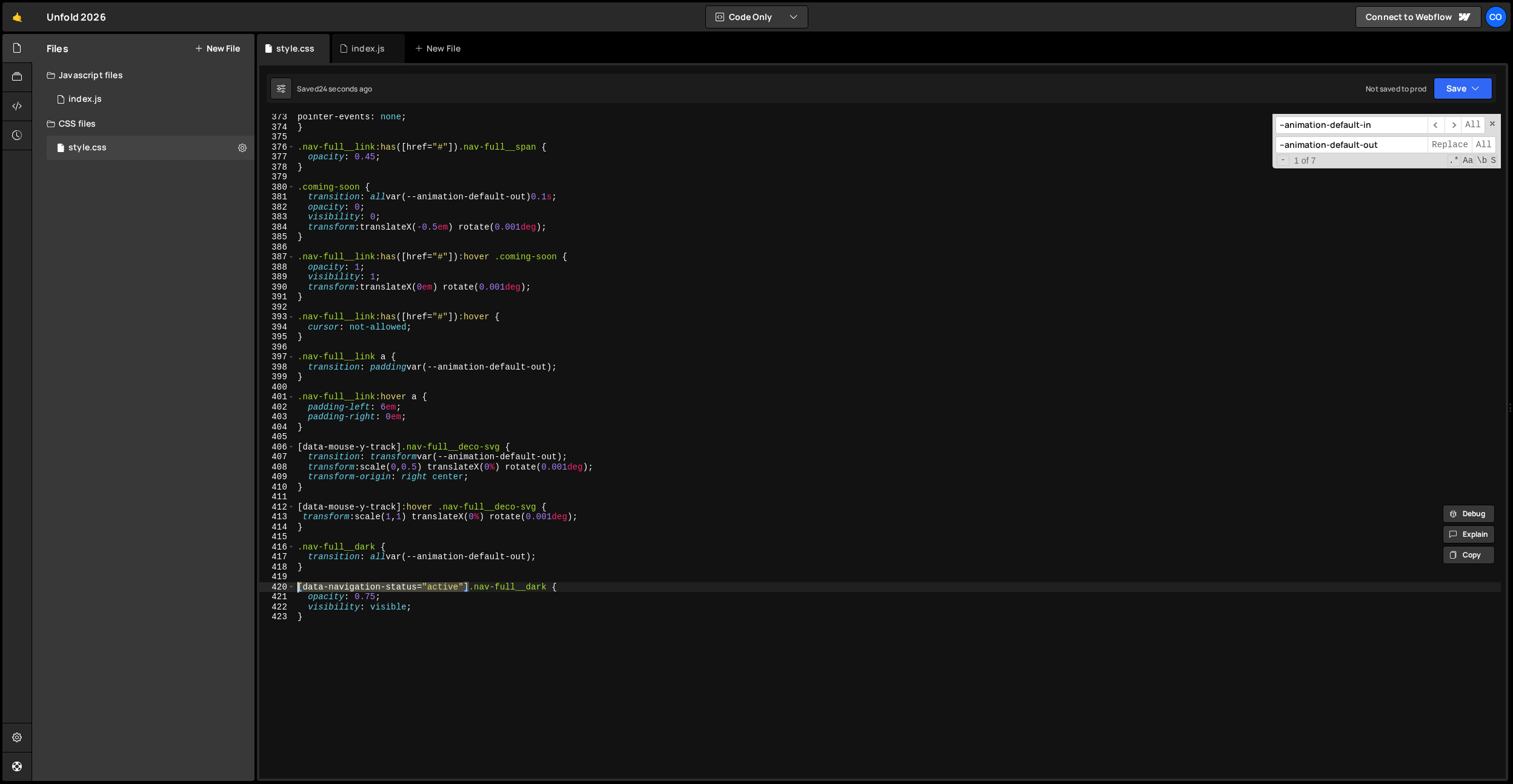
click at [338, 529] on div "pointer-events : none ; } .nav-full__link :has ([ href = " # " ]) .nav-full__sp…" at bounding box center [898, 454] width 1206 height 685
type textarea "}"
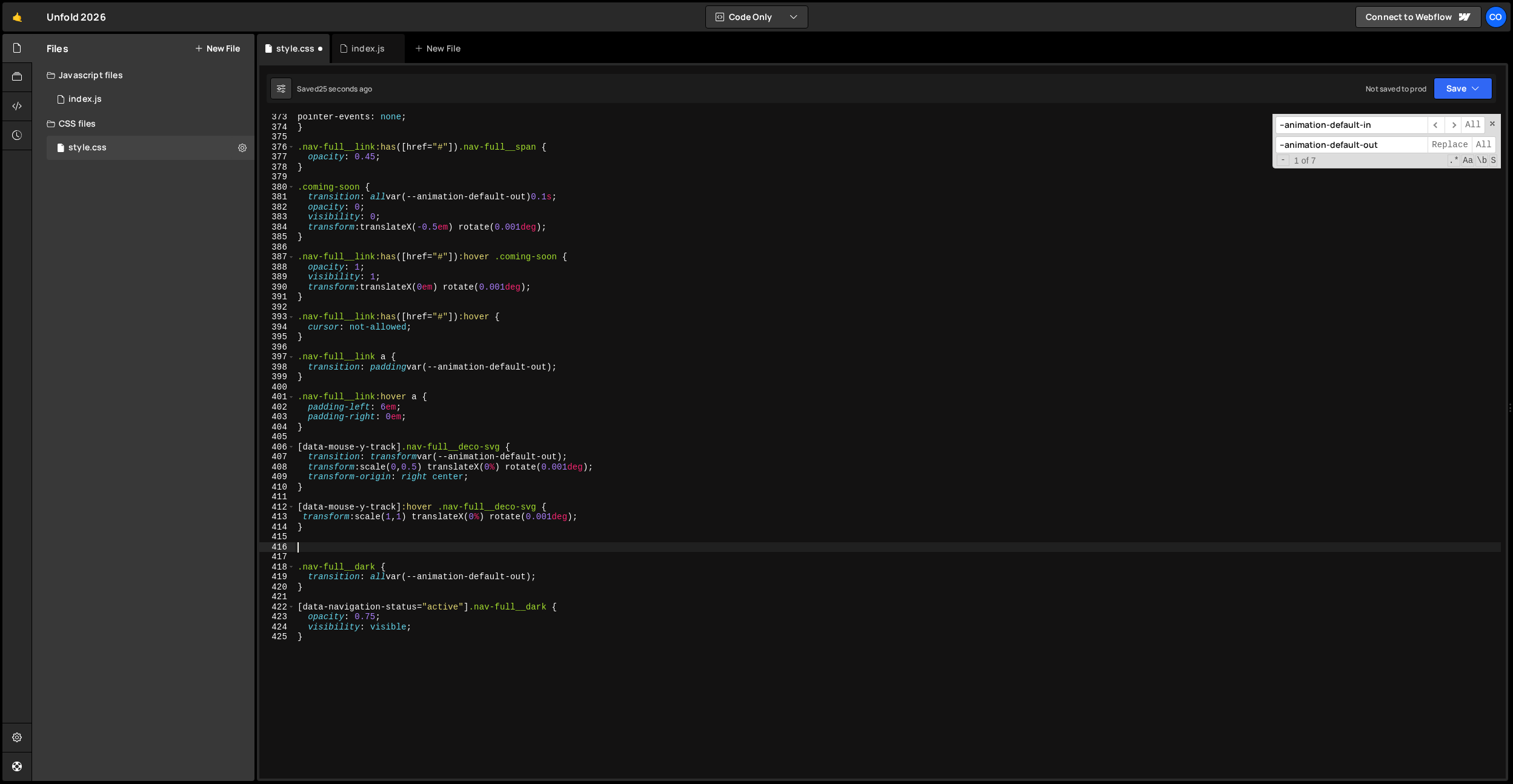
paste textarea "[data-navigation-status="active"]"
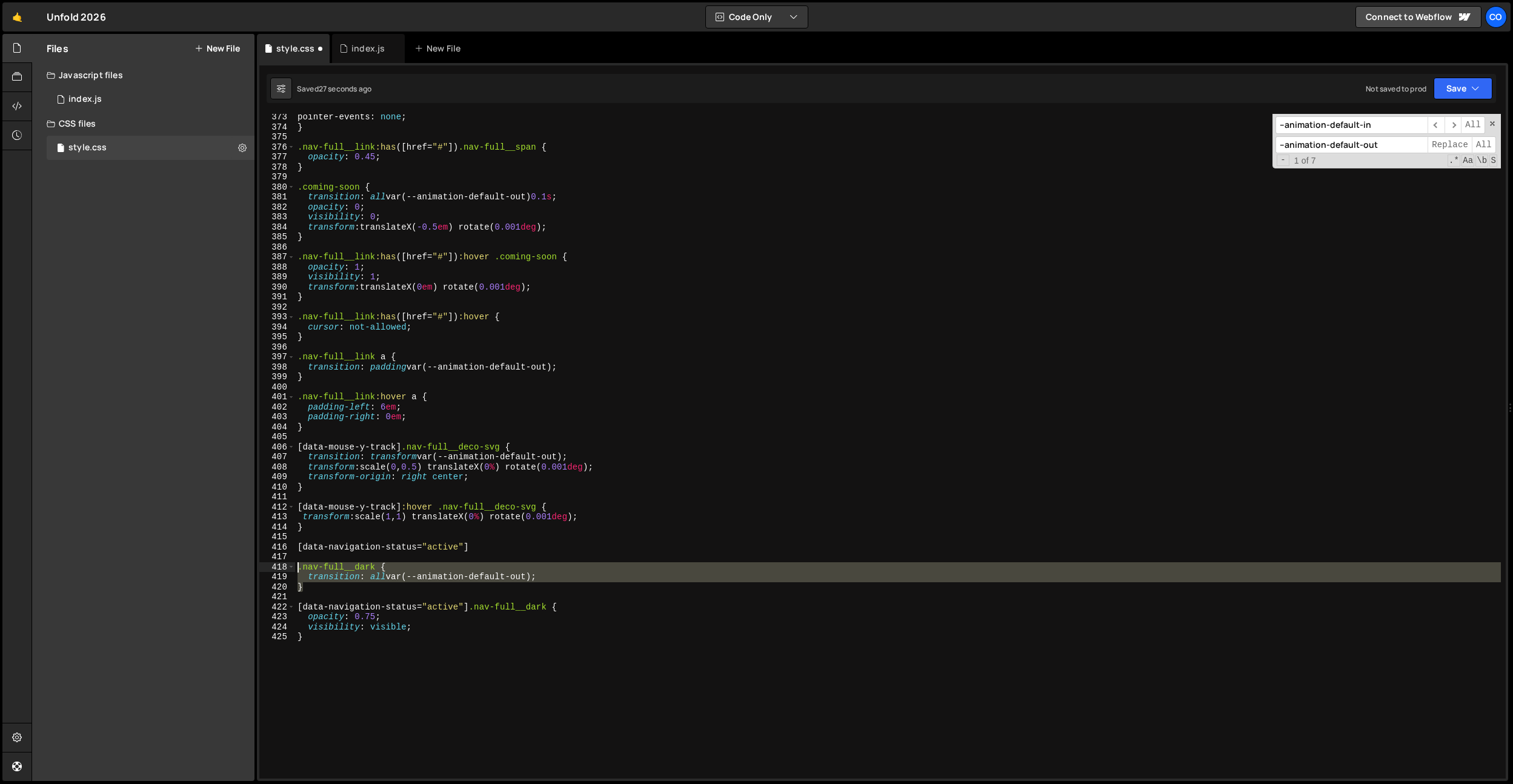
drag, startPoint x: 382, startPoint y: 592, endPoint x: 316, endPoint y: 533, distance: 88.5
click at [275, 563] on div "[data-navigation-status="active"] 373 374 375 376 377 378 379 380 381 382 383 3…" at bounding box center [882, 446] width 1246 height 665
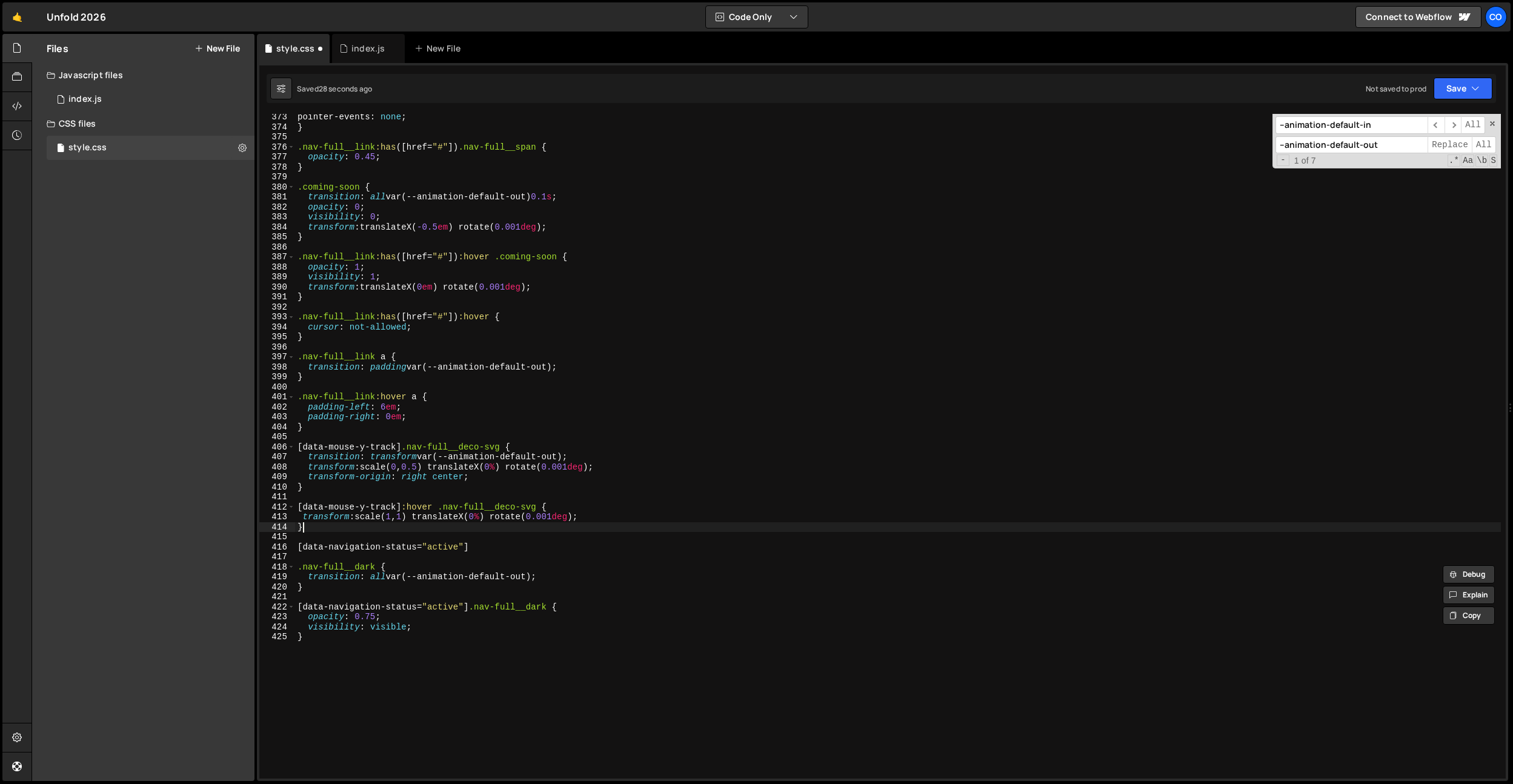
click at [319, 524] on div "pointer-events : none ; } .nav-full__link :has ([ href = " # " ]) .nav-full__sp…" at bounding box center [898, 454] width 1206 height 685
type textarea "}"
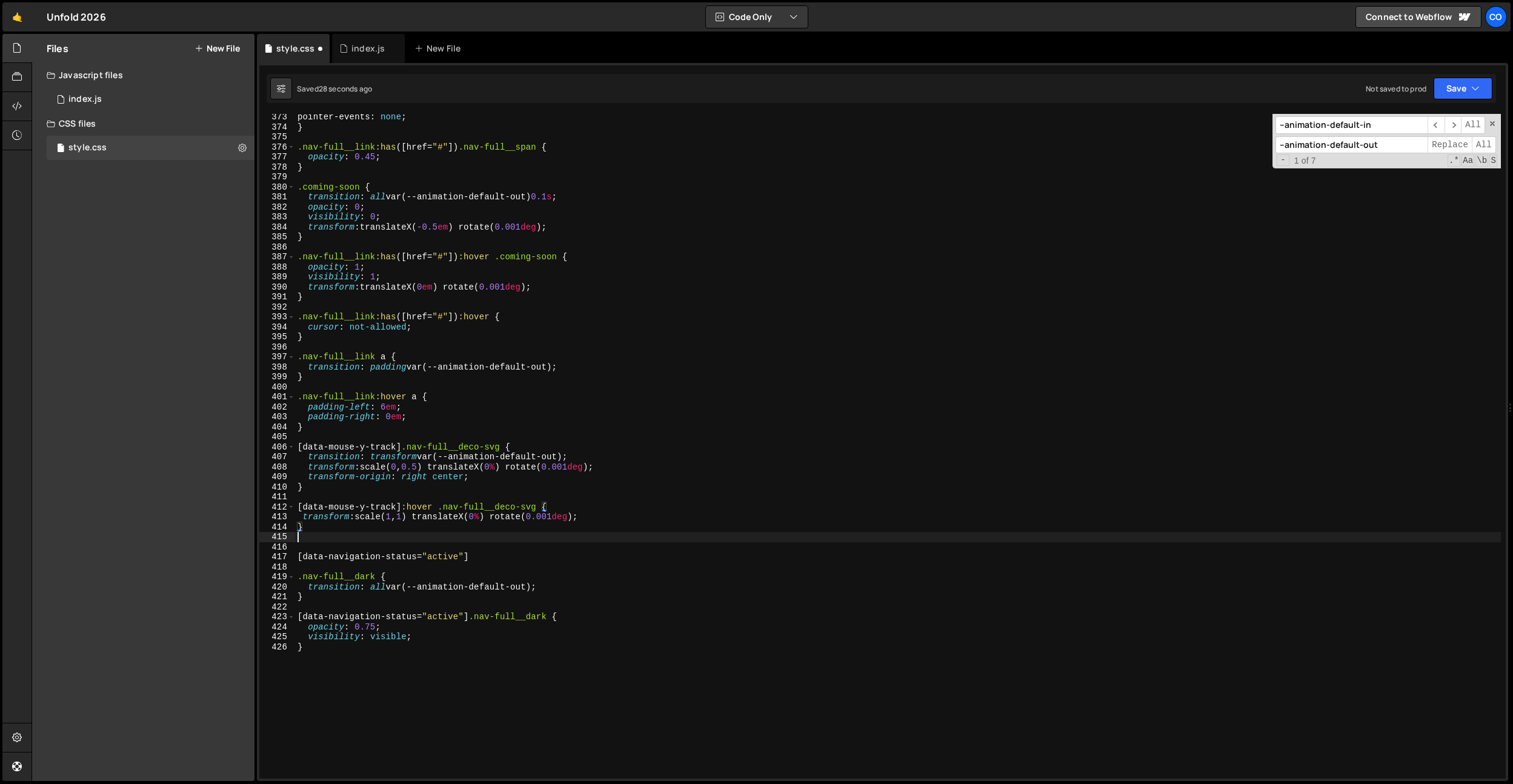
paste textarea "}"
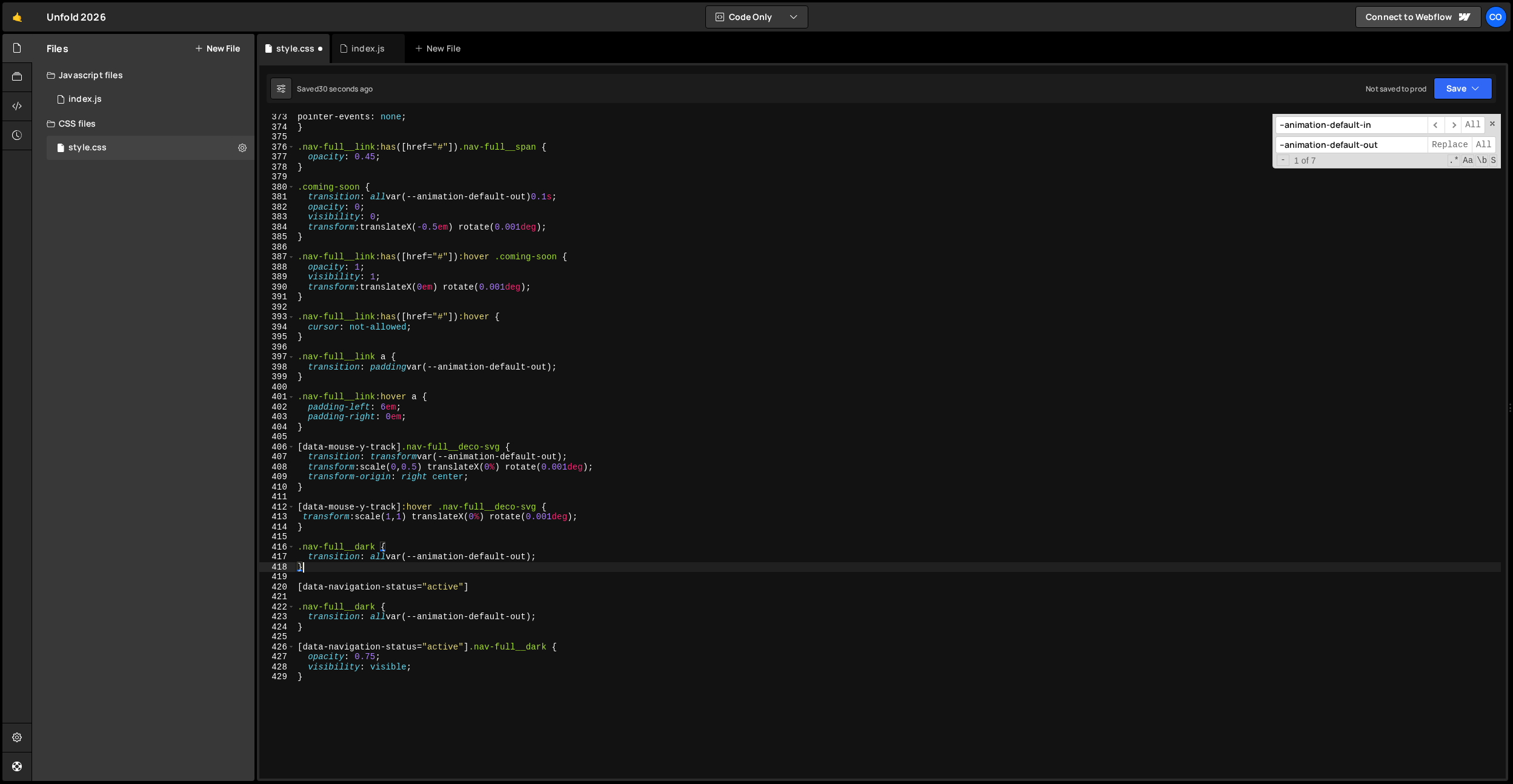
click at [548, 556] on div "pointer-events : none ; } .nav-full__link :has ([ href = " # " ]) .nav-full__sp…" at bounding box center [898, 454] width 1206 height 685
click at [373, 556] on div "pointer-events : none ; } .nav-full__link :has ([ href = " # " ]) .nav-full__sp…" at bounding box center [898, 454] width 1206 height 685
click at [376, 546] on div "pointer-events : none ; } .nav-full__link :has ([ href = " # " ]) .nav-full__sp…" at bounding box center [898, 454] width 1206 height 685
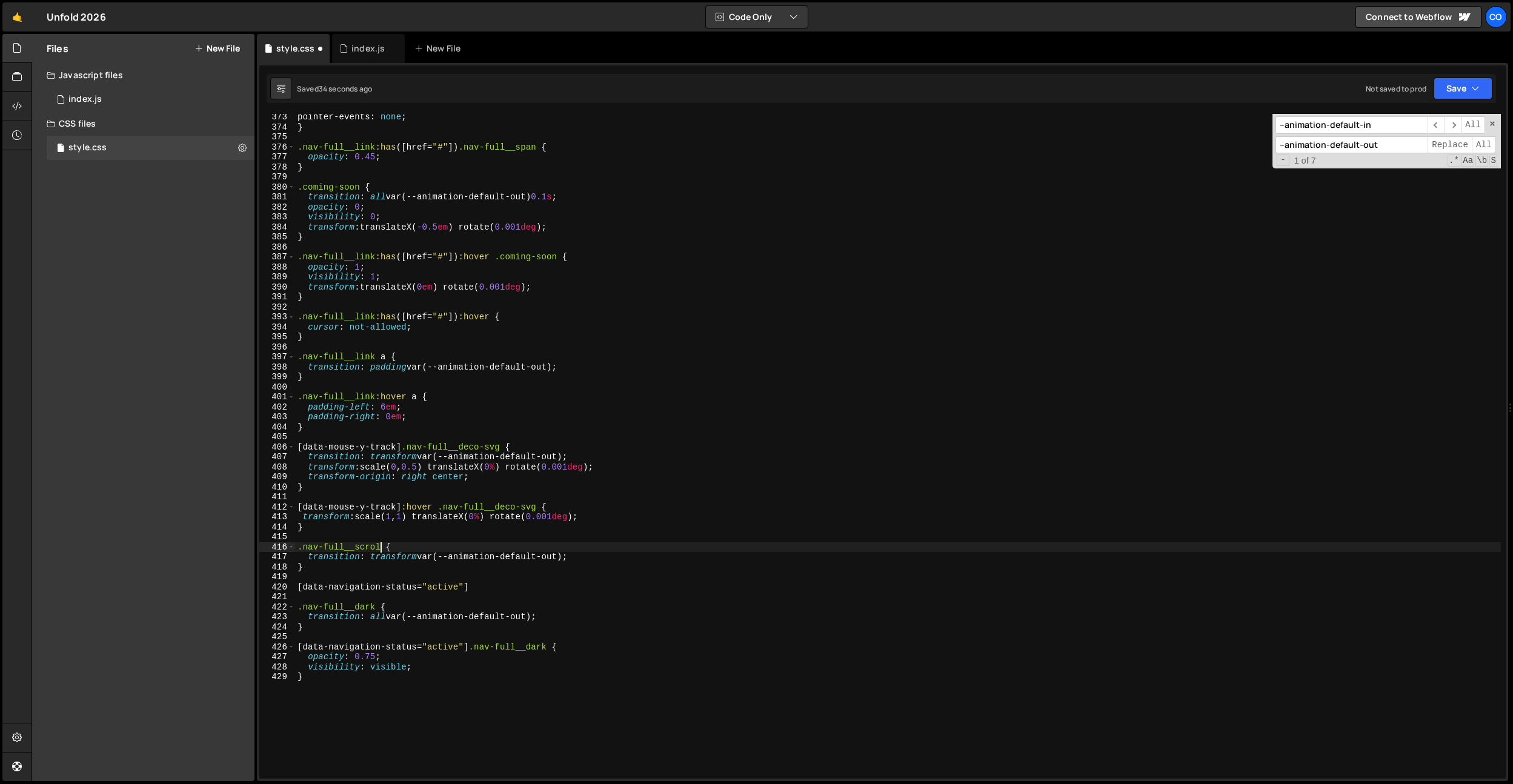
scroll to position [0, 6]
click at [575, 563] on div "pointer-events : none ; } .nav-full__link :has ([ href = " # " ]) .nav-full__sp…" at bounding box center [898, 454] width 1206 height 685
click at [578, 560] on div "pointer-events : none ; } .nav-full__link :has ([ href = " # " ]) .nav-full__sp…" at bounding box center [898, 454] width 1206 height 685
type textarea "transition: transform var(--animation-default-out);"
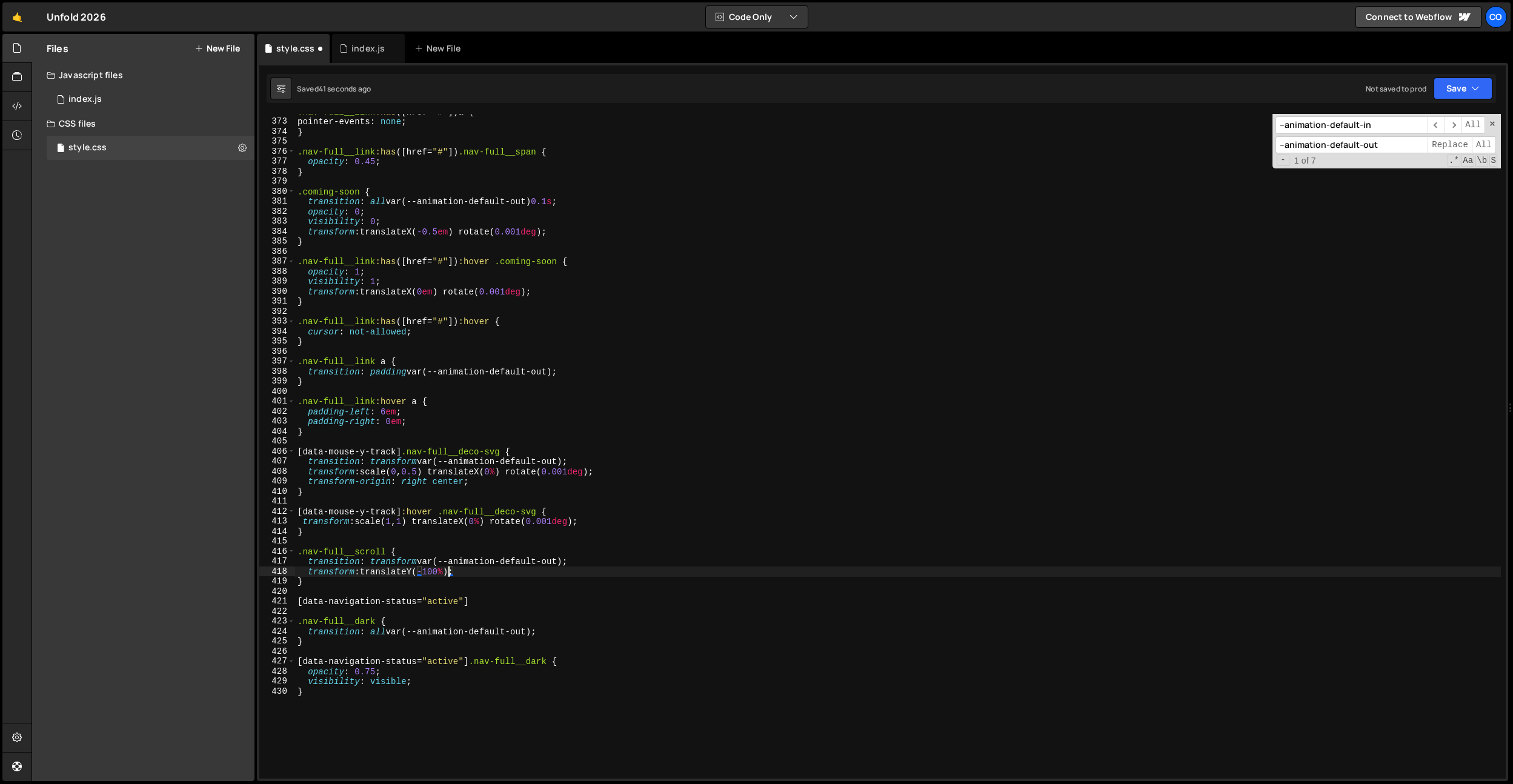
scroll to position [3716, 0]
click at [471, 567] on div ".nav-full__link :has ([ href = " # " ]) a { pointer-events : none ; } .nav-full…" at bounding box center [898, 449] width 1206 height 685
type textarea "transform: translateY(-100%);"
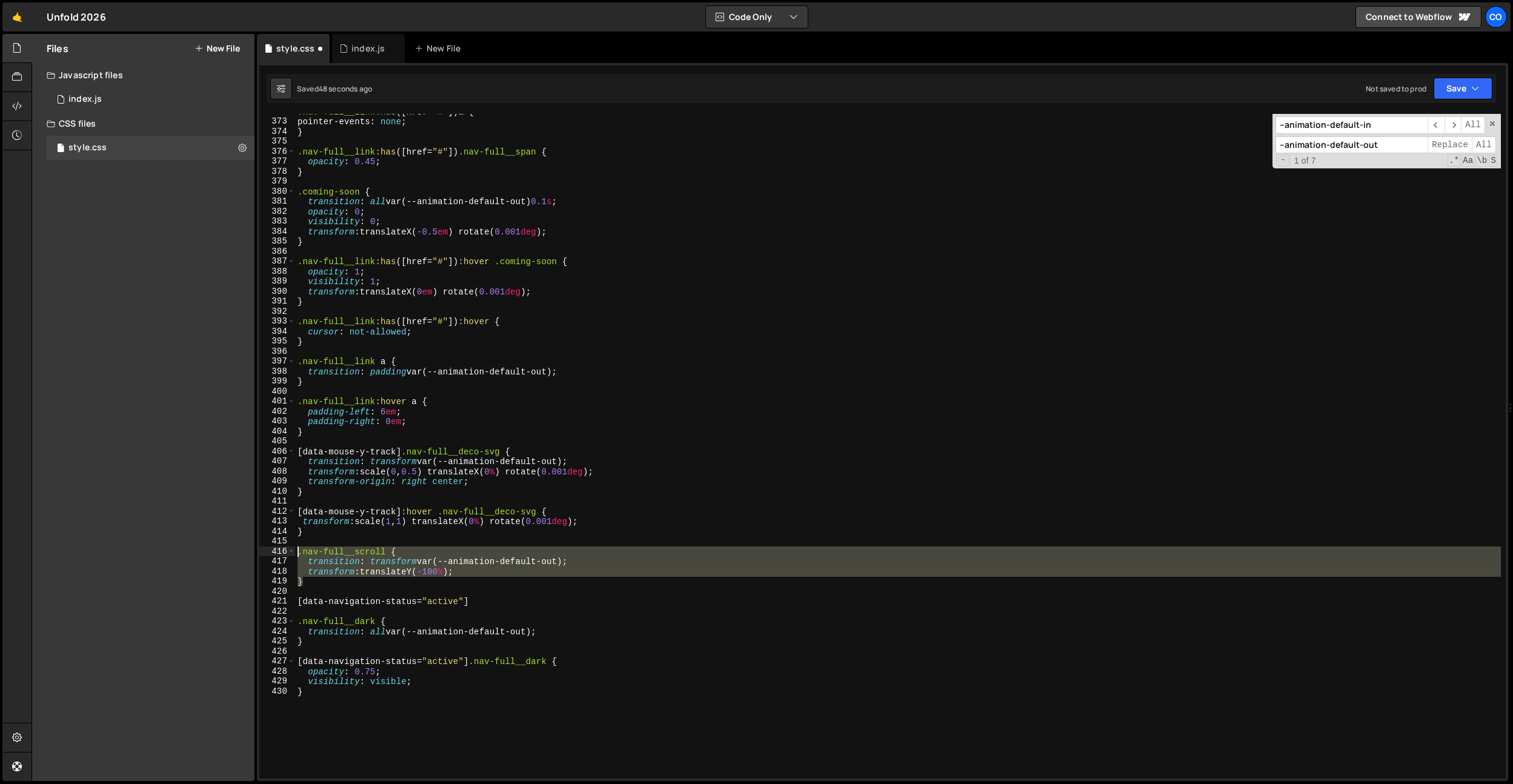
drag, startPoint x: 434, startPoint y: 581, endPoint x: 256, endPoint y: 548, distance: 181.0
click at [257, 548] on div "CustomEase.create("cubic-default-in", "0.5, 0.25, 0.2, 1"); 1 2 3 4 5 6 7 8 9 1…" at bounding box center [882, 422] width 1252 height 718
type textarea "}"
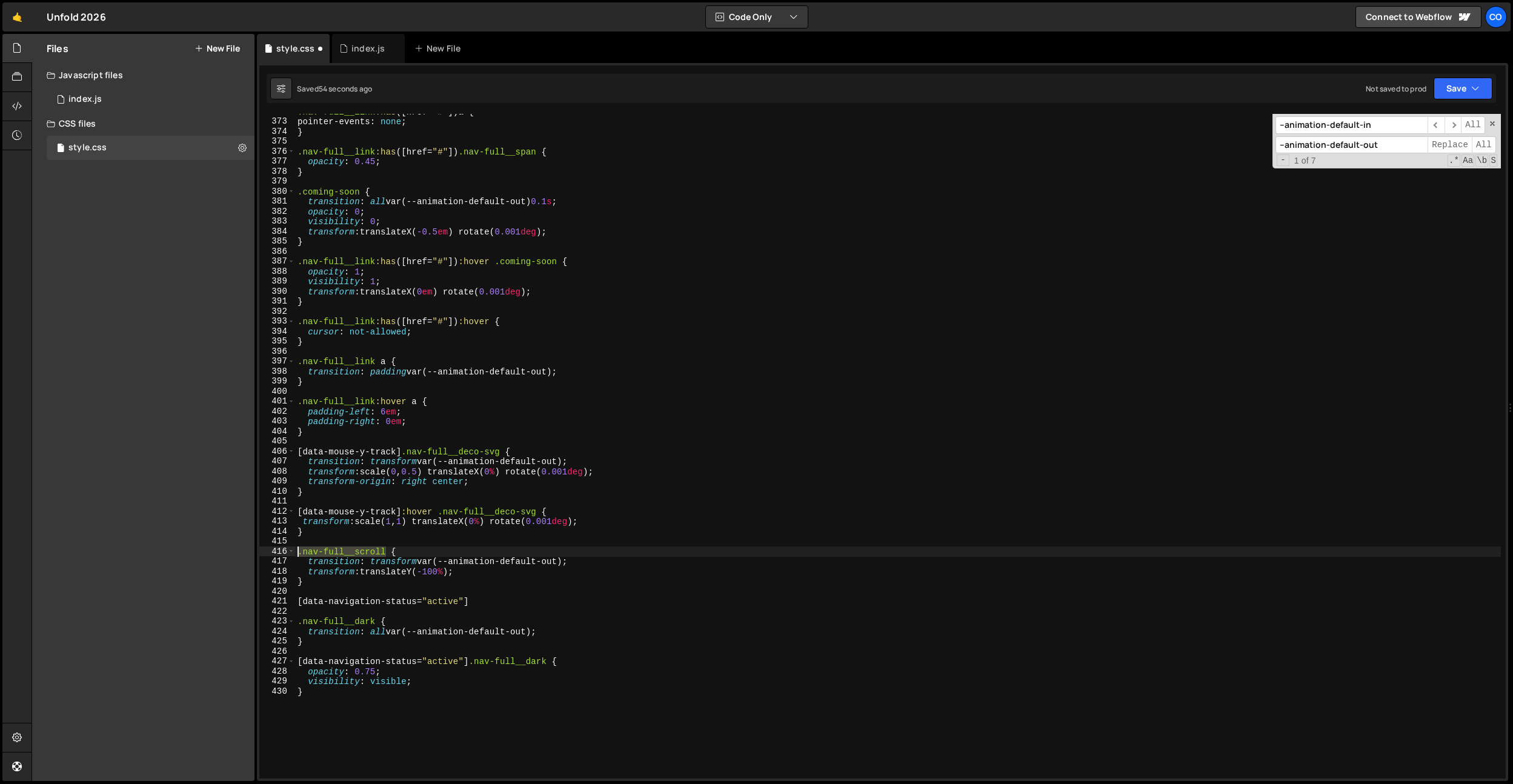
drag, startPoint x: 373, startPoint y: 553, endPoint x: 484, endPoint y: 604, distance: 122.2
click at [286, 551] on div "} 372 373 374 375 376 377 378 379 380 381 382 383 384 385 386 387 388 389 390 3…" at bounding box center [882, 446] width 1246 height 665
click at [495, 603] on div ".nav-full__link :has ([ href = " # " ]) a { pointer-events : none ; } .nav-full…" at bounding box center [898, 449] width 1206 height 685
type textarea "[data-navigation-status="active"] {}"
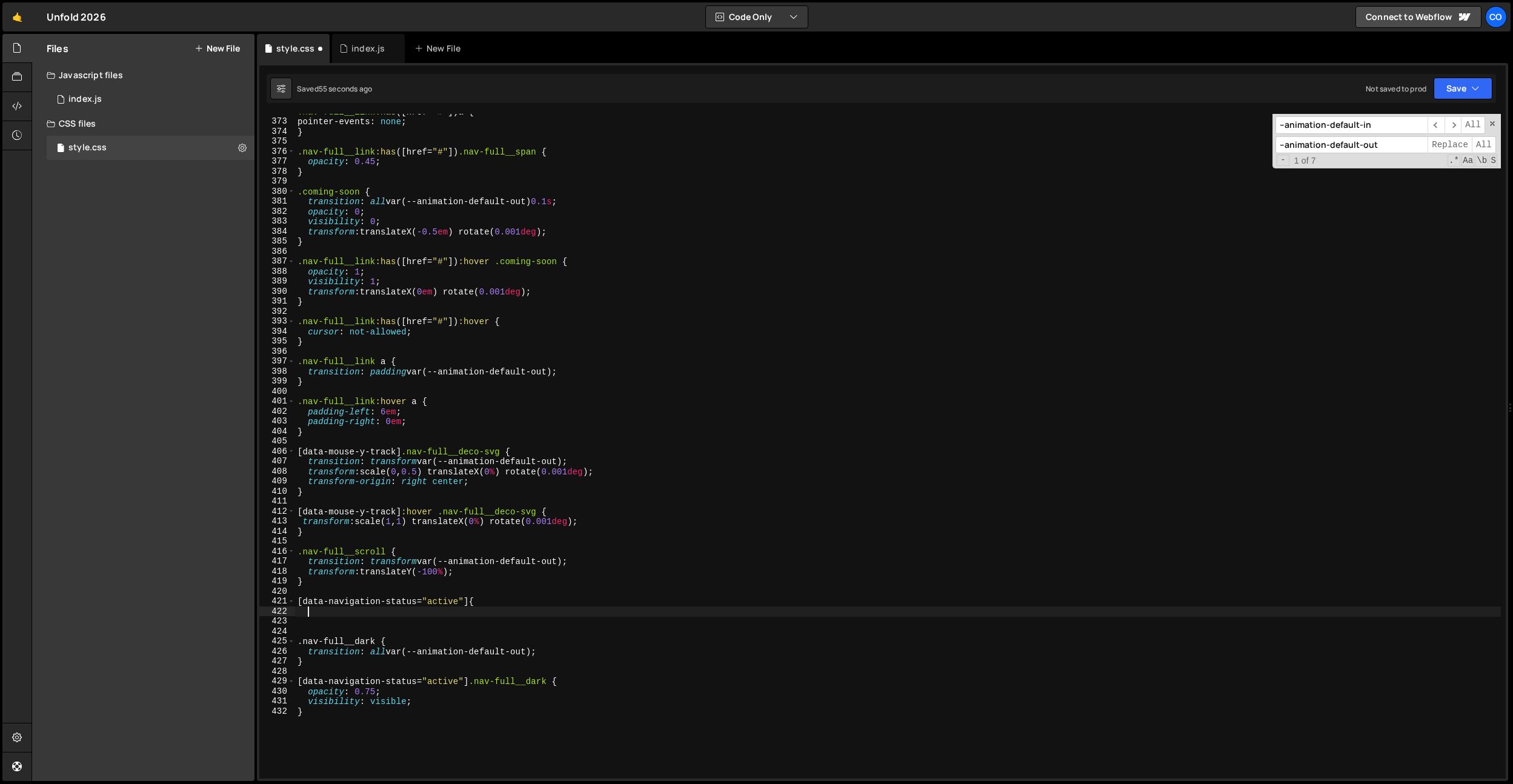
paste textarea ".nav-full__scroll"
click at [492, 573] on div ".nav-full__link :has ([ href = " # " ]) a { pointer-events : none ; } .nav-full…" at bounding box center [898, 449] width 1206 height 685
drag, startPoint x: 509, startPoint y: 563, endPoint x: 545, endPoint y: 569, distance: 36.5
click at [513, 563] on div ".nav-full__link :has ([ href = " # " ]) a { pointer-events : none ; } .nav-full…" at bounding box center [898, 449] width 1206 height 685
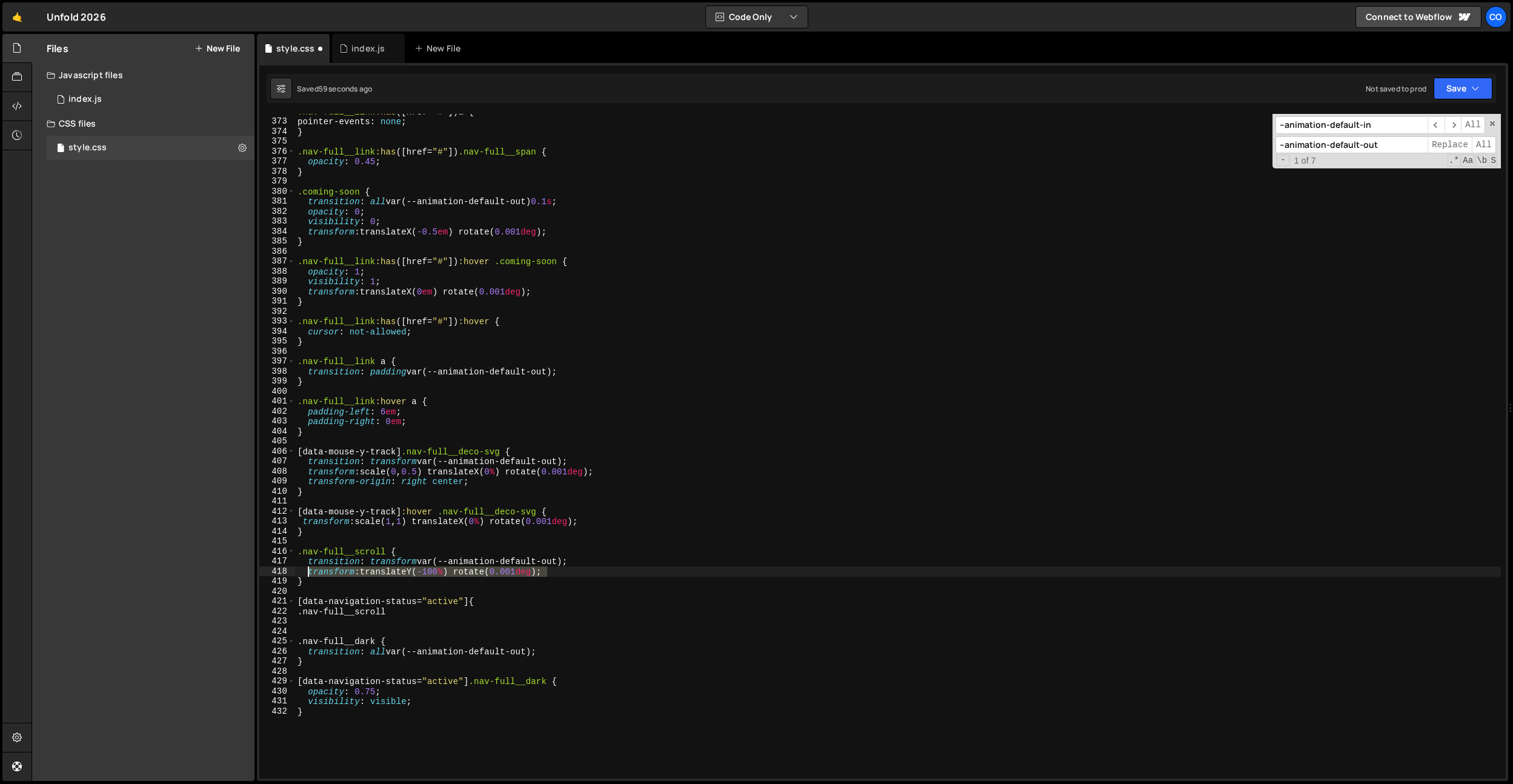
drag, startPoint x: 550, startPoint y: 569, endPoint x: 311, endPoint y: 573, distance: 239.0
click at [311, 572] on div ".nav-full__link :has ([ href = " # " ]) a { pointer-events : none ; } .nav-full…" at bounding box center [898, 449] width 1206 height 685
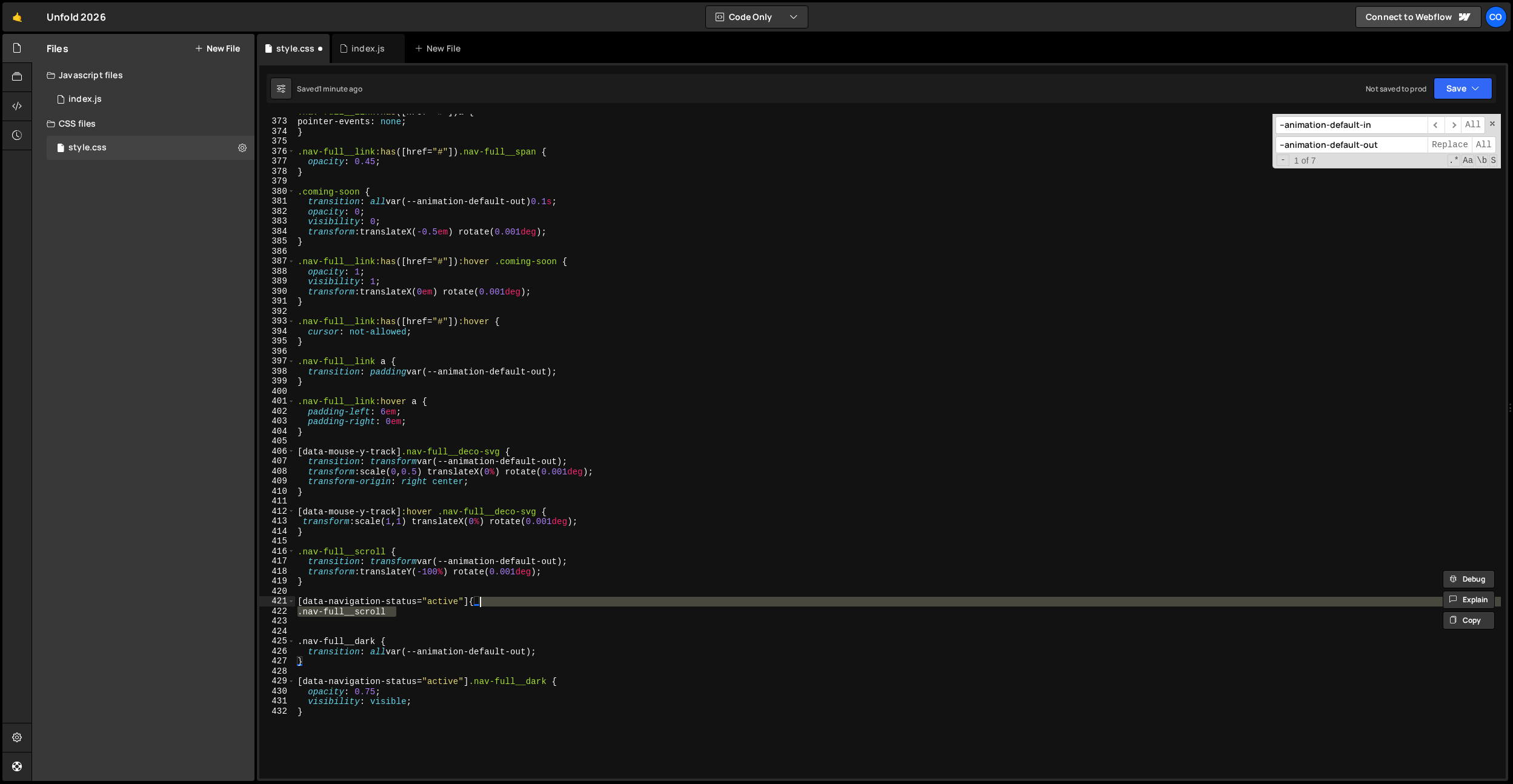
drag, startPoint x: 417, startPoint y: 613, endPoint x: 502, endPoint y: 605, distance: 85.4
click at [502, 605] on div ".nav-full__link :has ([ href = " # " ]) a { pointer-events : none ; } .nav-full…" at bounding box center [898, 449] width 1206 height 685
type textarea "[data-navigation-status="active"] {}"
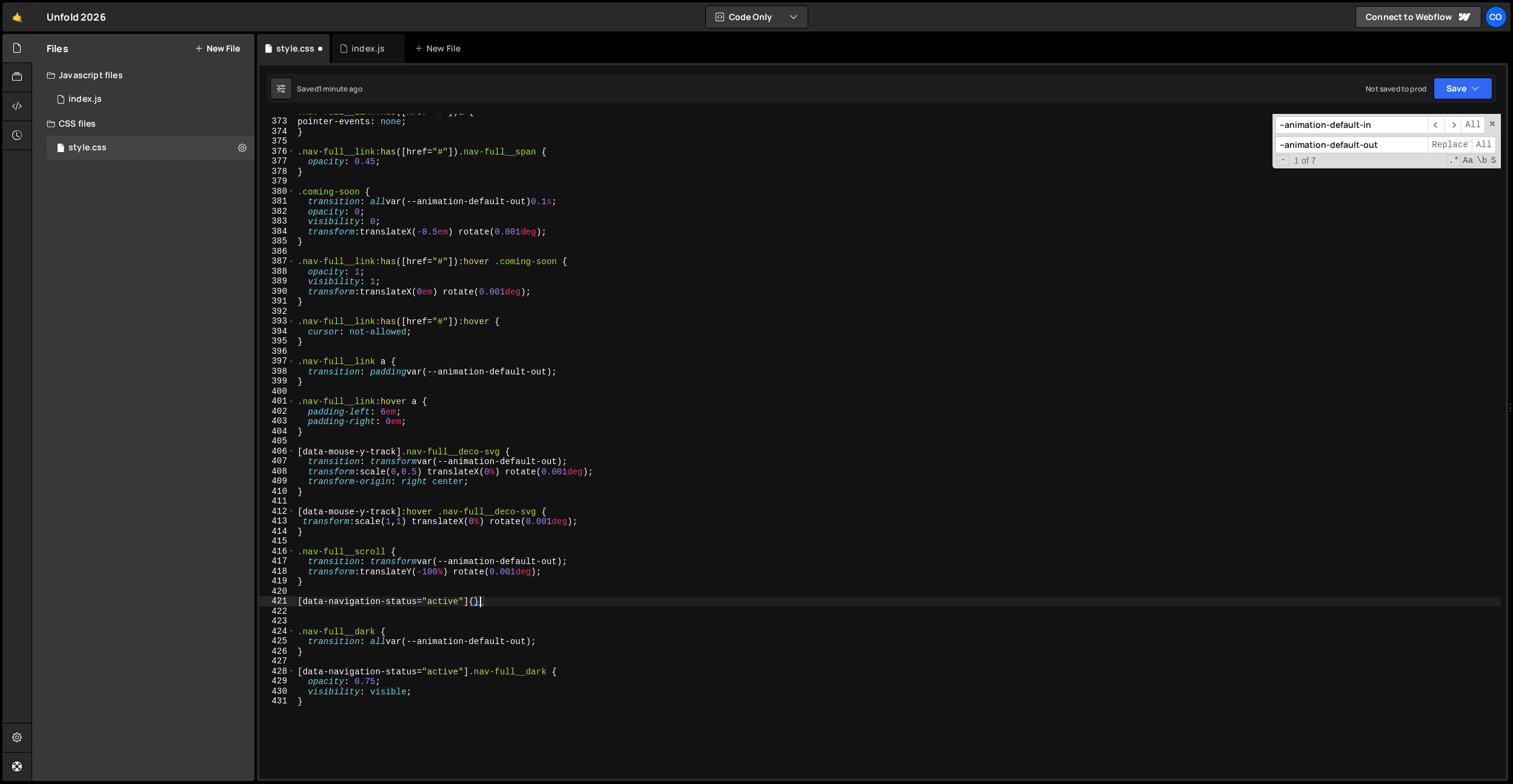
scroll to position [0, 0]
paste textarea "transform: translateY(-100%) rotate(0.001deg);"
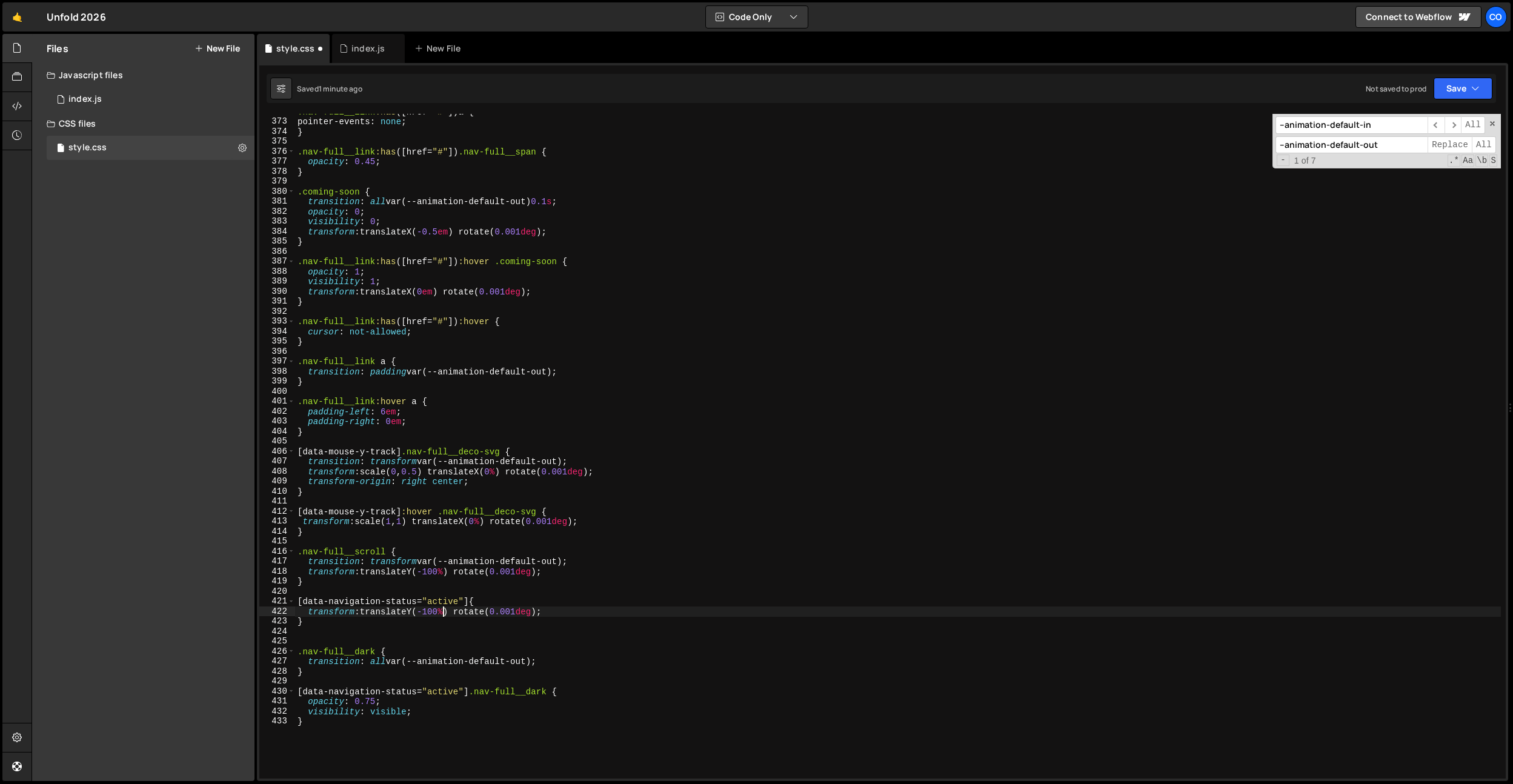
click at [443, 611] on div ".nav-full__link :has ([ href = " # " ]) a { pointer-events : none ; } .nav-full…" at bounding box center [898, 449] width 1206 height 685
type textarea "transform: translateY(0%) rotate(0.001deg);"
click at [479, 595] on div ".nav-full__link :has ([ href = " # " ]) a { pointer-events : none ; } .nav-full…" at bounding box center [898, 449] width 1206 height 685
click at [428, 581] on div ".nav-full__link :has ([ href = " # " ]) a { pointer-events : none ; } .nav-full…" at bounding box center [898, 449] width 1206 height 685
click at [534, 617] on div ".nav-full__link :has ([ href = " # " ]) a { pointer-events : none ; } .nav-full…" at bounding box center [898, 449] width 1206 height 685
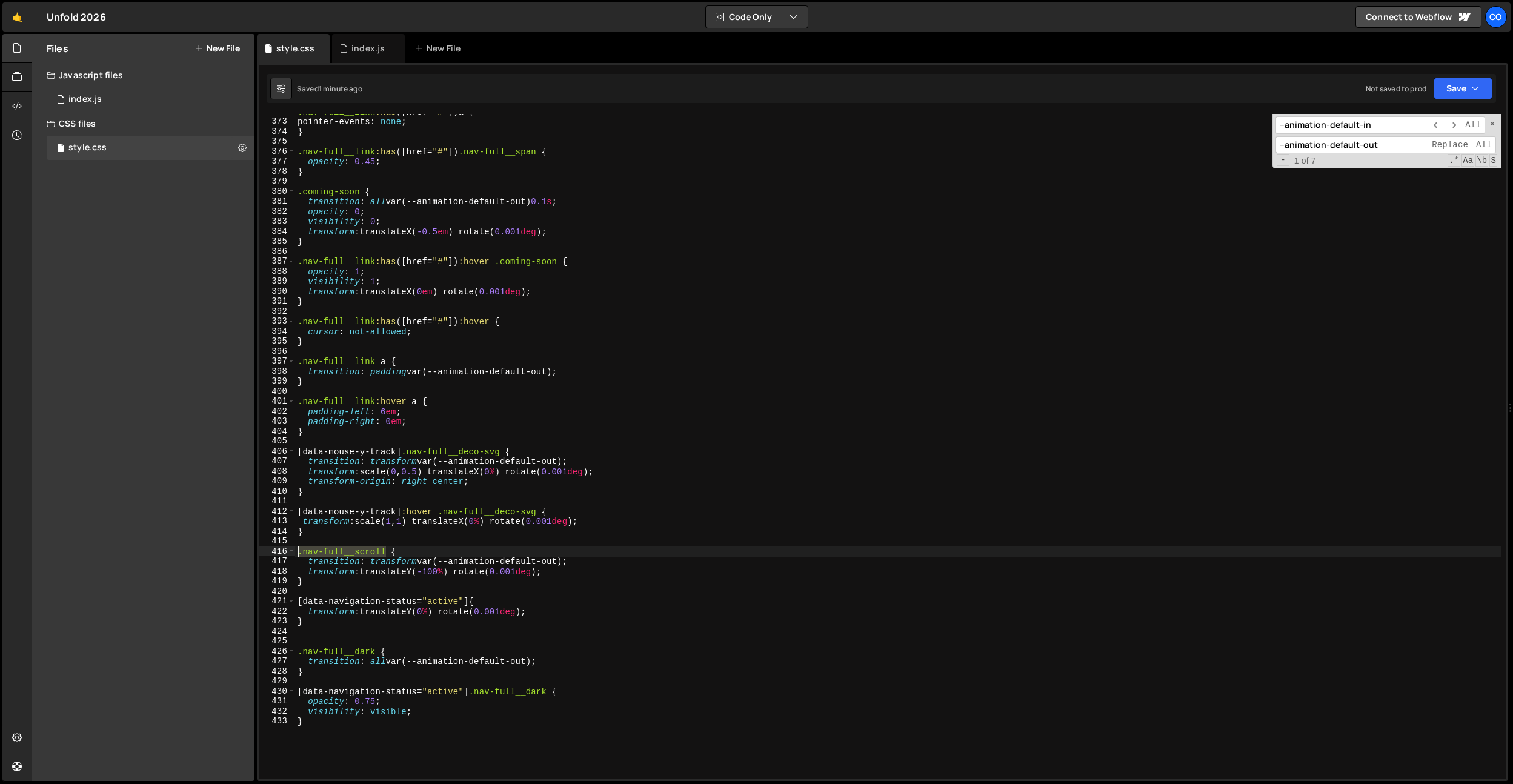
drag, startPoint x: 386, startPoint y: 553, endPoint x: 464, endPoint y: 614, distance: 99.0
click at [257, 549] on div "CustomEase.create("cubic-default-in", "0.5, 0.25, 0.2, 1"); 1 2 3 4 5 6 7 8 9 1…" at bounding box center [882, 422] width 1252 height 718
drag, startPoint x: 474, startPoint y: 601, endPoint x: 491, endPoint y: 635, distance: 38.0
click at [474, 601] on div ".nav-full__link :has ([ href = " # " ]) a { pointer-events : none ; } .nav-full…" at bounding box center [898, 449] width 1206 height 685
paste textarea ".nav-full__scroll"
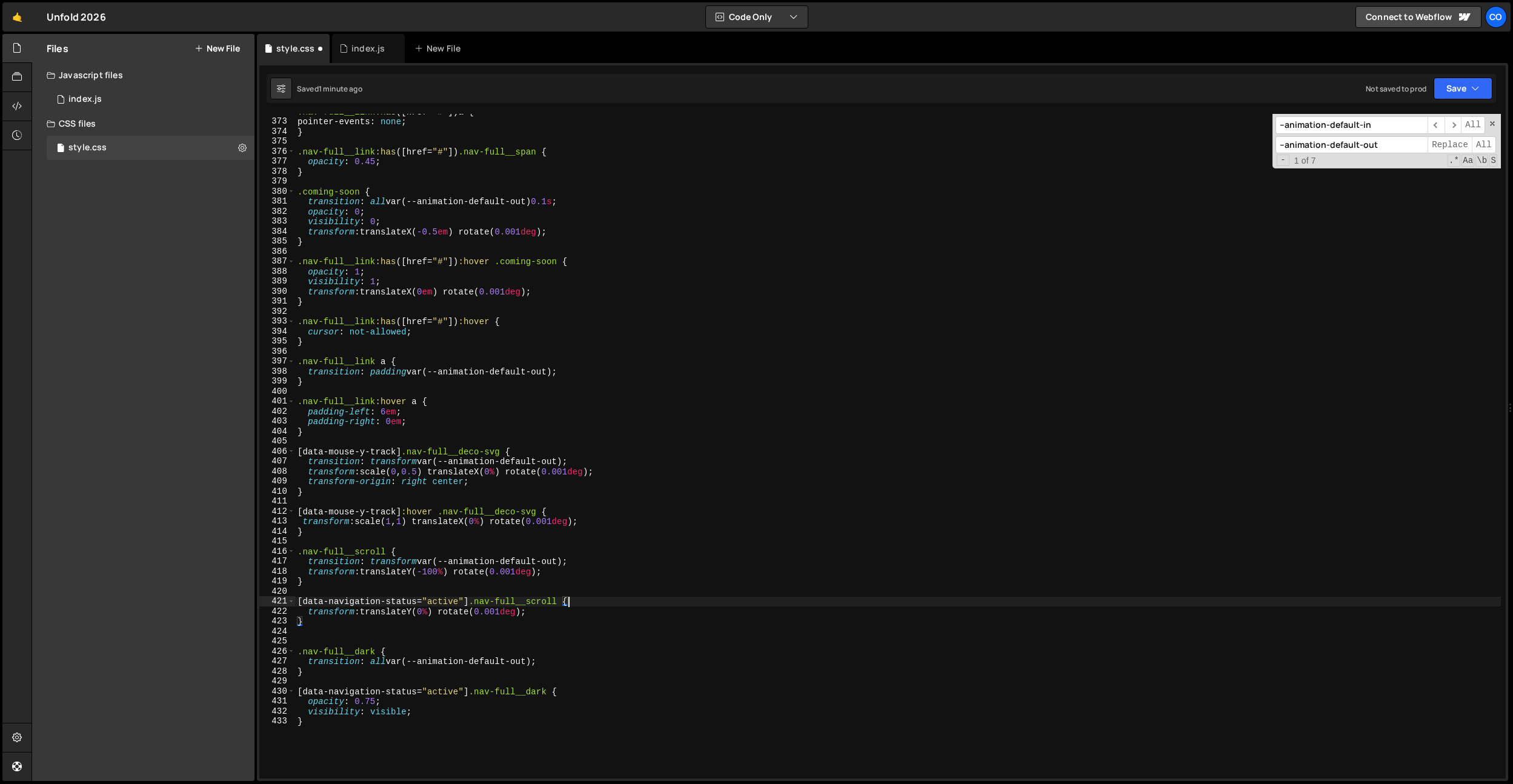
scroll to position [0, 18]
click at [596, 569] on div ".nav-full__link :has ([ href = " # " ]) a { pointer-events : none ; } .nav-full…" at bounding box center [898, 449] width 1206 height 685
click at [550, 560] on div ".nav-full__link :has ([ href = " # " ]) a { pointer-events : none ; } .nav-full…" at bounding box center [898, 449] width 1206 height 685
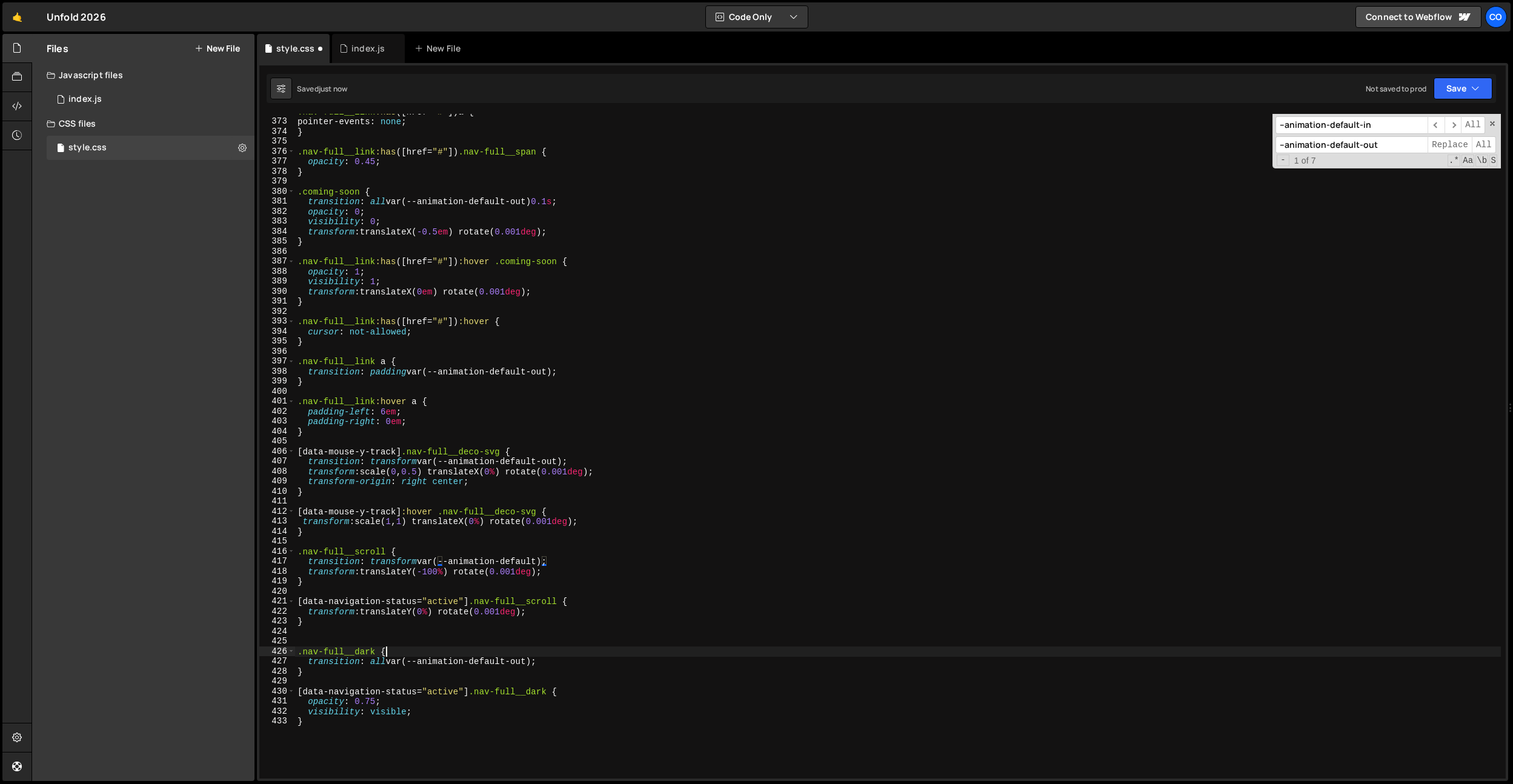
click at [523, 656] on div ".nav-full__link :has ([ href = " # " ]) a { pointer-events : none ; } .nav-full…" at bounding box center [898, 449] width 1206 height 685
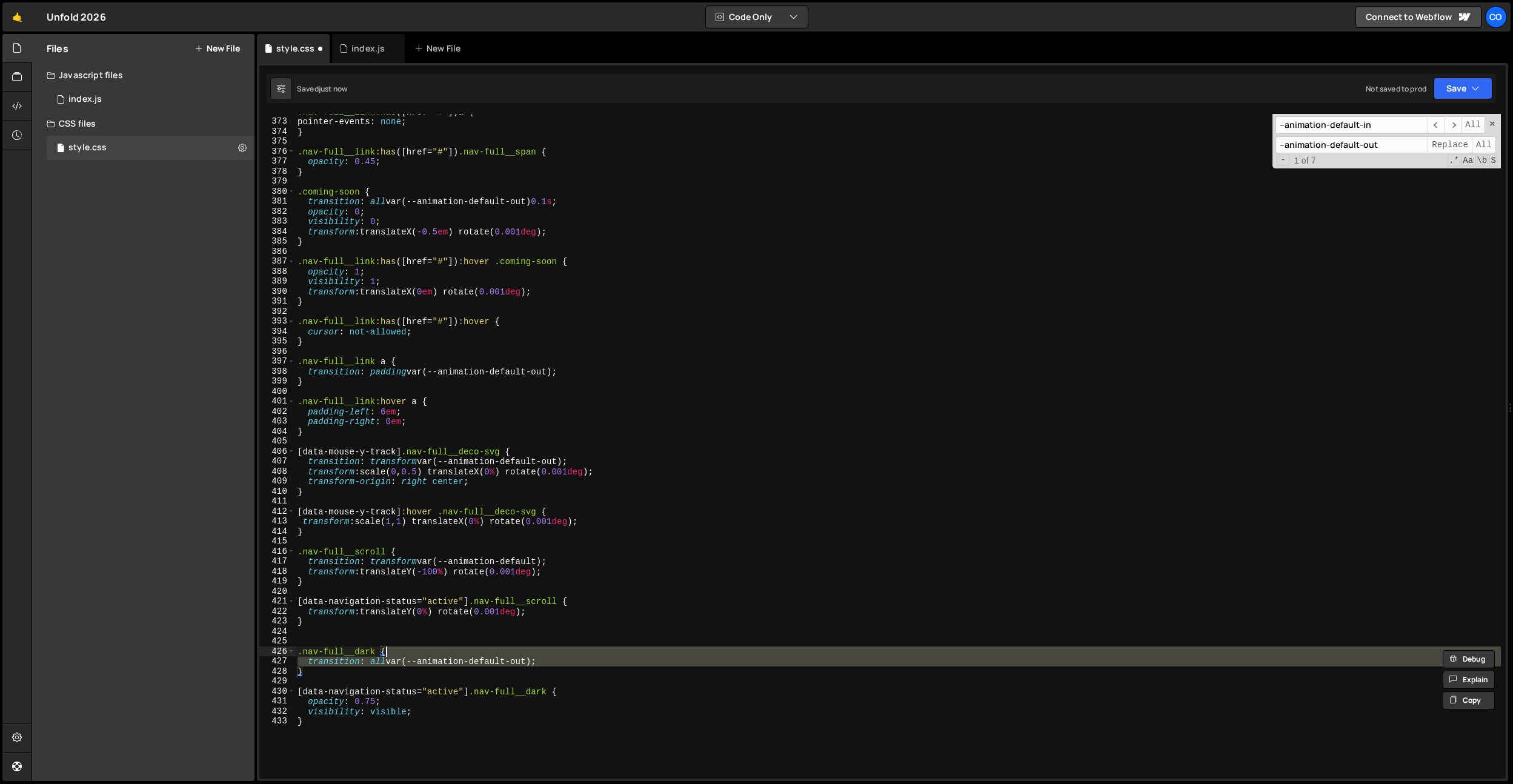
click at [532, 662] on div ".nav-full__link :has ([ href = " # " ]) a { pointer-events : none ; } .nav-full…" at bounding box center [898, 446] width 1206 height 665
click at [532, 662] on div ".nav-full__link :has ([ href = " # " ]) a { pointer-events : none ; } .nav-full…" at bounding box center [898, 449] width 1206 height 685
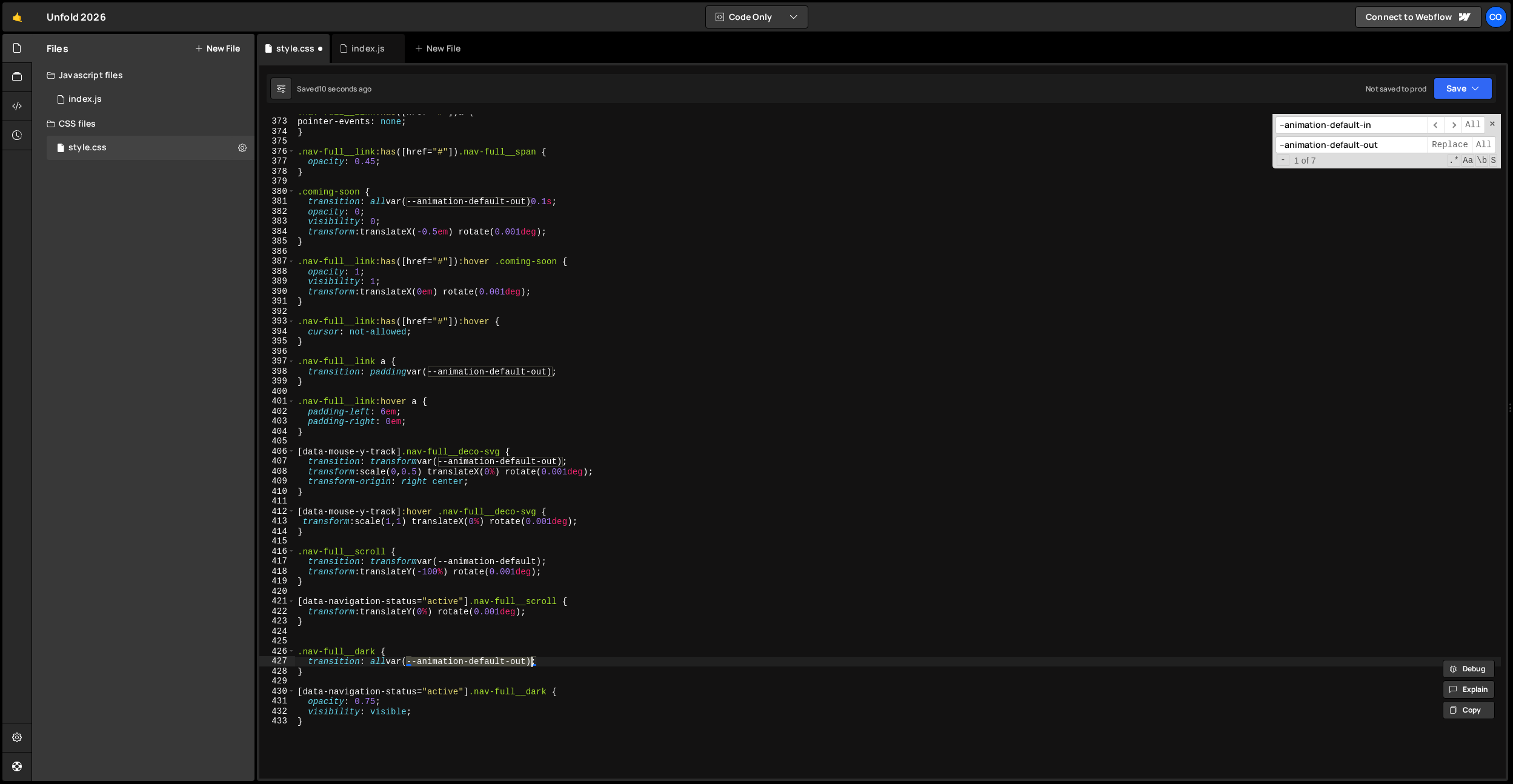
click at [529, 663] on div ".nav-full__link :has ([ href = " # " ]) a { pointer-events : none ; } .nav-full…" at bounding box center [898, 446] width 1206 height 665
click at [529, 663] on div ".nav-full__link :has ([ href = " # " ]) a { pointer-events : none ; } .nav-full…" at bounding box center [898, 449] width 1206 height 685
click at [529, 663] on div ".nav-full__link :has ([ href = " # " ]) a { pointer-events : none ; } .nav-full…" at bounding box center [898, 446] width 1206 height 665
click at [525, 660] on div ".nav-full__link :has ([ href = " # " ]) a { pointer-events : none ; } .nav-full…" at bounding box center [898, 449] width 1206 height 685
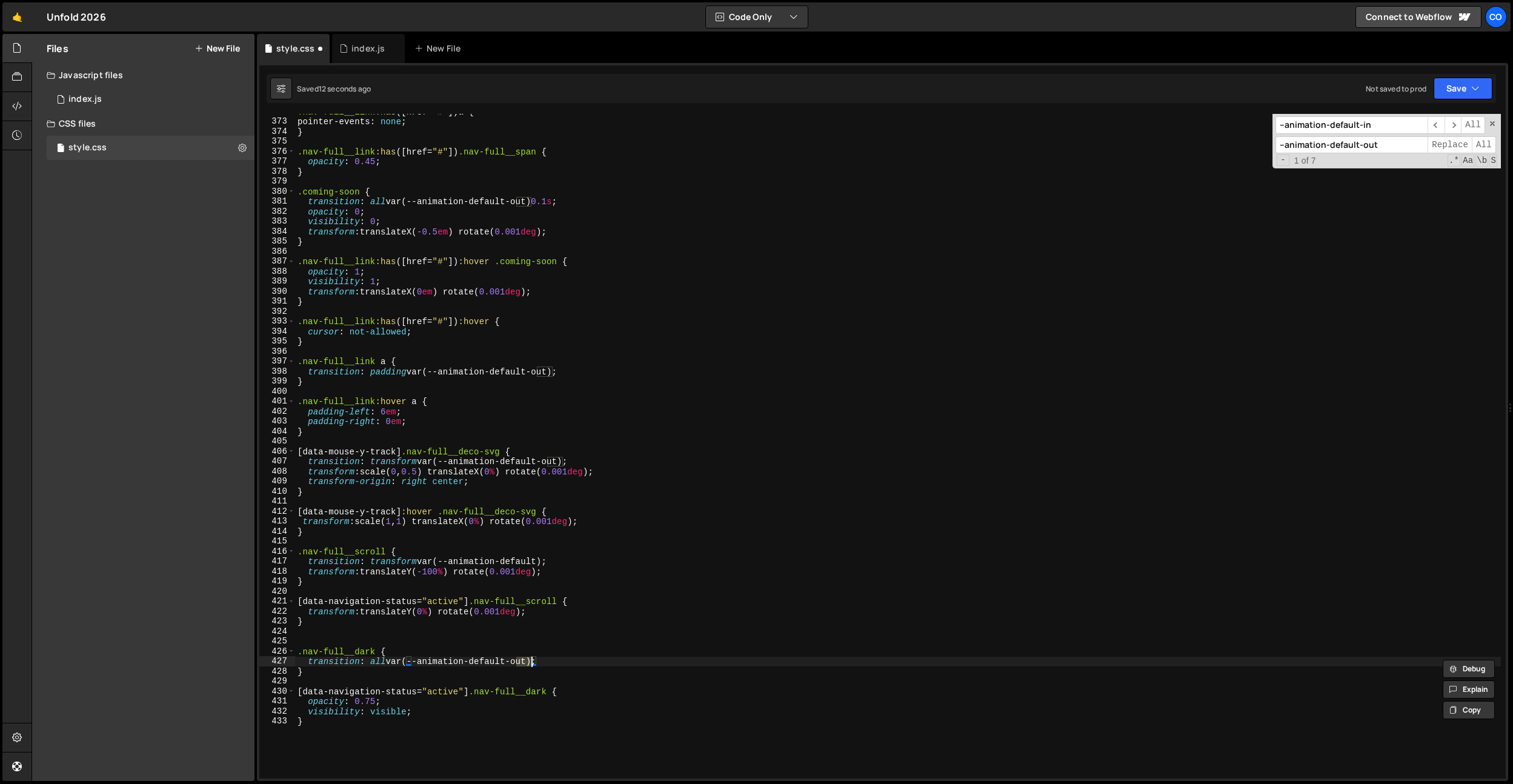
type textarea "transition: all var(--animation-default);"
click at [361, 46] on div "index.js" at bounding box center [368, 48] width 33 height 12
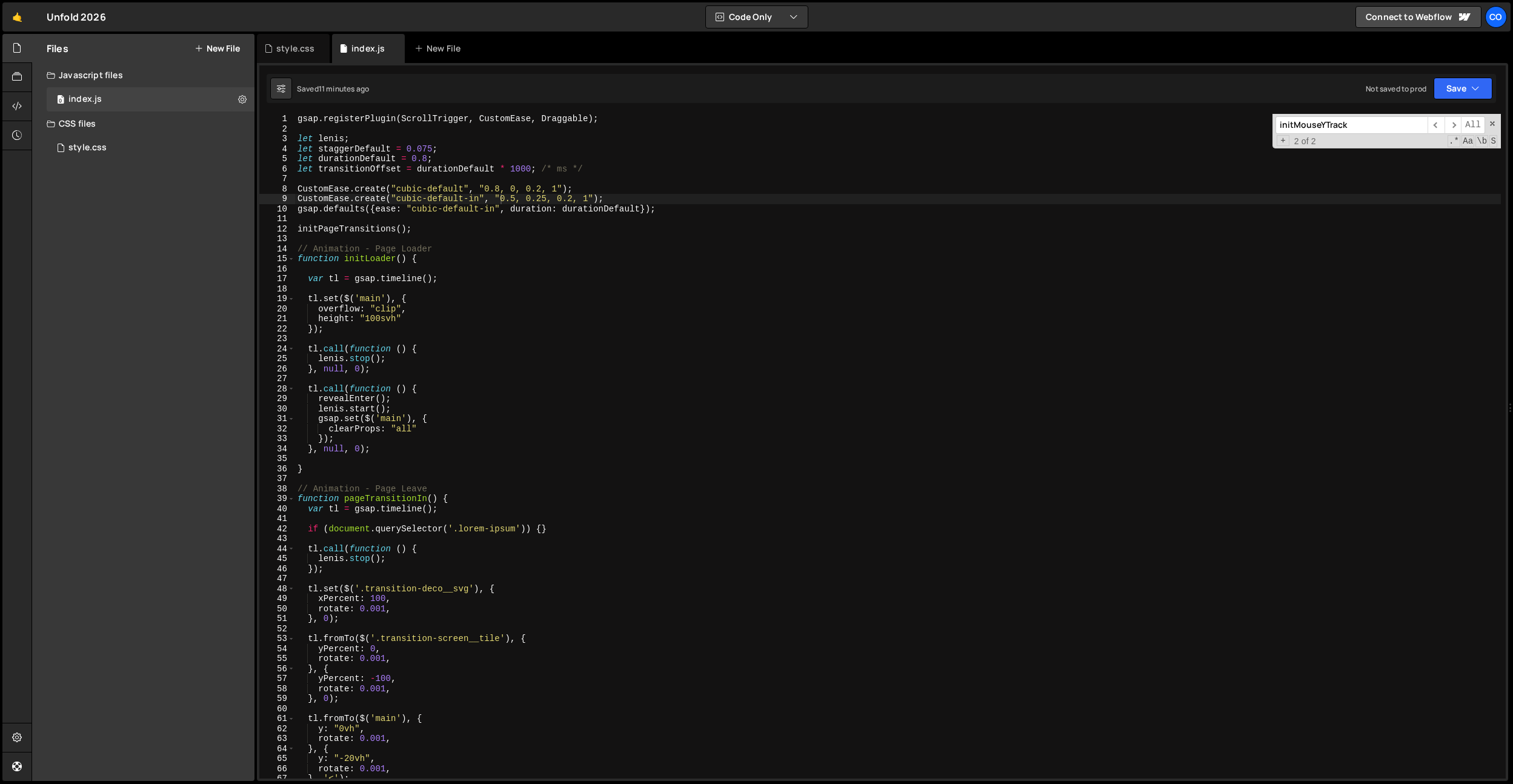
click at [498, 287] on div "gsap . registerPlugin ( ScrollTrigger , CustomEase , Draggable ) ; let lenis ; …" at bounding box center [898, 456] width 1206 height 685
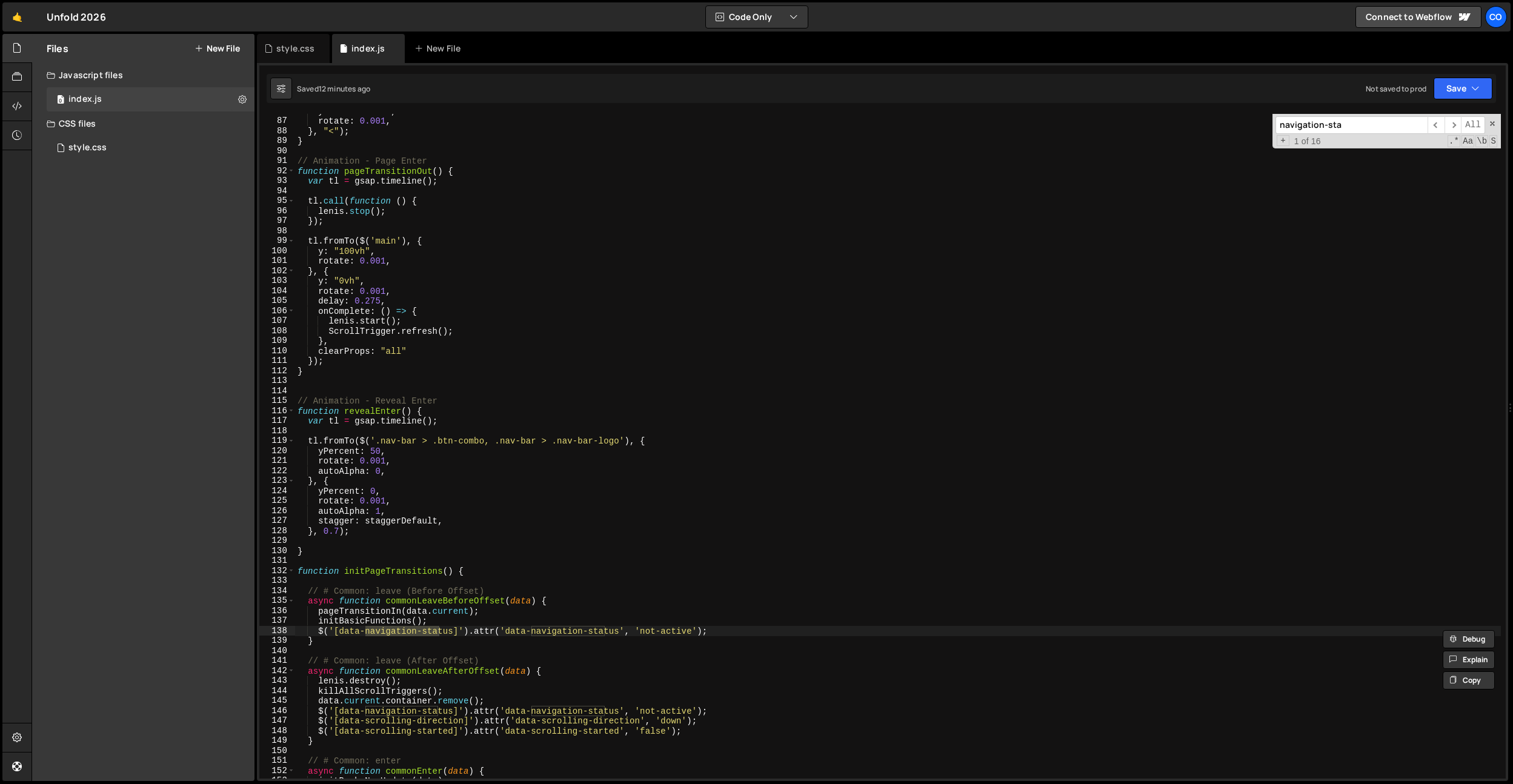
scroll to position [910, 0]
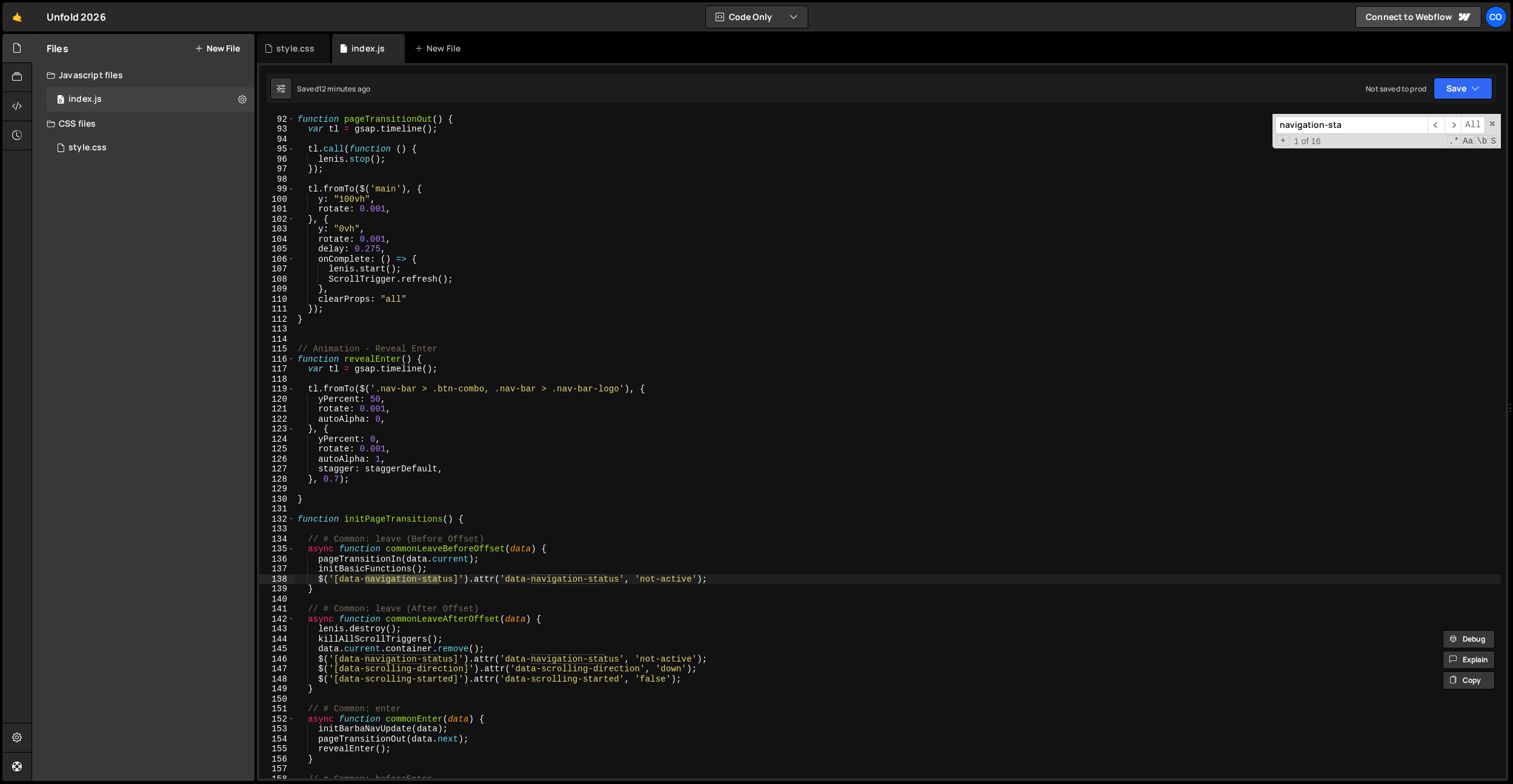
type input "navigation-sta"
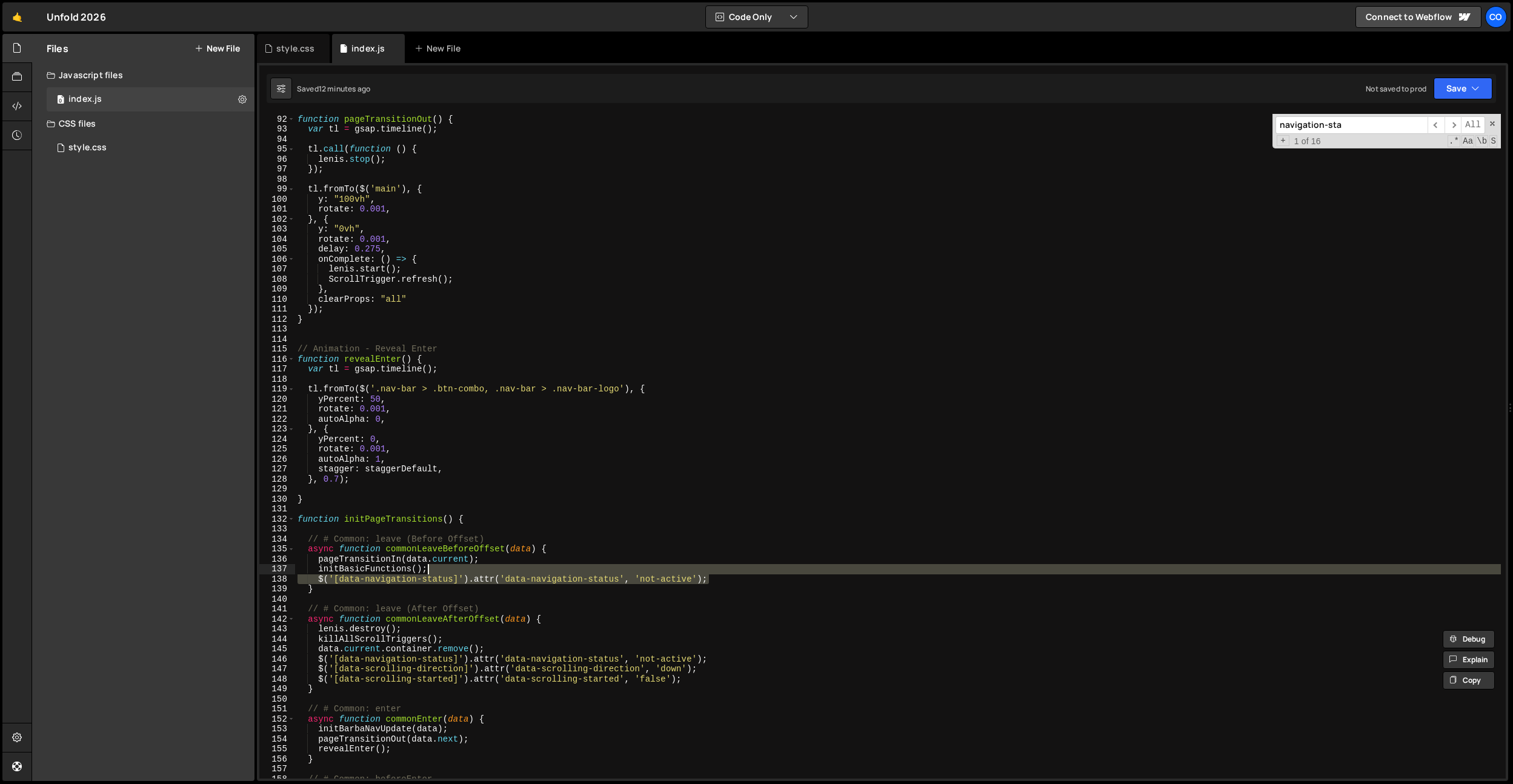
drag, startPoint x: 720, startPoint y: 581, endPoint x: 723, endPoint y: 574, distance: 7.6
click at [723, 574] on div "// Animation - Page Enter function pageTransitionOut ( ) { var tl = gsap . time…" at bounding box center [898, 446] width 1206 height 685
type textarea "initBasicFunctions();"
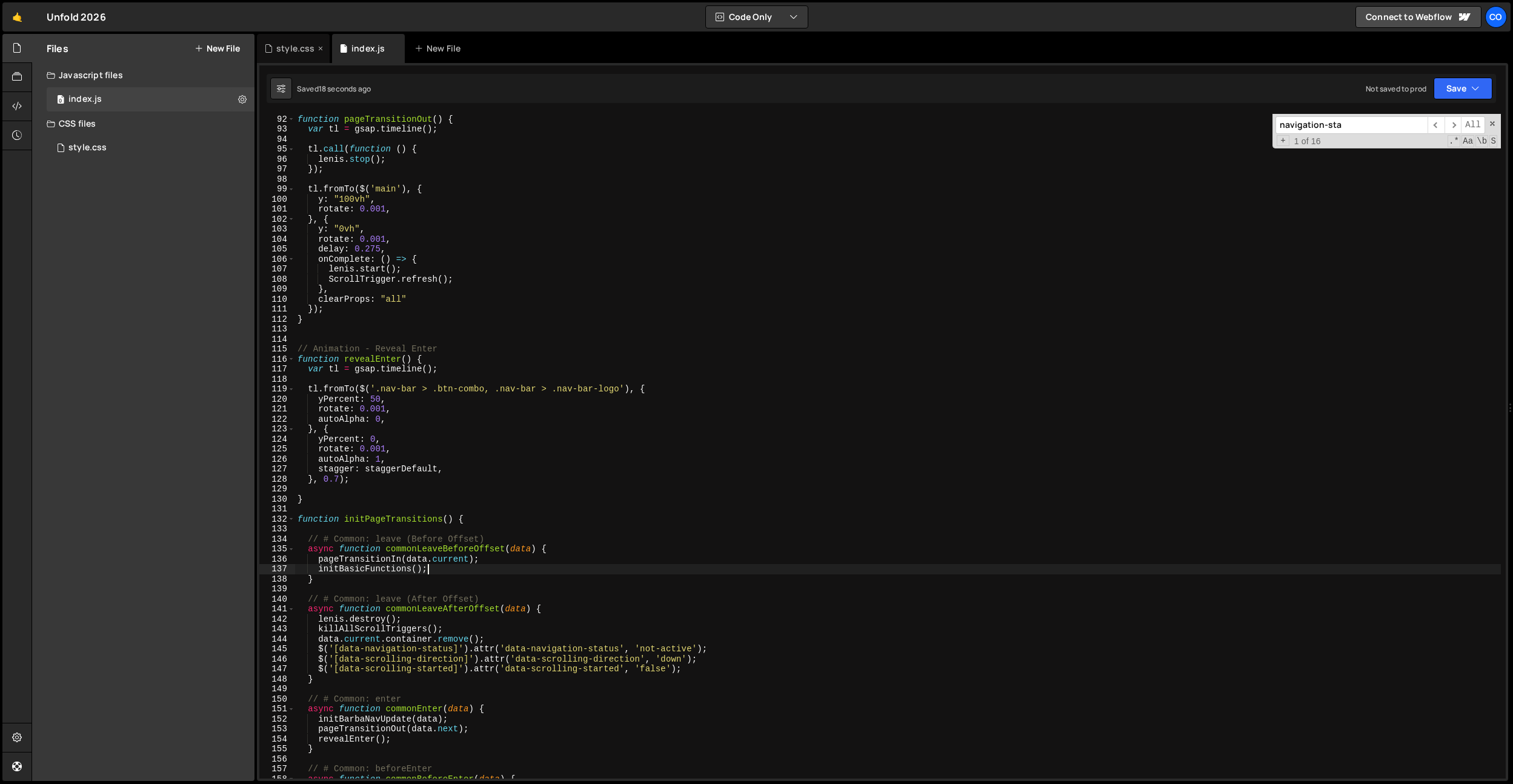
click at [274, 46] on div "style.css" at bounding box center [289, 48] width 51 height 12
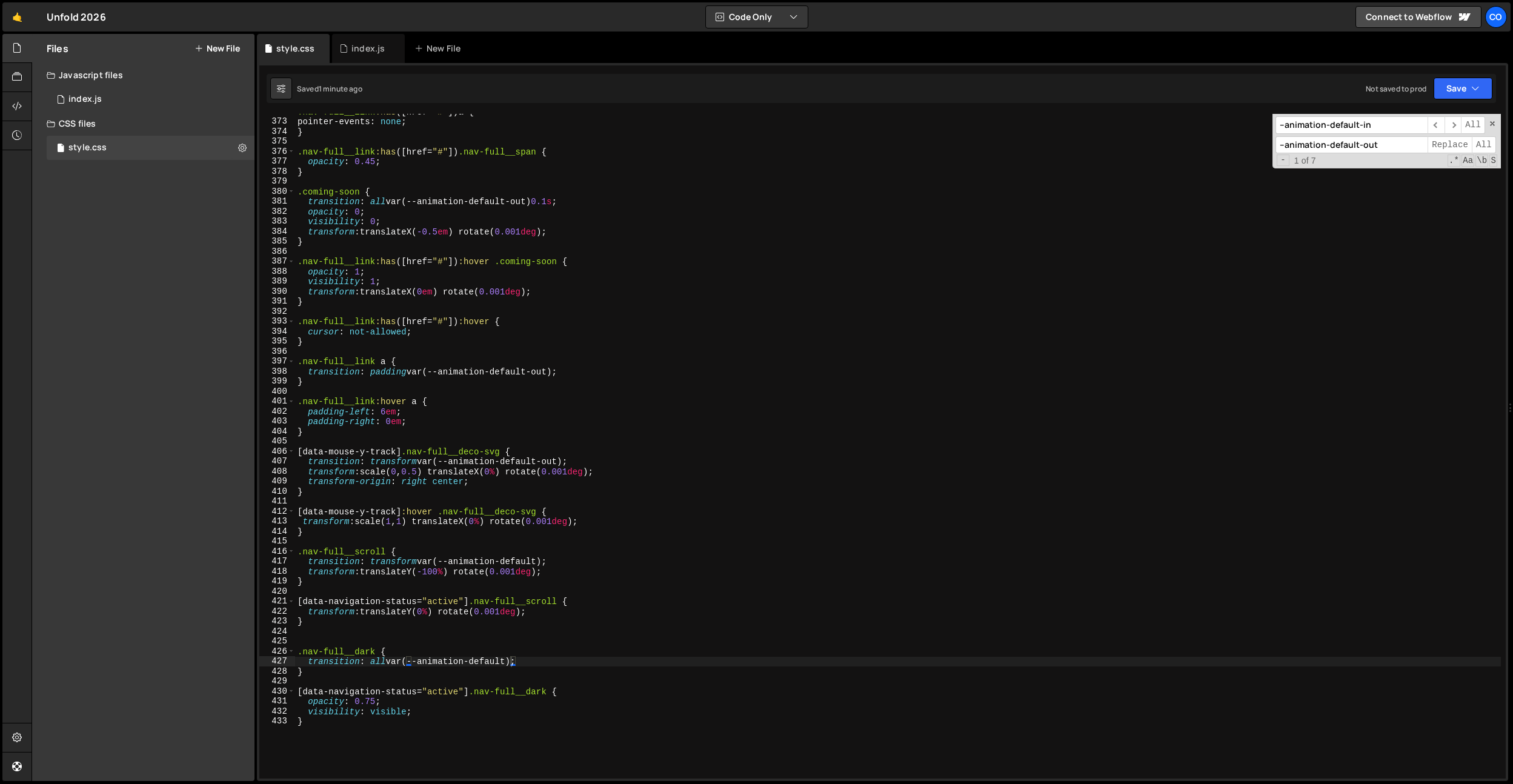
click at [439, 329] on div ".nav-full__link :has ([ href = " # " ]) a { pointer-events : none ; } .nav-full…" at bounding box center [898, 449] width 1206 height 685
click at [456, 343] on div ".nav-full__link :has ([ href = " # " ]) a { pointer-events : none ; } .nav-full…" at bounding box center [898, 449] width 1206 height 685
type textarea "}"
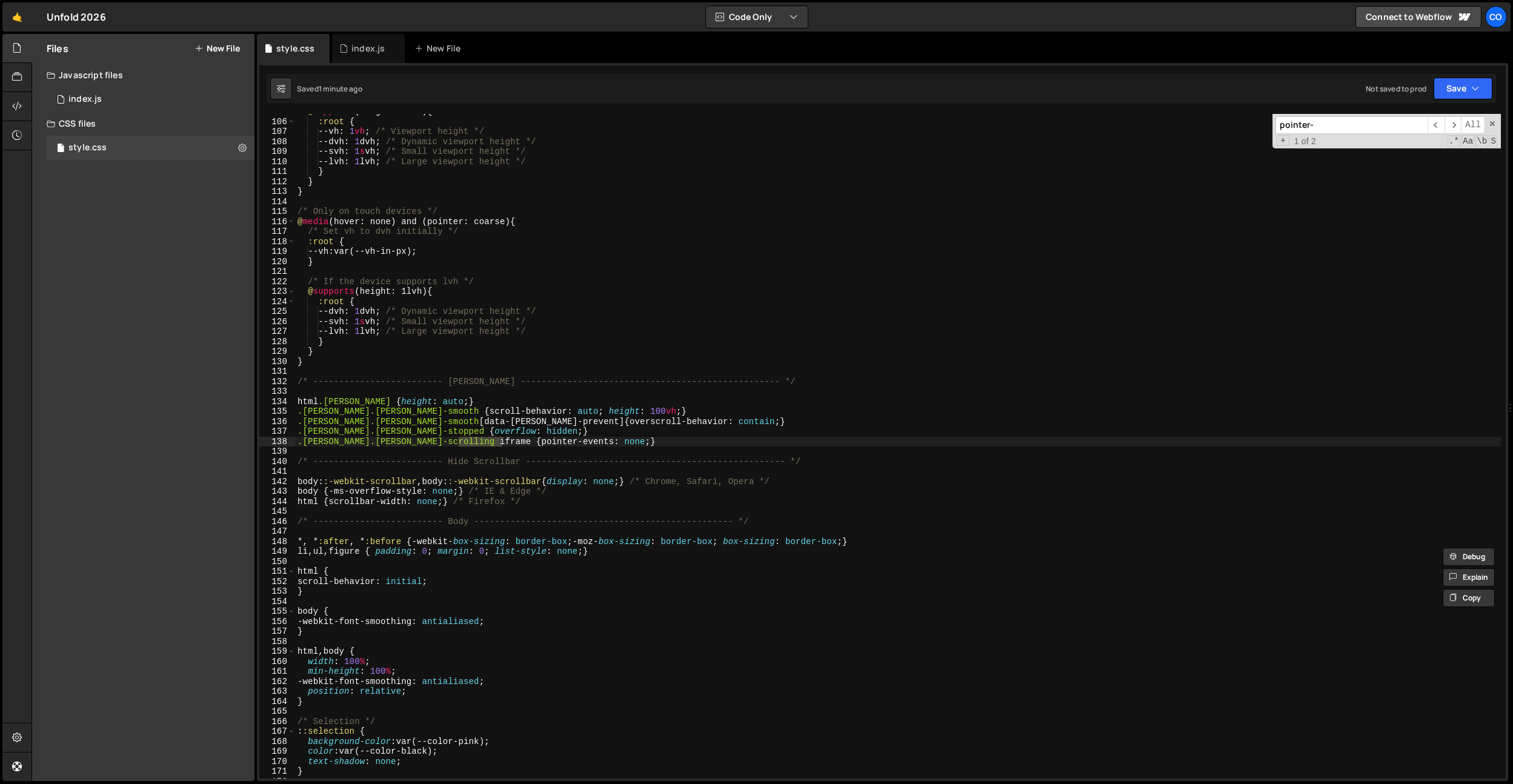
scroll to position [1047, 0]
type input "pointer-events"
type textarea ".lenis.lenis-scrolling iframe {pointer-events: none;}"
drag, startPoint x: 567, startPoint y: 444, endPoint x: 457, endPoint y: 444, distance: 110.0
click at [457, 444] on div "@ supports (height: 1svh) { :root { --vh : 1 vh ; /* Viewport height */ --dvh :…" at bounding box center [898, 449] width 1206 height 685
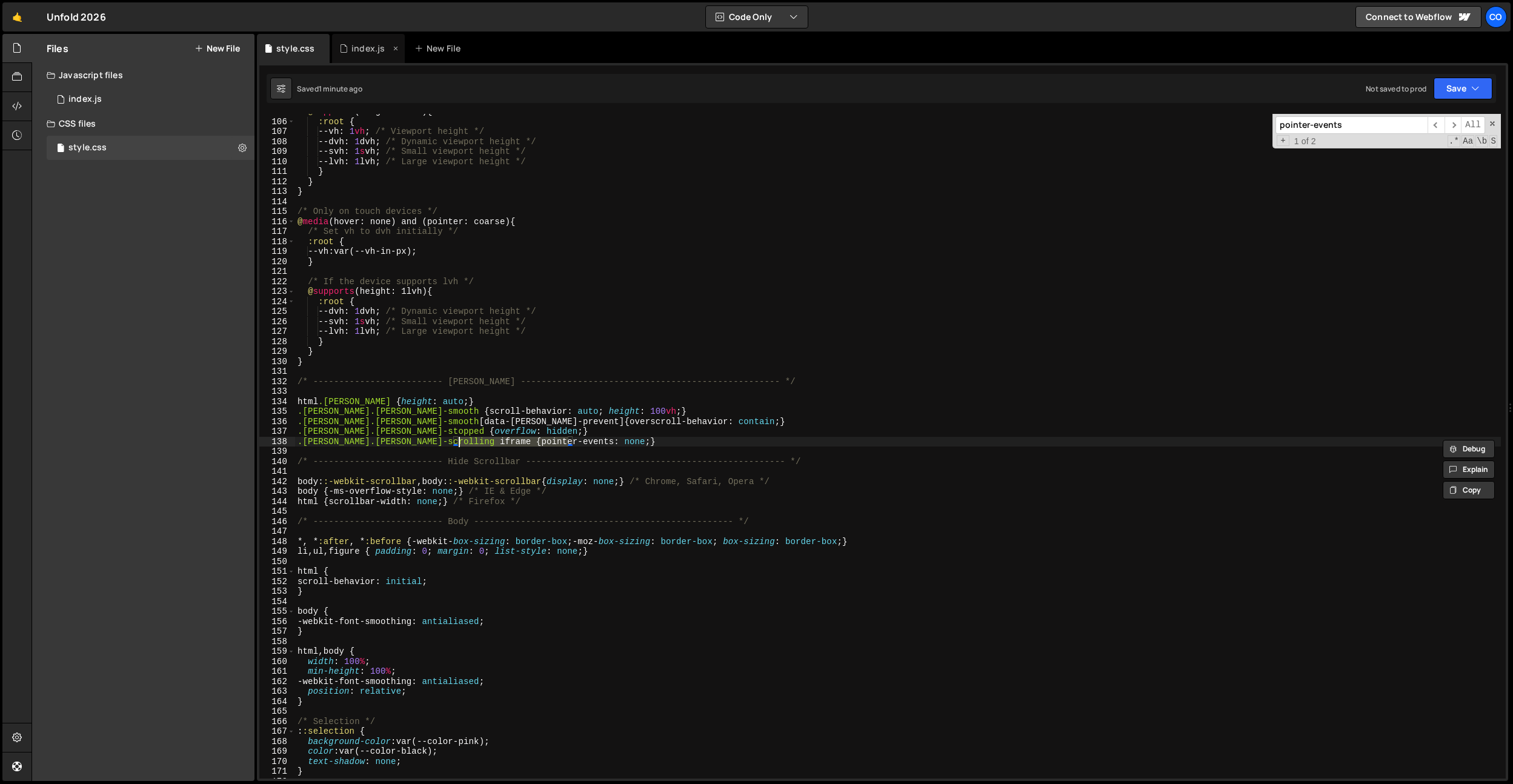
click at [362, 48] on div "index.js" at bounding box center [368, 48] width 33 height 12
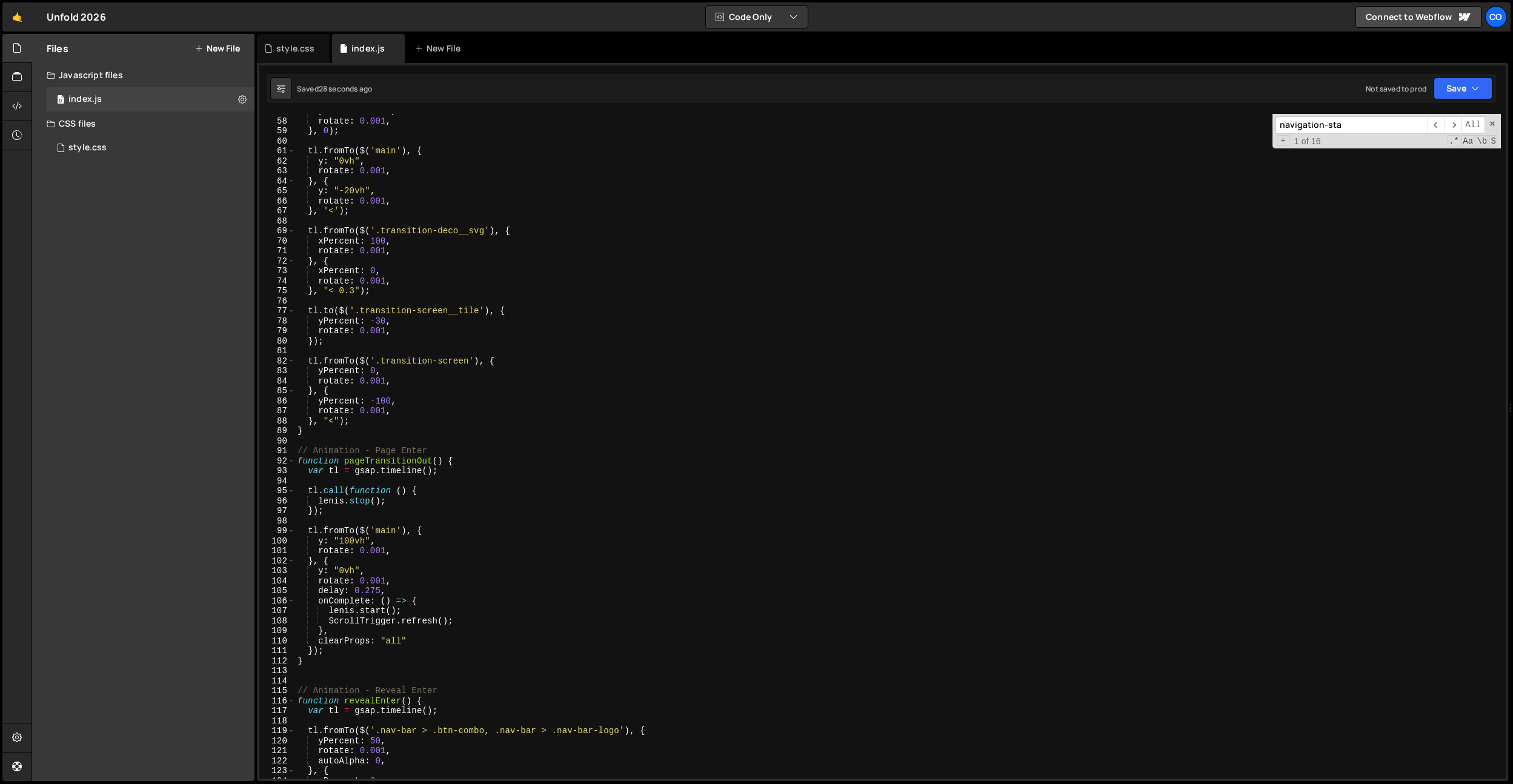
scroll to position [224, 0]
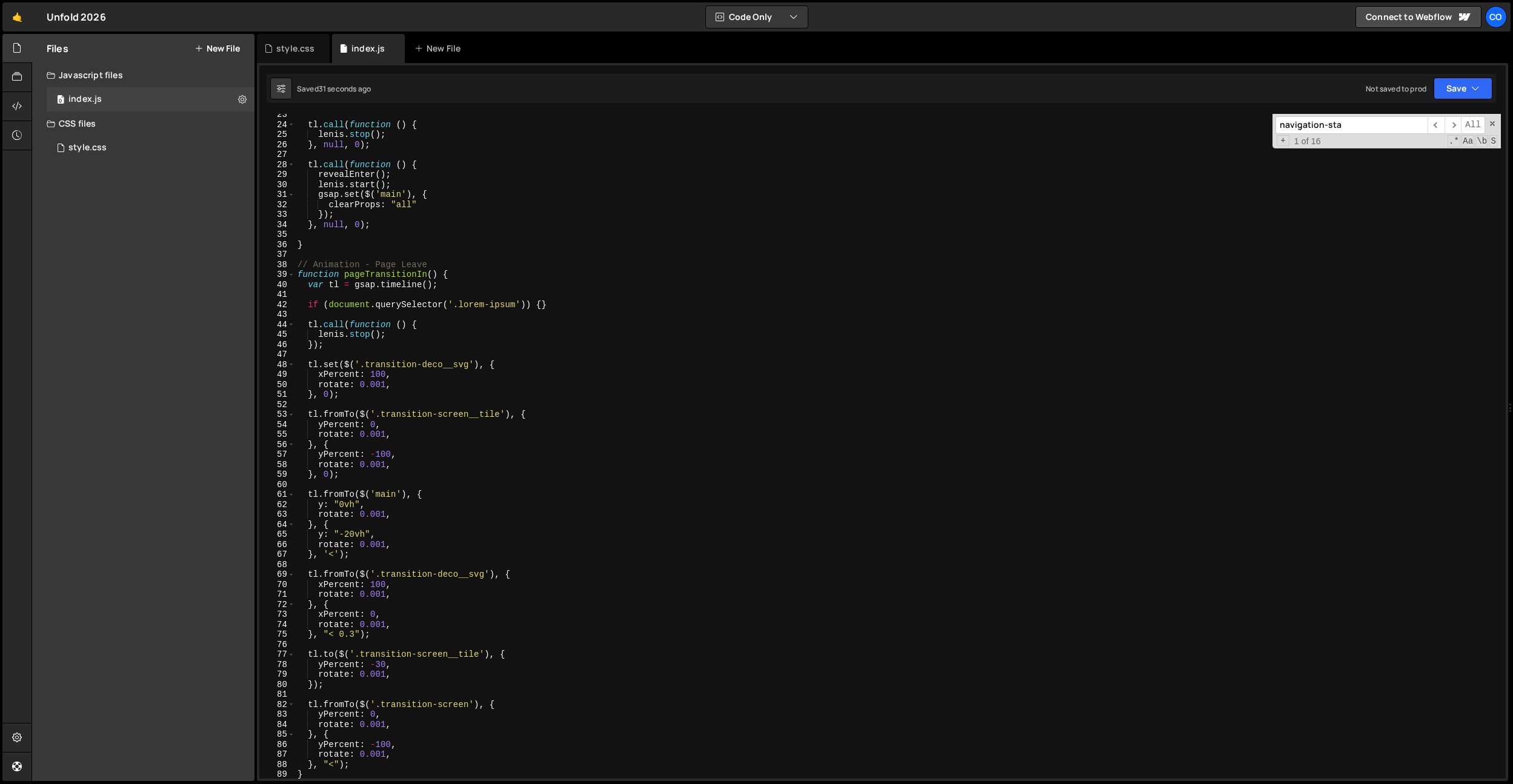
type textarea "rotate: 0.001,"
click at [415, 542] on div "tl . call ( function ( ) { lenis . stop ( ) ; } , null , 0 ) ; tl . call ( func…" at bounding box center [898, 452] width 1206 height 685
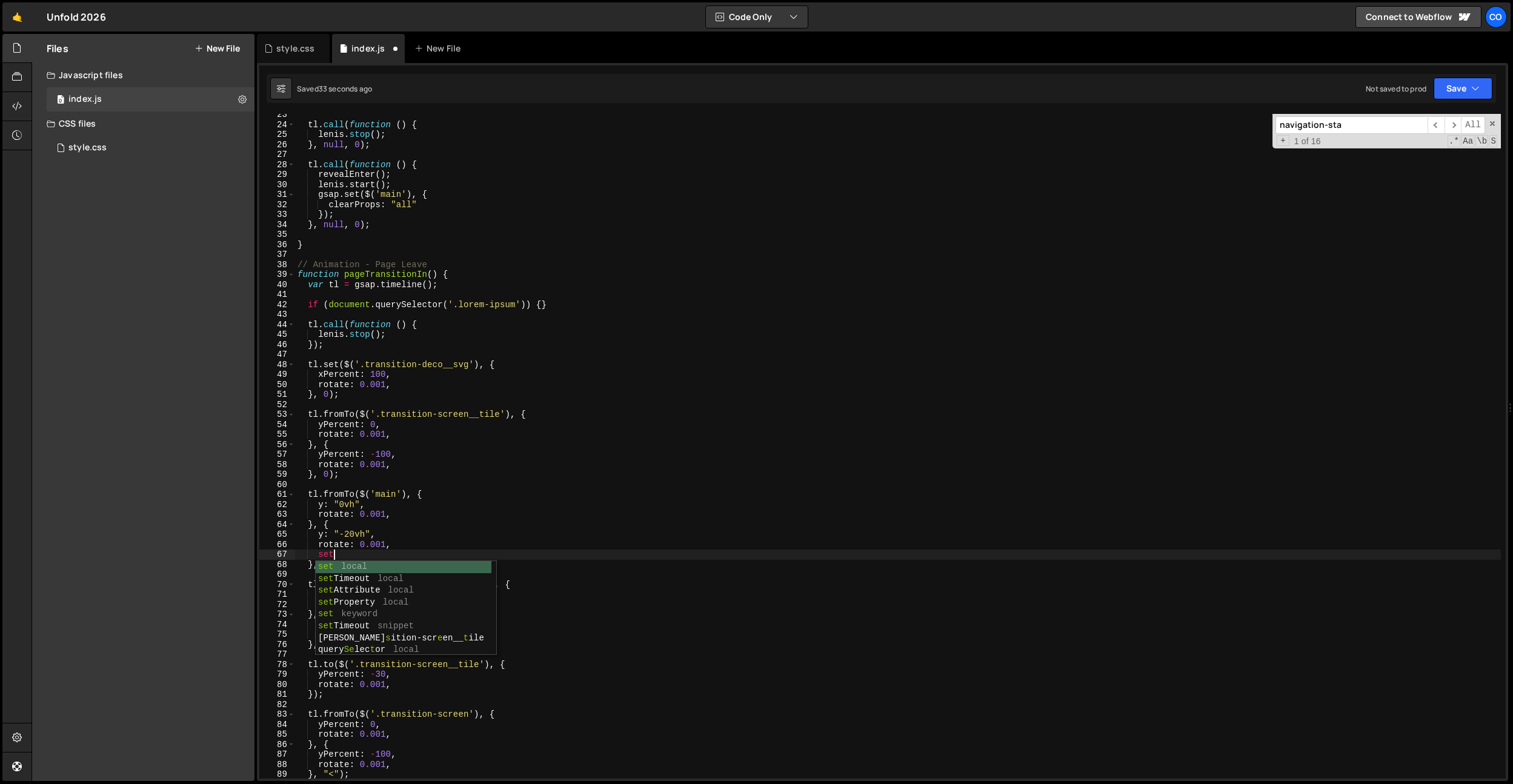
type textarea "s"
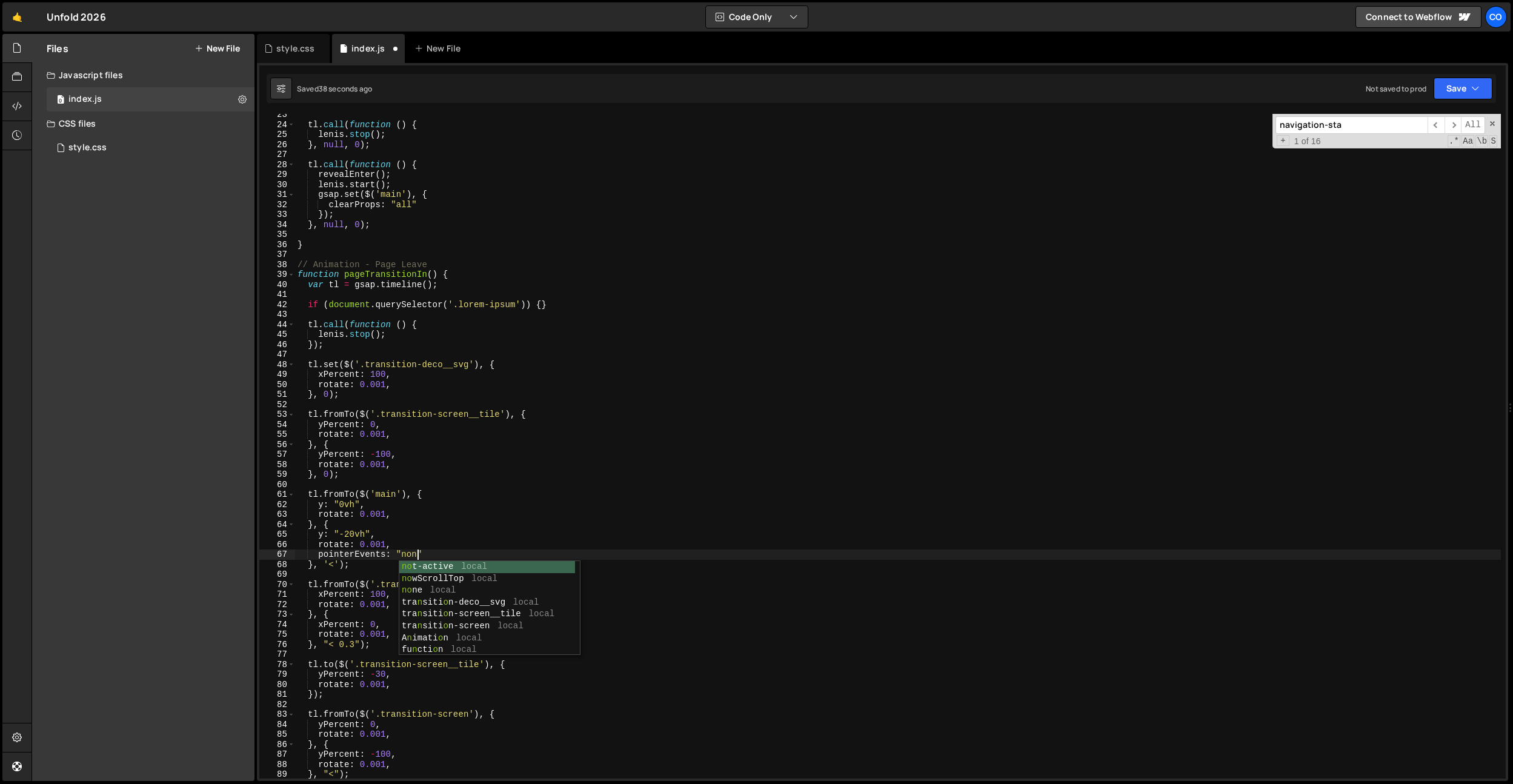
scroll to position [0, 8]
drag, startPoint x: 435, startPoint y: 551, endPoint x: 319, endPoint y: 554, distance: 116.0
click at [319, 554] on div "tl . call ( function ( ) { lenis . stop ( ) ; } , null , 0 ) ; tl . call ( func…" at bounding box center [898, 452] width 1206 height 685
type textarea "pointerEvents: "none""
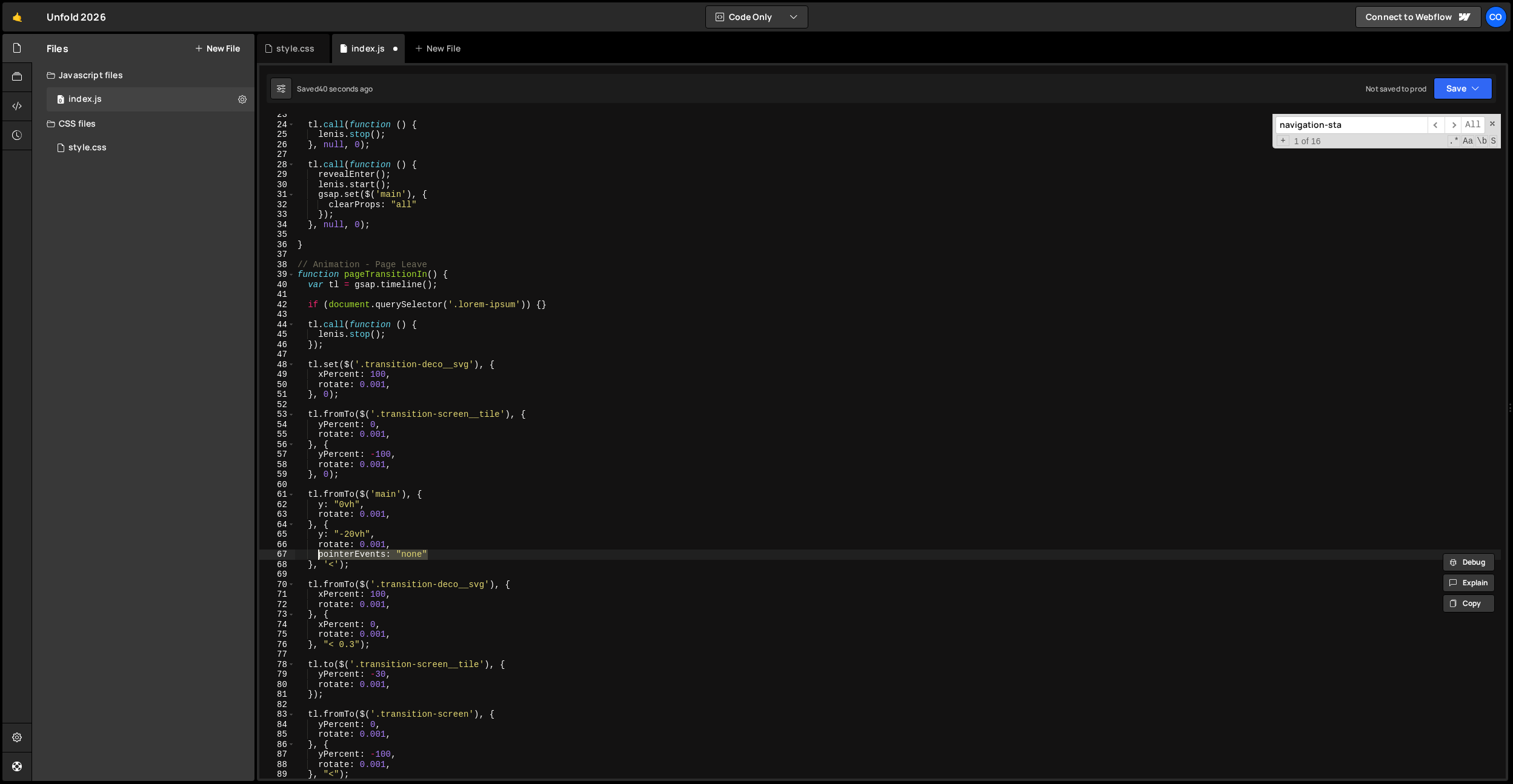
scroll to position [0, 0]
type textarea "rotate: 0.001,"
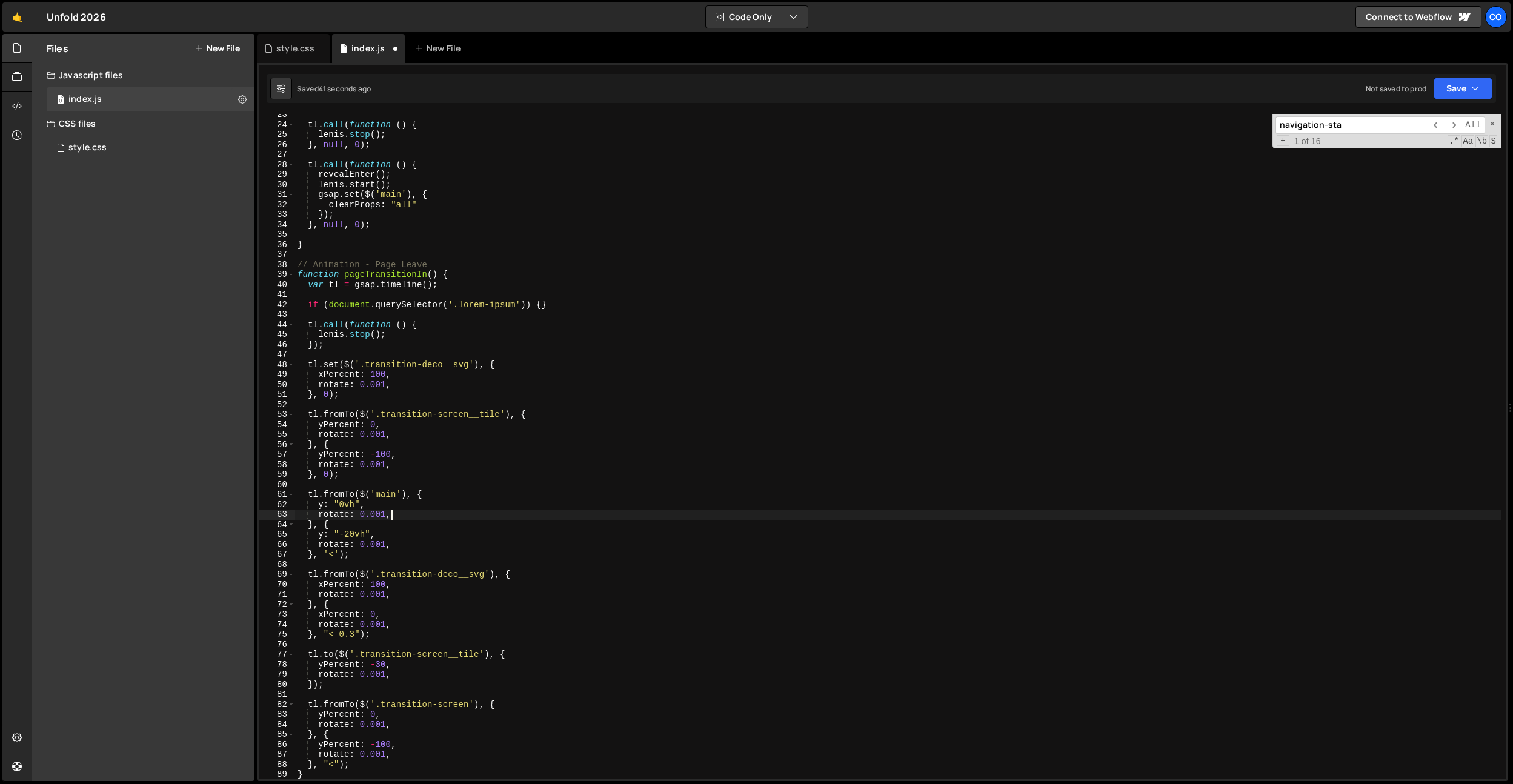
click at [401, 512] on div "tl . call ( function ( ) { lenis . stop ( ) ; } , null , 0 ) ; tl . call ( func…" at bounding box center [898, 452] width 1206 height 685
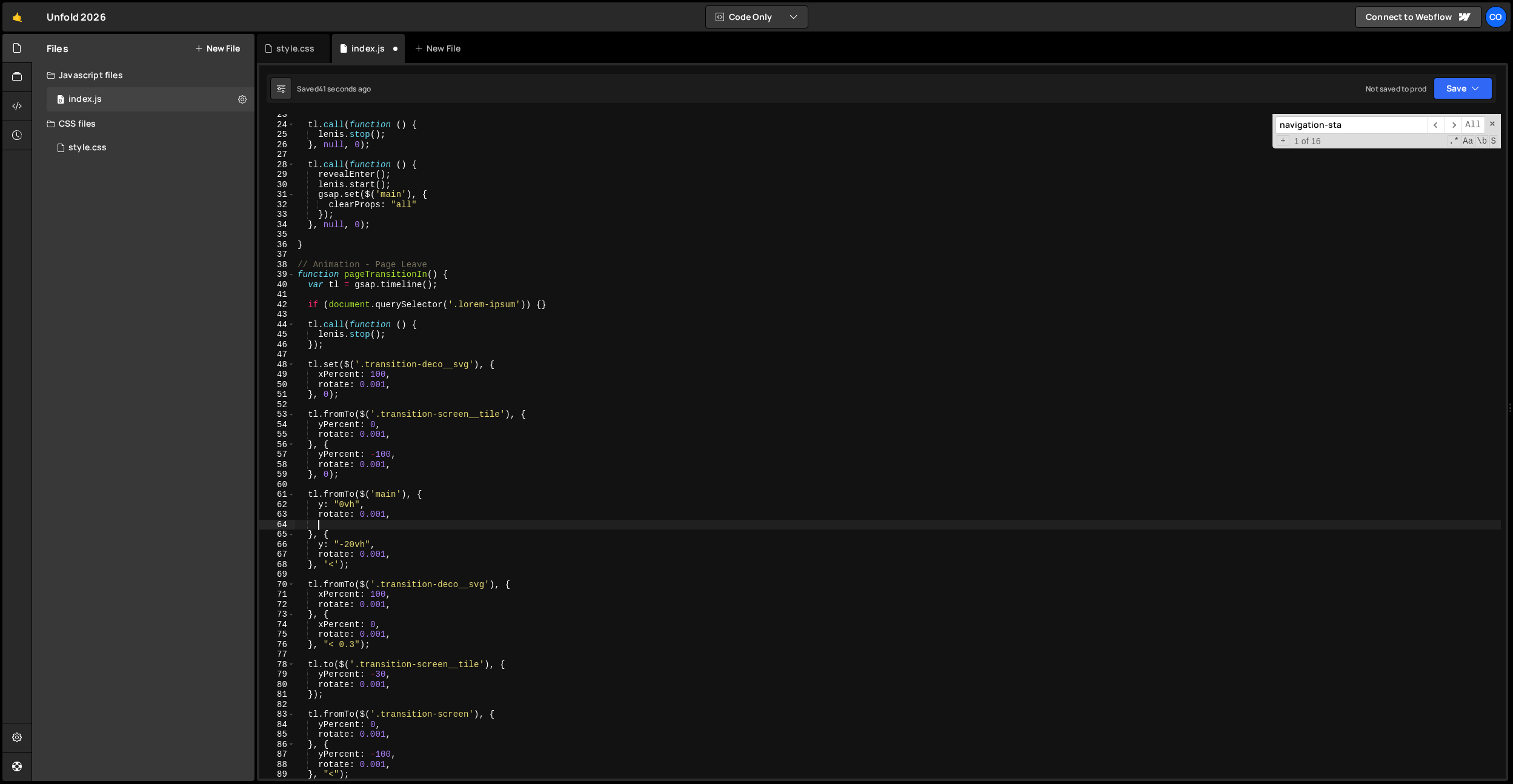
paste textarea "pointerEvents: "none""
click at [417, 556] on div "tl . call ( function ( ) { lenis . stop ( ) ; } , null , 0 ) ; tl . call ( func…" at bounding box center [898, 452] width 1206 height 685
type textarea "rotate: 0.001,"
paste textarea "pointerEvents: "none""
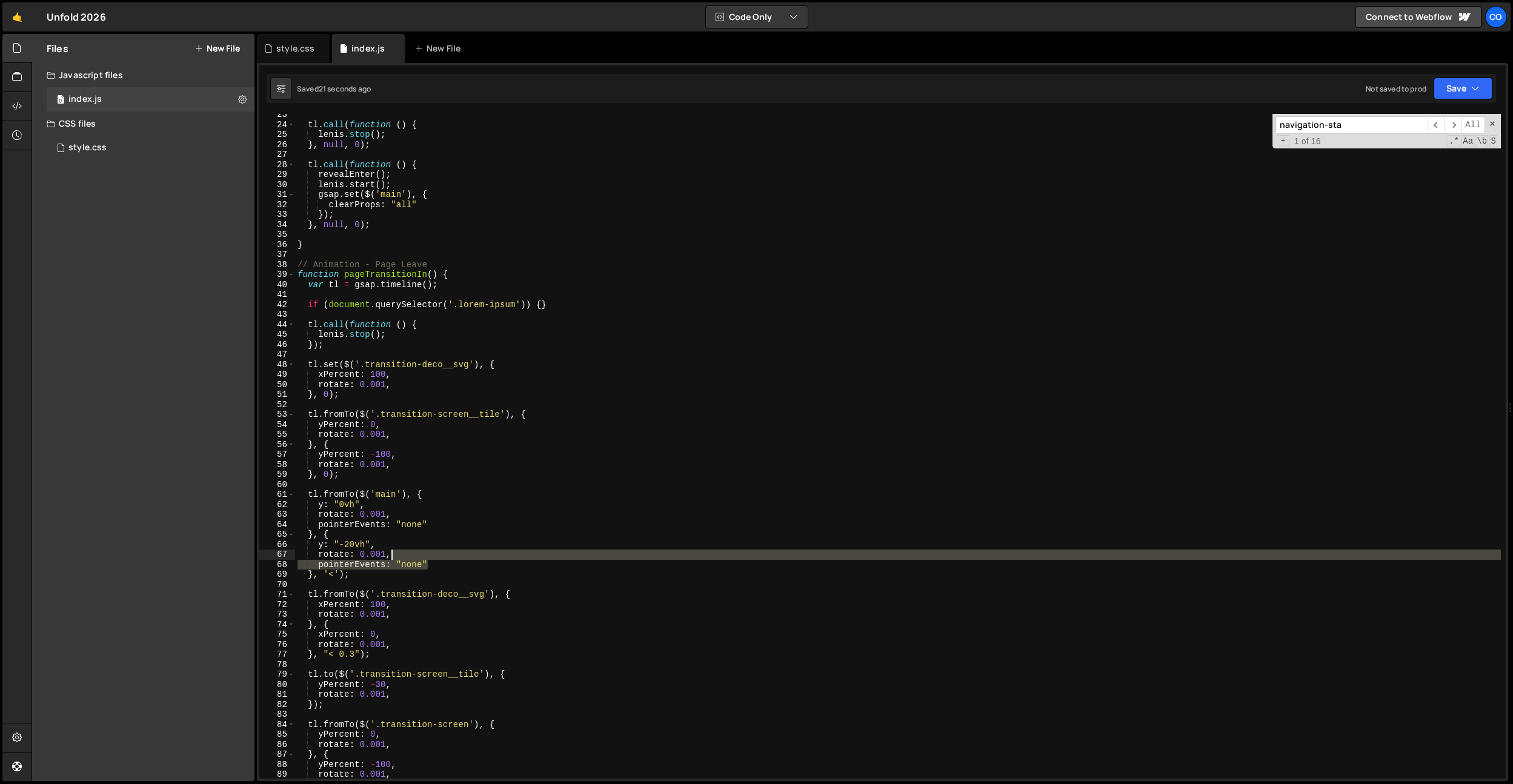
click at [444, 556] on div "tl . call ( function ( ) { lenis . stop ( ) ; } , null , 0 ) ; tl . call ( func…" at bounding box center [898, 452] width 1206 height 685
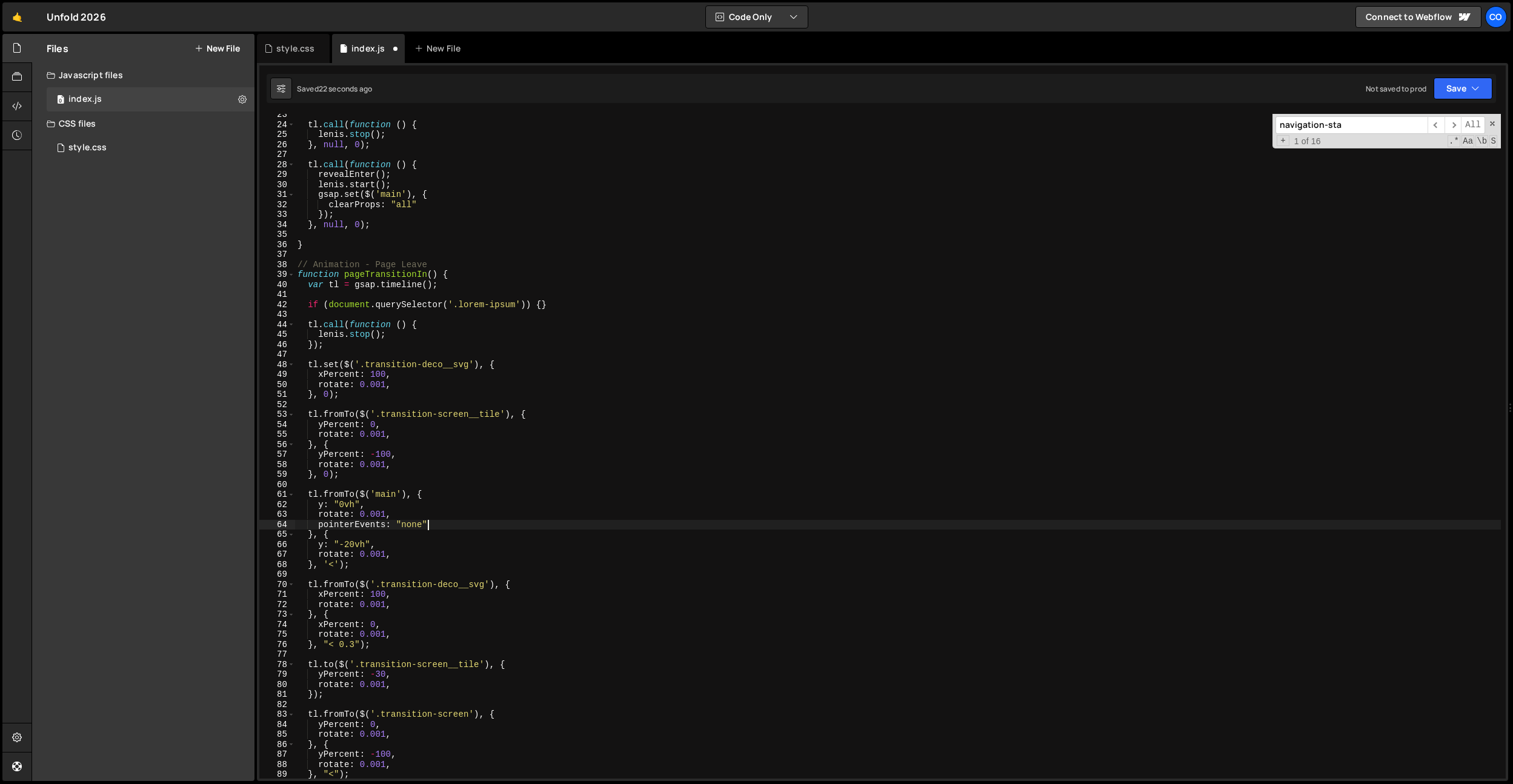
drag, startPoint x: 451, startPoint y: 520, endPoint x: 460, endPoint y: 516, distance: 9.8
click at [453, 515] on div "tl . call ( function ( ) { lenis . stop ( ) ; } , null , 0 ) ; tl . call ( func…" at bounding box center [898, 452] width 1206 height 685
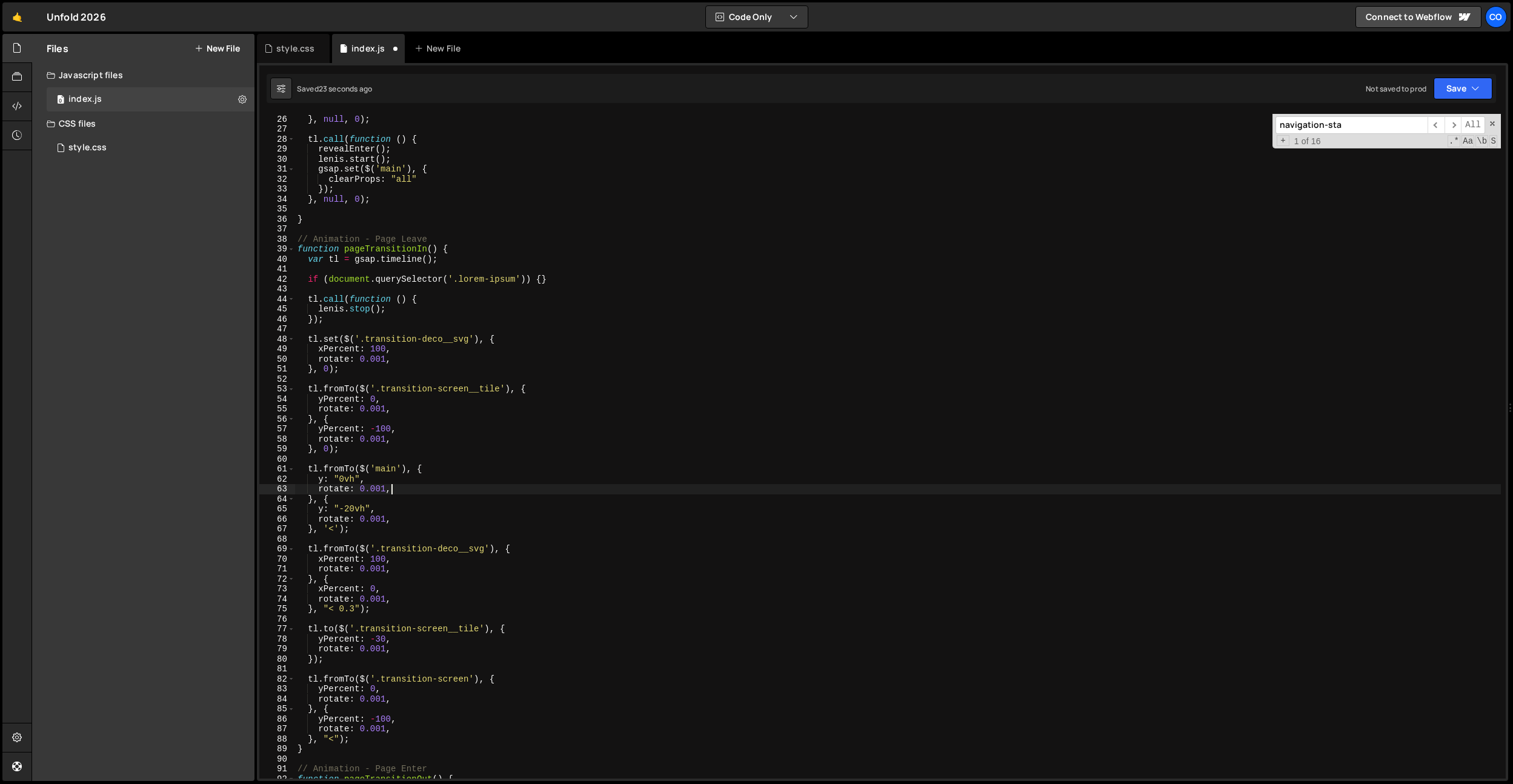
scroll to position [256, 0]
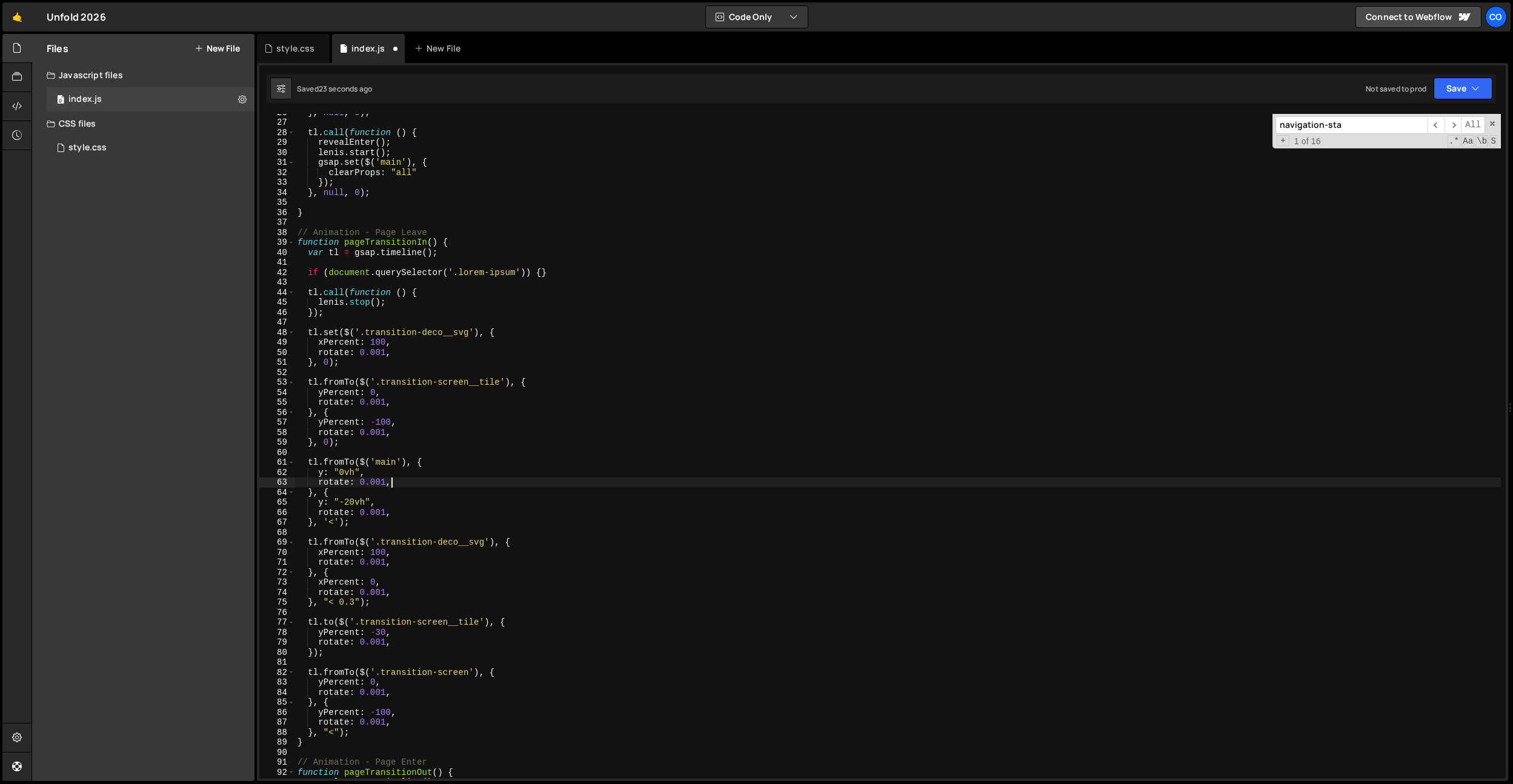
click at [440, 551] on div "} , null , 0 ) ; tl . call ( function ( ) { revealEnter ( ) ; lenis . start ( )…" at bounding box center [898, 449] width 1206 height 685
click at [353, 501] on div "} , null , 0 ) ; tl . call ( function ( ) { revealEnter ( ) ; lenis . start ( )…" at bounding box center [898, 449] width 1206 height 685
drag, startPoint x: 407, startPoint y: 723, endPoint x: 398, endPoint y: 694, distance: 30.4
click at [407, 723] on div "} , null , 0 ) ; tl . call ( function ( ) { revealEnter ( ) ; lenis . start ( )…" at bounding box center [898, 449] width 1206 height 685
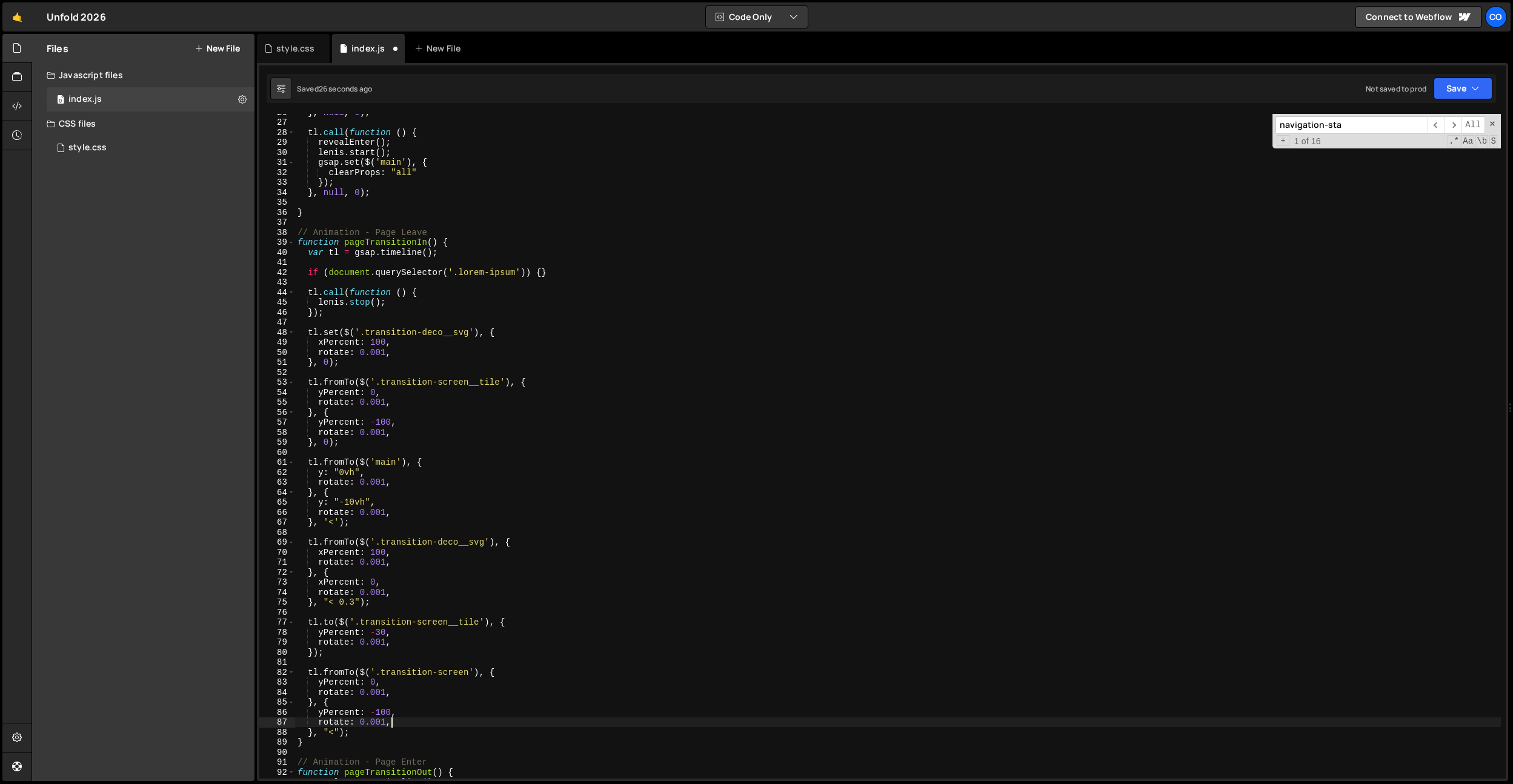
click at [380, 630] on div "} , null , 0 ) ; tl . call ( function ( ) { revealEnter ( ) ; lenis . start ( )…" at bounding box center [898, 449] width 1206 height 685
type textarea "yPercent: -30,"
click at [288, 54] on div "style.css" at bounding box center [295, 48] width 38 height 12
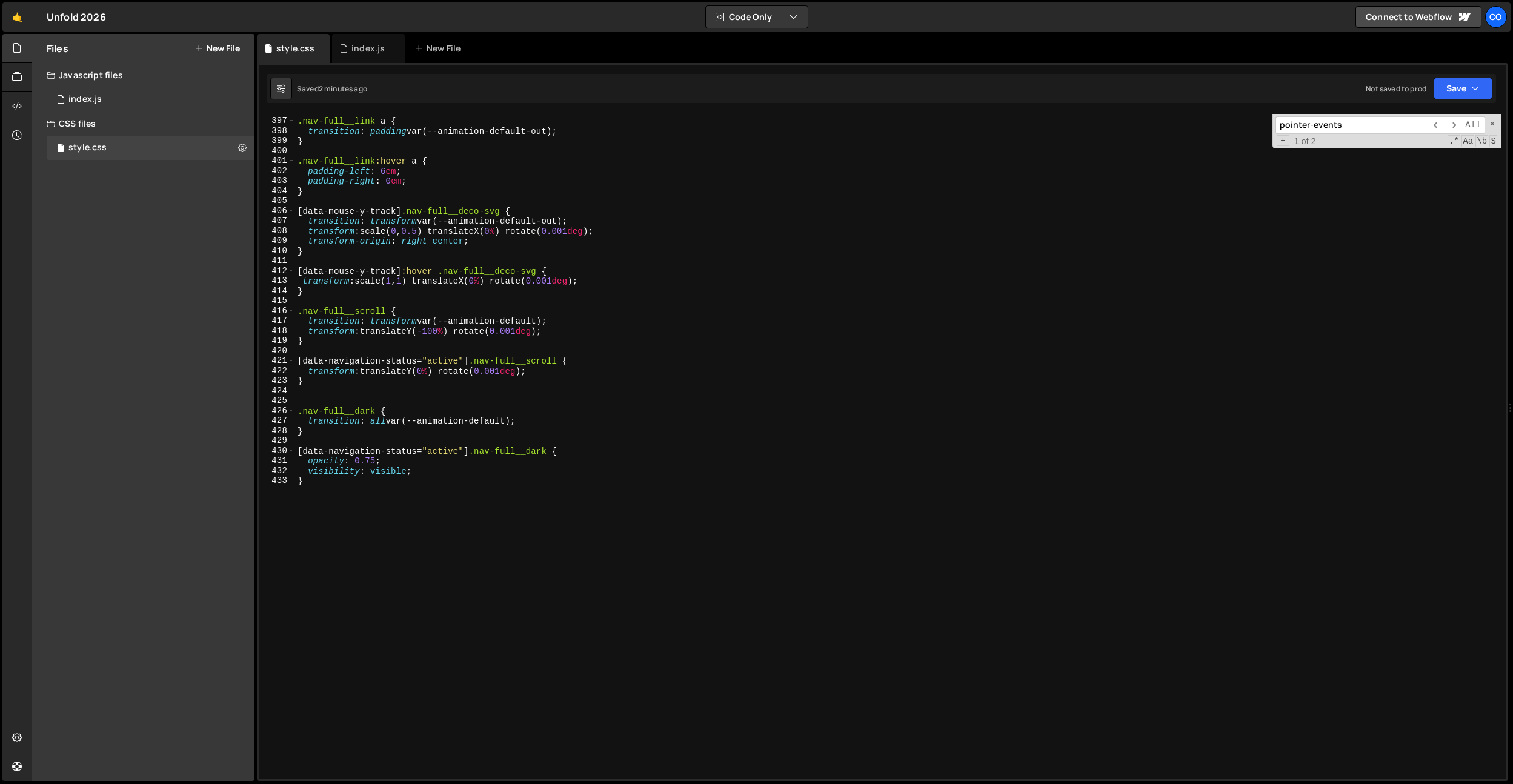
scroll to position [3894, 0]
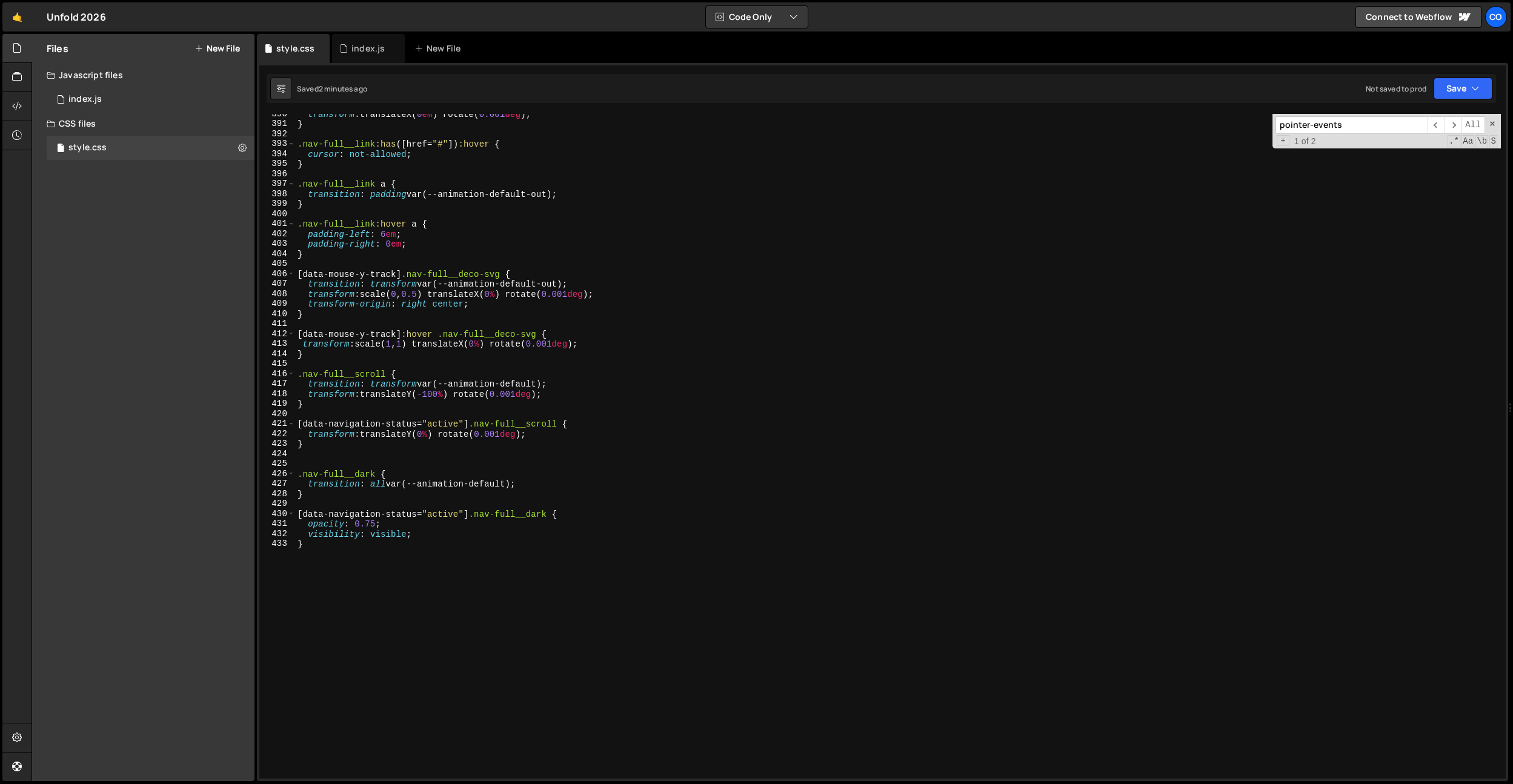
click at [340, 465] on div "transform : translateX( 0 em ) rotate( 0.001 deg ) ; } .nav-full__link :has ([ …" at bounding box center [898, 451] width 1206 height 685
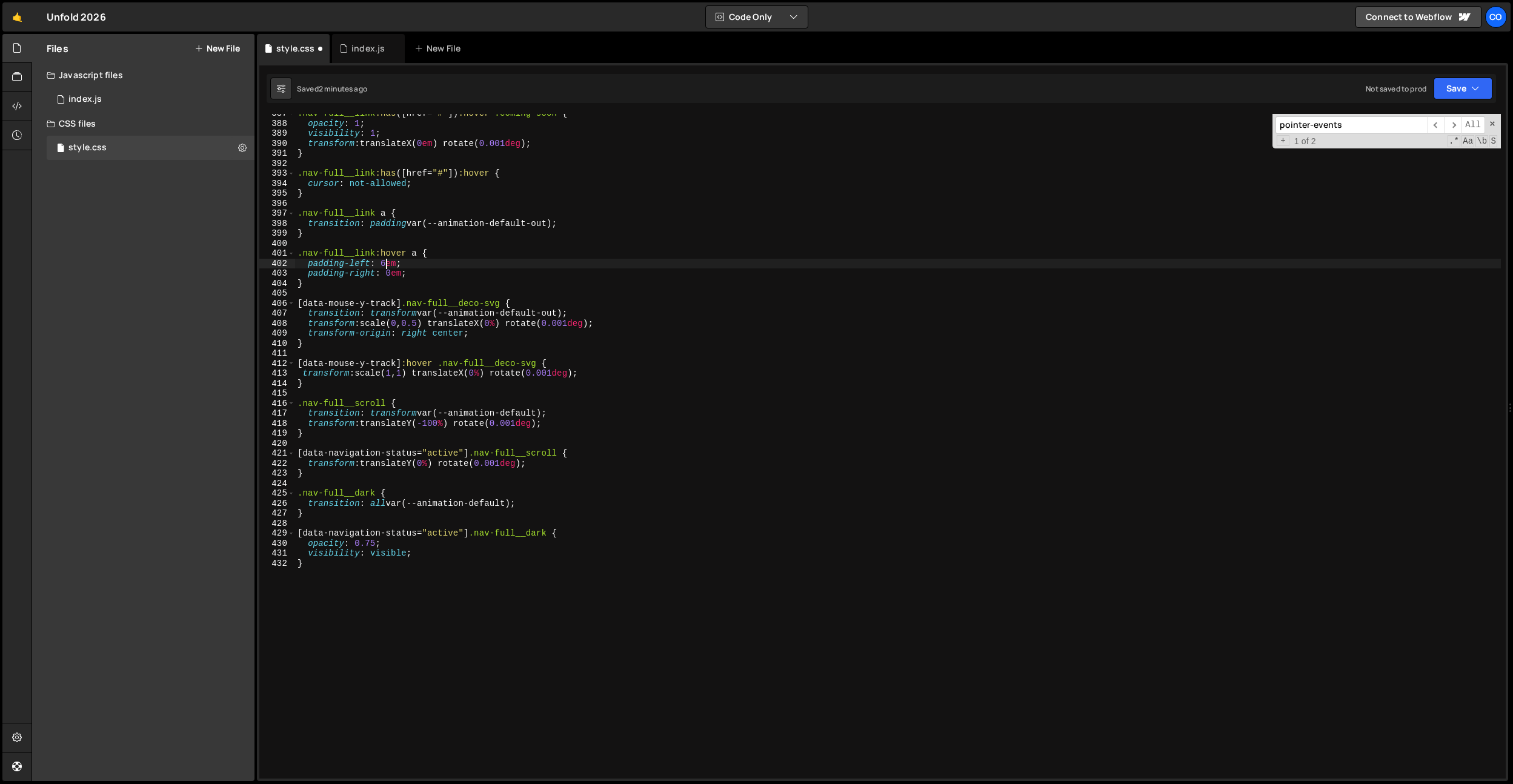
click at [388, 266] on div ".nav-full__link :has ([ href = " # " ]) :hover .coming-soon { opacity : 1 ; vis…" at bounding box center [898, 451] width 1206 height 685
click at [431, 173] on div ".nav-full__link :has ([ href = " # " ]) :hover .coming-soon { opacity : 1 ; vis…" at bounding box center [898, 451] width 1206 height 685
type textarea ".nav-full__link:has([href="#"]):hover {"
click at [515, 354] on div ".nav-full__link :has ([ href = " # " ]) :hover .coming-soon { opacity : 1 ; vis…" at bounding box center [898, 451] width 1206 height 685
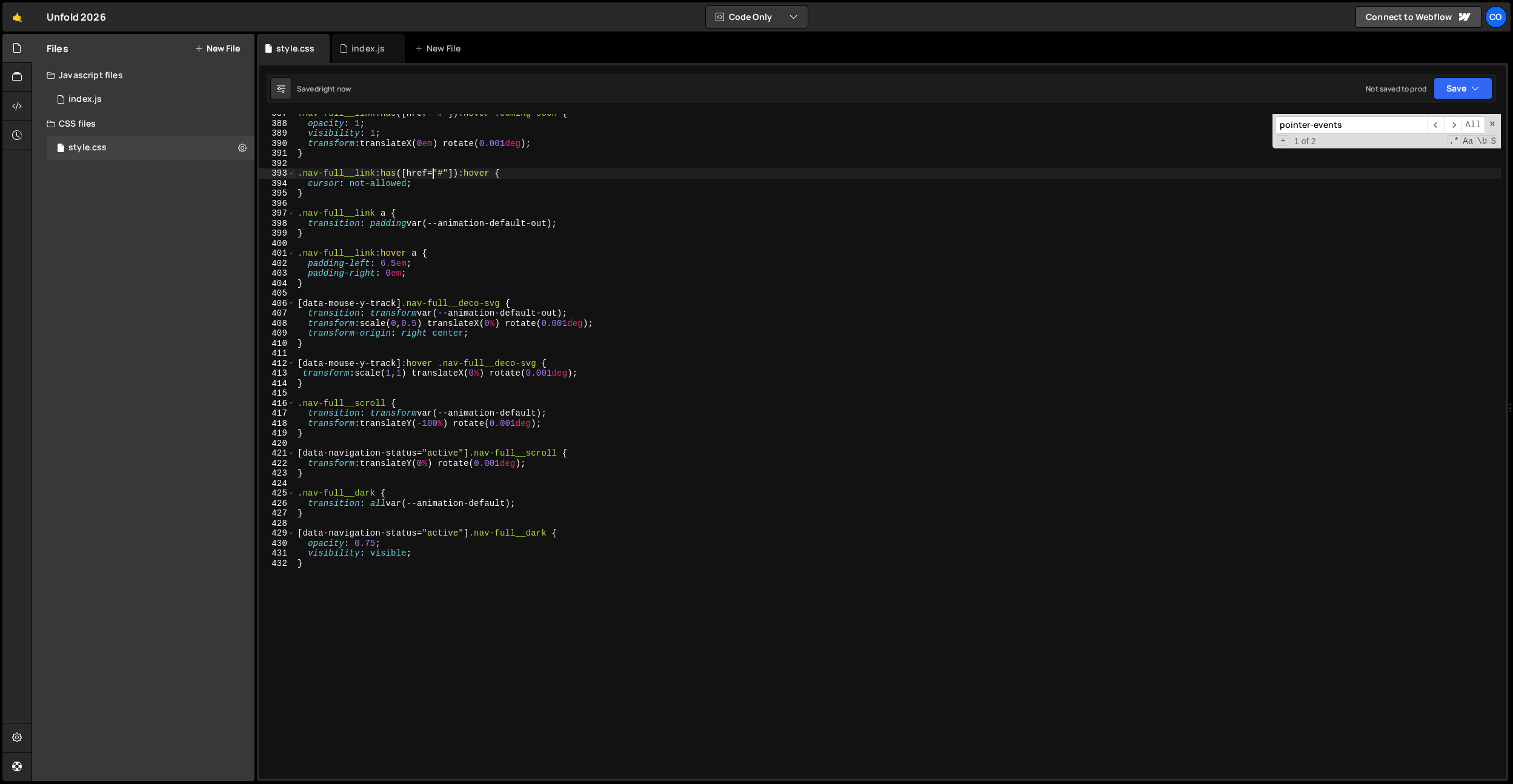
scroll to position [0, 0]
click at [461, 276] on div ".nav-full__link :has ([ href = " # " ]) :hover .coming-soon { opacity : 1 ; vis…" at bounding box center [898, 451] width 1206 height 685
click at [474, 419] on div ".nav-full__link :has ([ href = " # " ]) :hover .coming-soon { opacity : 1 ; vis…" at bounding box center [898, 451] width 1206 height 685
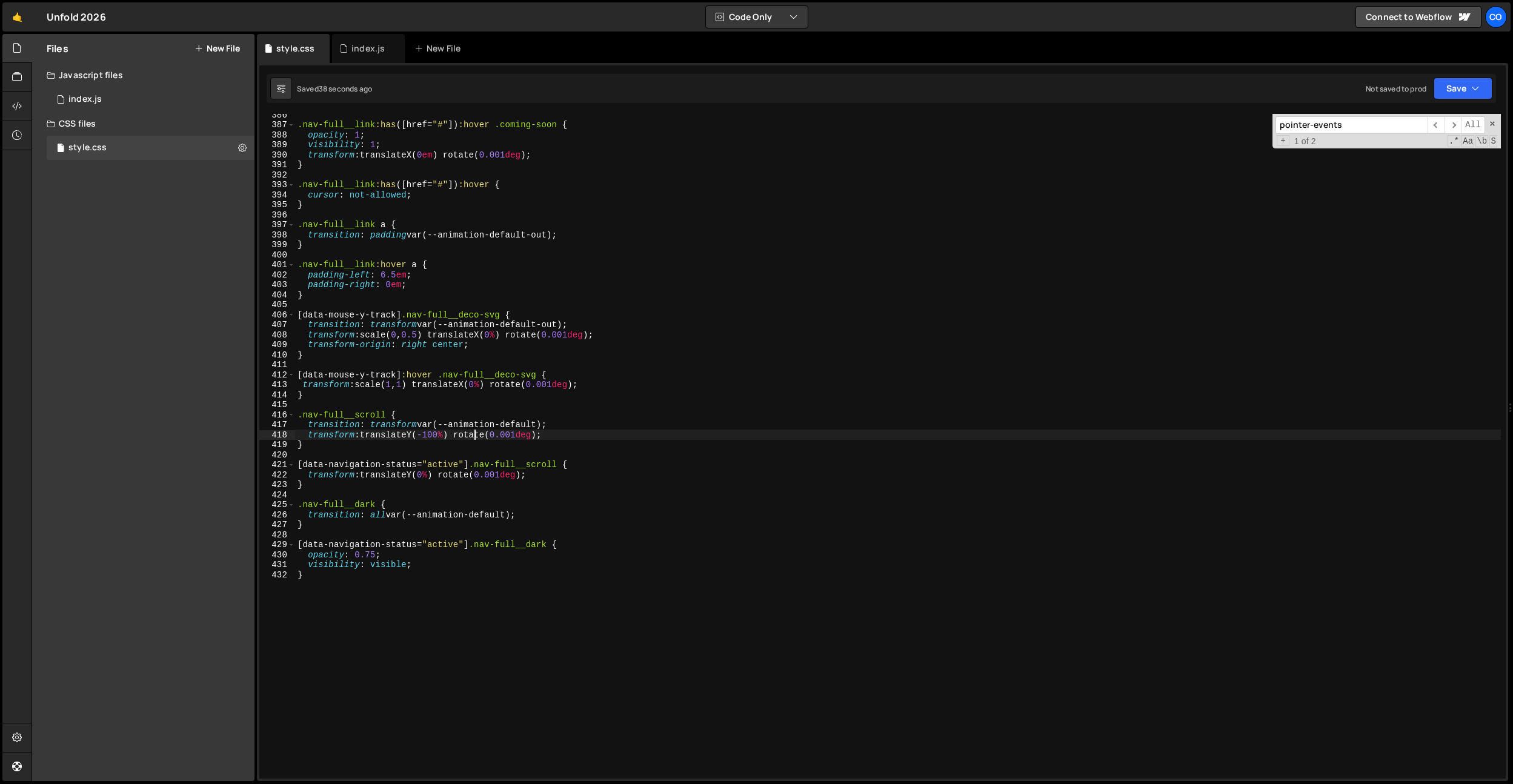
scroll to position [3851, 0]
click at [434, 382] on div ".nav-full__link :has ([ href = " # " ]) :hover .coming-soon { opacity : 1 ; vis…" at bounding box center [898, 453] width 1206 height 685
click at [430, 335] on div ".nav-full__link :has ([ href = " # " ]) :hover .coming-soon { opacity : 1 ; vis…" at bounding box center [898, 453] width 1206 height 685
drag, startPoint x: 439, startPoint y: 337, endPoint x: 515, endPoint y: 338, distance: 76.0
click at [518, 337] on div ".nav-full__link :has ([ href = " # " ]) :hover .coming-soon { opacity : 1 ; vis…" at bounding box center [898, 453] width 1206 height 685
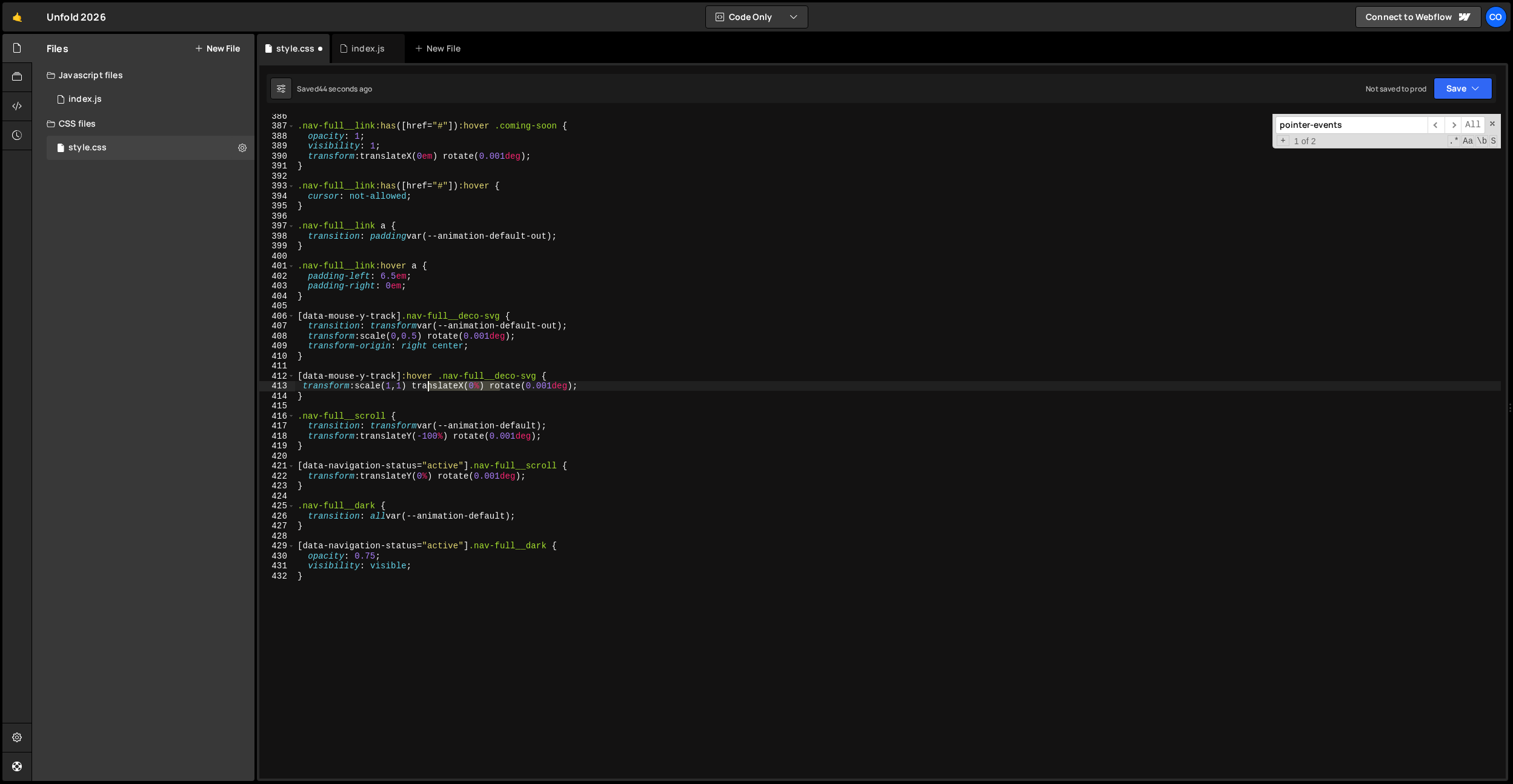
drag, startPoint x: 499, startPoint y: 384, endPoint x: 423, endPoint y: 386, distance: 76.0
click at [423, 386] on div ".nav-full__link :has ([ href = " # " ]) :hover .coming-soon { opacity : 1 ; vis…" at bounding box center [898, 453] width 1206 height 685
click at [515, 388] on div ".nav-full__link :has ([ href = " # " ]) :hover .coming-soon { opacity : 1 ; vis…" at bounding box center [898, 453] width 1206 height 685
drag, startPoint x: 434, startPoint y: 337, endPoint x: 366, endPoint y: 337, distance: 68.0
click at [366, 337] on div ".nav-full__link :has ([ href = " # " ]) :hover .coming-soon { opacity : 1 ; vis…" at bounding box center [898, 453] width 1206 height 685
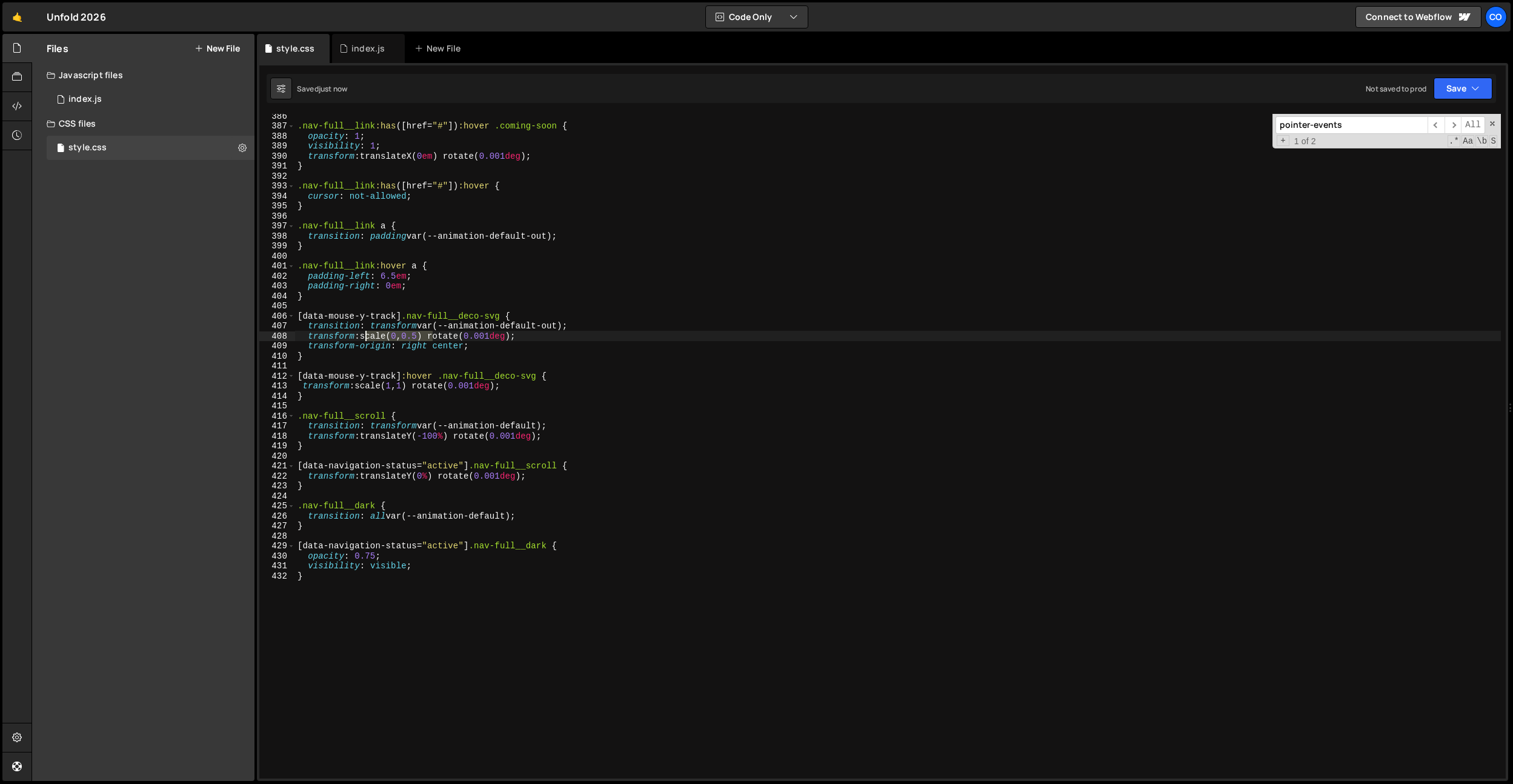
type textarea "transform: scale(0, 0.5) rotate(0.001deg);"
click at [374, 55] on div "index.js" at bounding box center [369, 48] width 73 height 29
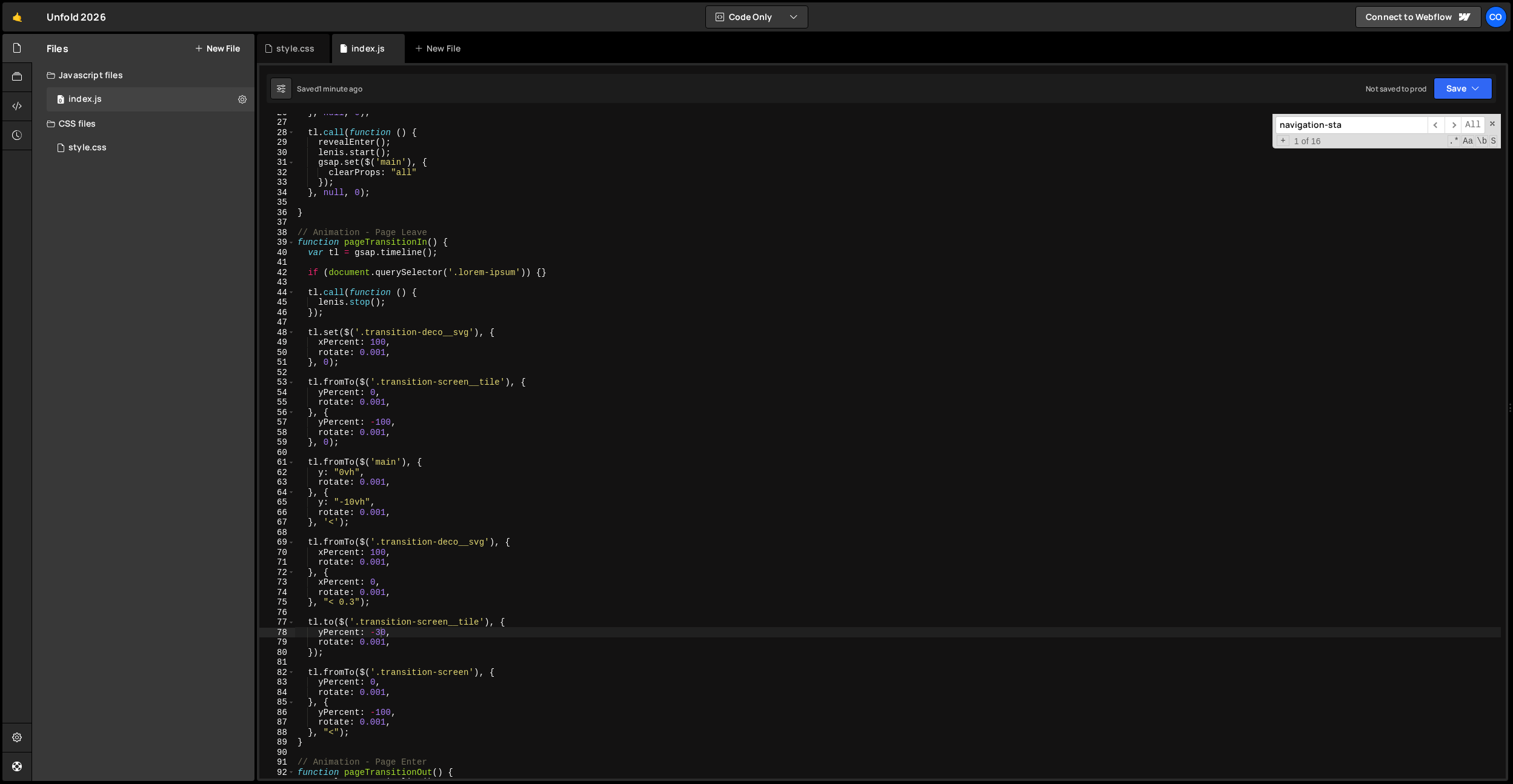
click at [349, 347] on div "} , null , 0 ) ; tl . call ( function ( ) { revealEnter ( ) ; lenis . start ( )…" at bounding box center [898, 449] width 1206 height 685
click at [362, 340] on div "} , null , 0 ) ; tl . call ( function ( ) { revealEnter ( ) ; lenis . start ( )…" at bounding box center [898, 449] width 1206 height 685
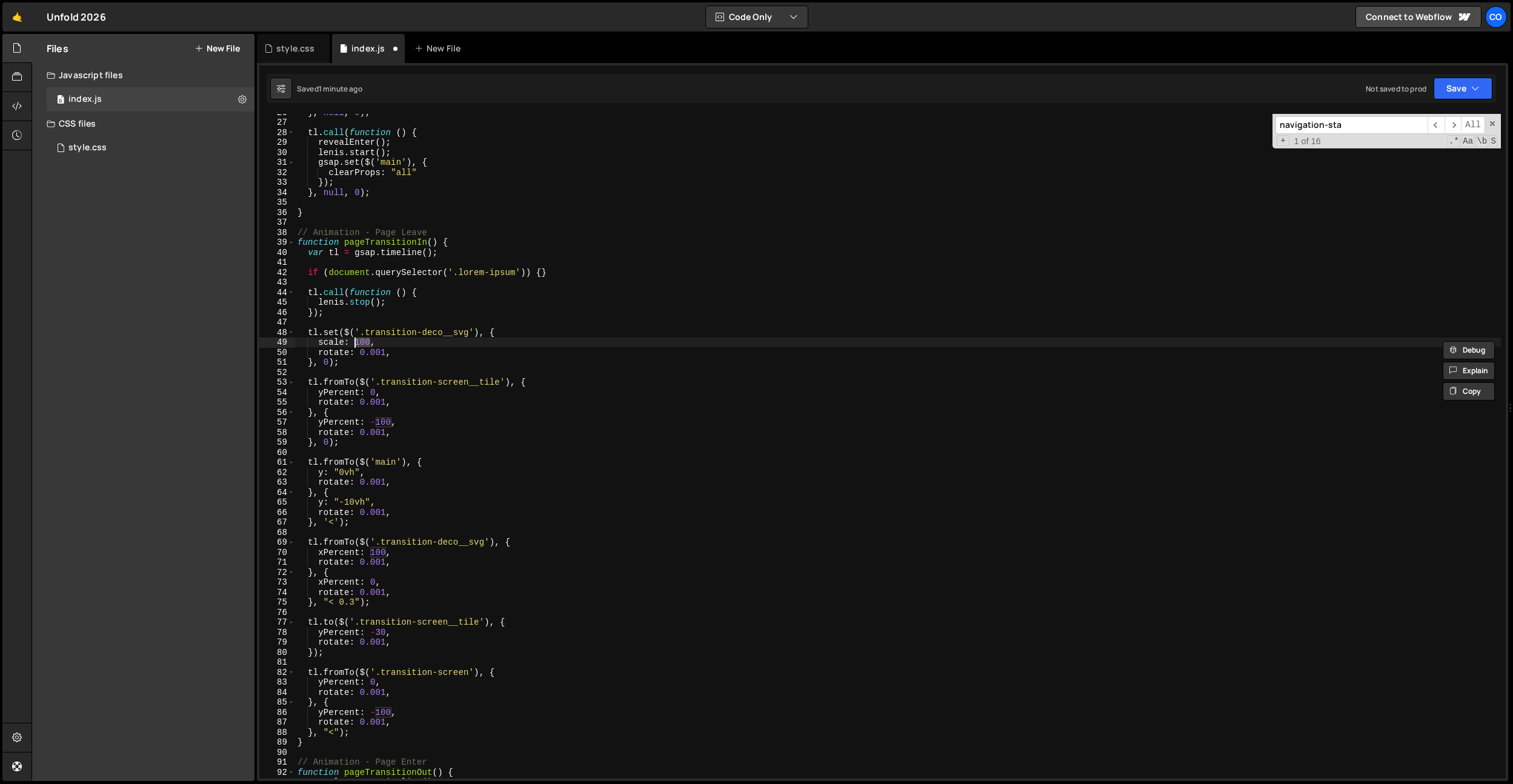
paste textarea "scale(0, 0.5)"
type textarea "scale: scale(0, 0.5),"
drag, startPoint x: 416, startPoint y: 344, endPoint x: 388, endPoint y: 344, distance: 28.0
click at [388, 344] on div "} , null , 0 ) ; tl . call ( function ( ) { revealEnter ( ) ; lenis . start ( )…" at bounding box center [898, 449] width 1206 height 685
drag, startPoint x: 430, startPoint y: 287, endPoint x: 428, endPoint y: 301, distance: 14.1
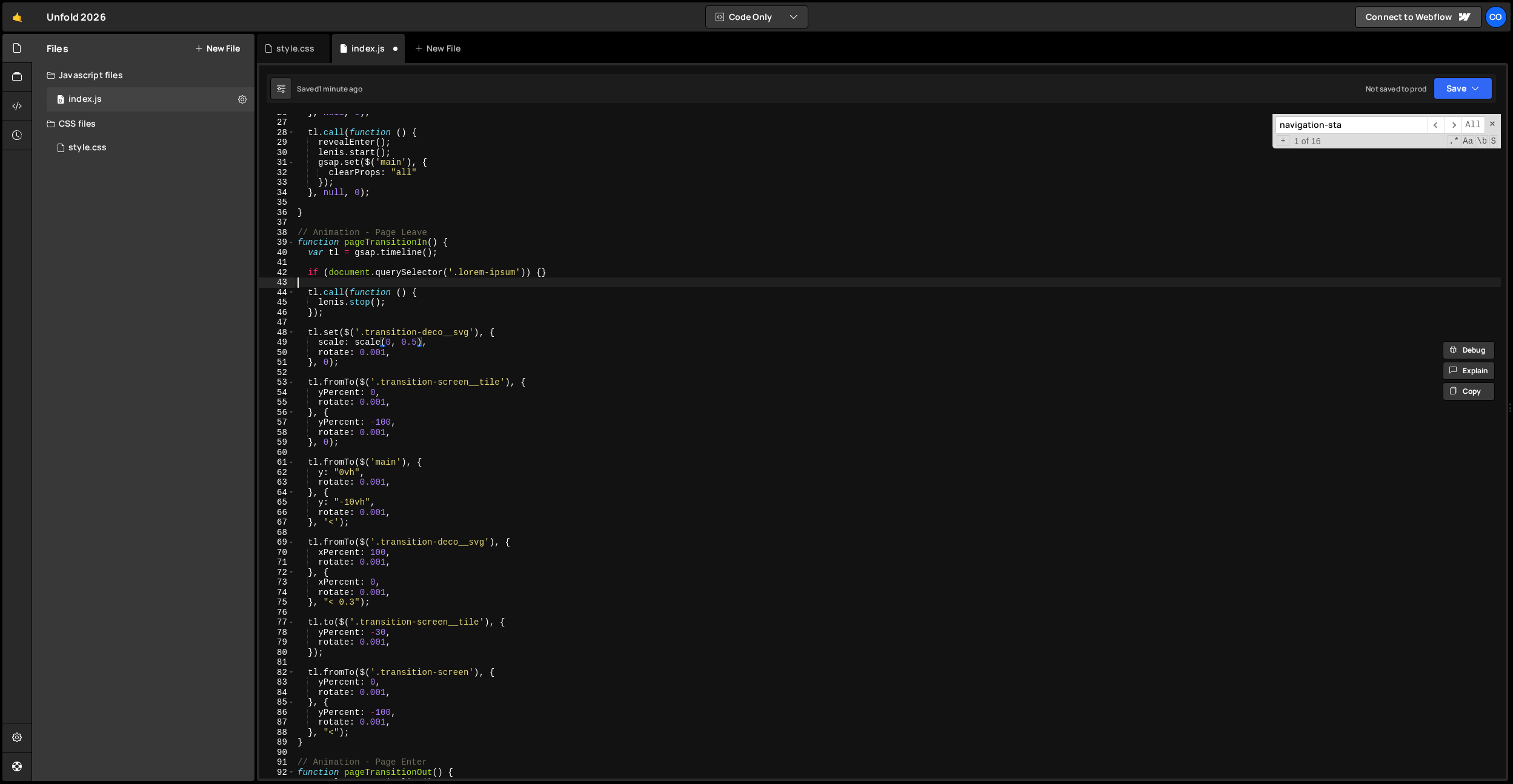
click at [430, 287] on div "} , null , 0 ) ; tl . call ( function ( ) { revealEnter ( ) ; lenis . start ( )…" at bounding box center [898, 449] width 1206 height 685
drag, startPoint x: 422, startPoint y: 342, endPoint x: 353, endPoint y: 344, distance: 69.0
click at [353, 344] on div "} , null , 0 ) ; tl . call ( function ( ) { revealEnter ( ) ; lenis . start ( )…" at bounding box center [898, 449] width 1206 height 685
paste textarea "0, 0.5"
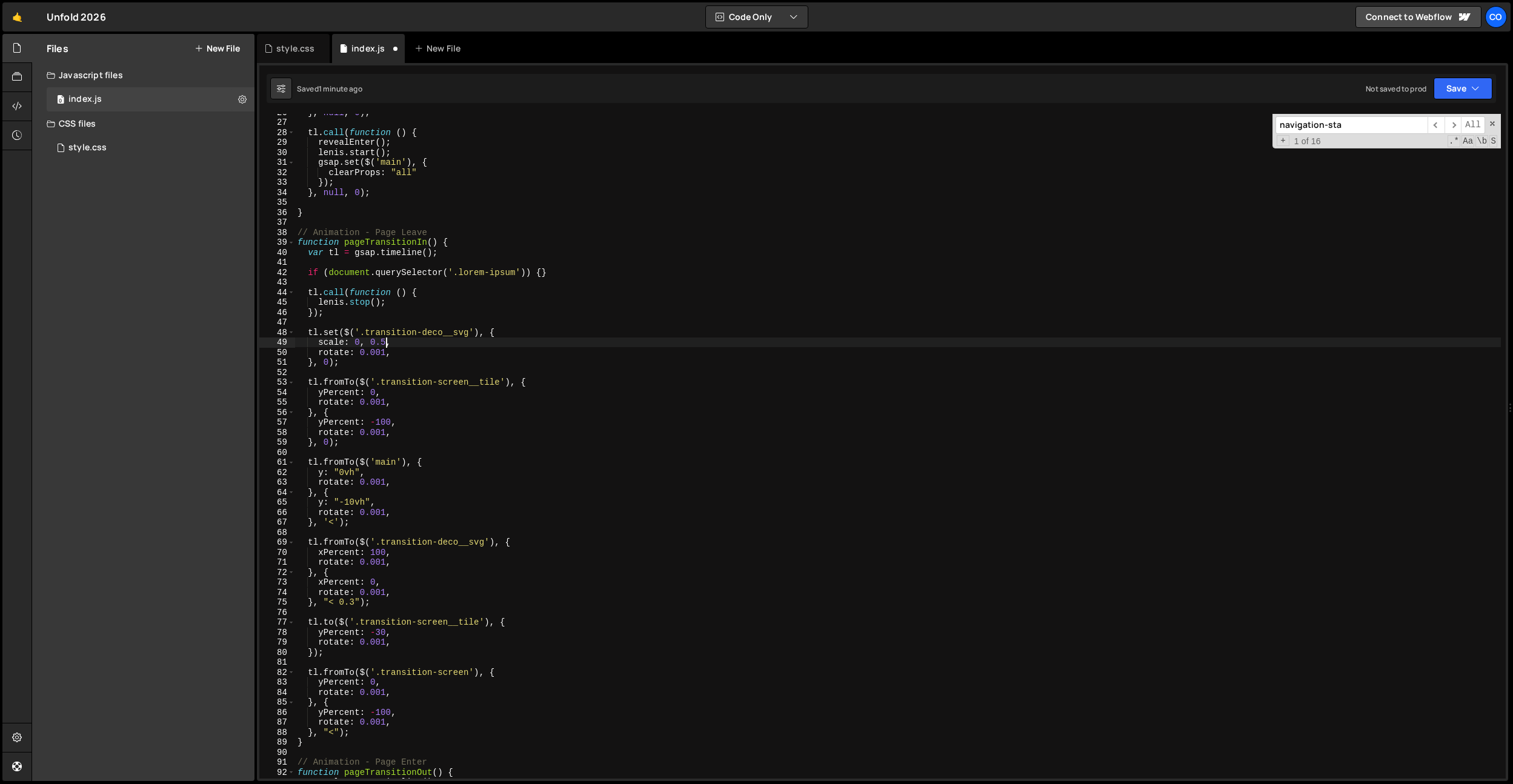
click at [395, 389] on div "} , null , 0 ) ; tl . call ( function ( ) { revealEnter ( ) ; lenis . start ( )…" at bounding box center [898, 449] width 1206 height 685
paste textarea "0, 0.5""
click at [413, 301] on div "} , null , 0 ) ; tl . call ( function ( ) { revealEnter ( ) ; lenis . start ( )…" at bounding box center [898, 449] width 1206 height 685
drag, startPoint x: 406, startPoint y: 343, endPoint x: 321, endPoint y: 344, distance: 85.0
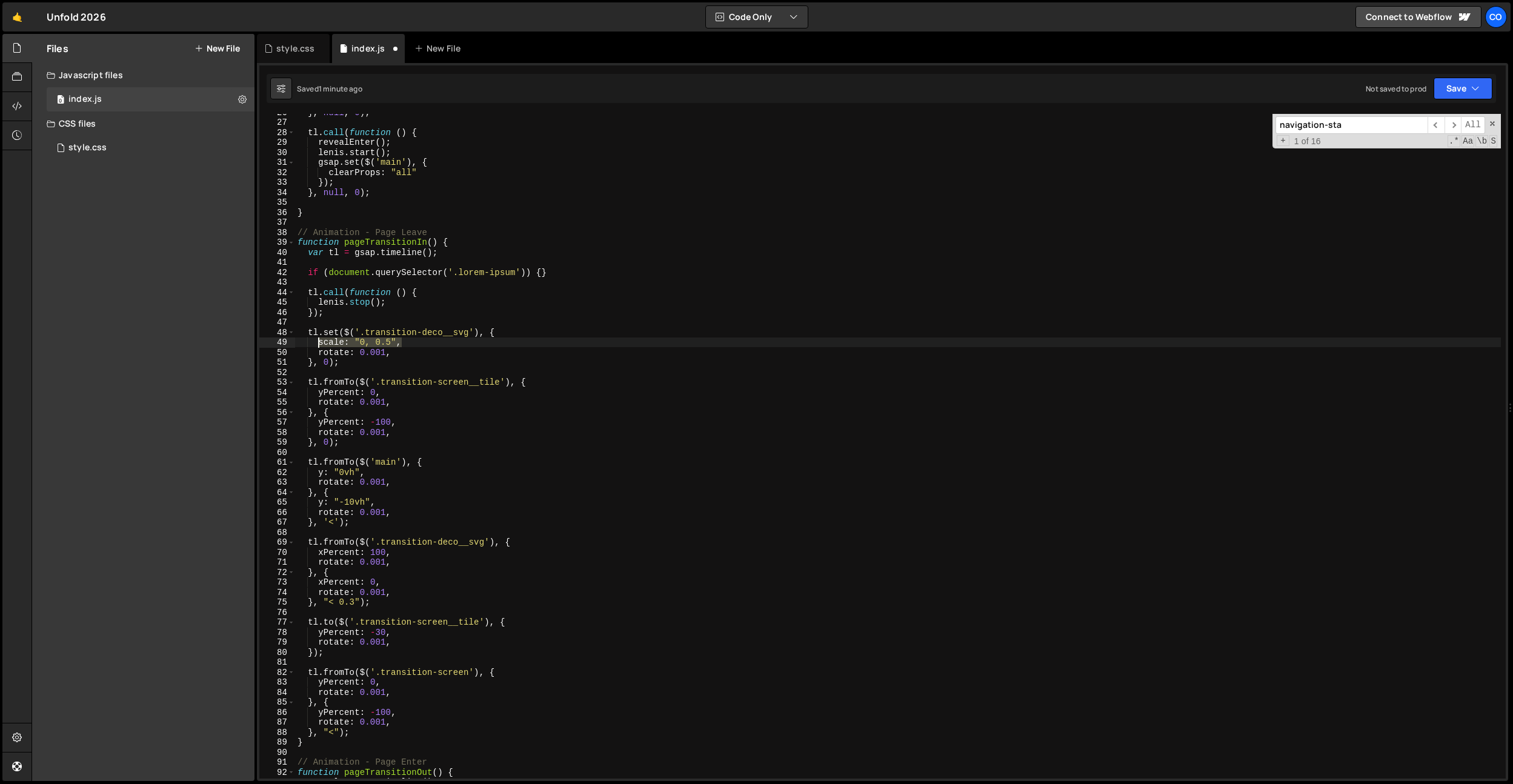
click at [321, 344] on div "} , null , 0 ) ; tl . call ( function ( ) { revealEnter ( ) ; lenis . start ( )…" at bounding box center [898, 449] width 1206 height 685
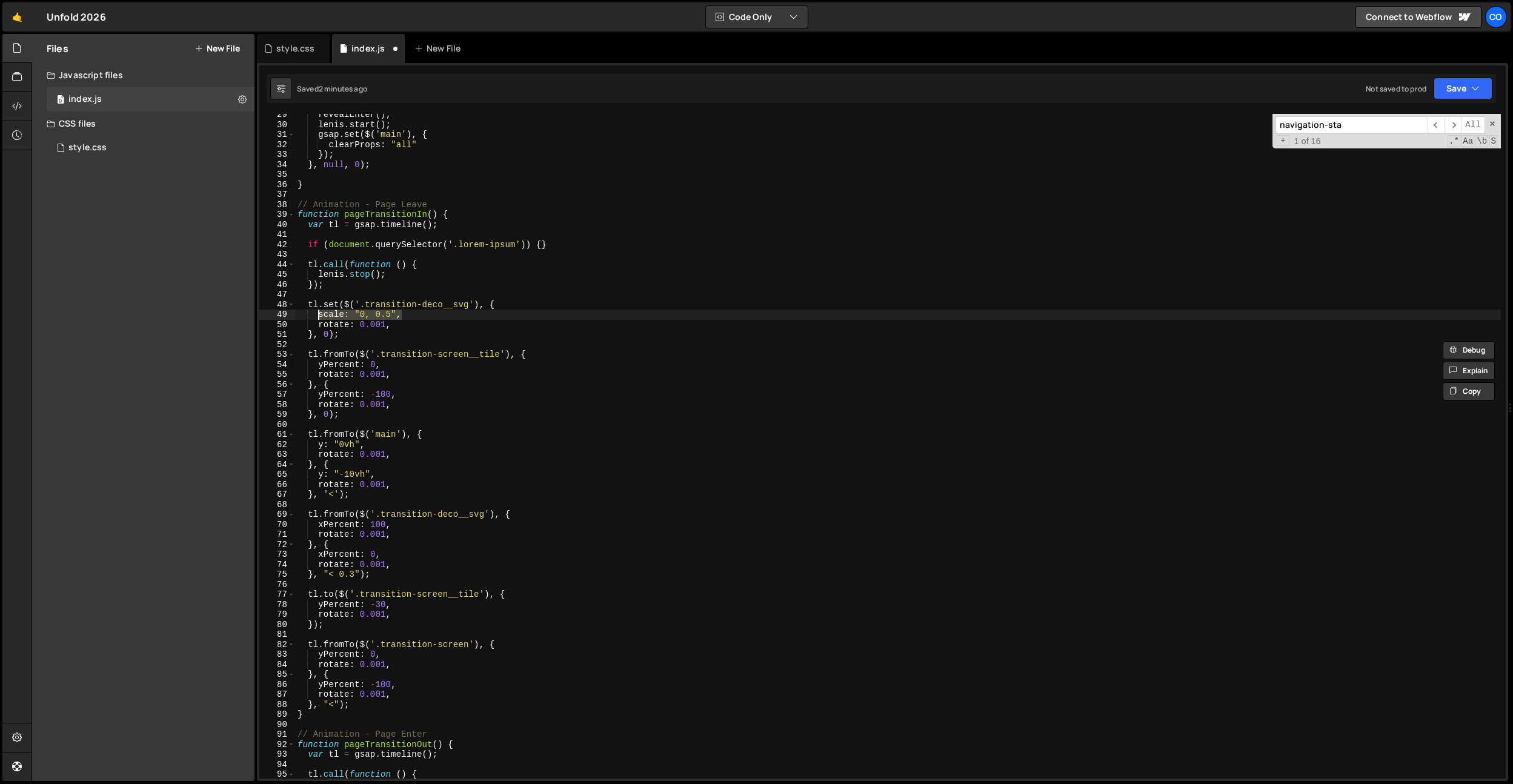
scroll to position [284, 0]
drag, startPoint x: 399, startPoint y: 523, endPoint x: 317, endPoint y: 521, distance: 82.0
click at [318, 521] on div "revealEnter ( ) ; lenis . start ( ) ; gsap . set ( $ ( 'main' ) , { clearProps …" at bounding box center [898, 452] width 1206 height 685
paste textarea "scale: "0, 0.5""
drag, startPoint x: 317, startPoint y: 556, endPoint x: 398, endPoint y: 552, distance: 81.1
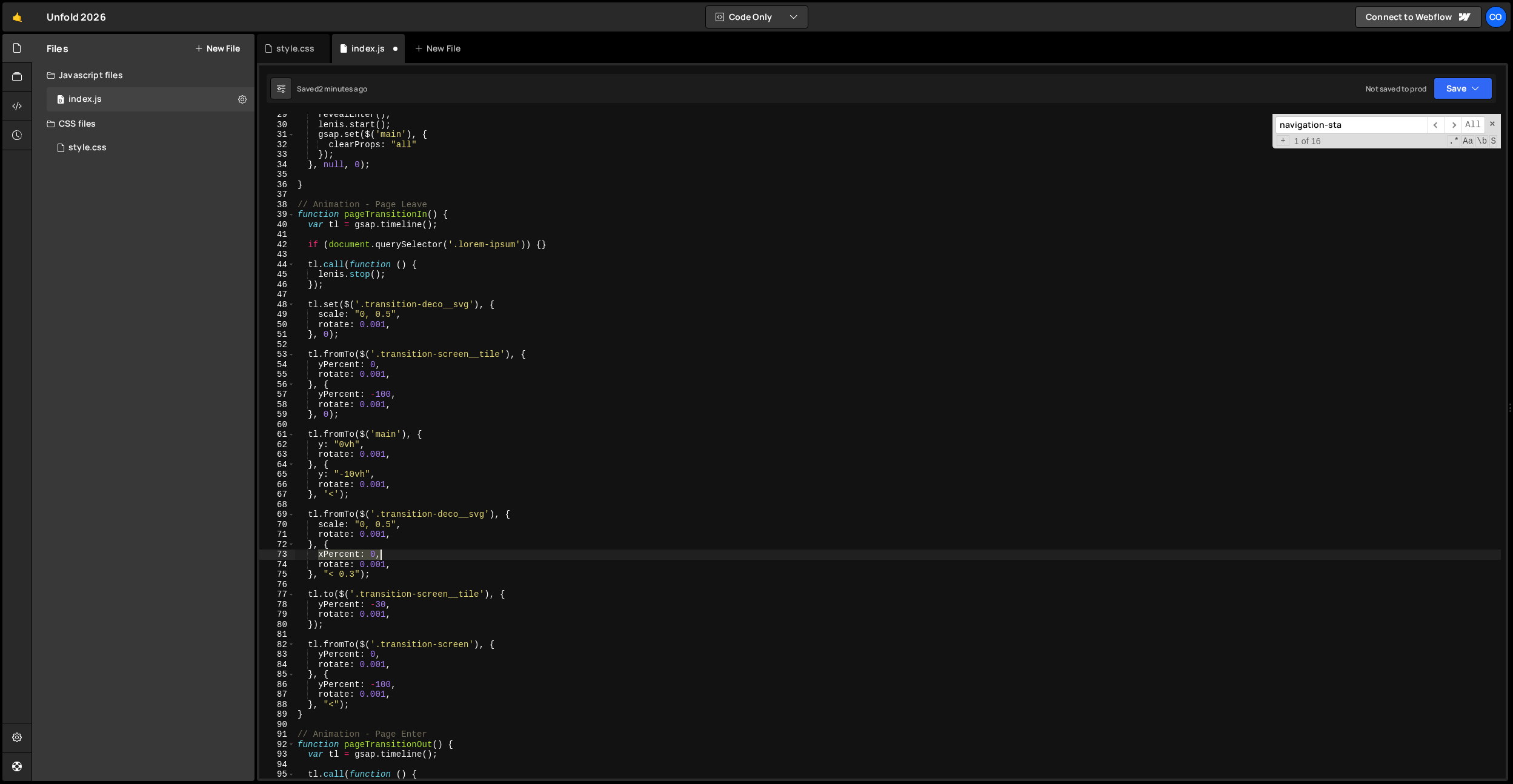
click at [398, 552] on div "revealEnter ( ) ; lenis . start ( ) ; gsap . set ( $ ( 'main' ) , { clearProps …" at bounding box center [898, 452] width 1206 height 685
paste textarea "scale: "0, 0.5""
click at [389, 553] on div "revealEnter ( ) ; lenis . start ( ) ; gsap . set ( $ ( 'main' ) , { clearProps …" at bounding box center [898, 452] width 1206 height 685
click at [402, 474] on div "revealEnter ( ) ; lenis . start ( ) ; gsap . set ( $ ( 'main' ) , { clearProps …" at bounding box center [898, 452] width 1206 height 685
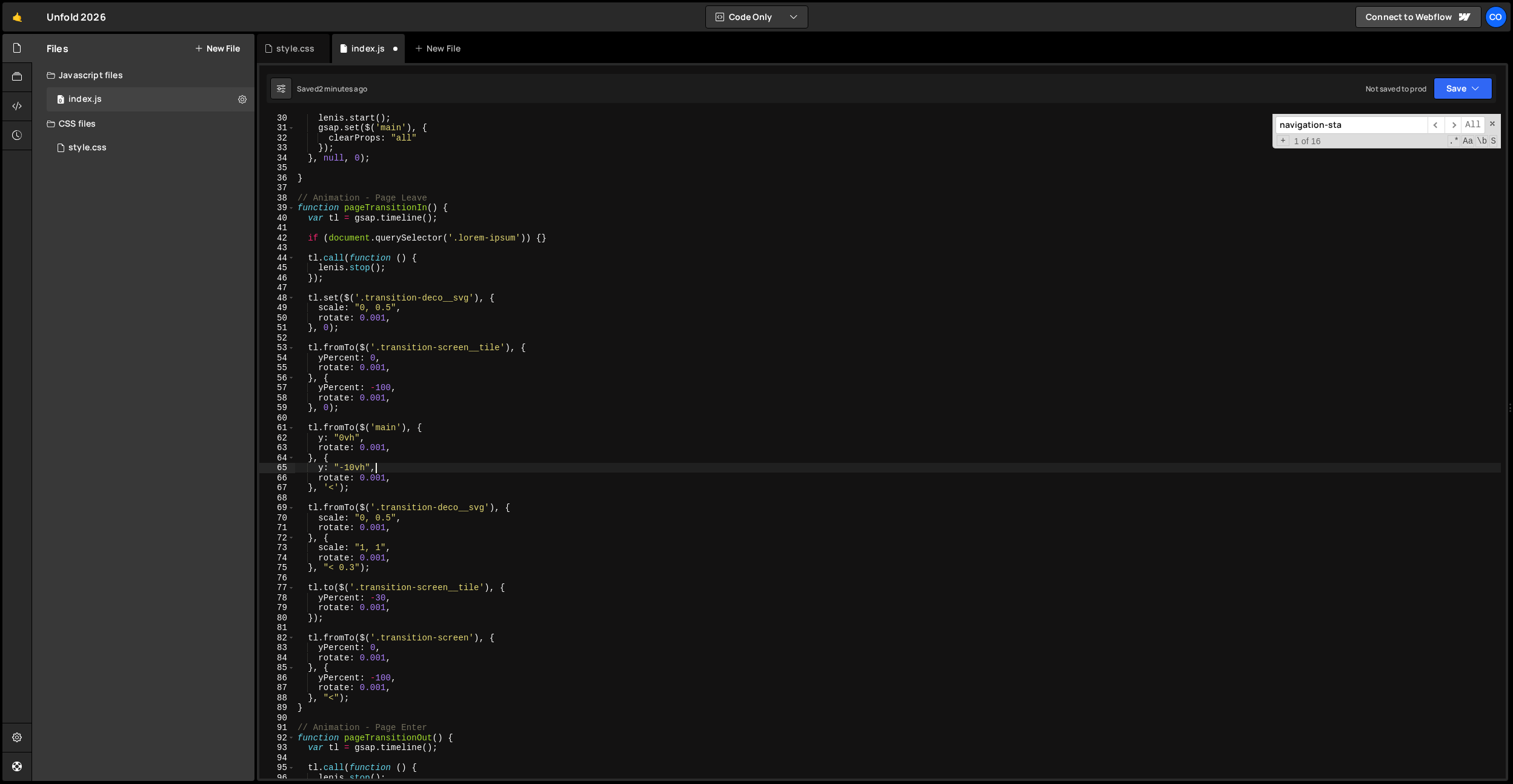
scroll to position [312, 0]
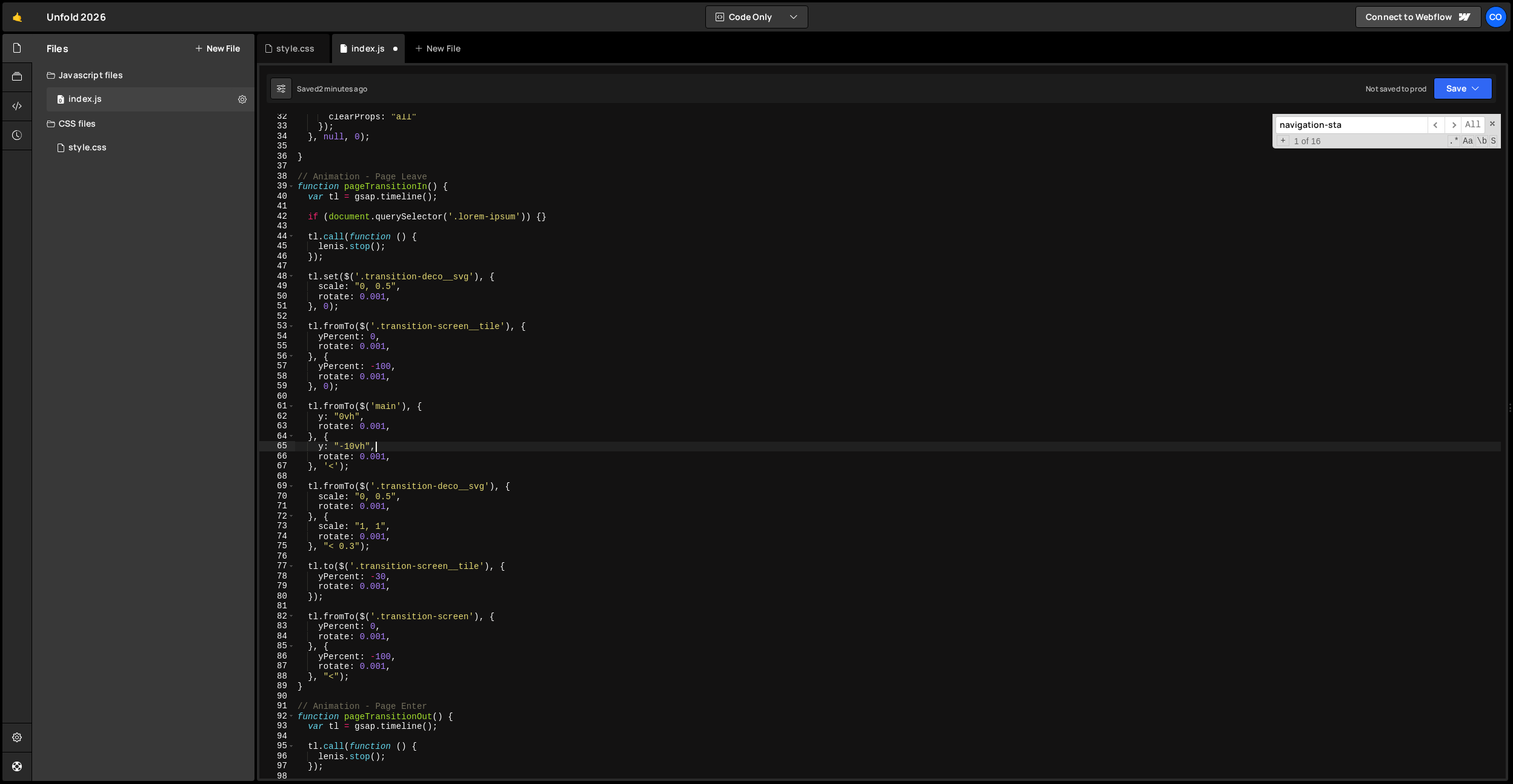
click at [418, 590] on div "clearProps : "all" }) ; } , null , 0 ) ; } // Animation - Page Leave function p…" at bounding box center [898, 454] width 1206 height 685
click at [423, 584] on div "clearProps : "all" }) ; } , null , 0 ) ; } // Animation - Page Leave function p…" at bounding box center [898, 454] width 1206 height 685
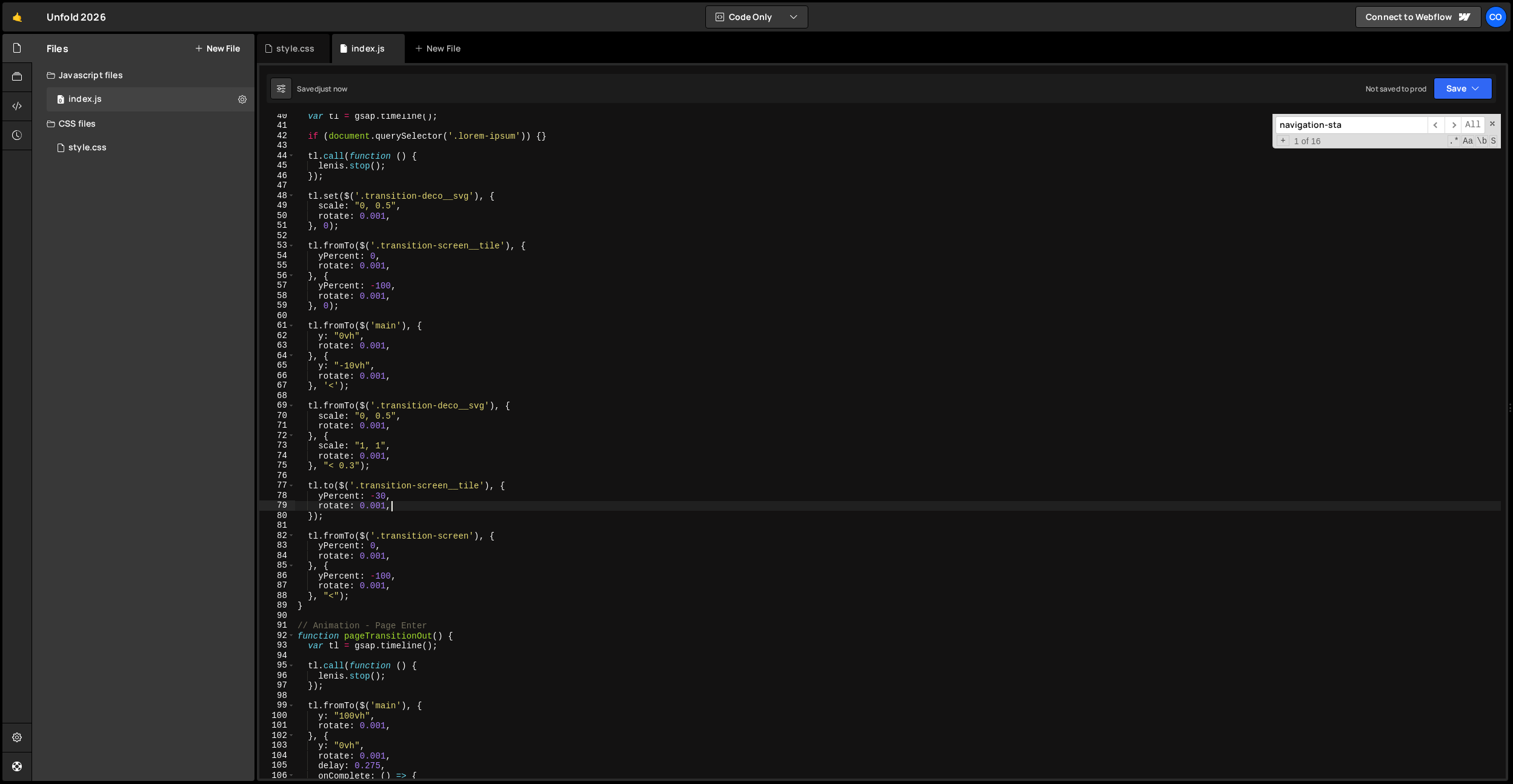
click at [411, 417] on div "var tl = gsap . timeline ( ) ; if ( document . querySelector ( '.lorem-ipsum' )…" at bounding box center [898, 453] width 1206 height 685
type textarea "scale: "0, 0.5","
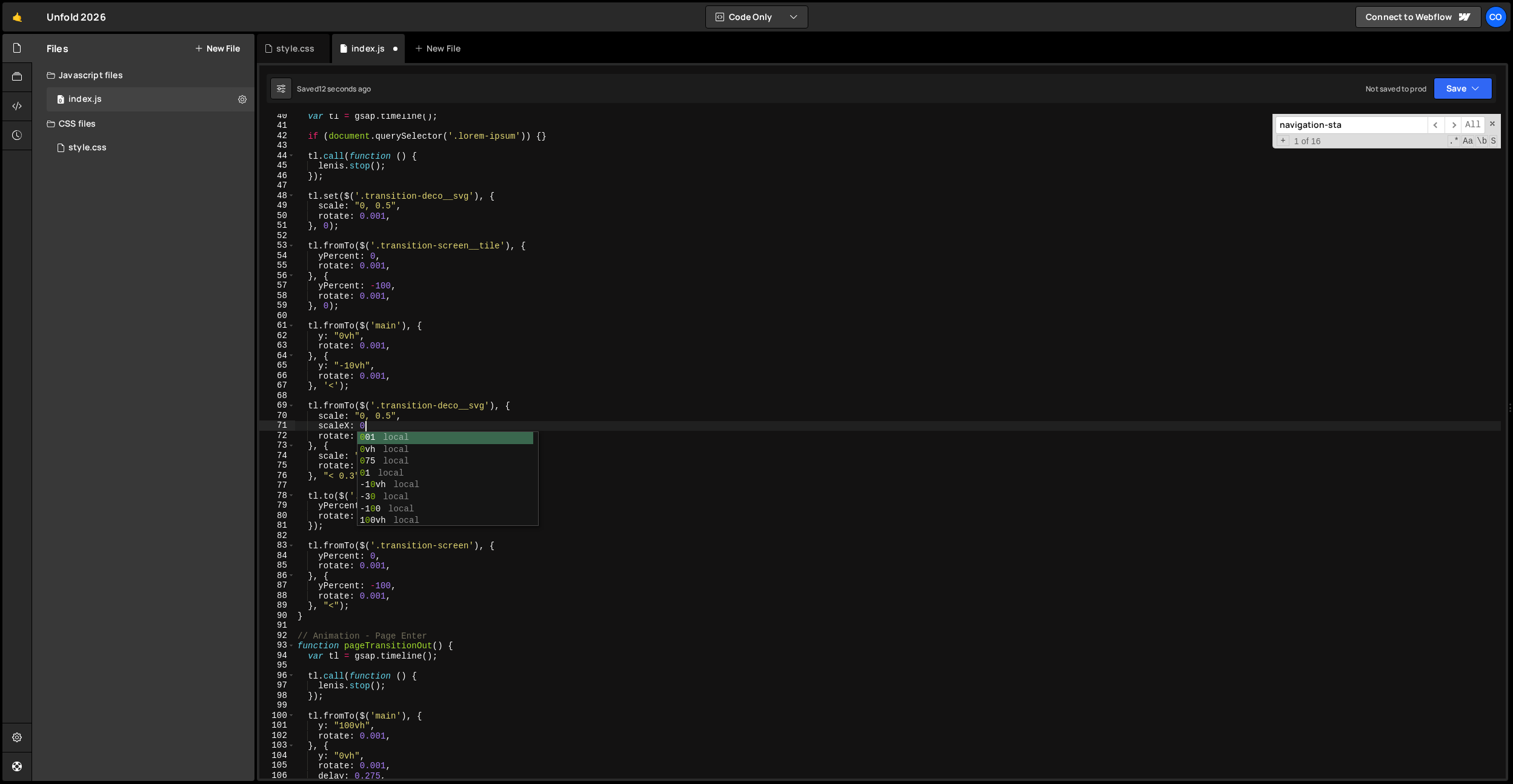
type textarea "scaleX: 0,"
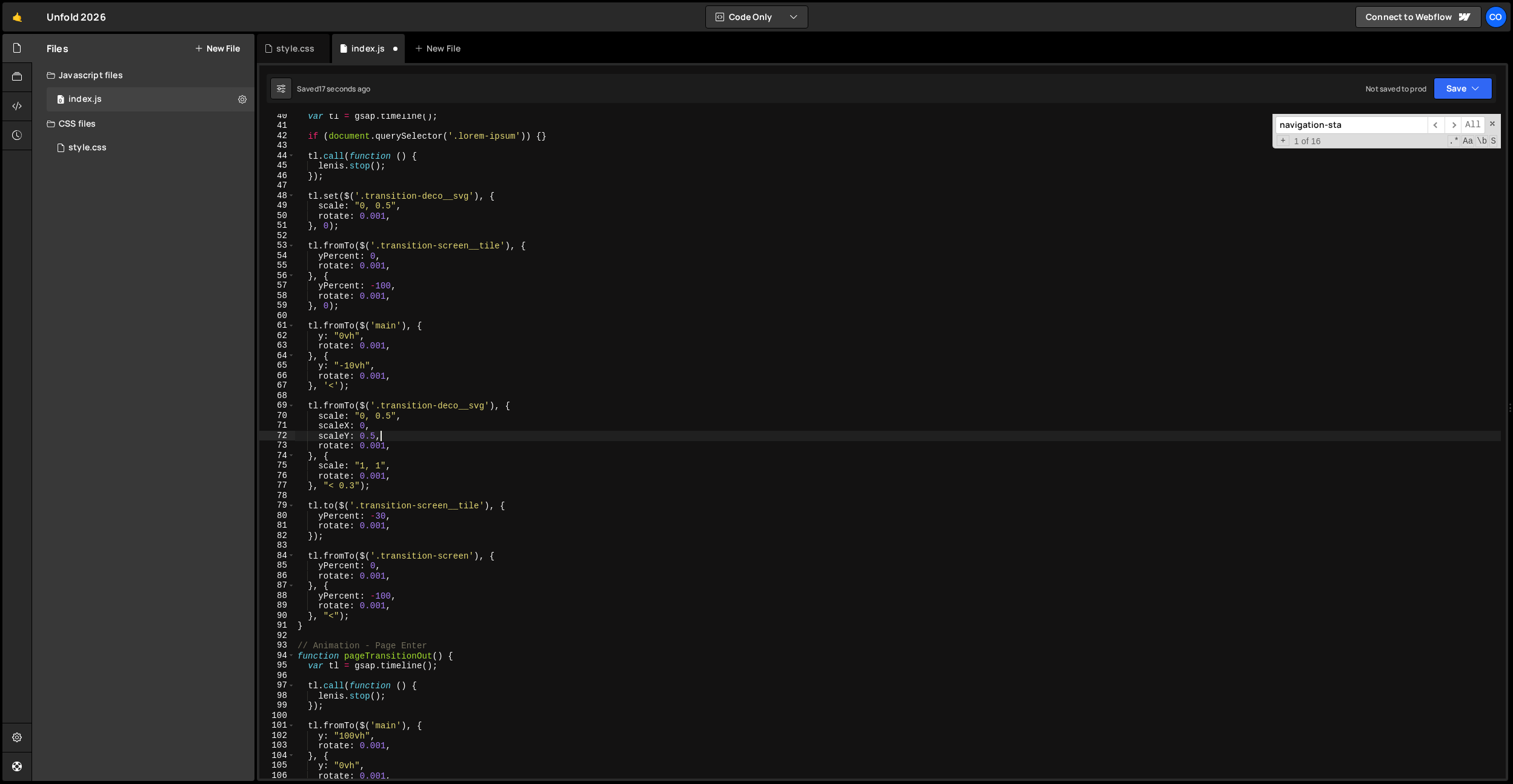
scroll to position [0, 5]
drag, startPoint x: 409, startPoint y: 419, endPoint x: 238, endPoint y: 415, distance: 171.0
click at [238, 415] on div "Files New File Javascript files 0 index.js 0 CSS files style.css 0 Copy share l…" at bounding box center [772, 407] width 1482 height 748
type textarea "scale: "0, 0.5","
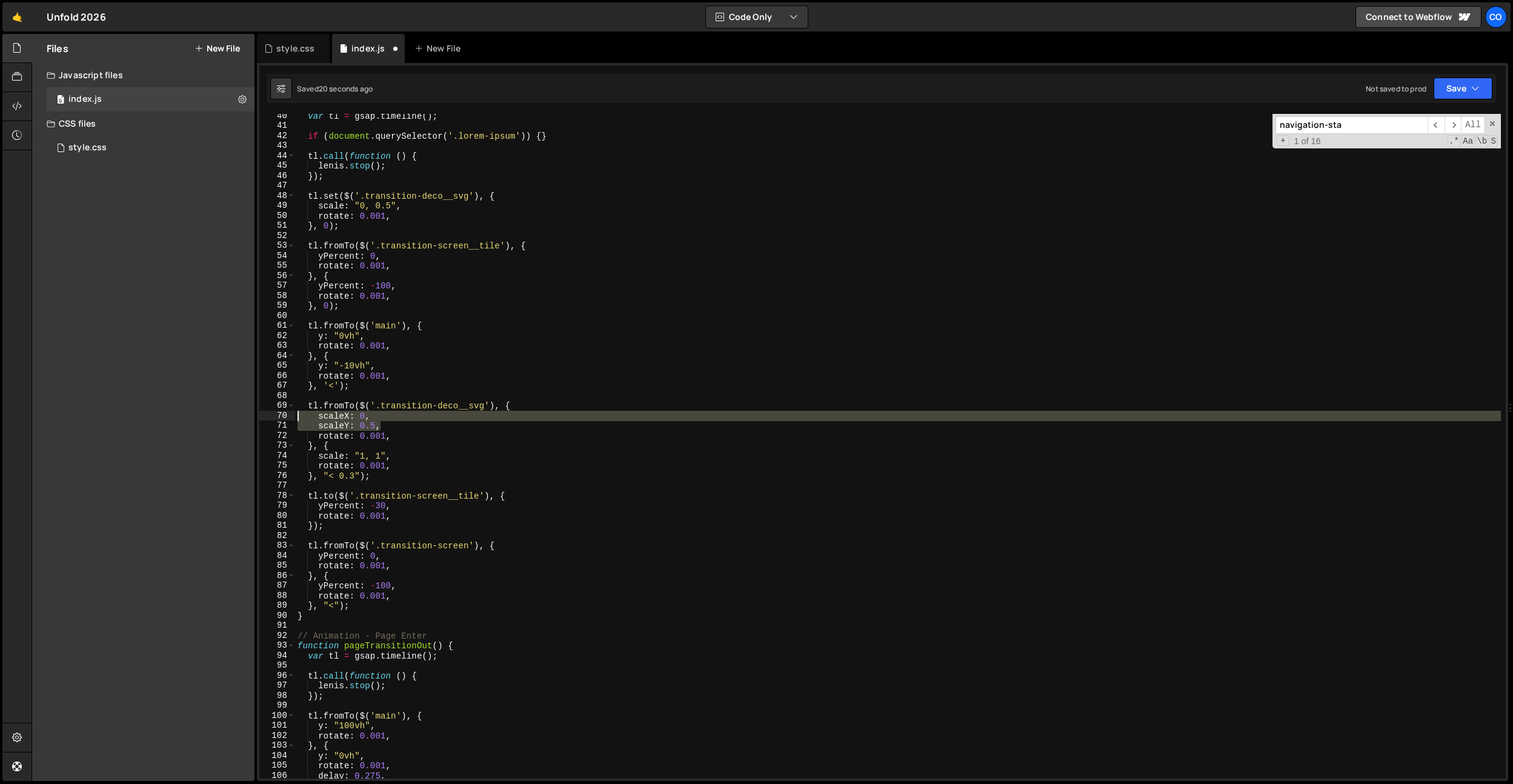
drag, startPoint x: 389, startPoint y: 426, endPoint x: 276, endPoint y: 430, distance: 113.1
click at [251, 416] on div "Files New File Javascript files 0 index.js 0 CSS files style.css 0 Copy share l…" at bounding box center [772, 407] width 1482 height 748
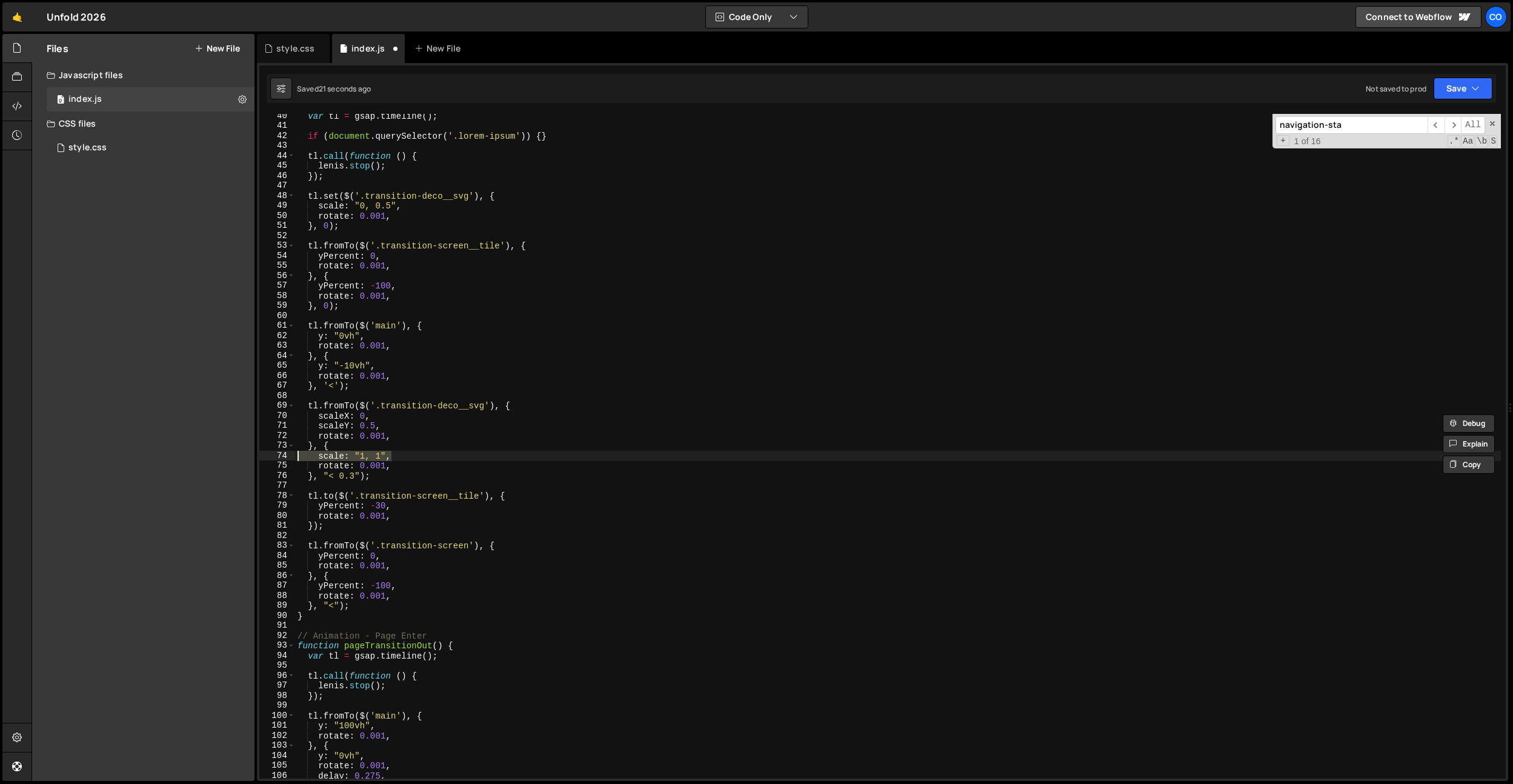
drag, startPoint x: 408, startPoint y: 456, endPoint x: 318, endPoint y: 461, distance: 90.1
click at [257, 454] on div "scaleX: 0, scaleY: 0.5, 40 41 42 43 44 45 46 47 48 49 50 51 52 53 54 55 56 57 5…" at bounding box center [882, 422] width 1252 height 718
paste textarea "Y: 0.5"
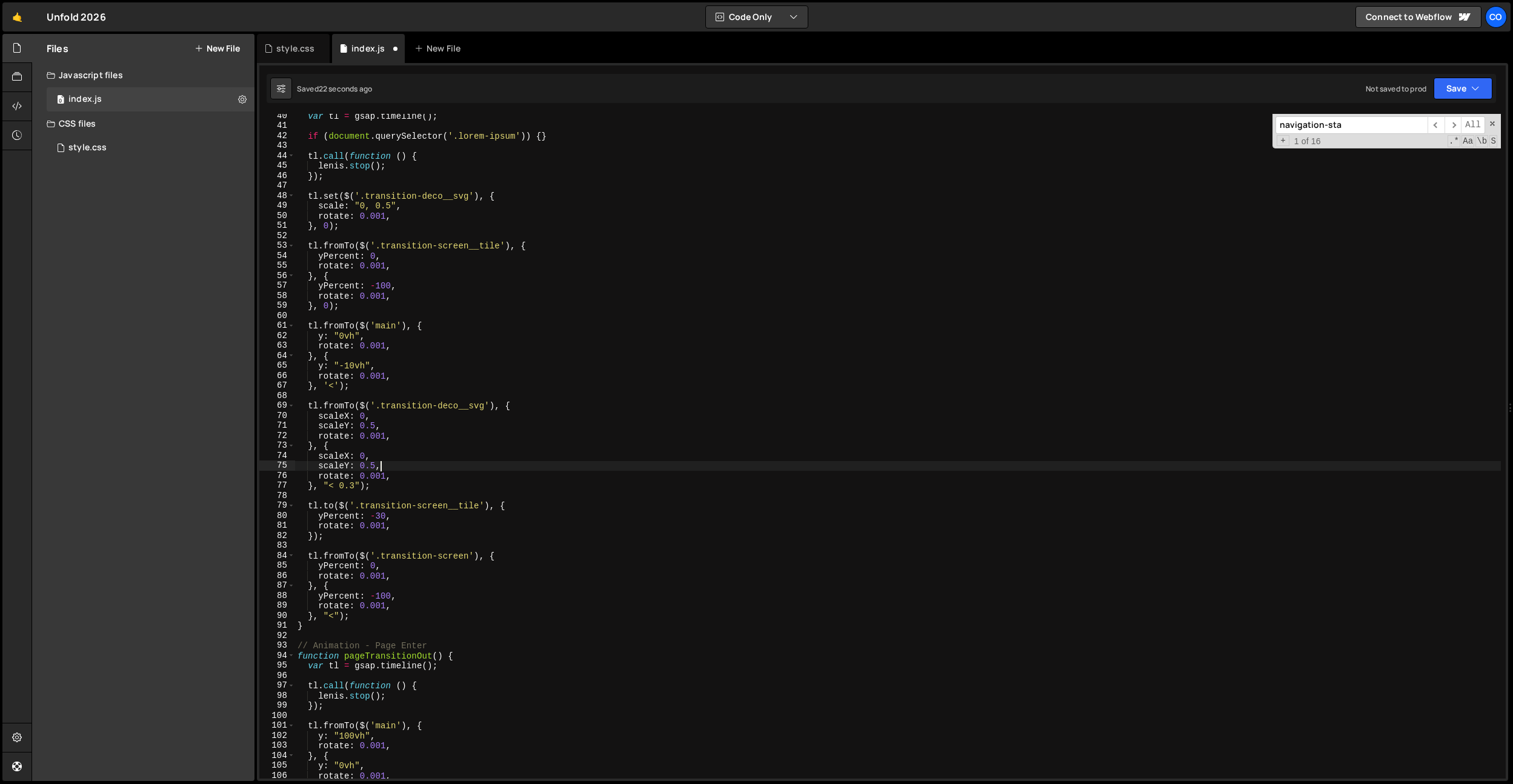
click at [367, 458] on div "var tl = gsap . timeline ( ) ; if ( document . querySelector ( '.lorem-ipsum' )…" at bounding box center [898, 453] width 1206 height 685
click at [367, 405] on div "var tl = gsap . timeline ( ) ; if ( document . querySelector ( '.lorem-ipsum' )…" at bounding box center [898, 453] width 1206 height 685
click at [373, 459] on div "var tl = gsap . timeline ( ) ; if ( document . querySelector ( '.lorem-ipsum' )…" at bounding box center [898, 453] width 1206 height 685
click at [373, 464] on div "var tl = gsap . timeline ( ) ; if ( document . querySelector ( '.lorem-ipsum' )…" at bounding box center [898, 453] width 1206 height 685
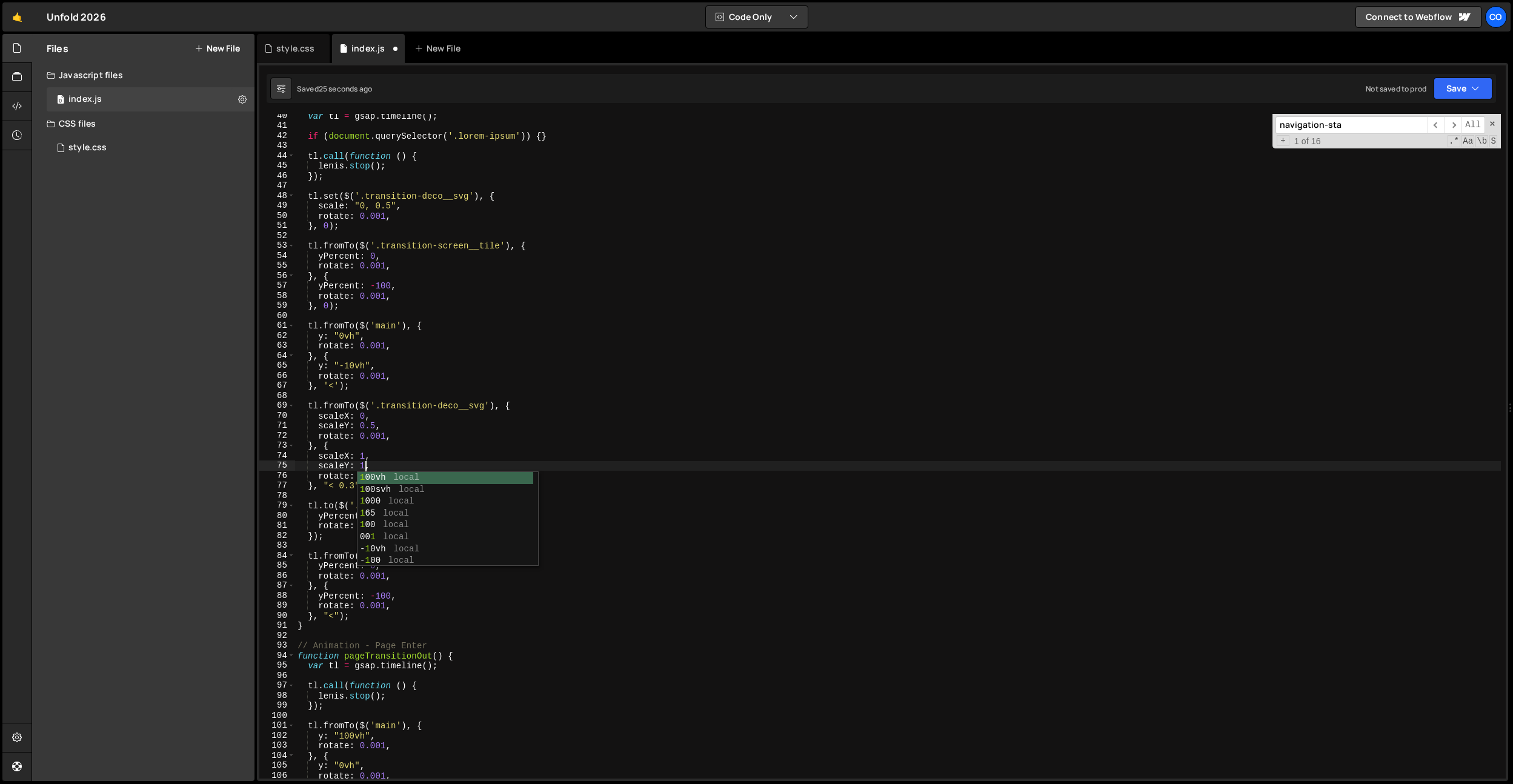
click at [407, 441] on div "var tl = gsap . timeline ( ) ; if ( document . querySelector ( '.lorem-ipsum' )…" at bounding box center [898, 453] width 1206 height 685
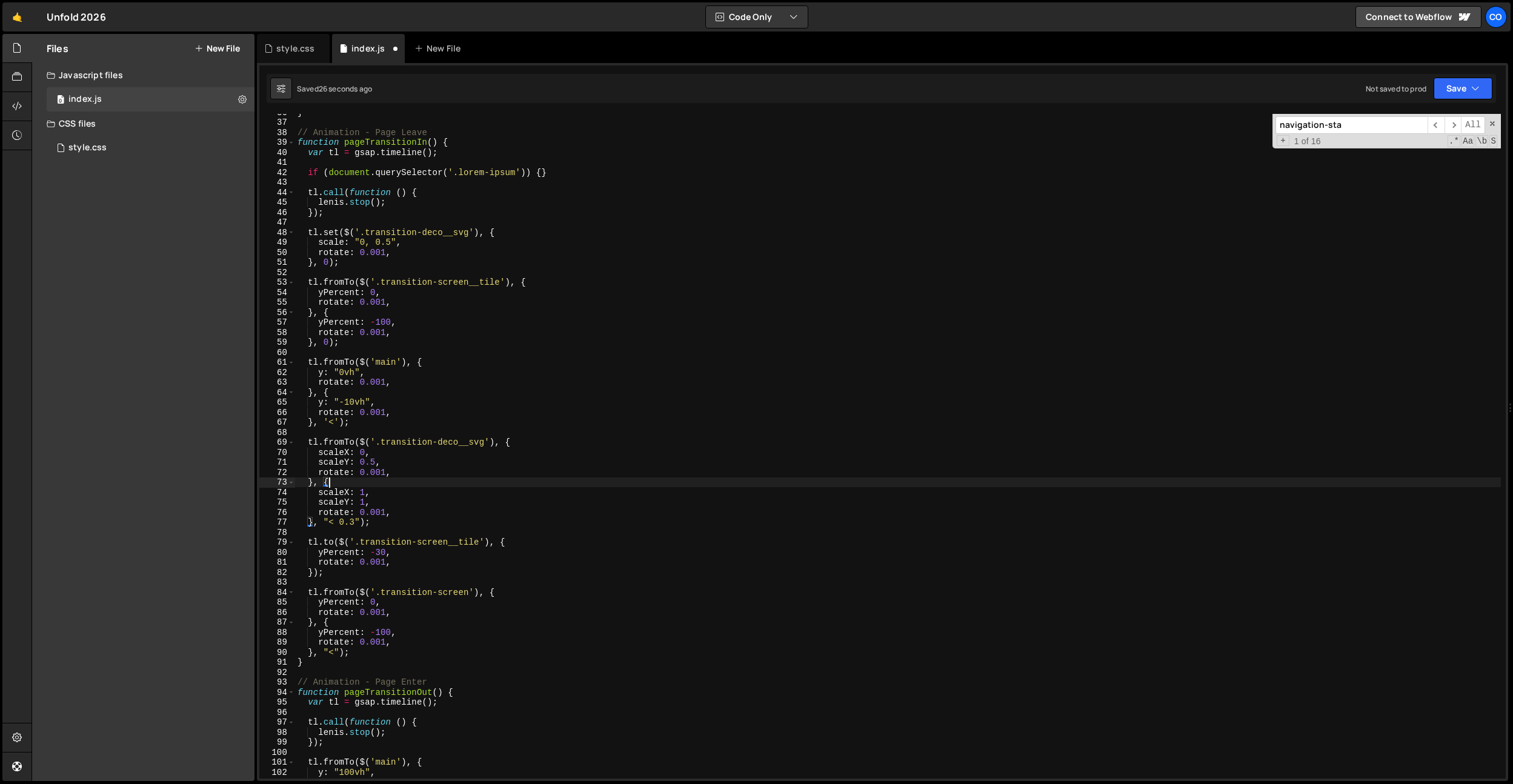
scroll to position [287, 0]
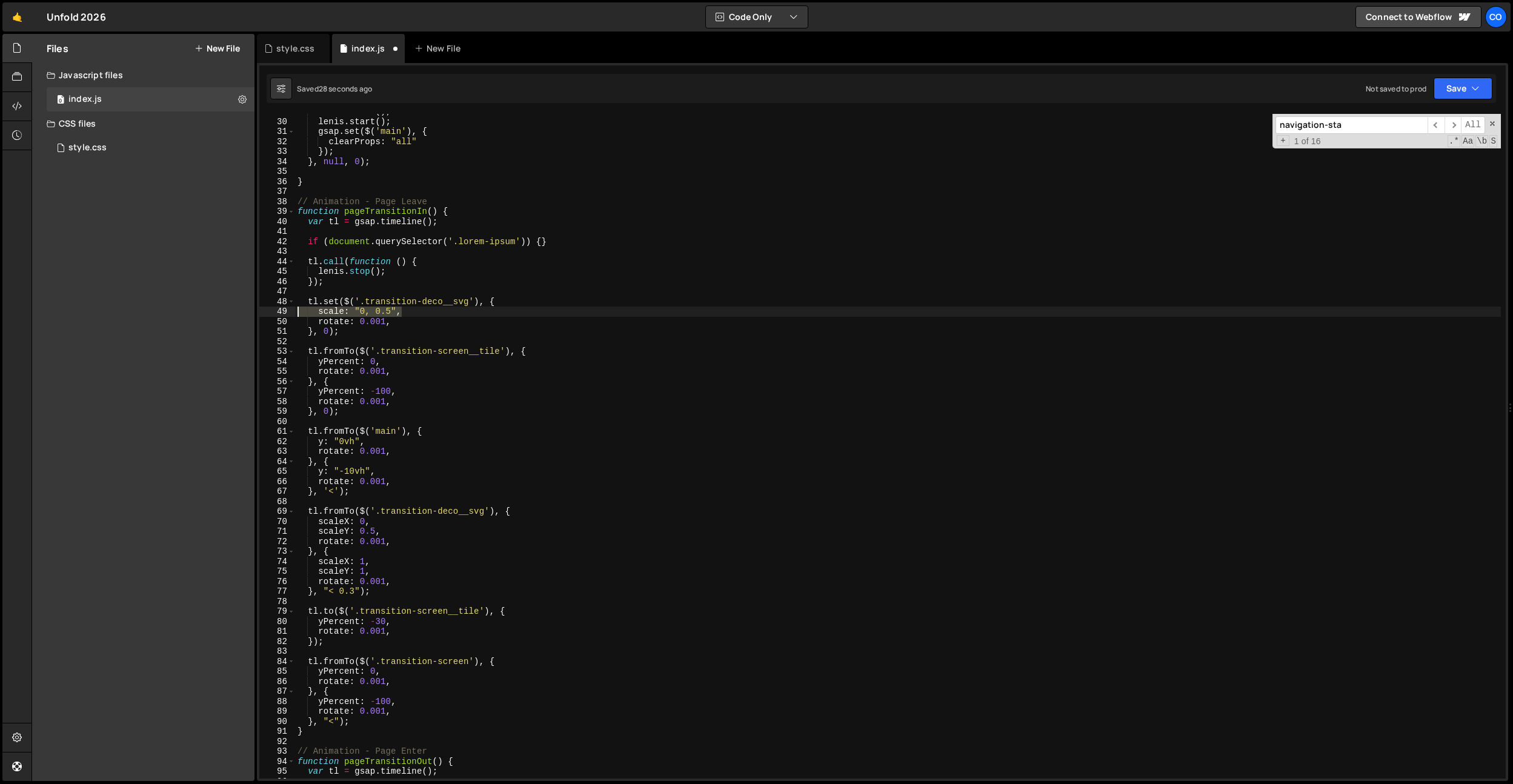
drag, startPoint x: 410, startPoint y: 314, endPoint x: 237, endPoint y: 313, distance: 173.0
click at [231, 313] on div "Files New File Javascript files 0 index.js 0 CSS files style.css 0 Copy share l…" at bounding box center [772, 407] width 1482 height 748
paste textarea "Y: 0.5"
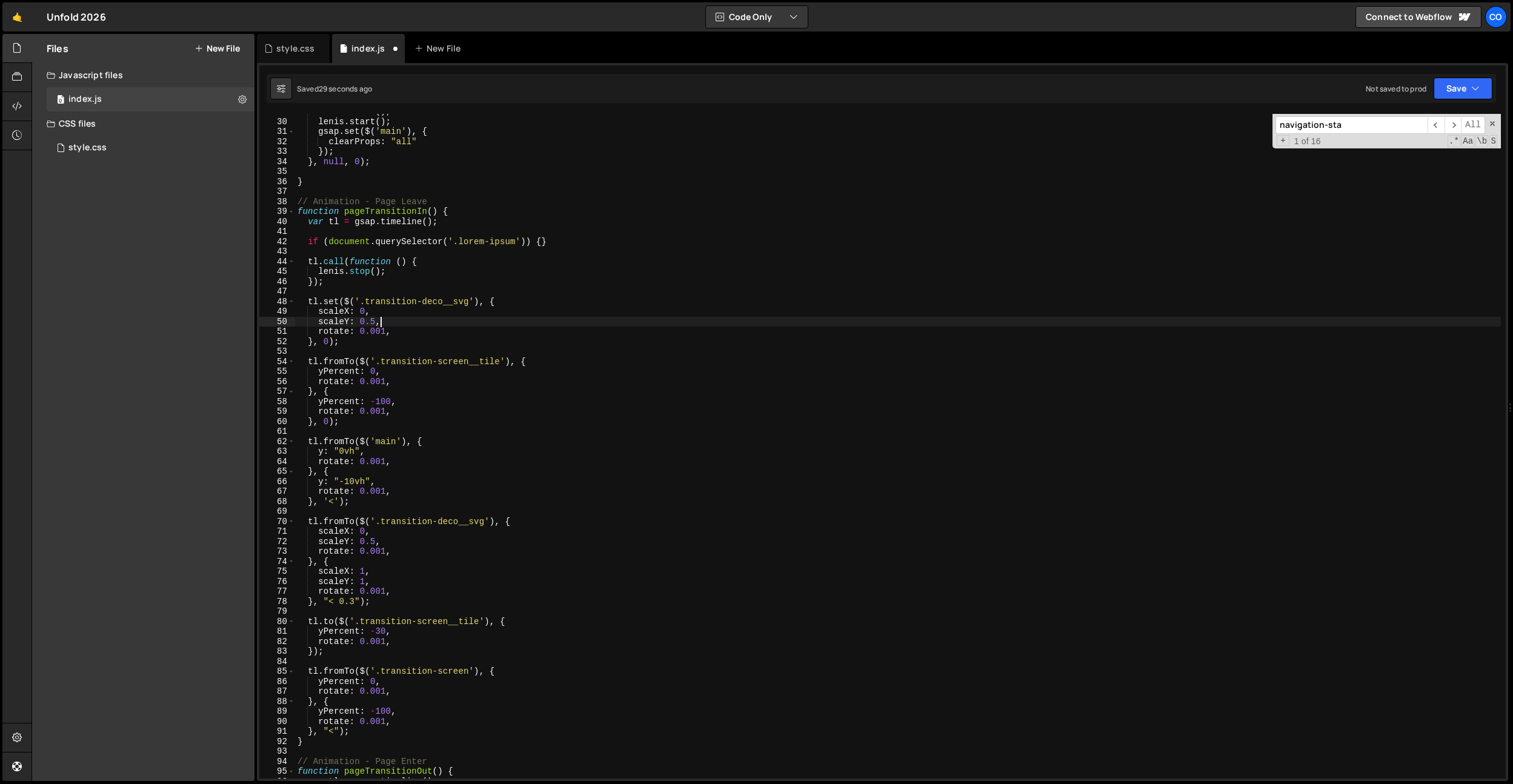
click at [396, 317] on div "revealEnter ( ) ; lenis . start ( ) ; gsap . set ( $ ( 'main' ) , { clearProps …" at bounding box center [898, 449] width 1206 height 685
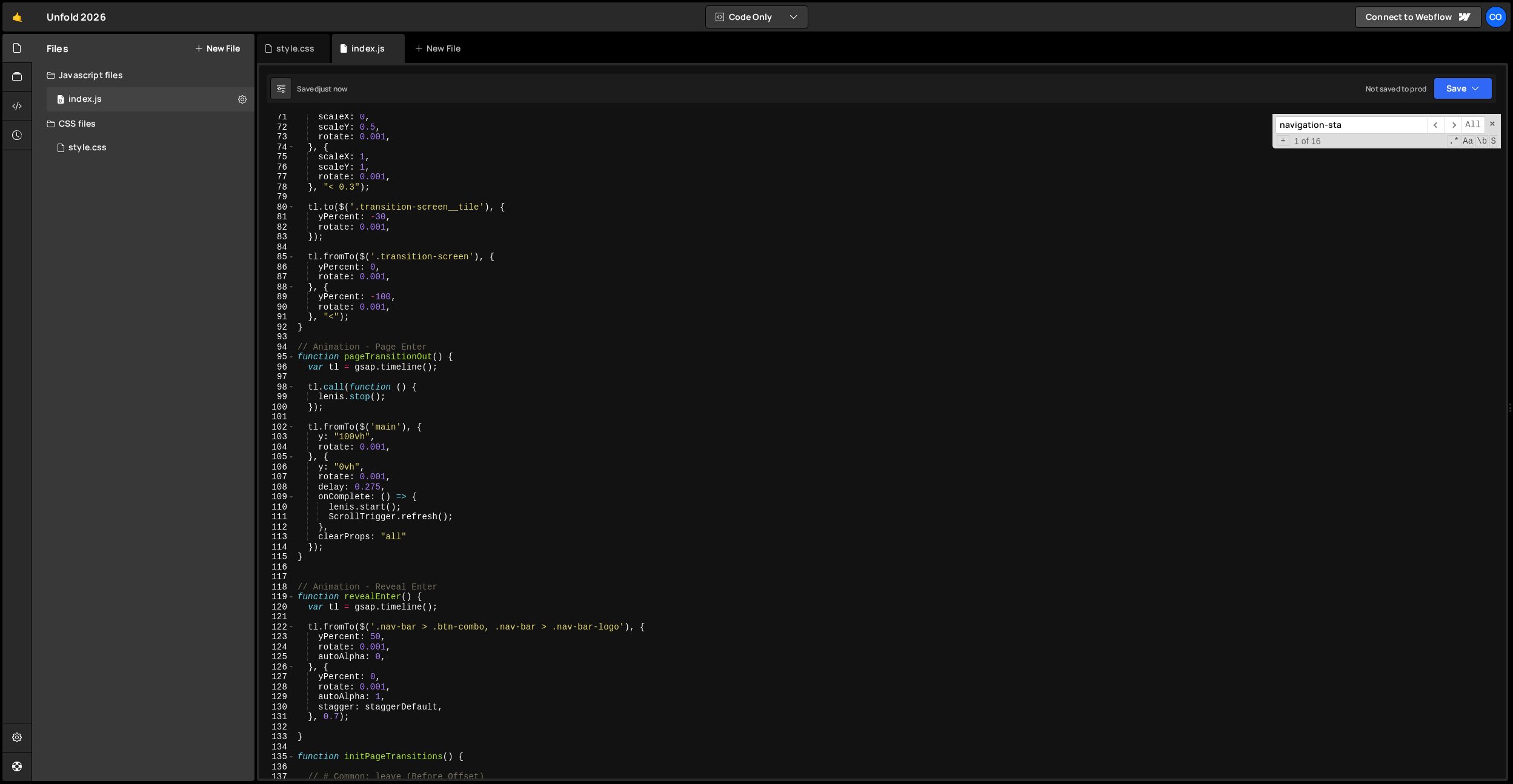
scroll to position [801, 0]
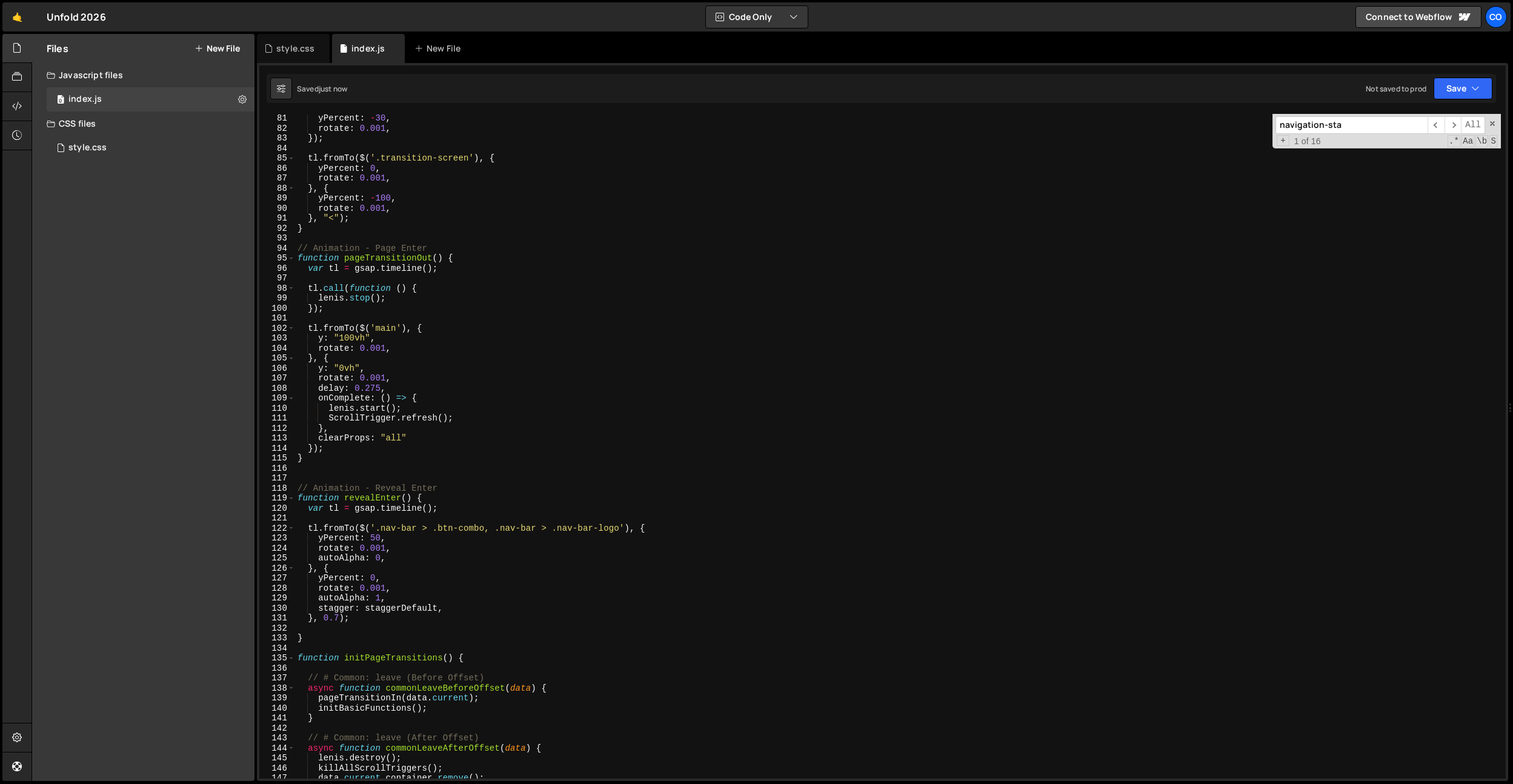
click at [410, 163] on div "yPercent : - 30 , rotate : 0.001 , }) ; tl . fromTo ( $ ( '.transition-screen' …" at bounding box center [898, 456] width 1206 height 685
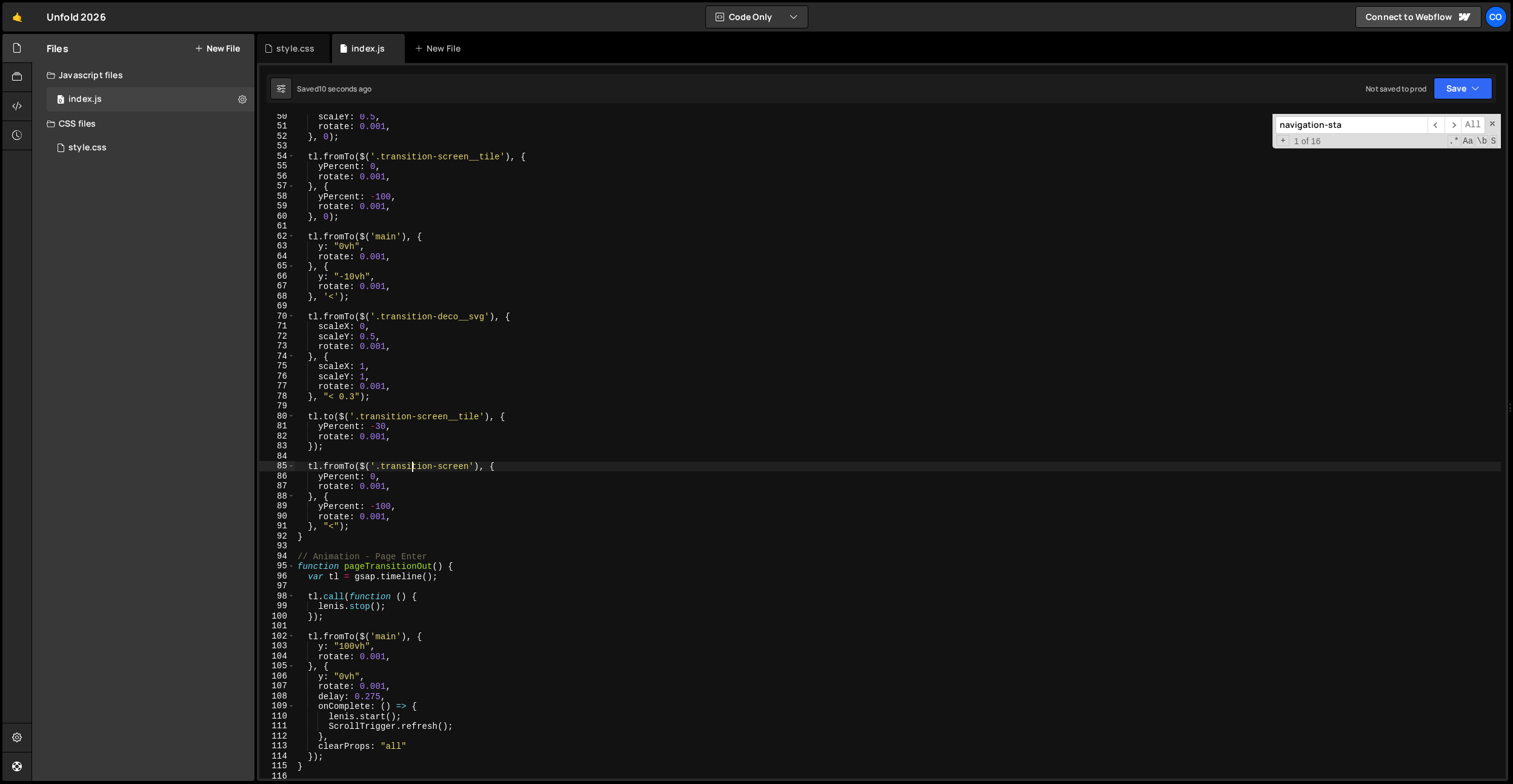
scroll to position [348, 0]
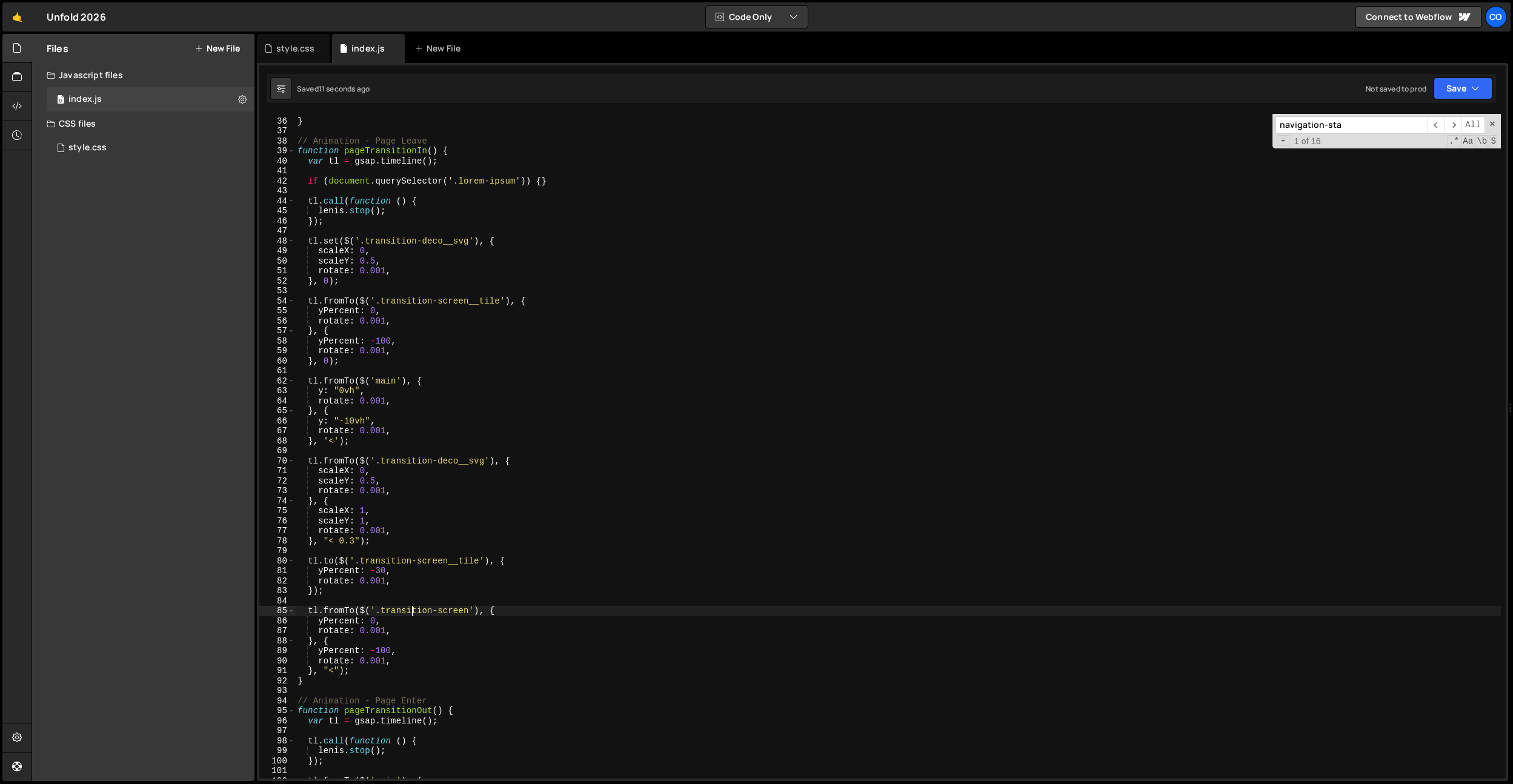
click at [401, 269] on div "} // Animation - Page Leave function pageTransitionIn ( ) { var tl = gsap . tim…" at bounding box center [898, 448] width 1206 height 685
type textarea "rotate: 0.001,"
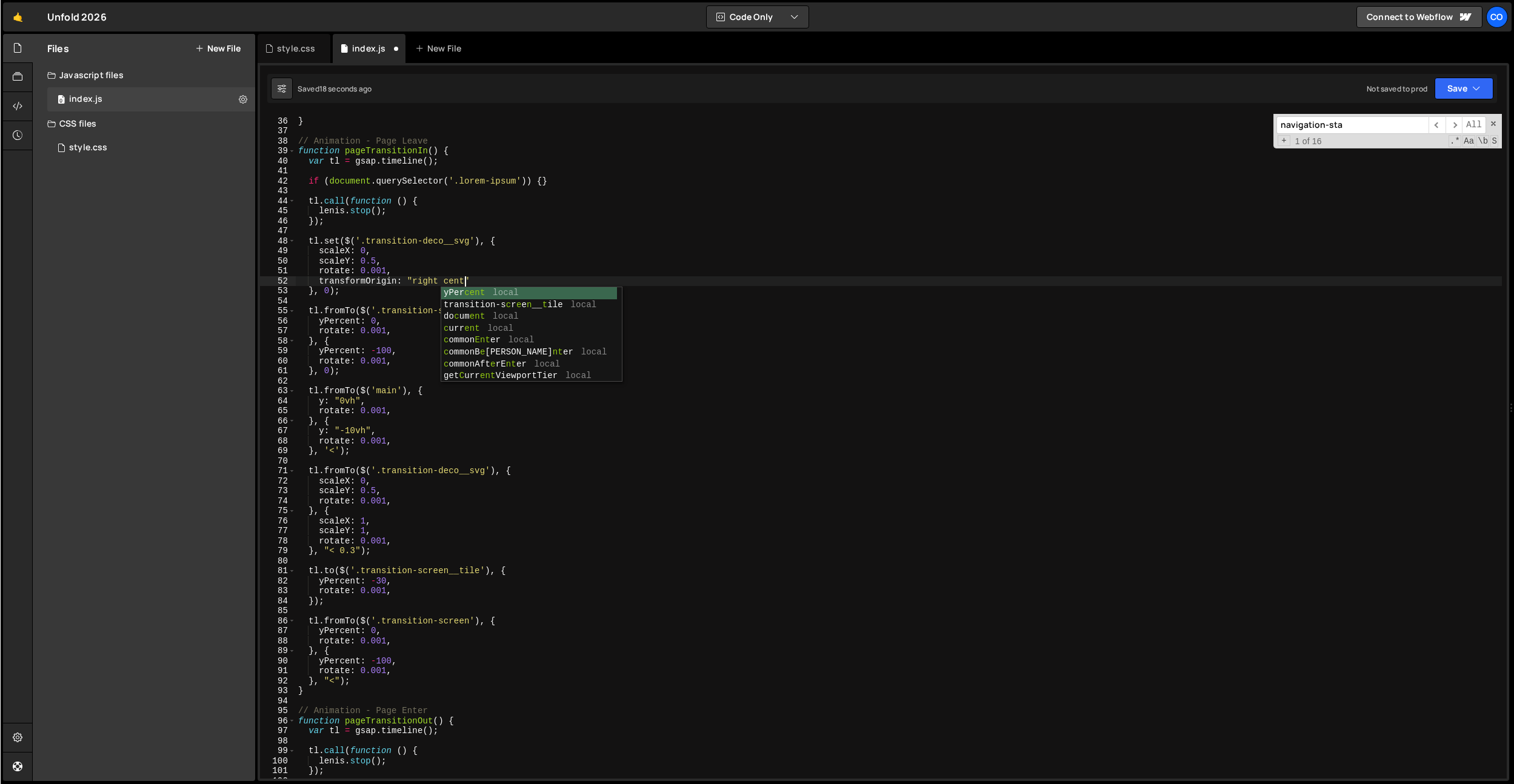
scroll to position [0, 11]
click at [323, 507] on div "} // Animation - Page Leave function pageTransitionIn ( ) { var tl = gsap . tim…" at bounding box center [899, 448] width 1207 height 685
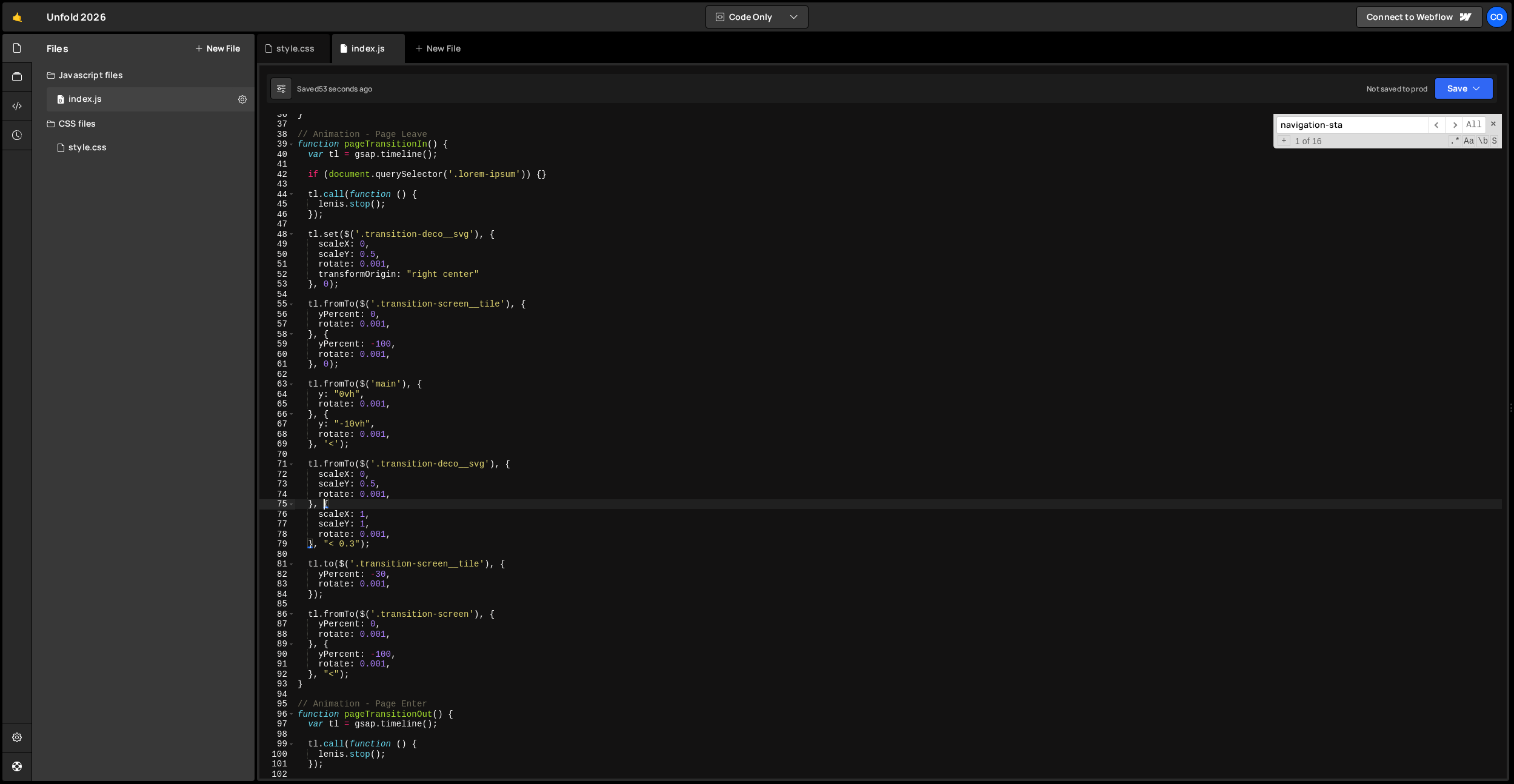
scroll to position [368, 0]
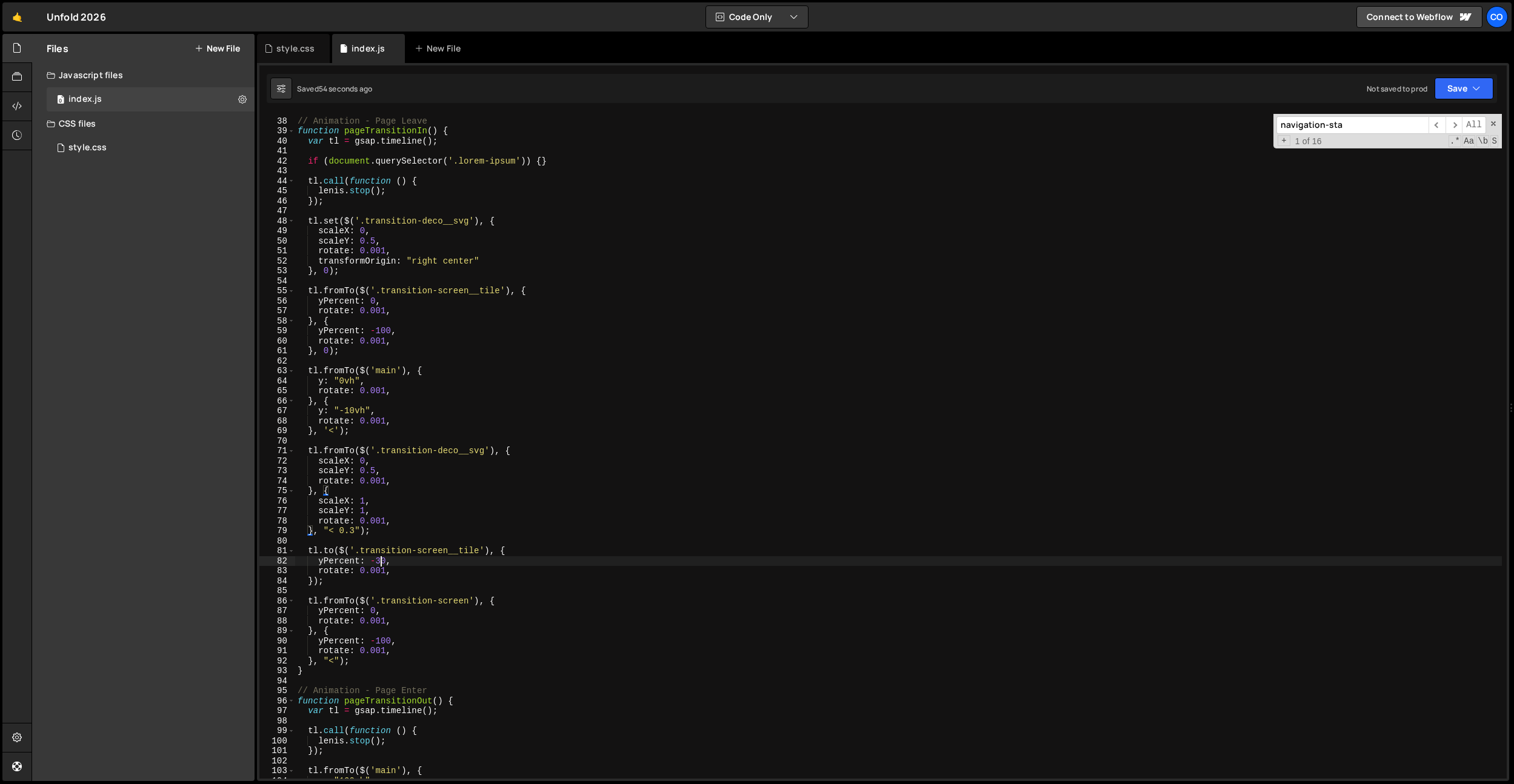
click at [381, 562] on div "// Animation - Page Leave function pageTransitionIn ( ) { var tl = gsap . timel…" at bounding box center [899, 448] width 1207 height 685
click at [348, 410] on div "// Animation - Page Leave function pageTransitionIn ( ) { var tl = gsap . timel…" at bounding box center [899, 448] width 1207 height 685
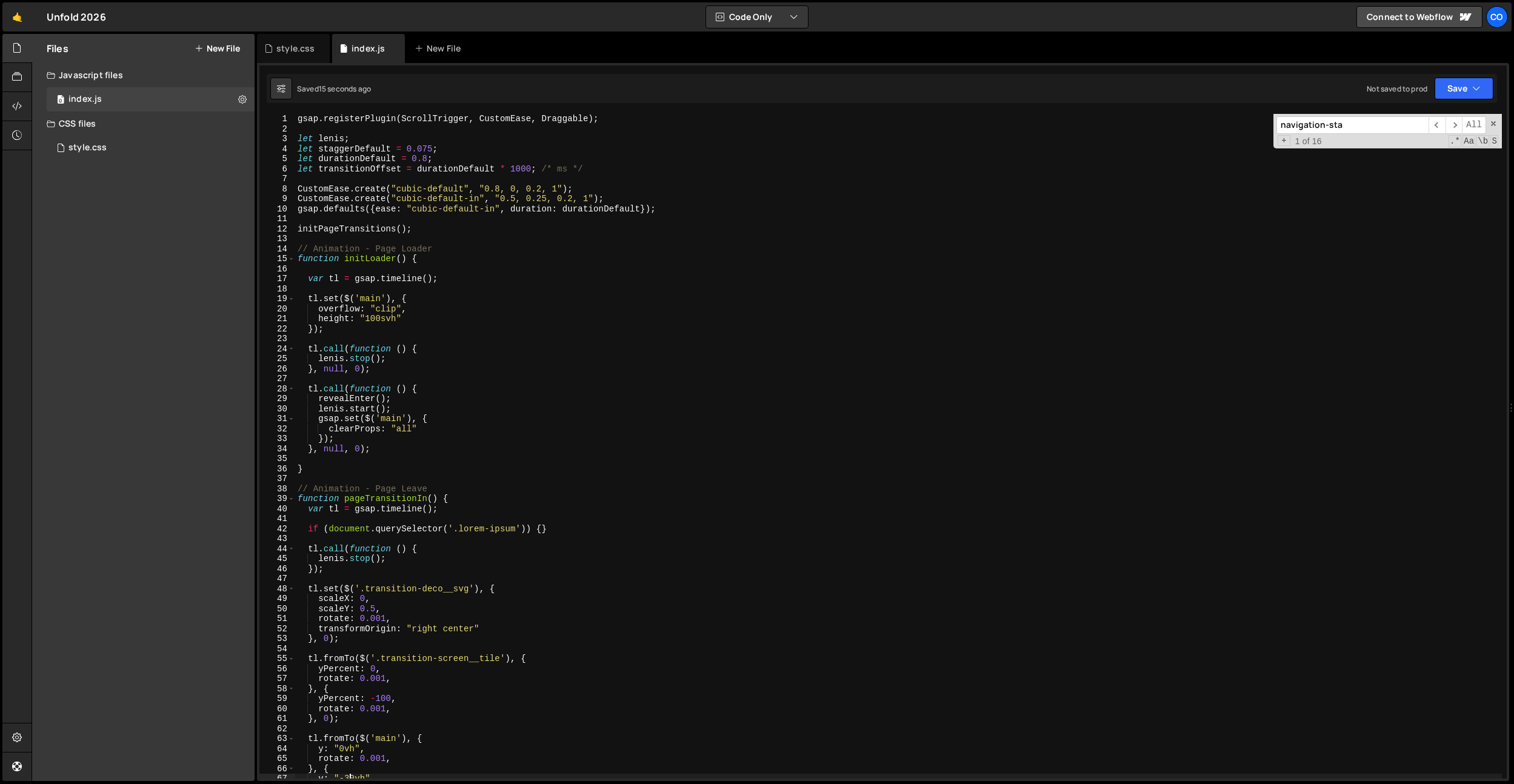
scroll to position [0, 0]
click at [477, 161] on div "gsap . registerPlugin ( ScrollTrigger , CustomEase , Draggable ) ; let lenis ; …" at bounding box center [899, 456] width 1207 height 685
type textarea "let durationDefault = 0.8;"
click at [18, 139] on icon at bounding box center [17, 135] width 10 height 13
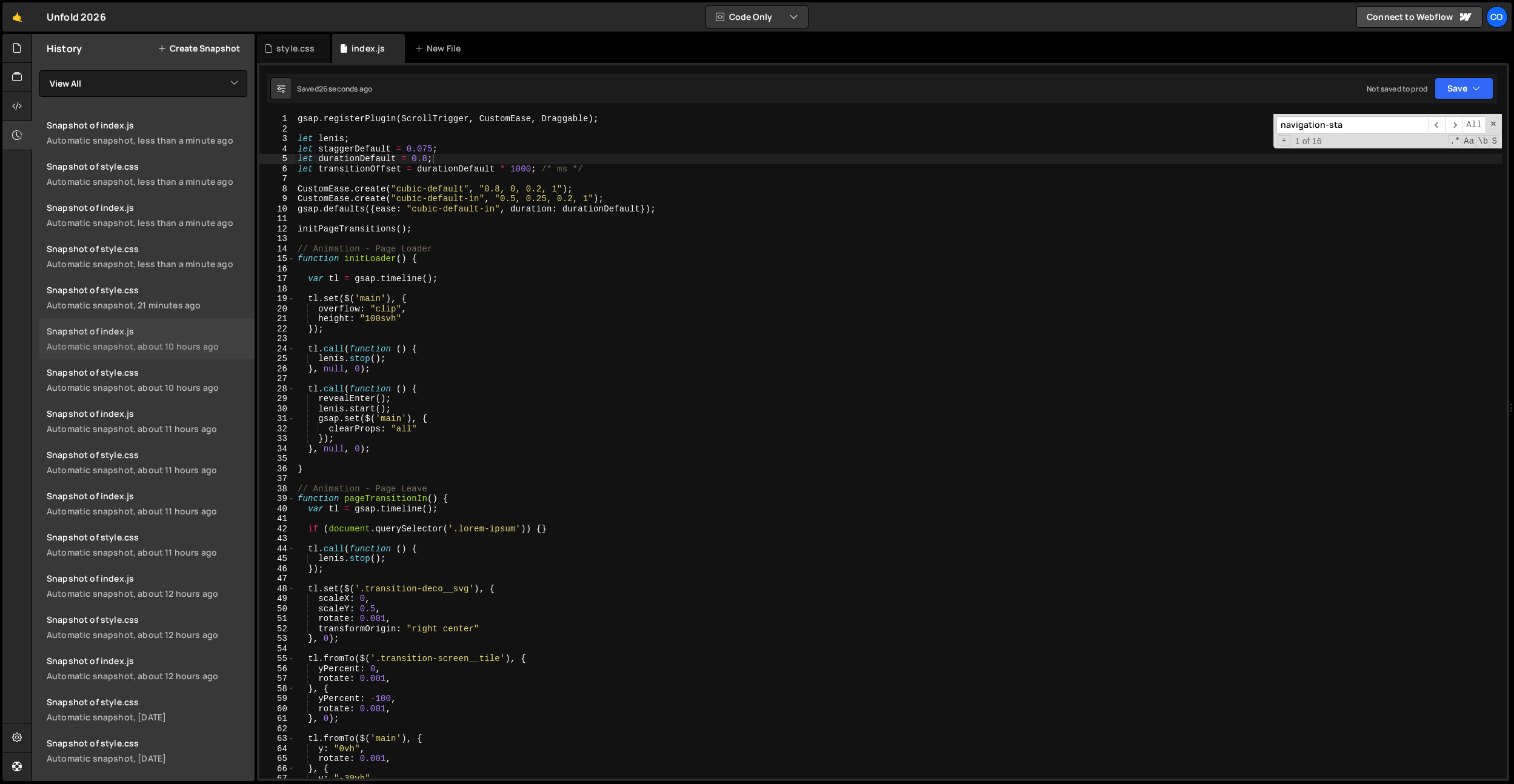
click at [179, 340] on div "Automatic snapshot, about 10 hours ago" at bounding box center [147, 346] width 201 height 11
drag, startPoint x: 404, startPoint y: 178, endPoint x: 475, endPoint y: 192, distance: 72.4
click at [404, 178] on div "gsap . registerPlugin ( ScrollTrigger , CustomEase , Draggable ) ; let lenis ; …" at bounding box center [899, 456] width 1207 height 685
drag, startPoint x: 499, startPoint y: 198, endPoint x: 589, endPoint y: 195, distance: 90.0
click at [589, 195] on div "gsap . registerPlugin ( ScrollTrigger , CustomEase , Draggable ) ; let lenis ; …" at bounding box center [899, 456] width 1207 height 685
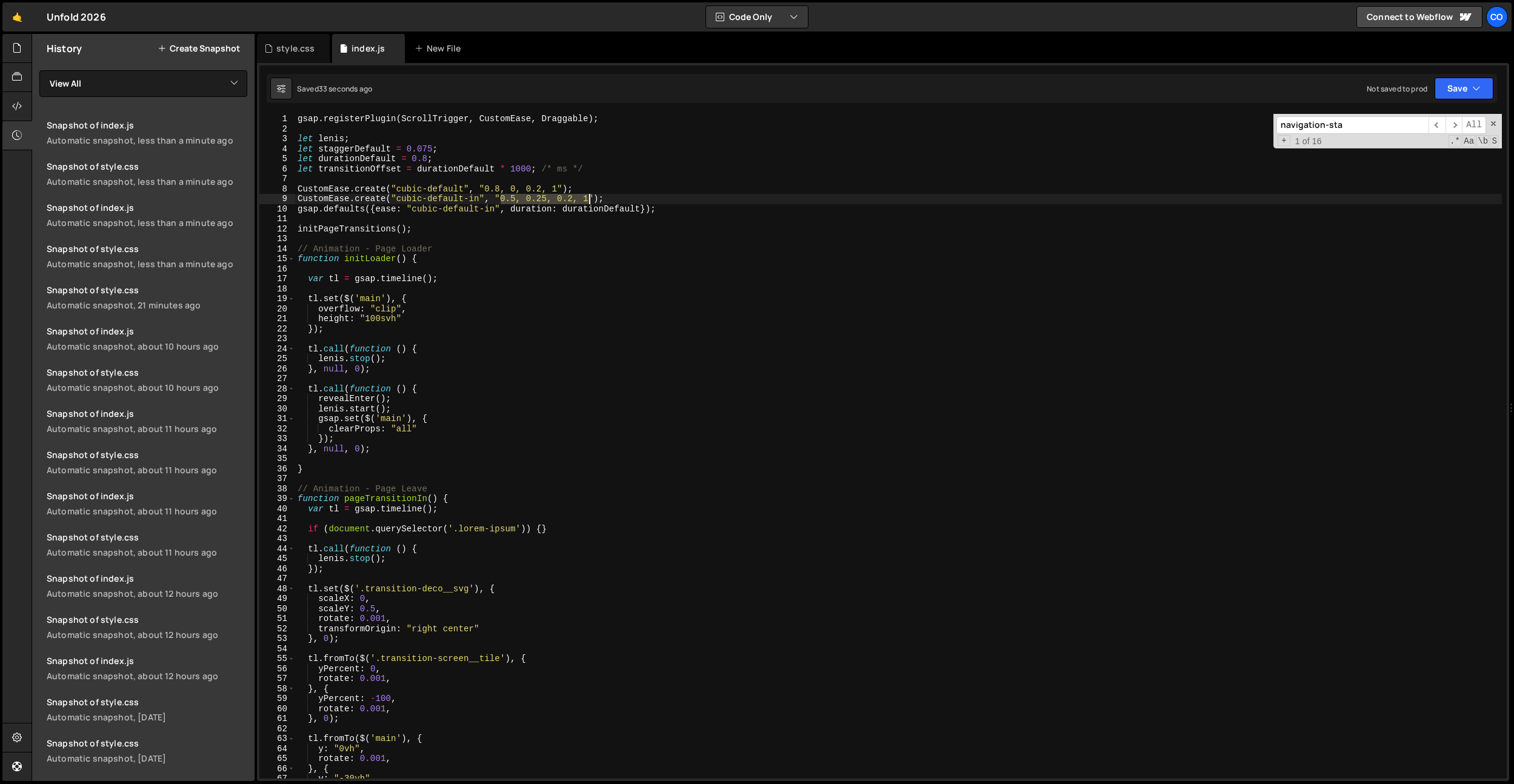
paste textarea "625, 0.05, 0"
type textarea "CustomEase.create("cubic-default-in", "0.625, 0.05, 0, 1");"
click at [288, 52] on div "style.css" at bounding box center [295, 48] width 38 height 12
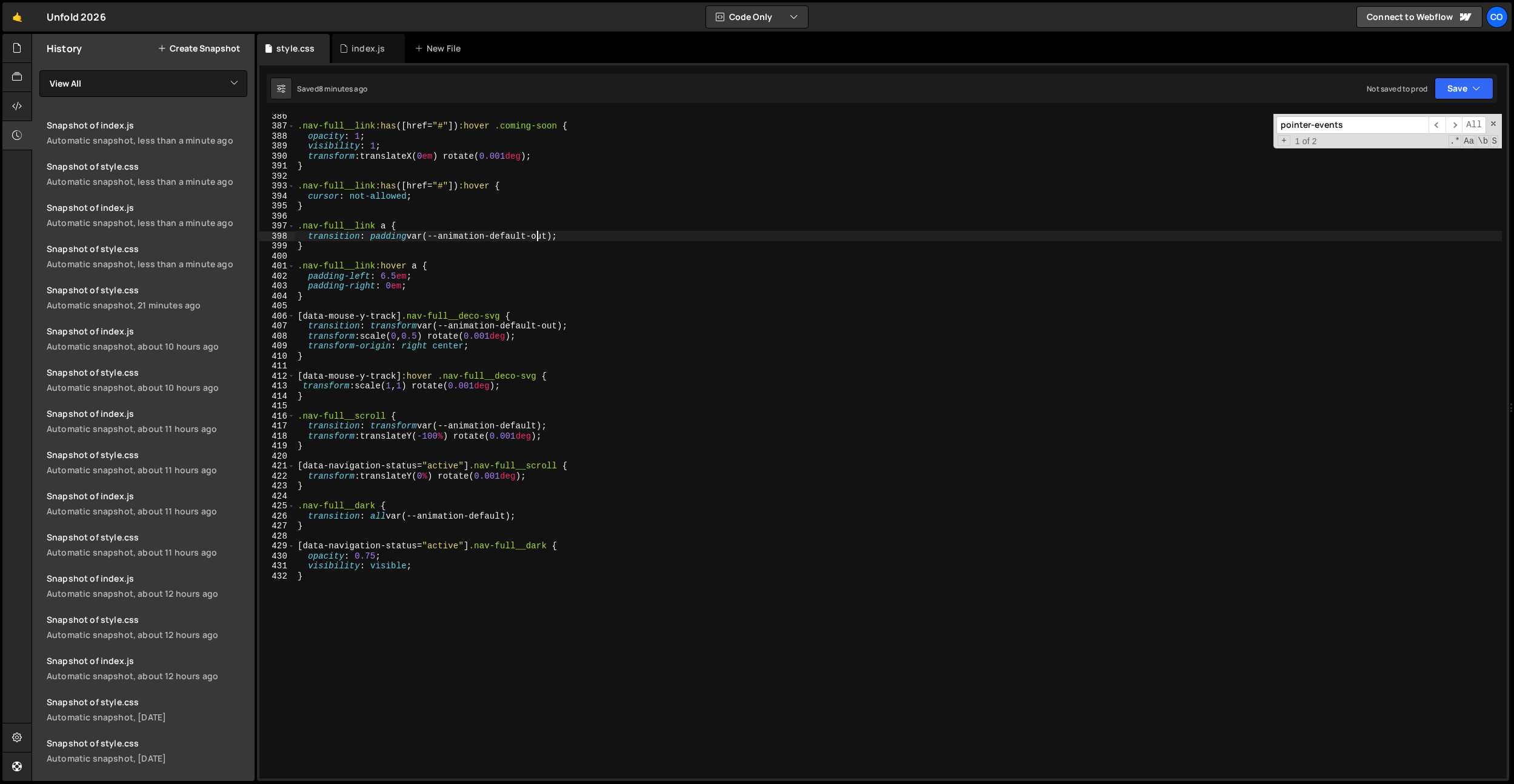
click at [540, 238] on div ".nav-full__link :has ([ href = " # " ]) :hover .coming-soon { opacity : 1 ; vis…" at bounding box center [899, 453] width 1207 height 685
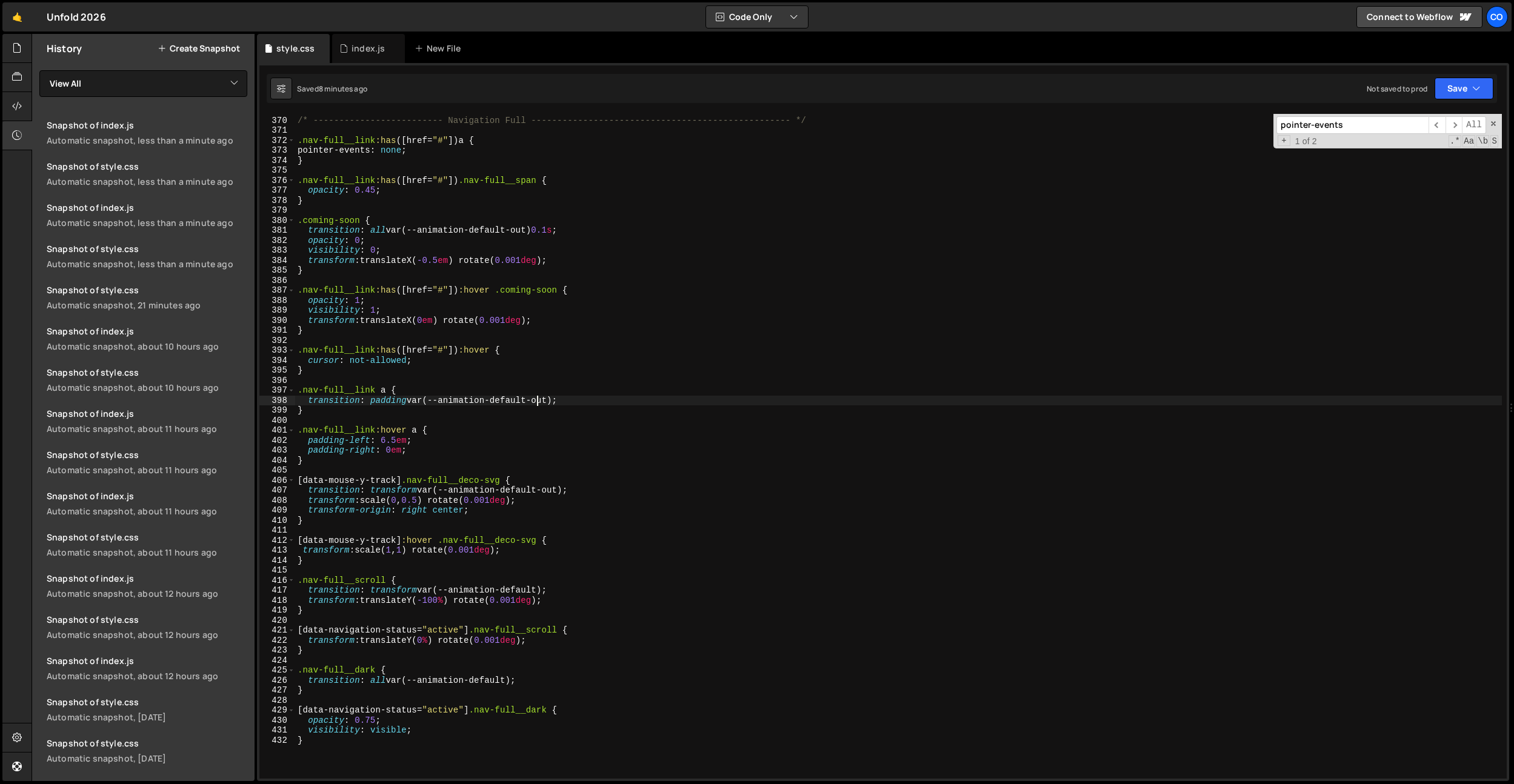
scroll to position [3678, 0]
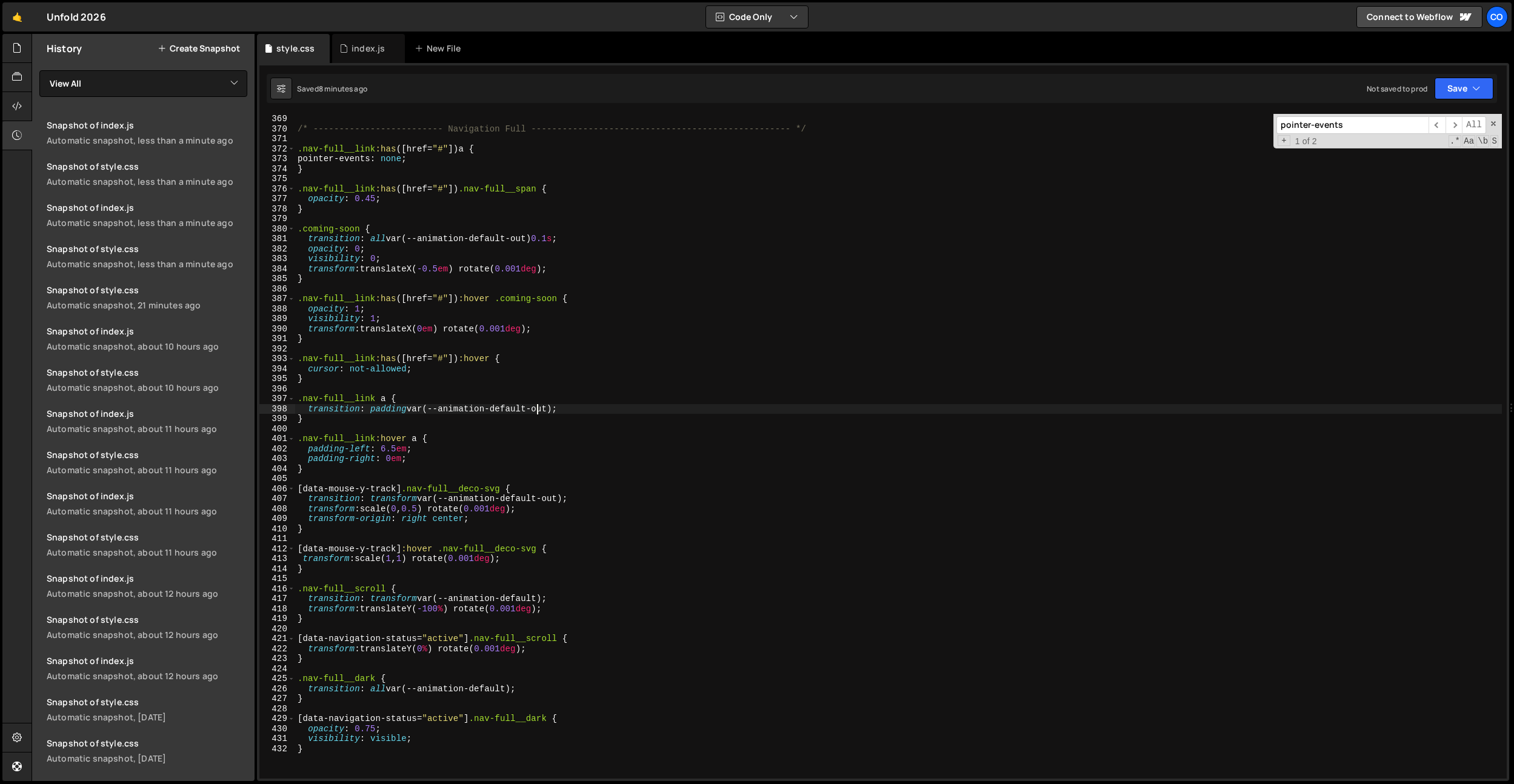
click at [435, 270] on div "/* ------------------------- Navigation Full ----------------------------------…" at bounding box center [899, 456] width 1207 height 685
click at [441, 271] on div "/* ------------------------- Navigation Full ----------------------------------…" at bounding box center [899, 456] width 1207 height 685
type textarea "transform: translateX(-0.75em) rotate(0.001deg);"
click at [511, 222] on div "/* ------------------------- Navigation Full ----------------------------------…" at bounding box center [899, 456] width 1207 height 685
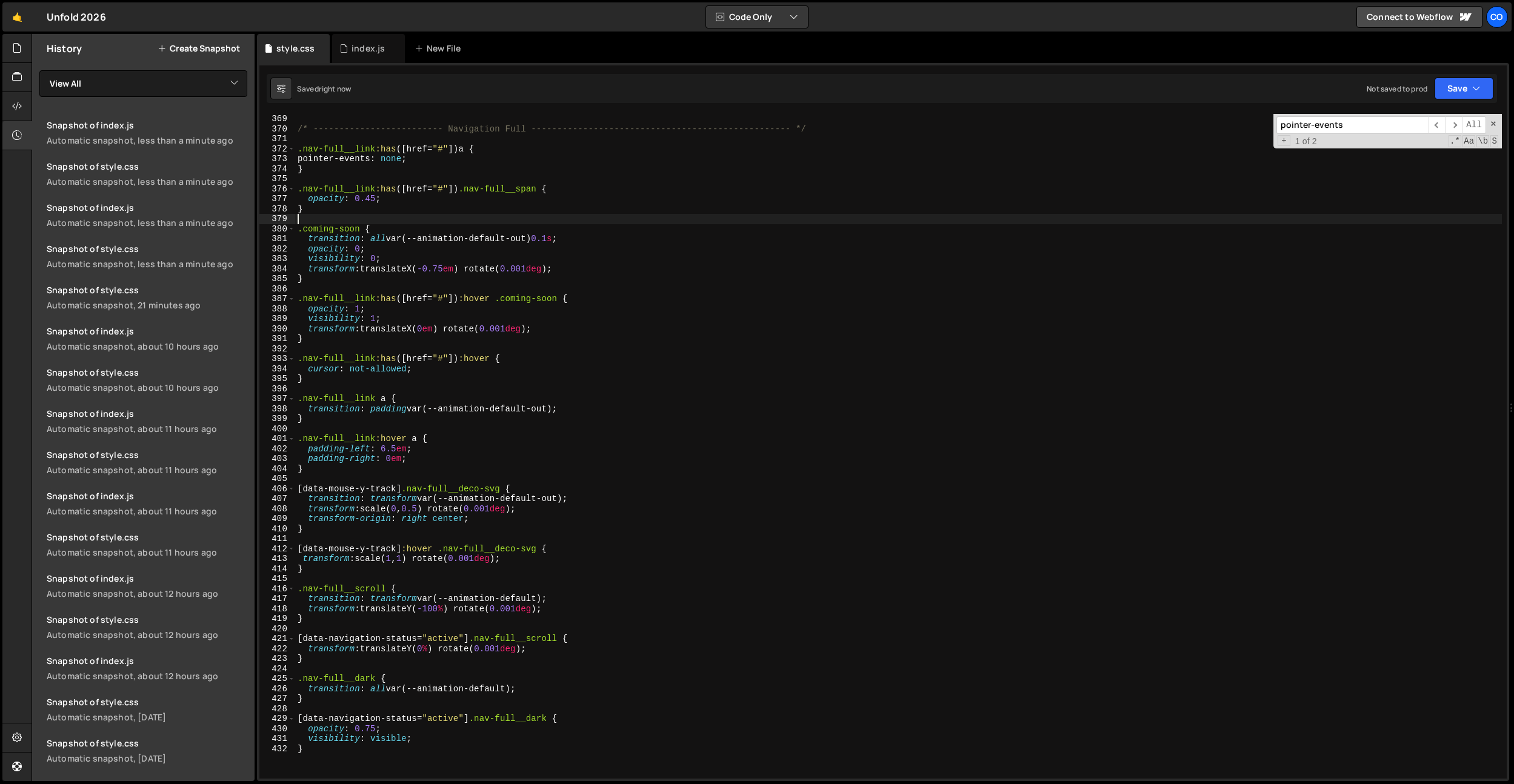
scroll to position [0, 0]
click at [397, 450] on div "/* ------------------------- Navigation Full ----------------------------------…" at bounding box center [899, 456] width 1207 height 685
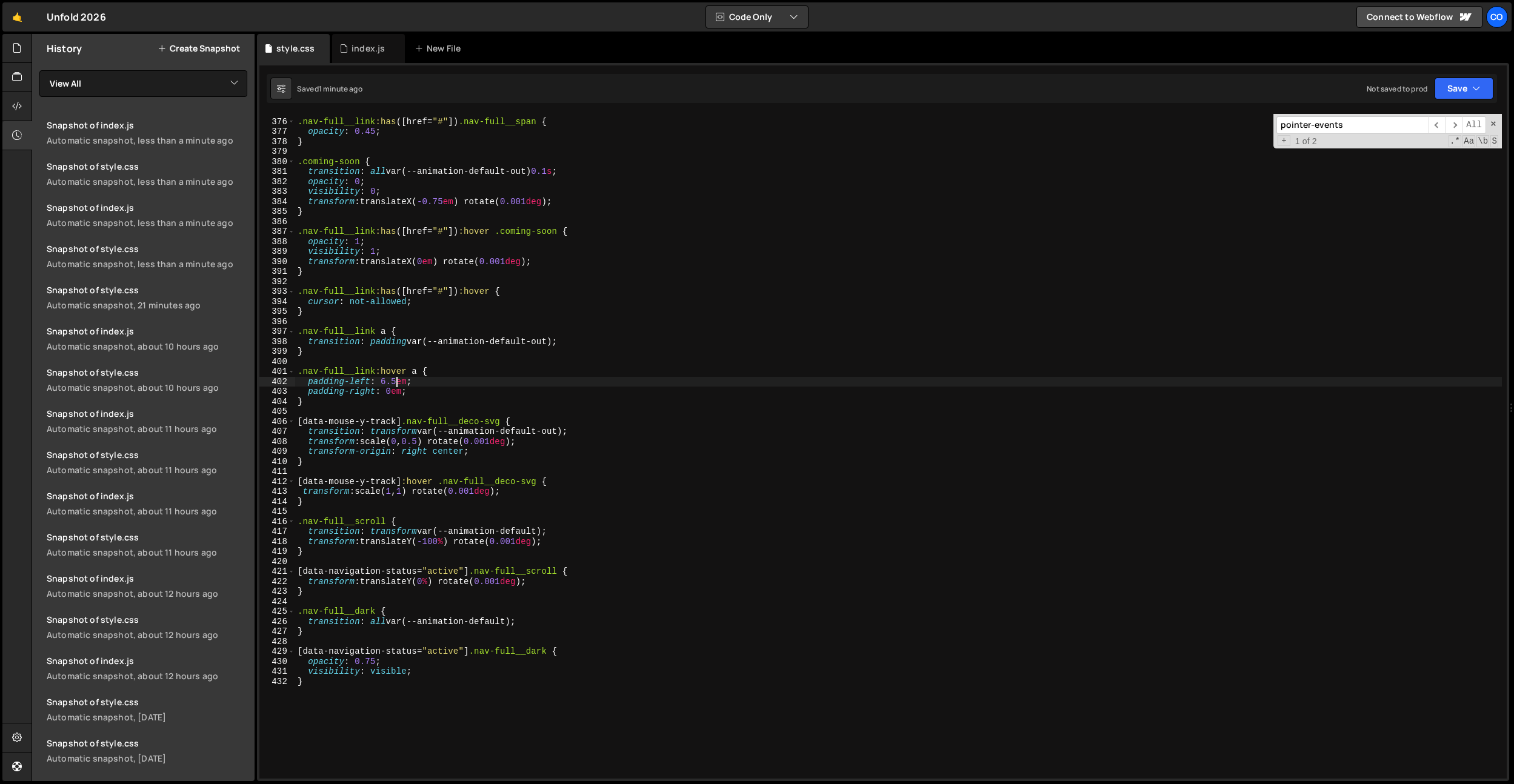
scroll to position [3747, 0]
click at [434, 586] on div ".nav-full__link :has ([ href = " # " ]) .nav-full__span { opacity : 0.45 ; } .c…" at bounding box center [899, 447] width 1207 height 685
click at [372, 662] on div ".nav-full__link :has ([ href = " # " ]) .nav-full__span { opacity : 0.45 ; } .c…" at bounding box center [899, 447] width 1207 height 685
type textarea "opacity: 0.5;"
click at [1491, 19] on div "Co" at bounding box center [1497, 17] width 22 height 22
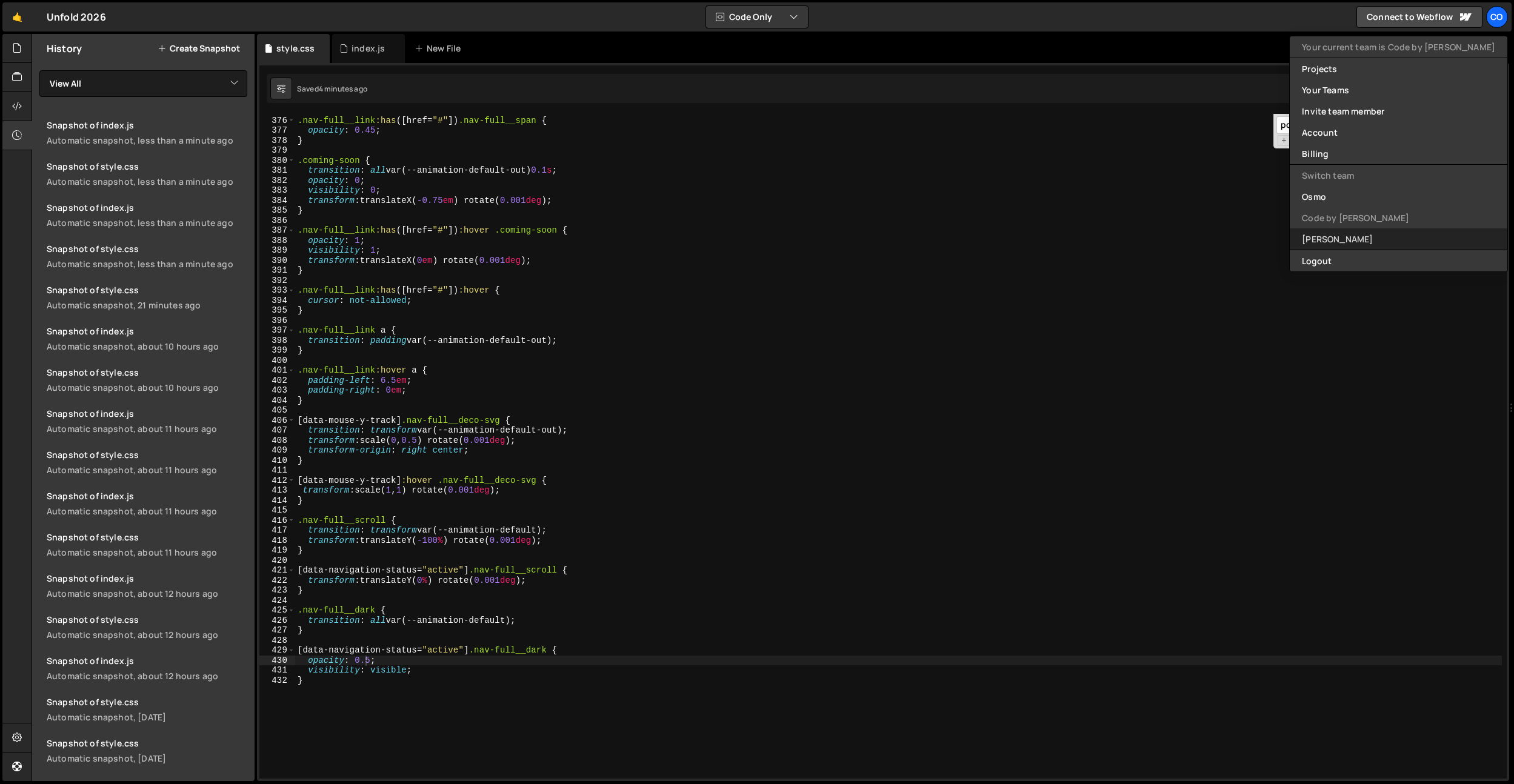
click at [1390, 238] on link "[PERSON_NAME]" at bounding box center [1399, 238] width 217 height 21
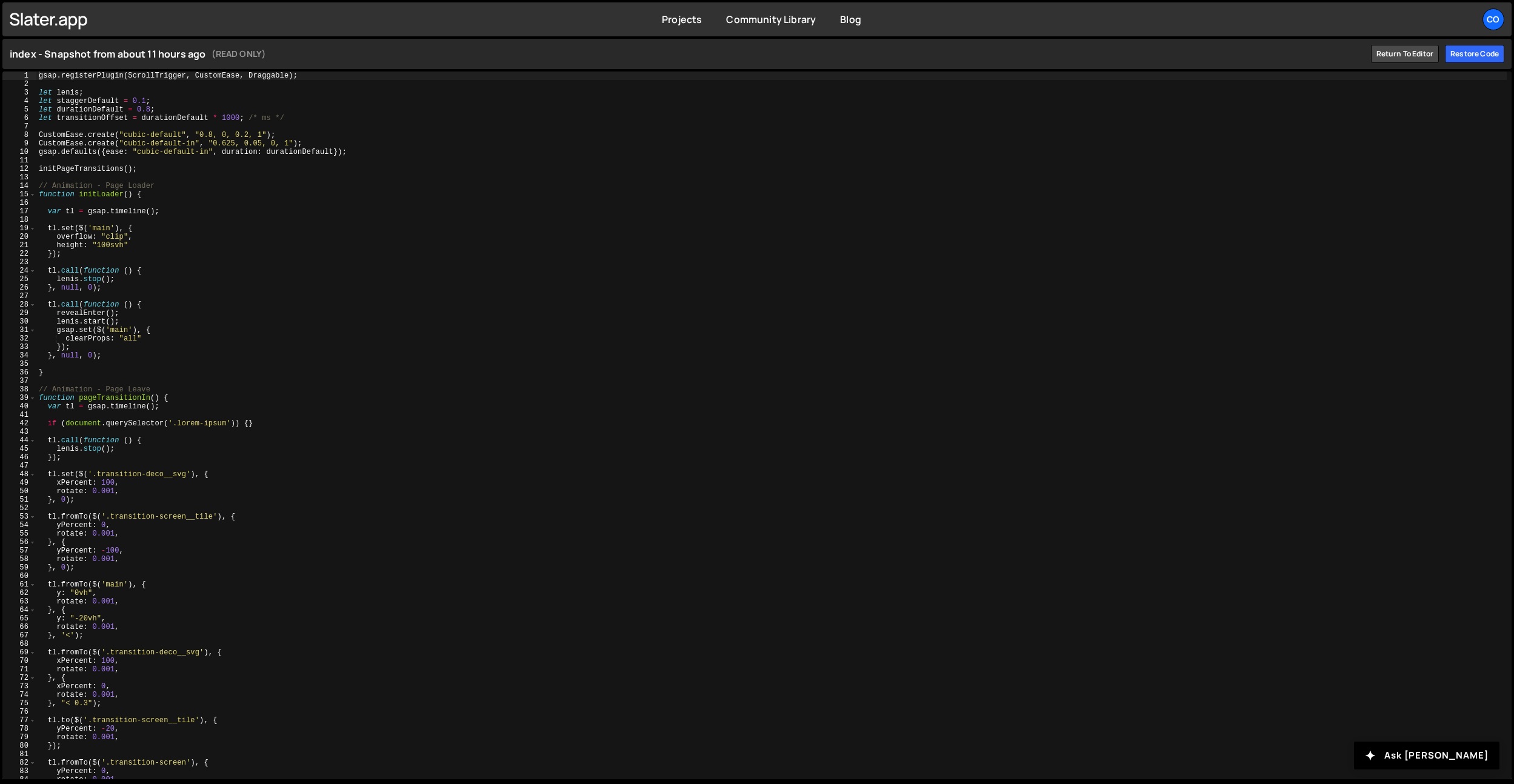
type textarea "CustomEase.create("cubic-default-in", "0.625, 0.05, 0, 1");"
drag, startPoint x: 290, startPoint y: 145, endPoint x: 216, endPoint y: 144, distance: 74.0
click at [215, 145] on div "gsap . registerPlugin ( ScrollTrigger , CustomEase , Draggable ) ; let lenis ; …" at bounding box center [772, 433] width 1471 height 725
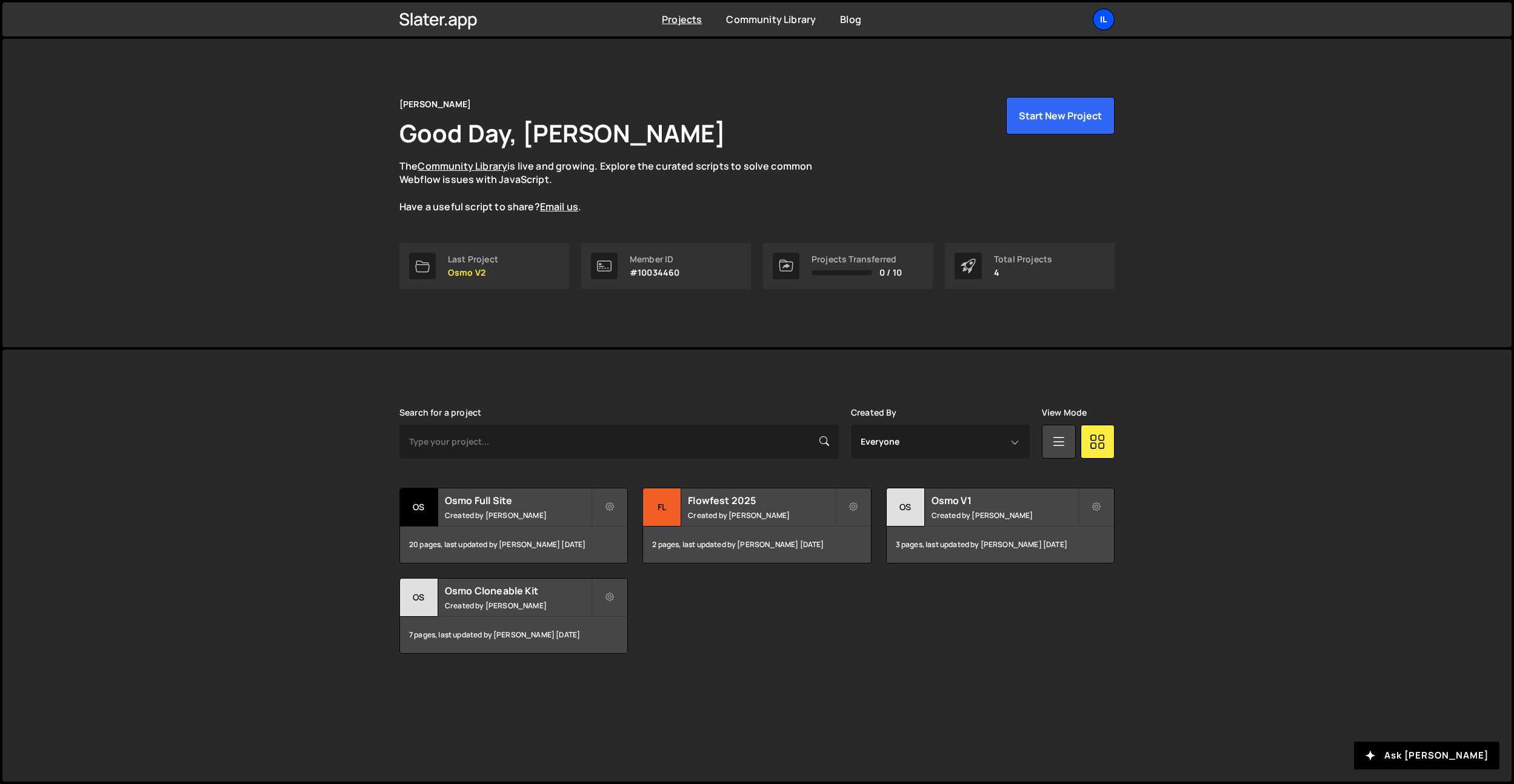
click at [1109, 18] on div "Il" at bounding box center [1104, 19] width 22 height 22
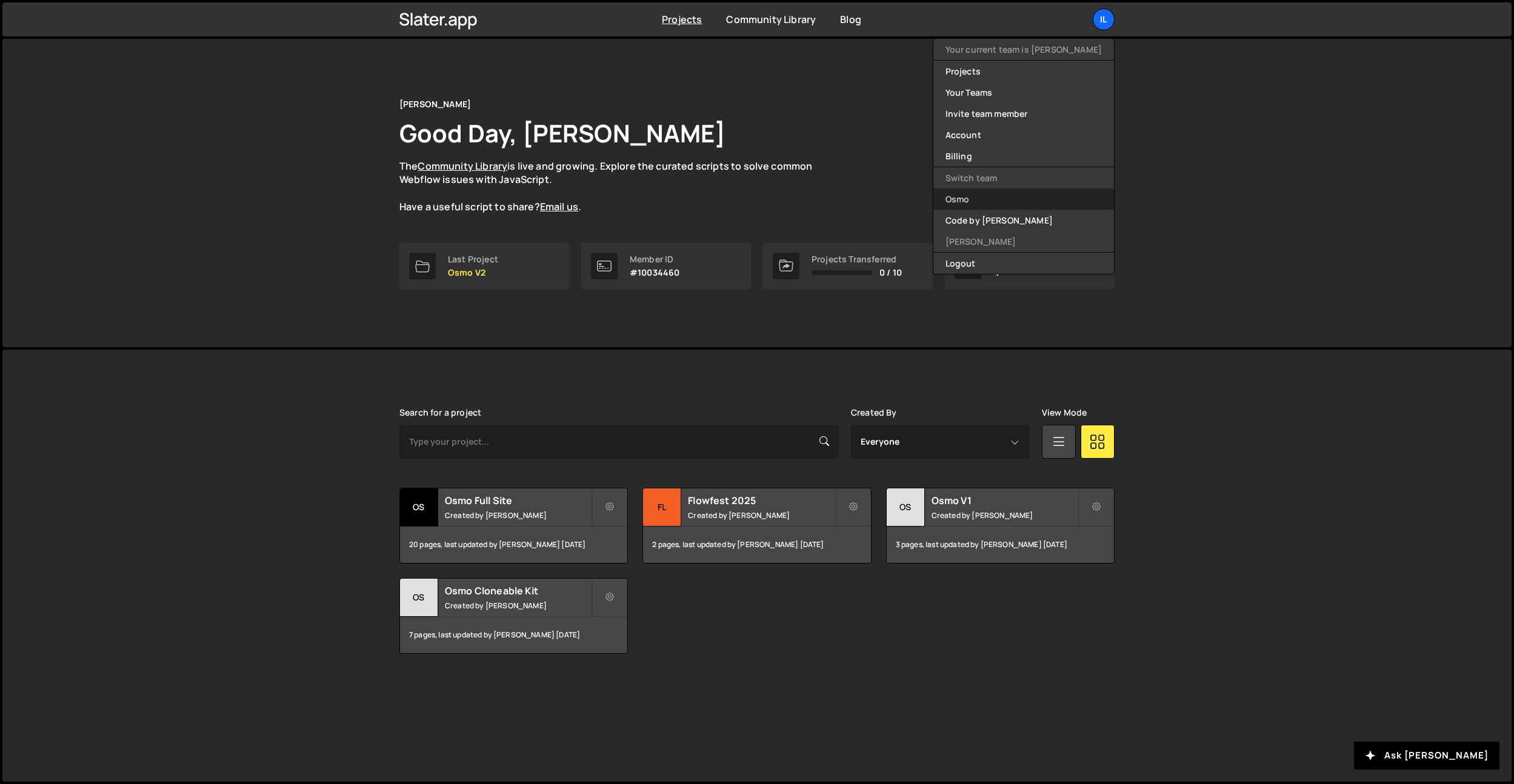
click at [1047, 207] on link "Osmo" at bounding box center [1024, 199] width 180 height 21
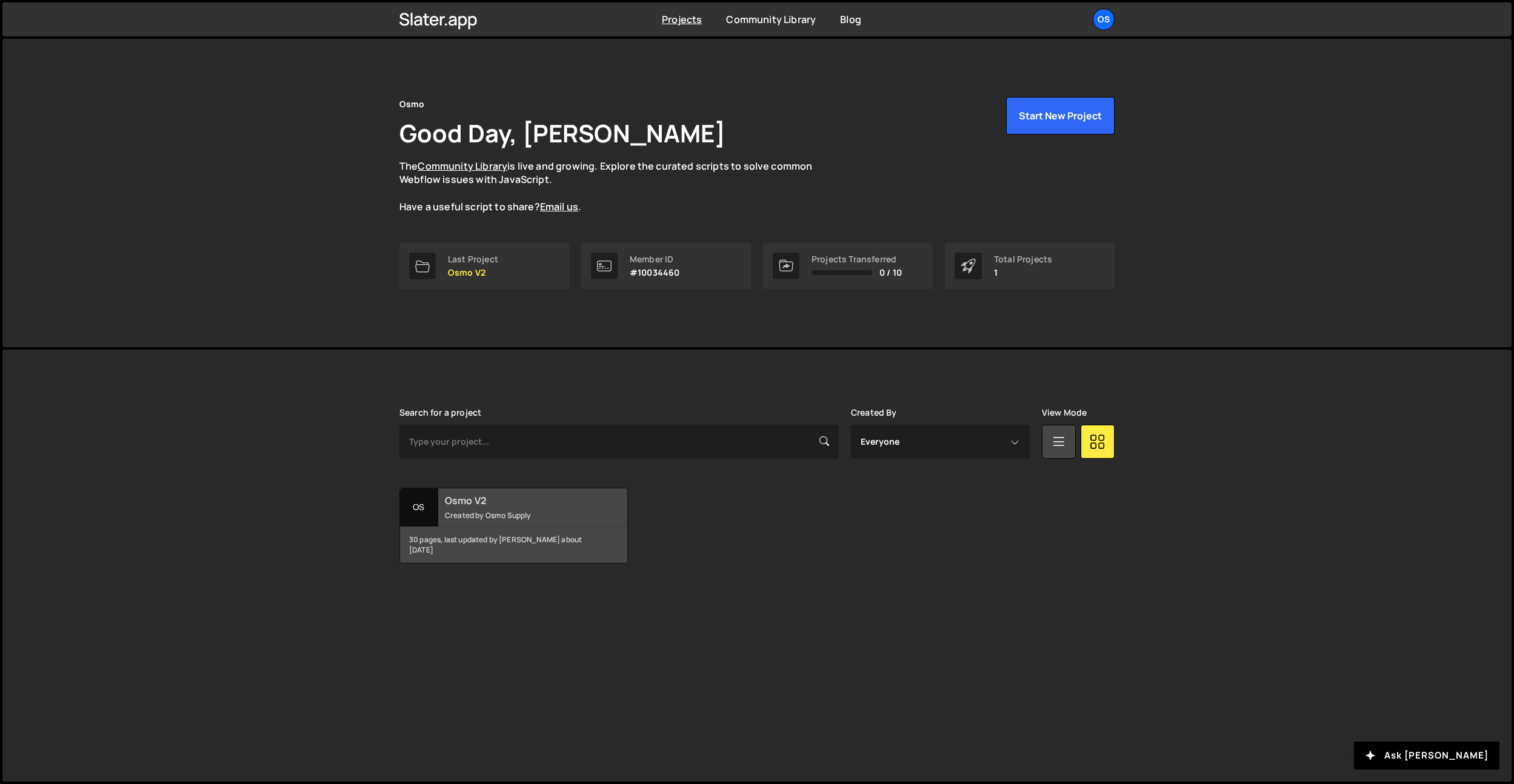
click at [547, 496] on h2 "Osmo V2" at bounding box center [518, 500] width 146 height 13
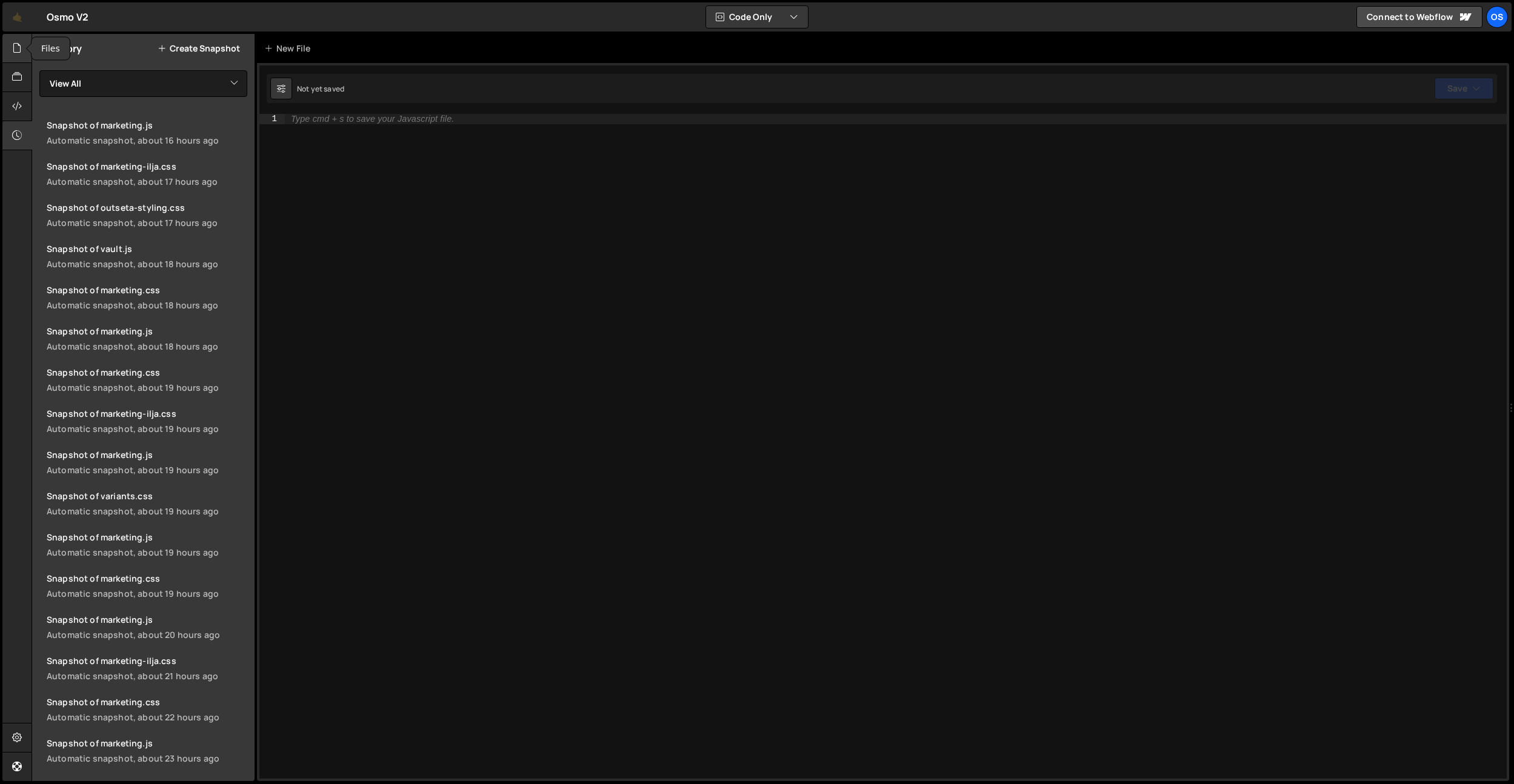
click at [25, 52] on div at bounding box center [17, 48] width 30 height 29
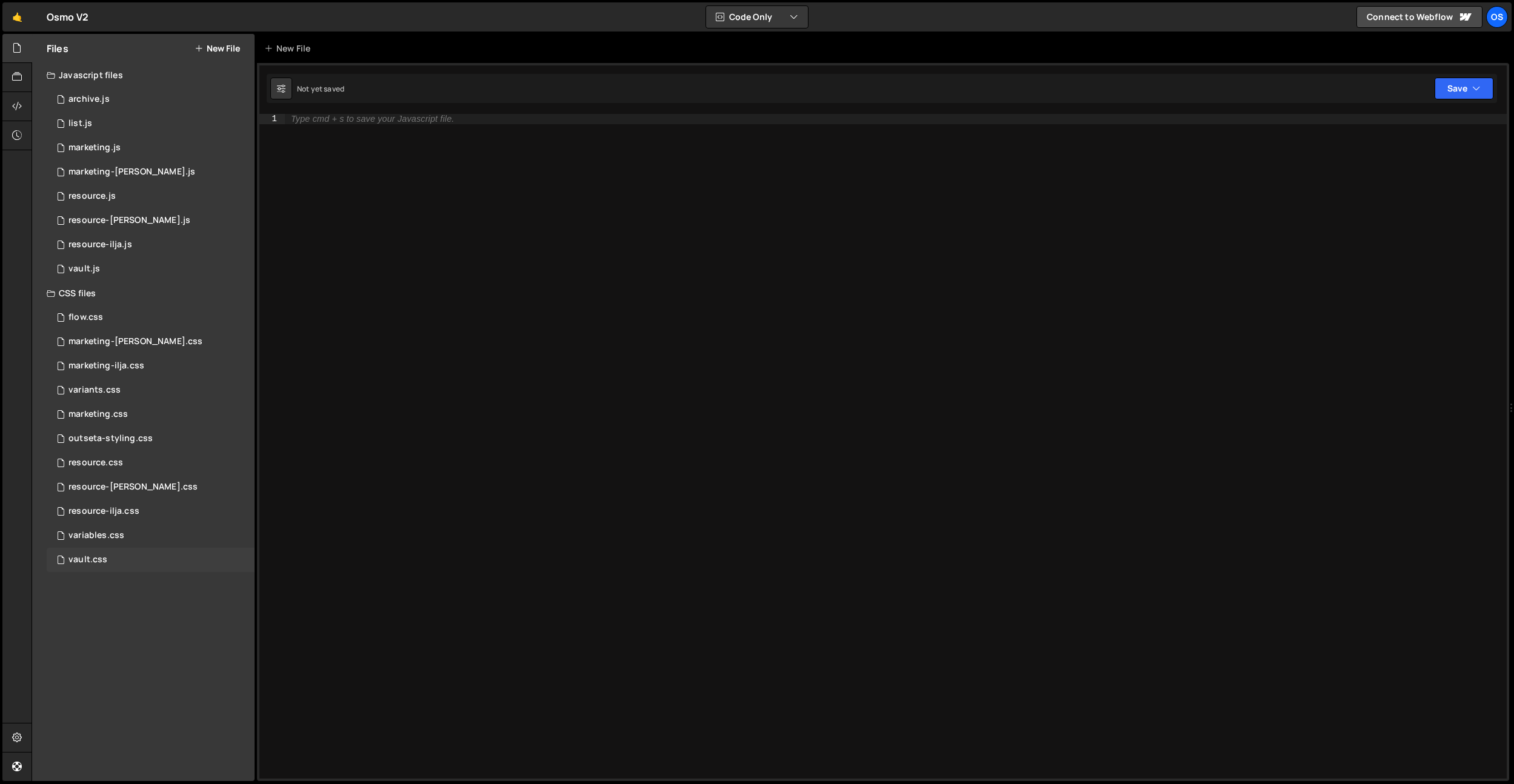
click at [110, 556] on div "vault.css 0" at bounding box center [151, 560] width 208 height 24
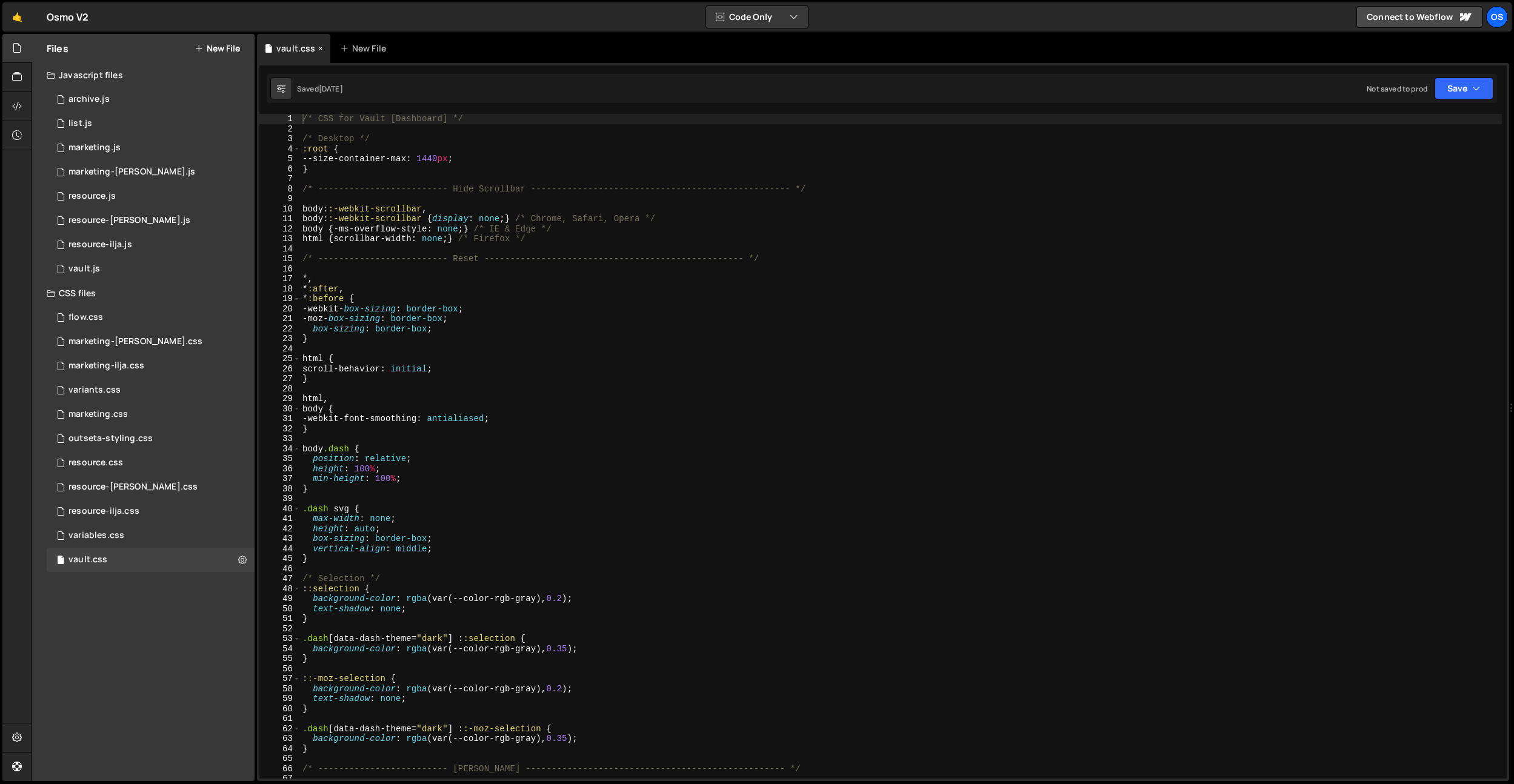
click at [323, 52] on icon at bounding box center [320, 48] width 8 height 12
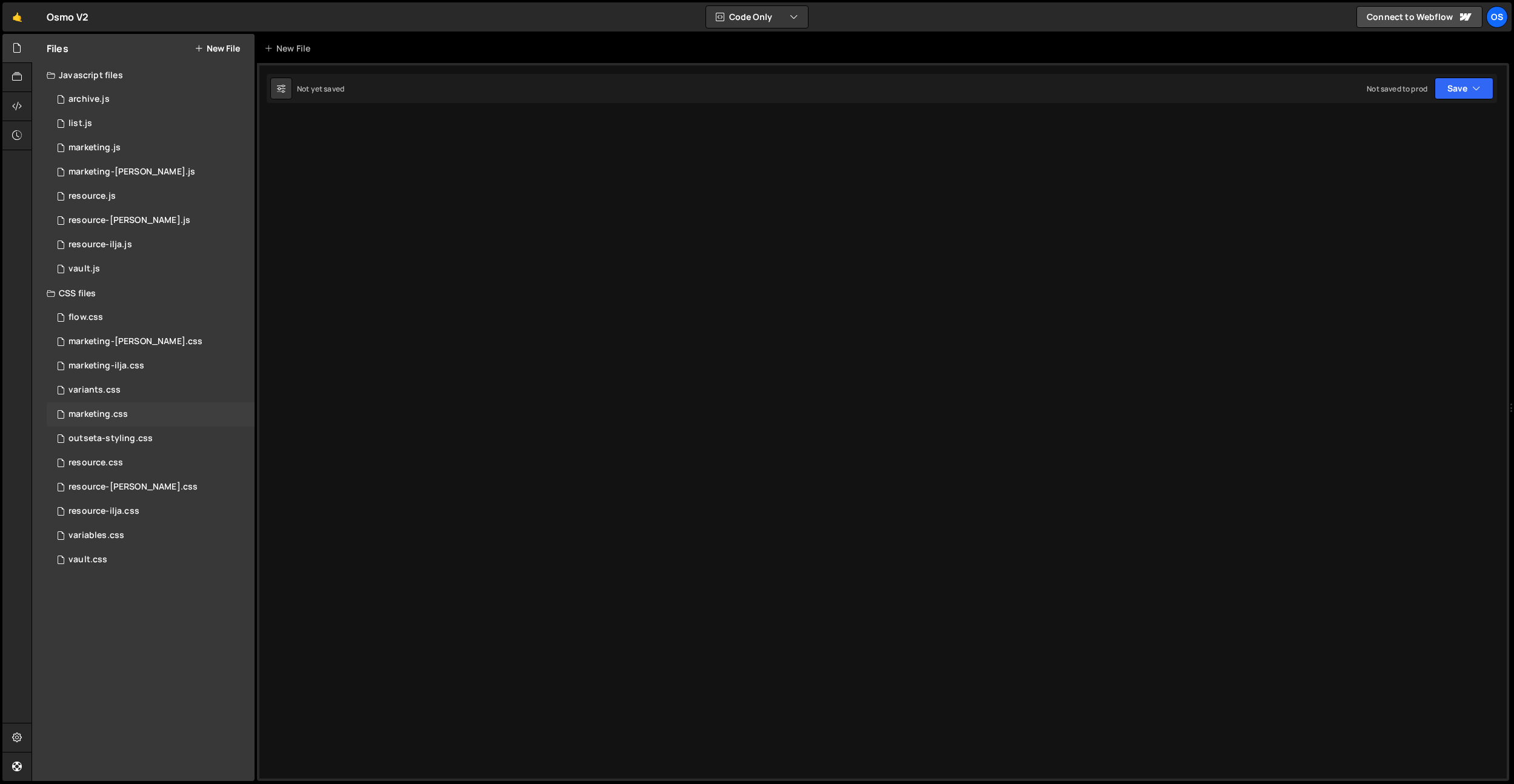
click at [131, 417] on div "marketing.css 0" at bounding box center [151, 414] width 208 height 24
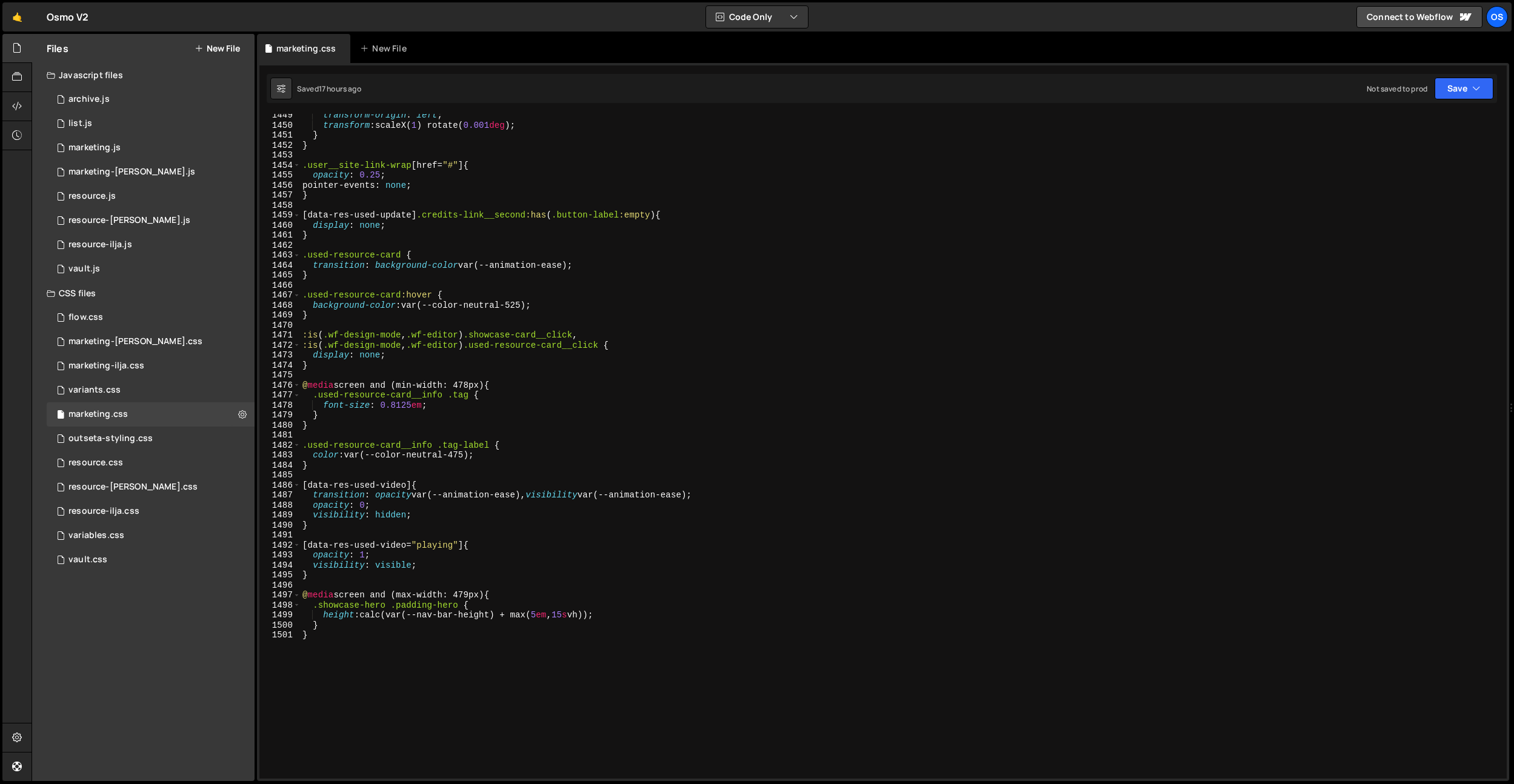
scroll to position [14464, 0]
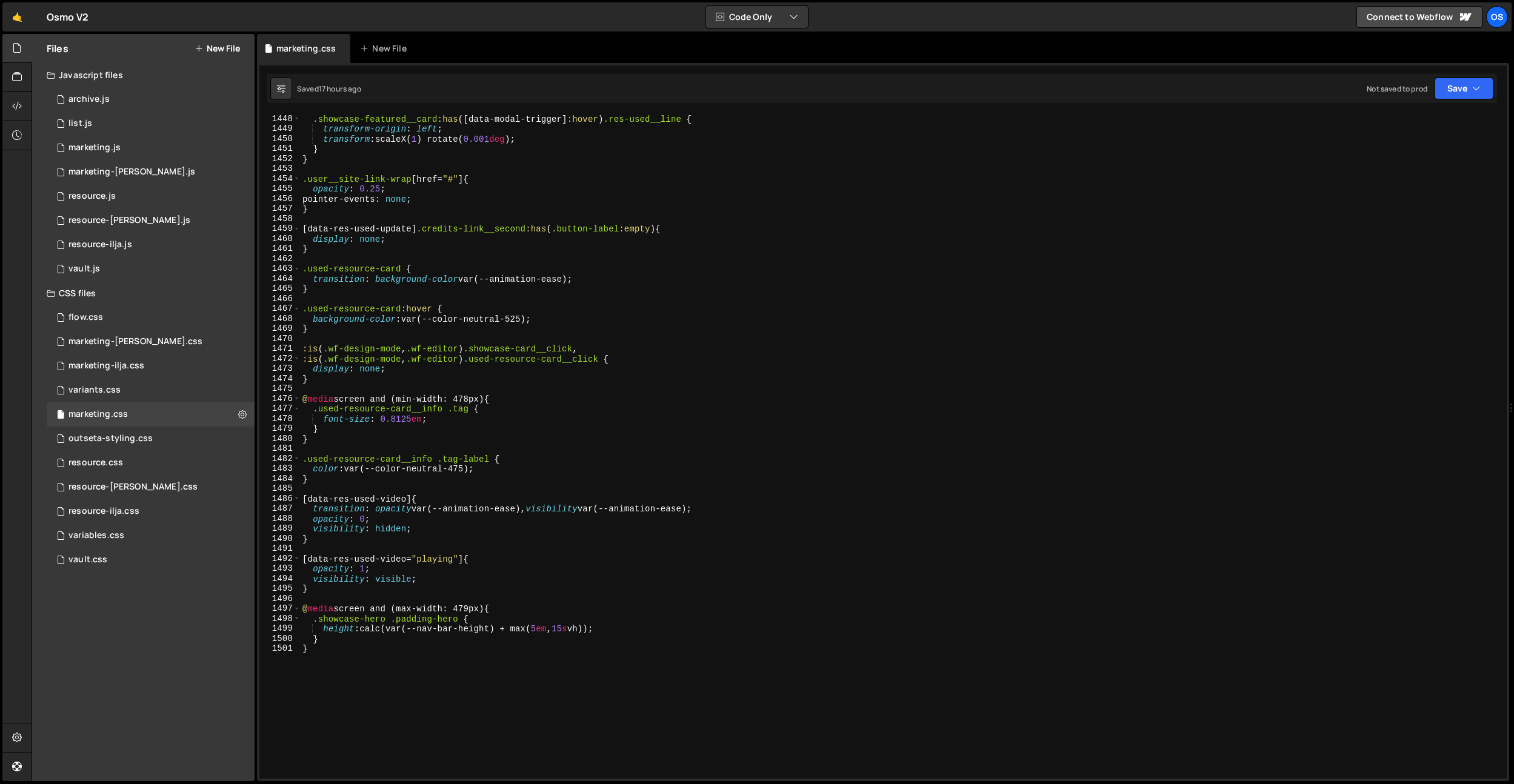
type textarea "transition: background-color var(--animation-ease);"
click at [445, 280] on div ".showcase-featured__card :has ([ data-modal-trigger ] :hover ) .res-used__line …" at bounding box center [900, 456] width 1202 height 685
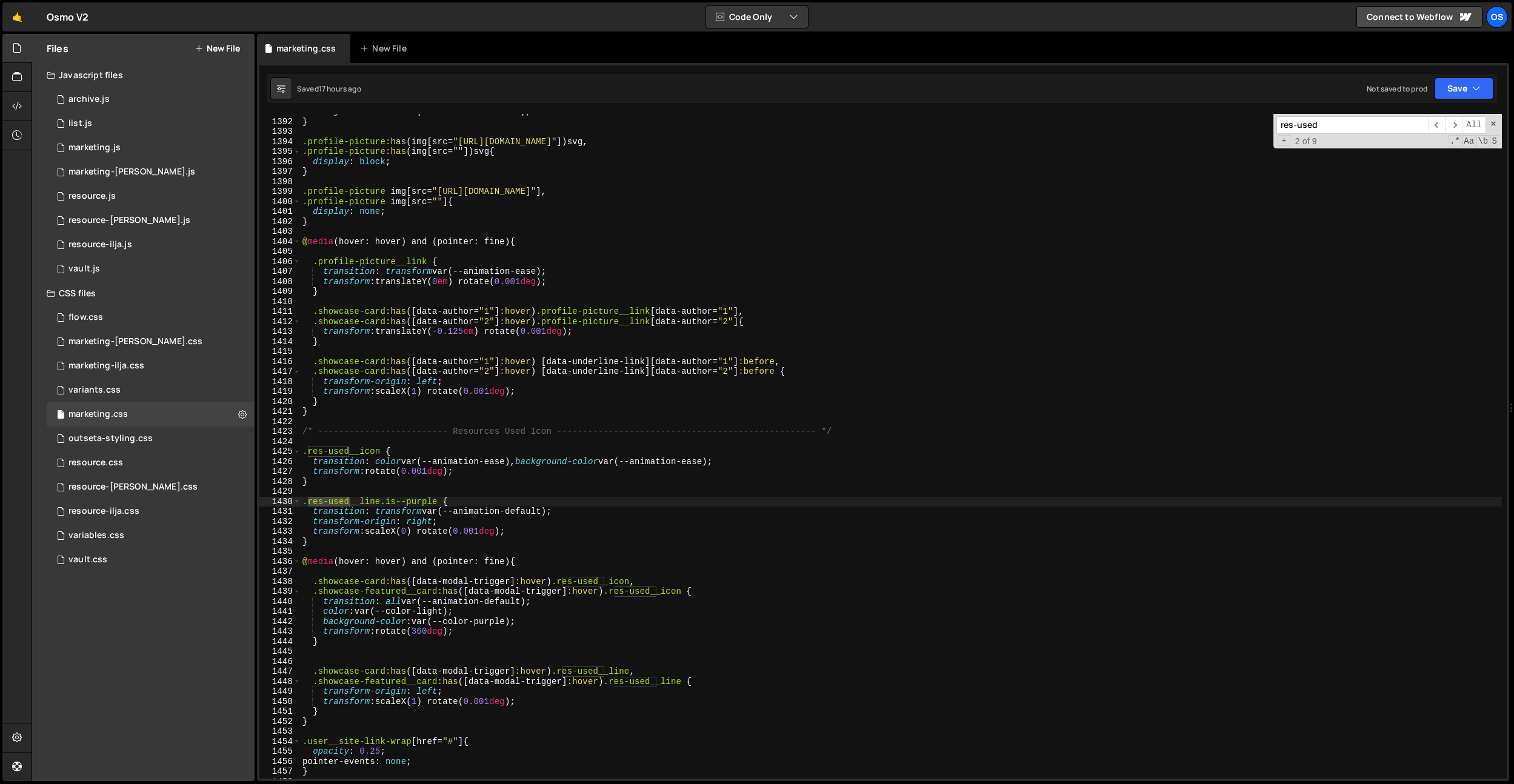
type input "res-used"
type textarea "transition: color var(--animation-ease), background-color var(--animation-ease);"
drag, startPoint x: 515, startPoint y: 464, endPoint x: 724, endPoint y: 464, distance: 209.0
click at [724, 464] on div "background-color : var(--color-neutral-300) ; } .profile-picture :has ( img [ s…" at bounding box center [900, 449] width 1202 height 685
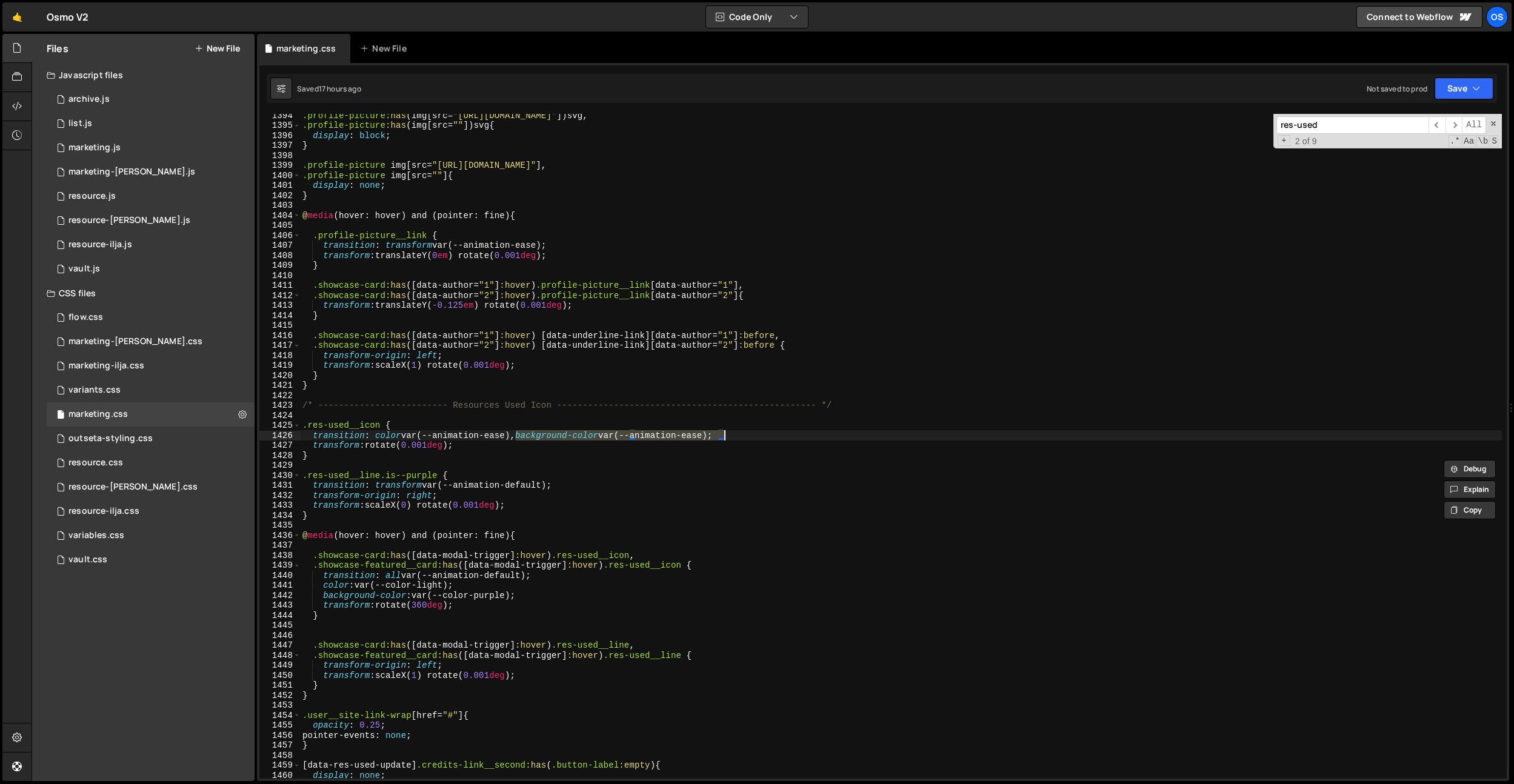
click at [388, 460] on div ".profile-picture :has ( img [ src = " [URL][DOMAIN_NAME] " ]) svg , .profile-pi…" at bounding box center [900, 453] width 1202 height 685
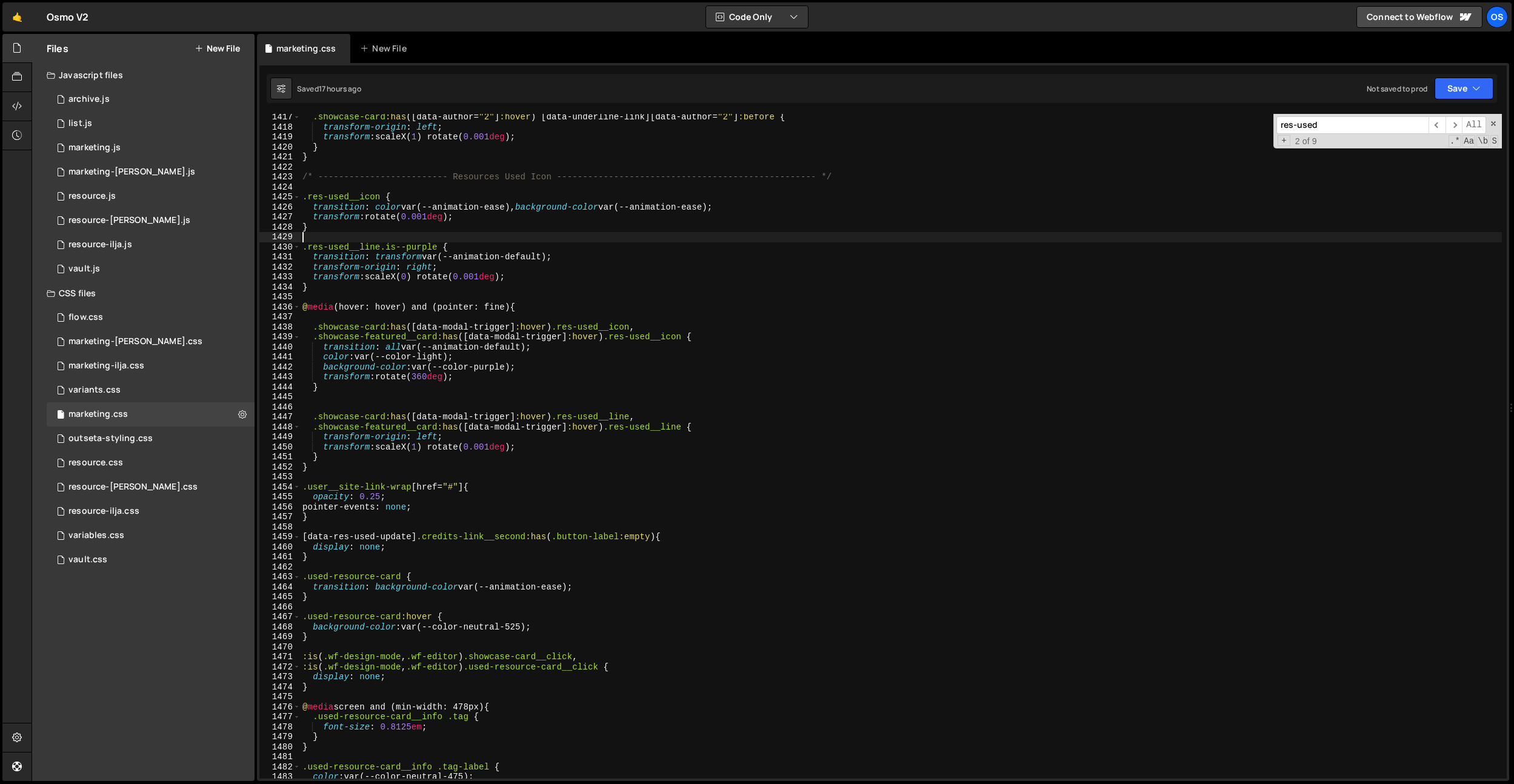
scroll to position [14158, 0]
click at [464, 618] on div ".showcase-card :has ([ data-author = " 2 " ] :hover ) [ data-underline-link ][ …" at bounding box center [900, 453] width 1202 height 685
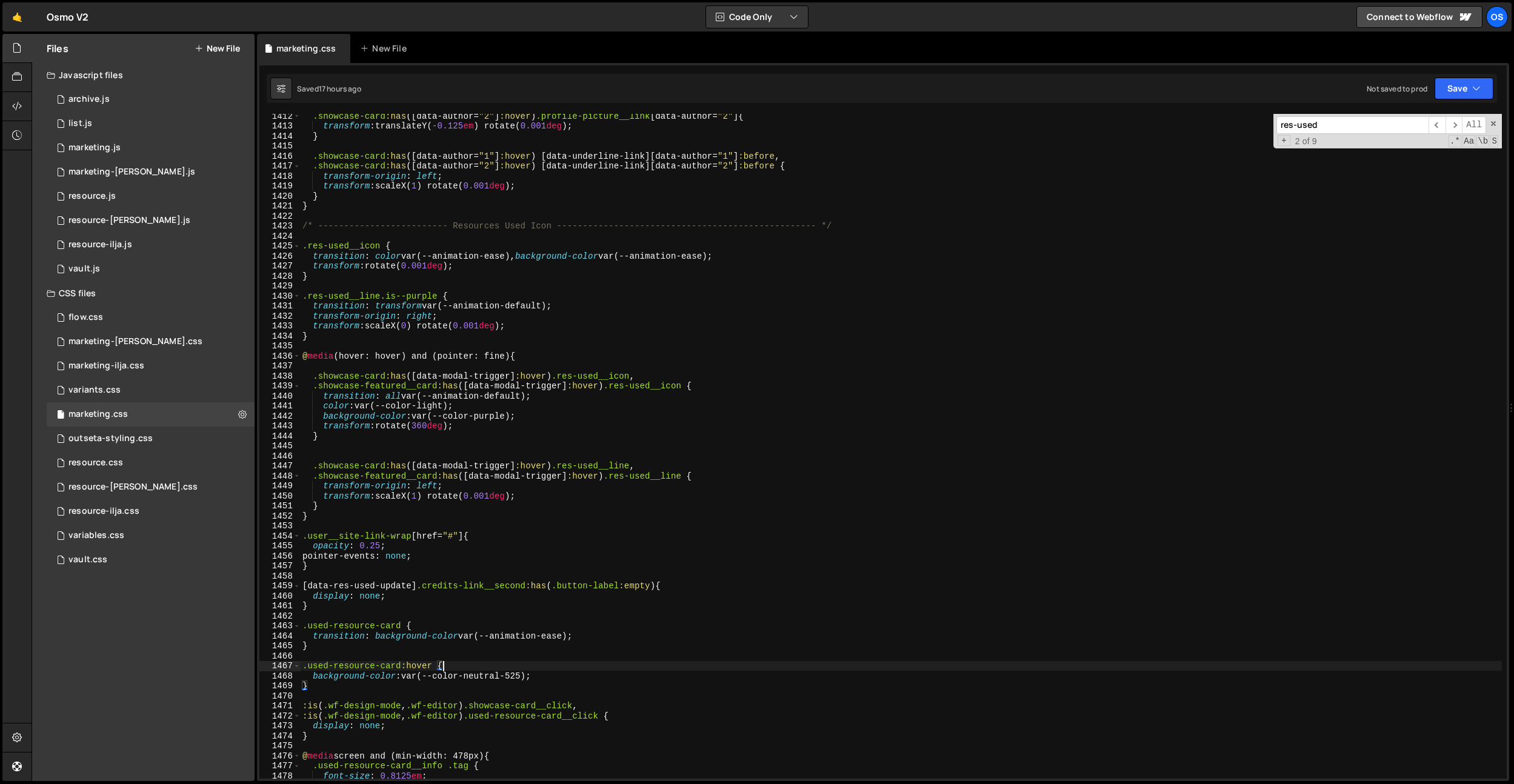
scroll to position [14088, 0]
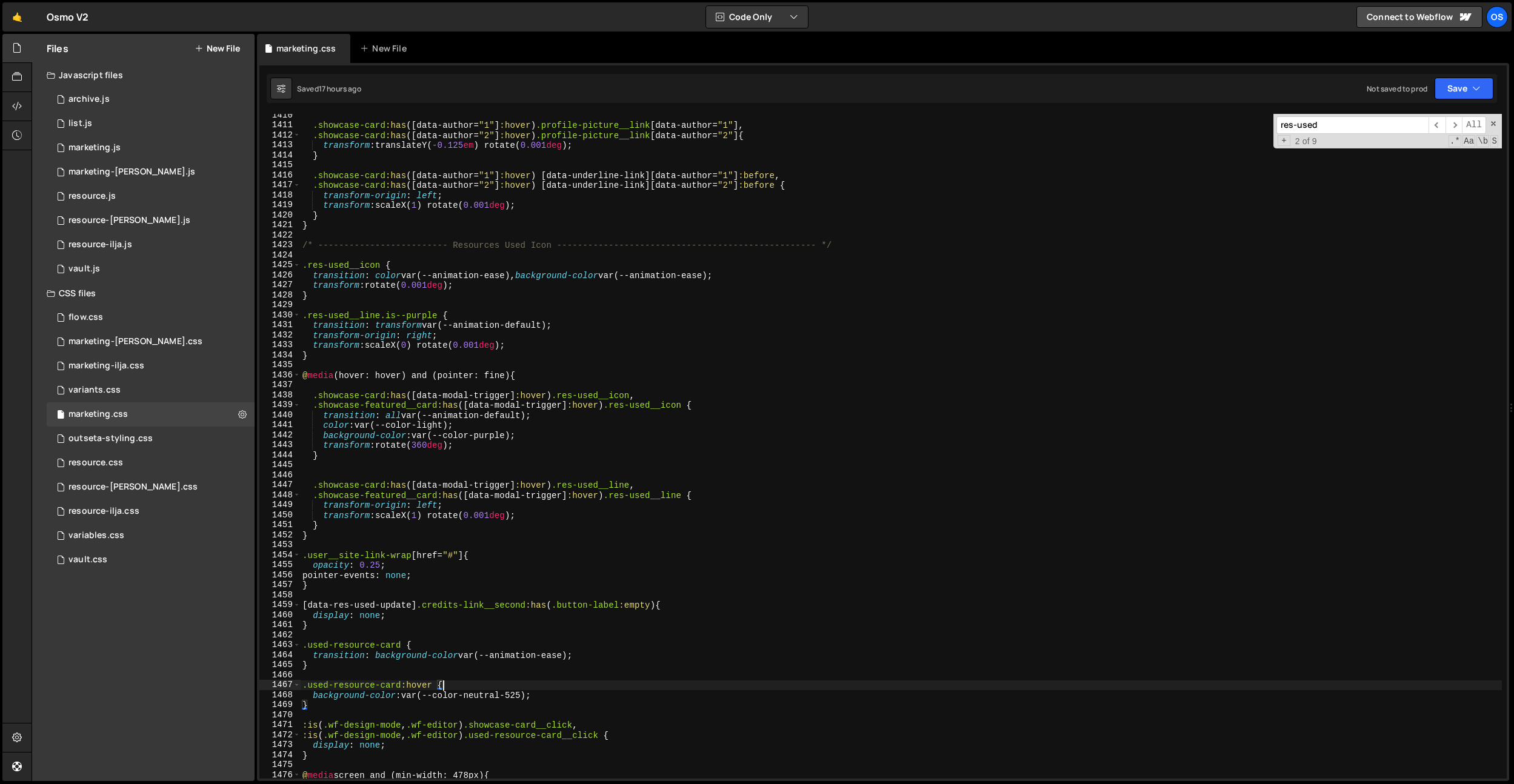
click at [473, 447] on div ".showcase-card :has ([ data-author = " 1 " ] :hover ) .profile-picture__link [ …" at bounding box center [900, 453] width 1202 height 685
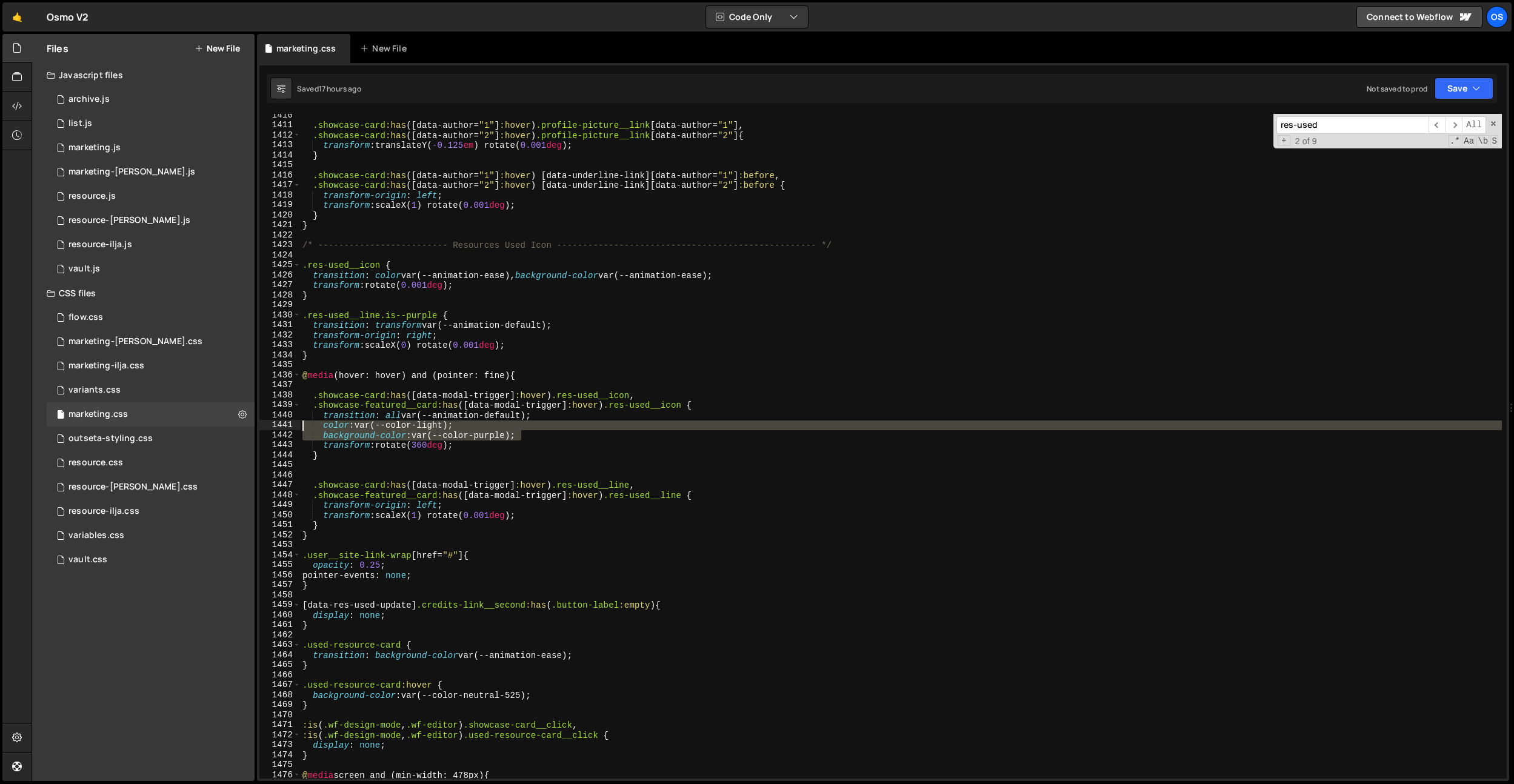
drag, startPoint x: 542, startPoint y: 432, endPoint x: 297, endPoint y: 428, distance: 245.0
click at [297, 428] on div "transform: rotate(360deg); 1410 1411 1412 1413 1414 1415 1416 1417 1418 1419 14…" at bounding box center [883, 446] width 1247 height 665
type textarea "/*color: var(--color-light);*/ /*background-color: var(--color-purple);*/"
drag, startPoint x: 461, startPoint y: 472, endPoint x: 432, endPoint y: 455, distance: 33.6
click at [460, 472] on div ".showcase-card :has ([ data-author = " 1 " ] :hover ) .profile-picture__link [ …" at bounding box center [900, 453] width 1202 height 685
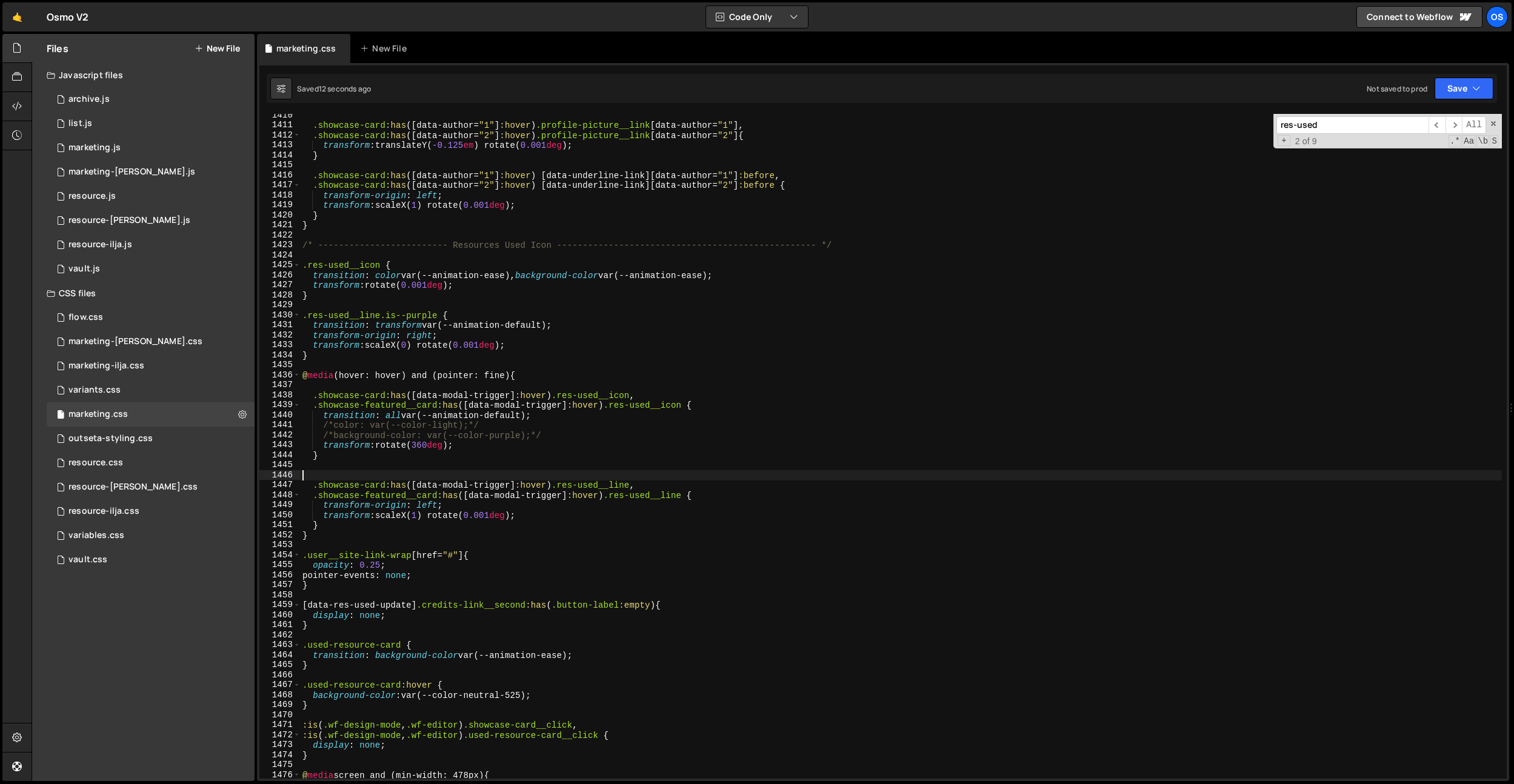
click at [432, 449] on div ".showcase-card :has ([ data-author = " 1 " ] :hover ) .profile-picture__link [ …" at bounding box center [900, 453] width 1202 height 685
type textarea "transform: rotate(180deg);"
